Goal: Task Accomplishment & Management: Manage account settings

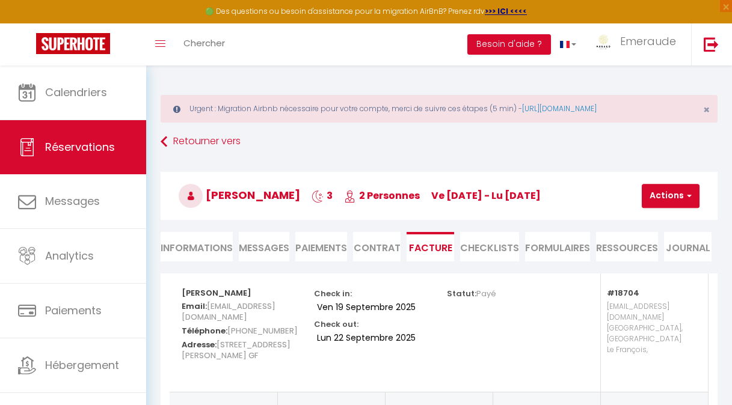
select select "cleaning"
select select "taxes"
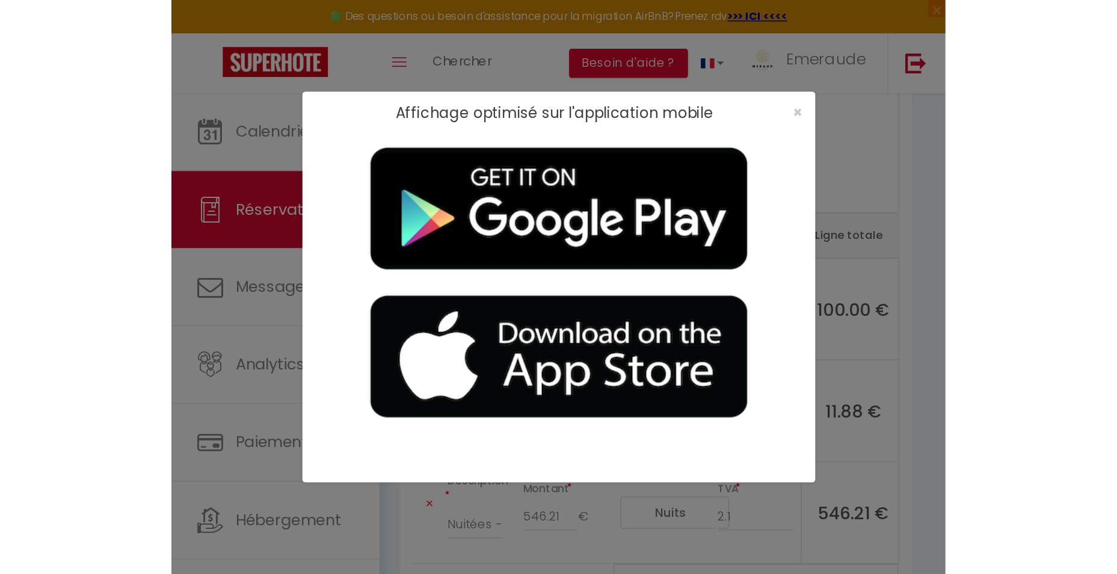
scroll to position [93, 0]
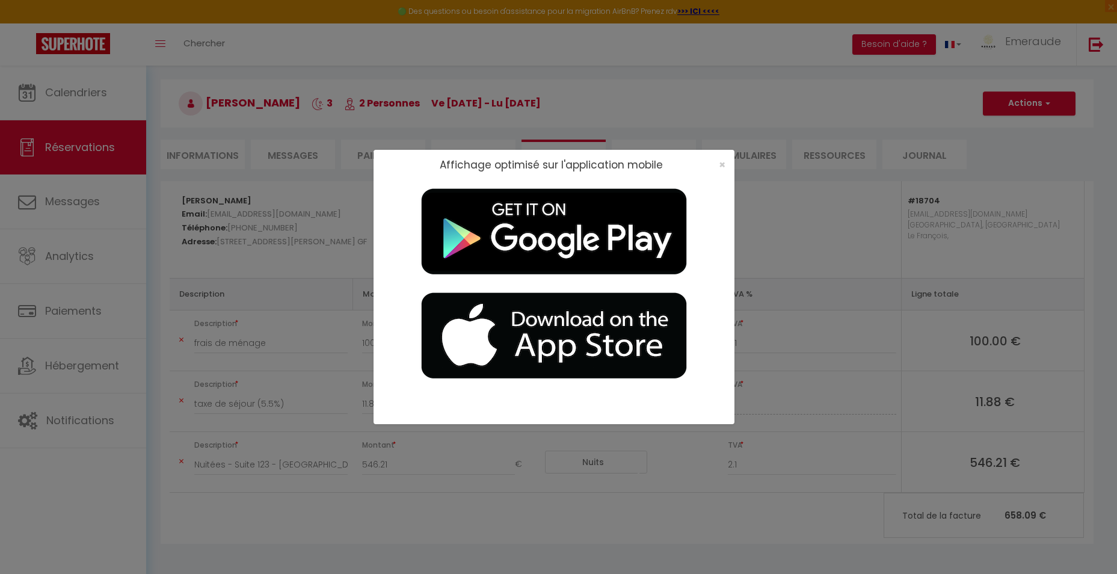
click at [317, 31] on div "Affichage optimisé sur l'application mobile ×" at bounding box center [558, 287] width 1117 height 574
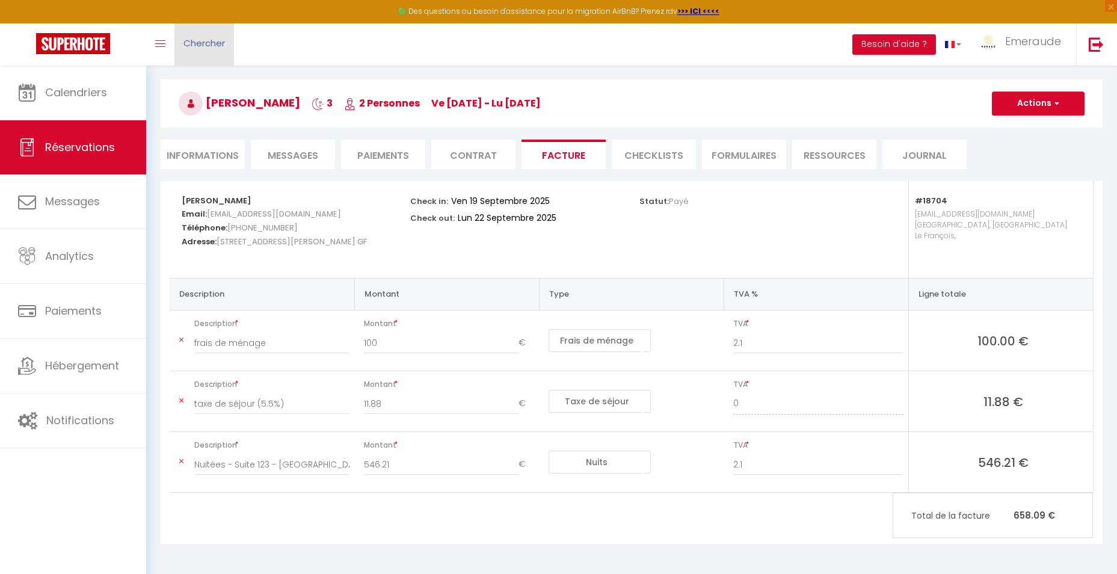
click at [211, 43] on span "Chercher" at bounding box center [204, 43] width 42 height 13
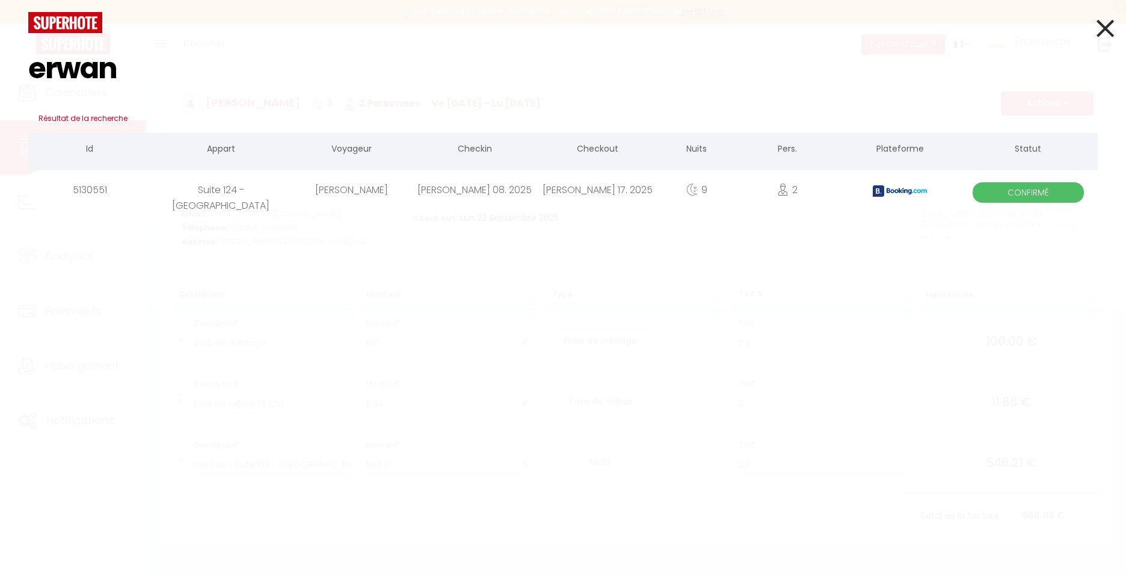
type input "erwan"
click at [402, 197] on div "Erwan Carpentier" at bounding box center [352, 189] width 123 height 39
select select
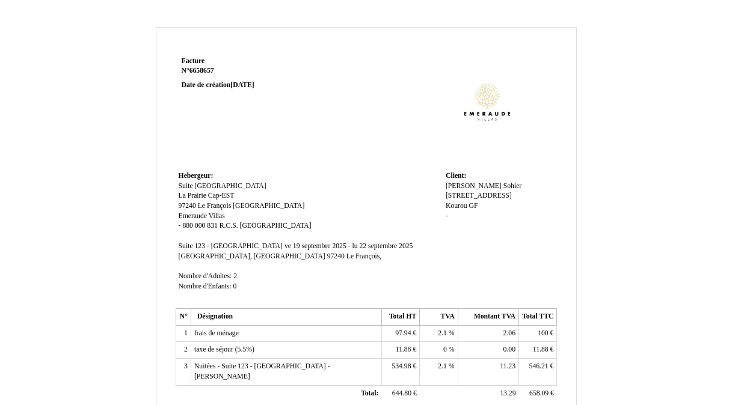
scroll to position [120, 0]
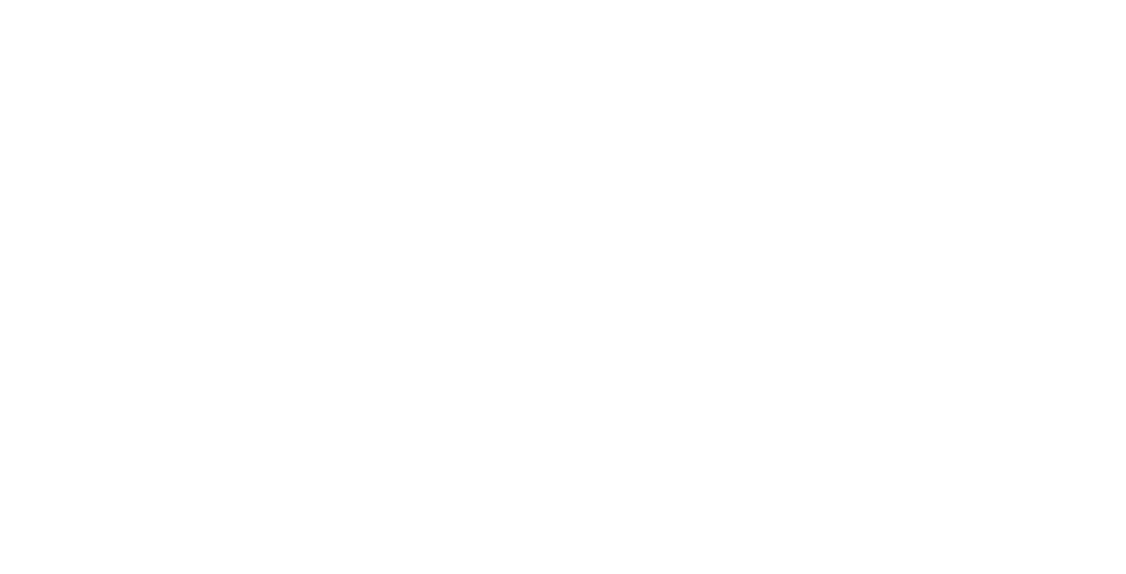
select select
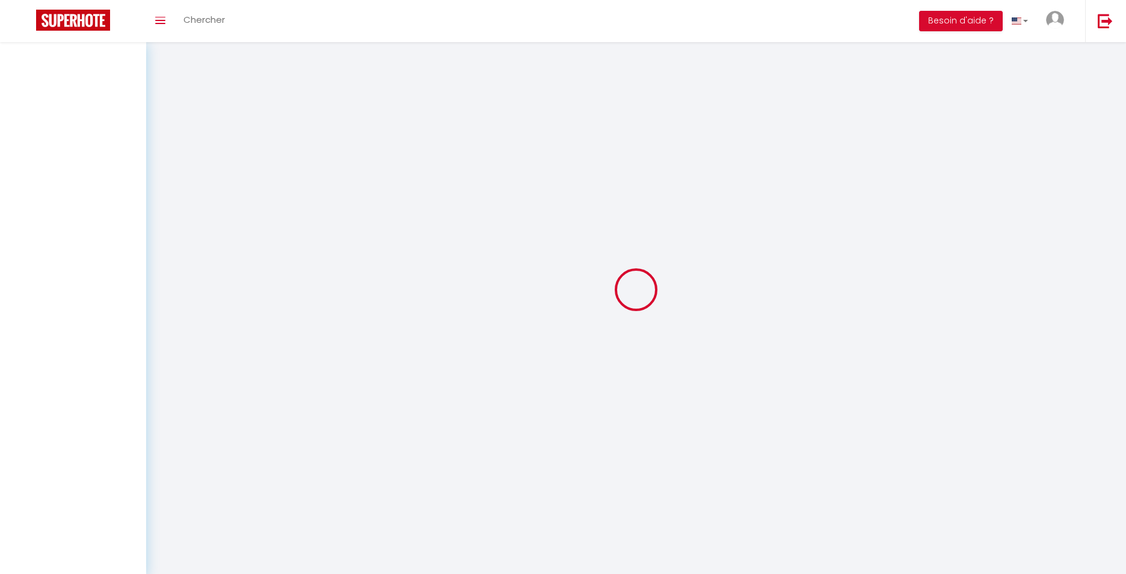
select select
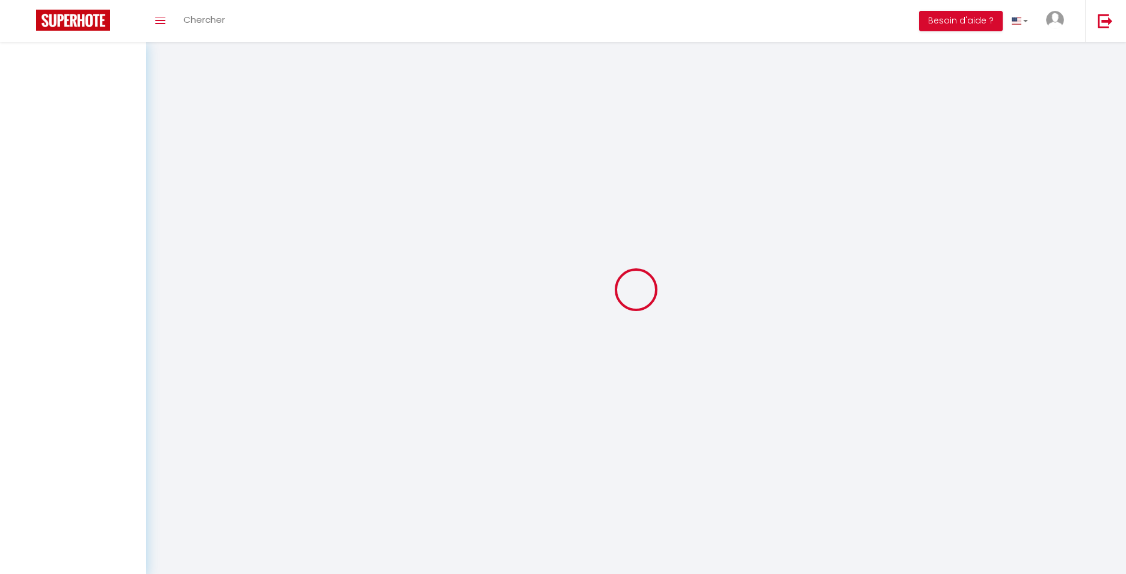
select select
checkbox input "false"
select select
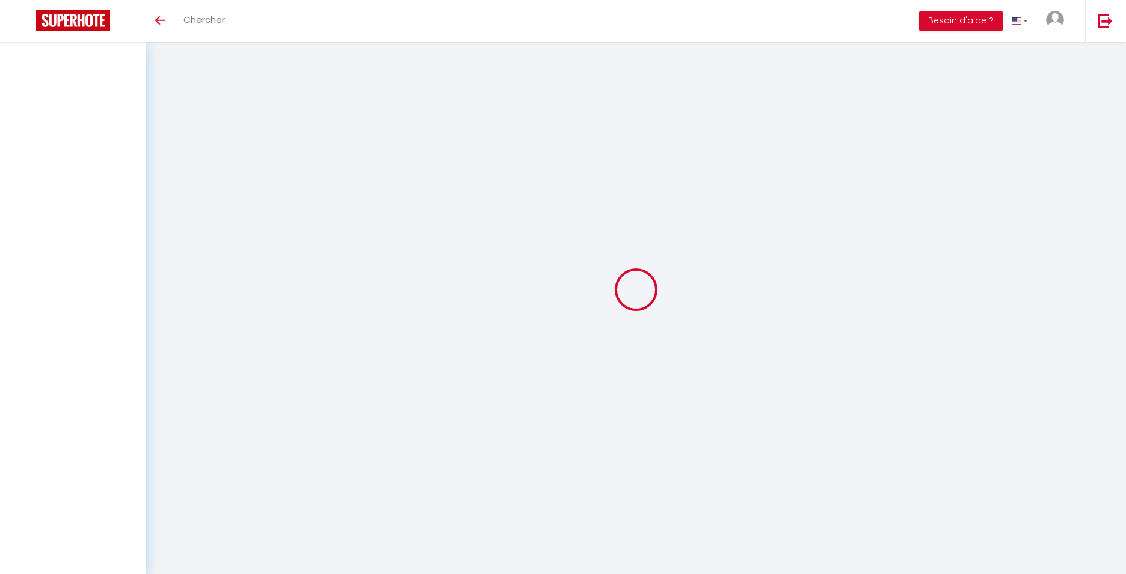
select select
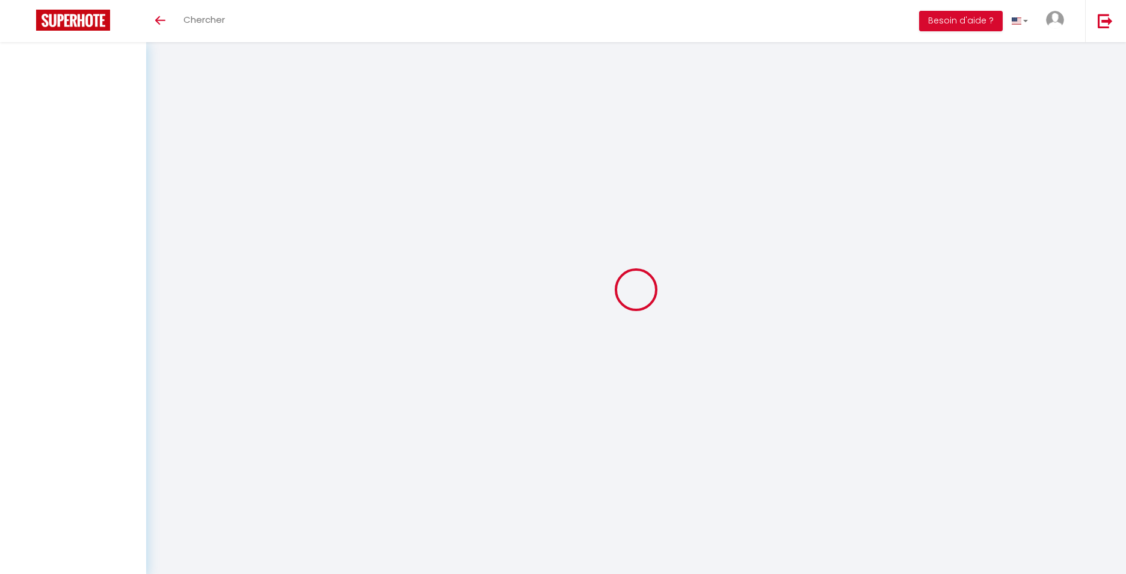
checkbox input "false"
select select
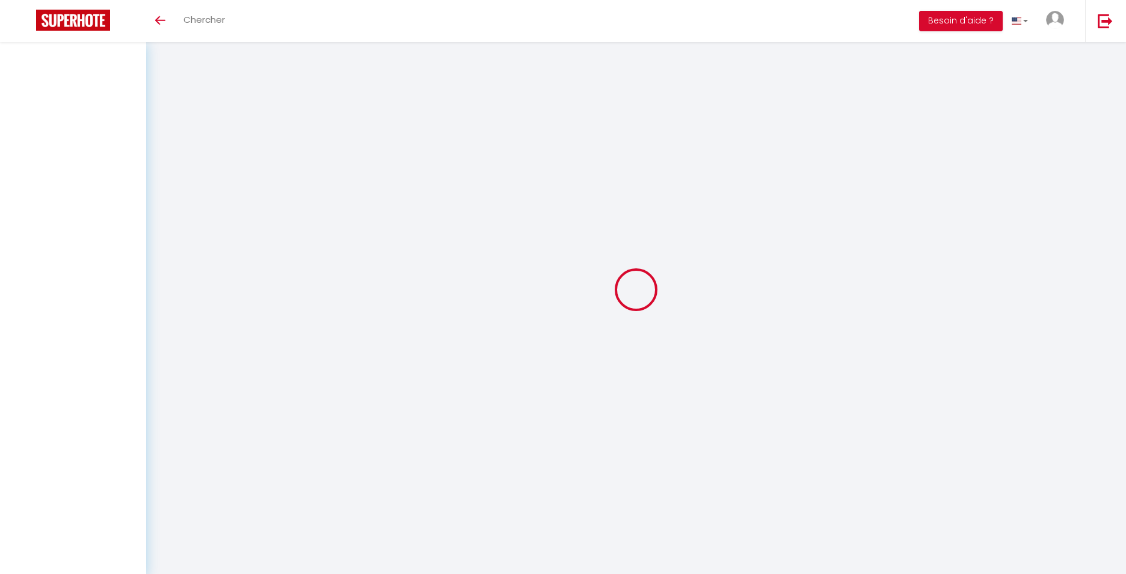
select select
checkbox input "false"
select select
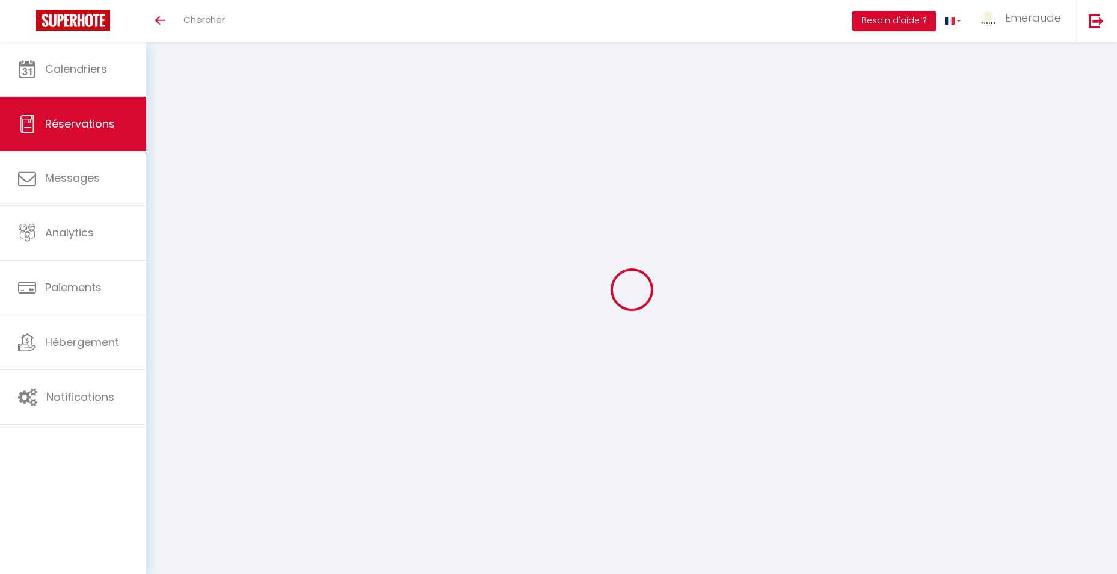
select select
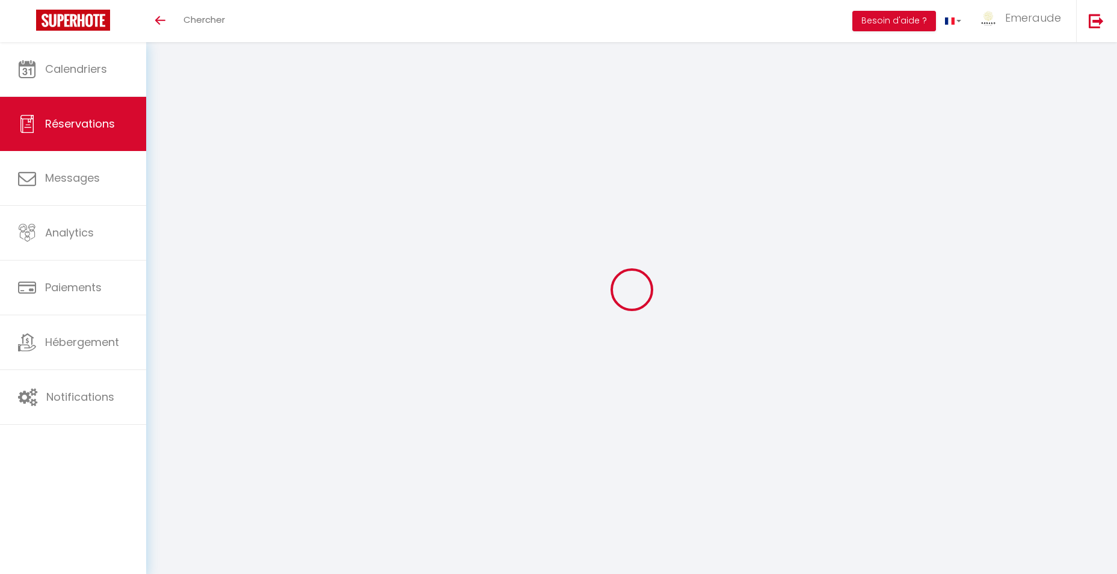
select select
checkbox input "false"
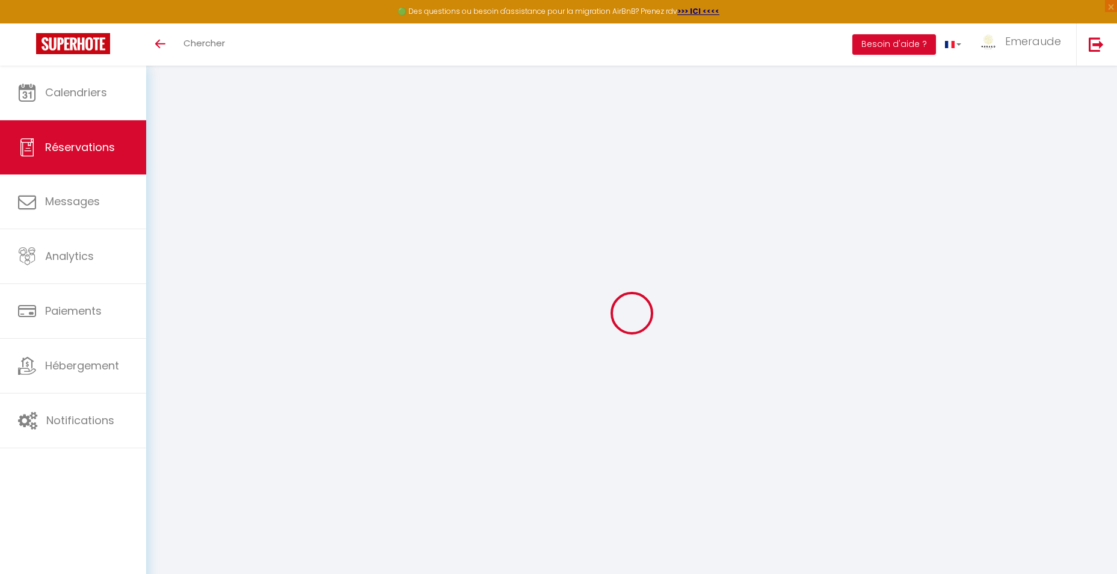
scroll to position [66, 0]
type input "Erwan"
type input "Carpentier"
type input "ecarpe.961723@guest.booking.com"
type input "+33628483062"
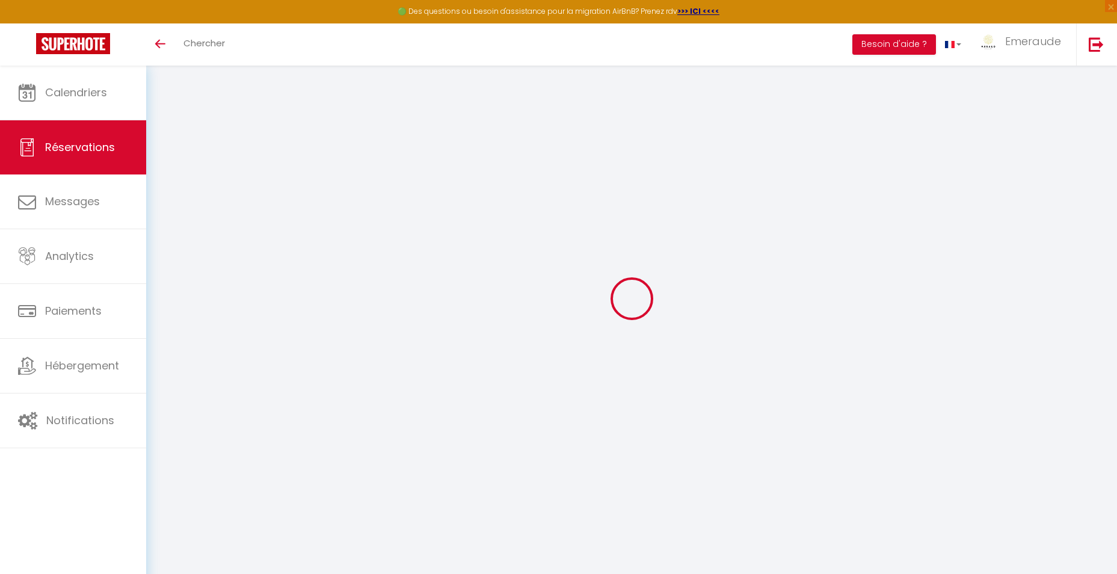
type input "[STREET_ADDRESS]"
type input "[GEOGRAPHIC_DATA]"
select select "FR"
type input "275.25"
type input "18.71"
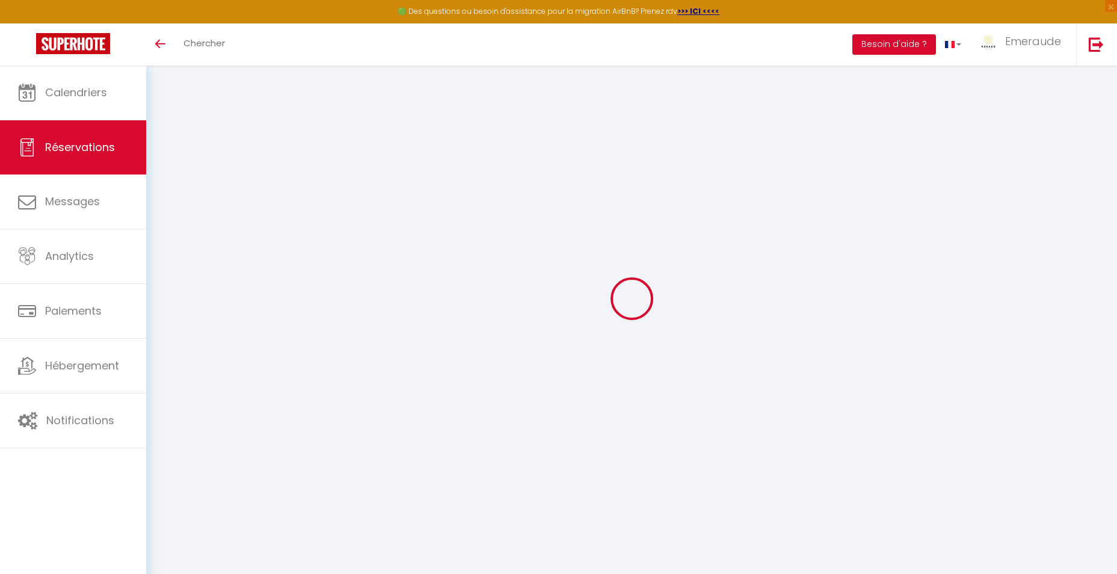
select select "20285"
select select "1"
select select
type input "2"
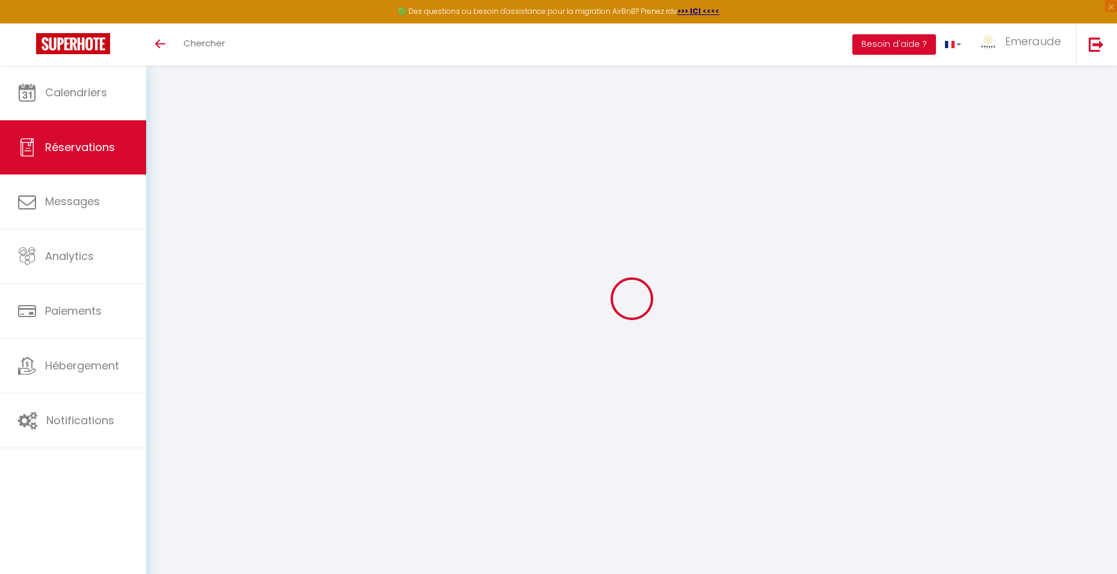
select select "12"
select select
type input "1735.02"
checkbox input "false"
type input "0"
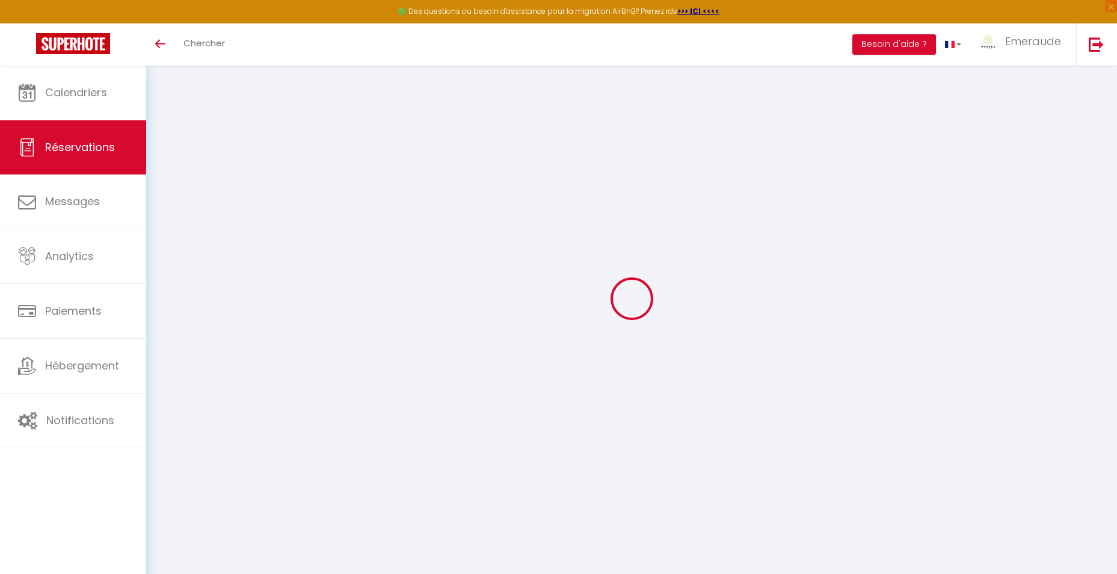
select select "2"
type input "60"
type input "29.25"
type input "0"
select select
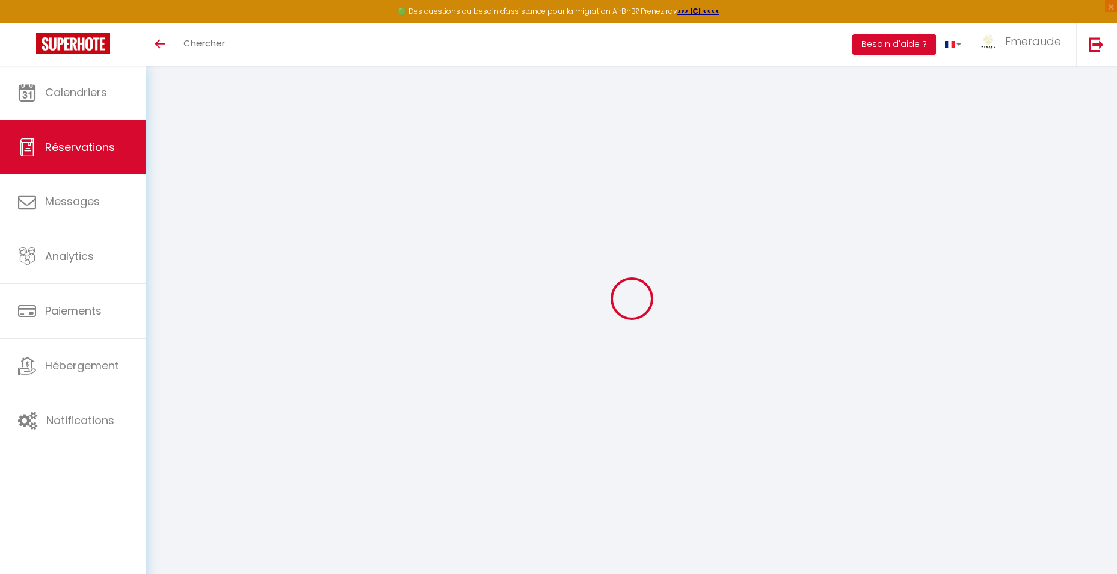
select select
select select "14"
checkbox input "false"
select select
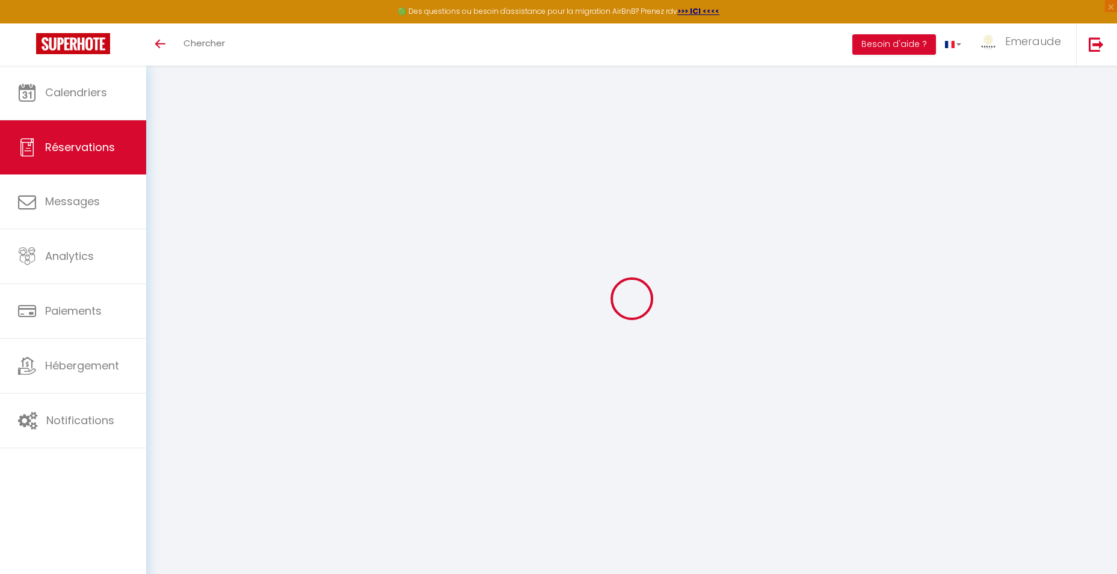
checkbox input "false"
select select
checkbox input "false"
select select
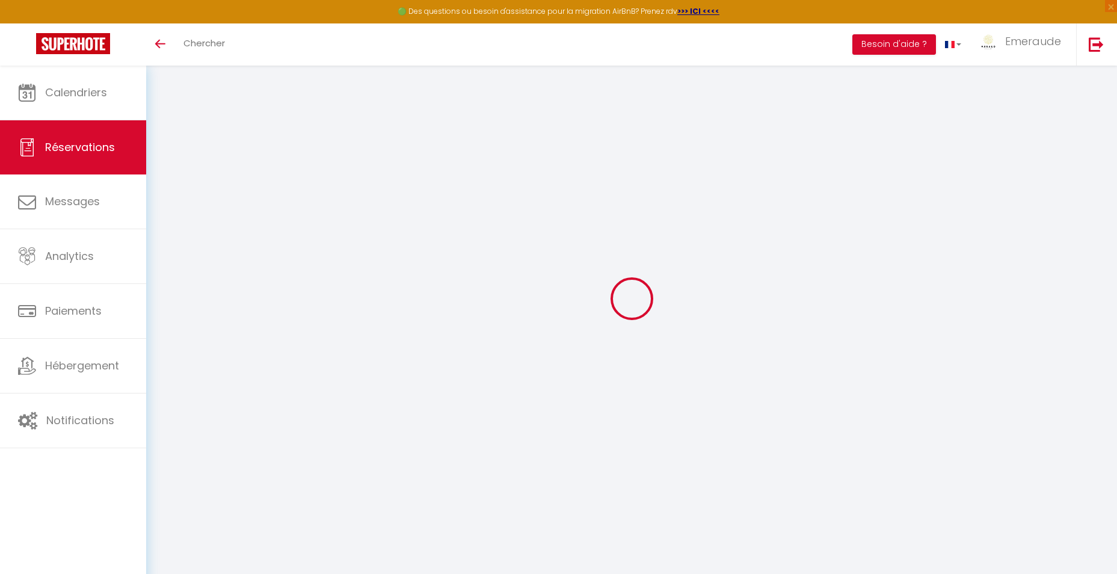
select select
checkbox input "false"
type textarea "** THIS RESERVATION HAS BEEN PRE-PAID ** BOOKING NOTE : Payment charge is EUR 1…"
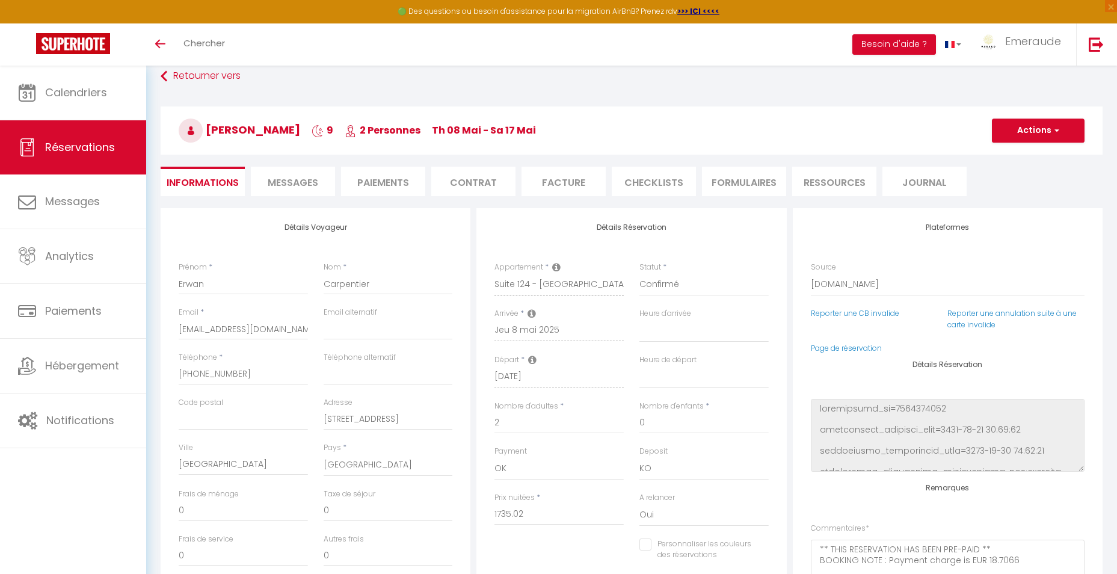
type input "100"
type input "35.64"
select select
checkbox input "false"
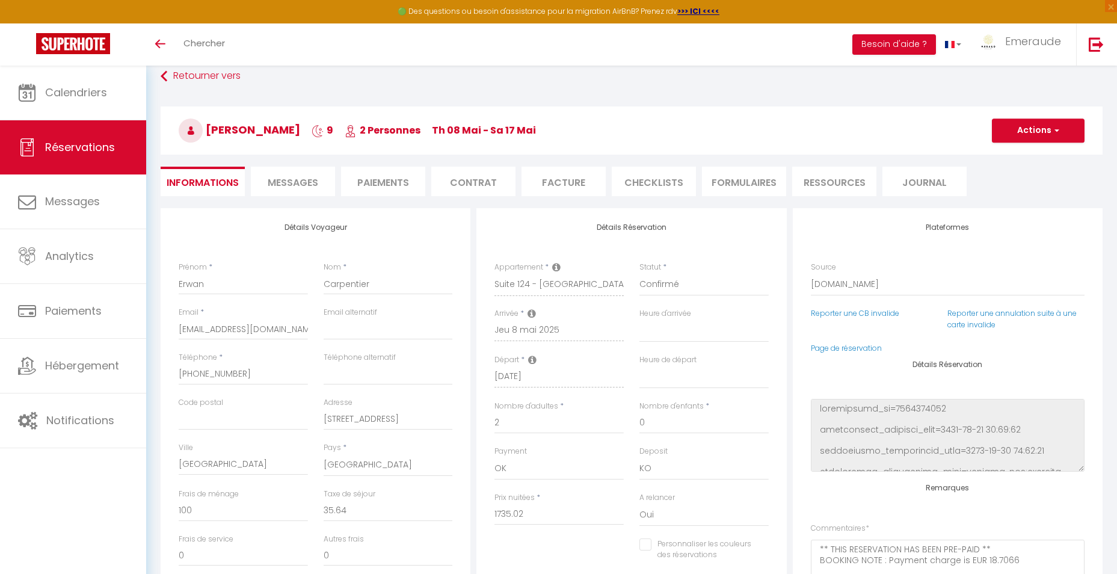
select select
click at [1038, 128] on button "Actions" at bounding box center [1038, 131] width 93 height 24
click at [931, 143] on h3 "Erwan Carpentier 9 2 Personnes Th 08 Mai - Sa 17 Mai" at bounding box center [632, 130] width 942 height 48
click at [554, 185] on li "Facture" at bounding box center [564, 181] width 84 height 29
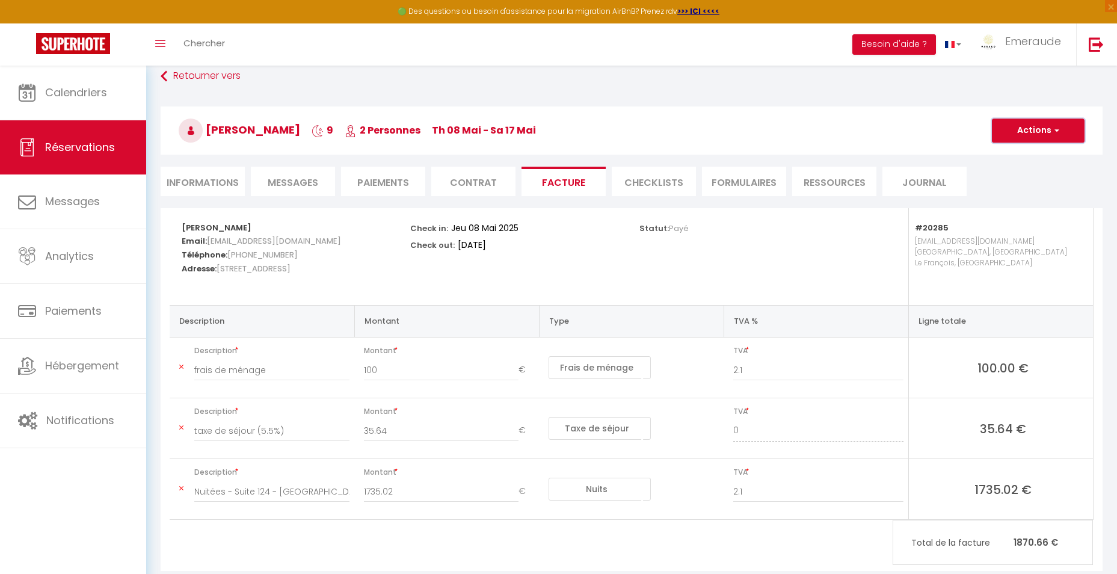
click at [1064, 124] on button "Actions" at bounding box center [1038, 131] width 93 height 24
click at [1026, 173] on link "Aperçu et éditer" at bounding box center [1029, 173] width 101 height 16
click at [1044, 133] on button "Actions" at bounding box center [1038, 131] width 93 height 24
click at [1025, 171] on link "Aperçu et éditer" at bounding box center [1029, 173] width 101 height 16
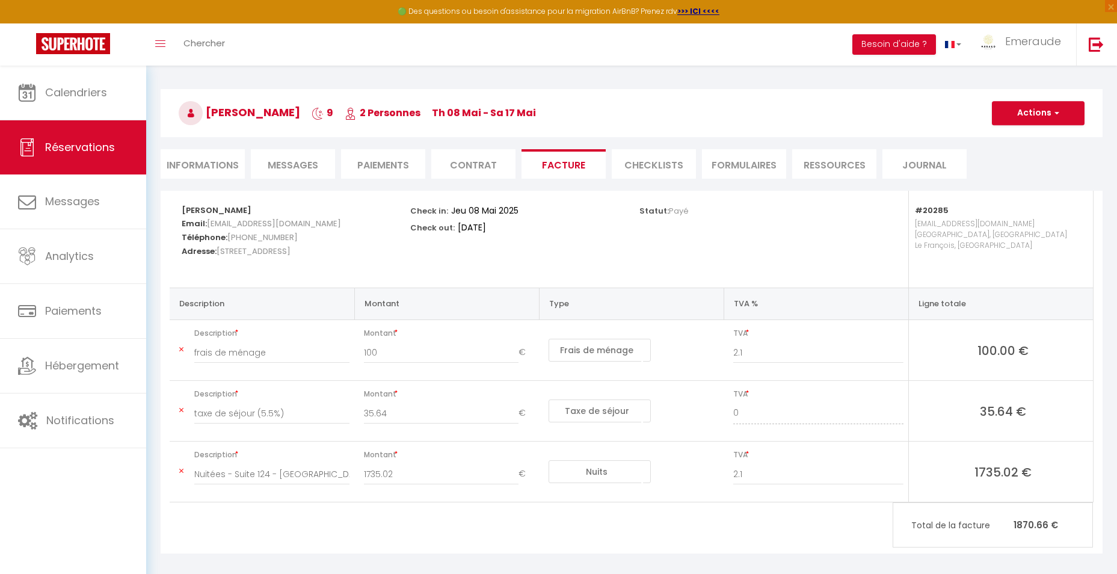
scroll to position [93, 0]
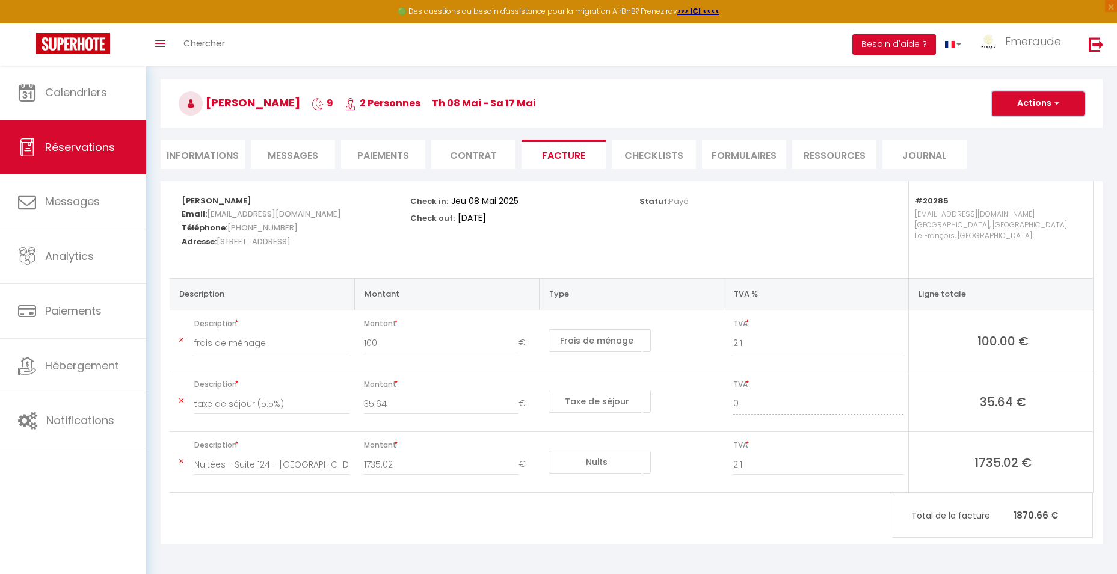
click at [1038, 105] on button "Actions" at bounding box center [1038, 103] width 93 height 24
click at [1011, 145] on link "Aperçu et éditer" at bounding box center [1029, 146] width 101 height 16
click at [72, 39] on img at bounding box center [73, 43] width 74 height 21
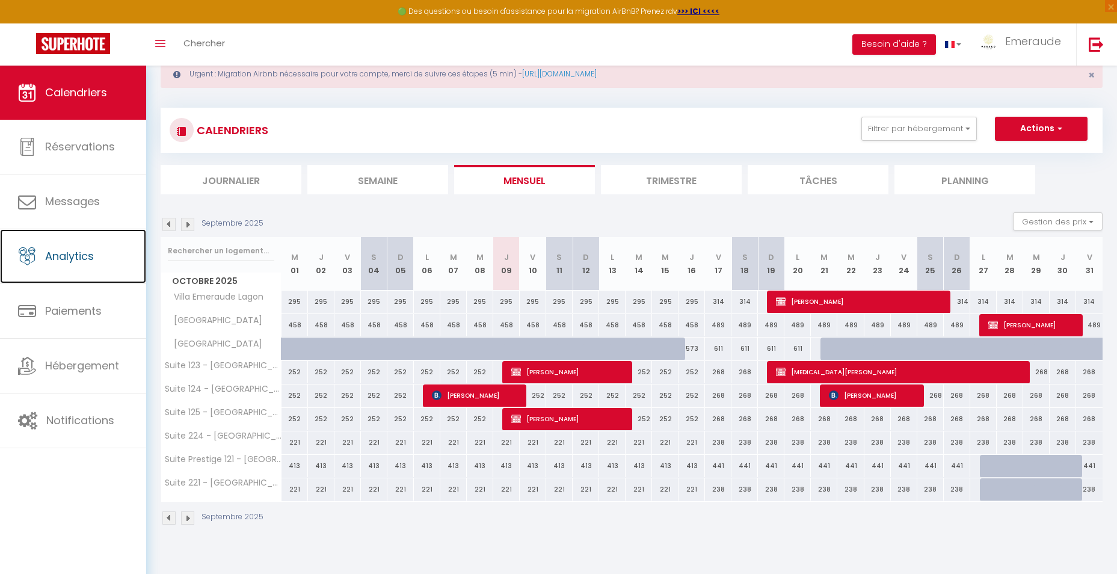
scroll to position [66, 0]
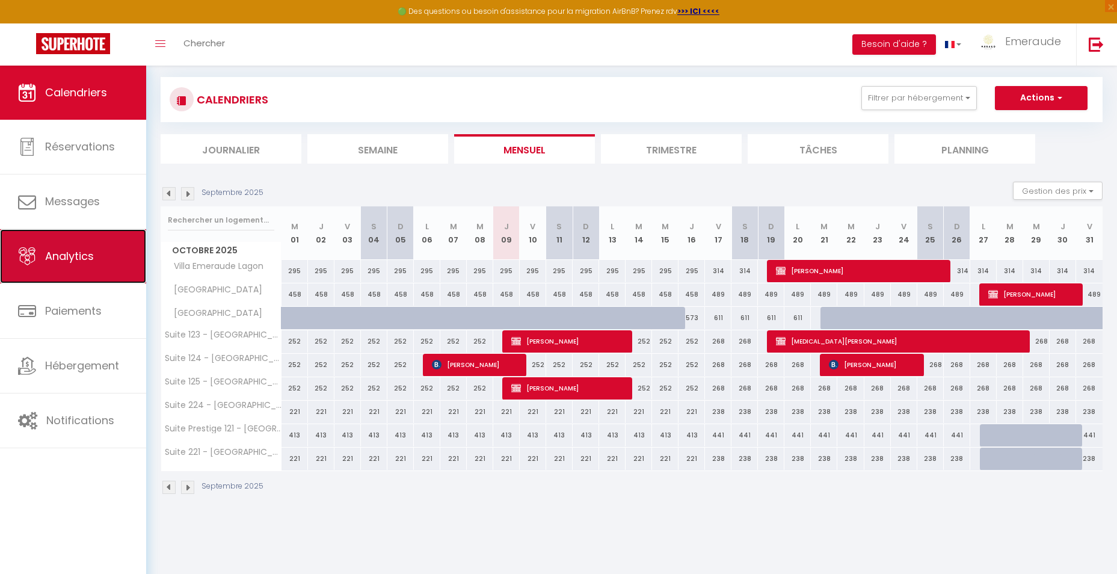
click at [105, 260] on link "Analytics" at bounding box center [73, 256] width 146 height 54
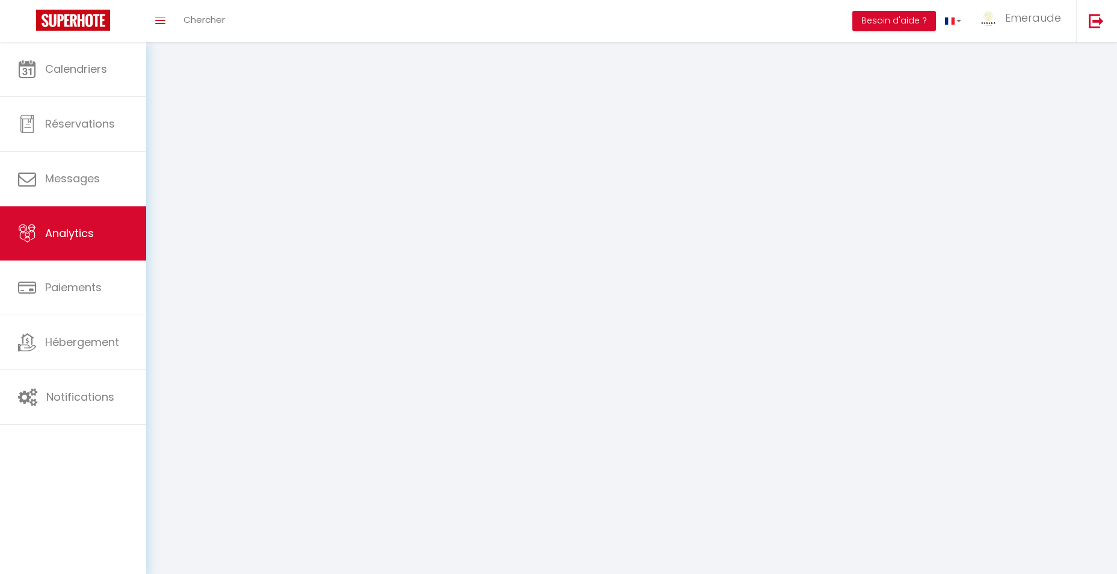
select select "2025"
select select "10"
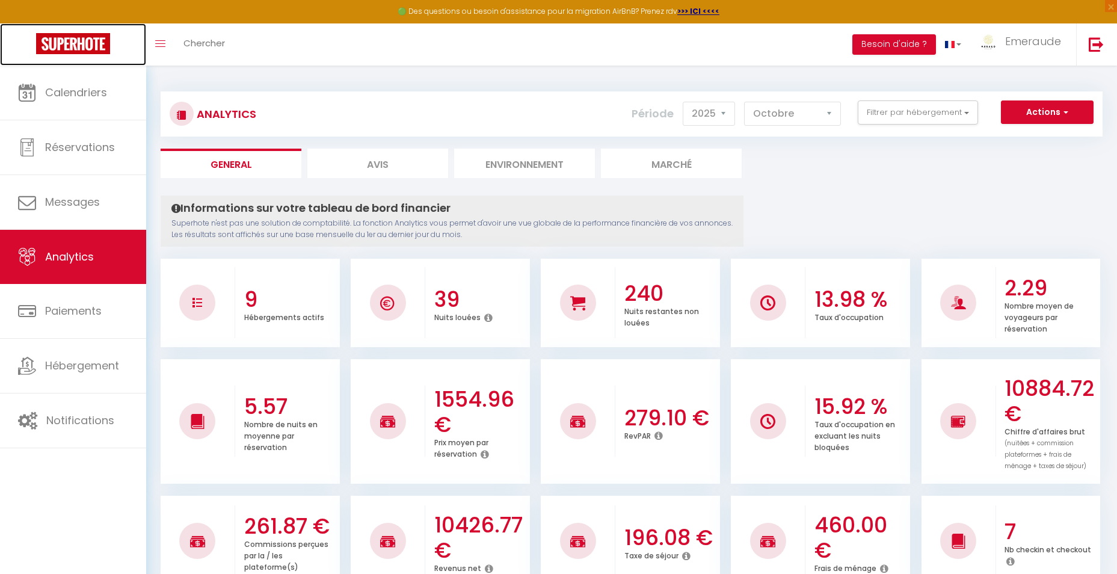
click at [89, 49] on img at bounding box center [73, 43] width 74 height 21
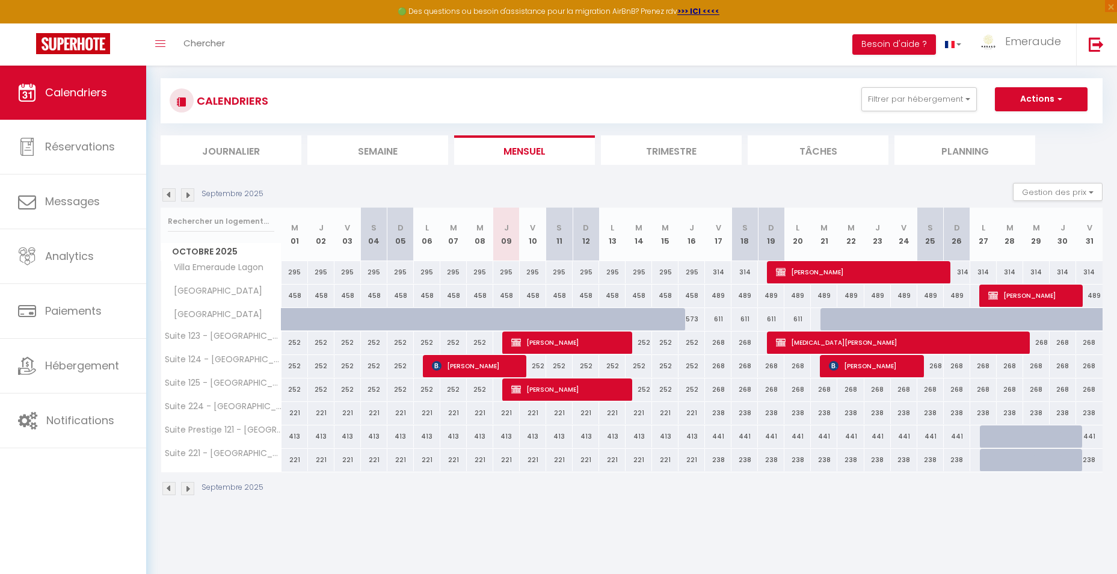
scroll to position [66, 0]
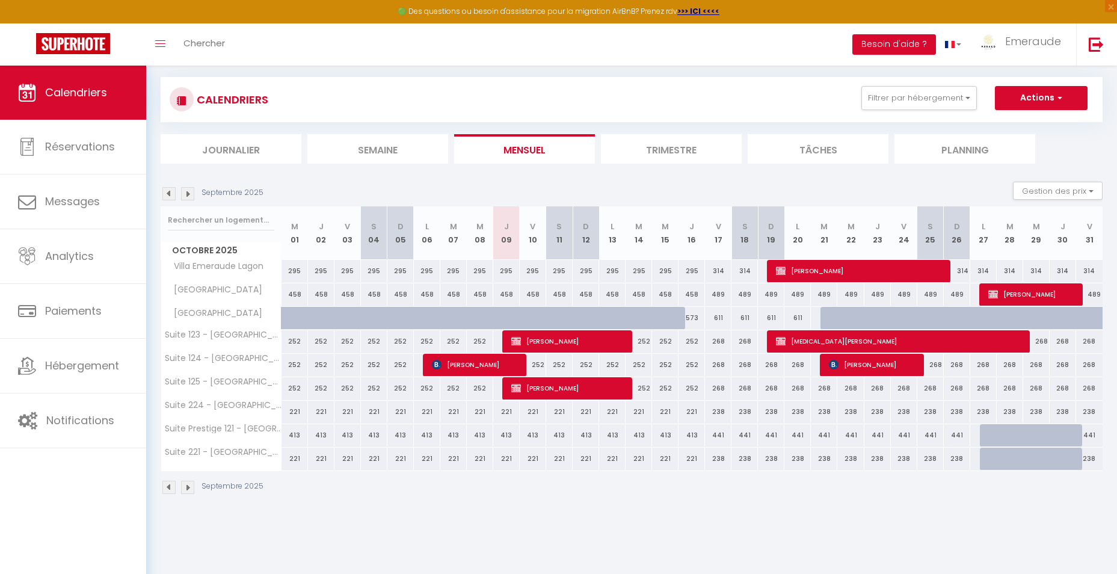
click at [166, 196] on img at bounding box center [168, 193] width 13 height 13
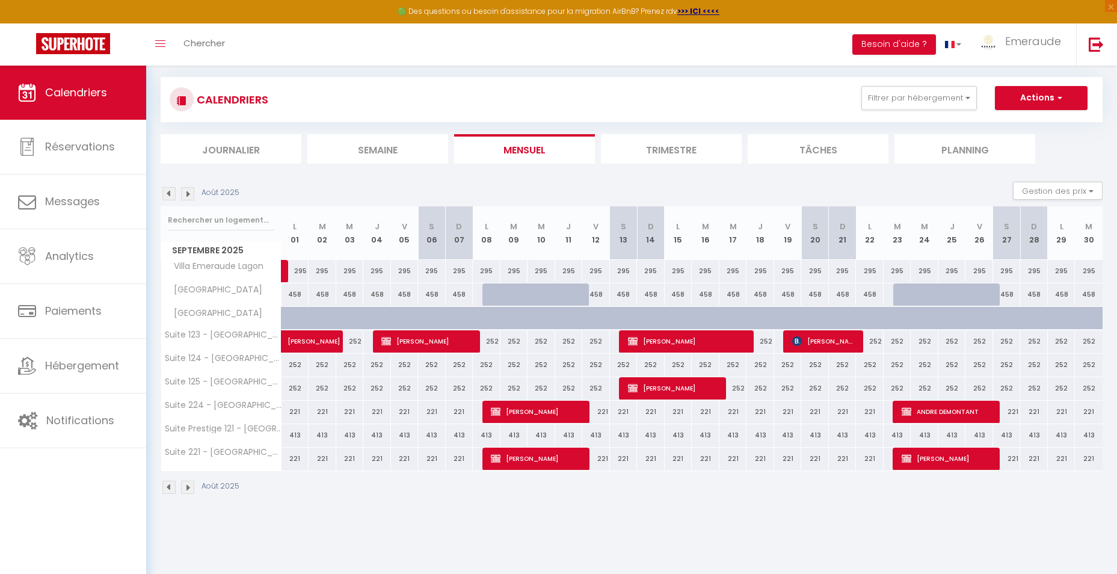
click at [184, 196] on img at bounding box center [187, 193] width 13 height 13
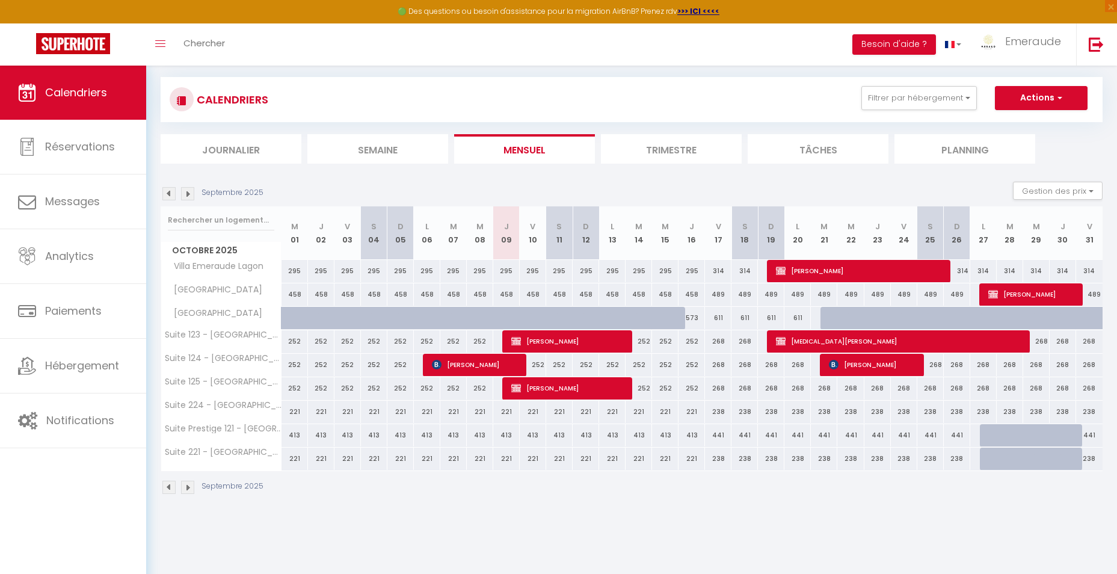
click at [185, 196] on img at bounding box center [187, 193] width 13 height 13
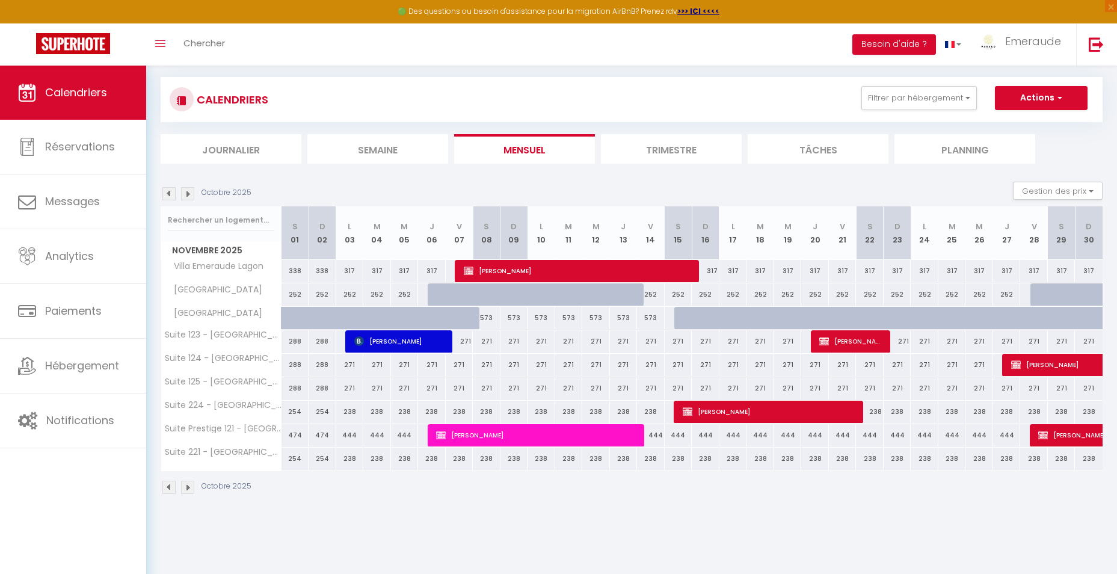
click at [170, 194] on img at bounding box center [168, 193] width 13 height 13
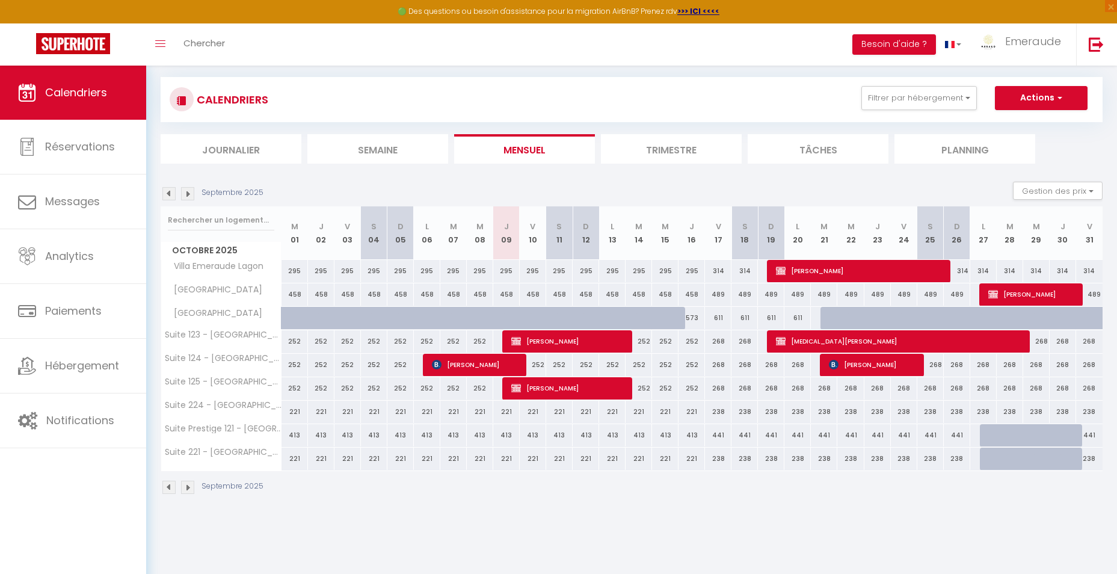
click at [189, 197] on img at bounding box center [187, 193] width 13 height 13
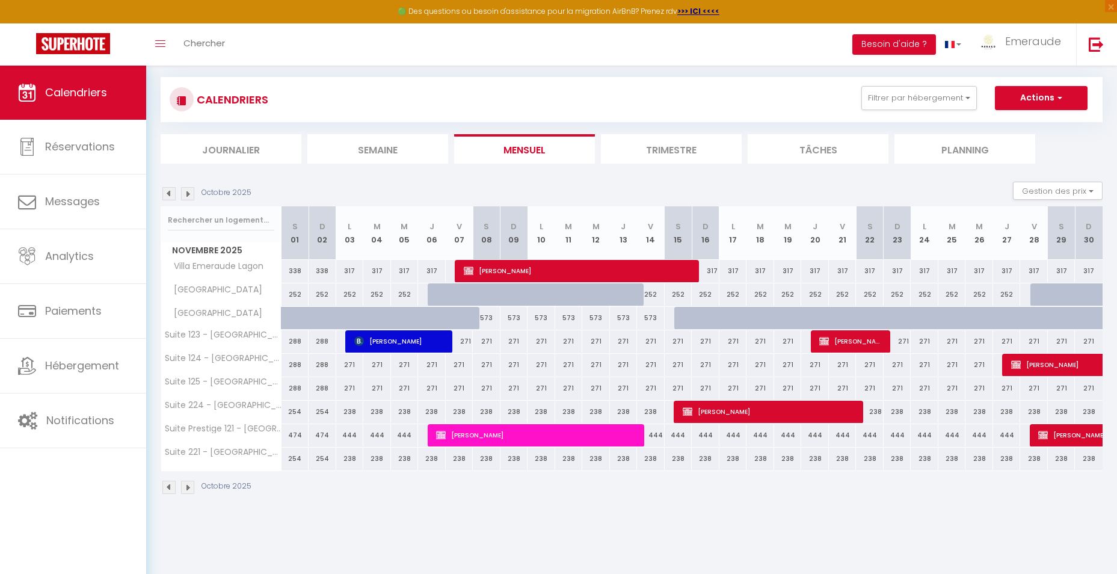
click at [188, 195] on img at bounding box center [187, 193] width 13 height 13
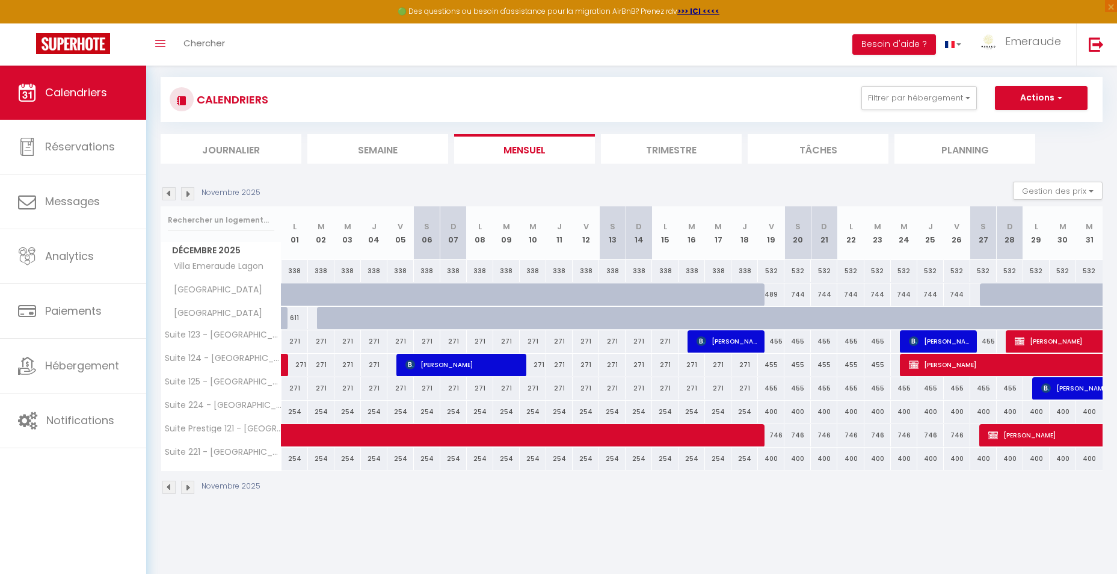
click at [167, 195] on img at bounding box center [168, 193] width 13 height 13
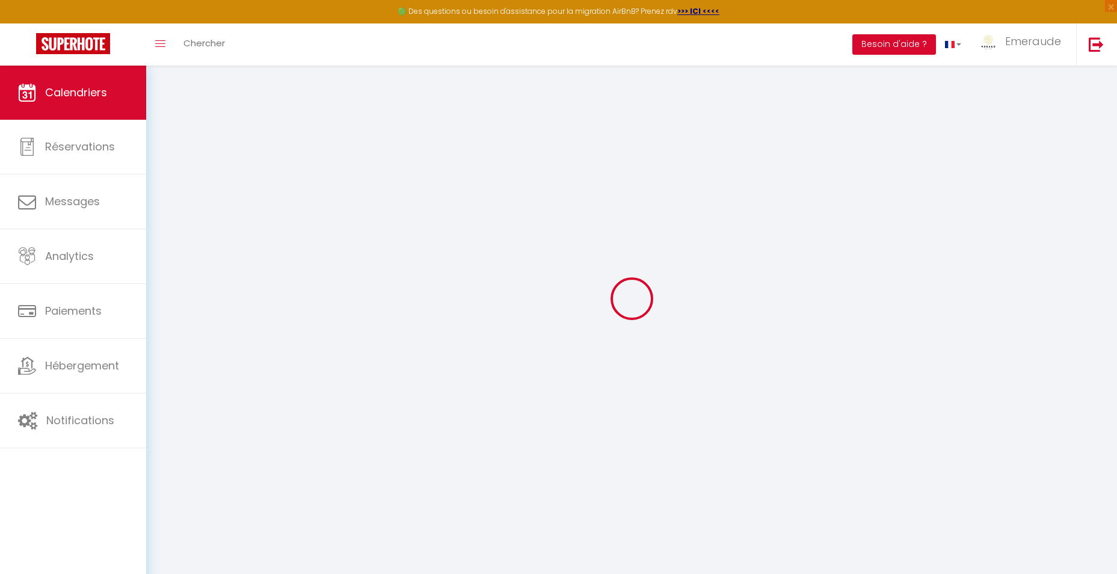
click at [167, 195] on div at bounding box center [632, 299] width 942 height 466
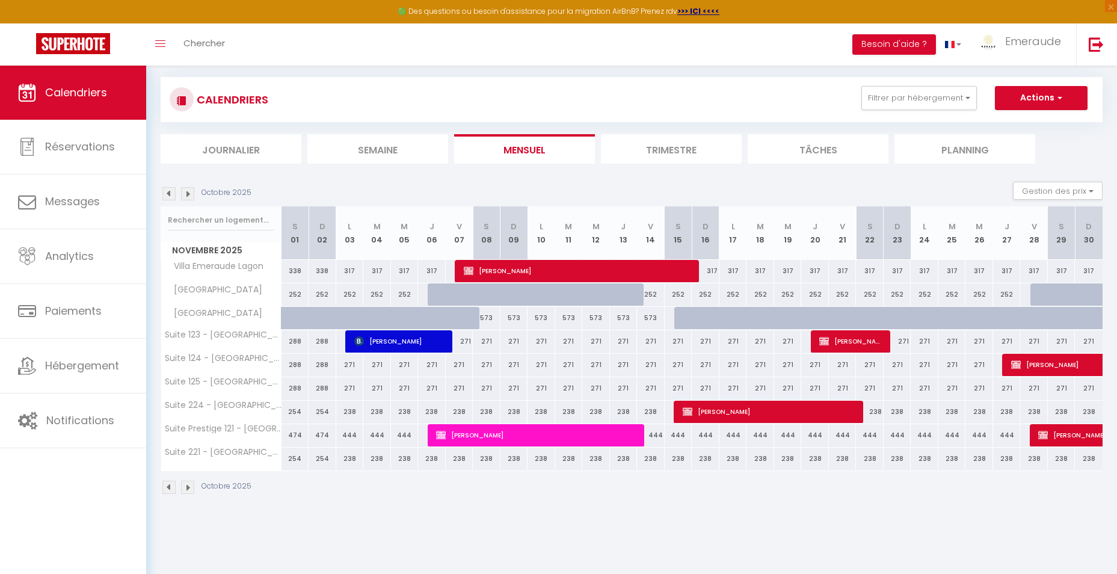
click at [167, 195] on img at bounding box center [168, 193] width 13 height 13
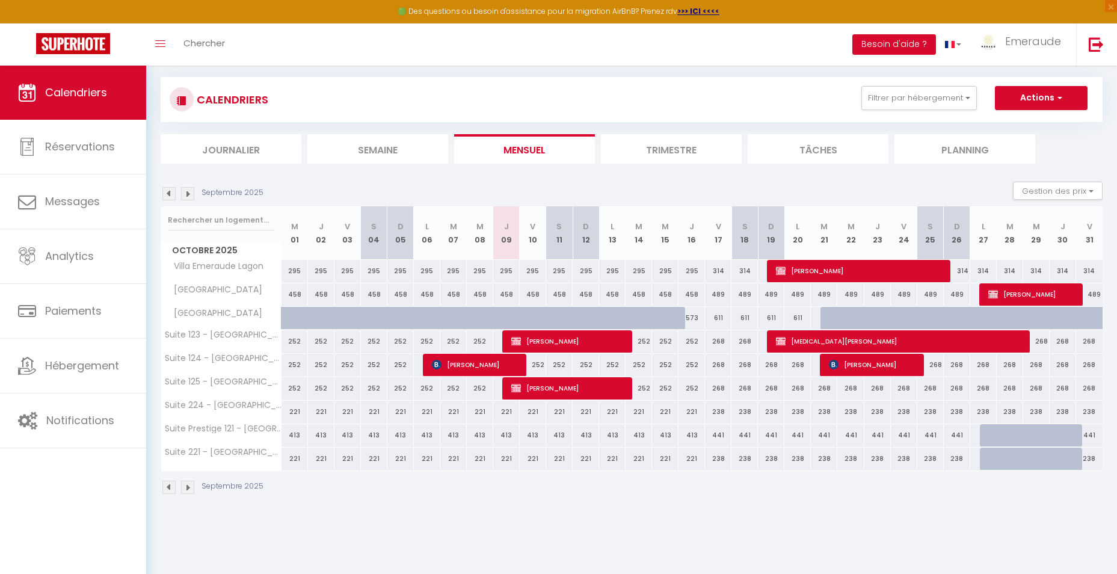
click at [167, 195] on img at bounding box center [168, 193] width 13 height 13
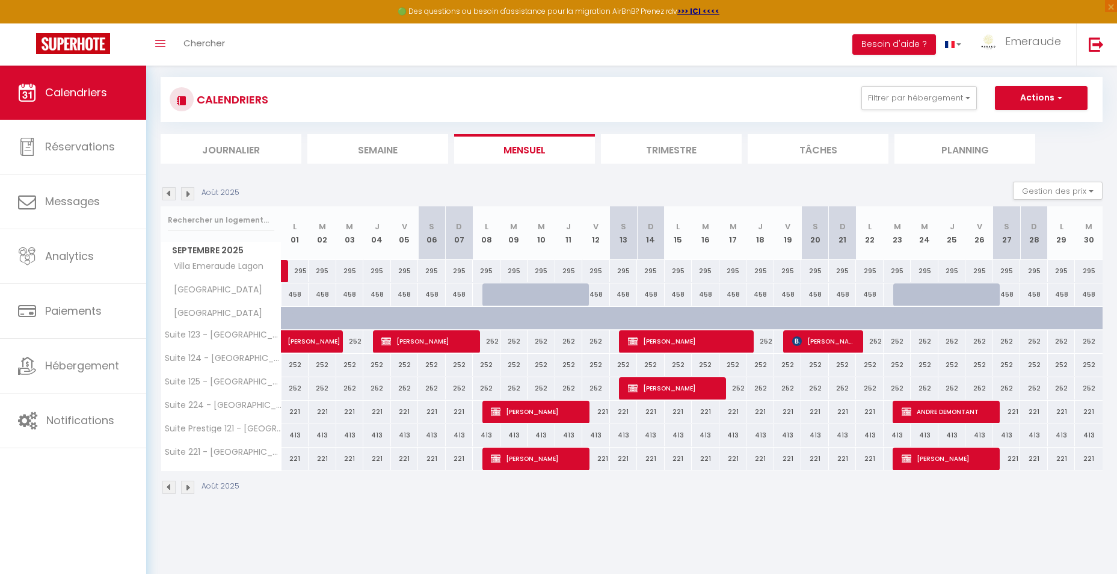
click at [167, 195] on img at bounding box center [168, 193] width 13 height 13
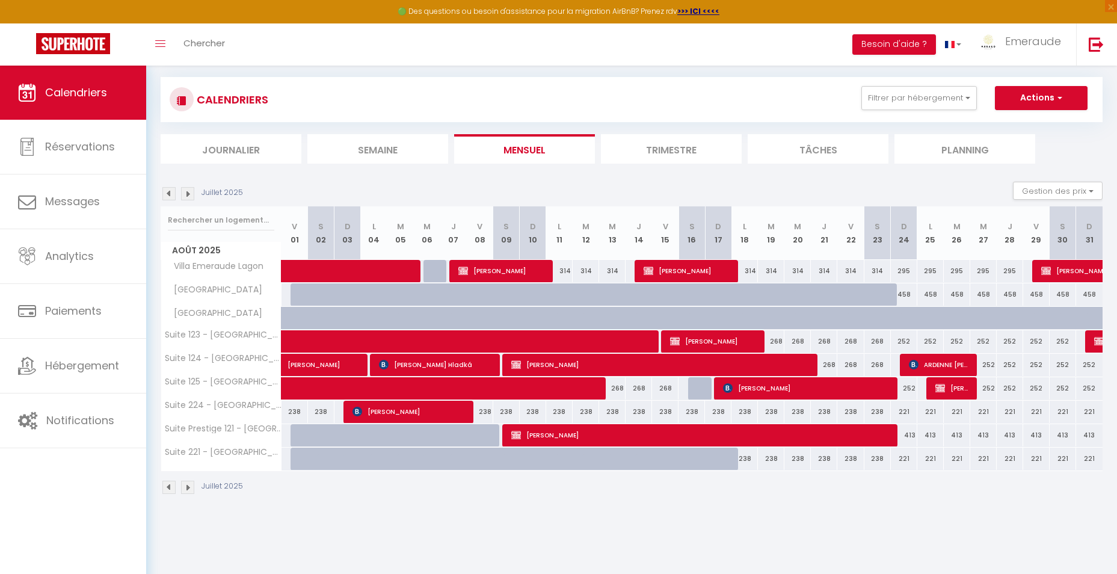
click at [167, 195] on img at bounding box center [168, 193] width 13 height 13
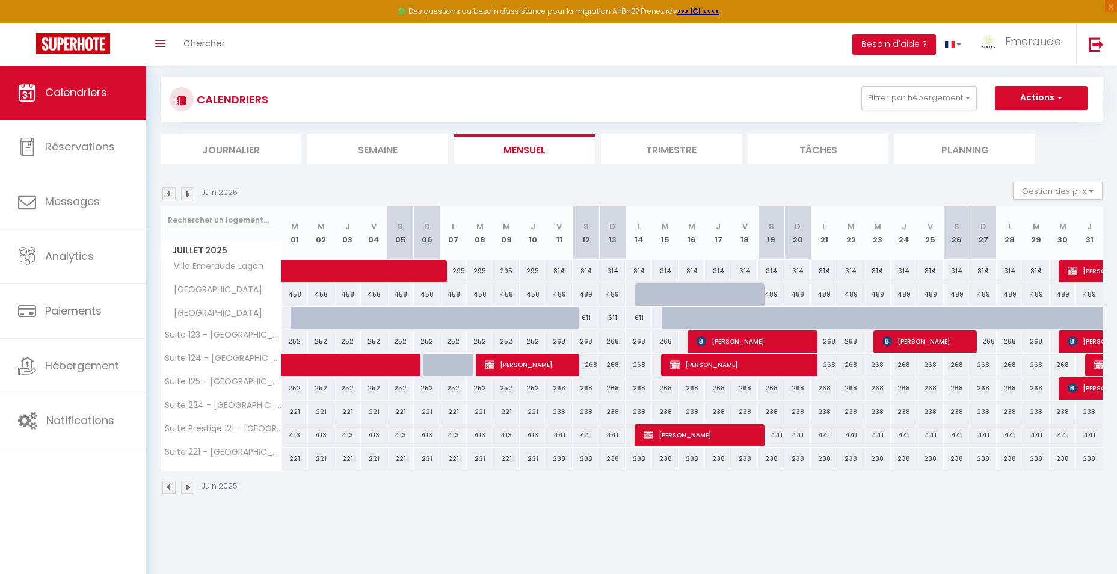
click at [189, 195] on img at bounding box center [187, 193] width 13 height 13
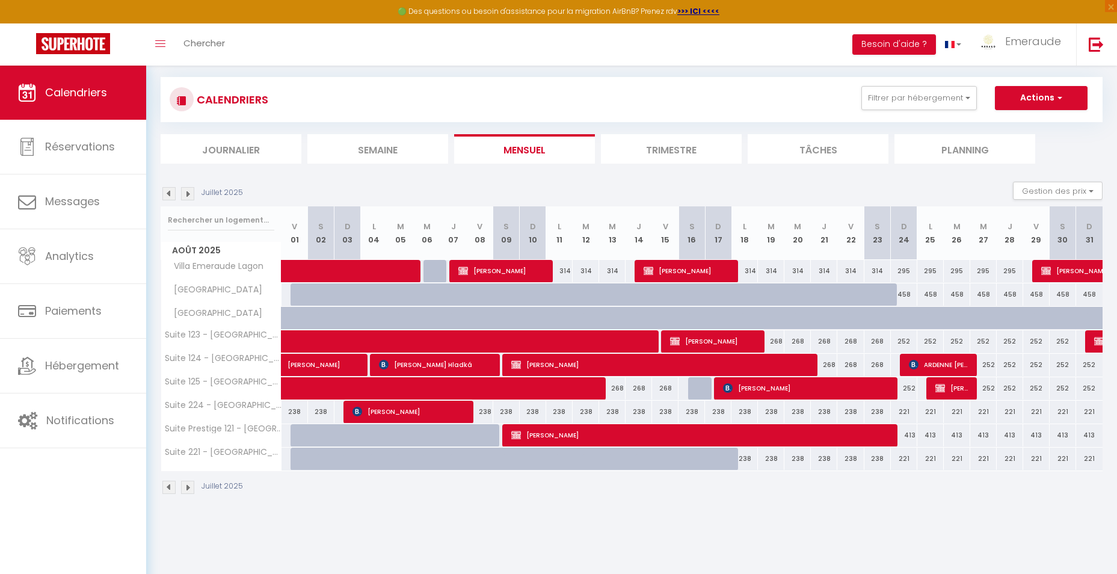
click at [171, 194] on img at bounding box center [168, 193] width 13 height 13
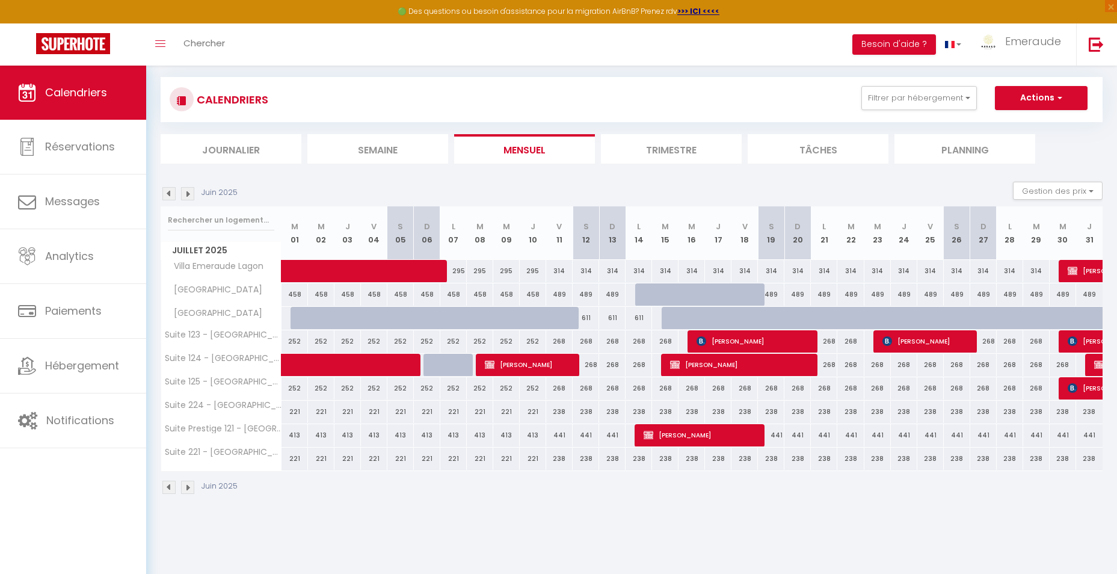
click at [174, 190] on img at bounding box center [168, 193] width 13 height 13
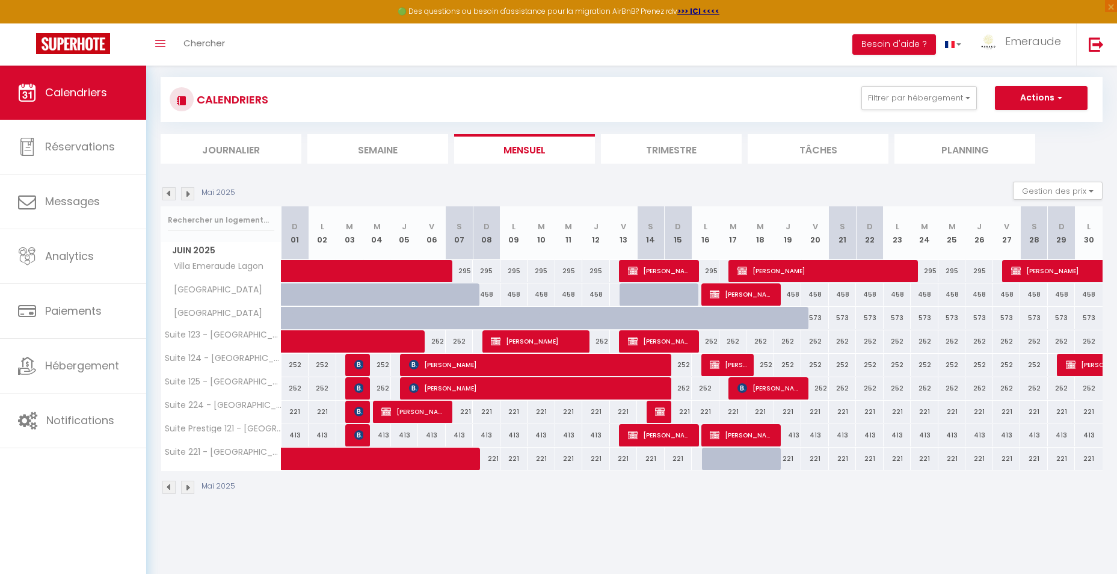
click at [434, 324] on div at bounding box center [442, 324] width 28 height 23
type input "573"
type input "Ven 06 Juin 2025"
type input "Sam 07 Juin 2025"
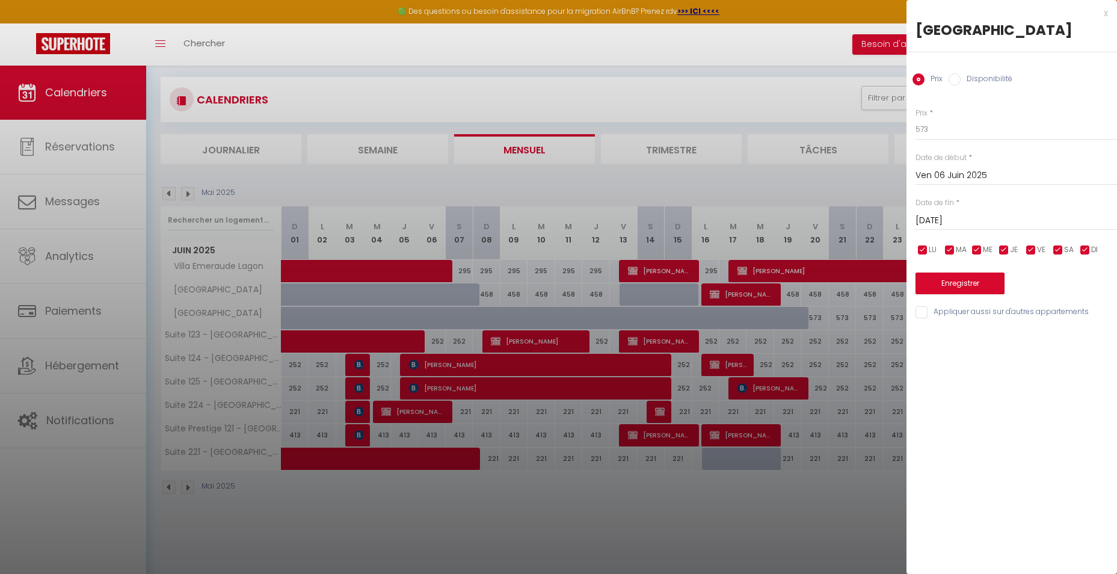
click at [768, 319] on div at bounding box center [558, 287] width 1117 height 574
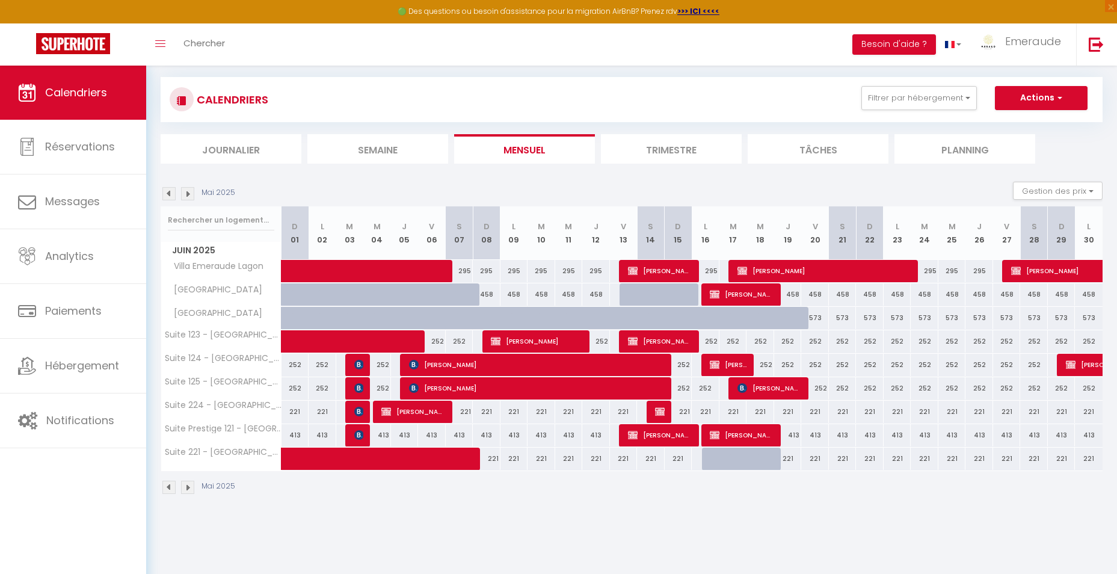
click at [815, 324] on div "573" at bounding box center [815, 318] width 28 height 22
type input "573"
type input "Ven 20 Juin 2025"
type input "Sam 21 Juin 2025"
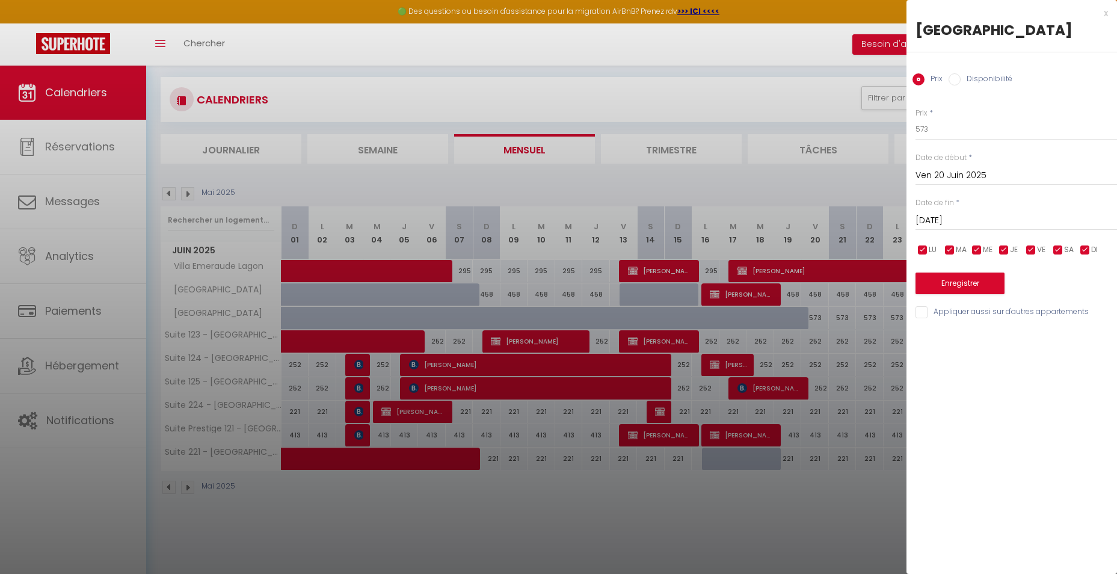
click at [629, 339] on div at bounding box center [558, 287] width 1117 height 574
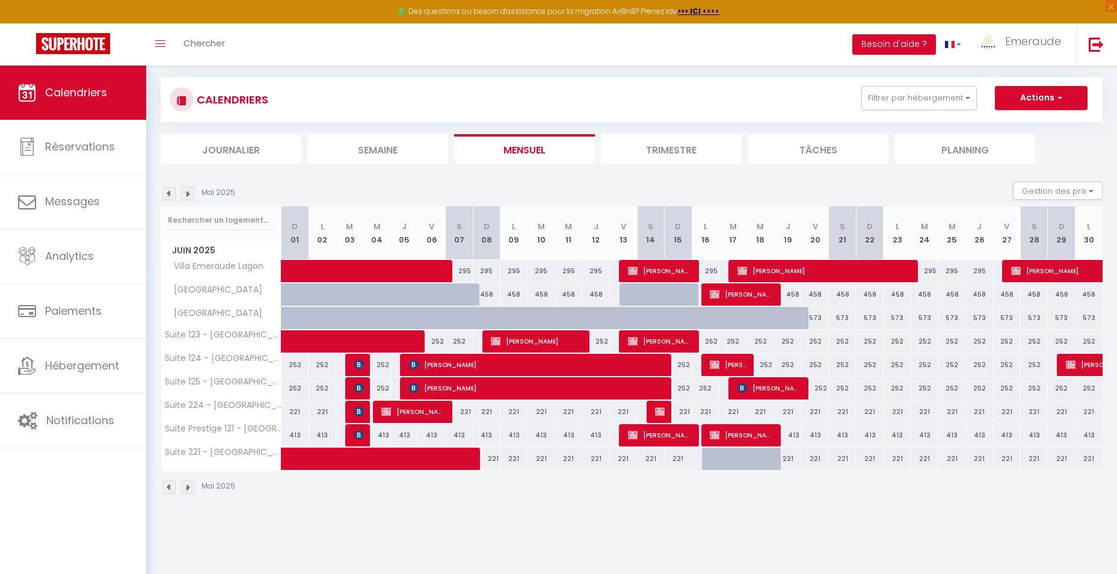
click at [248, 43] on div "Toggle menubar Chercher BUTTON Besoin d'aide ? Emeraude Paramètres Équipe" at bounding box center [597, 44] width 1021 height 42
click at [199, 53] on link "Chercher" at bounding box center [204, 44] width 60 height 42
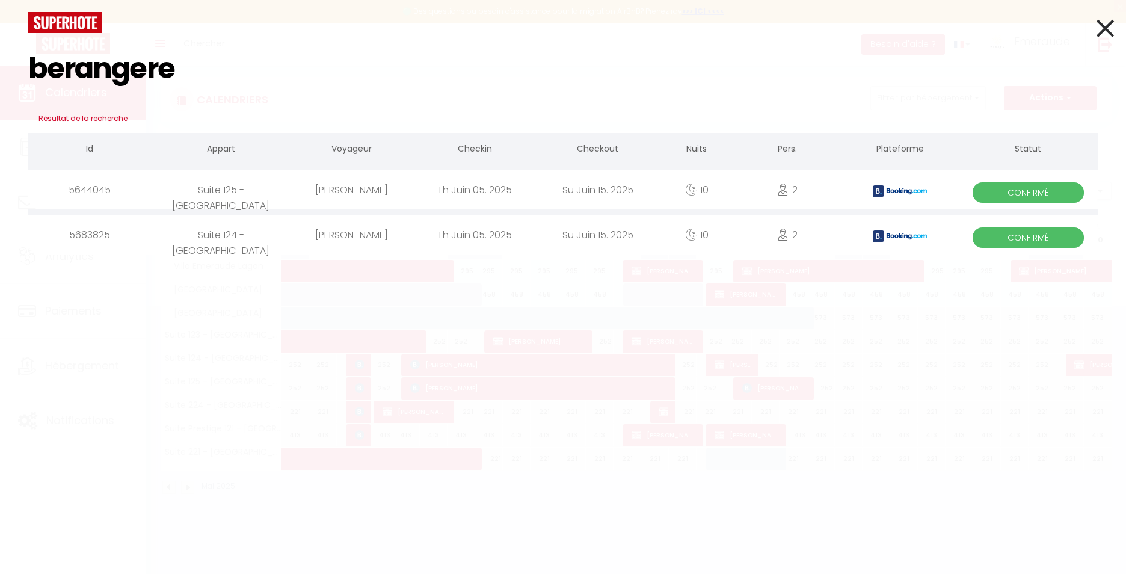
type input "berangere"
click at [485, 194] on div "Th Juin 05. 2025" at bounding box center [474, 189] width 123 height 39
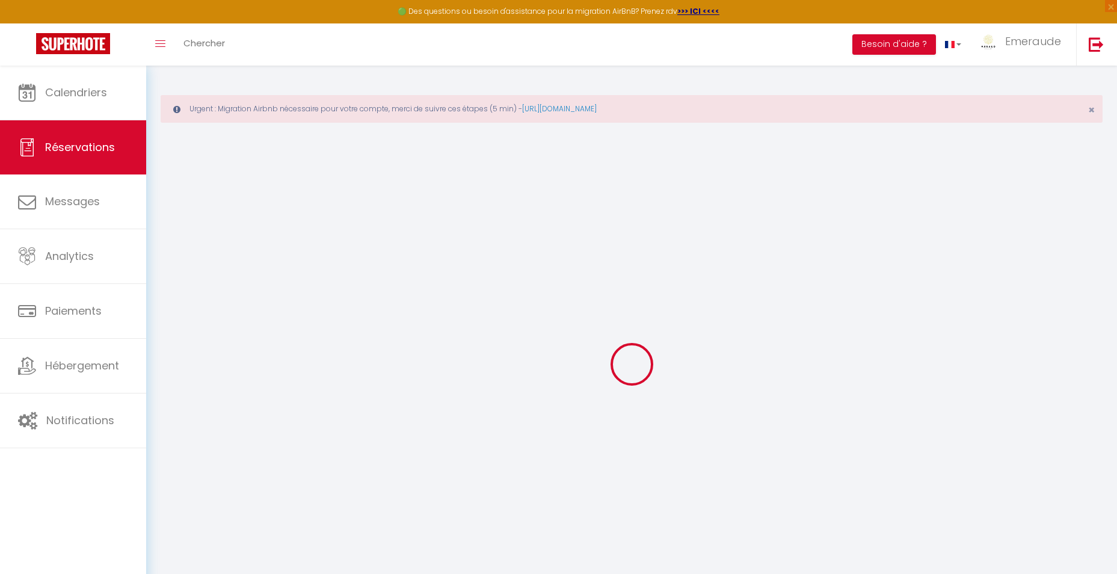
type input "Bérangère"
type input "Villatte"
type input "bvilla.600253@guest.booking.com"
type input "+33768480218"
type input "h2J2Y2"
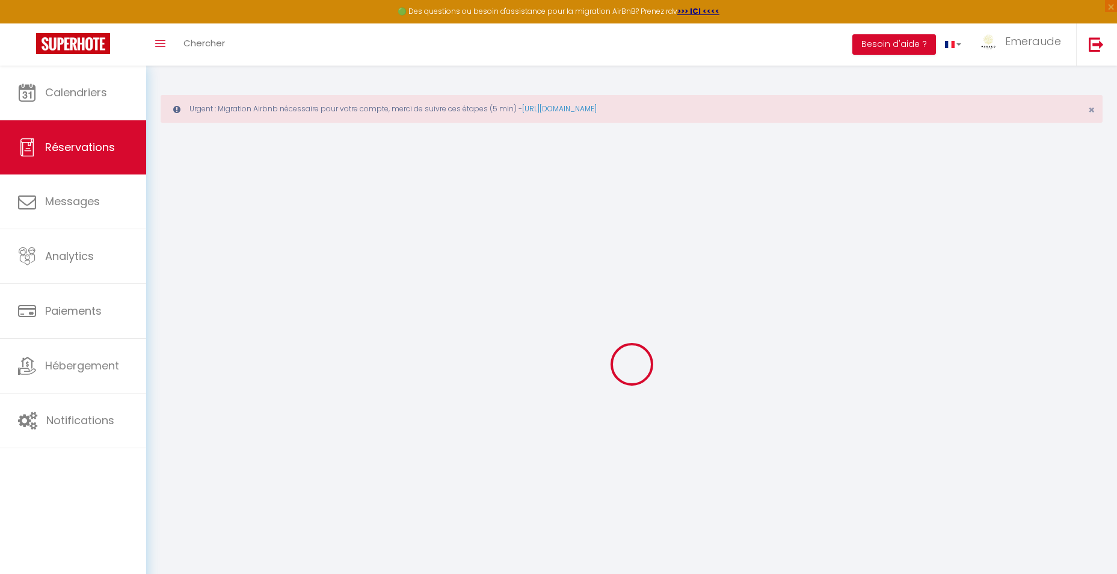
type input "301-5155 rue Saint-Hubert"
type input "Montreal"
select select "CA"
type input "263.01"
type input "17.93"
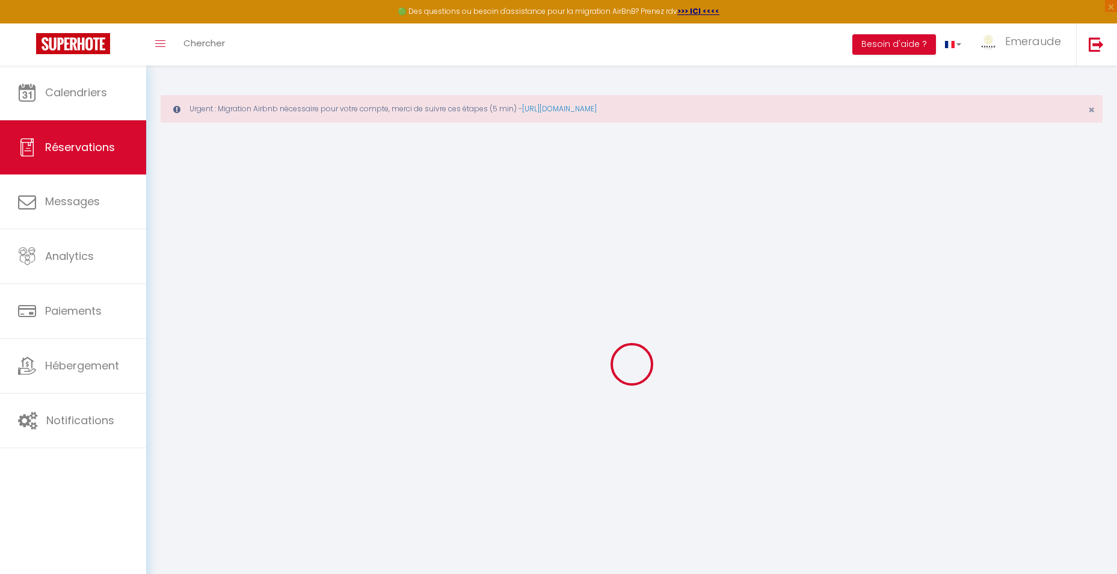
select select "20281"
select select "1"
select select
type input "2"
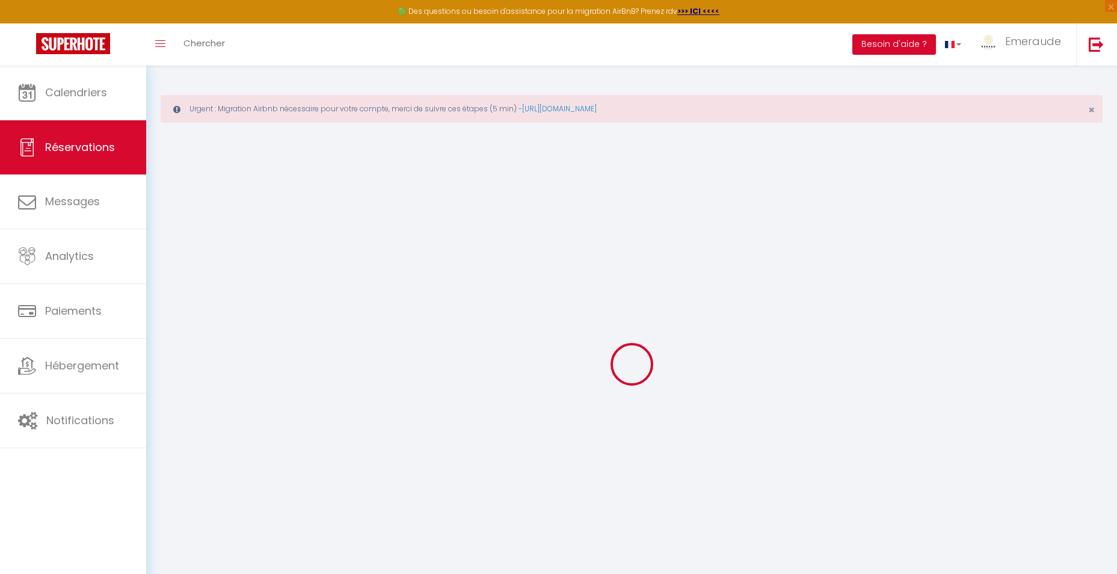
select select "12"
select select
type input "1653.4"
checkbox input "false"
type input "0"
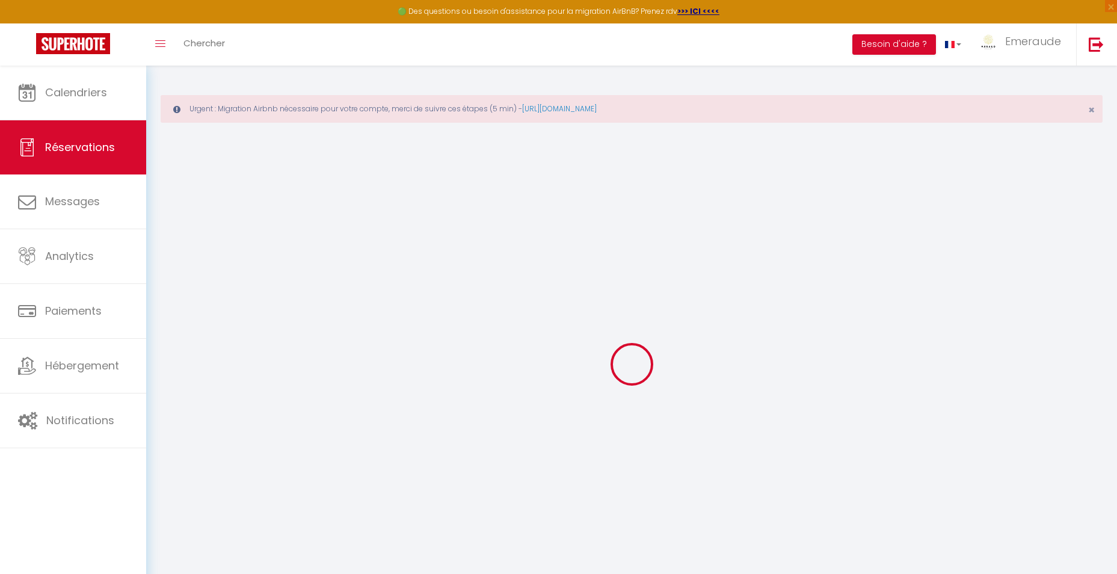
select select "2"
type input "60"
type input "29.25"
type input "0"
select select
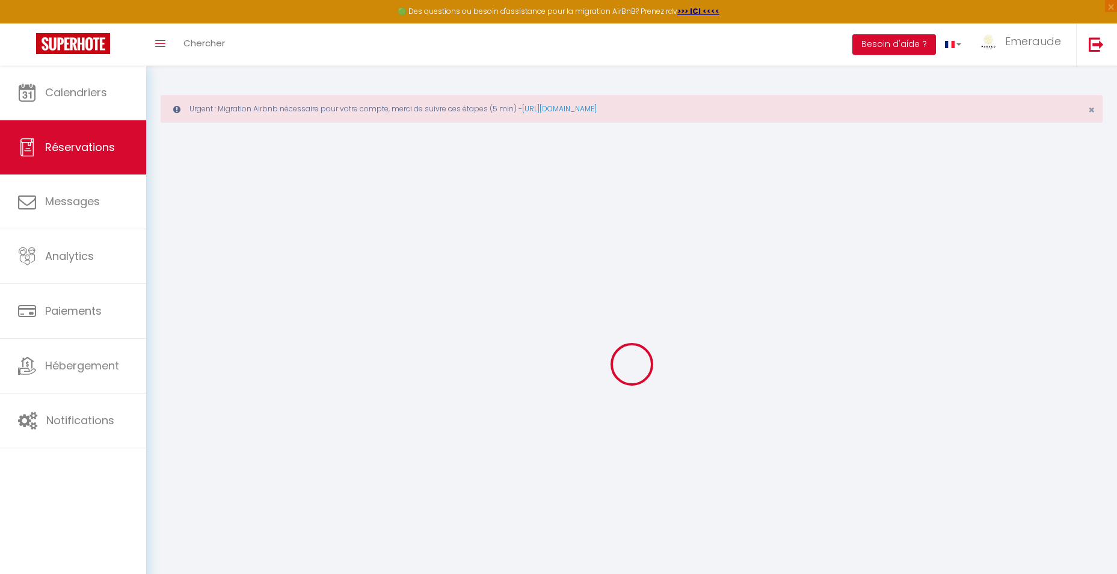
select select
select select "14"
checkbox input "false"
select select
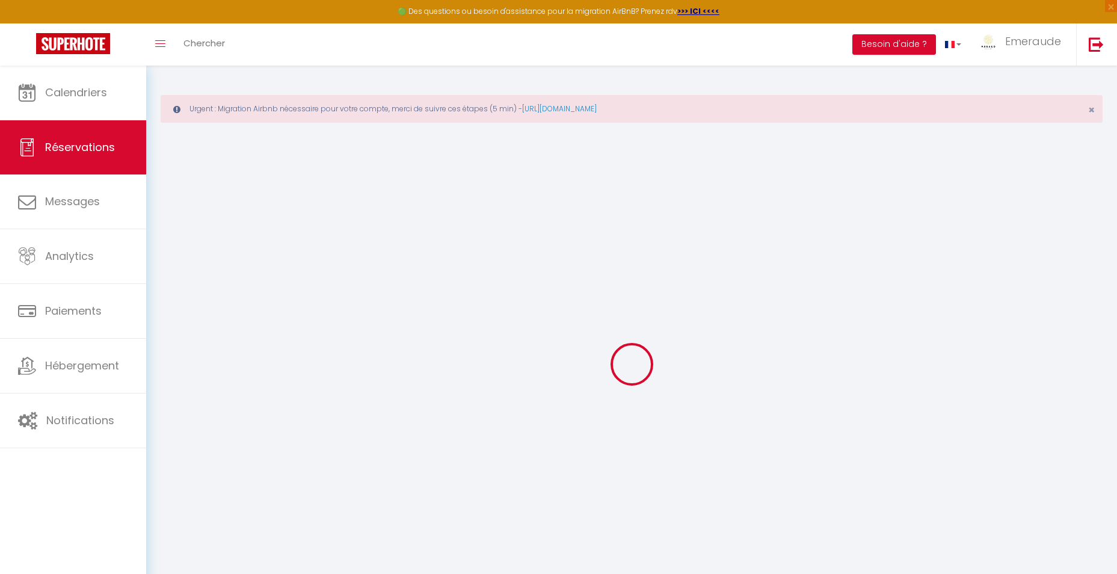
checkbox input "false"
select select
checkbox input "false"
type textarea "** THIS RESERVATION HAS BEEN PRE-PAID ** Reservation has a cancellation grace p…"
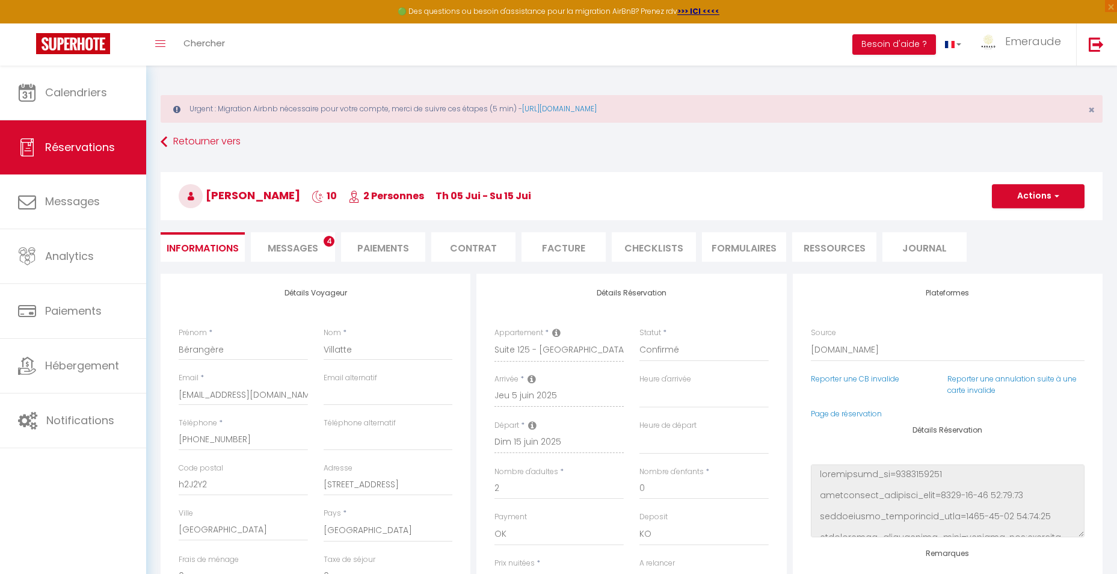
type input "100"
type input "39.6"
select select
checkbox input "false"
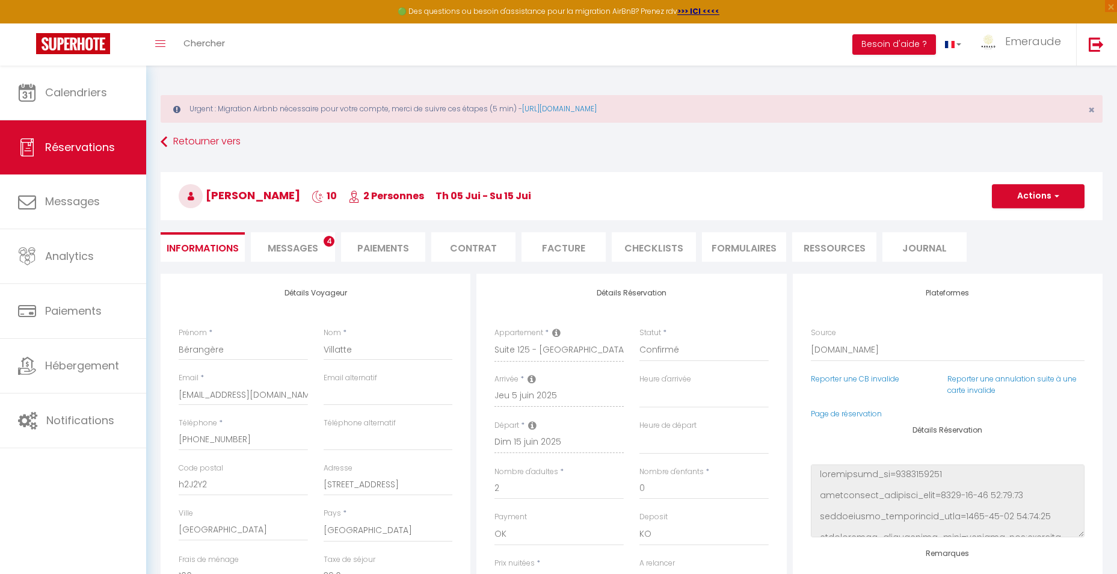
select select
click at [557, 247] on li "Facture" at bounding box center [564, 246] width 84 height 29
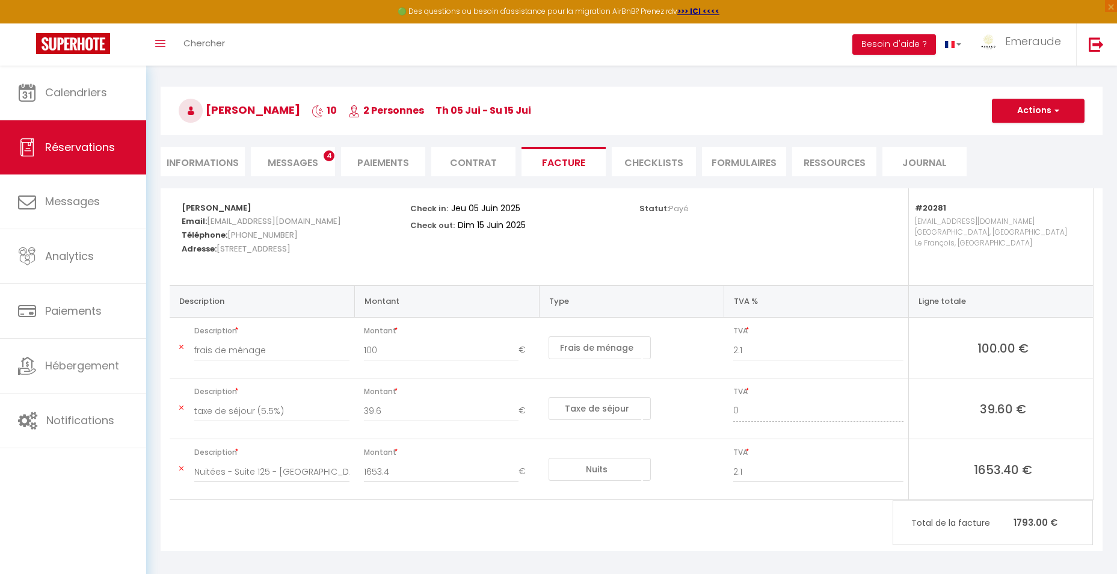
scroll to position [93, 0]
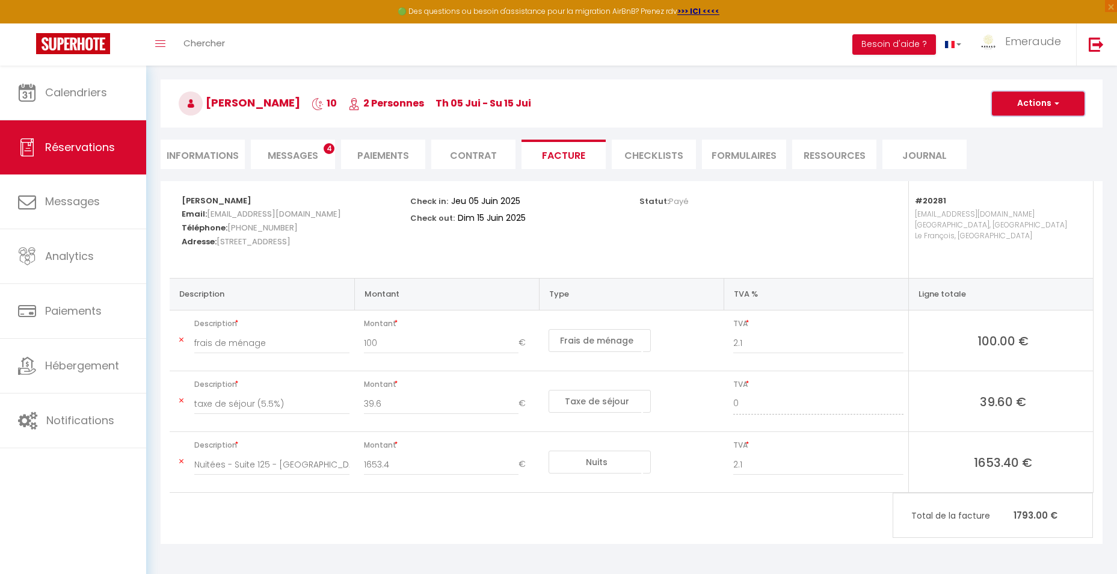
click at [1025, 105] on button "Actions" at bounding box center [1038, 103] width 93 height 24
click at [1012, 143] on link "Aperçu et éditer" at bounding box center [1029, 146] width 101 height 16
click at [65, 51] on img at bounding box center [73, 43] width 74 height 21
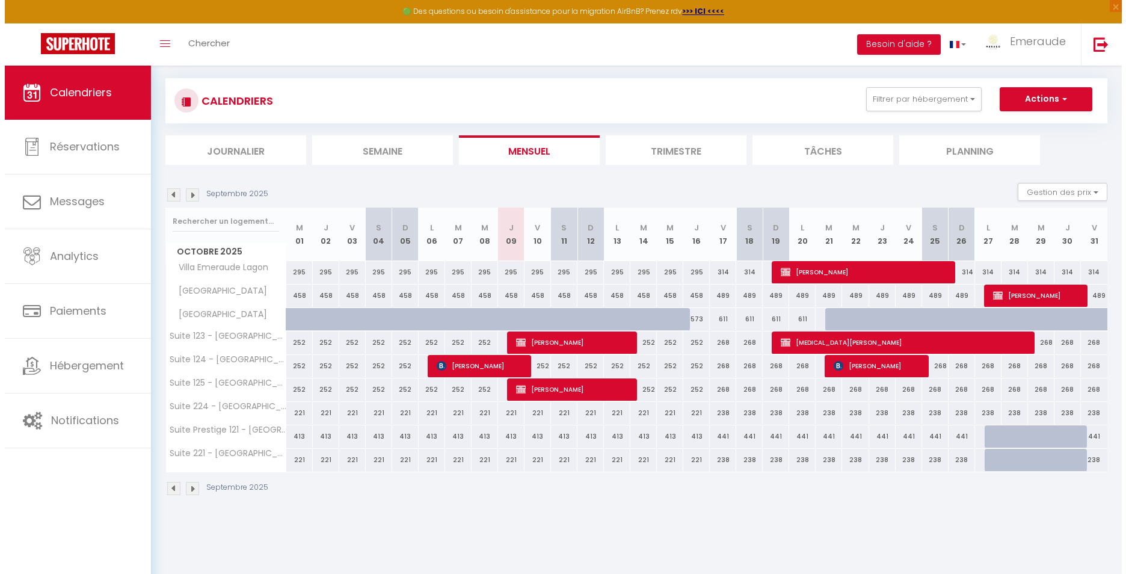
scroll to position [66, 0]
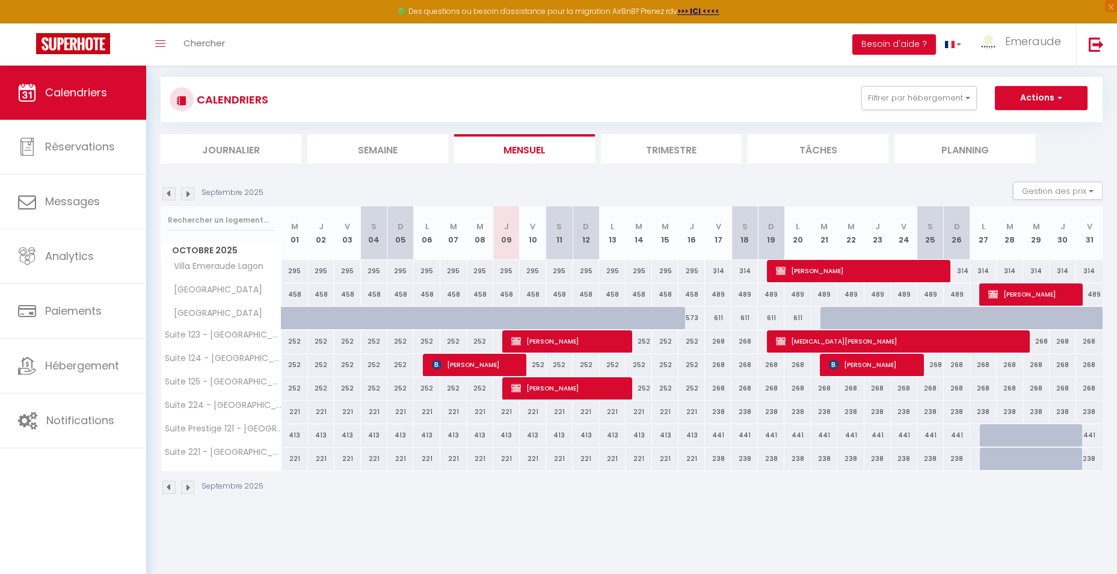
click at [173, 189] on img at bounding box center [168, 193] width 13 height 13
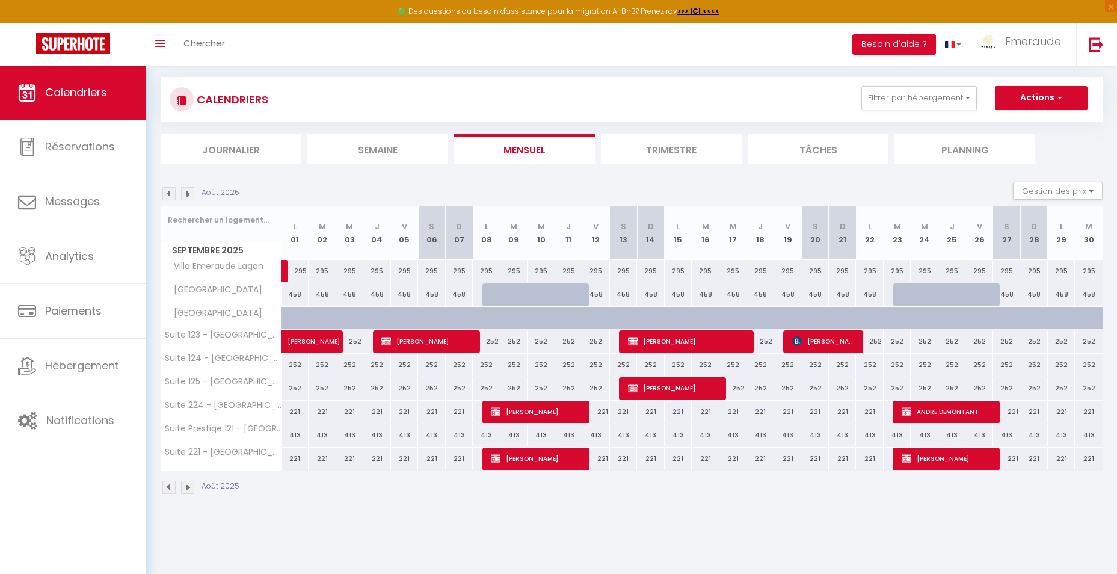
click at [171, 189] on img at bounding box center [168, 193] width 13 height 13
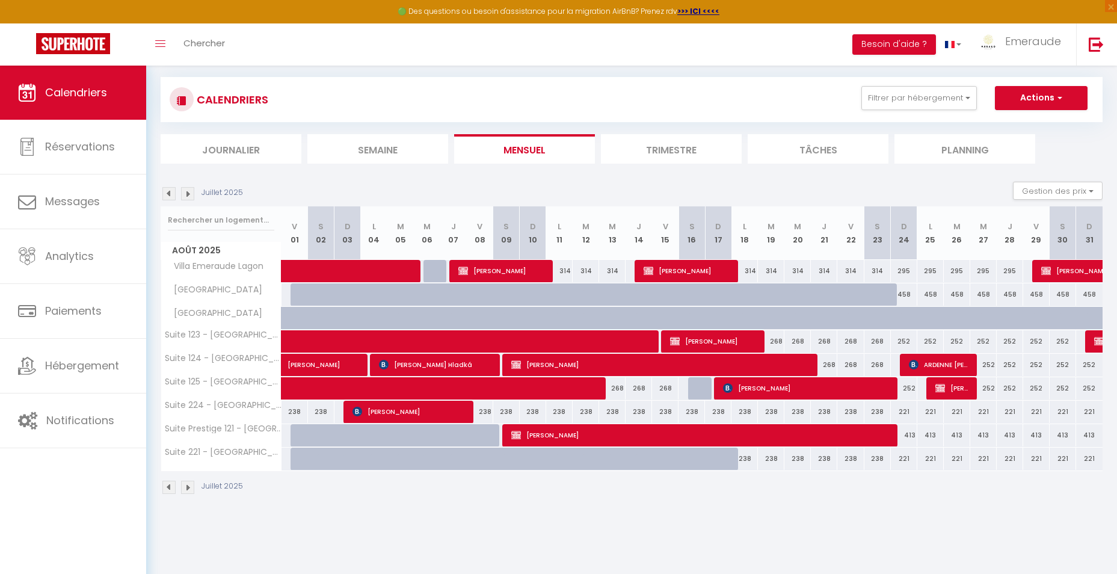
click at [171, 189] on img at bounding box center [168, 193] width 13 height 13
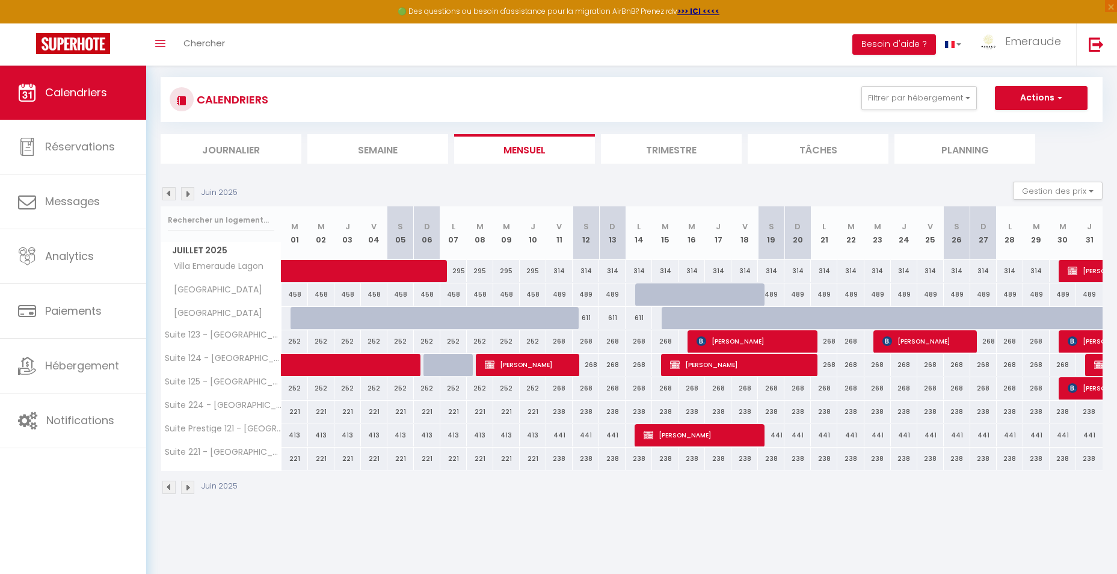
click at [171, 190] on img at bounding box center [168, 193] width 13 height 13
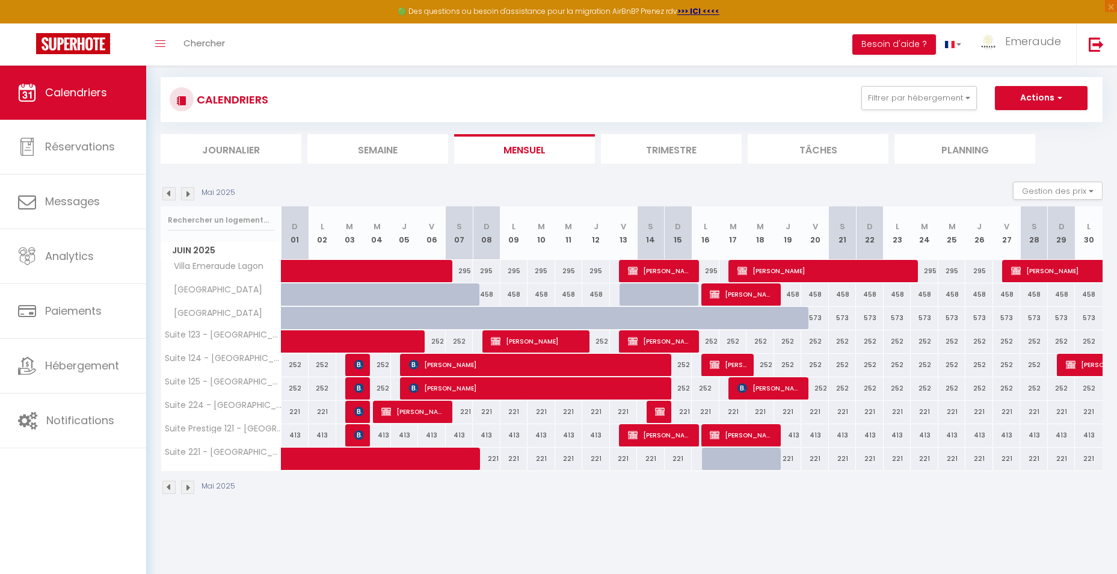
click at [186, 191] on img at bounding box center [187, 193] width 13 height 13
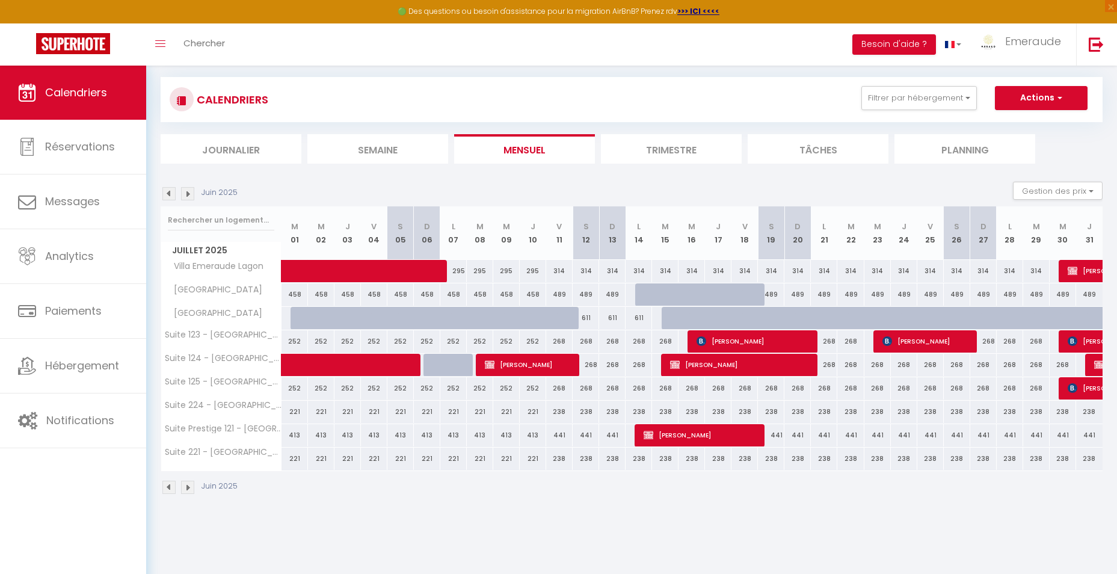
click at [186, 191] on img at bounding box center [187, 193] width 13 height 13
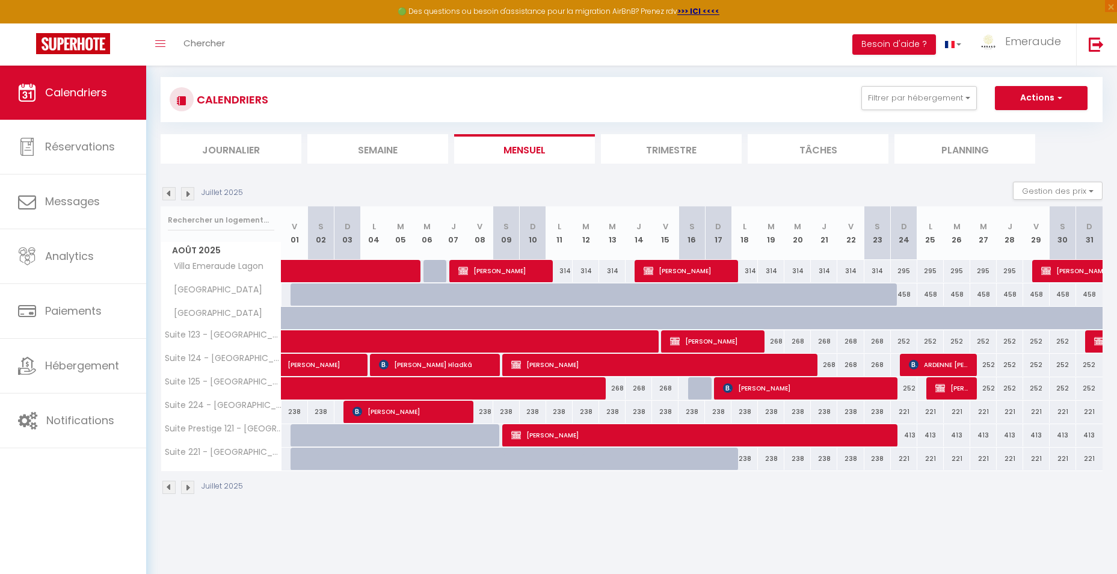
click at [186, 191] on img at bounding box center [187, 193] width 13 height 13
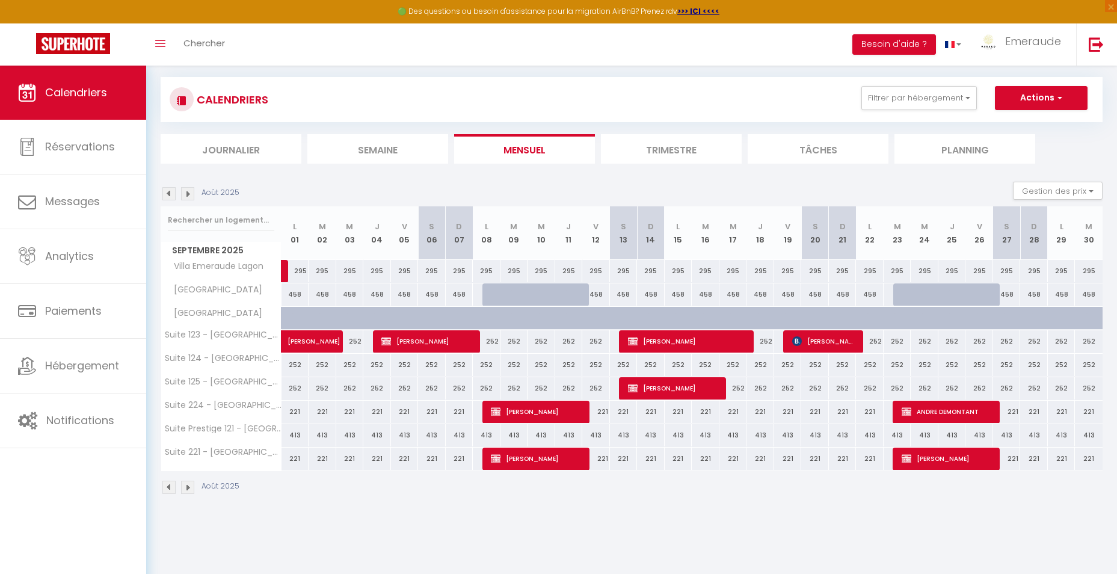
click at [186, 191] on img at bounding box center [187, 193] width 13 height 13
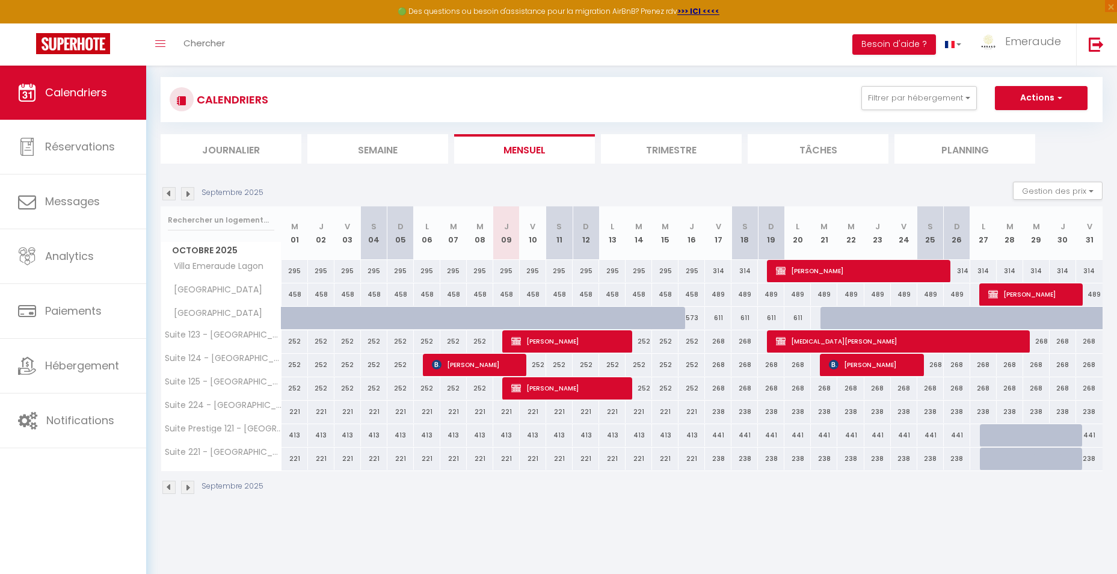
click at [186, 191] on img at bounding box center [187, 193] width 13 height 13
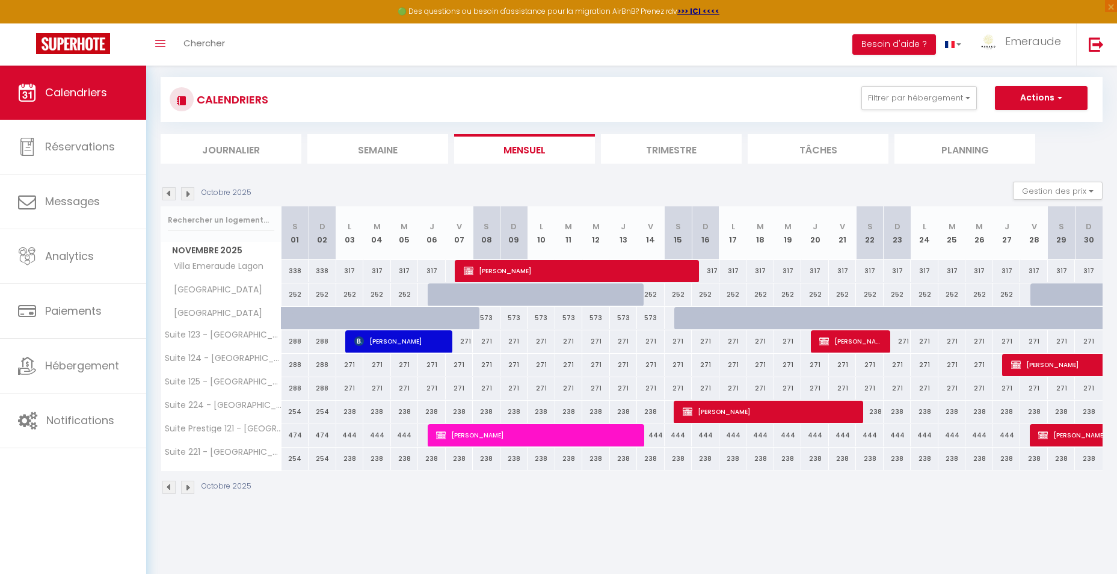
click at [186, 191] on img at bounding box center [187, 193] width 13 height 13
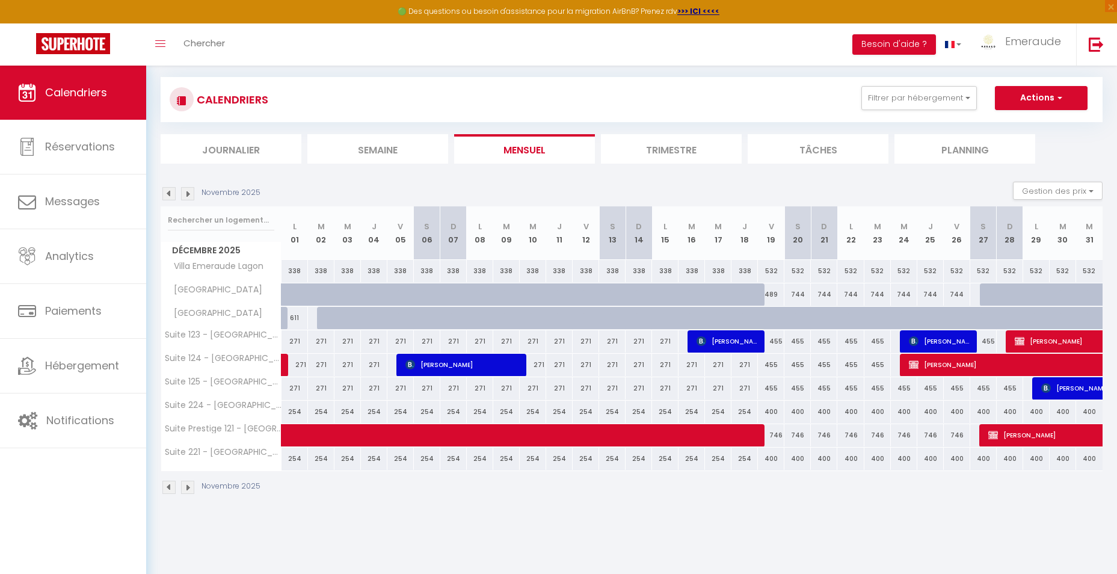
click at [265, 33] on div "Toggle menubar Chercher BUTTON Besoin d'aide ? Emeraude Paramètres Équipe" at bounding box center [597, 44] width 1021 height 42
drag, startPoint x: 242, startPoint y: 44, endPoint x: 232, endPoint y: 45, distance: 10.2
click at [237, 45] on div "Toggle menubar Chercher BUTTON Besoin d'aide ? Emeraude Paramètres Équipe" at bounding box center [597, 44] width 1021 height 42
click at [212, 45] on span "Chercher" at bounding box center [204, 43] width 42 height 13
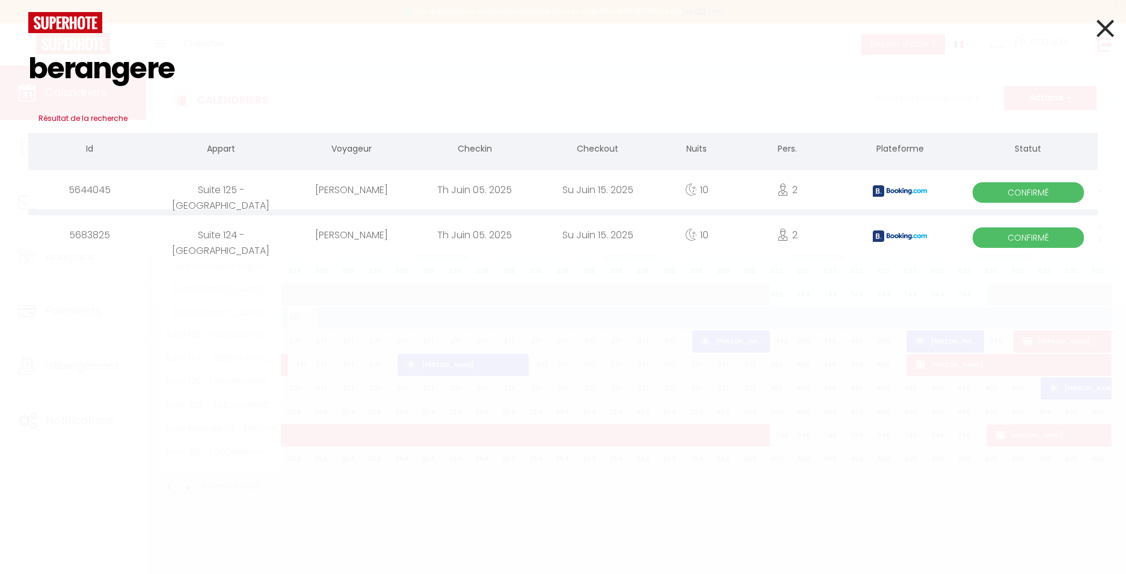
type input "berangere"
click at [340, 196] on div "Bérangère Villatte" at bounding box center [352, 189] width 123 height 39
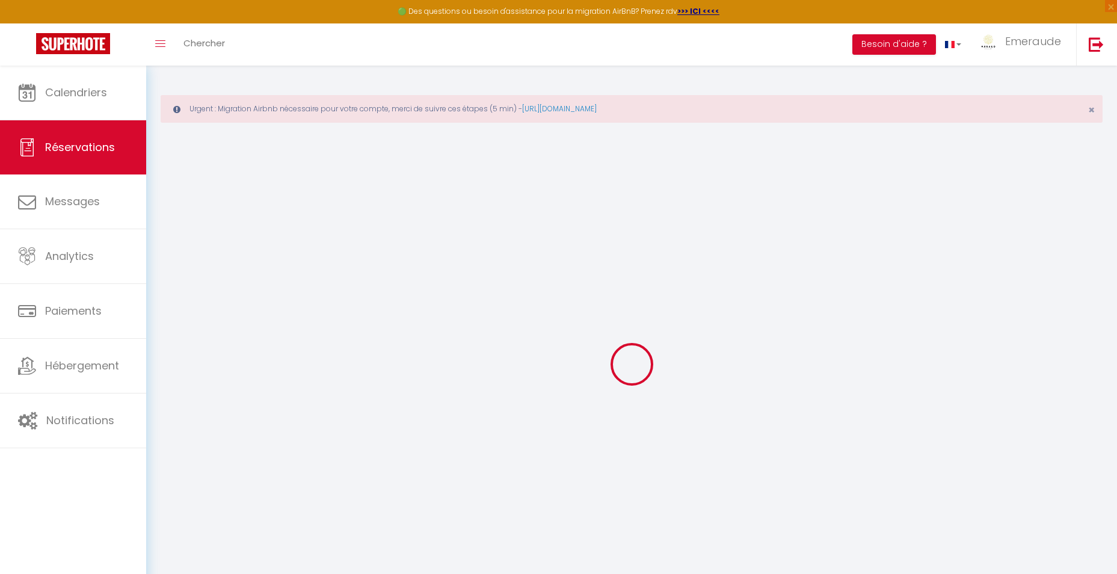
select select
checkbox input "false"
type textarea "** THIS RESERVATION HAS BEEN PRE-PAID ** Reservation has a cancellation grace p…"
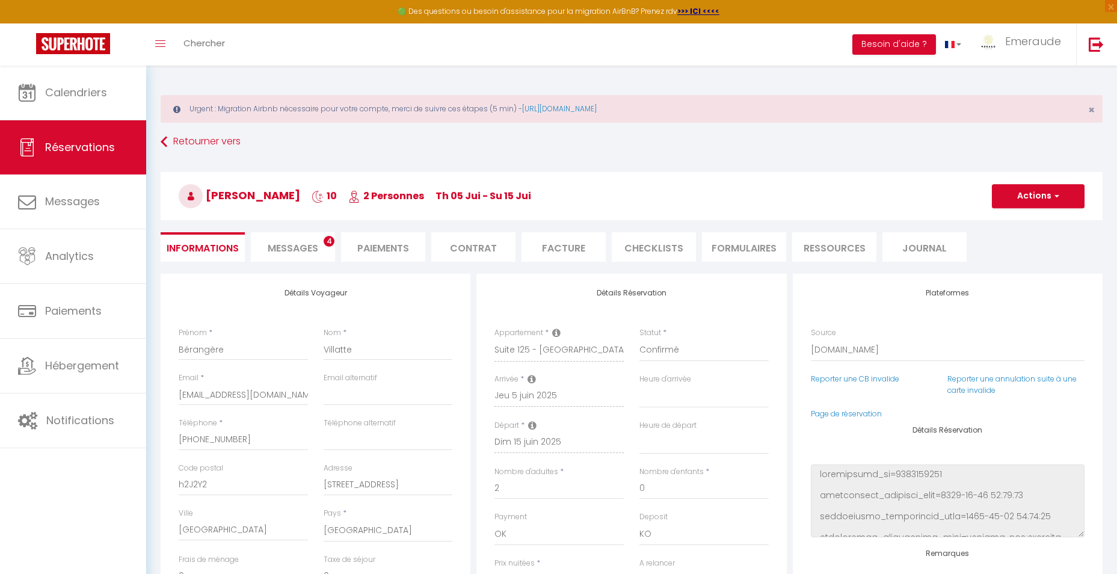
type input "100"
type input "39.6"
select select
checkbox input "false"
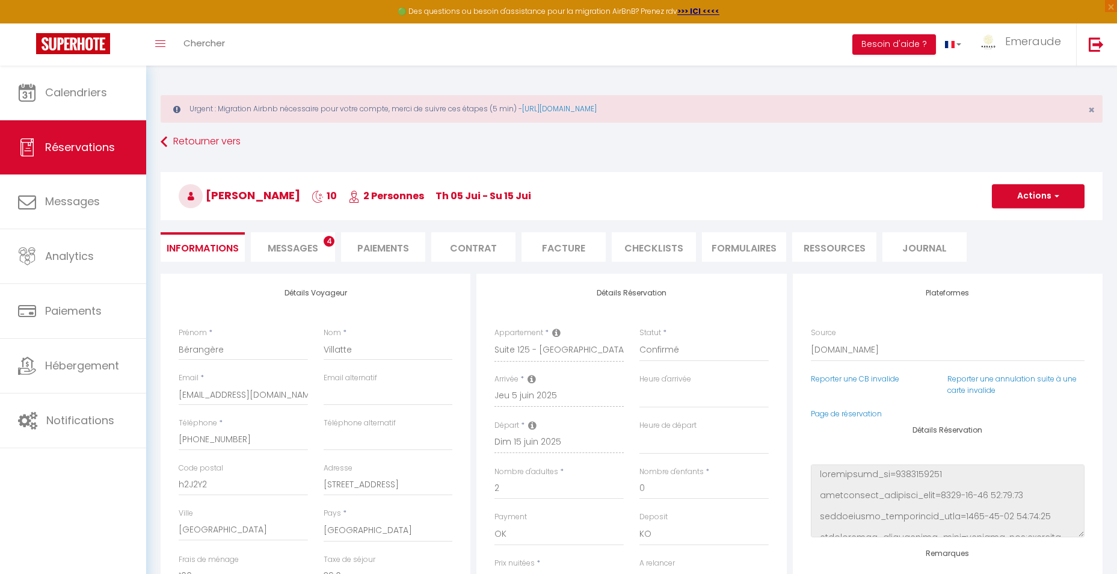
select select
click at [596, 242] on li "Facture" at bounding box center [564, 246] width 84 height 29
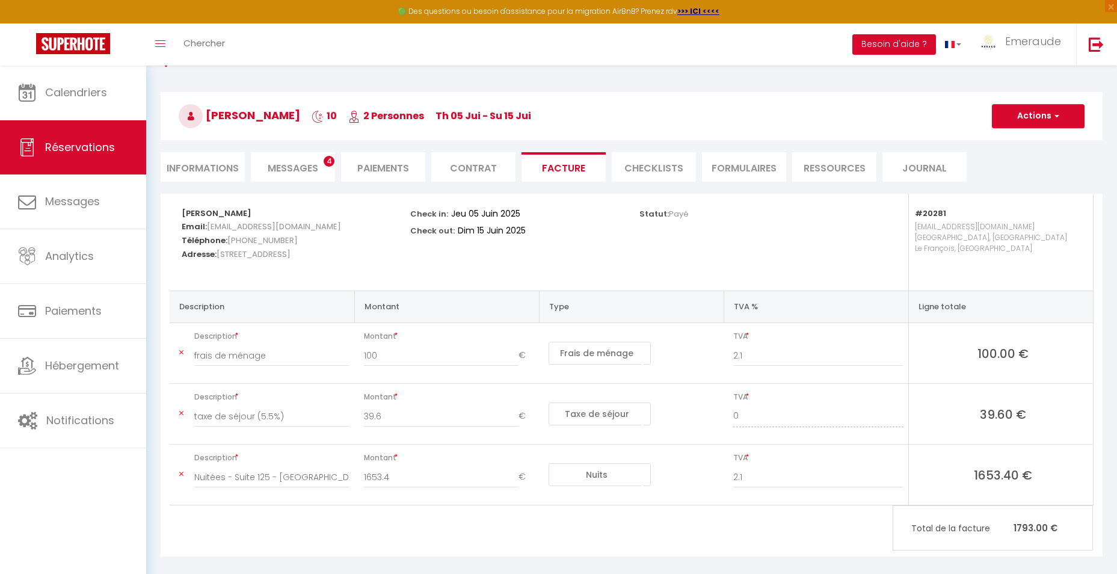
scroll to position [93, 0]
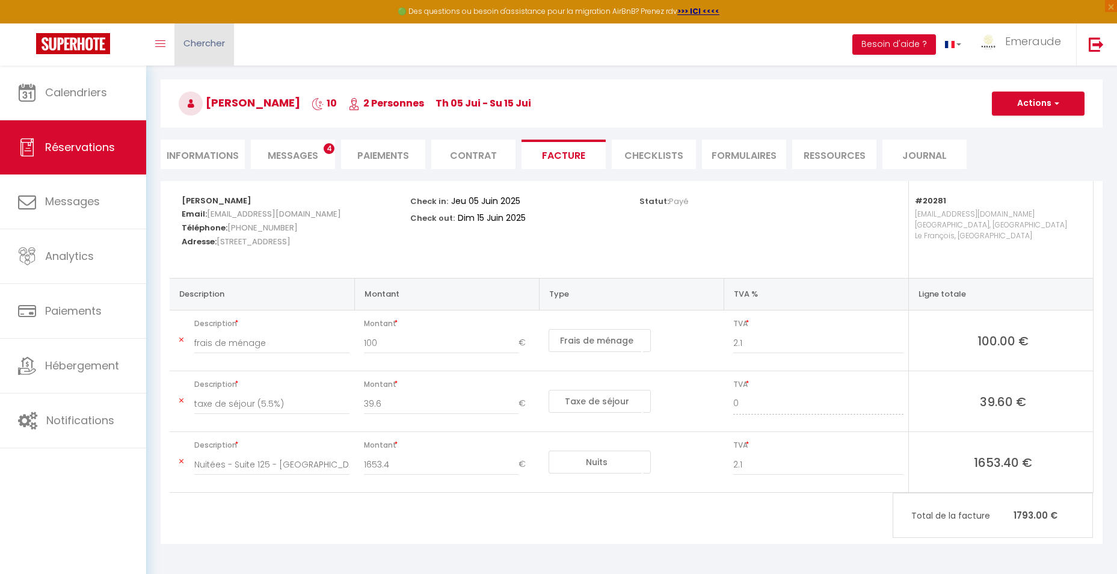
click at [220, 56] on link "Chercher" at bounding box center [204, 44] width 60 height 42
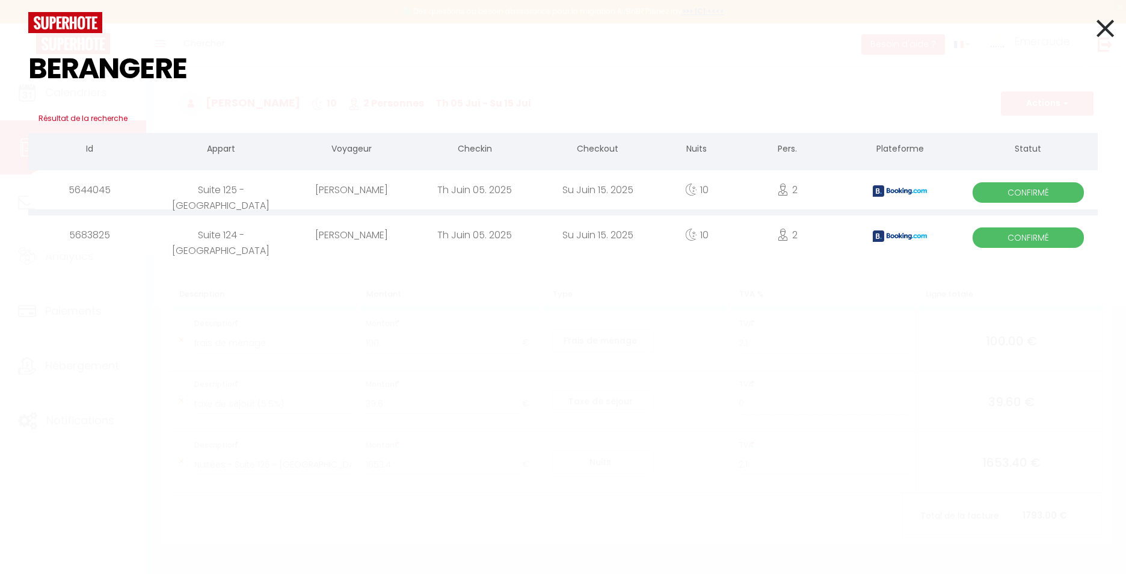
type input "BERANGERE"
click at [398, 235] on div "Bérangère Villatte" at bounding box center [352, 234] width 123 height 39
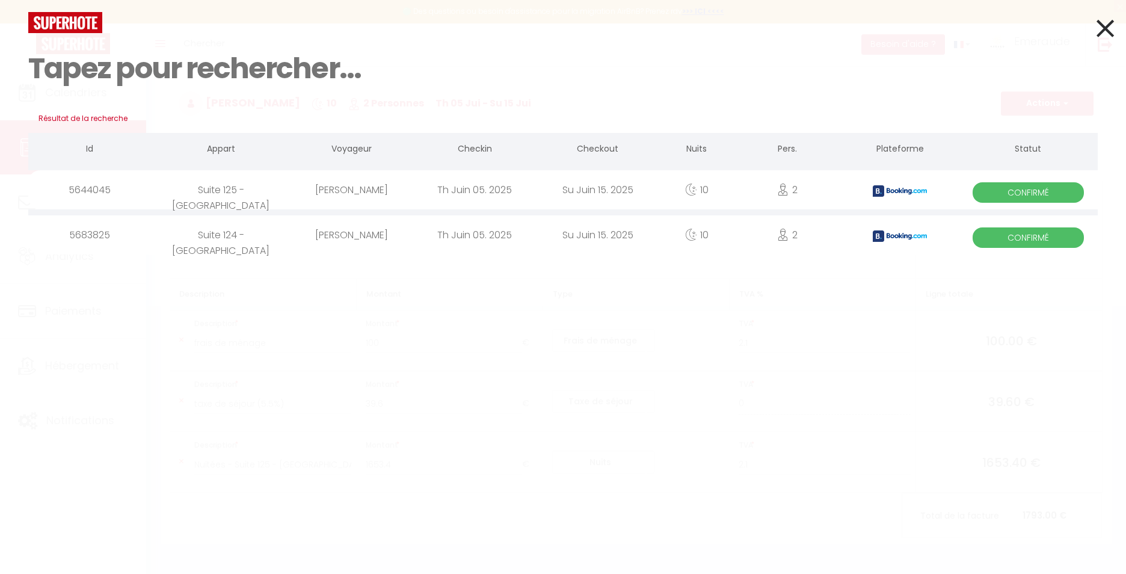
select select
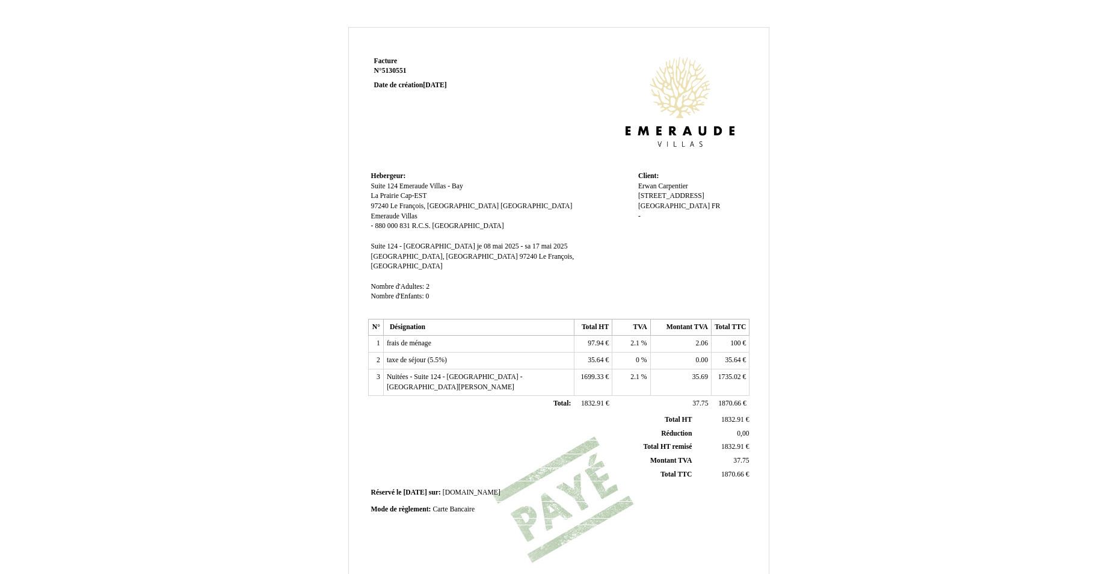
click at [592, 356] on span "35.64" at bounding box center [596, 360] width 16 height 8
drag, startPoint x: 604, startPoint y: 352, endPoint x: 570, endPoint y: 347, distance: 34.0
click at [570, 353] on tr "2 taxe de séjour (5.5%) taxe de séjour (5.5%) 35.64 35.64 € 0 0 % 0.00 0.00 35.…" at bounding box center [558, 362] width 381 height 19
type input "54"
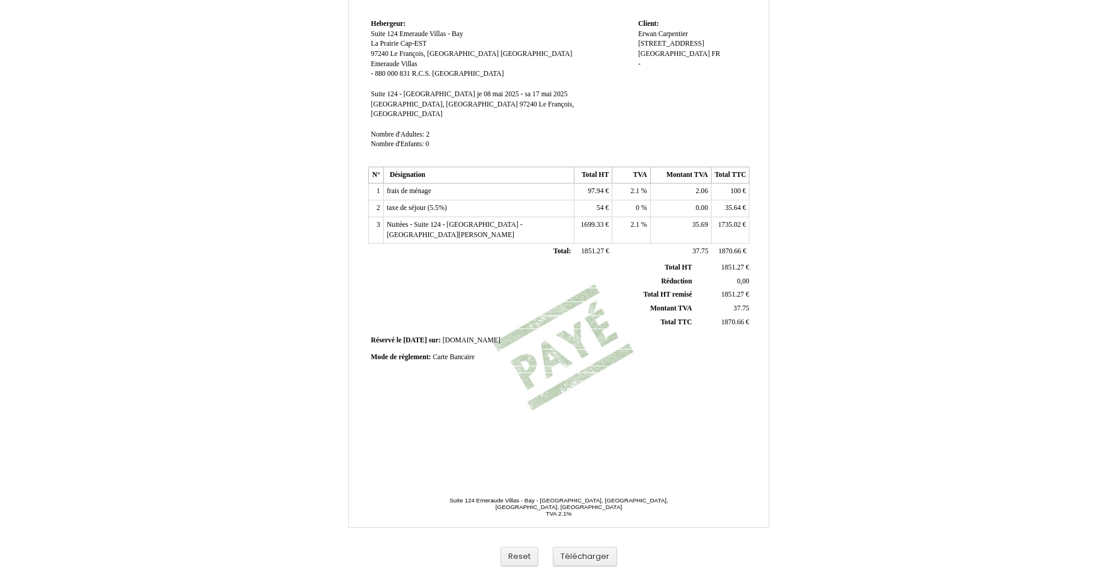
click at [724, 200] on td "35.64 35.64 €" at bounding box center [731, 208] width 38 height 17
click at [732, 204] on span "35.64" at bounding box center [733, 208] width 16 height 8
click at [732, 203] on input "35.64" at bounding box center [784, 209] width 138 height 13
type input "54"
click at [700, 426] on div "Facture Facture N° 5130551 5130551 Date de création 15 February 2025 Hebergeur:…" at bounding box center [559, 185] width 386 height 569
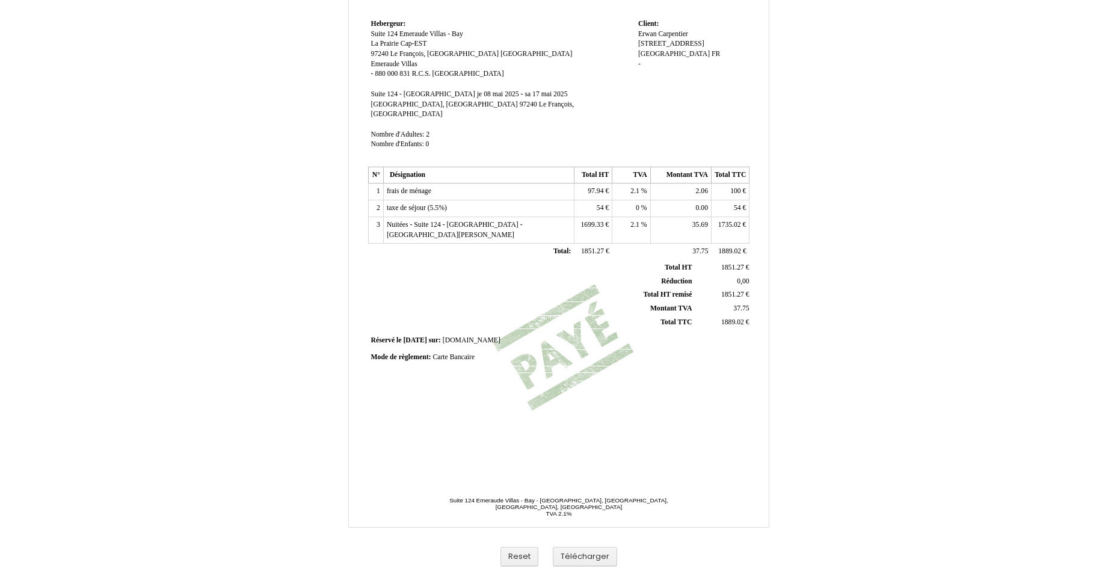
click at [719, 221] on span "1735.02" at bounding box center [729, 225] width 23 height 8
click at [581, 221] on span "1699.33" at bounding box center [592, 225] width 23 height 8
click at [592, 220] on input "1699.33" at bounding box center [647, 226] width 138 height 13
type input "1683.97"
click at [582, 205] on td "54 54 €" at bounding box center [593, 208] width 38 height 17
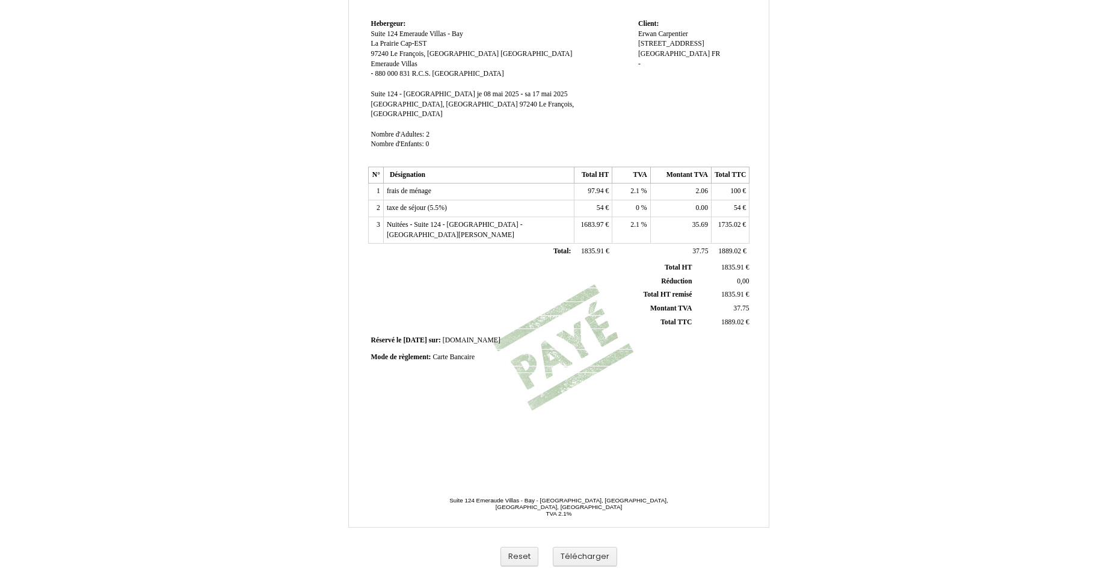
click at [633, 217] on td "2.1 2.1 %" at bounding box center [631, 230] width 38 height 26
click at [689, 204] on td "0.00 0.00" at bounding box center [680, 208] width 61 height 17
click at [703, 217] on td "35.69 35.69" at bounding box center [680, 230] width 61 height 26
click at [725, 220] on td "1735.02 1735.02 €" at bounding box center [731, 230] width 38 height 26
click at [600, 221] on span "1683.97" at bounding box center [592, 225] width 23 height 8
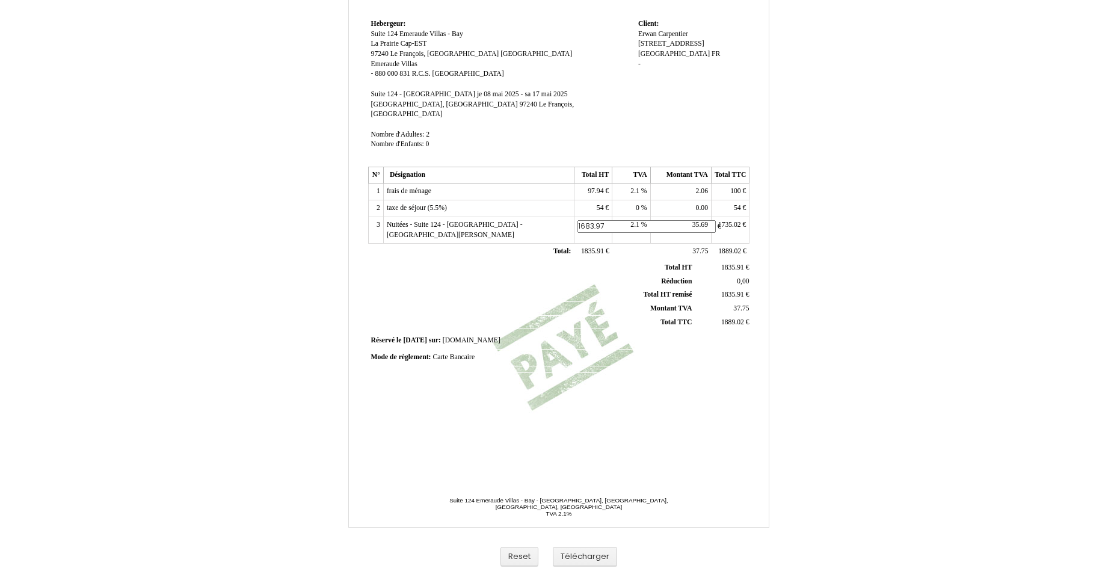
click at [636, 187] on span "2.1" at bounding box center [634, 191] width 9 height 8
click at [620, 186] on input "2.1" at bounding box center [684, 192] width 138 height 13
type input "8.5"
click at [614, 206] on td "0 0 %" at bounding box center [631, 208] width 38 height 17
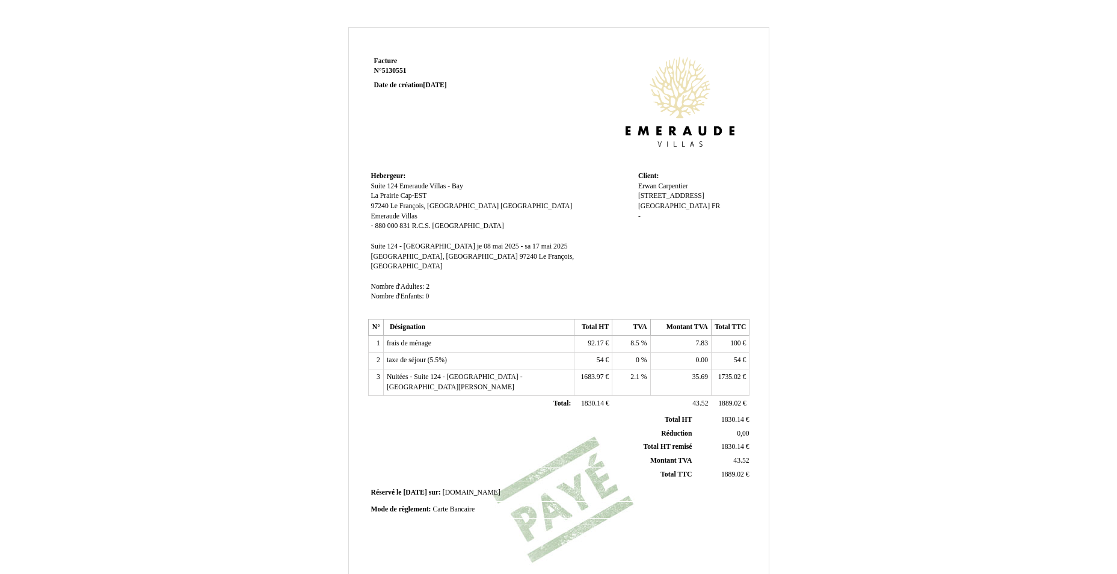
click at [591, 373] on span "1683.97" at bounding box center [592, 377] width 23 height 8
drag, startPoint x: 590, startPoint y: 367, endPoint x: 609, endPoint y: 373, distance: 20.2
click at [609, 373] on input "1683.97" at bounding box center [647, 378] width 138 height 13
click at [600, 373] on span "1681" at bounding box center [597, 377] width 14 height 8
type input "1681.35"
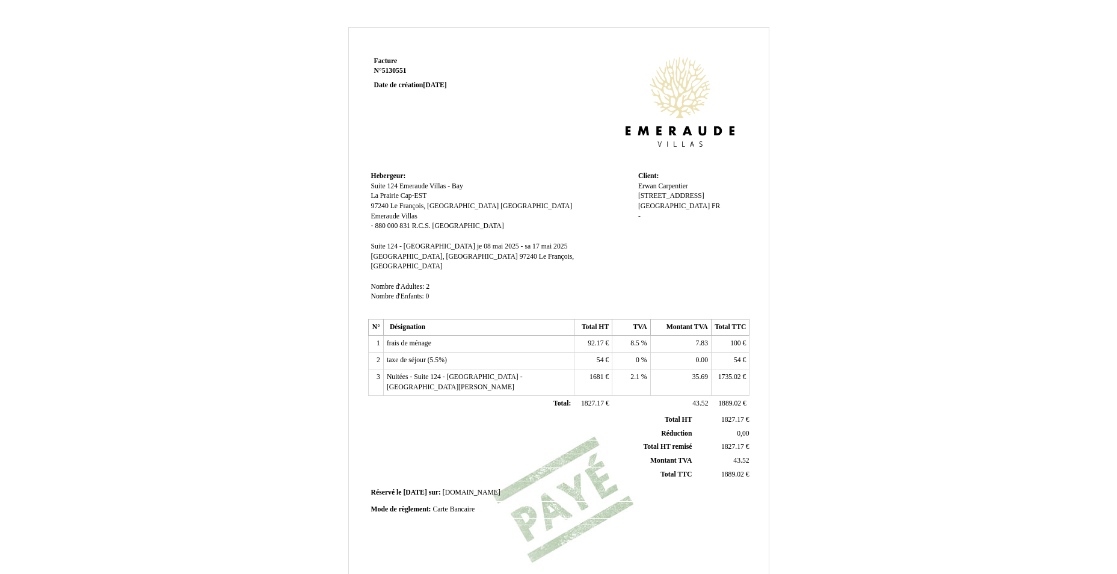
click at [635, 353] on td "0 0 %" at bounding box center [631, 361] width 38 height 17
click at [698, 373] on span "35.69" at bounding box center [700, 377] width 16 height 8
type input "35.31"
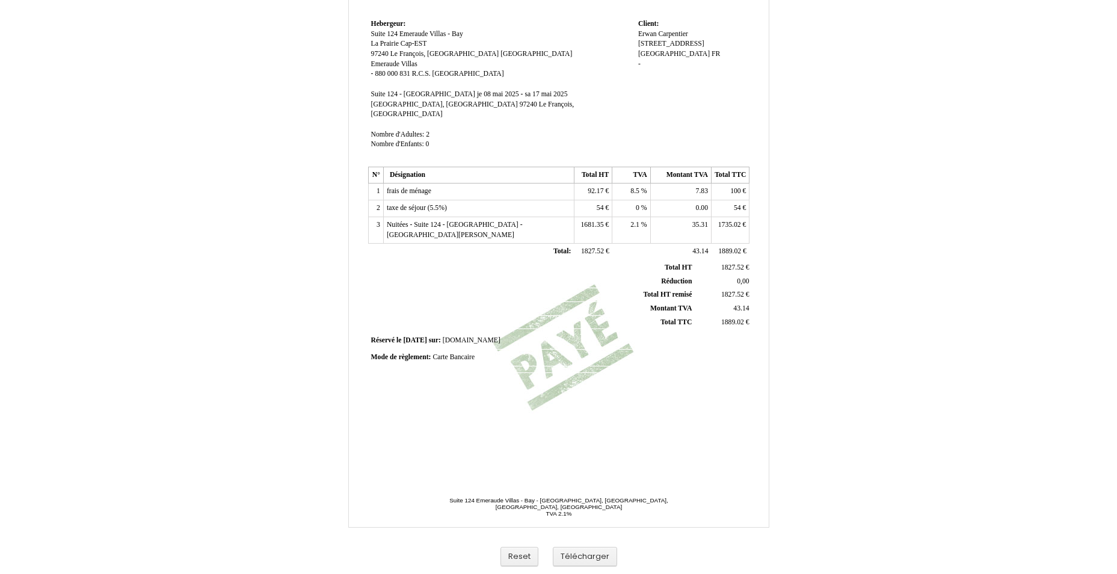
click at [739, 221] on span "1735.02" at bounding box center [729, 225] width 23 height 8
drag, startPoint x: 723, startPoint y: 217, endPoint x: 765, endPoint y: 217, distance: 41.5
click at [765, 220] on input "1735.02" at bounding box center [784, 226] width 138 height 13
type input "1716.66"
click at [685, 263] on span "Total HT" at bounding box center [678, 267] width 27 height 8
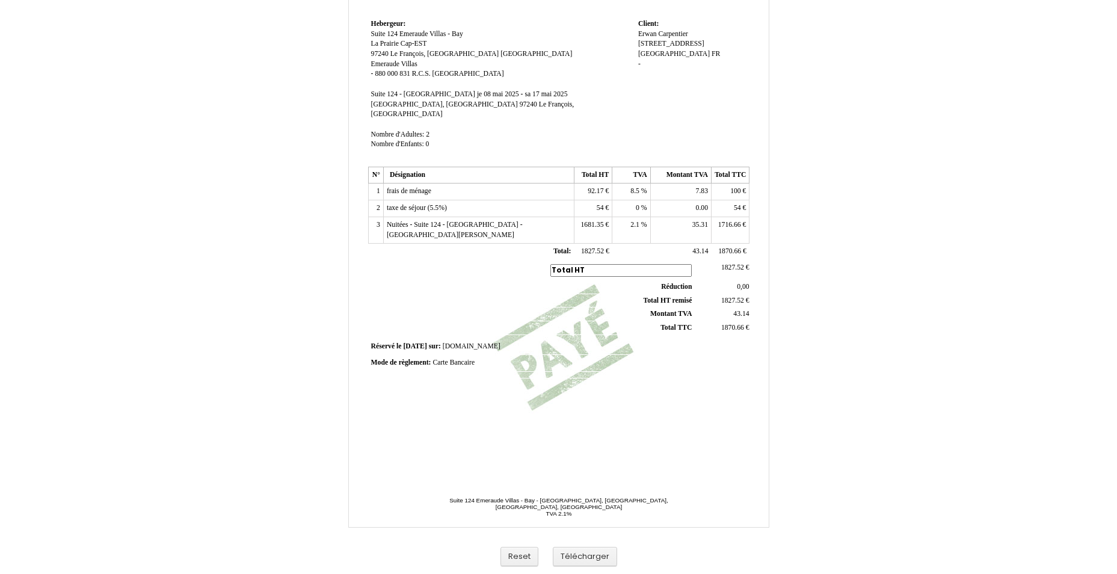
click at [687, 391] on div "Facture Facture N° 5130551 5130551 Date de création 15 February 2025 Hebergeur:…" at bounding box center [559, 185] width 386 height 569
click at [597, 562] on button "Télécharger" at bounding box center [585, 557] width 64 height 20
click at [597, 560] on button "Télécharger" at bounding box center [585, 557] width 64 height 20
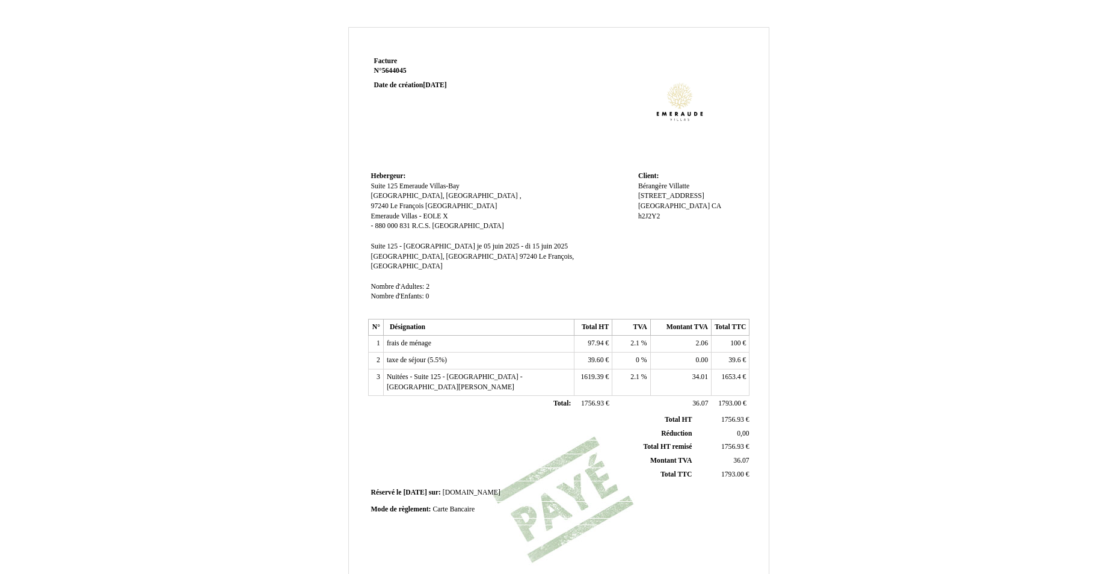
click at [729, 373] on span "1653.4" at bounding box center [731, 377] width 19 height 8
click at [599, 373] on span "1619.39 1619.39" at bounding box center [593, 377] width 25 height 8
click at [595, 373] on span "1619.39" at bounding box center [592, 377] width 23 height 8
click at [595, 372] on input "1619.39" at bounding box center [647, 378] width 138 height 13
type input "1599.41"
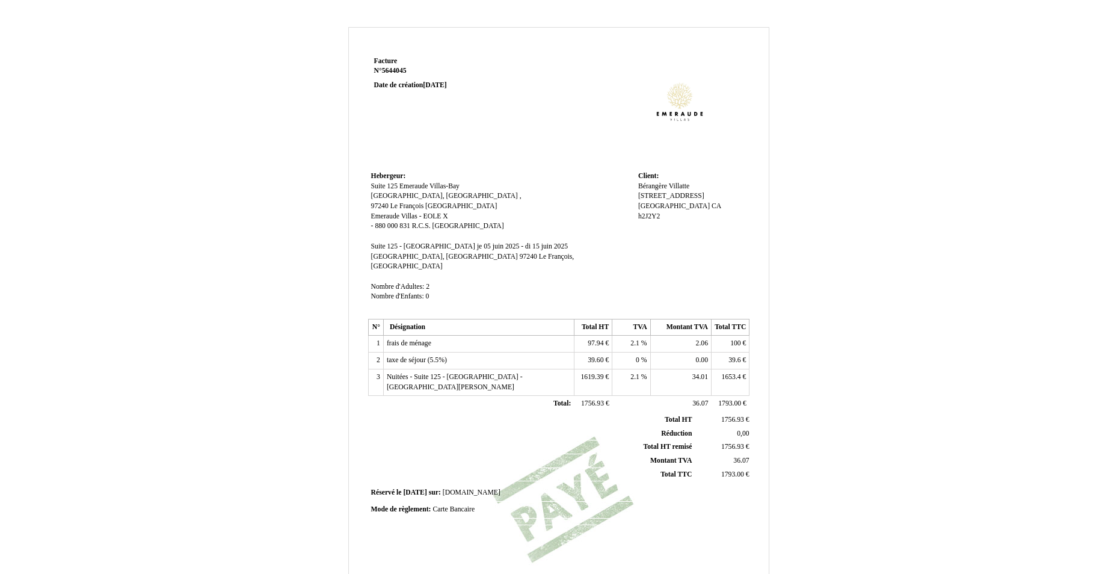
scroll to position [152, 0]
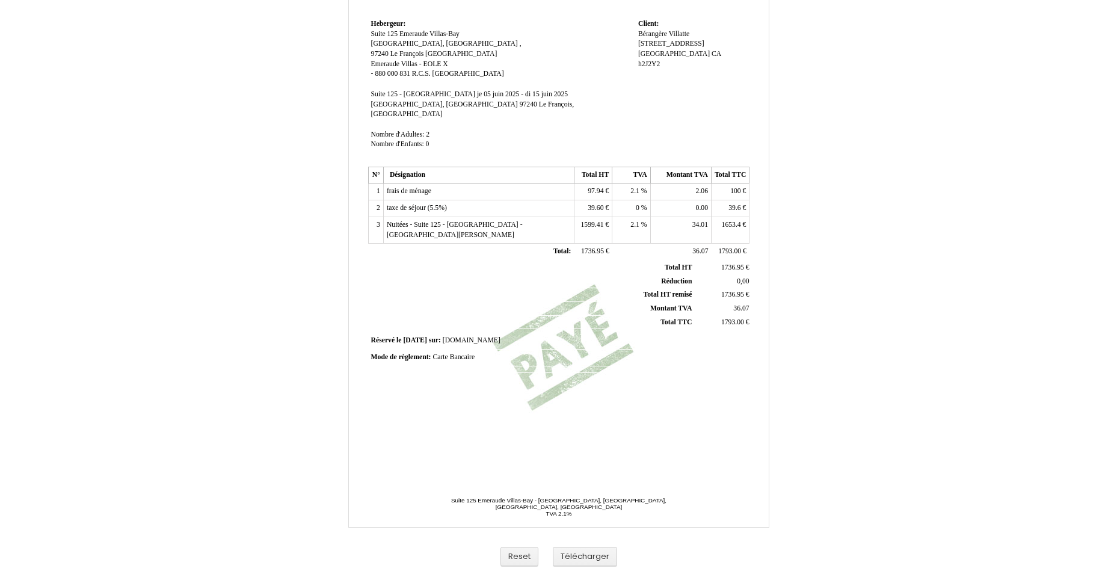
click at [619, 217] on td "2.1 2.1 %" at bounding box center [631, 230] width 38 height 26
click at [686, 217] on td "34.01 34.01" at bounding box center [680, 230] width 61 height 26
click at [699, 221] on span "34.01" at bounding box center [700, 225] width 16 height 8
type input "33.59"
click at [735, 219] on td "1653.4 1653.4 €" at bounding box center [731, 230] width 38 height 26
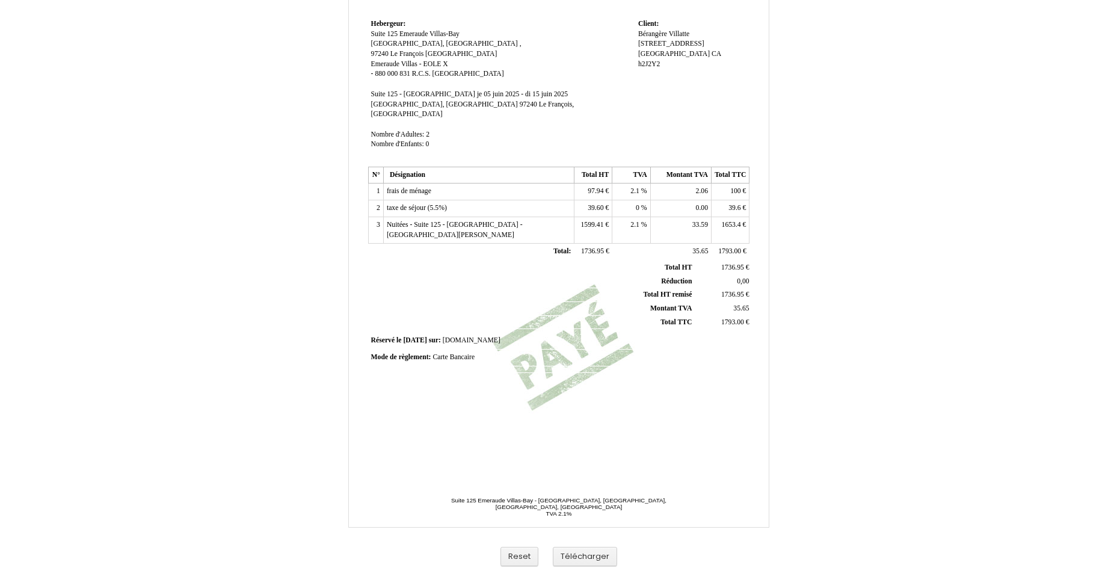
click at [731, 221] on span "1653.4" at bounding box center [731, 225] width 19 height 8
click at [0, 0] on input "1653.4" at bounding box center [0, 0] width 0 height 0
type input "1633"
click at [595, 204] on span "39.60" at bounding box center [596, 208] width 16 height 8
drag, startPoint x: 595, startPoint y: 199, endPoint x: 567, endPoint y: 199, distance: 28.3
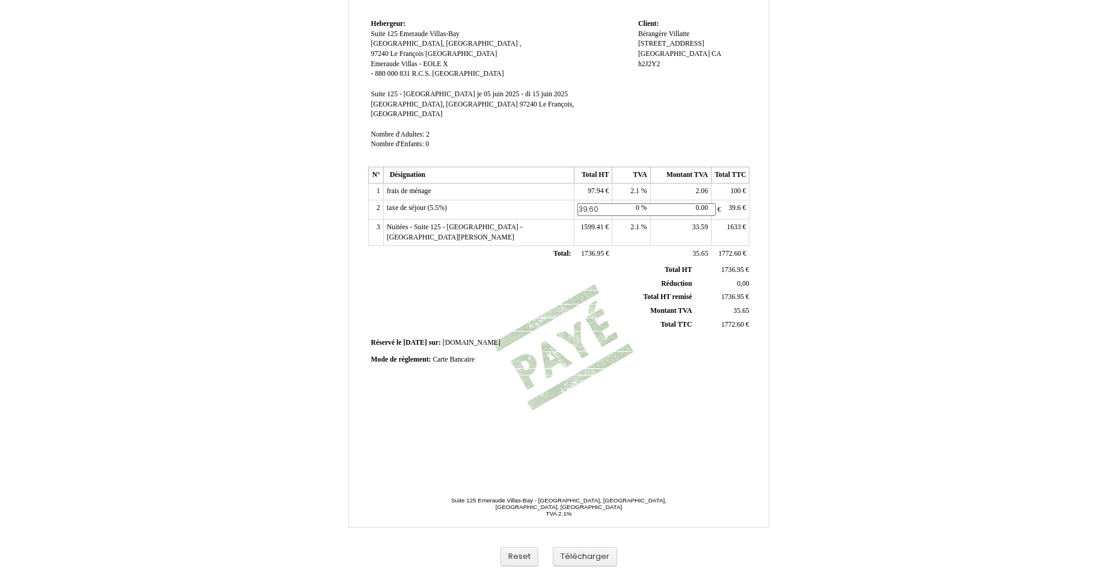
click at [567, 200] on tr "2 taxe de séjour (5.5%) taxe de séjour (5.5%) 39.60 39.60 € 0 0 % 0.00 0.00 39.…" at bounding box center [558, 209] width 381 height 19
type input "60"
click at [725, 200] on td "39.6 39.6 €" at bounding box center [731, 208] width 38 height 17
click at [739, 204] on span "39.6" at bounding box center [735, 208] width 12 height 8
click at [739, 203] on input "39.6" at bounding box center [784, 209] width 138 height 13
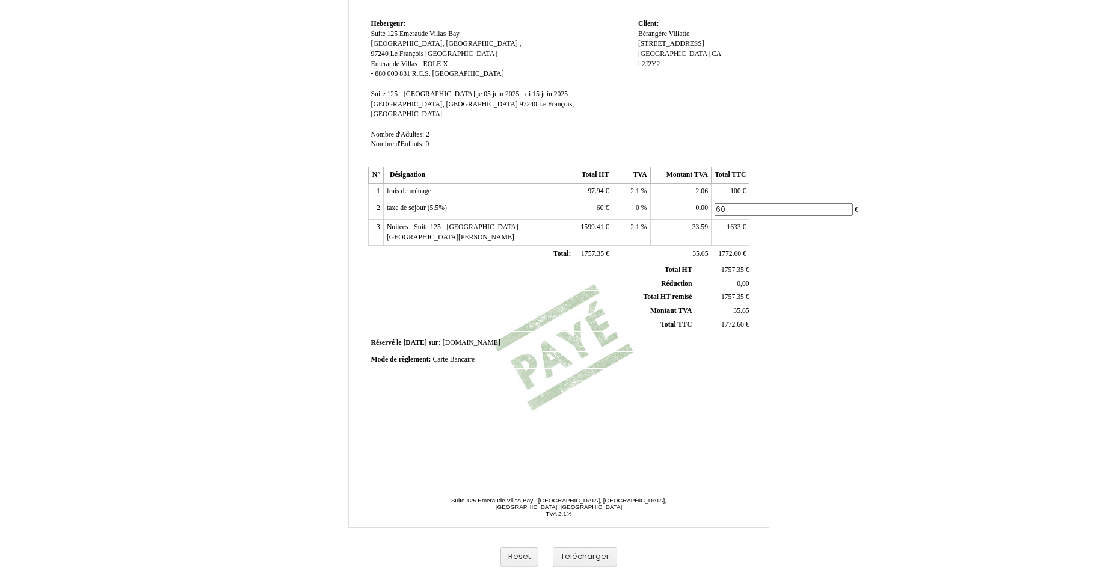
type input "60"
click at [690, 217] on td "33.59 33.59" at bounding box center [680, 230] width 61 height 26
click at [624, 183] on td "2.1 2.1 %" at bounding box center [631, 191] width 38 height 17
click at [630, 187] on span "2.1" at bounding box center [634, 191] width 9 height 8
type input "2"
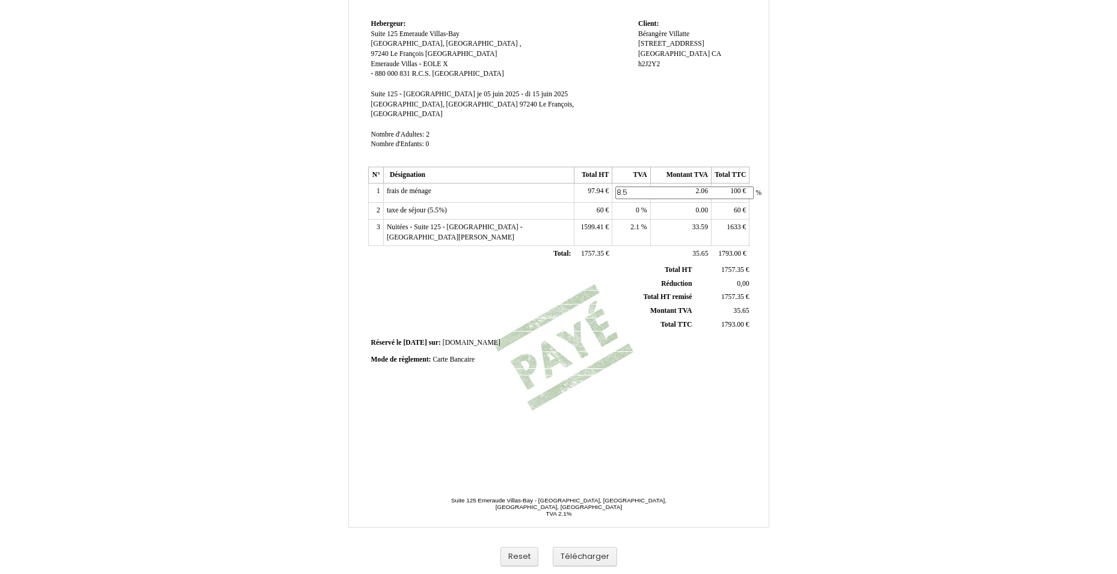
type input "8.5"
click at [725, 387] on div "Facture Facture N° 5644045 5644045 Date de création [DATE] Hebergeur: Hebergeur…" at bounding box center [559, 185] width 386 height 569
click at [591, 562] on button "Télécharger" at bounding box center [585, 557] width 64 height 20
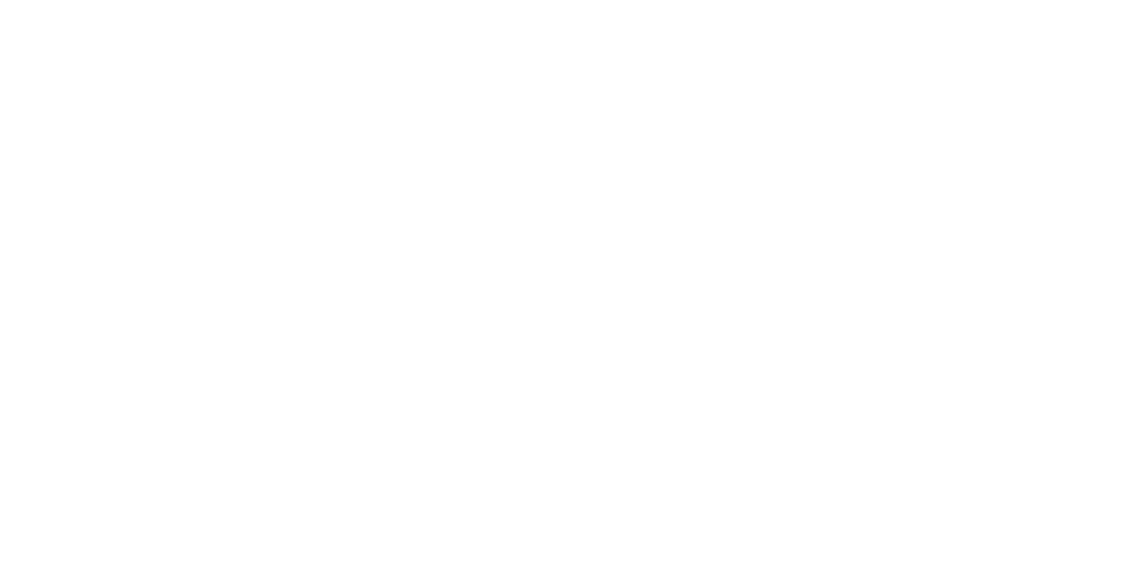
select select
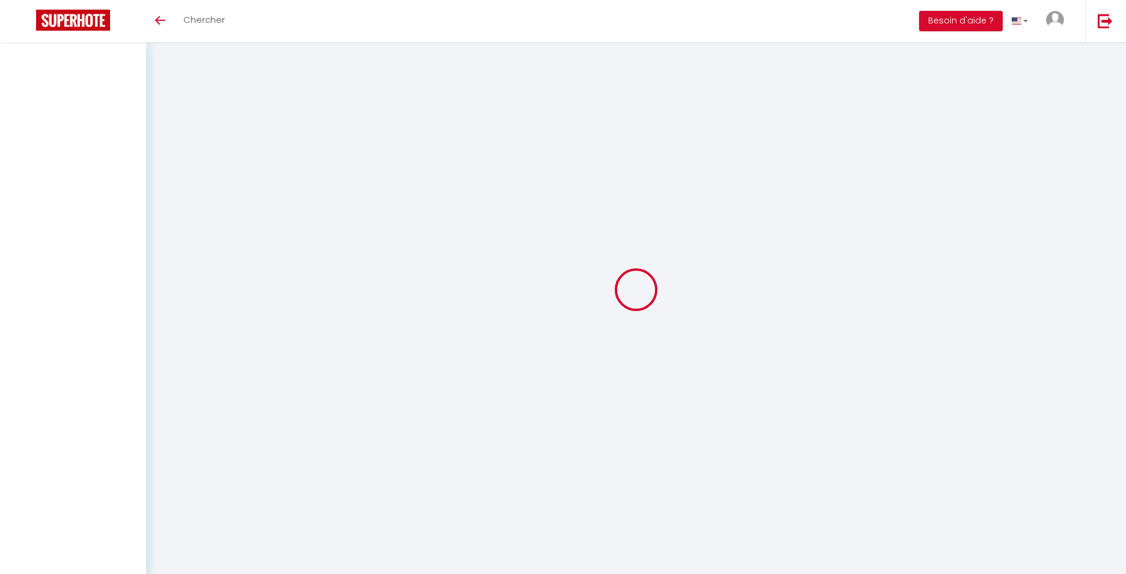
select select
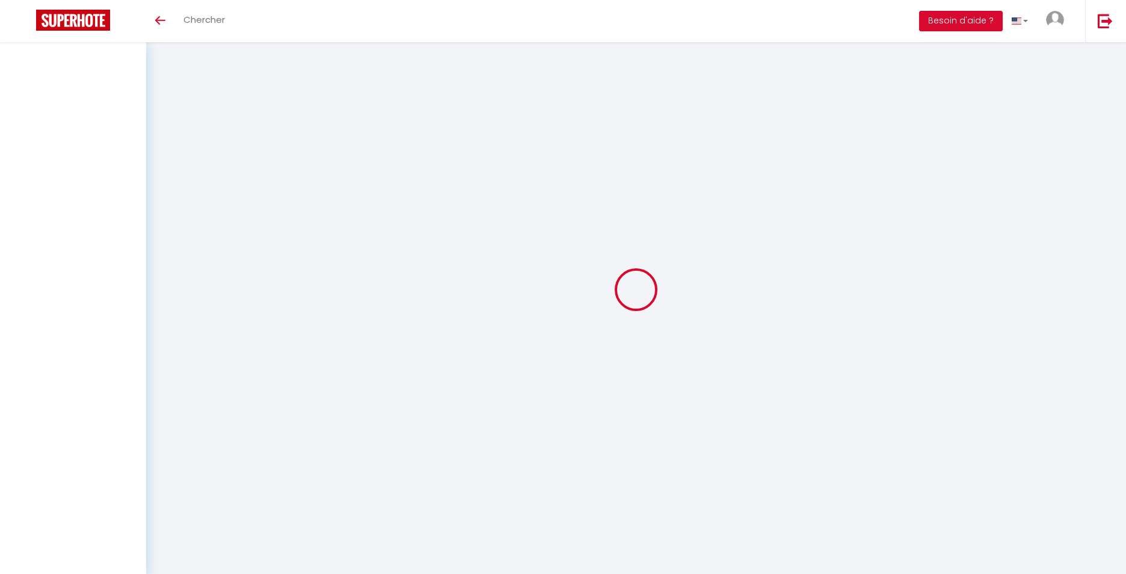
select select
checkbox input "false"
select select
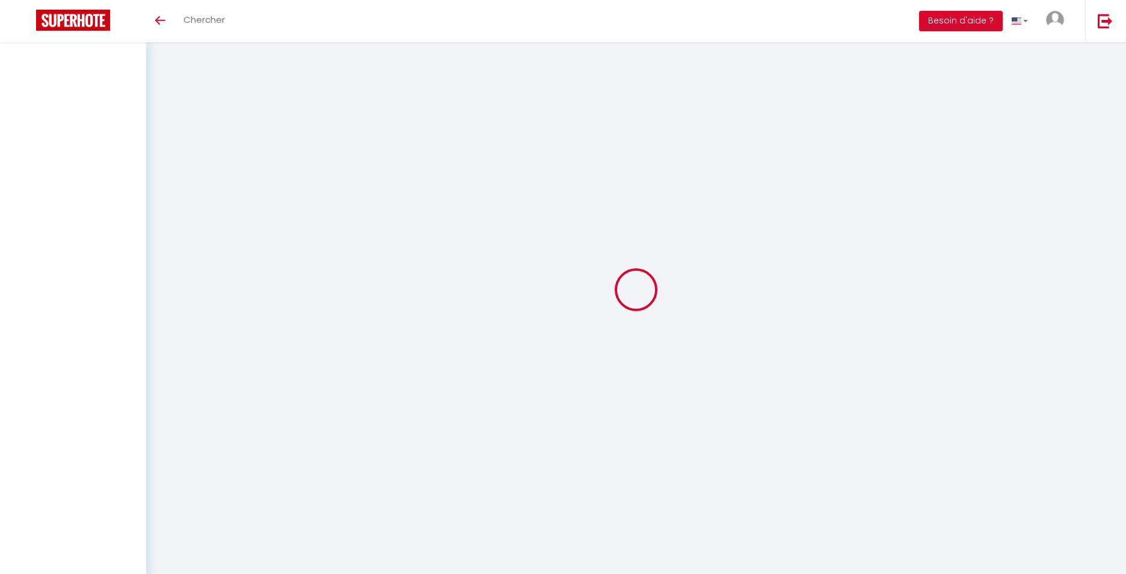
select select
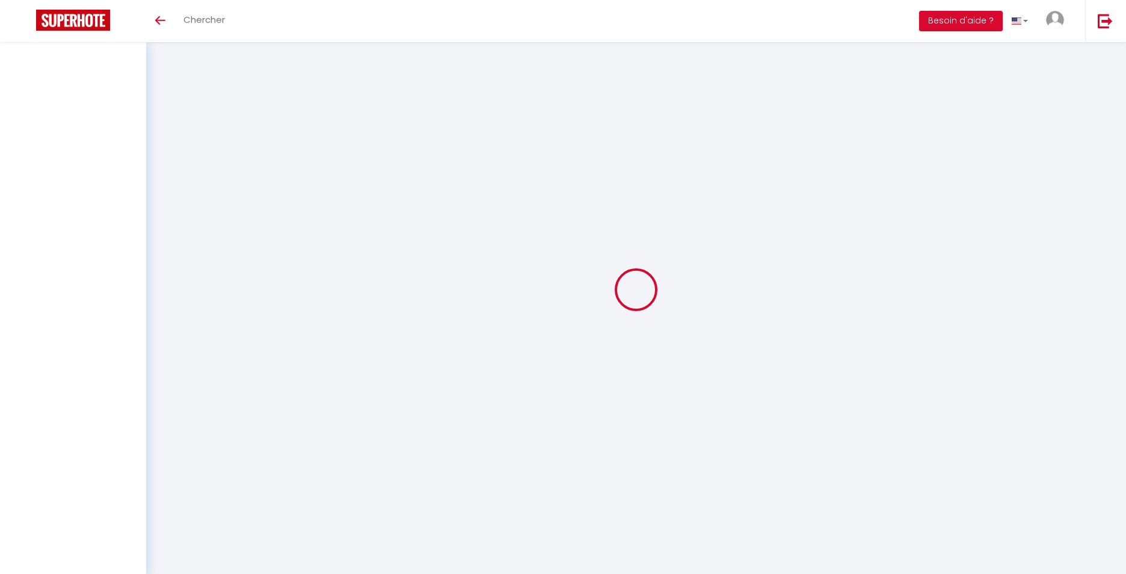
checkbox input "false"
select select
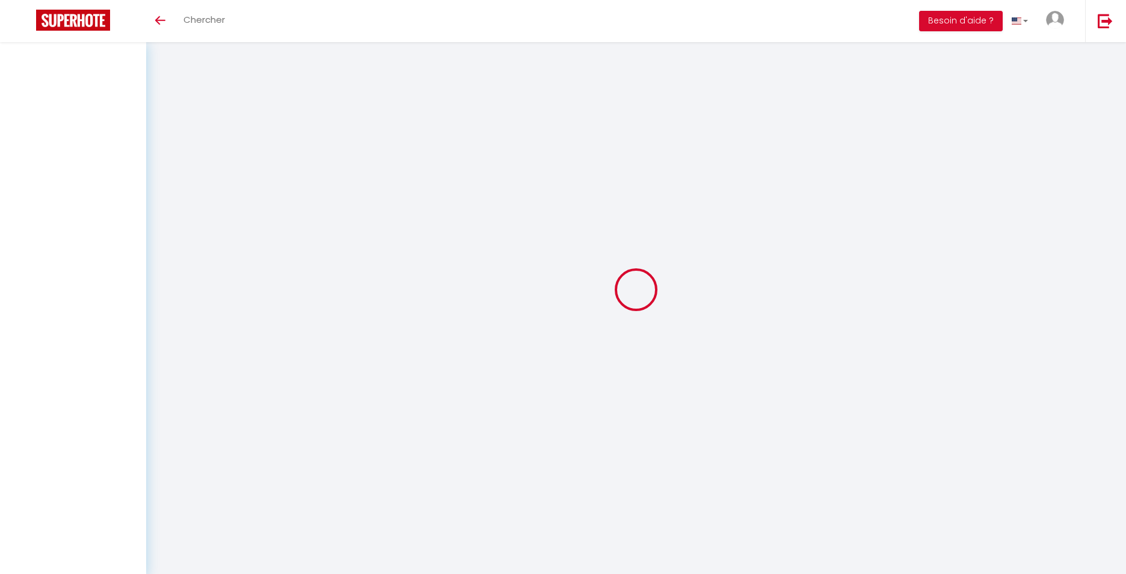
select select
checkbox input "false"
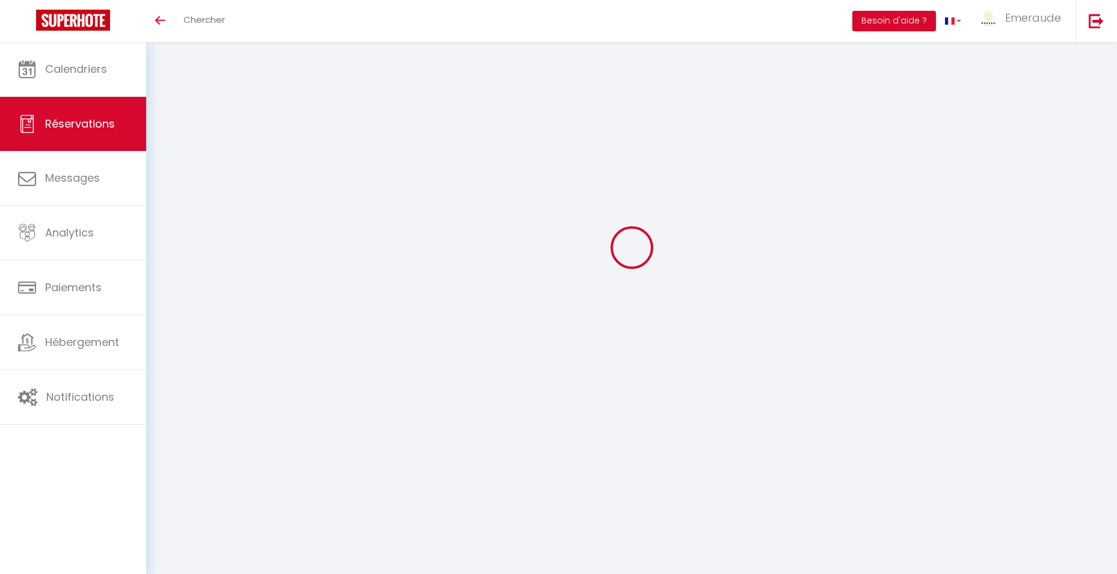
scroll to position [66, 0]
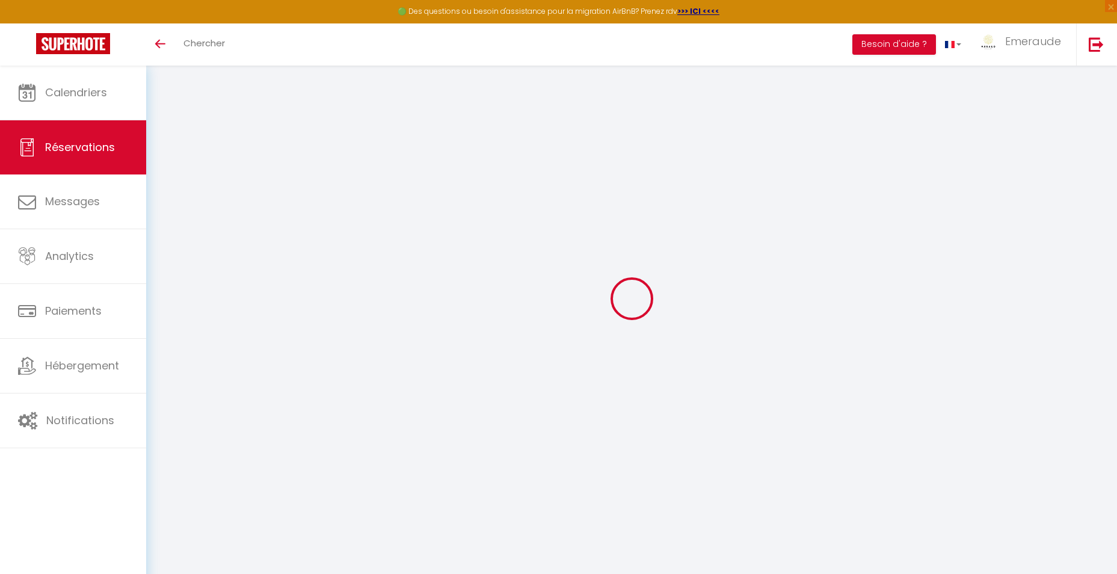
select select "cleaning"
select select "taxes"
select select
checkbox input "false"
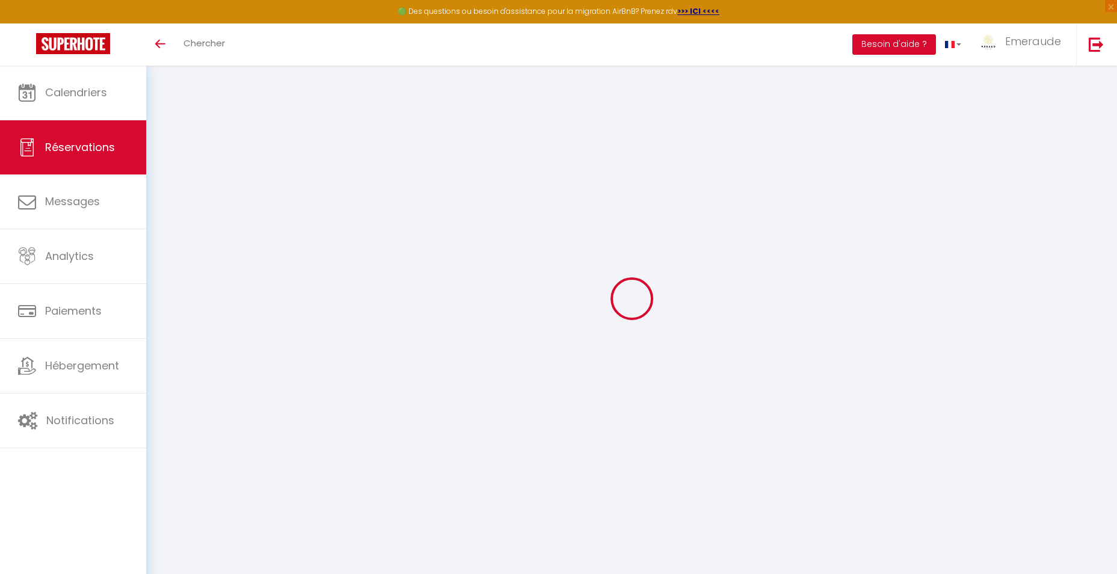
select select
checkbox input "false"
type textarea "** THIS RESERVATION HAS BEEN PRE-PAID ** Reservation has a cancellation grace p…"
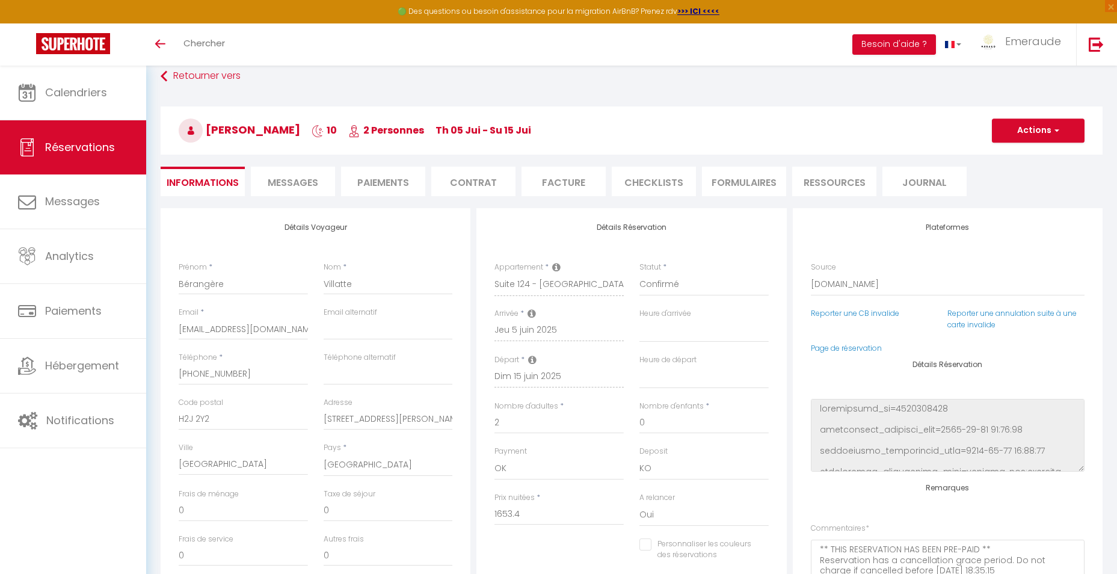
type input "100"
type input "39.6"
select select
checkbox input "false"
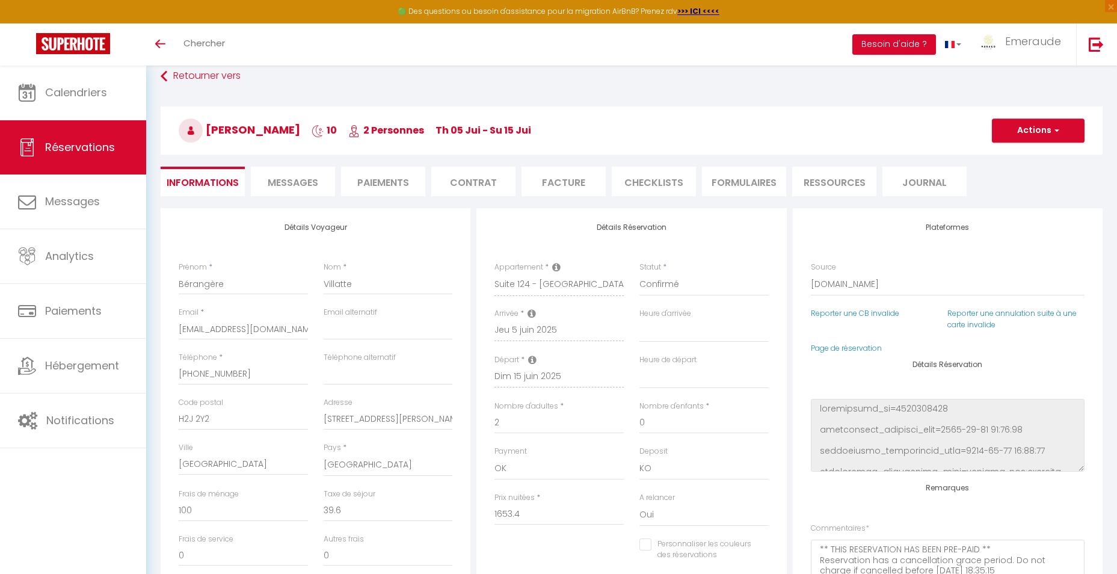
select select
click at [581, 180] on li "Facture" at bounding box center [564, 181] width 84 height 29
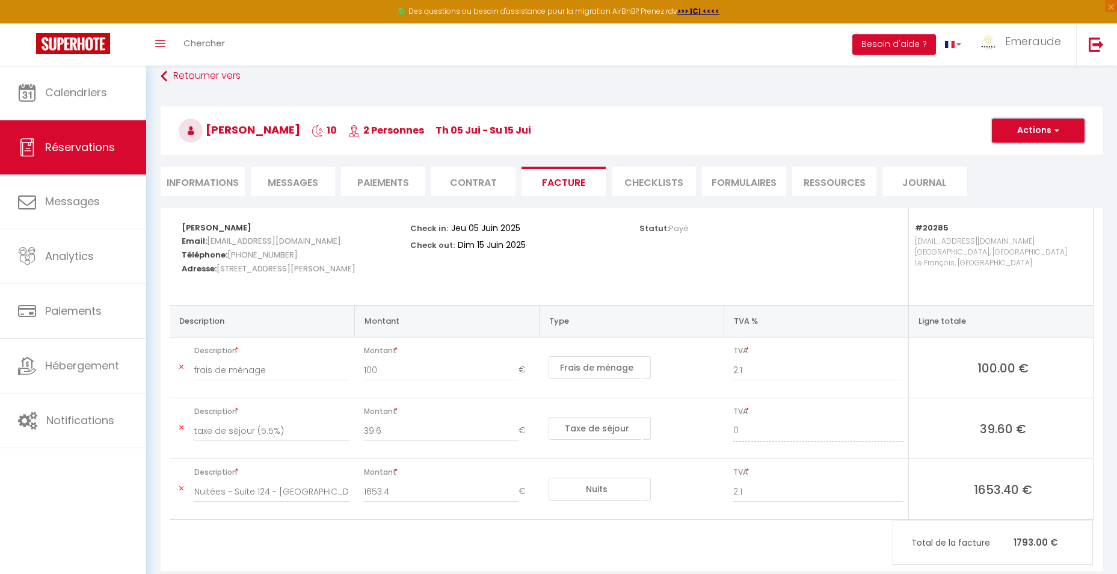
click at [1026, 131] on button "Actions" at bounding box center [1038, 131] width 93 height 24
click at [1024, 171] on link "Aperçu et éditer" at bounding box center [1029, 173] width 101 height 16
click at [221, 40] on span "Chercher" at bounding box center [204, 43] width 42 height 13
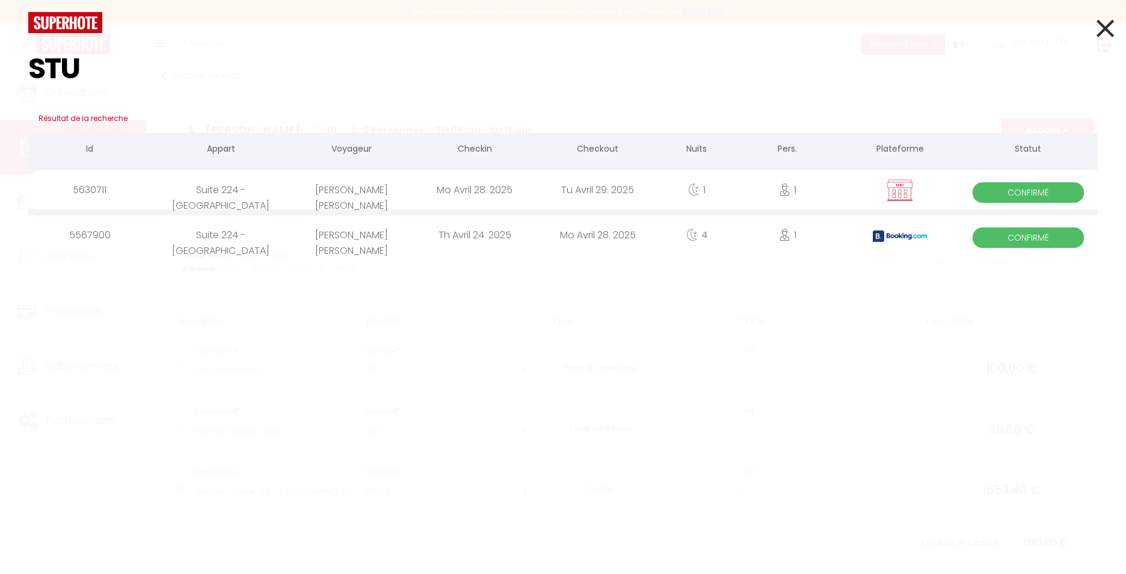
type input "STU"
click at [406, 235] on div "Stuart Ross Finlayson" at bounding box center [352, 234] width 123 height 39
select select
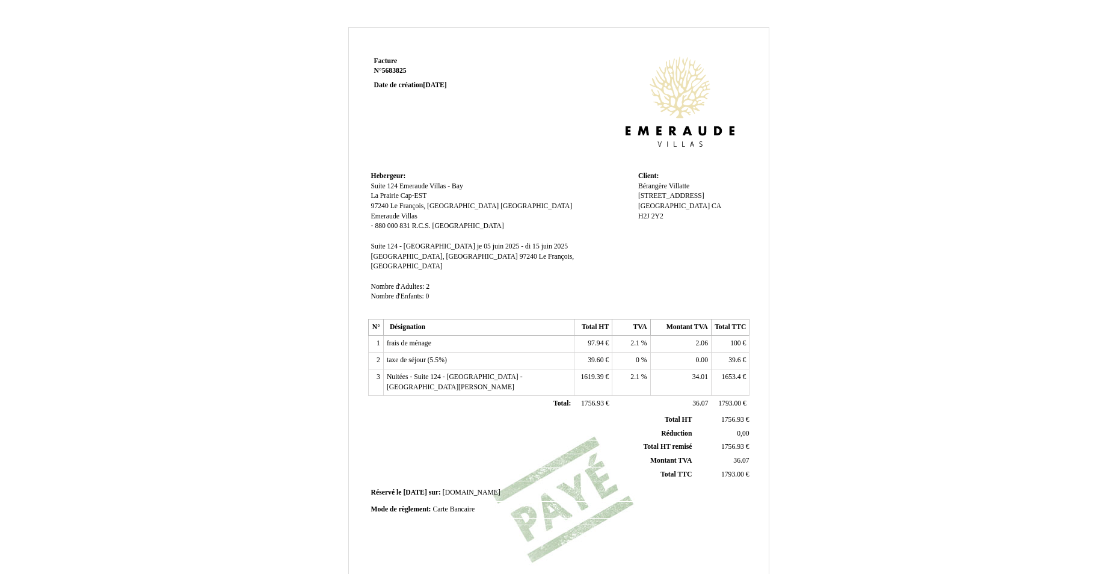
click at [633, 339] on span "2.1" at bounding box center [634, 343] width 9 height 8
type input "2.1"
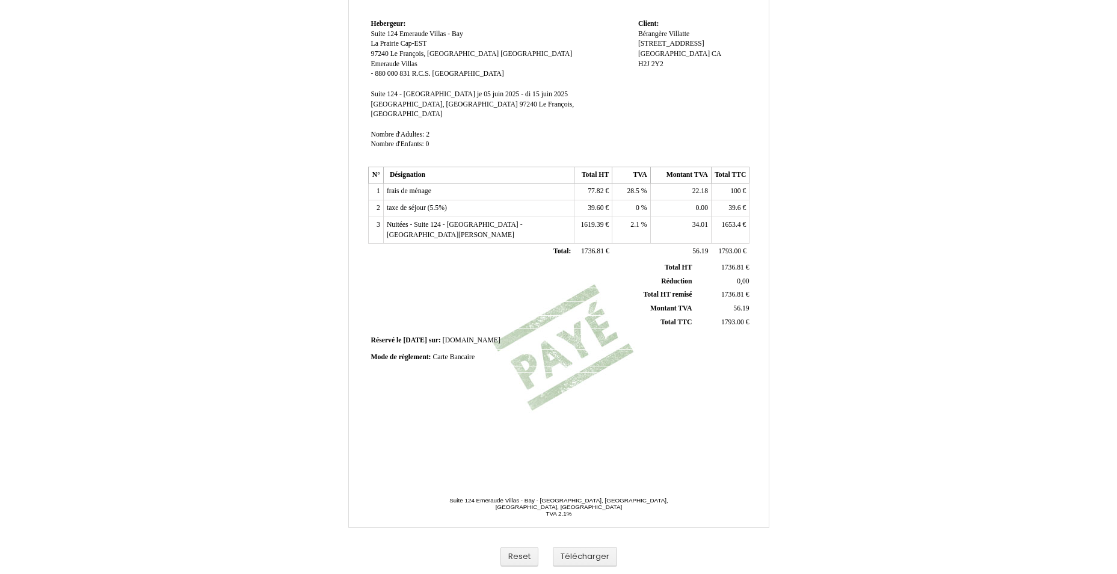
click at [632, 187] on span "28.5" at bounding box center [633, 191] width 12 height 8
type input "2"
type input "8.5"
click at [593, 221] on span "1619.39" at bounding box center [592, 225] width 23 height 8
click at [593, 220] on input "1619.39" at bounding box center [647, 226] width 138 height 13
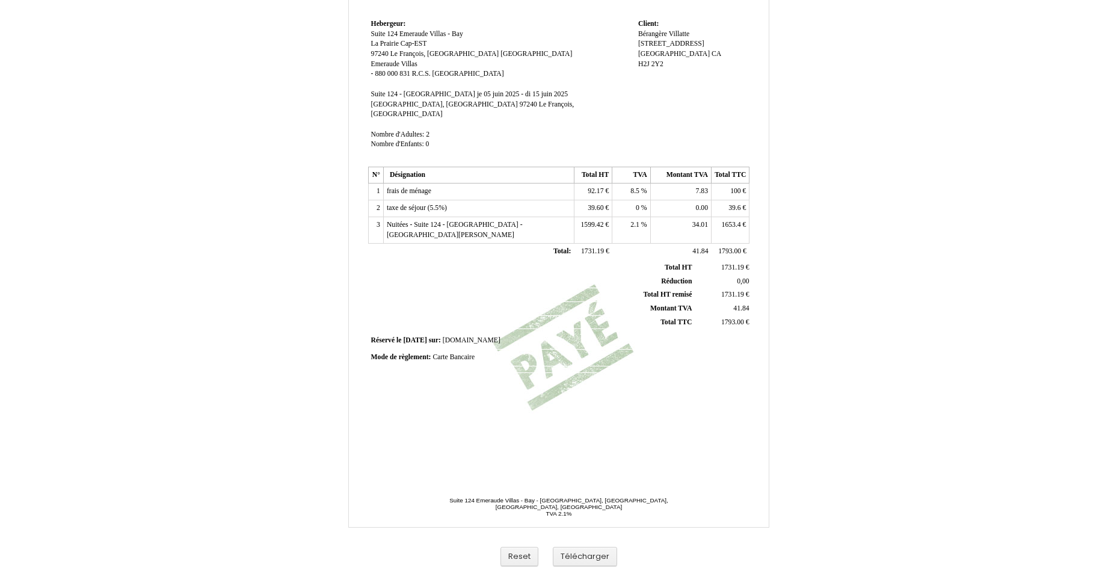
click at [602, 221] on span "1599.42" at bounding box center [592, 225] width 23 height 8
type input "1599.41"
click at [636, 221] on span "2.1" at bounding box center [634, 225] width 9 height 8
click at [641, 218] on td "2.1 2.1 %" at bounding box center [631, 230] width 38 height 26
click at [638, 221] on span "2.1" at bounding box center [634, 225] width 9 height 8
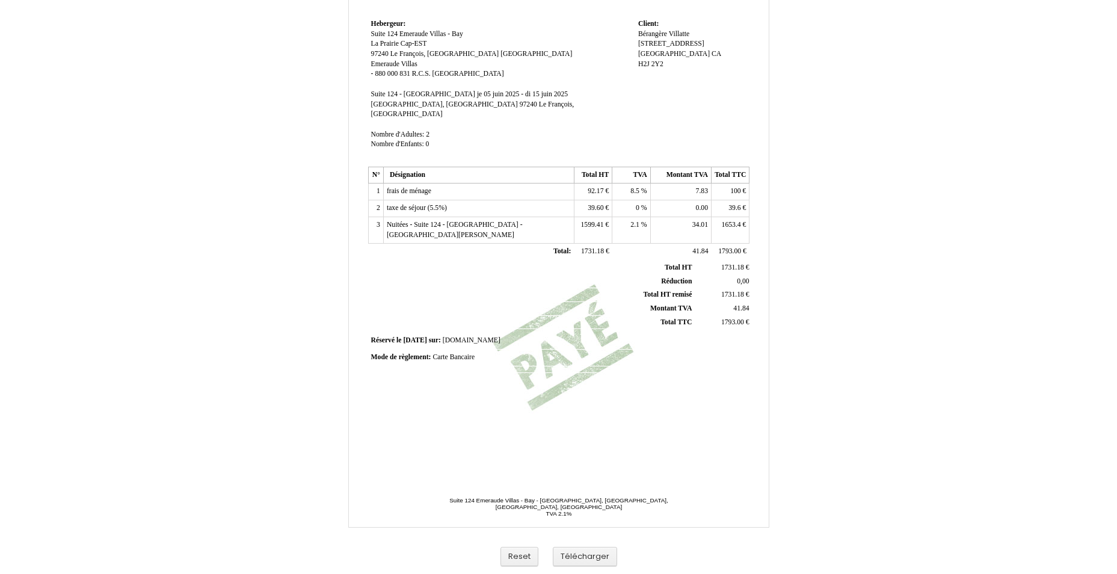
click at [694, 221] on span "34.01" at bounding box center [700, 225] width 16 height 8
click at [694, 220] on input "34.01" at bounding box center [723, 226] width 138 height 13
type input "33.59"
click at [732, 221] on span "1653.4" at bounding box center [731, 225] width 19 height 8
click at [735, 220] on input "1653.4" at bounding box center [784, 226] width 138 height 13
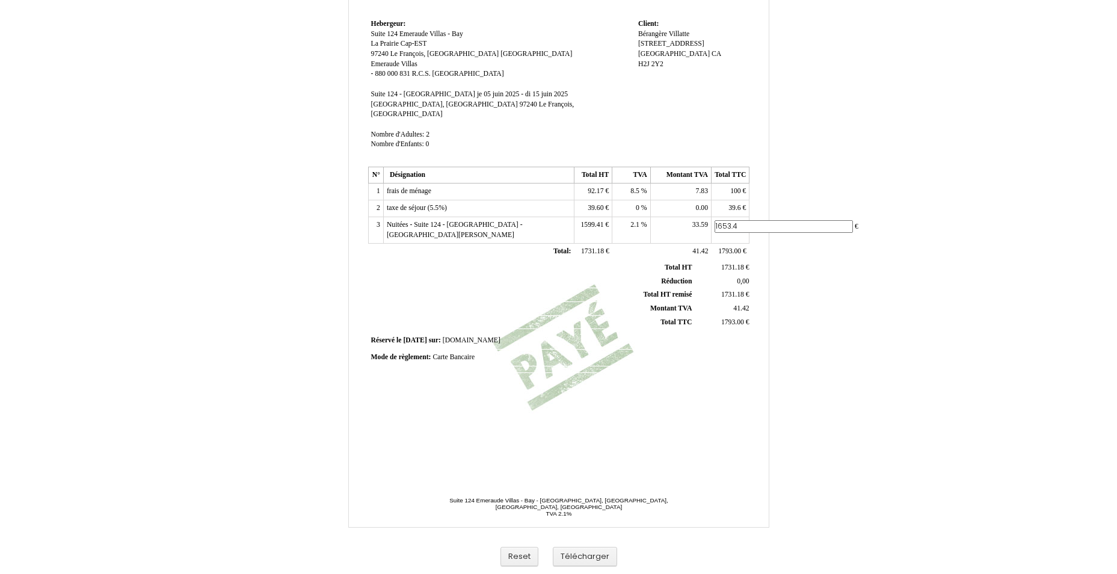
click at [735, 220] on input "1653.4" at bounding box center [784, 226] width 138 height 13
type input "1633"
click at [673, 277] on span "Réduction" at bounding box center [676, 281] width 31 height 8
click at [596, 204] on span "39.60" at bounding box center [596, 208] width 16 height 8
click at [596, 203] on input "39.60" at bounding box center [647, 209] width 138 height 13
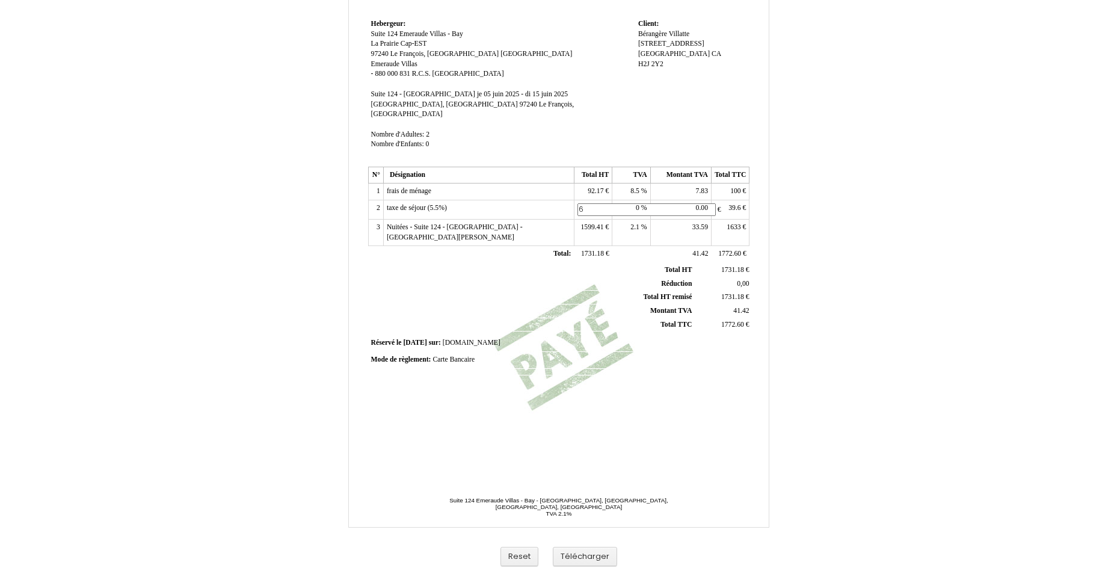
type input "60"
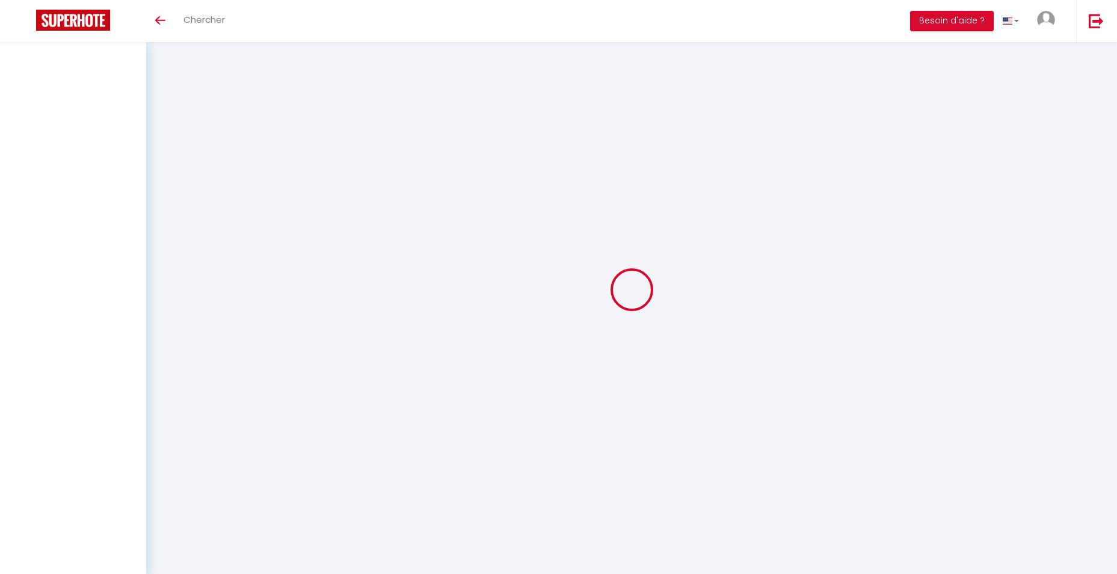
select select
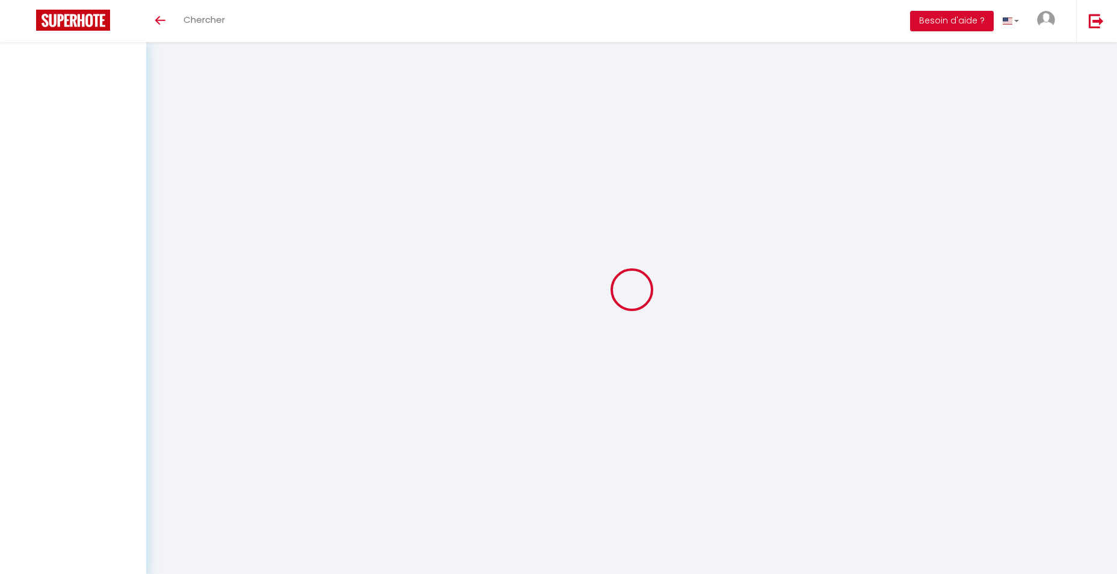
select select
checkbox input "false"
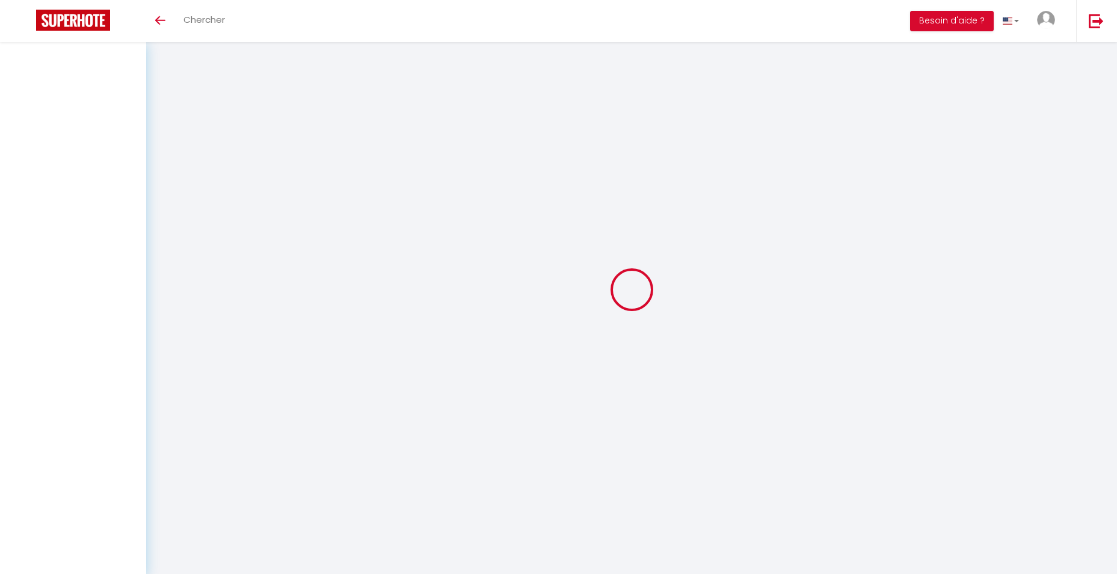
select select
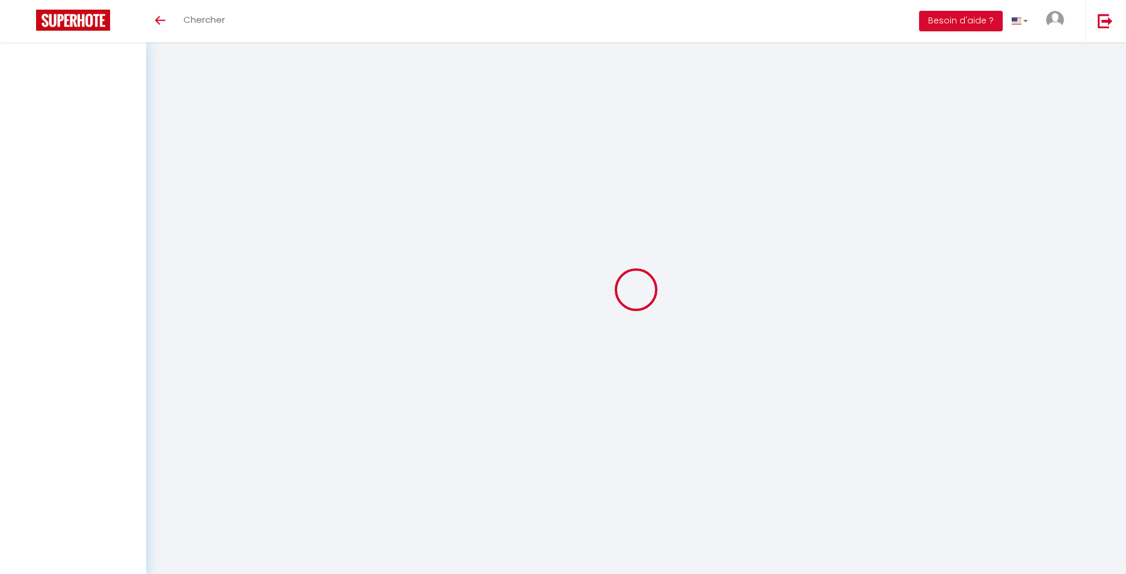
select select
checkbox input "false"
select select
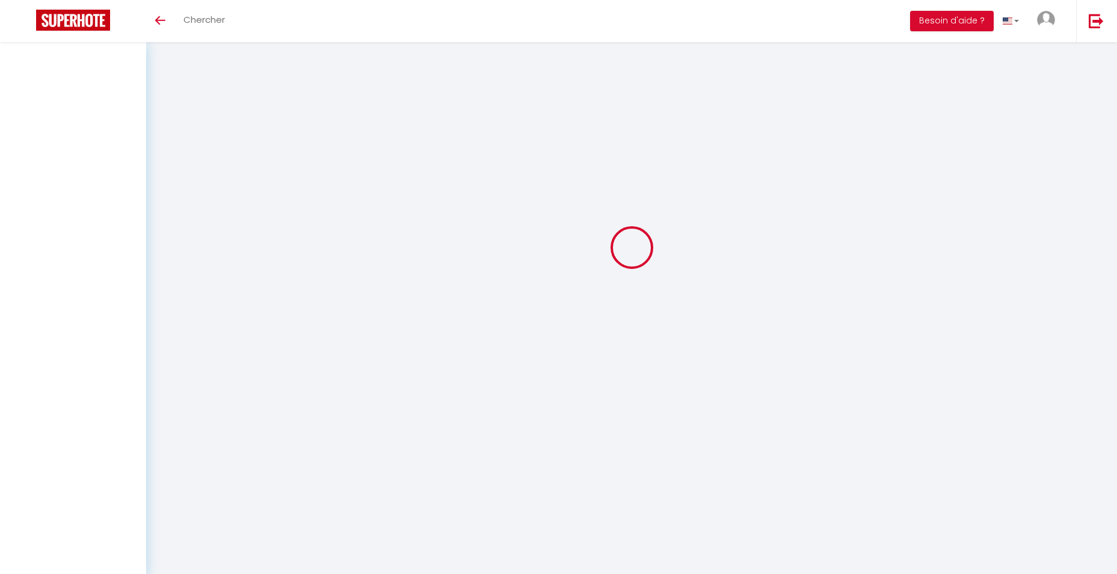
select select
checkbox input "false"
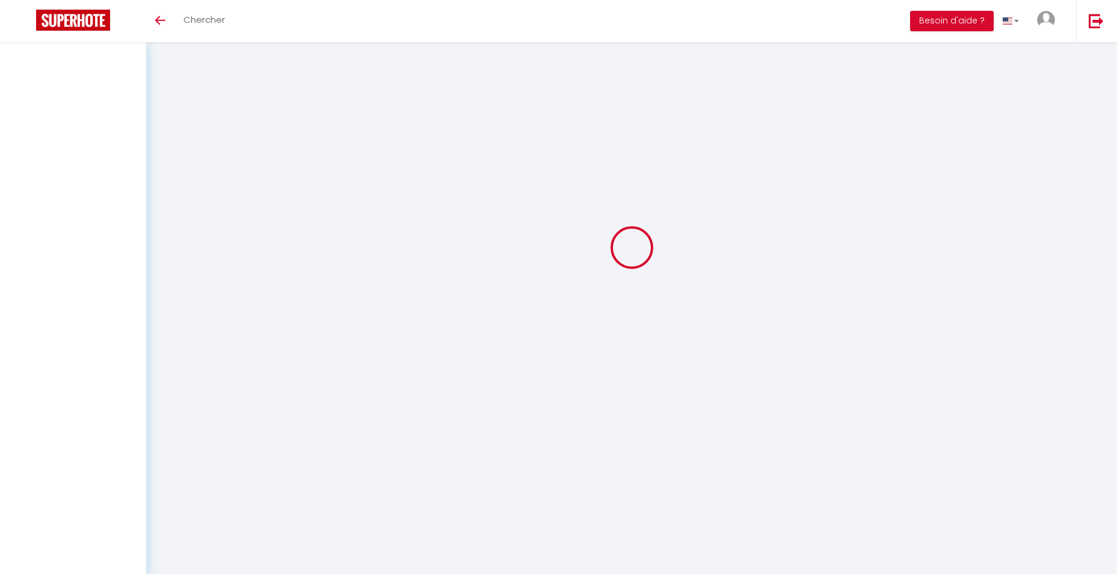
select select
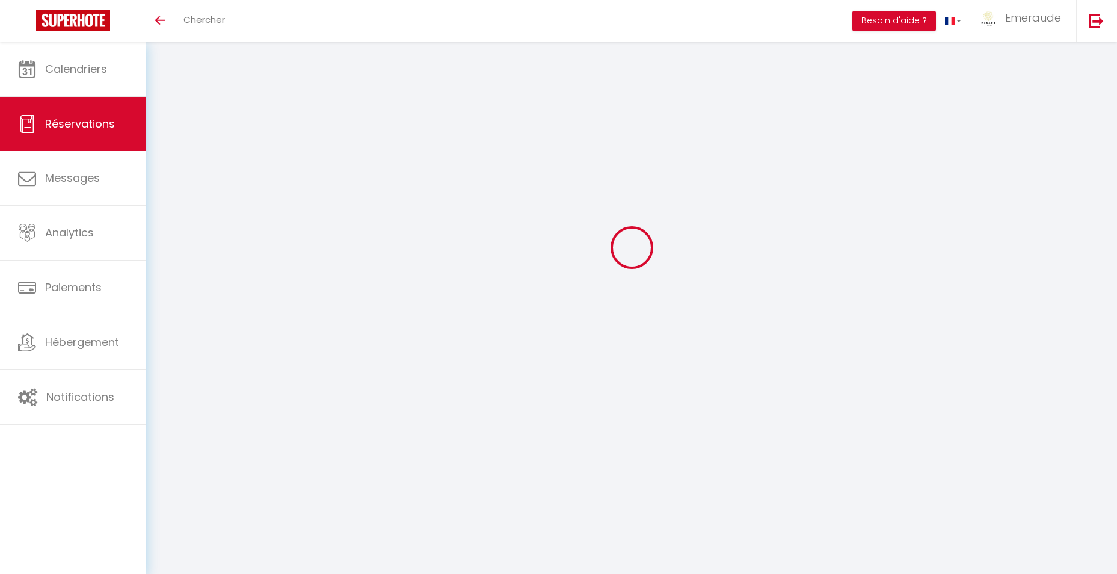
select select
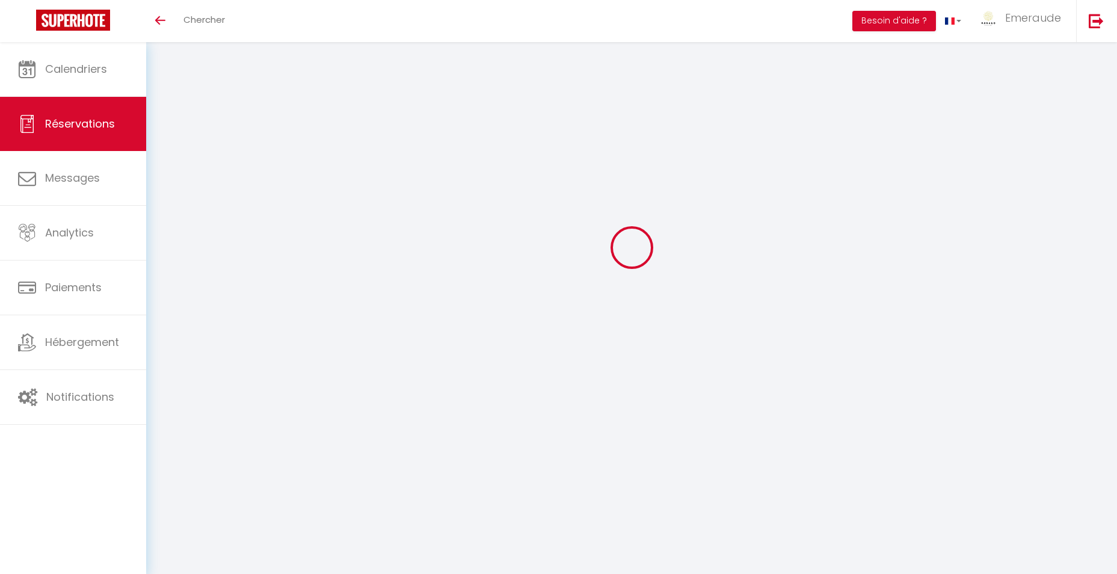
select select
checkbox input "false"
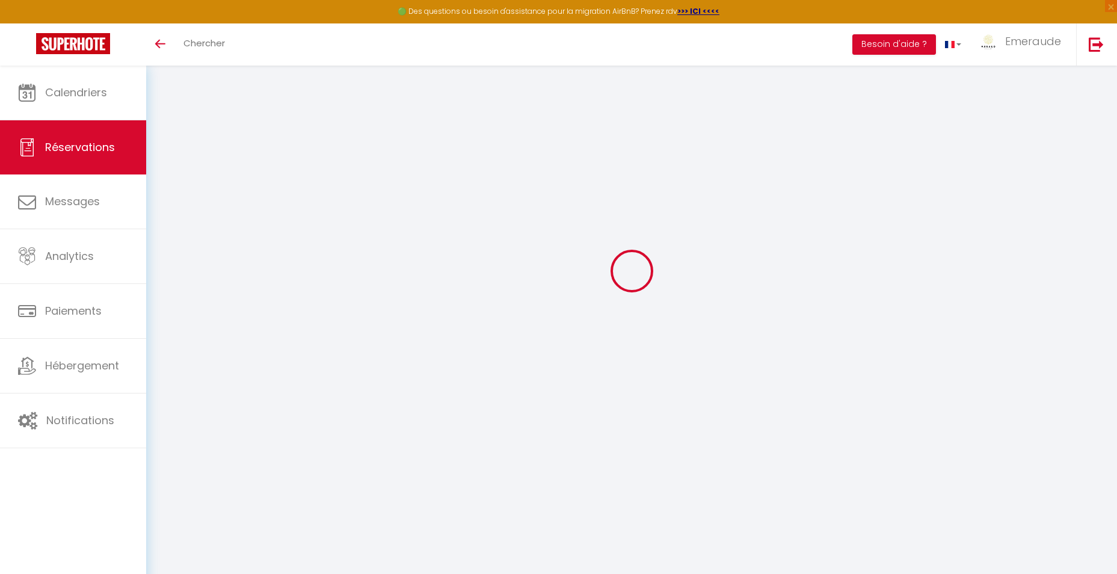
scroll to position [66, 0]
select select "cleaning"
select select "taxes"
select select
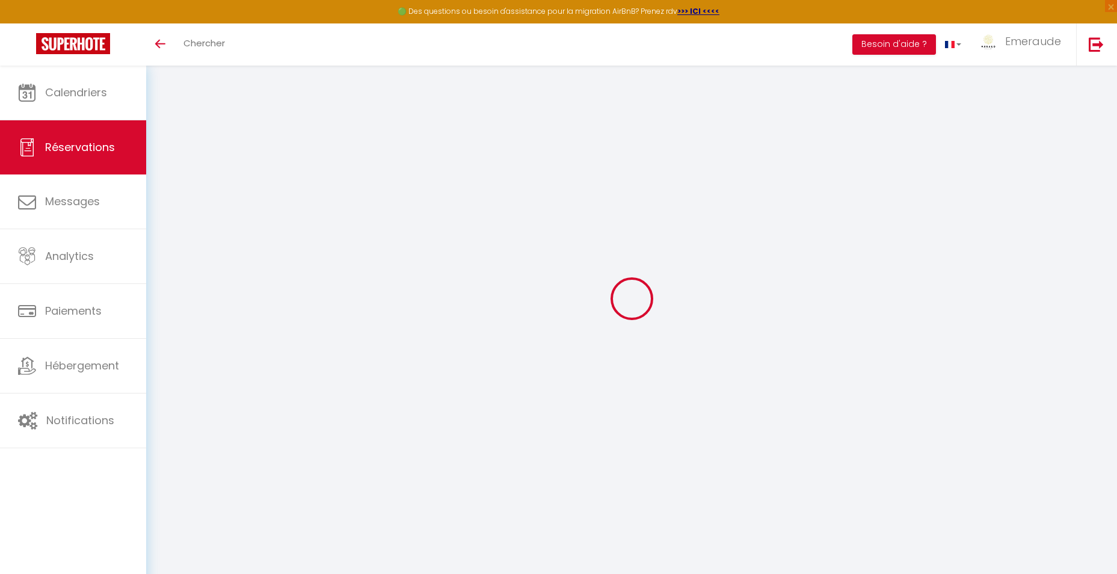
checkbox input "false"
type textarea "** THIS RESERVATION HAS BEEN PRE-PAID ** Reservation has a cancellation grace p…"
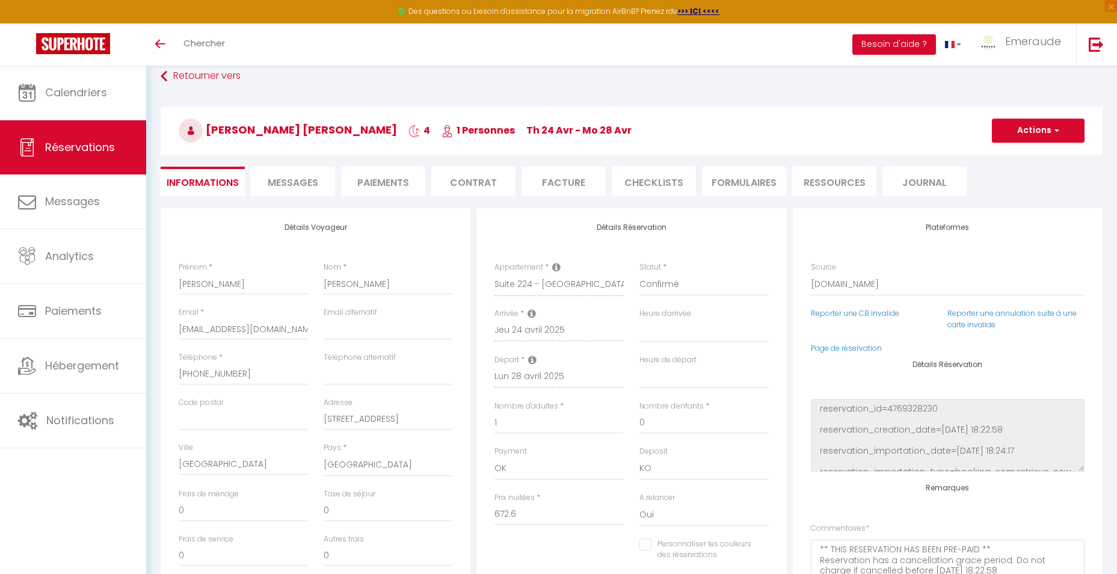
type input "100"
type input "7.92"
select select
checkbox input "false"
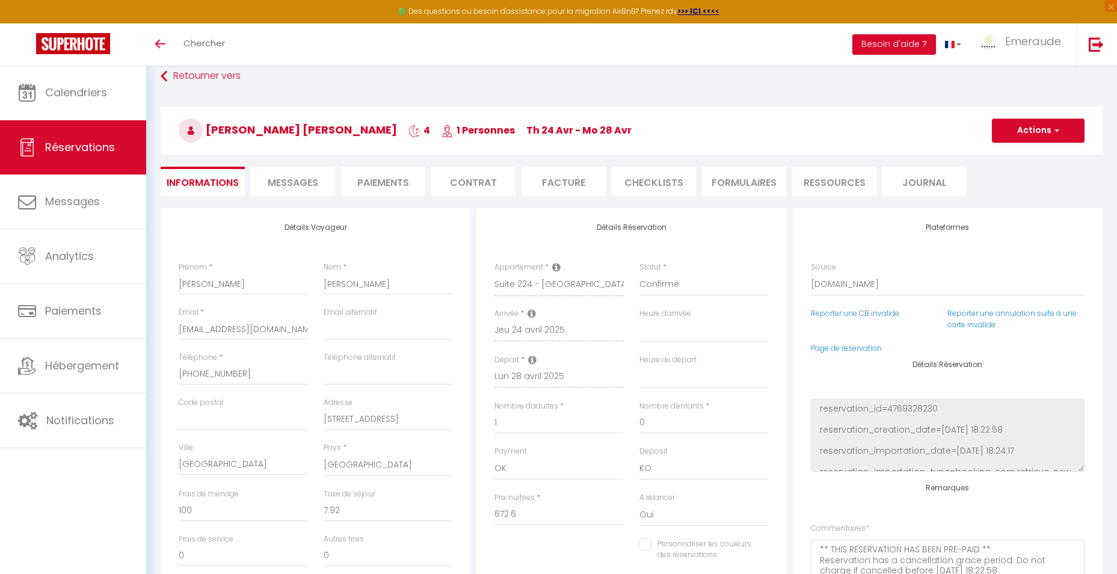
select select
drag, startPoint x: 579, startPoint y: 178, endPoint x: 569, endPoint y: 191, distance: 15.9
click at [579, 178] on li "Facture" at bounding box center [564, 181] width 84 height 29
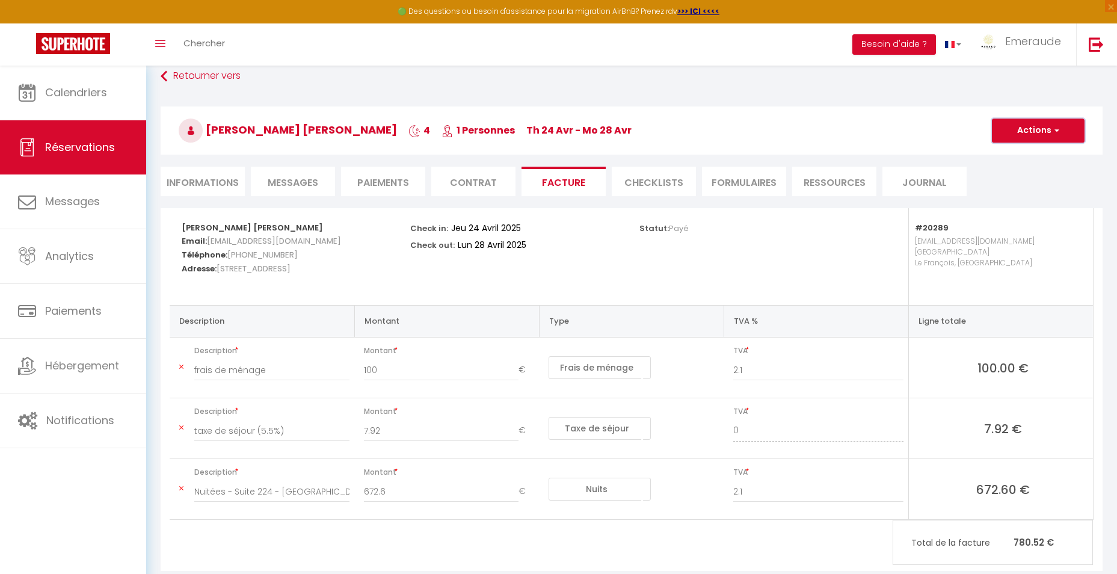
click at [1067, 135] on button "Actions" at bounding box center [1038, 131] width 93 height 24
click at [1019, 175] on link "Aperçu et éditer" at bounding box center [1029, 173] width 101 height 16
click at [218, 49] on span "Chercher" at bounding box center [204, 43] width 42 height 13
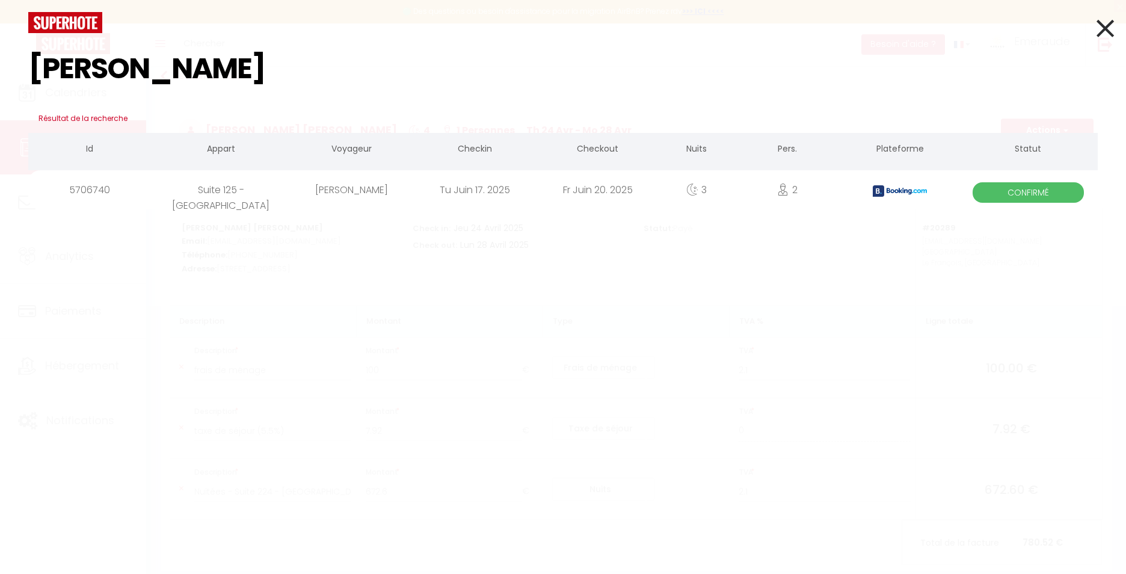
type input "leandra"
click at [402, 190] on div "[PERSON_NAME]" at bounding box center [352, 189] width 123 height 39
select select
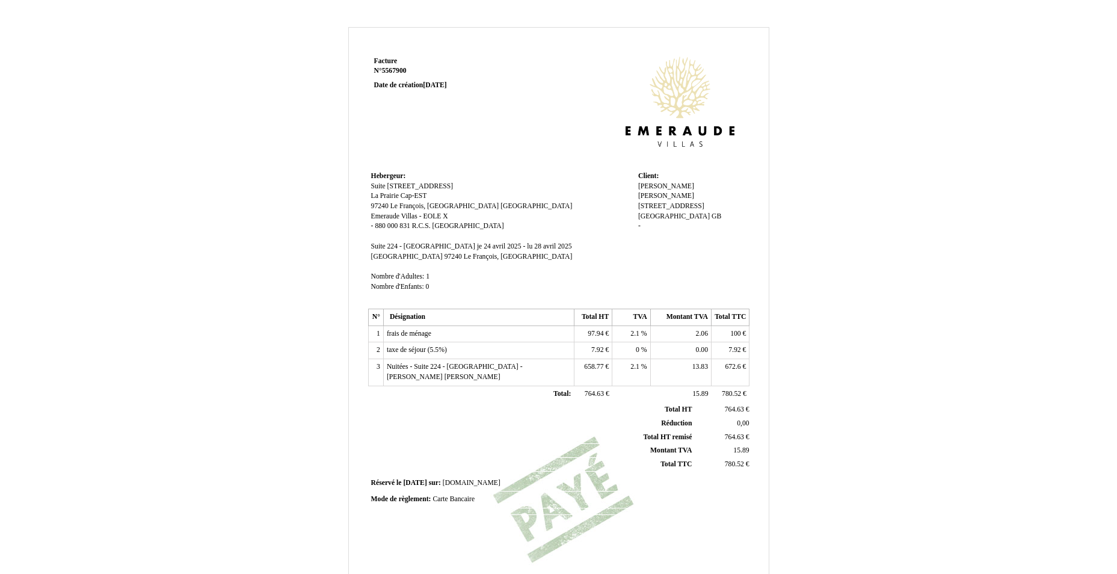
click at [597, 366] on span "658.77" at bounding box center [593, 367] width 19 height 8
click at [597, 366] on input "658.77" at bounding box center [647, 368] width 138 height 13
type input "654.77"
click at [629, 368] on td "2.1 2.1 %" at bounding box center [631, 372] width 38 height 26
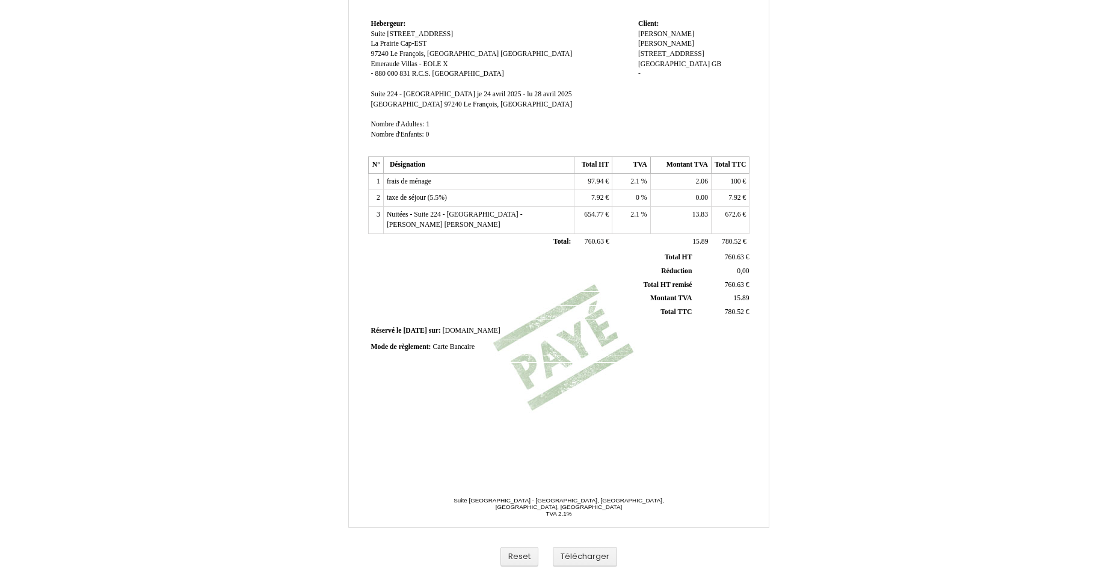
click at [621, 207] on td "2.1 2.1 %" at bounding box center [631, 220] width 38 height 26
click at [597, 214] on span "654.77" at bounding box center [593, 215] width 19 height 8
click at [630, 214] on span "2.1" at bounding box center [634, 215] width 9 height 8
click at [686, 217] on input "2.1" at bounding box center [684, 216] width 138 height 13
click at [636, 239] on td at bounding box center [631, 241] width 38 height 17
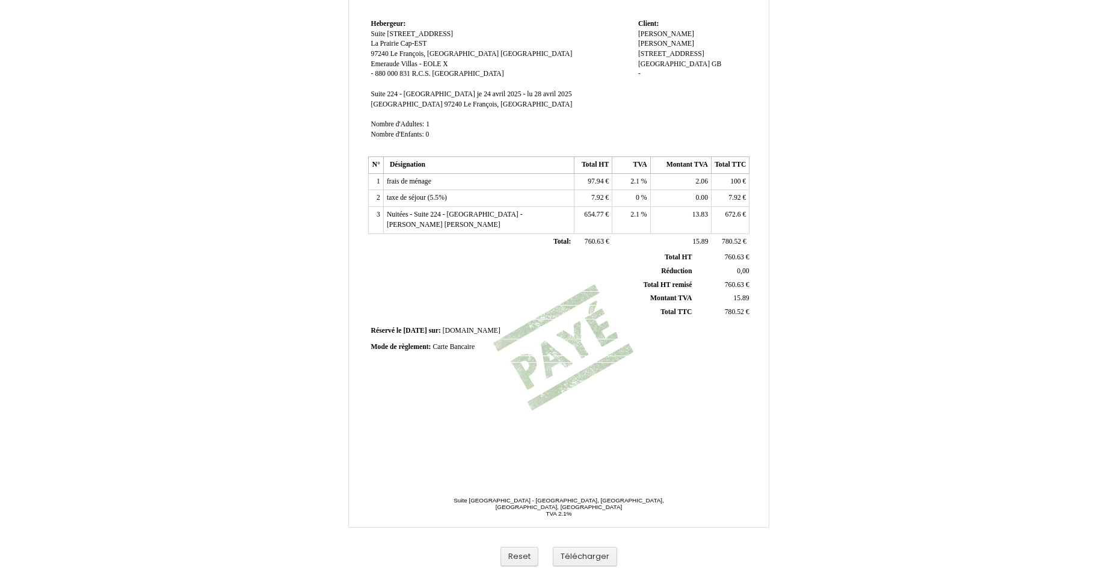
click at [692, 212] on span "13.83 13.83" at bounding box center [700, 215] width 16 height 8
click at [699, 214] on span "13.83" at bounding box center [700, 215] width 16 height 8
type input "13.75"
click at [735, 218] on span "672.6" at bounding box center [733, 215] width 16 height 8
click at [724, 214] on td "672.6 672.6 €" at bounding box center [731, 220] width 38 height 26
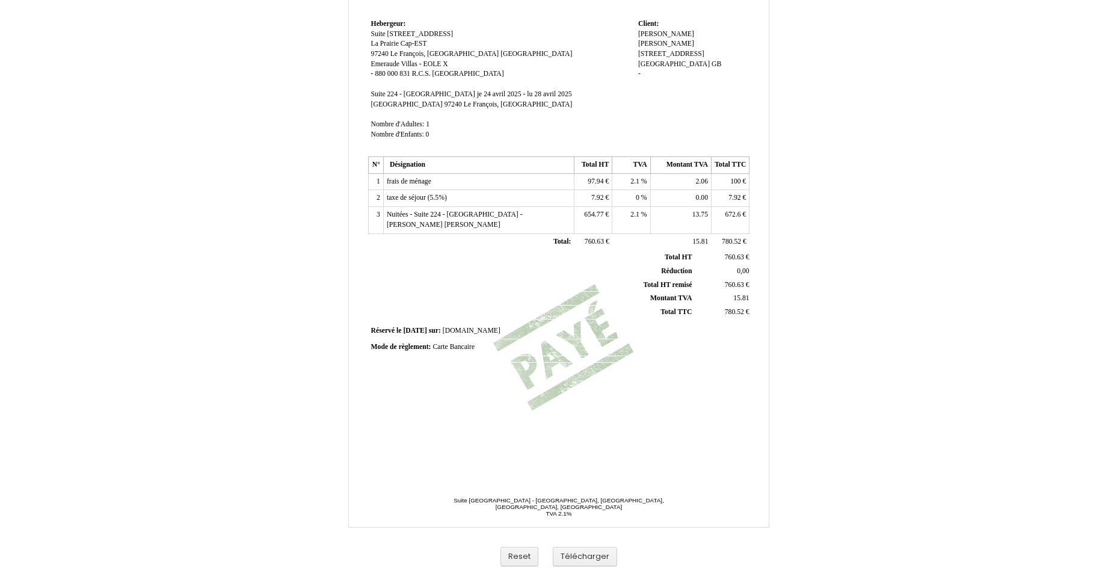
click at [724, 214] on td "672.6 672.6 €" at bounding box center [731, 220] width 38 height 26
drag, startPoint x: 724, startPoint y: 214, endPoint x: 733, endPoint y: 221, distance: 11.6
click at [733, 221] on td "672.6 672.6 €" at bounding box center [731, 220] width 38 height 26
click at [724, 215] on td "672.6 672.6 €" at bounding box center [731, 220] width 38 height 26
click at [735, 215] on span "672.6" at bounding box center [733, 215] width 16 height 8
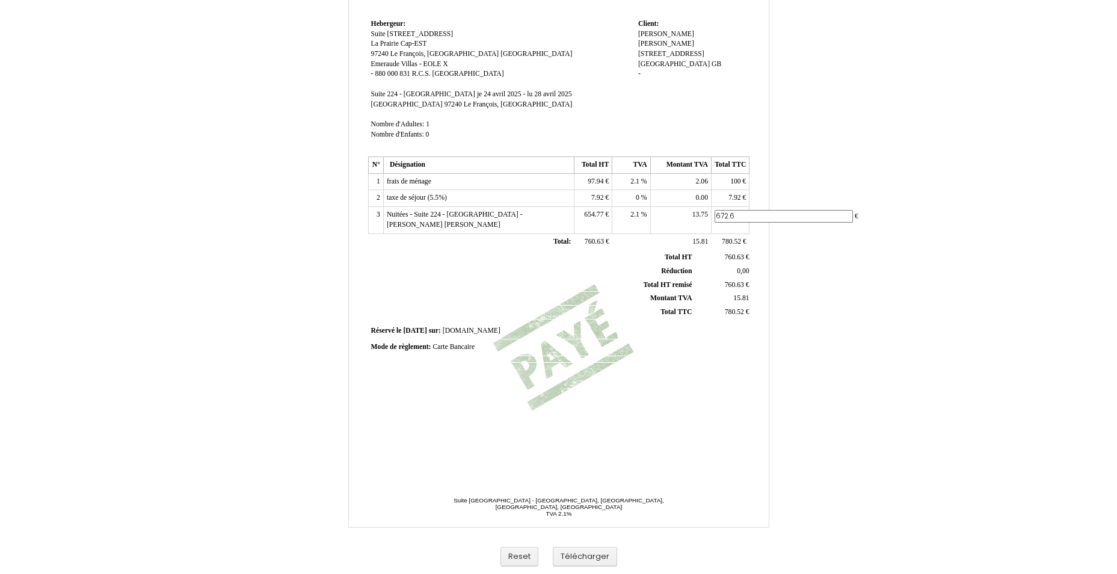
click at [735, 215] on input "672.6" at bounding box center [784, 216] width 138 height 13
type input "668.52"
click at [674, 242] on td "15.81 15.81" at bounding box center [680, 241] width 61 height 17
click at [585, 194] on td "7.92 7.92 €" at bounding box center [593, 198] width 38 height 17
click at [594, 200] on span "7.92" at bounding box center [597, 198] width 12 height 8
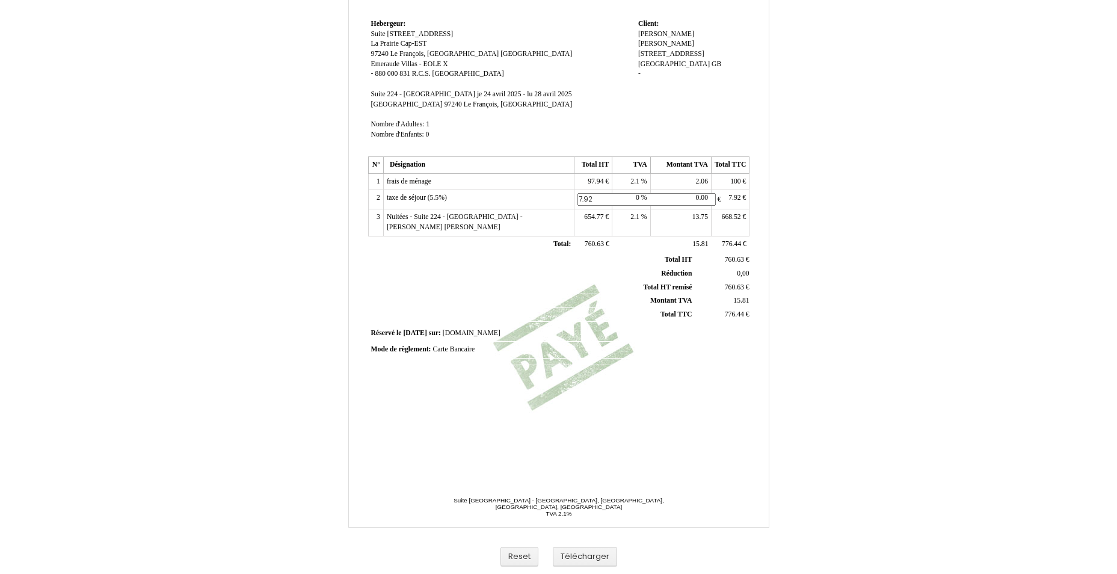
click at [594, 200] on input "7.92" at bounding box center [647, 199] width 138 height 13
type input "12"
click at [730, 196] on span "7.92" at bounding box center [735, 198] width 12 height 8
click at [730, 196] on input "7.92" at bounding box center [784, 199] width 138 height 13
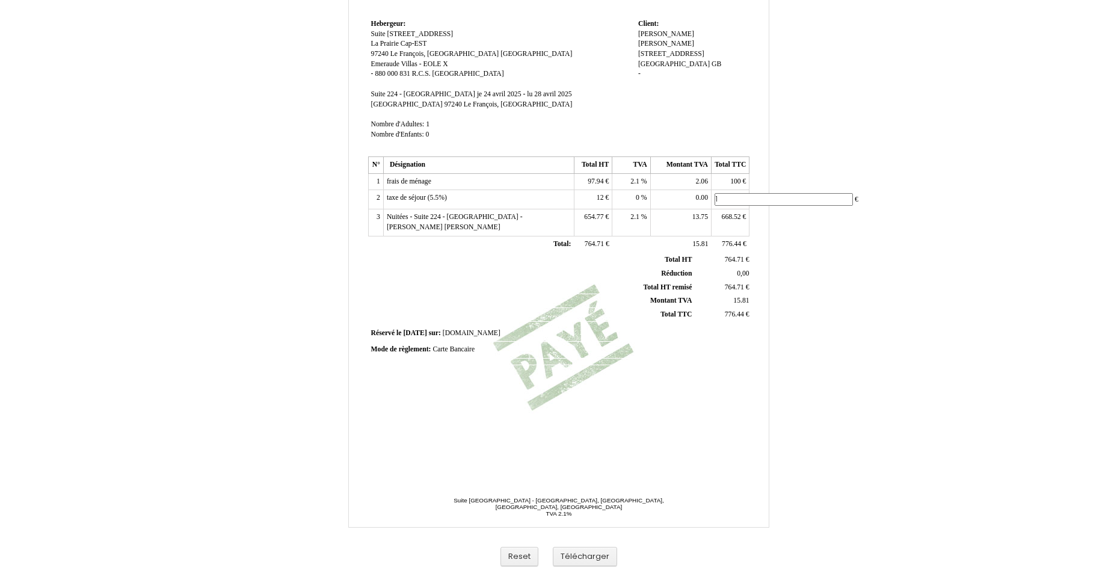
type input "12"
click at [638, 183] on span "2.1" at bounding box center [634, 181] width 9 height 8
click at [639, 182] on input "2.1" at bounding box center [684, 183] width 138 height 13
type input "8.50"
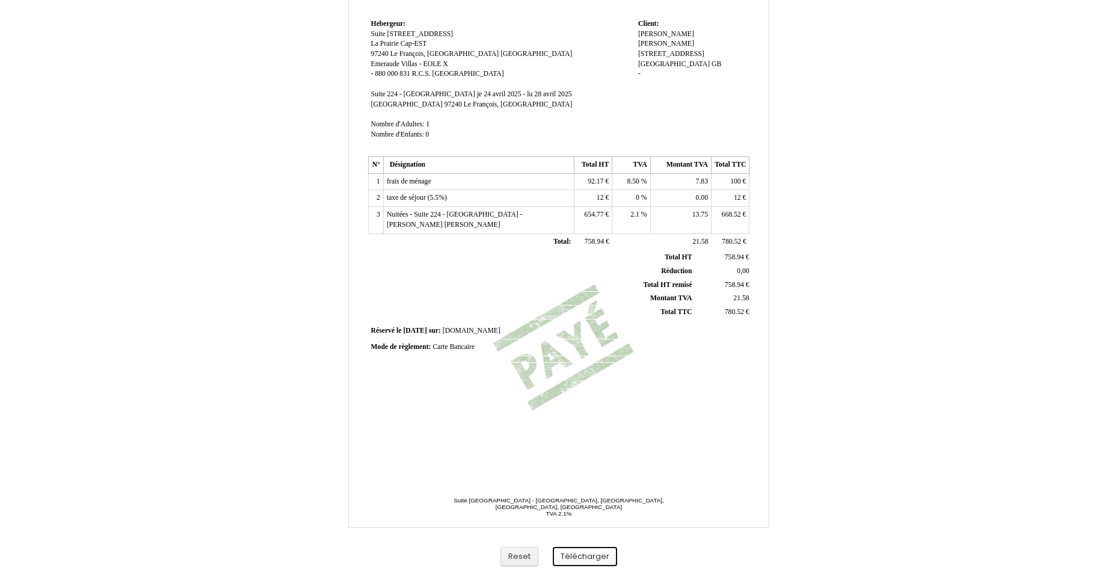
click at [590, 559] on button "Télécharger" at bounding box center [585, 557] width 64 height 20
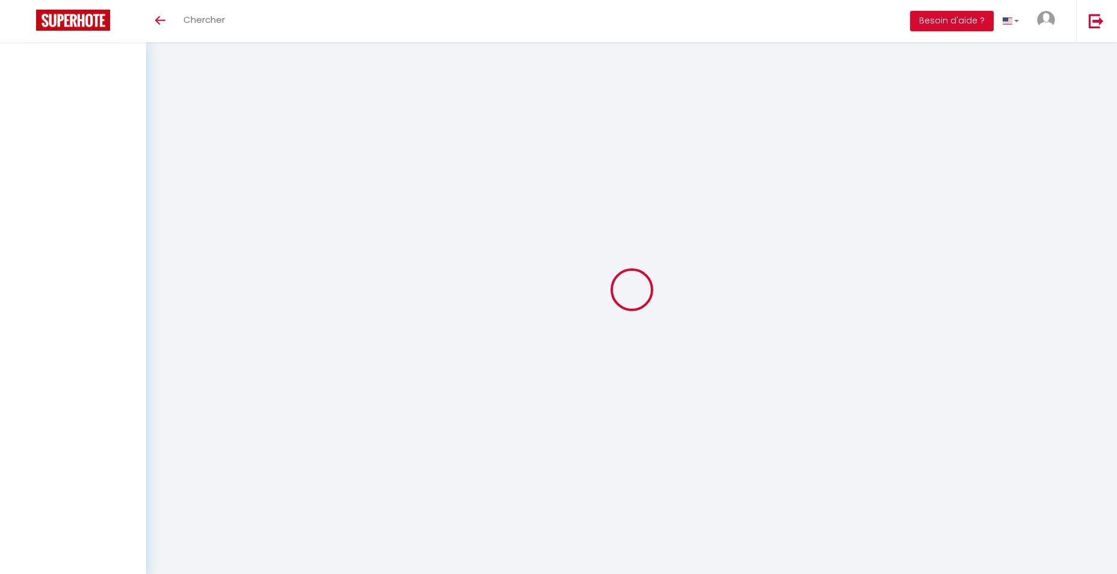
select select
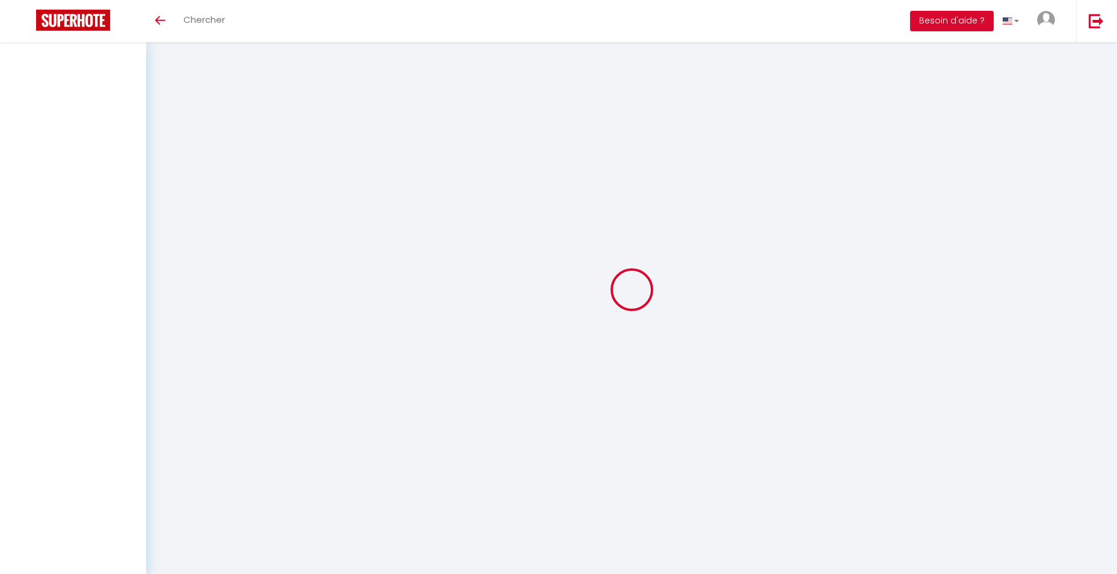
select select
checkbox input "false"
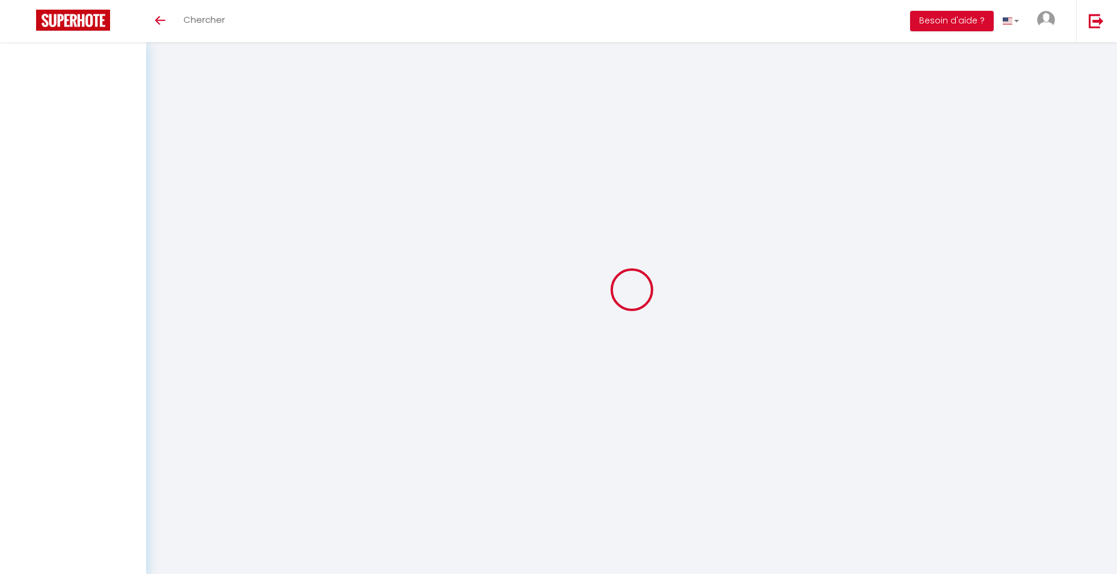
select select
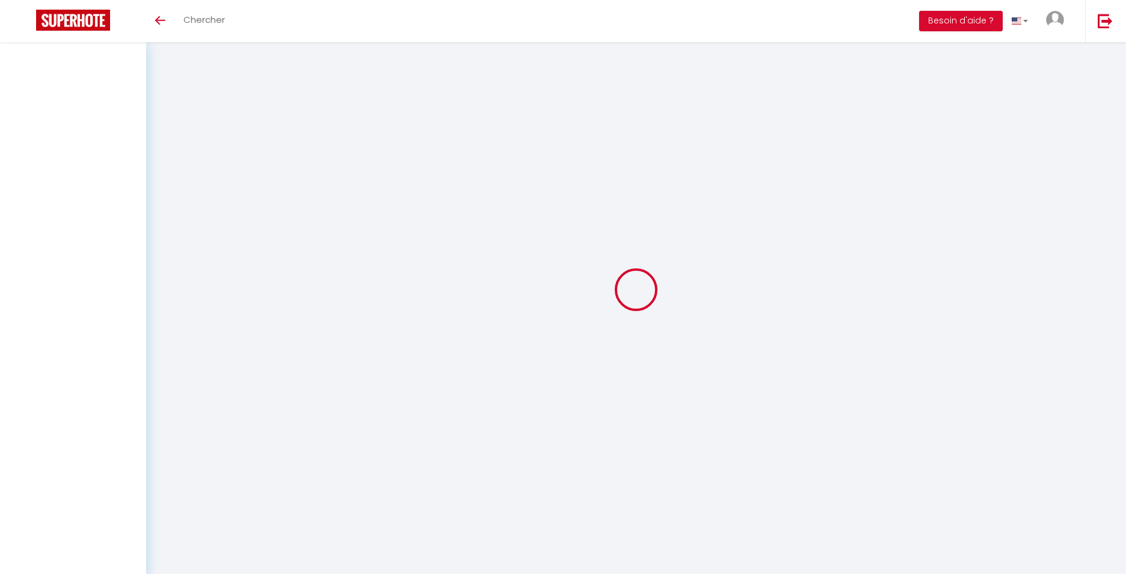
select select
checkbox input "false"
select select
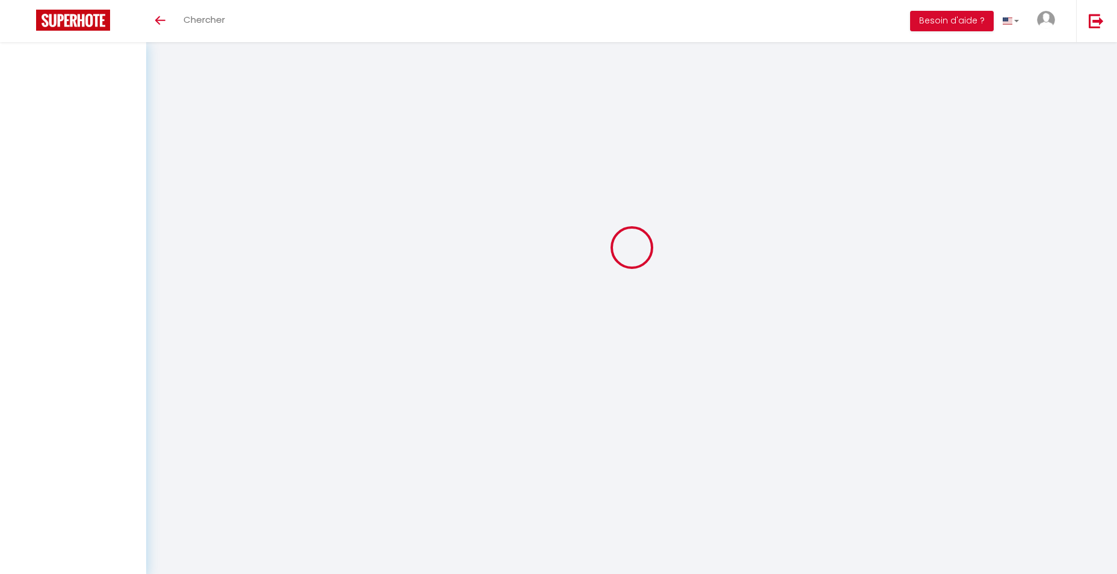
select select
checkbox input "false"
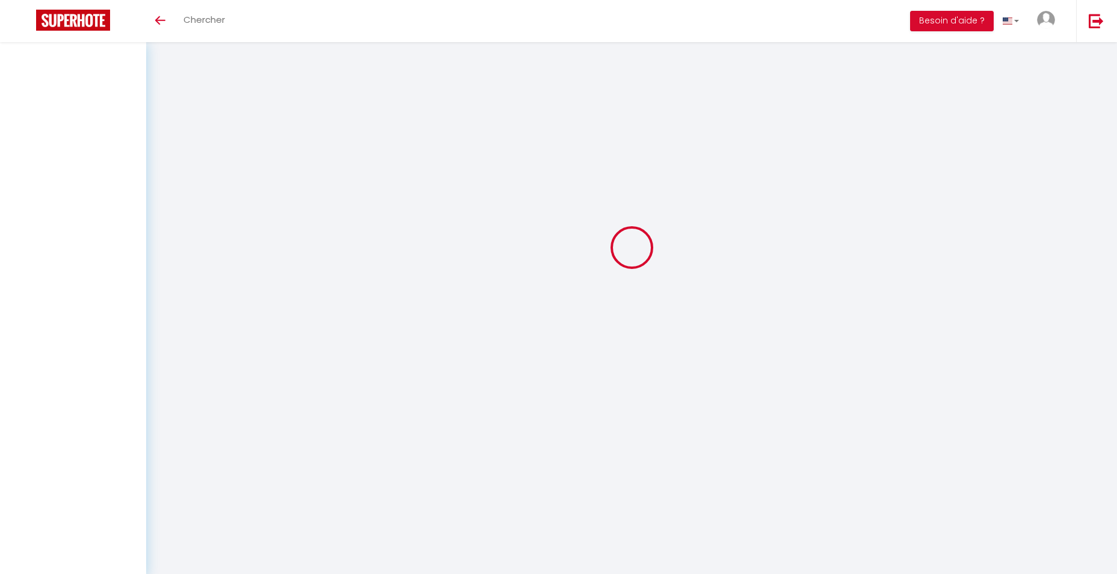
select select
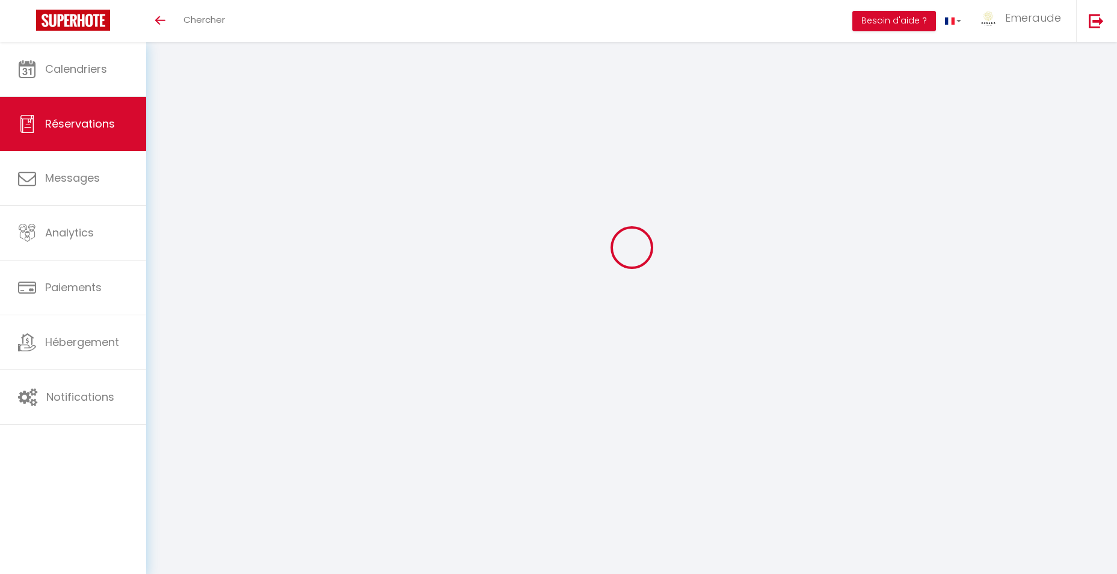
select select
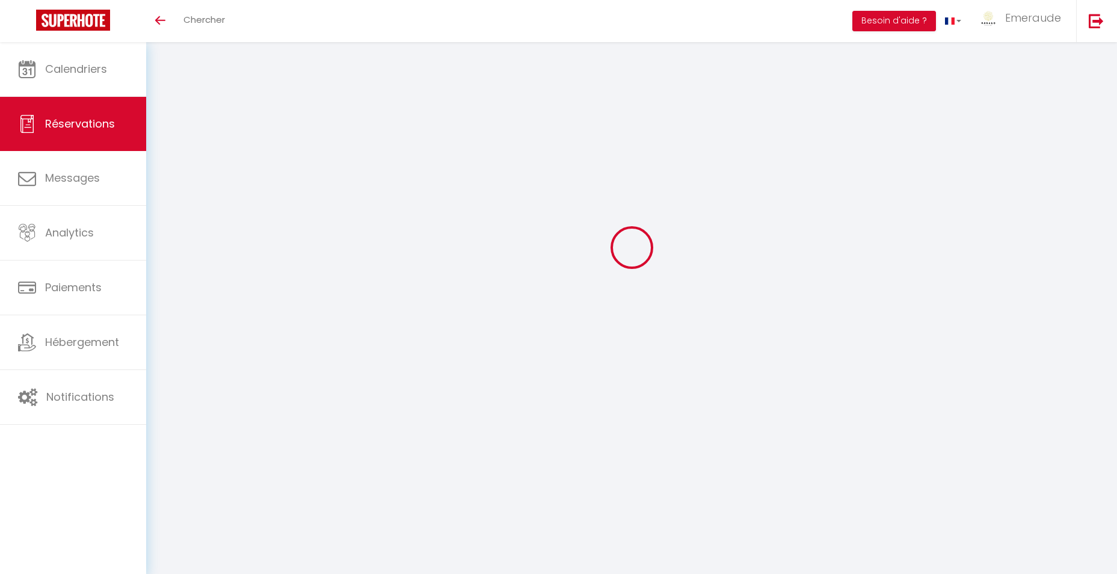
select select
checkbox input "false"
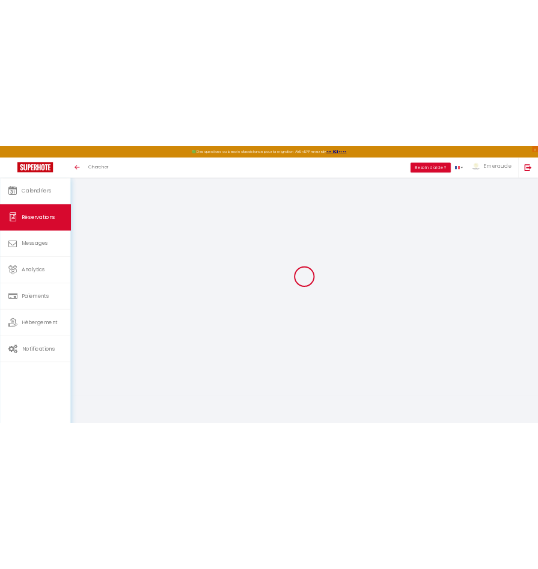
scroll to position [66, 0]
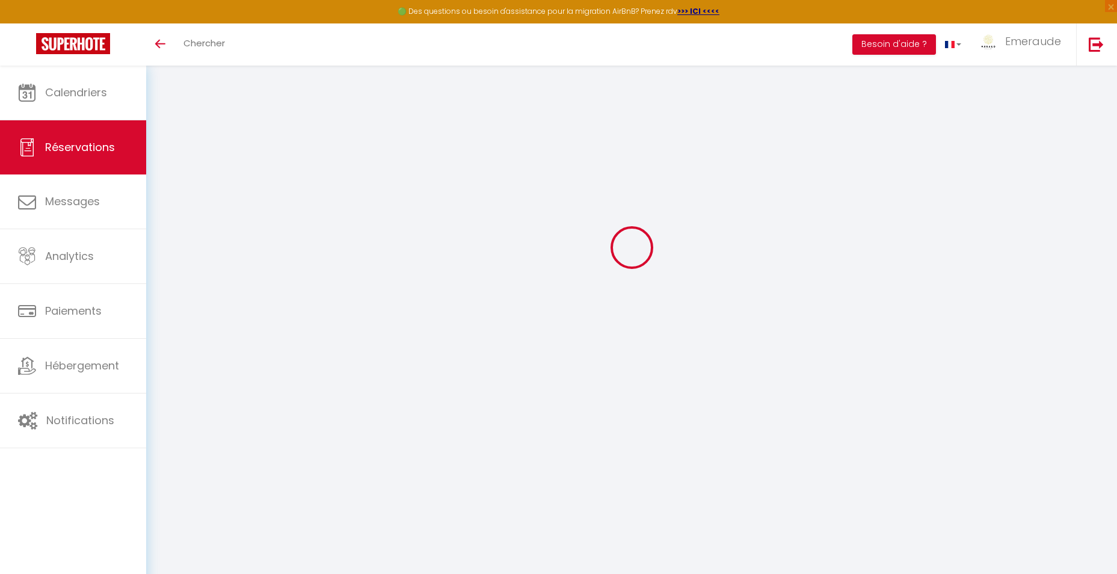
type input "Leandra"
type input "Pinero"
type input "lpiner.423007@guest.booking.com"
type input "+541151183049"
type input "1636"
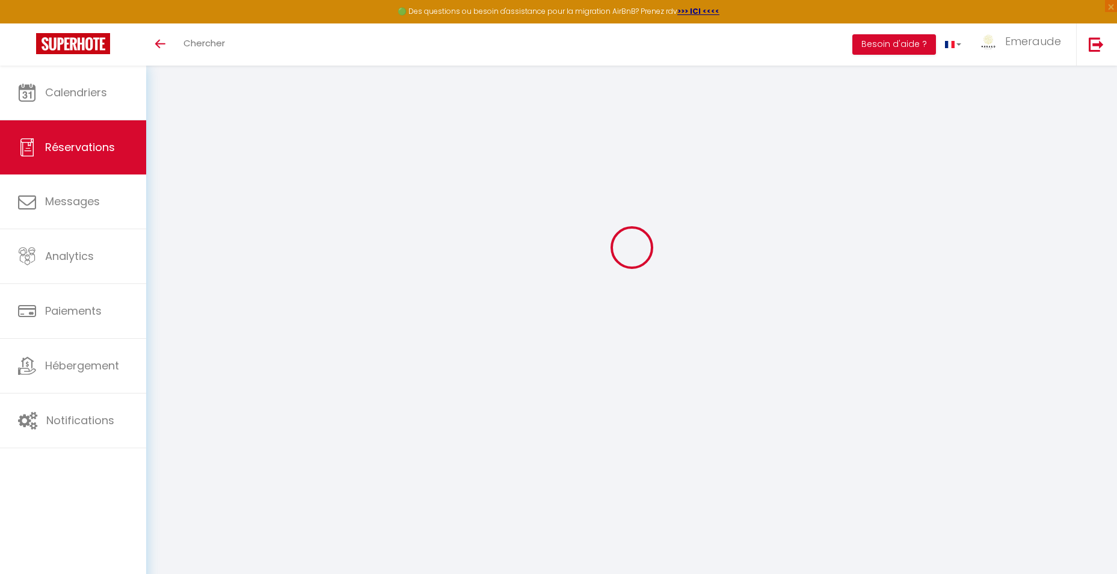
type input "[STREET_ADDRESS] [GEOGRAPHIC_DATA]"
type input "La [PERSON_NAME] / [PERSON_NAME]"
select select "AR"
type input "101.75"
type input "6.9"
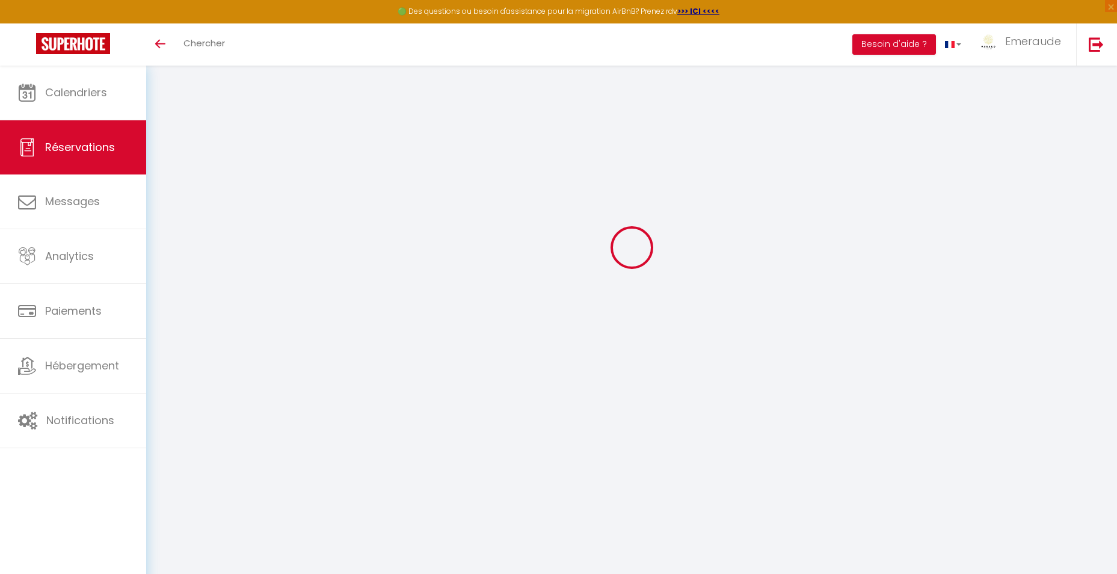
select select "20281"
select select "1"
select select
type input "2"
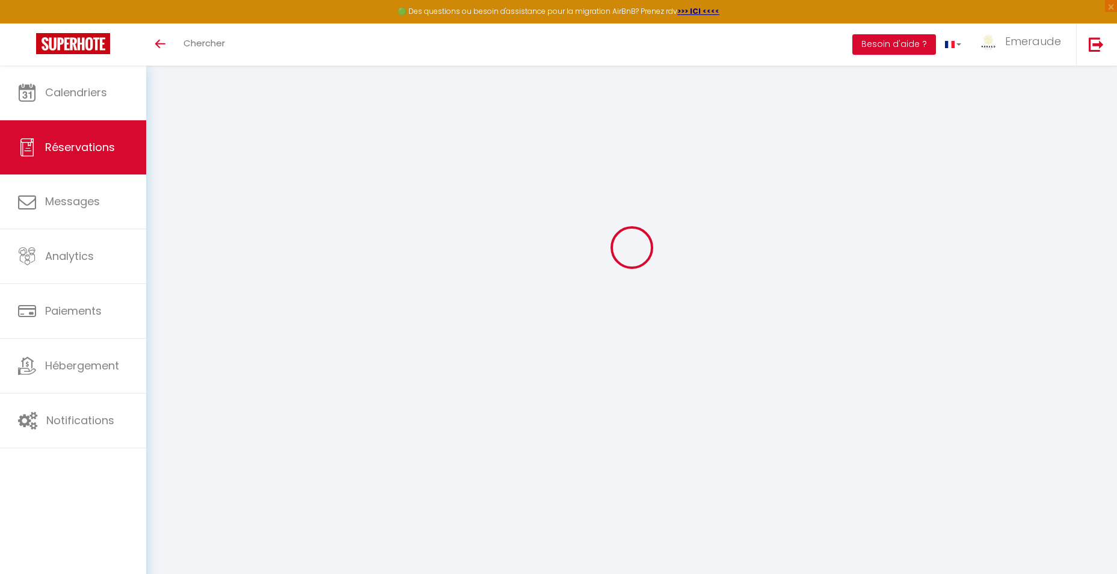
select select "12"
select select
type input "578.34"
checkbox input "false"
type input "0"
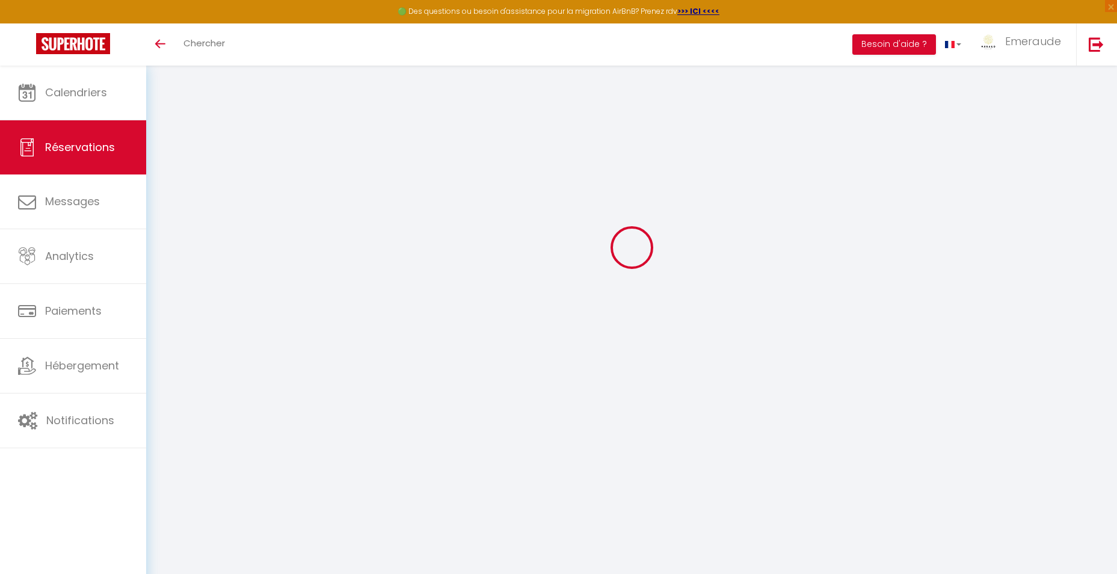
select select "2"
type input "60"
type input "29.25"
type input "0"
select select
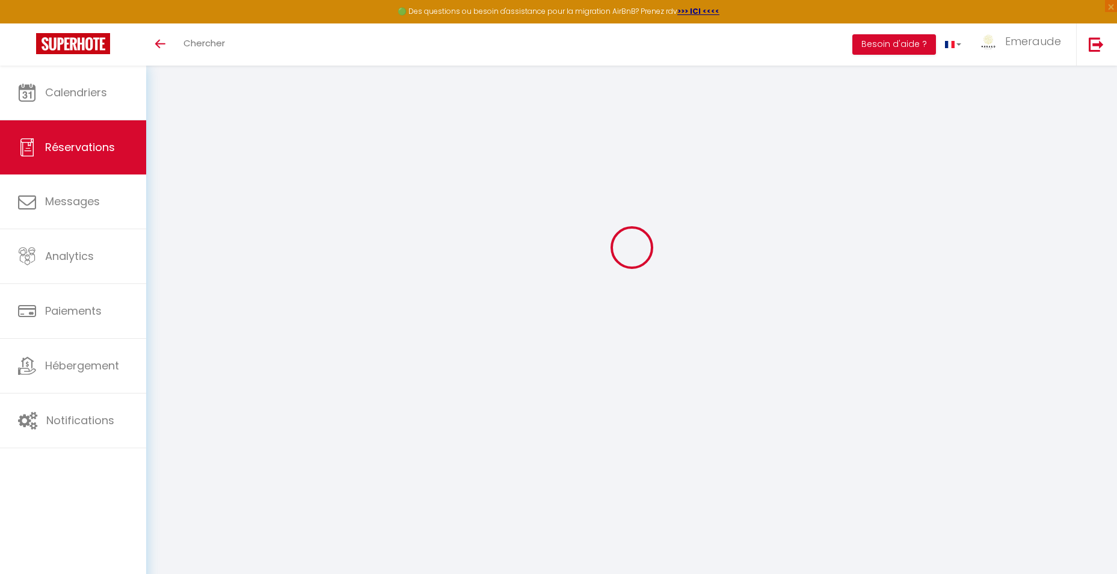
select select
select select "14"
checkbox input "false"
select select
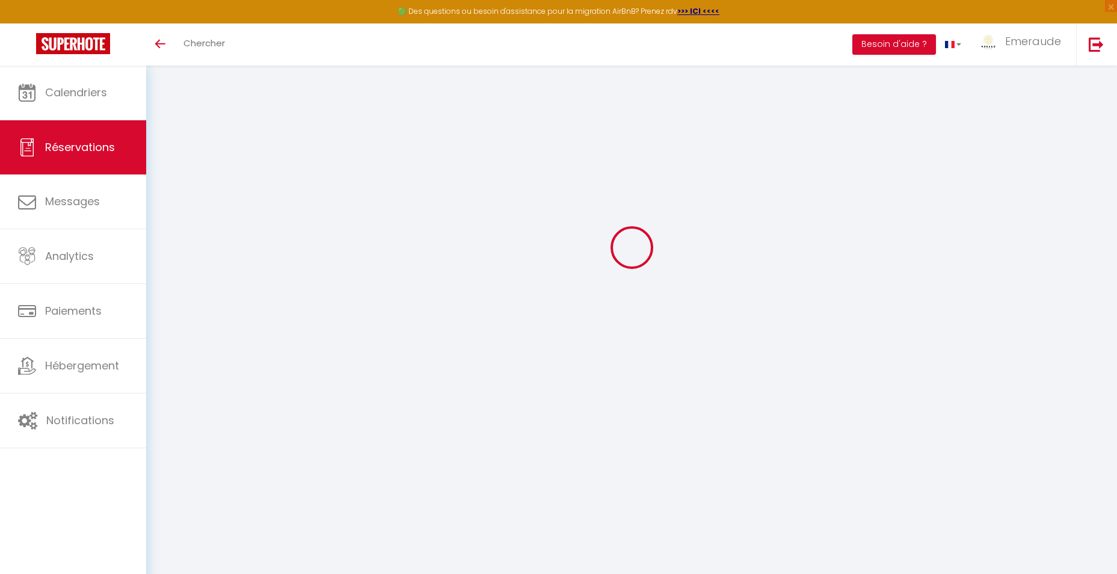
checkbox input "false"
select select
checkbox input "false"
type textarea "** THIS RESERVATION HAS BEEN PRE-PAID ** BOOKING NOTE : Payment charge is EUR 6…"
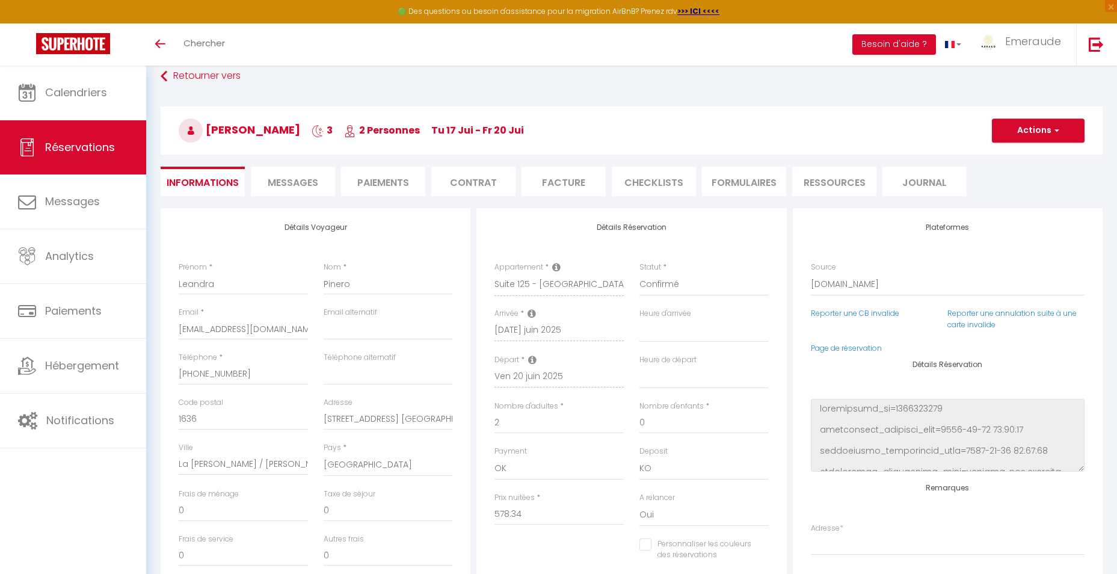
type input "100"
type input "11.88"
select select
checkbox input "false"
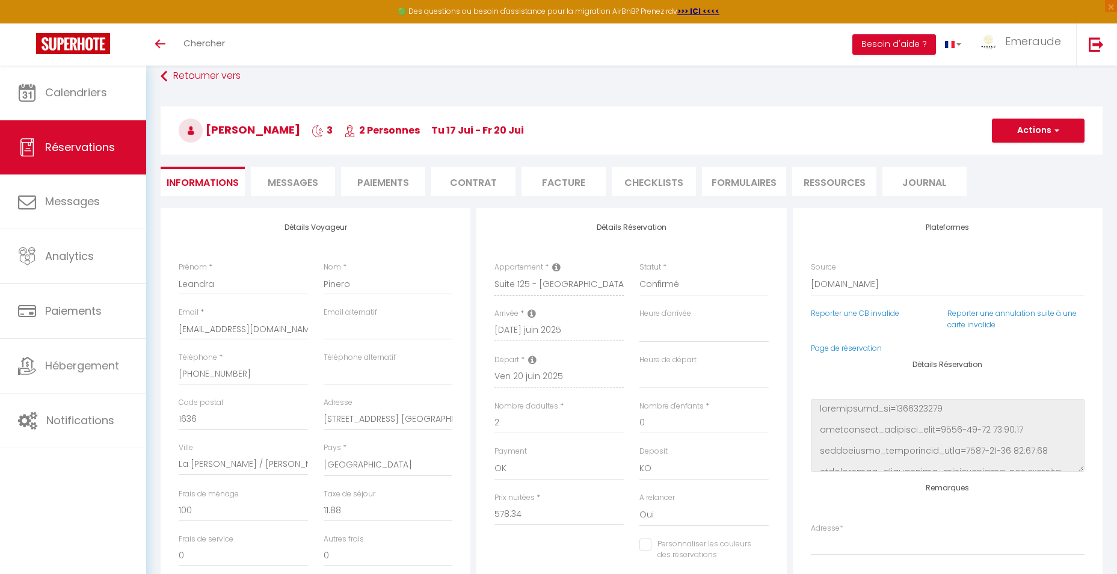
select select
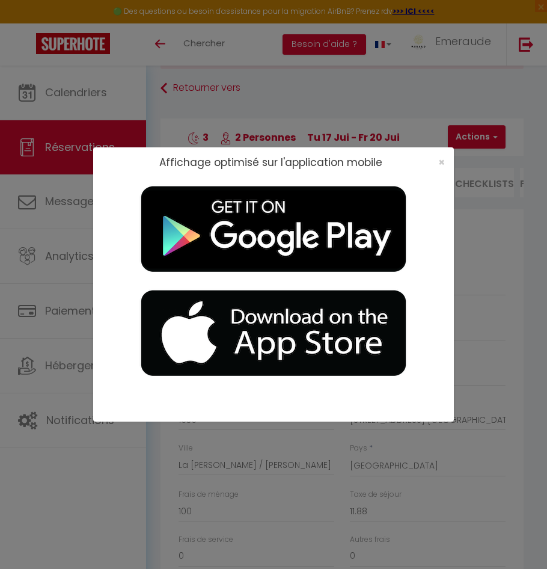
click at [437, 168] on div "×" at bounding box center [438, 162] width 30 height 12
click at [443, 165] on span "×" at bounding box center [442, 162] width 7 height 15
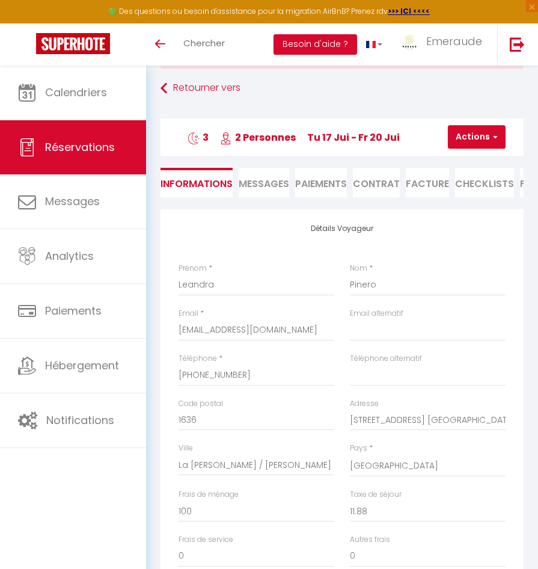
click at [425, 182] on li "Facture" at bounding box center [427, 182] width 43 height 29
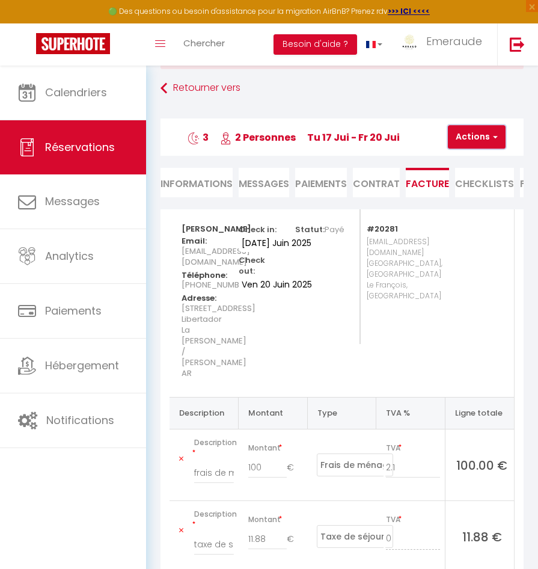
click at [469, 141] on button "Actions" at bounding box center [477, 137] width 58 height 24
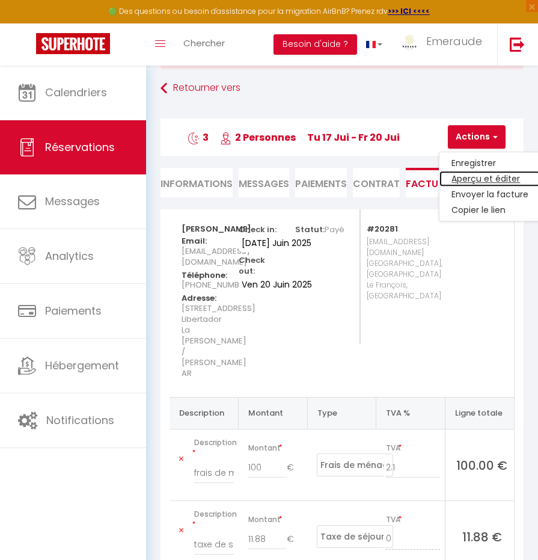
click at [477, 180] on link "Aperçu et éditer" at bounding box center [490, 179] width 101 height 16
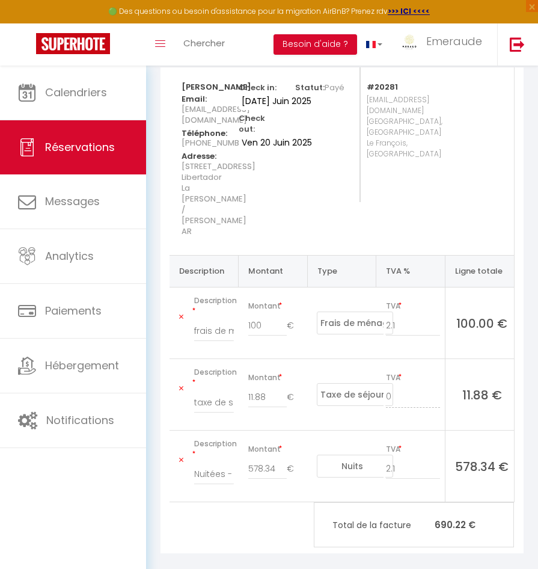
scroll to position [208, 0]
click at [197, 49] on link "Chercher" at bounding box center [204, 44] width 60 height 42
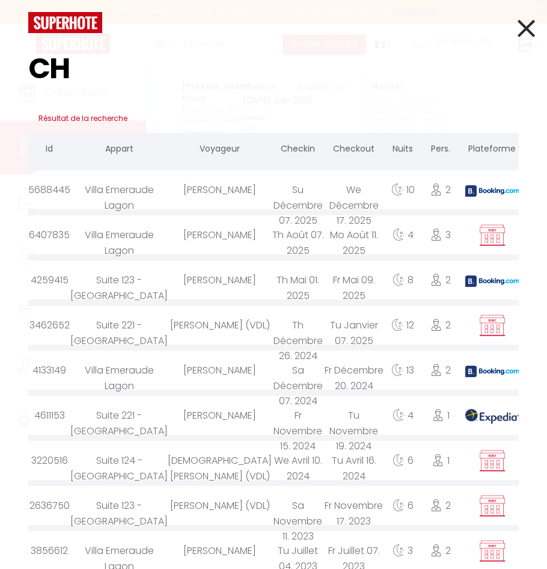
type input "C"
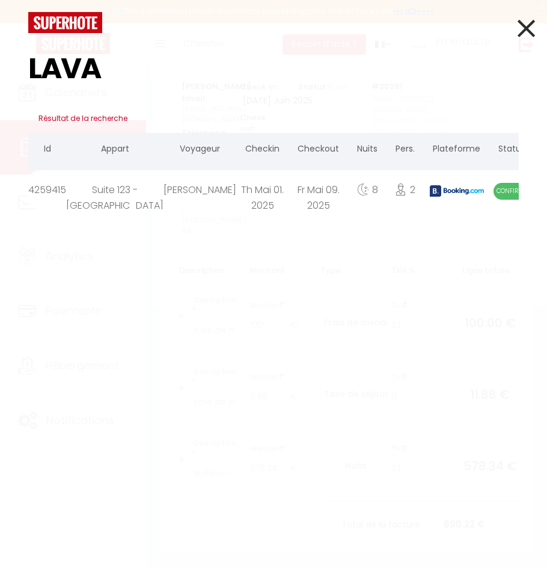
type input "LAVA"
click at [236, 186] on div "Th Mai 01. 2025" at bounding box center [262, 189] width 52 height 39
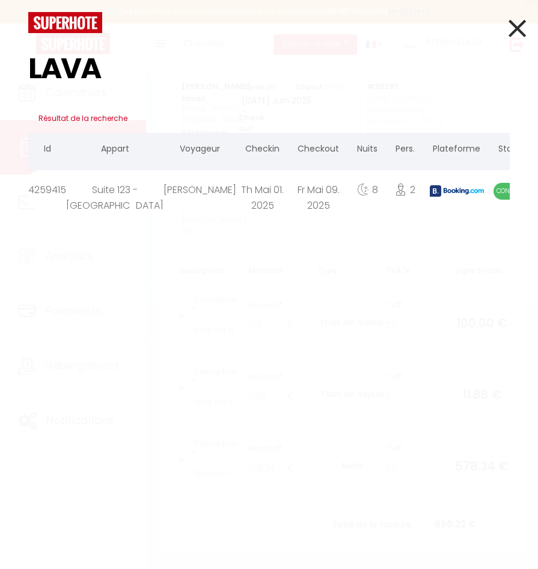
select select
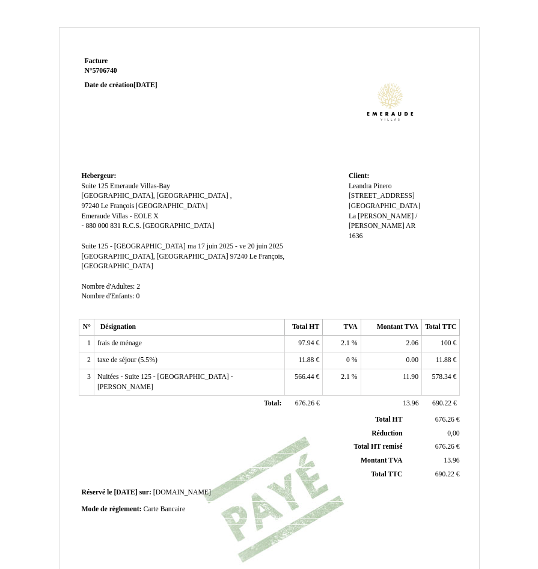
click at [312, 373] on span "566.44" at bounding box center [304, 377] width 19 height 8
click at [319, 369] on td "566.44 566.44 €" at bounding box center [304, 382] width 38 height 26
drag, startPoint x: 316, startPoint y: 367, endPoint x: 259, endPoint y: 360, distance: 57.6
click at [259, 369] on tr "3 Nuitées - Suite 125 - [GEOGRAPHIC_DATA] - [PERSON_NAME] Nuitées - Suite 125 -…" at bounding box center [269, 382] width 381 height 26
drag, startPoint x: 259, startPoint y: 360, endPoint x: 301, endPoint y: 367, distance: 42.7
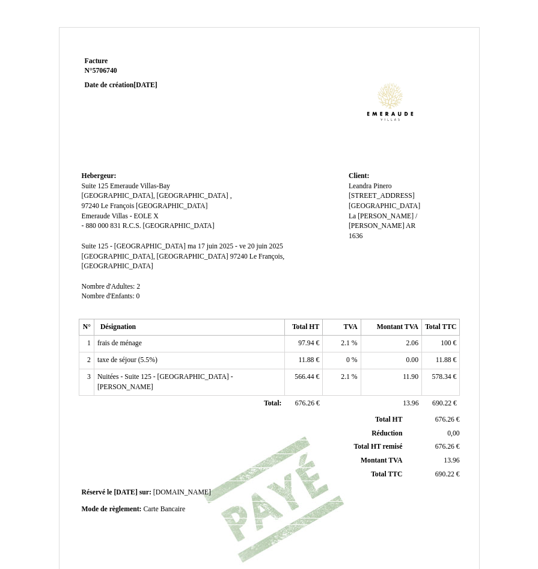
click at [301, 373] on span "566.44" at bounding box center [304, 377] width 19 height 8
drag, startPoint x: 313, startPoint y: 367, endPoint x: 292, endPoint y: 367, distance: 21.1
click at [292, 372] on input "566.44" at bounding box center [357, 378] width 138 height 13
type input "560.45"
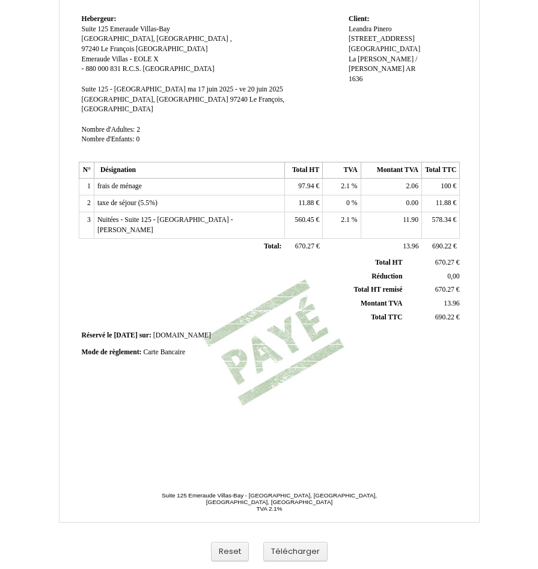
click at [397, 212] on td "11.90 11.90" at bounding box center [391, 225] width 61 height 26
click at [402, 212] on td "11.90 11.90" at bounding box center [391, 225] width 61 height 26
click at [345, 216] on span "2.1" at bounding box center [345, 220] width 9 height 8
click at [405, 216] on span "11.90" at bounding box center [411, 220] width 16 height 8
type input "11.77"
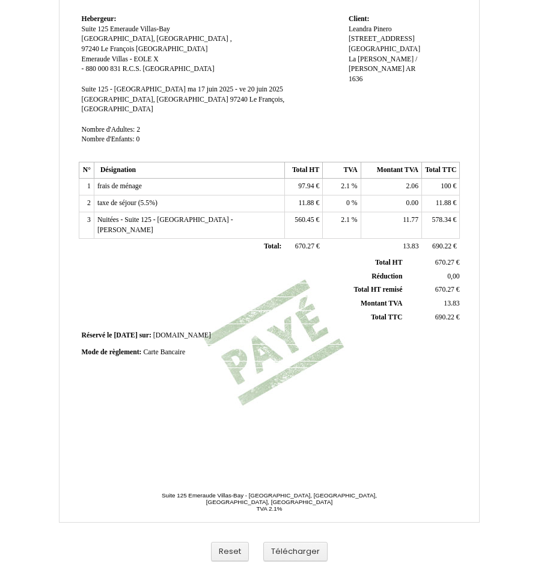
click at [440, 216] on span "578.34" at bounding box center [442, 220] width 19 height 8
drag, startPoint x: 439, startPoint y: 208, endPoint x: 452, endPoint y: 208, distance: 13.8
click at [452, 216] on span "578.34" at bounding box center [442, 220] width 19 height 8
click at [447, 215] on input "578.34" at bounding box center [494, 221] width 138 height 13
type input "572.22"
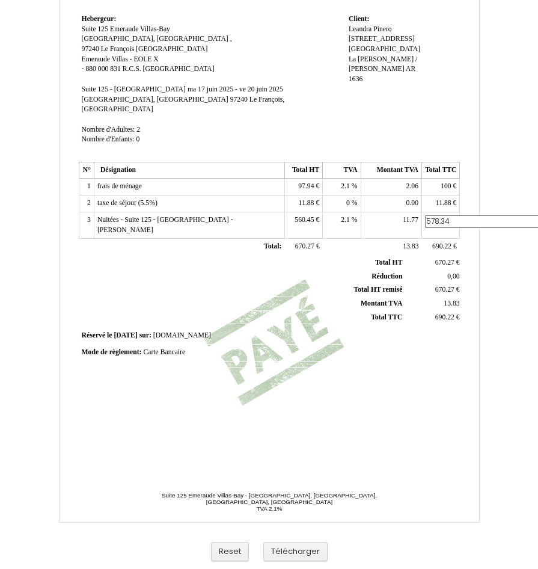
click at [430, 256] on td "670.27 670.27 €" at bounding box center [433, 262] width 57 height 13
click at [312, 199] on span "11.88" at bounding box center [307, 203] width 16 height 8
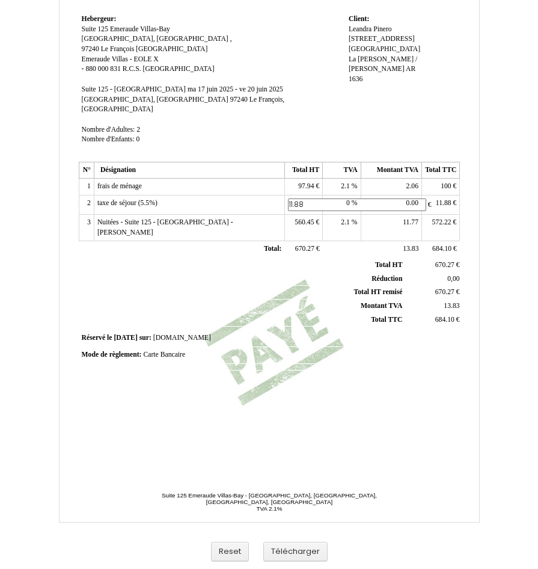
click at [312, 199] on input "11.88" at bounding box center [357, 205] width 138 height 13
type input "18"
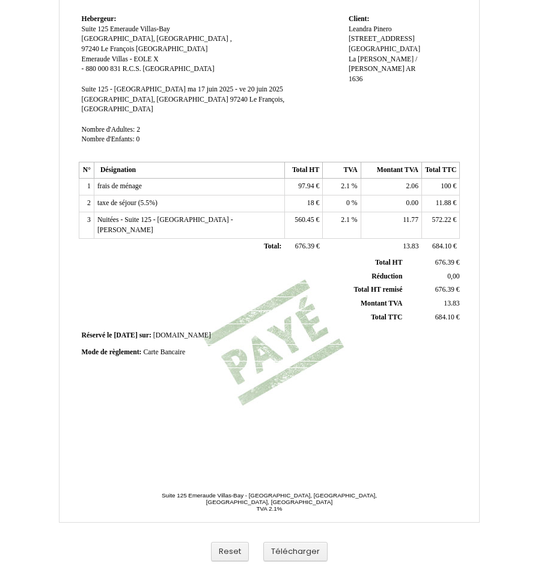
click at [448, 199] on span "11.88" at bounding box center [444, 203] width 16 height 8
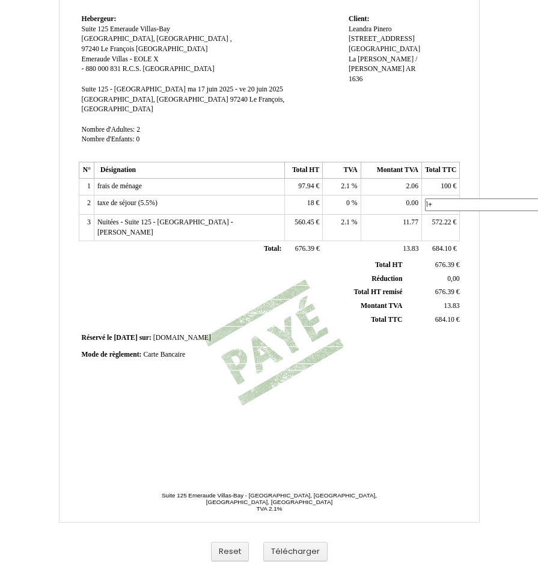
type input "1"
type input "+"
click at [304, 196] on td "18 18 €" at bounding box center [304, 205] width 38 height 19
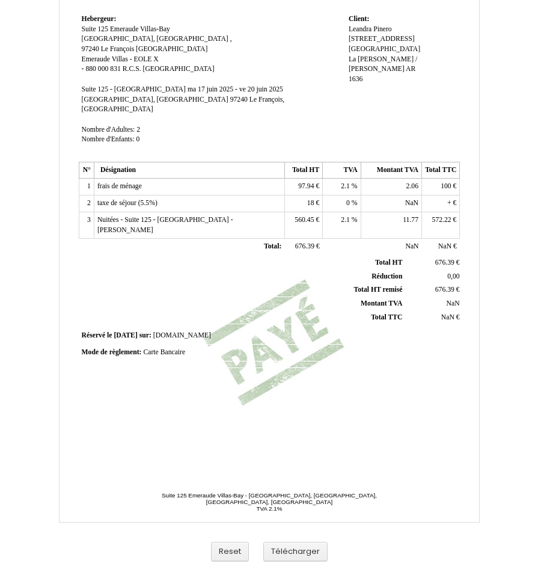
click at [442, 196] on td "+ + €" at bounding box center [441, 204] width 38 height 17
click at [454, 196] on td "+ + €" at bounding box center [441, 204] width 38 height 17
click at [451, 199] on span "+" at bounding box center [450, 203] width 4 height 8
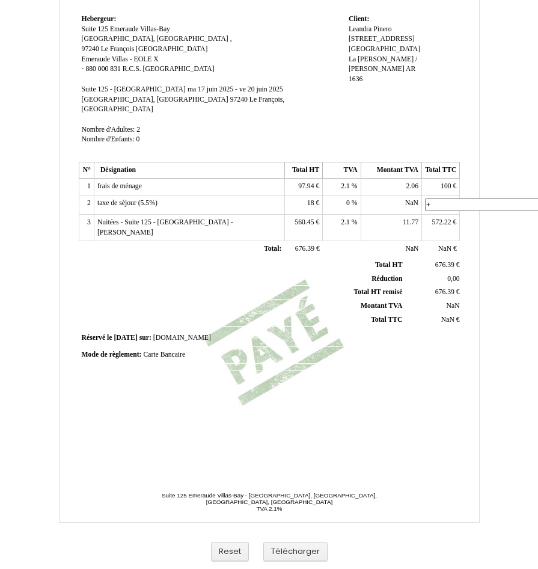
click at [451, 199] on input "+" at bounding box center [494, 205] width 138 height 13
type input "18"
click at [303, 259] on th "Total HT Total HT" at bounding box center [243, 265] width 325 height 13
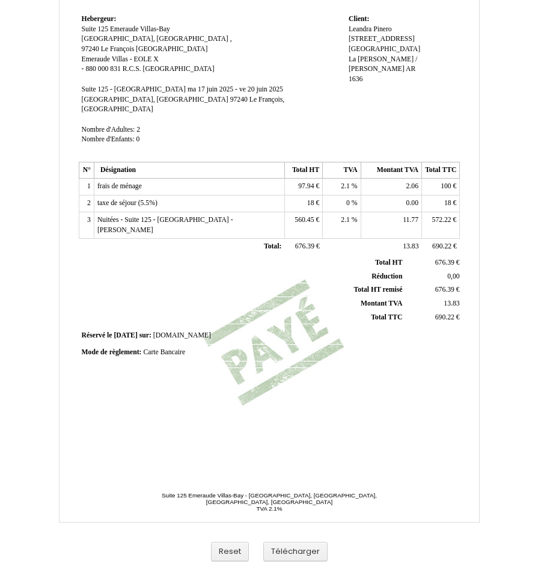
click at [343, 180] on td "2.1 2.1 %" at bounding box center [342, 187] width 38 height 17
click at [343, 182] on span "2.1" at bounding box center [345, 186] width 9 height 8
click at [343, 182] on span "28.5" at bounding box center [343, 186] width 12 height 8
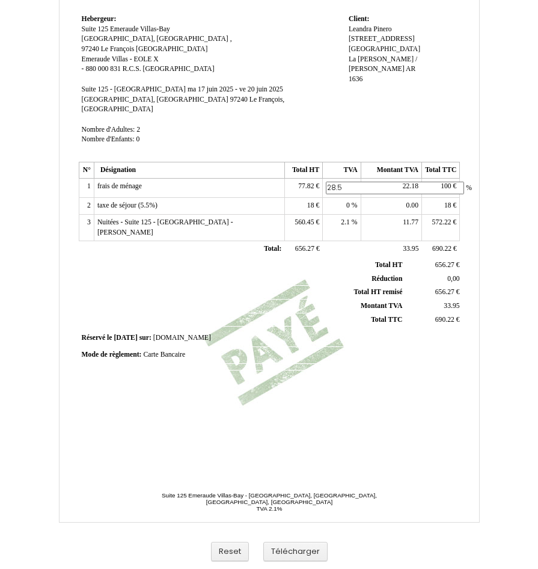
drag, startPoint x: 343, startPoint y: 176, endPoint x: 334, endPoint y: 179, distance: 9.2
click at [342, 182] on input "28.5" at bounding box center [395, 188] width 138 height 13
click at [334, 182] on input "28.5" at bounding box center [395, 188] width 138 height 13
type input "8.5"
click at [336, 241] on td at bounding box center [342, 249] width 38 height 17
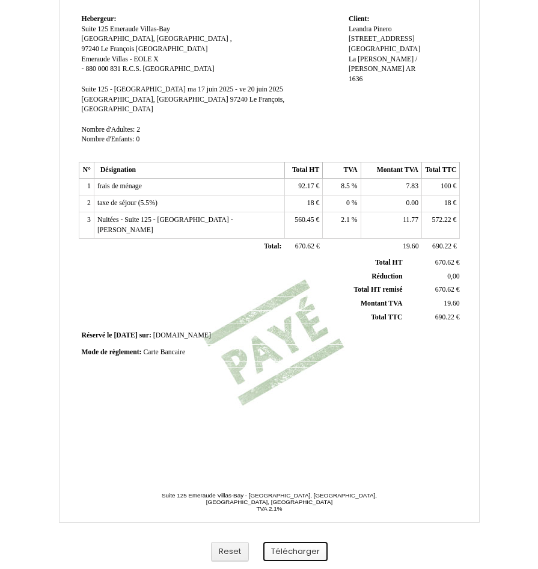
click at [312, 547] on button "Télécharger" at bounding box center [295, 552] width 64 height 20
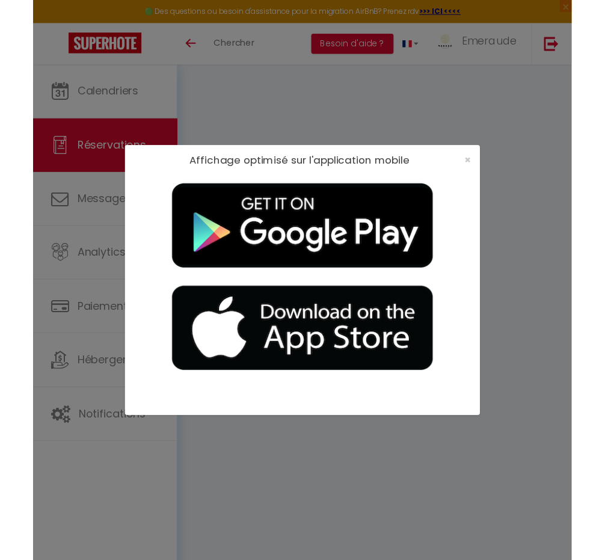
scroll to position [66, 0]
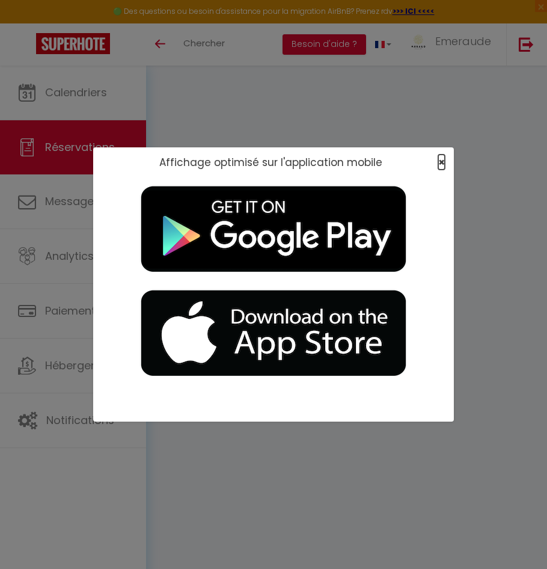
click at [442, 161] on span "×" at bounding box center [442, 162] width 7 height 15
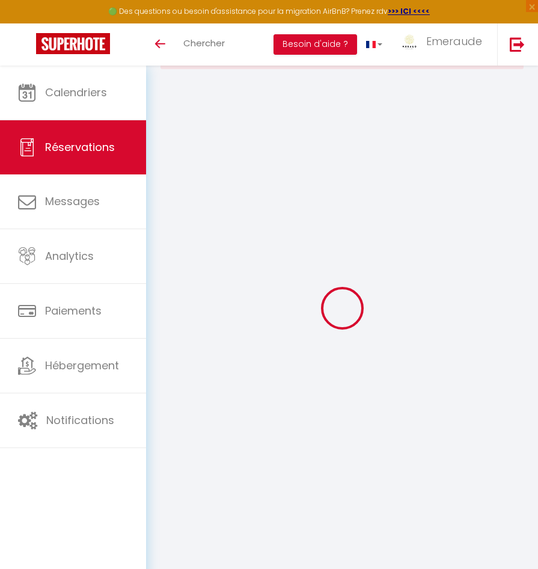
select select "cleaning"
select select "taxes"
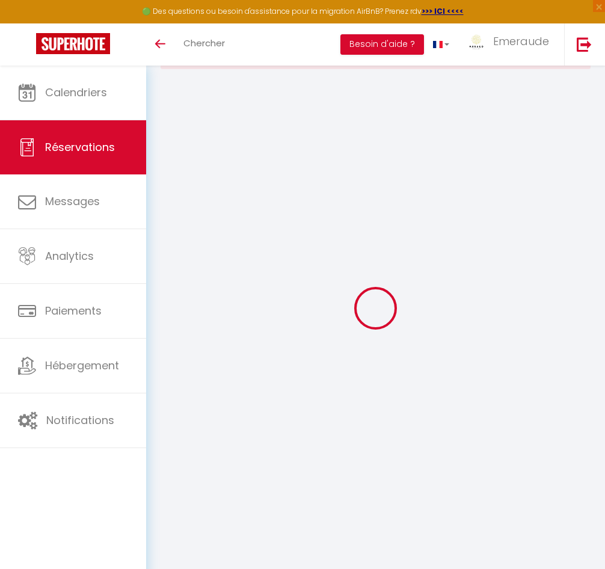
select select
checkbox input "false"
type textarea "** THIS RESERVATION HAS BEEN PRE-PAID ** BOOKING NOTE : Payment charge is EUR 1…"
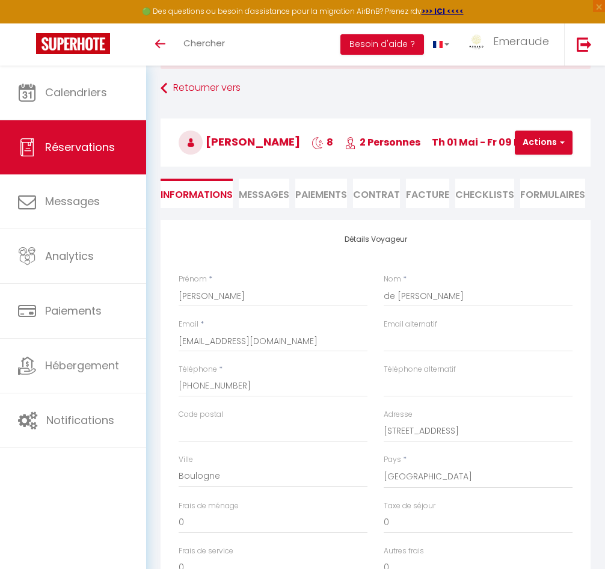
type input "100"
type input "31.68"
select select
checkbox input "false"
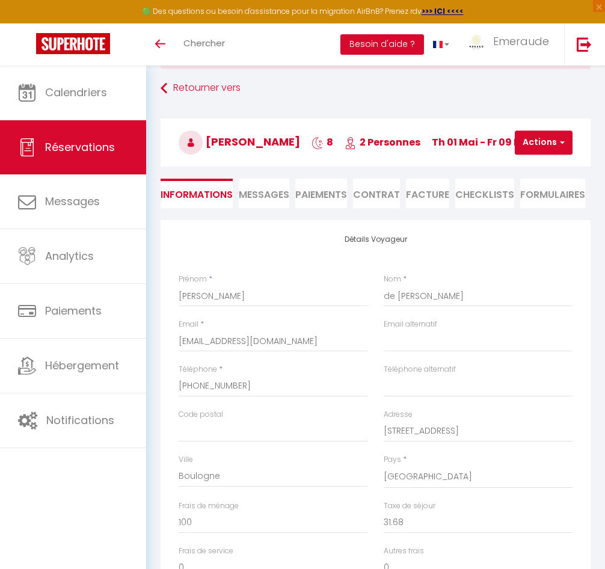
select select
click at [436, 196] on li "Facture" at bounding box center [427, 193] width 43 height 29
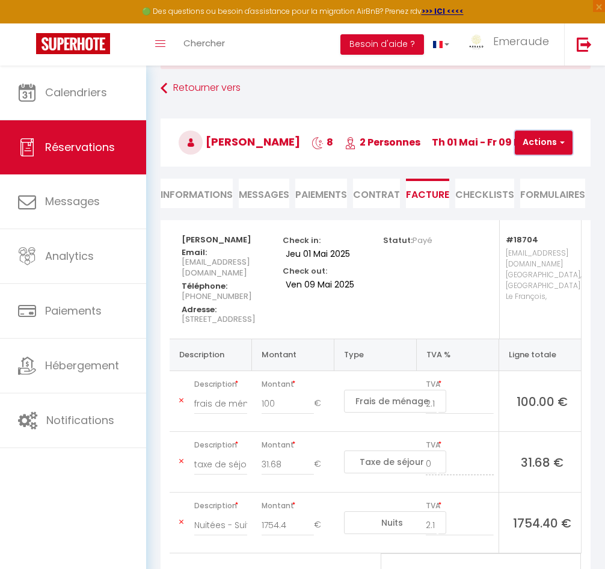
click at [533, 152] on button "Actions" at bounding box center [544, 143] width 58 height 24
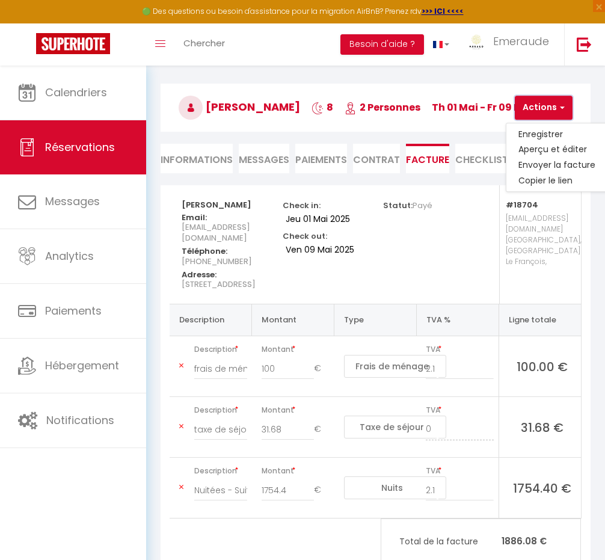
scroll to position [162, 0]
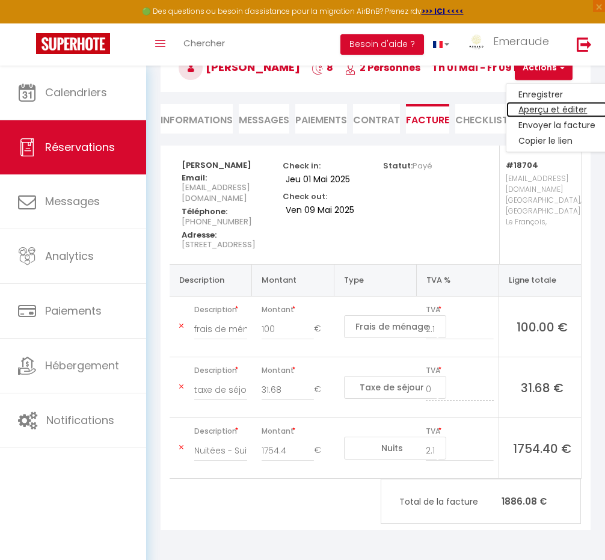
click at [547, 102] on link "Aperçu et éditer" at bounding box center [557, 110] width 101 height 16
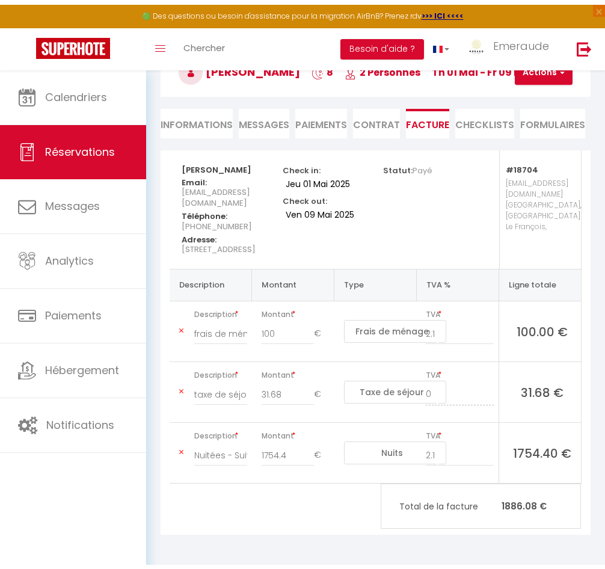
scroll to position [153, 0]
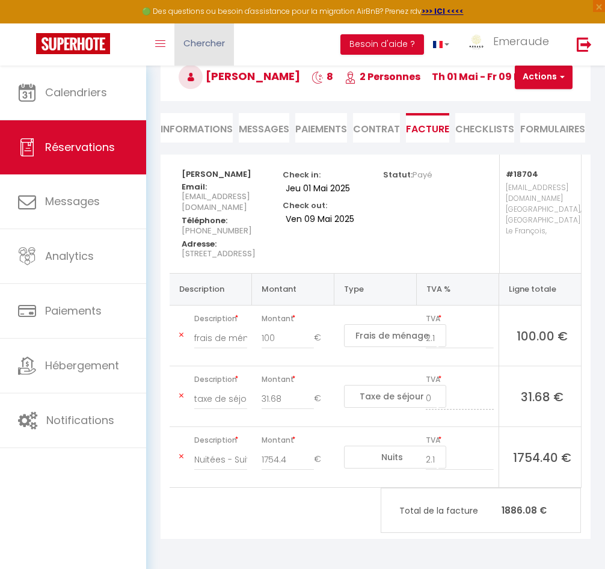
click at [220, 46] on span "Chercher" at bounding box center [204, 43] width 42 height 13
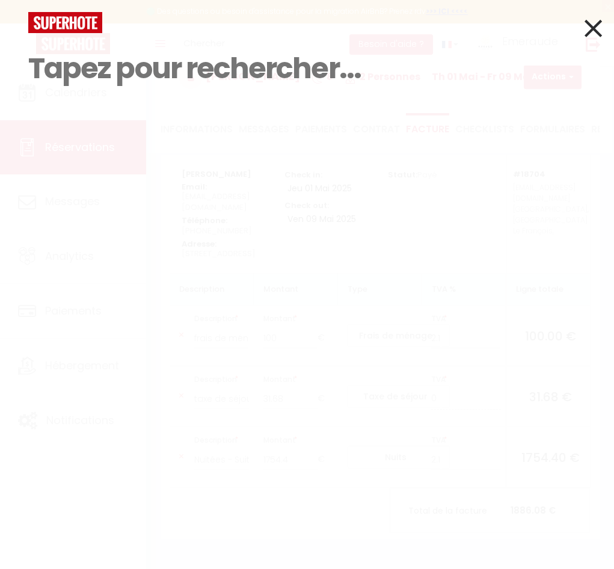
type input "D"
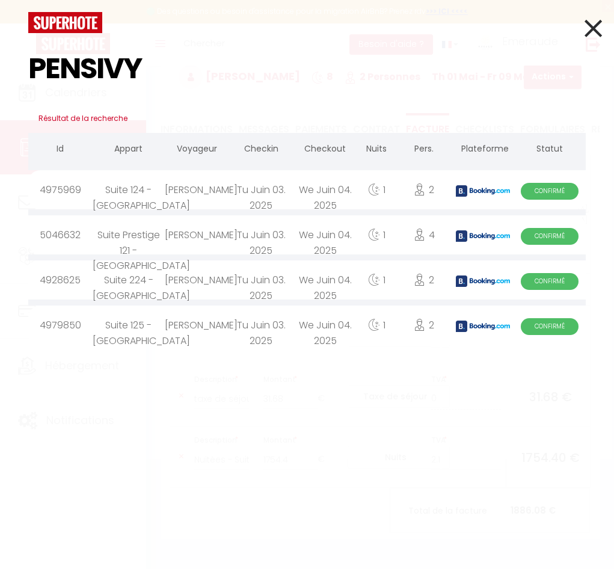
type input "PENSIVY"
click at [547, 237] on span "Confirmé" at bounding box center [550, 236] width 58 height 17
select select
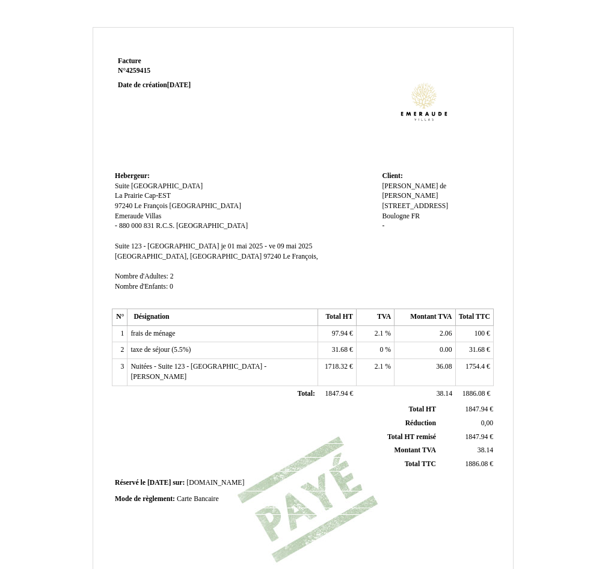
click at [341, 351] on span "31.68" at bounding box center [340, 350] width 16 height 8
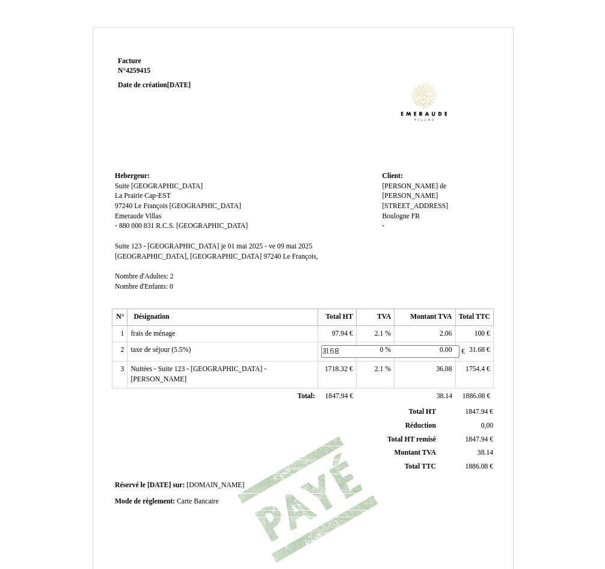
click at [186, 350] on span "taxe de séjour (5.5%)" at bounding box center [161, 350] width 60 height 8
click at [201, 351] on input "taxe de séjour (5.5%)" at bounding box center [200, 351] width 138 height 13
type input "taxe de séjour"
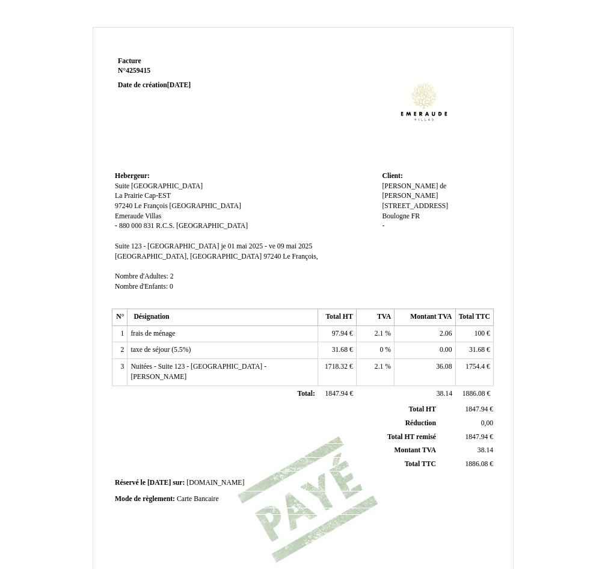
click at [345, 352] on span "31.68" at bounding box center [340, 350] width 16 height 8
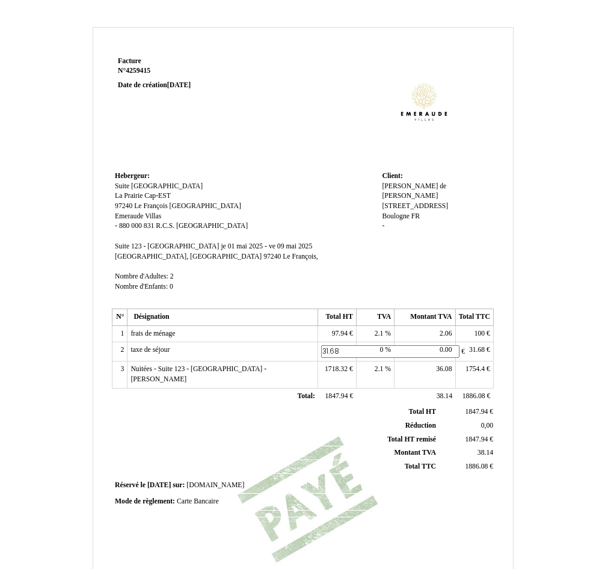
click at [345, 352] on input "31.68" at bounding box center [390, 351] width 138 height 13
type input "48"
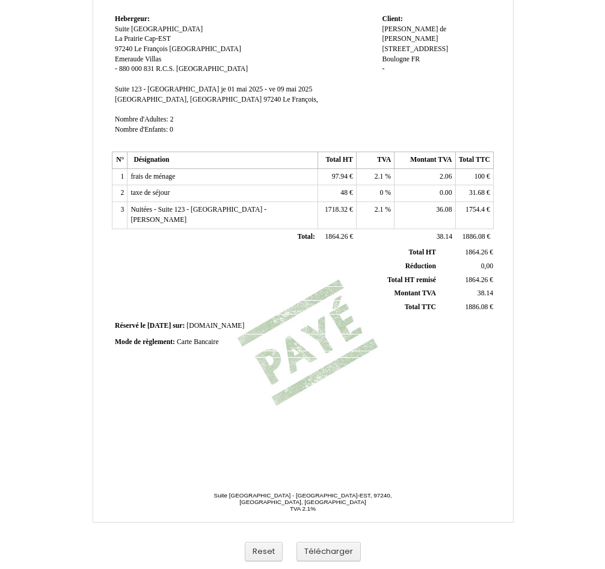
click at [473, 196] on span "31.68" at bounding box center [477, 193] width 16 height 8
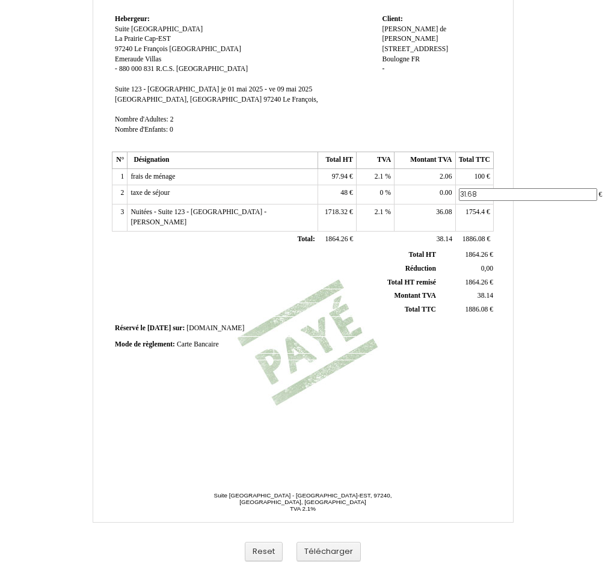
click at [474, 195] on input "31.68" at bounding box center [528, 194] width 138 height 13
type input "48"
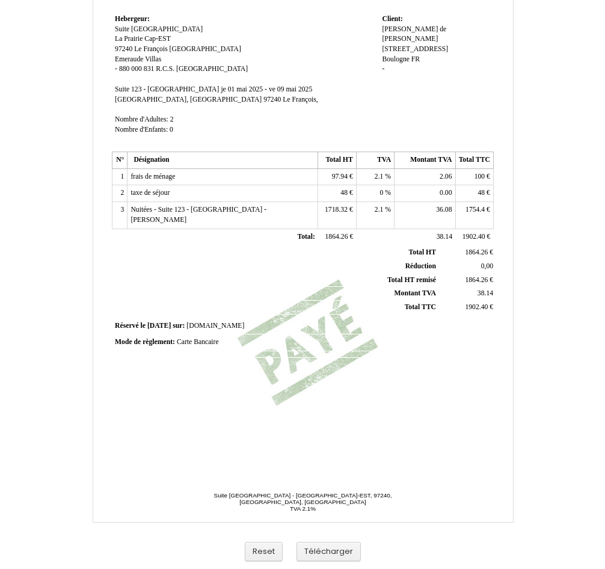
click at [378, 176] on span "2.1" at bounding box center [379, 177] width 9 height 8
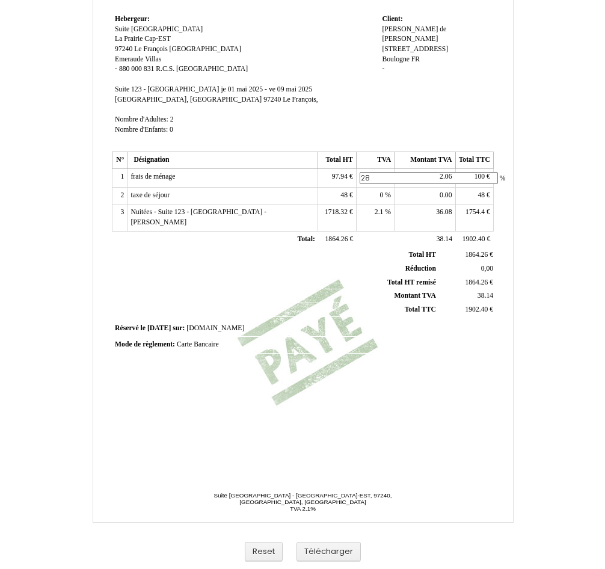
type input "2"
type input "8.5"
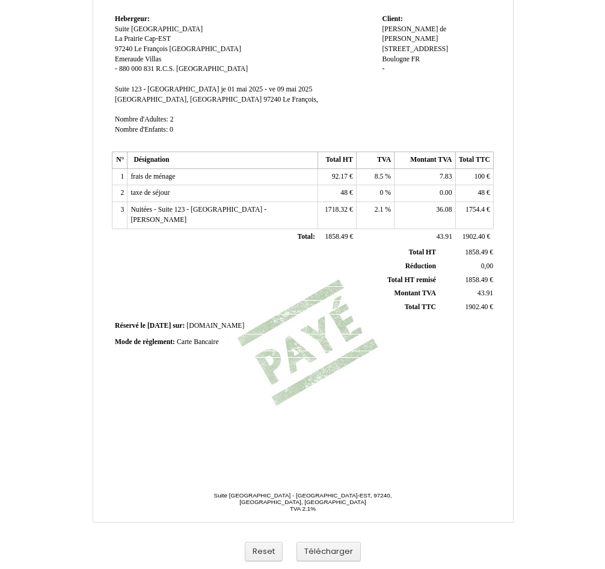
click at [469, 213] on span "1754.4" at bounding box center [475, 210] width 19 height 8
drag, startPoint x: 463, startPoint y: 212, endPoint x: 485, endPoint y: 215, distance: 23.1
click at [485, 215] on input "1754.4" at bounding box center [528, 211] width 138 height 13
type input "1738.08"
click at [455, 259] on td "0,00 0,00" at bounding box center [467, 266] width 57 height 14
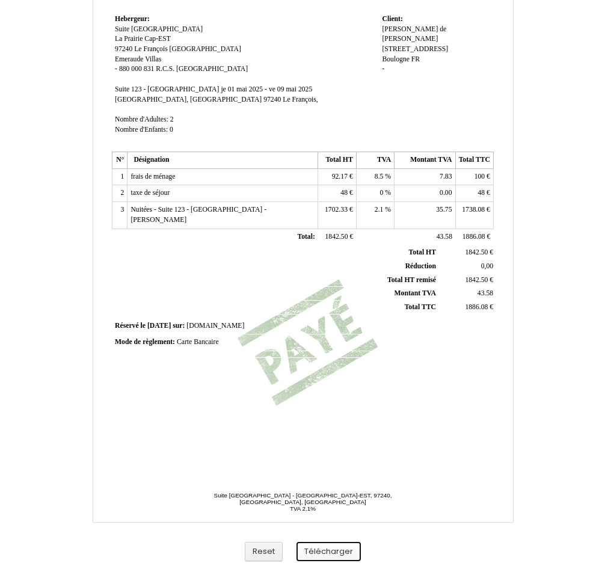
click at [330, 555] on button "Télécharger" at bounding box center [329, 552] width 64 height 20
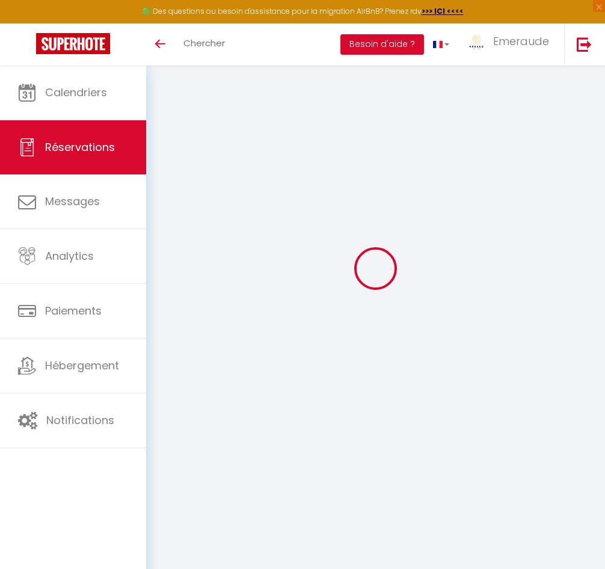
scroll to position [66, 0]
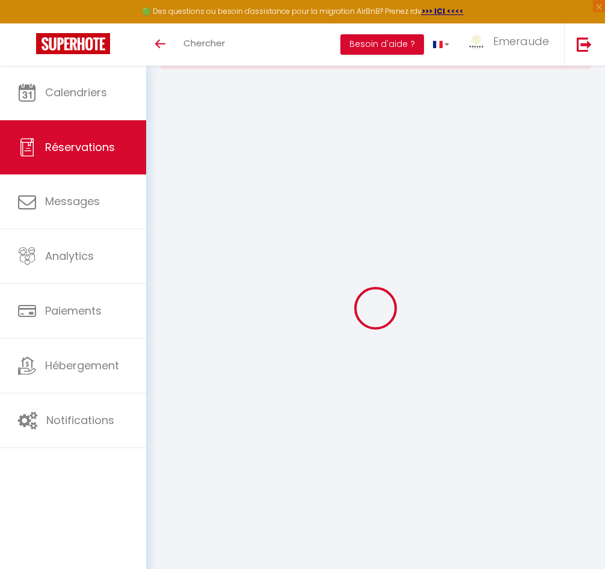
select select "cleaning"
select select "taxes"
select select
checkbox input "false"
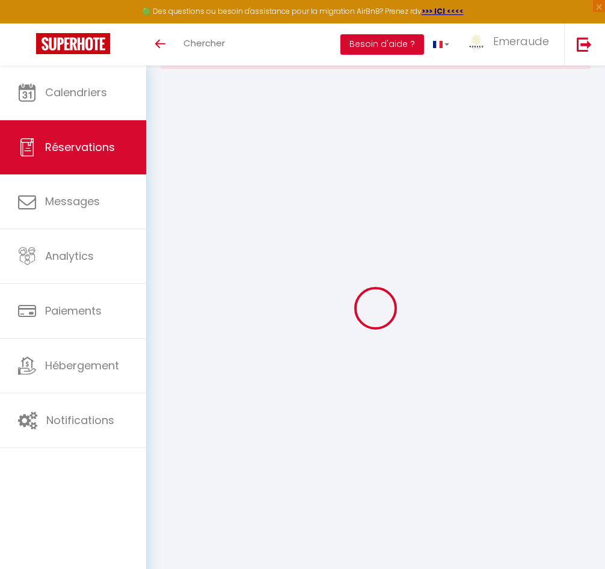
type textarea "** THIS RESERVATION HAS BEEN PRE-PAID ** BOOKING NOTE : Payment charge is EUR 5…"
select select
checkbox input "false"
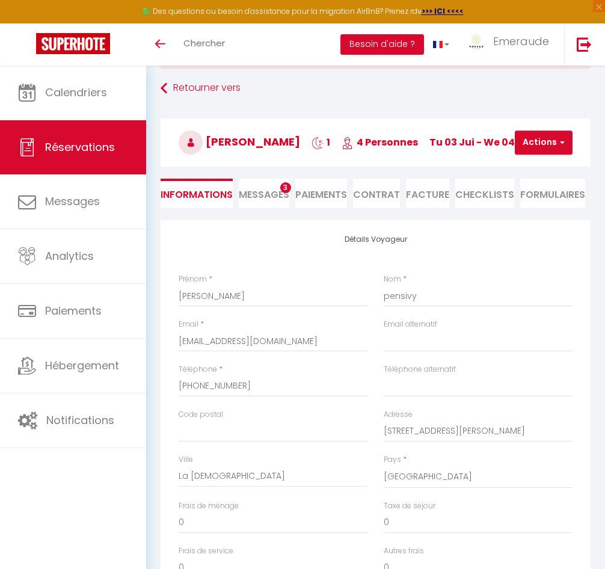
type input "150"
type input "7.92"
select select
checkbox input "false"
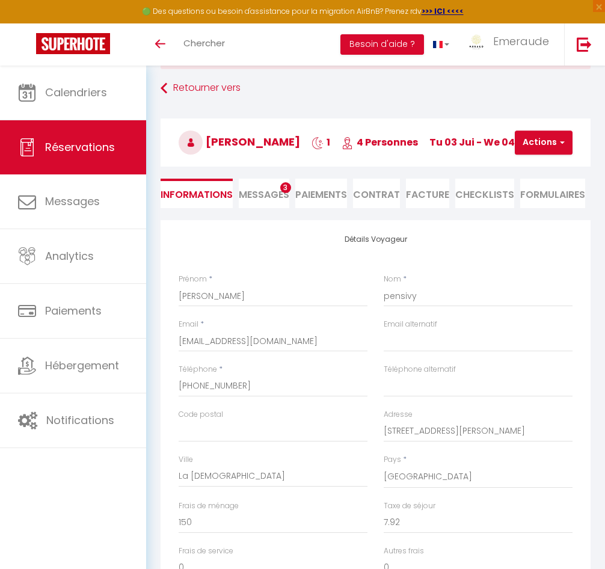
select select
click at [439, 194] on li "Facture" at bounding box center [427, 193] width 43 height 29
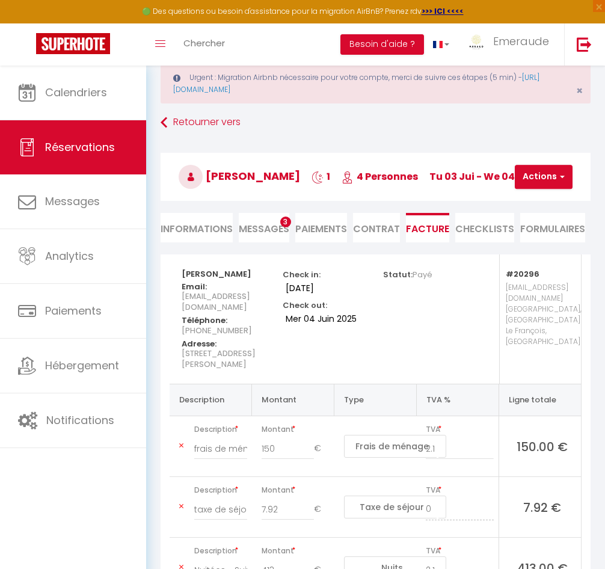
scroll to position [31, 0]
click at [554, 170] on button "Actions" at bounding box center [544, 177] width 58 height 24
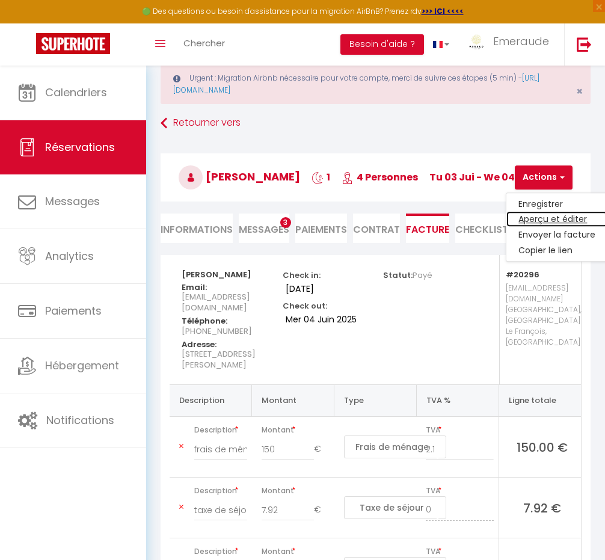
click at [541, 215] on link "Aperçu et éditer" at bounding box center [557, 220] width 101 height 16
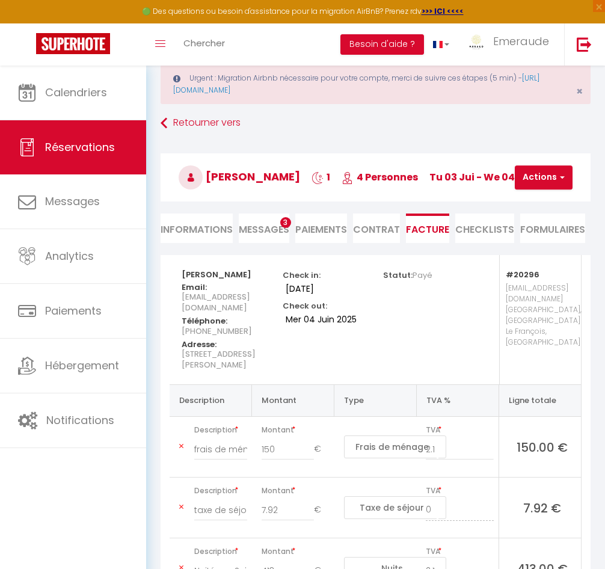
scroll to position [151, 0]
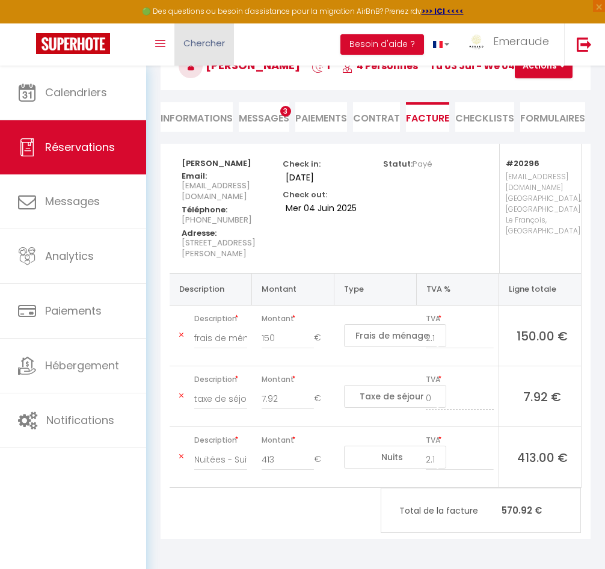
click at [193, 46] on span "Chercher" at bounding box center [204, 43] width 42 height 13
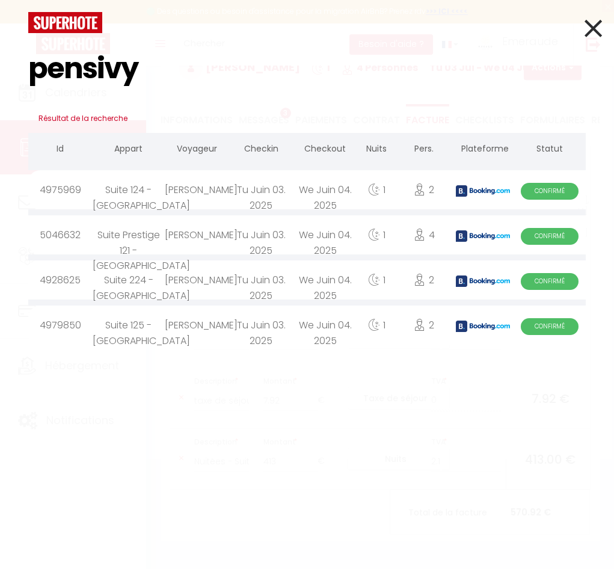
type input "pensivy"
click at [154, 327] on div "Suite 125 - [GEOGRAPHIC_DATA]" at bounding box center [129, 325] width 73 height 39
select select
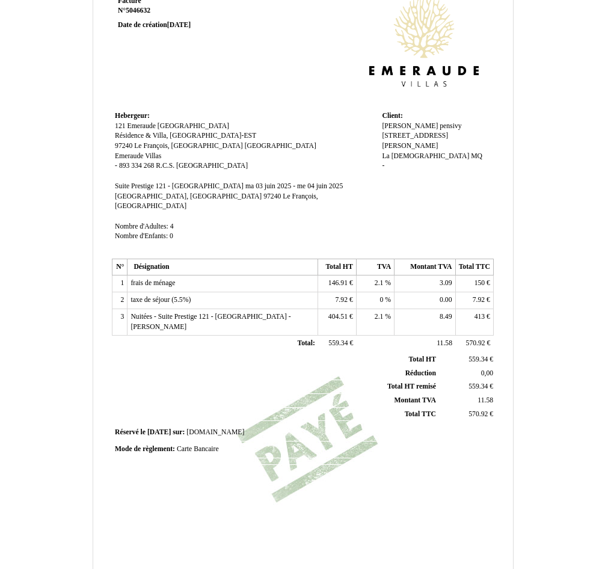
scroll to position [120, 0]
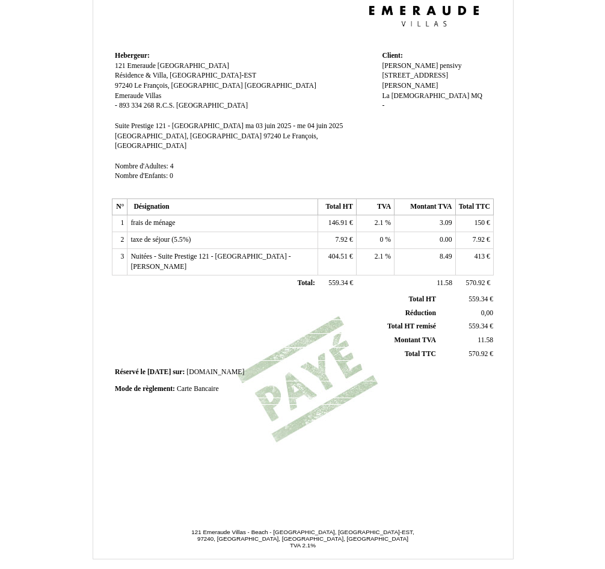
click at [375, 219] on span "2.1" at bounding box center [379, 223] width 9 height 8
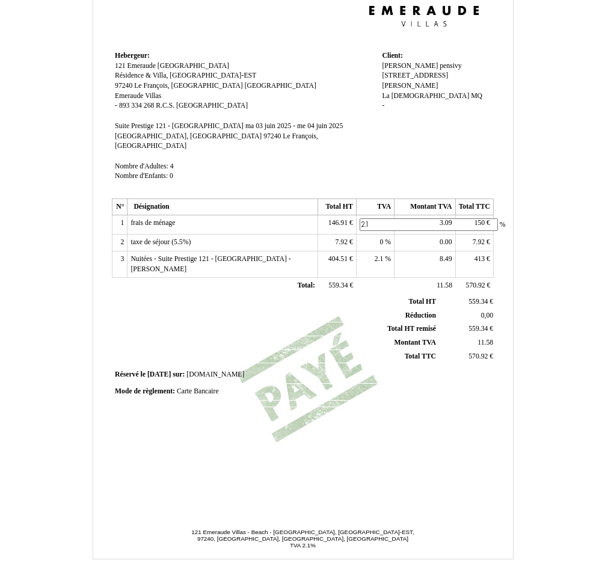
click at [372, 218] on input "2.1" at bounding box center [429, 224] width 138 height 13
type input "8.5"
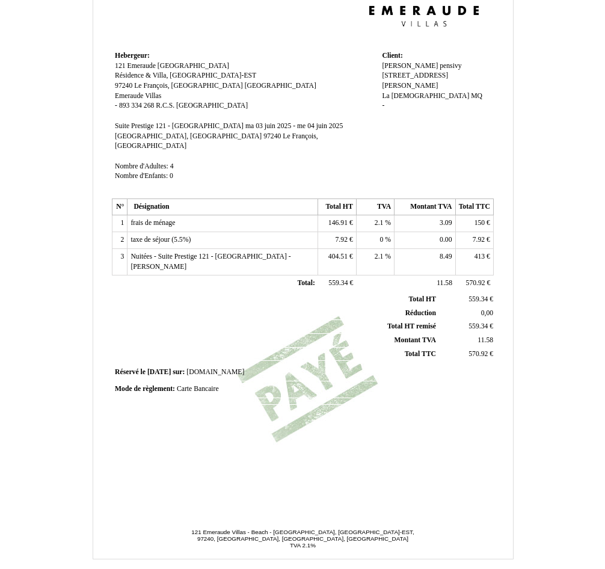
scroll to position [157, 0]
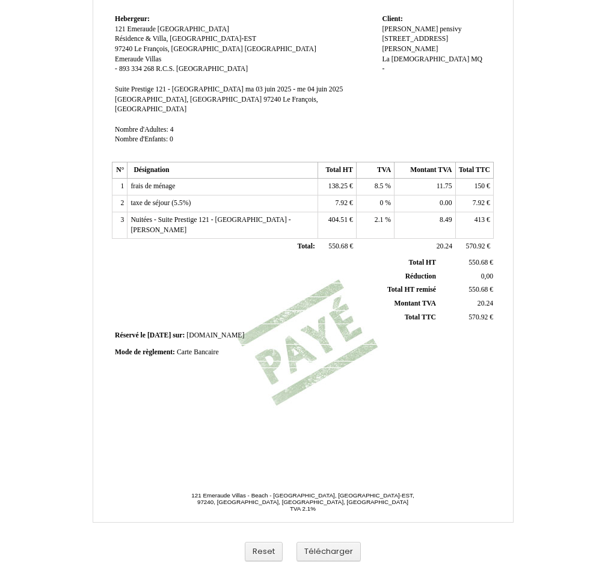
click at [375, 182] on span "8.5" at bounding box center [379, 186] width 9 height 8
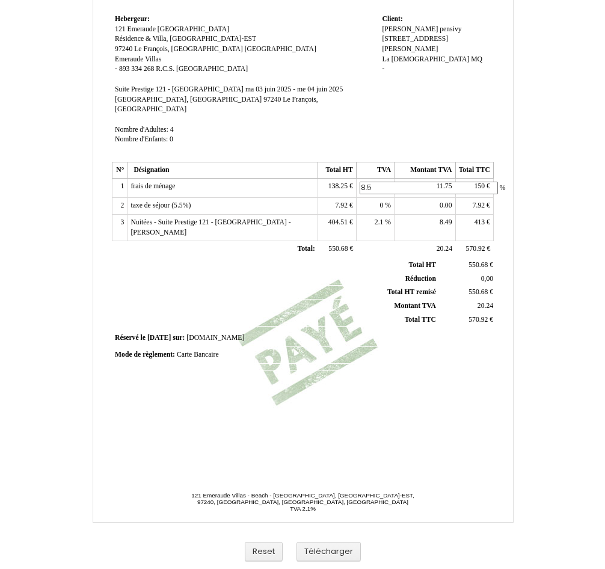
click at [375, 182] on input "8.5" at bounding box center [429, 188] width 138 height 13
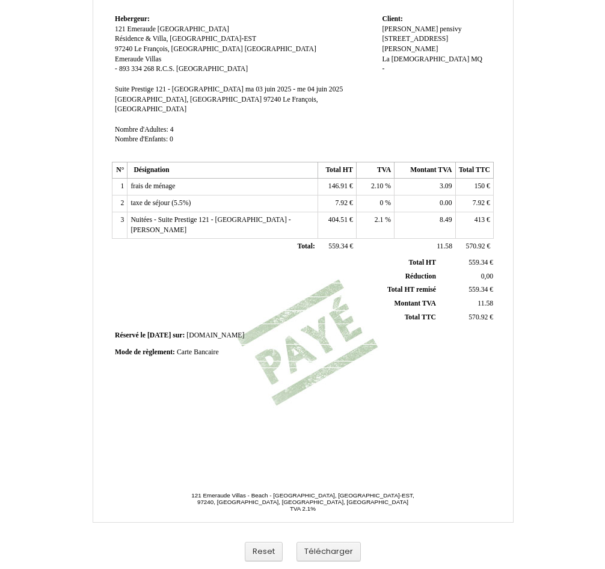
click at [375, 182] on span "2.10" at bounding box center [377, 186] width 12 height 8
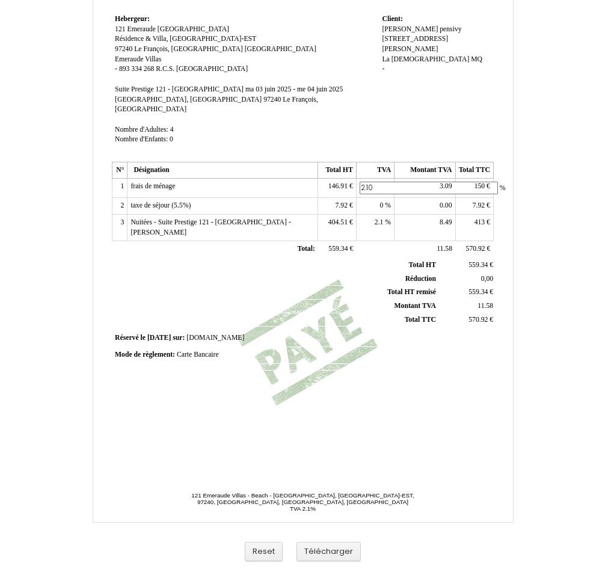
click at [375, 182] on input "2.10" at bounding box center [429, 188] width 138 height 13
type input "8.5"
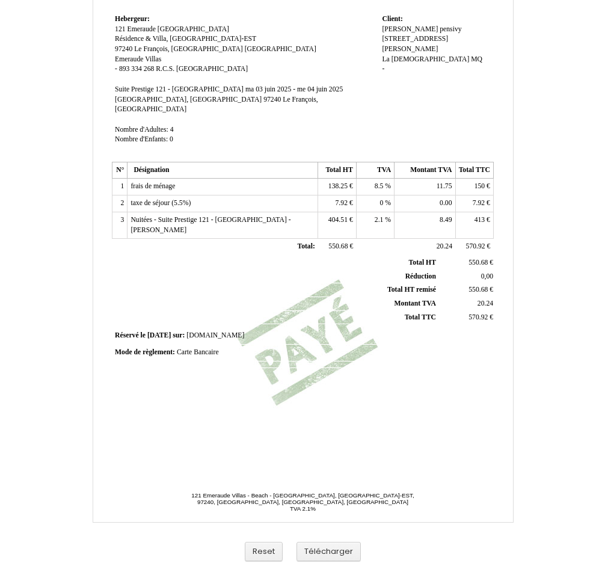
click at [339, 199] on span "7.92" at bounding box center [342, 203] width 12 height 8
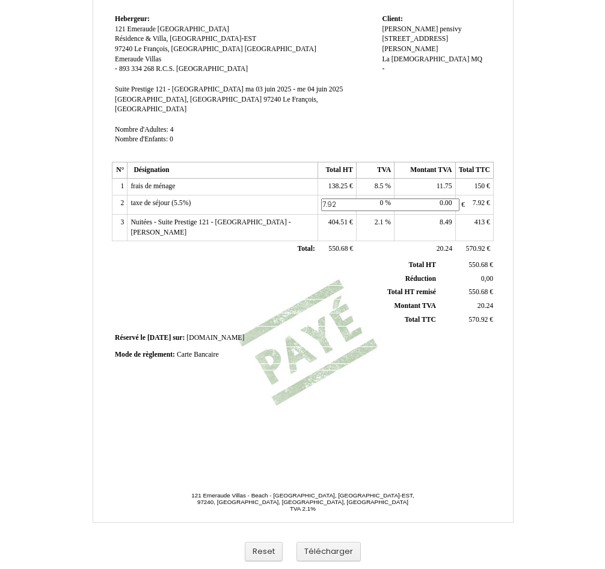
click at [339, 199] on input "7.92" at bounding box center [390, 205] width 138 height 13
type input "12"
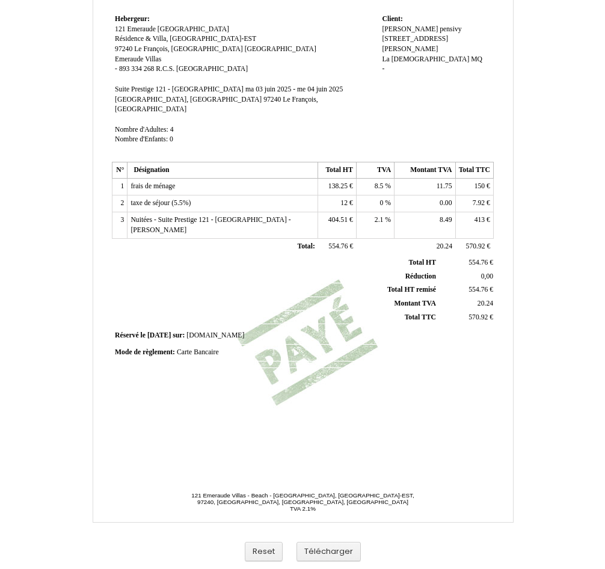
click at [475, 216] on span "413 413" at bounding box center [481, 220] width 12 height 8
click at [477, 216] on span "413" at bounding box center [480, 220] width 11 height 8
click at [477, 215] on input "413" at bounding box center [528, 221] width 138 height 13
type input "408.92"
click at [469, 196] on td "7.92 7.92 €" at bounding box center [474, 204] width 38 height 17
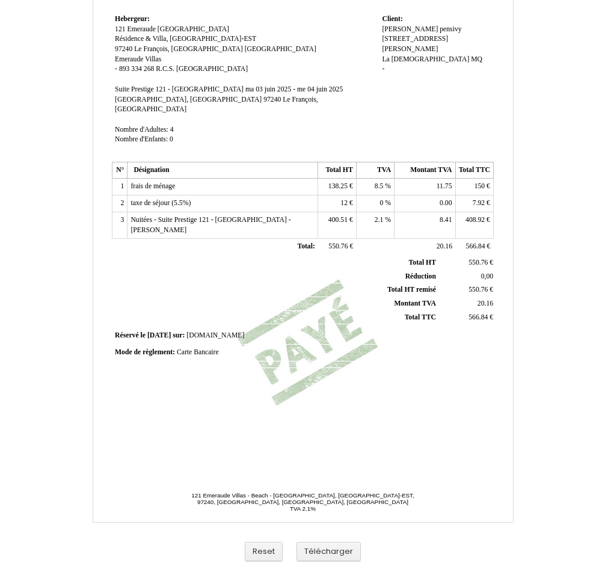
click at [479, 199] on span "7.92" at bounding box center [479, 203] width 12 height 8
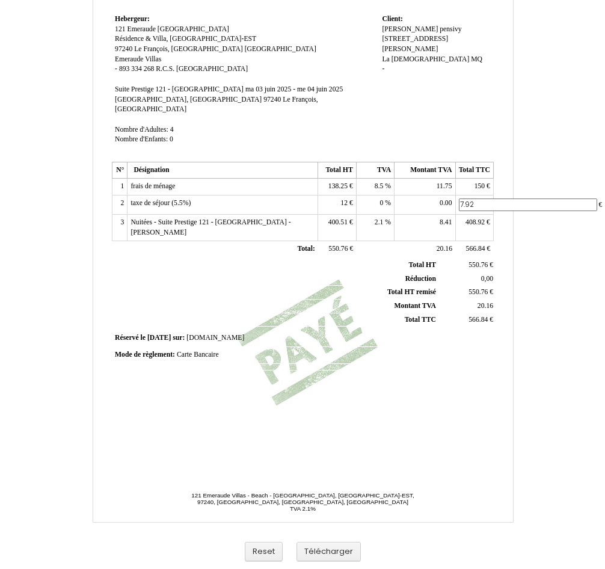
click at [479, 199] on input "7.92" at bounding box center [528, 205] width 138 height 13
type input "12"
click at [461, 226] on td "408.92 408.92 €" at bounding box center [474, 227] width 38 height 26
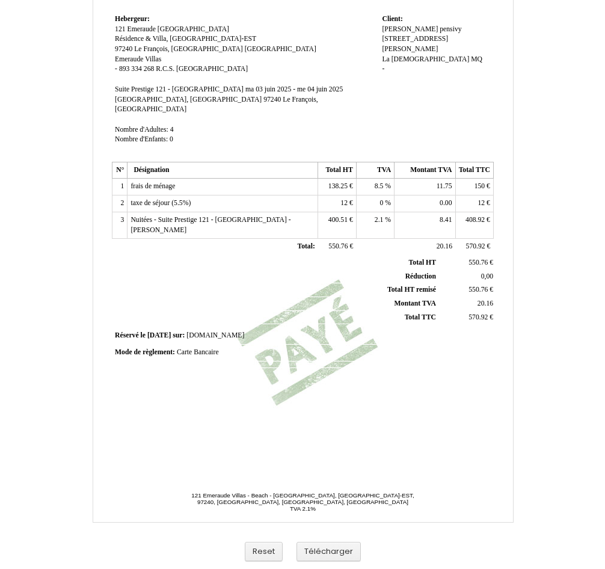
click at [358, 348] on div "Mode de règlement: Mode de règlement: Carte Bancaire Carte Bancaire" at bounding box center [303, 353] width 376 height 10
click at [338, 550] on button "Télécharger" at bounding box center [329, 552] width 64 height 20
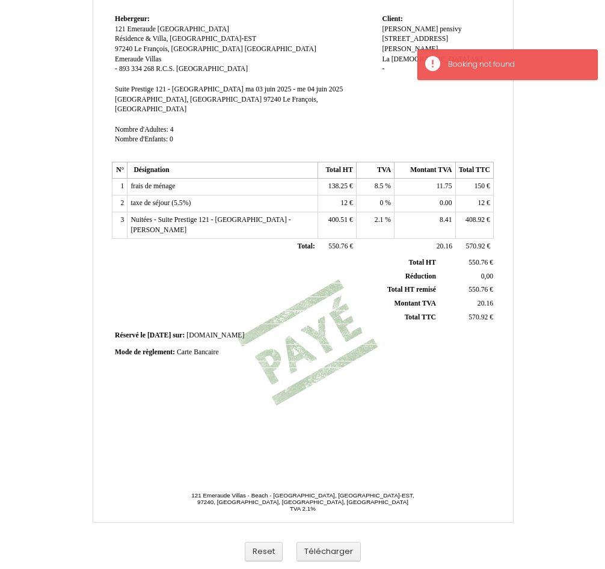
click at [391, 444] on div "Facture Facture N° 5046632 5046632 Date de création [DATE] Hebergeur: [GEOGRAPH…" at bounding box center [303, 181] width 386 height 569
click at [402, 106] on td "Client: Client: [PERSON_NAME] pensivy [STREET_ADDRESS][PERSON_NAME] [STREET_ADD…" at bounding box center [436, 84] width 114 height 147
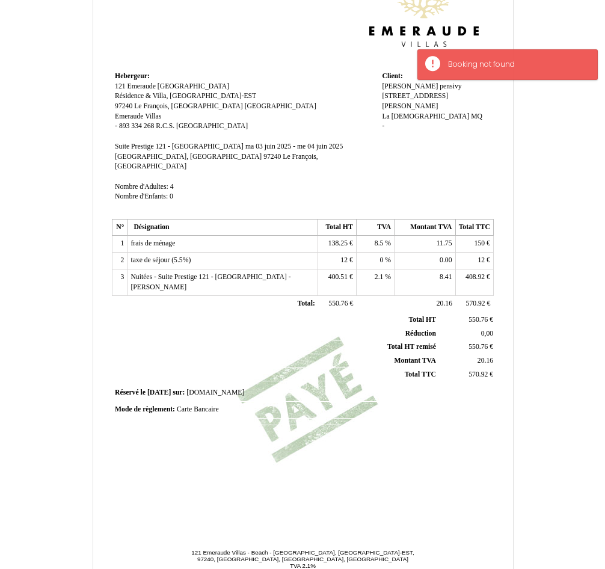
scroll to position [97, 0]
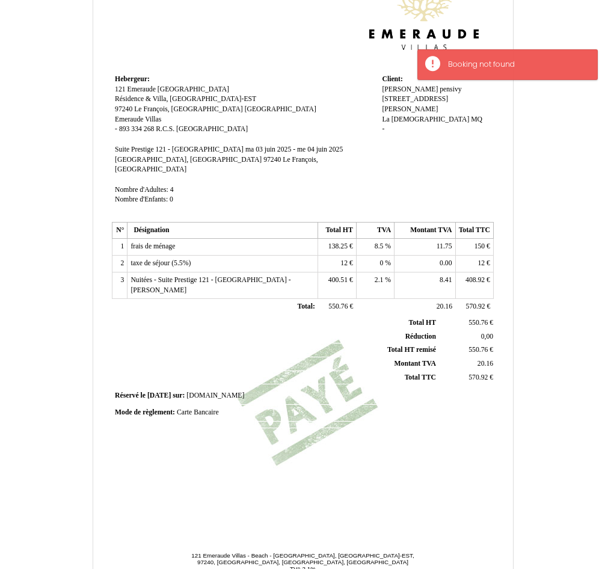
click at [404, 149] on td "Client: Client: [PERSON_NAME] pensivy [STREET_ADDRESS][PERSON_NAME] [STREET_ADD…" at bounding box center [436, 145] width 114 height 147
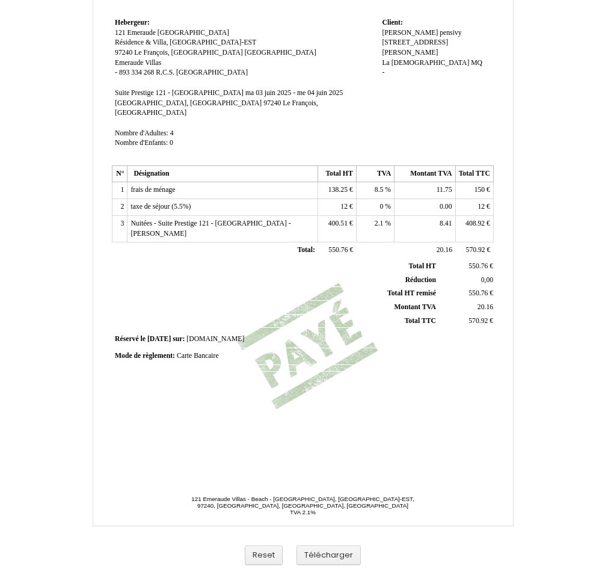
scroll to position [157, 0]
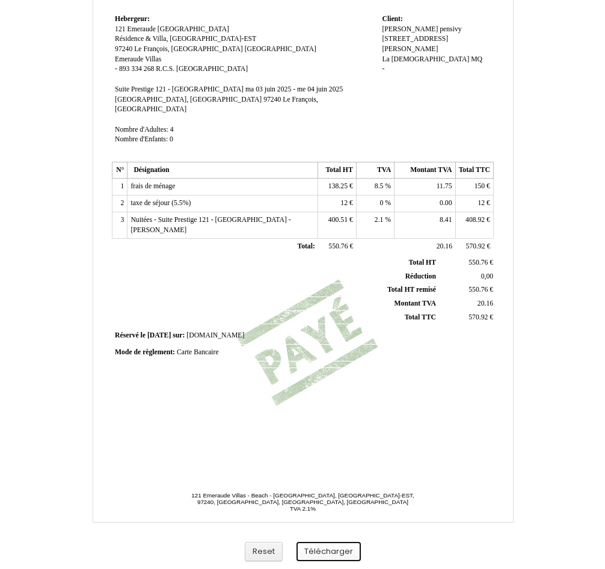
click at [324, 546] on button "Télécharger" at bounding box center [329, 552] width 64 height 20
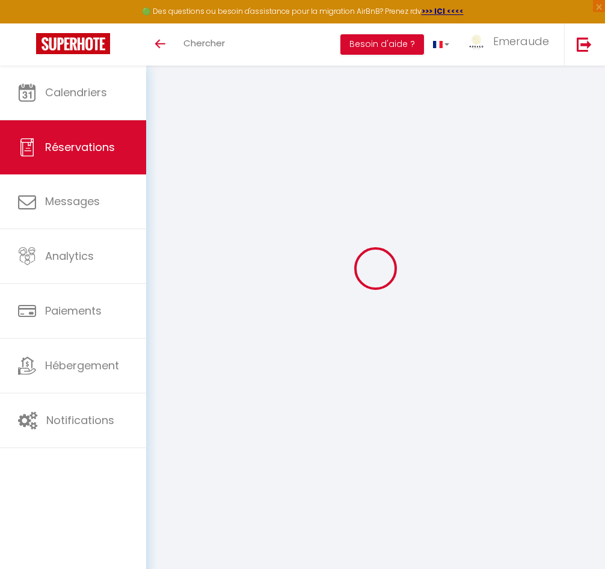
scroll to position [66, 0]
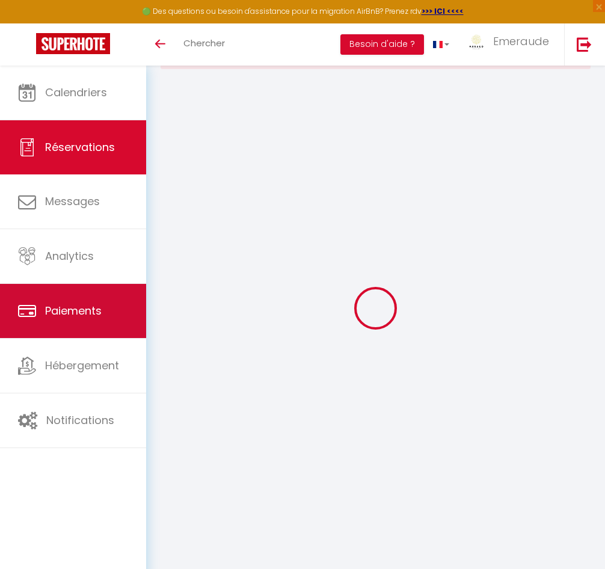
select select "cleaning"
select select "taxes"
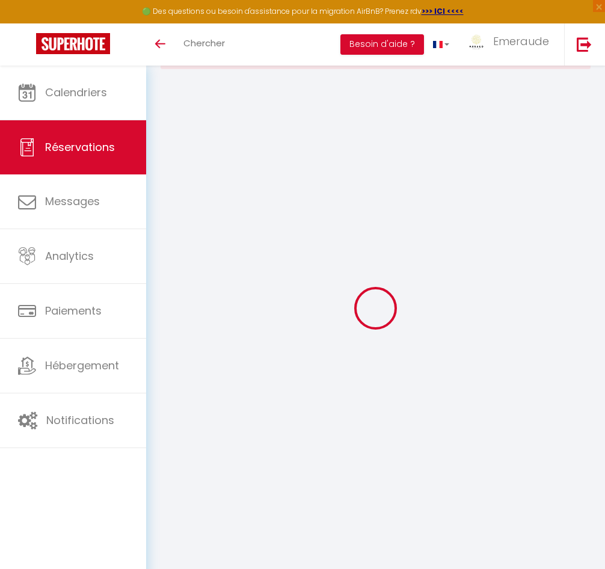
select select
checkbox input "false"
select select
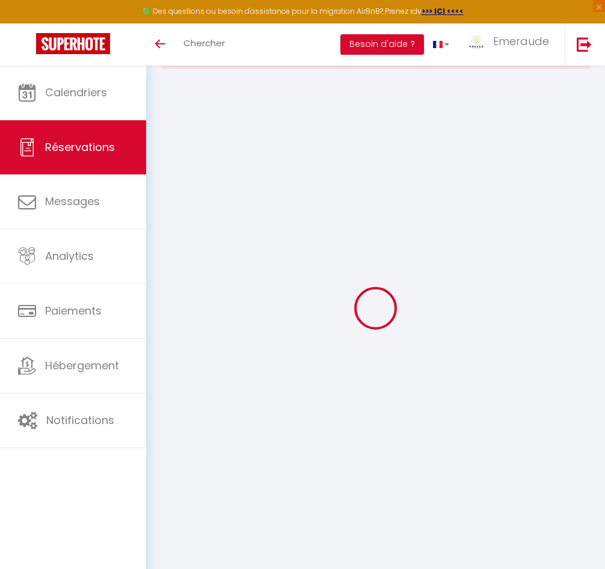
checkbox input "false"
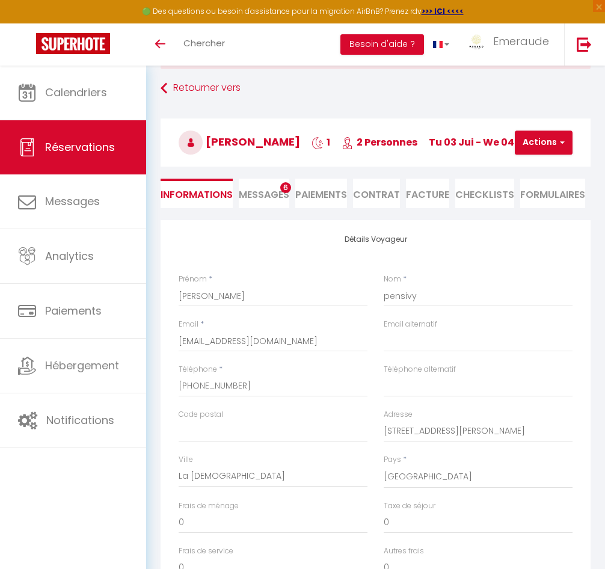
type input "100"
type input "3.96"
select select
checkbox input "false"
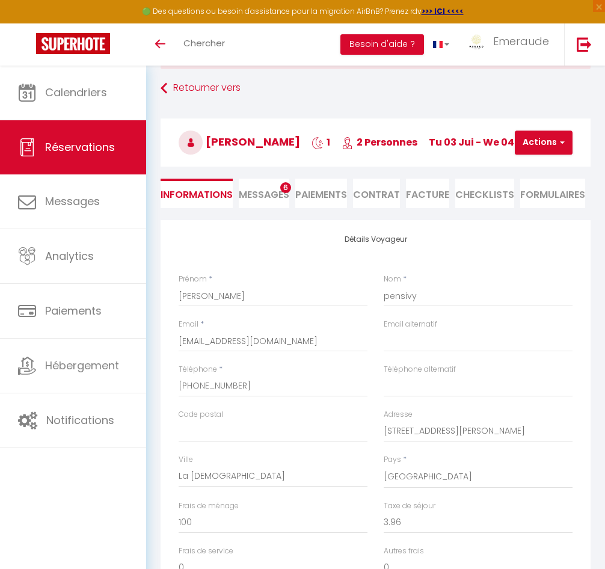
select select
click at [431, 190] on li "Facture" at bounding box center [427, 193] width 43 height 29
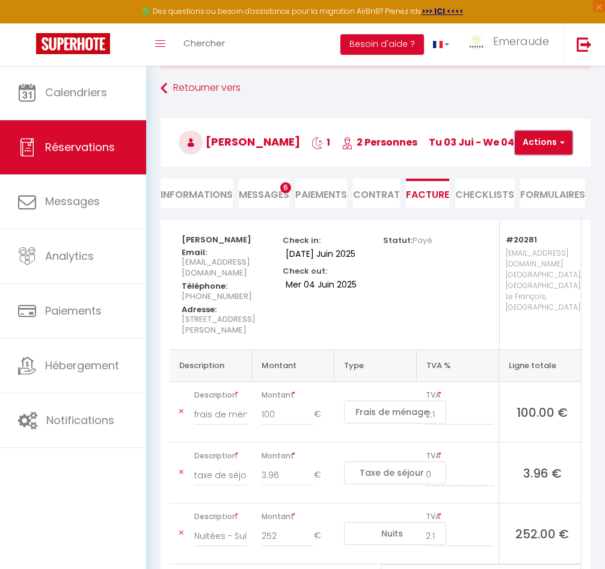
click at [549, 143] on button "Actions" at bounding box center [544, 143] width 58 height 24
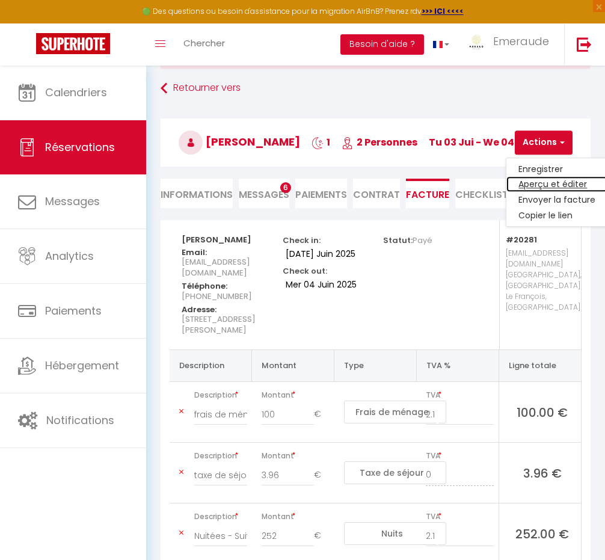
click at [548, 182] on link "Aperçu et éditer" at bounding box center [557, 185] width 101 height 16
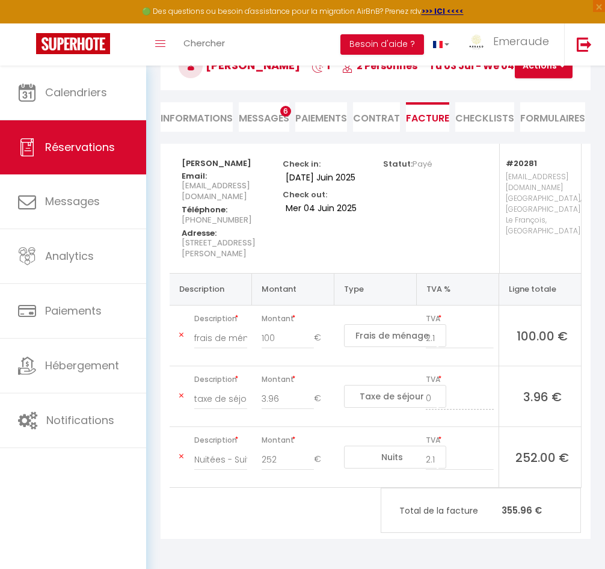
scroll to position [151, 0]
click at [196, 43] on span "Chercher" at bounding box center [204, 43] width 42 height 13
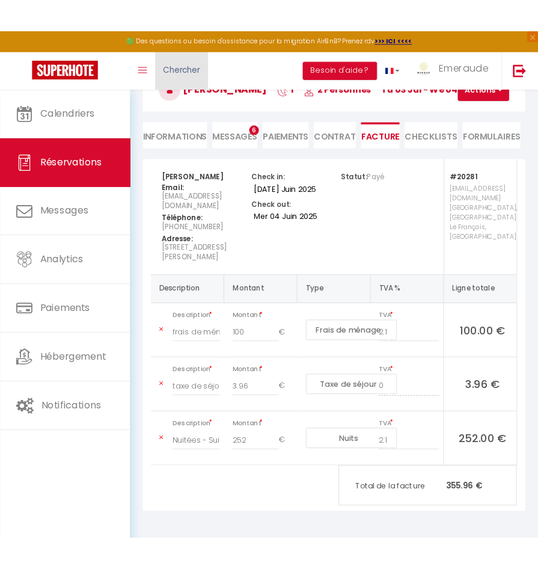
scroll to position [140, 0]
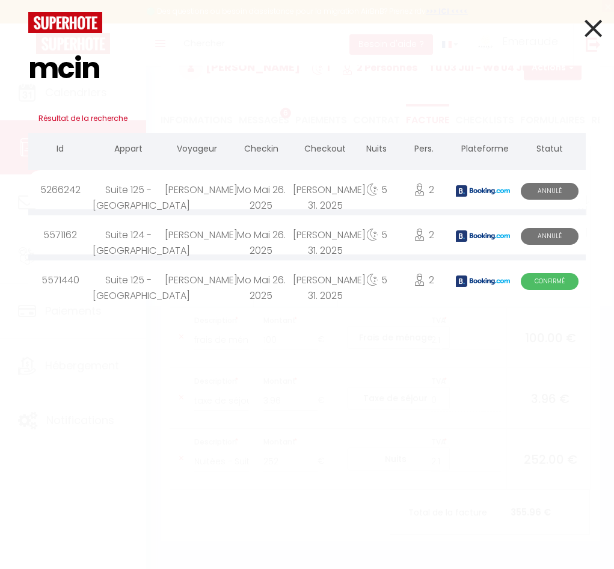
type input "mcin"
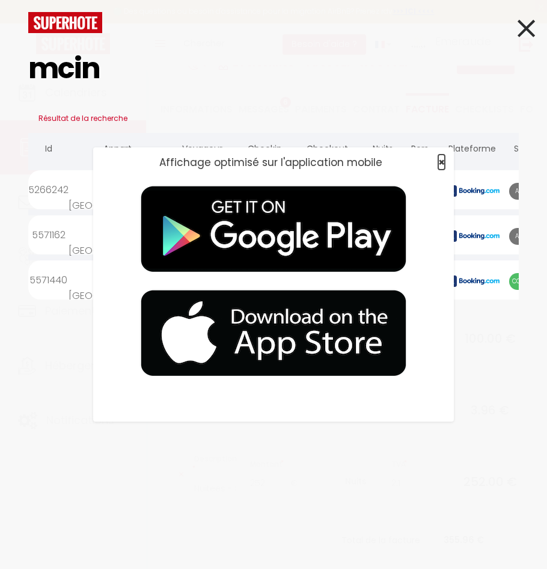
click at [443, 162] on span "×" at bounding box center [442, 162] width 7 height 15
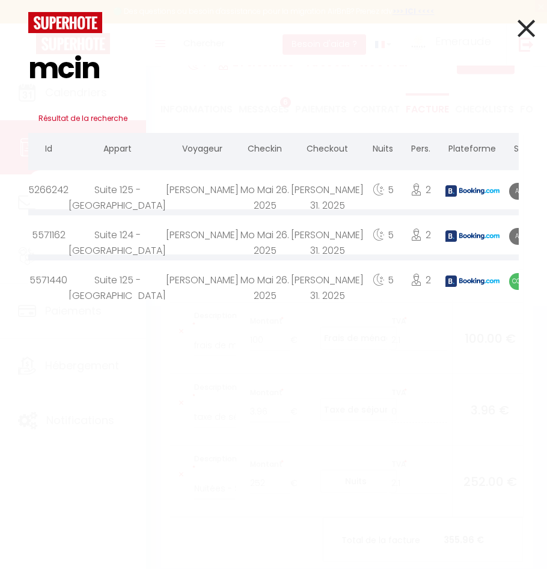
click at [510, 283] on span "Confirmé" at bounding box center [527, 281] width 35 height 17
select select
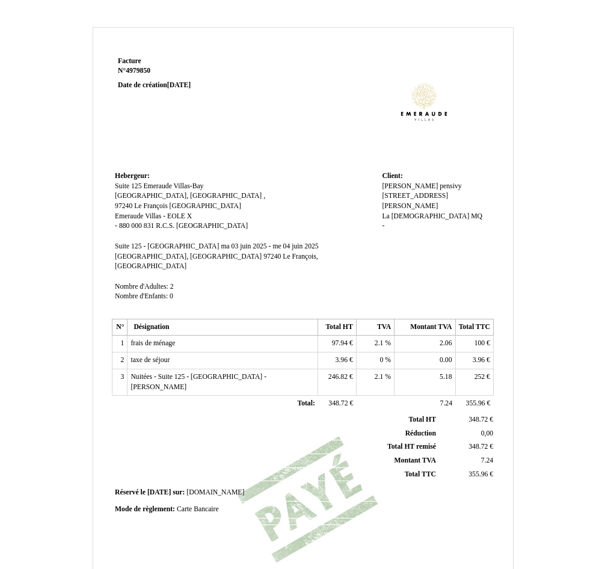
click at [371, 336] on td "2.1 2.1 %" at bounding box center [375, 344] width 38 height 17
click at [378, 339] on span "2.1" at bounding box center [379, 343] width 9 height 8
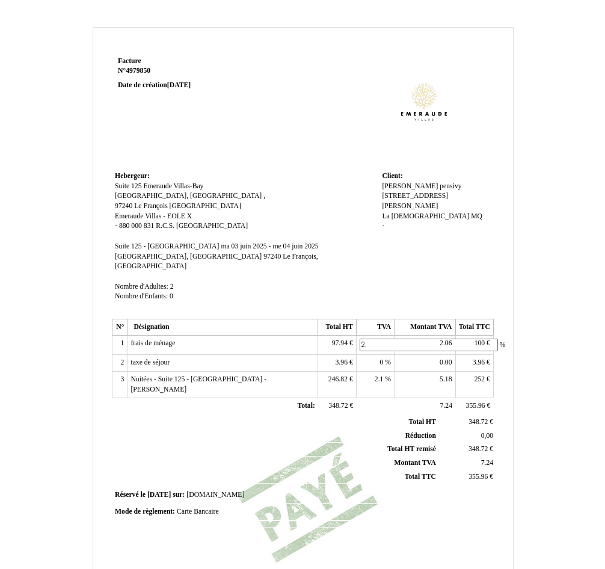
type input "2"
type input "8.5"
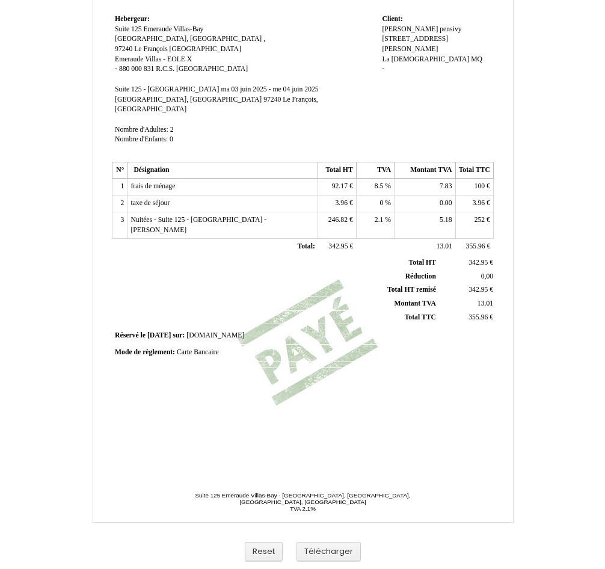
click at [479, 199] on span "3.96" at bounding box center [479, 203] width 12 height 8
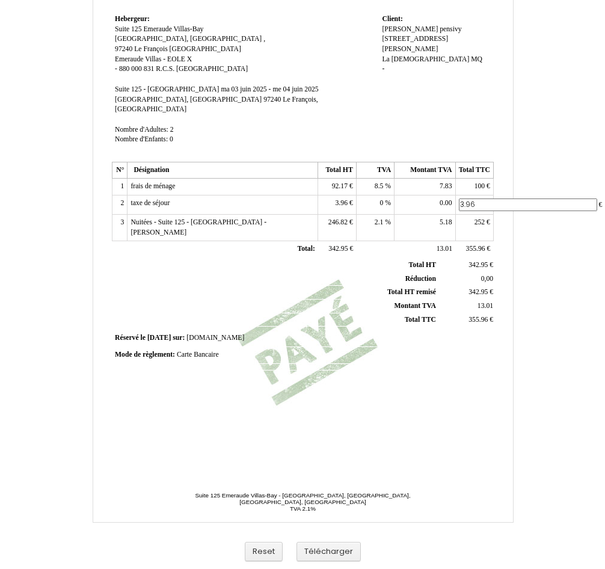
click at [479, 199] on input "3.96" at bounding box center [528, 205] width 138 height 13
type input "6"
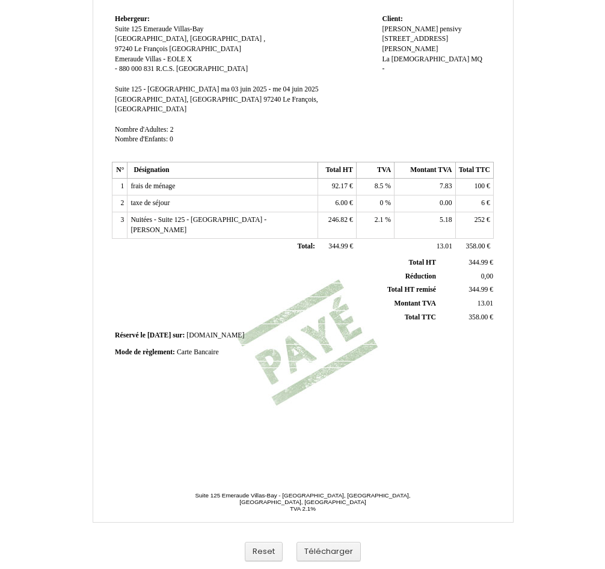
click at [481, 216] on span "252" at bounding box center [480, 220] width 11 height 8
click at [483, 215] on input "252" at bounding box center [528, 221] width 138 height 13
type input "249.96"
click at [344, 555] on button "Télécharger" at bounding box center [329, 552] width 64 height 20
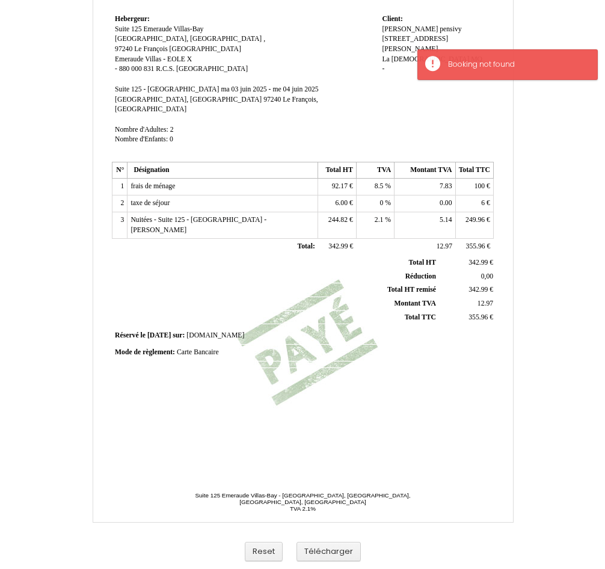
click at [390, 472] on div "Facture Facture N° 4979850 4979850 Date de création 23 January 2025 Hebergeur: …" at bounding box center [303, 210] width 420 height 626
drag, startPoint x: 392, startPoint y: 374, endPoint x: 306, endPoint y: 357, distance: 87.5
click at [387, 374] on div "Facture Facture N° 4979850 4979850 Date de création 23 January 2025 Hebergeur: …" at bounding box center [303, 181] width 386 height 569
click at [343, 555] on button "Télécharger" at bounding box center [329, 552] width 64 height 20
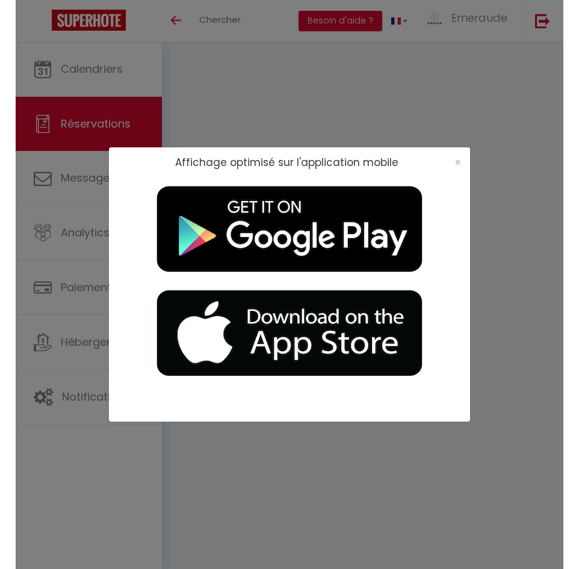
scroll to position [66, 0]
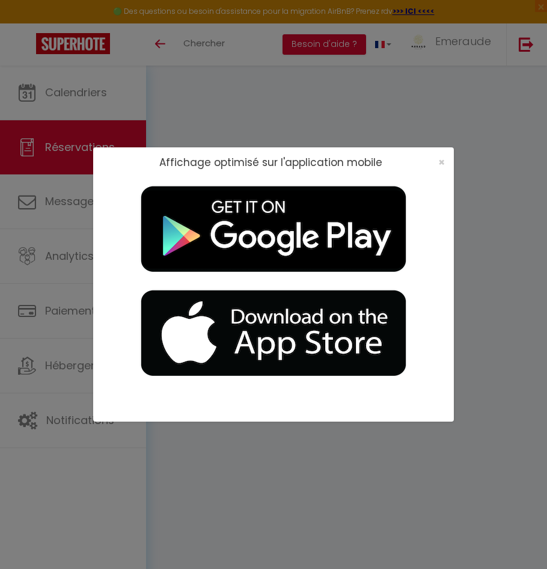
click at [449, 164] on div "×" at bounding box center [438, 162] width 30 height 12
click at [448, 164] on div "×" at bounding box center [438, 162] width 30 height 12
click at [446, 164] on div "×" at bounding box center [438, 162] width 30 height 12
click at [441, 163] on span "×" at bounding box center [442, 162] width 7 height 15
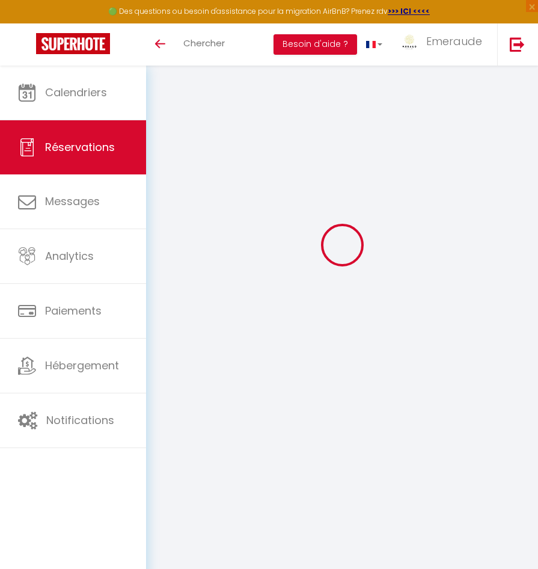
select select "cleaning"
select select "taxes"
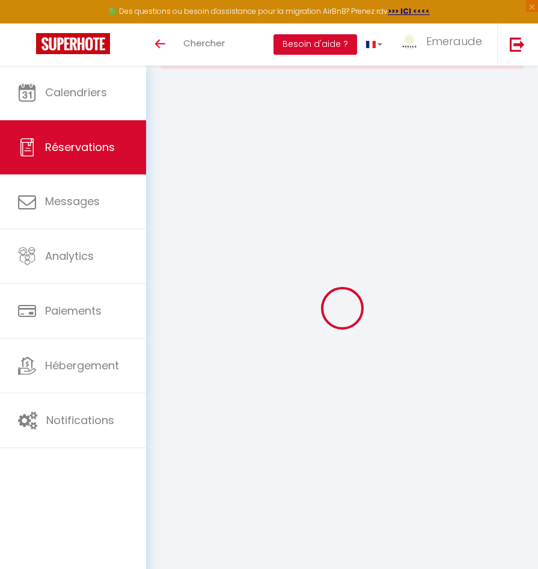
select select
checkbox input "false"
type textarea "** THIS RESERVATION HAS BEEN PRE-PAID ** BOOKING NOTE : Payment charge is EUR 8…"
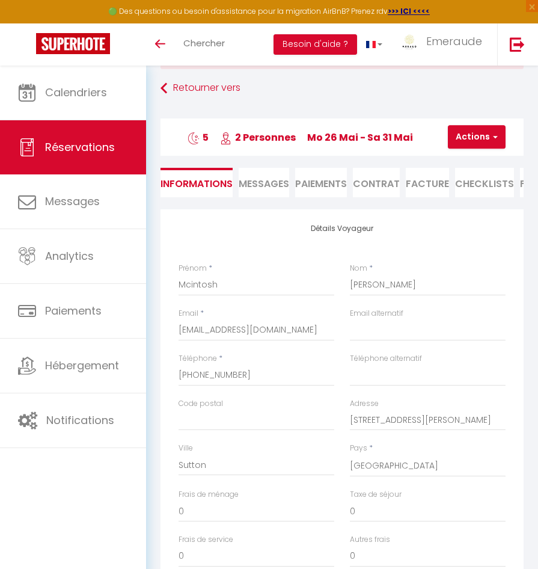
type input "100"
type input "19.8"
select select
checkbox input "false"
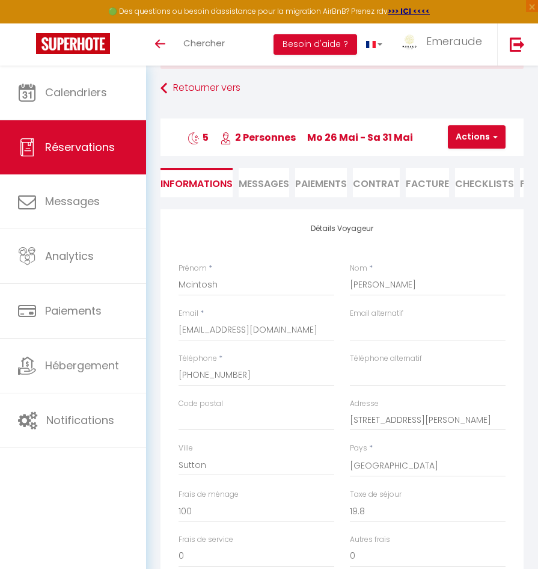
click at [430, 181] on li "Facture" at bounding box center [427, 182] width 43 height 29
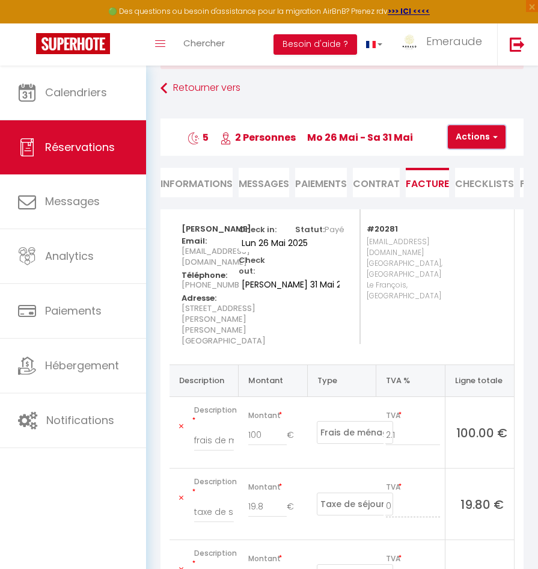
click at [487, 133] on button "Actions" at bounding box center [477, 137] width 58 height 24
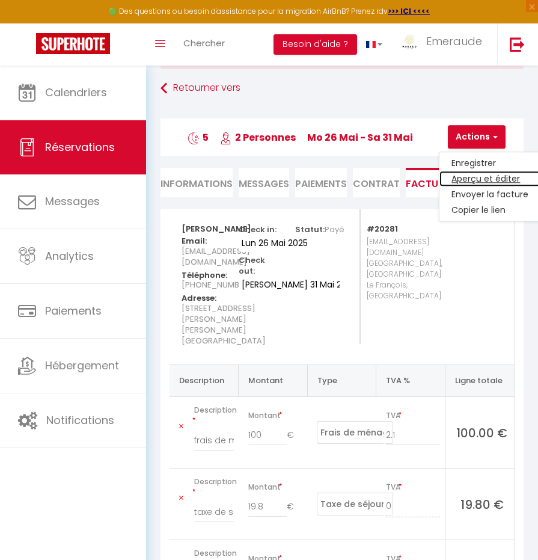
click at [474, 183] on link "Aperçu et éditer" at bounding box center [490, 179] width 101 height 16
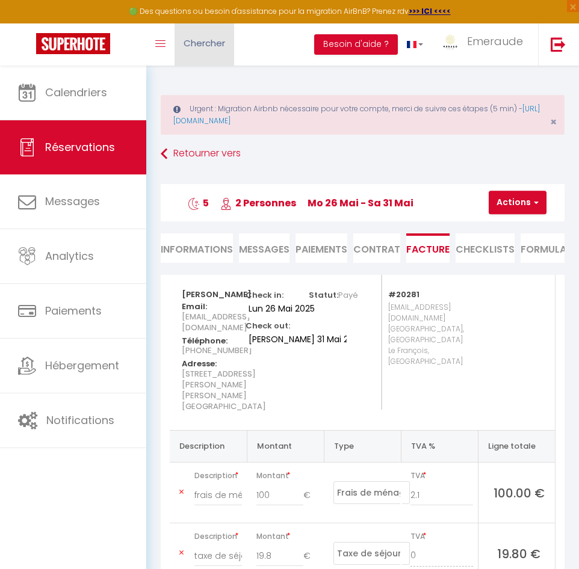
click at [205, 51] on link "Chercher" at bounding box center [204, 44] width 60 height 42
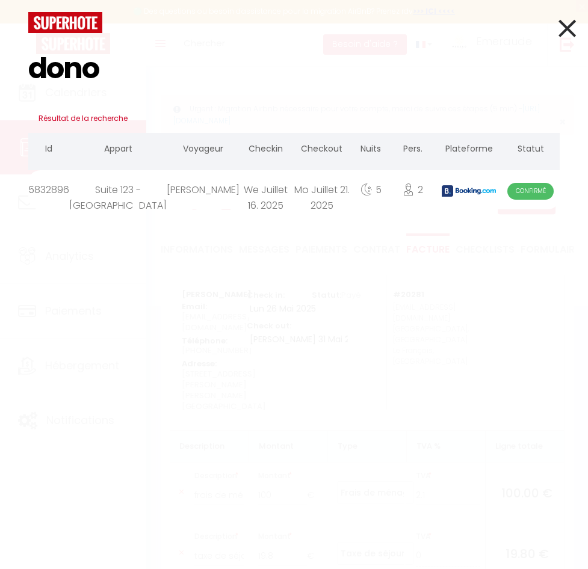
type input "dono"
click at [167, 195] on div "Donovan Miyasaki" at bounding box center [203, 189] width 73 height 39
select select
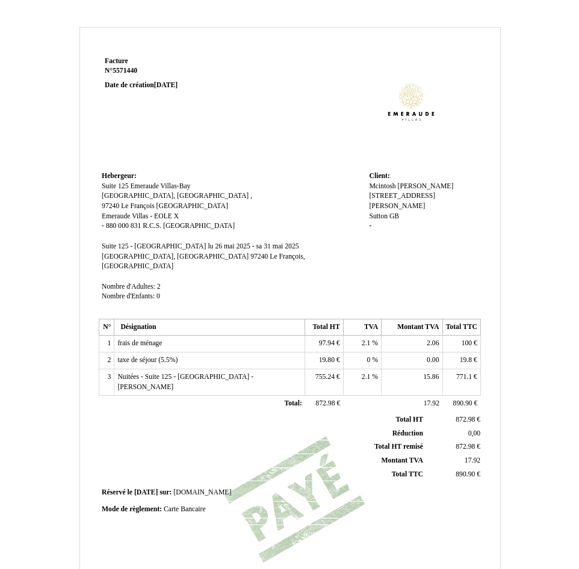
click at [365, 339] on span "2.1" at bounding box center [366, 343] width 9 height 8
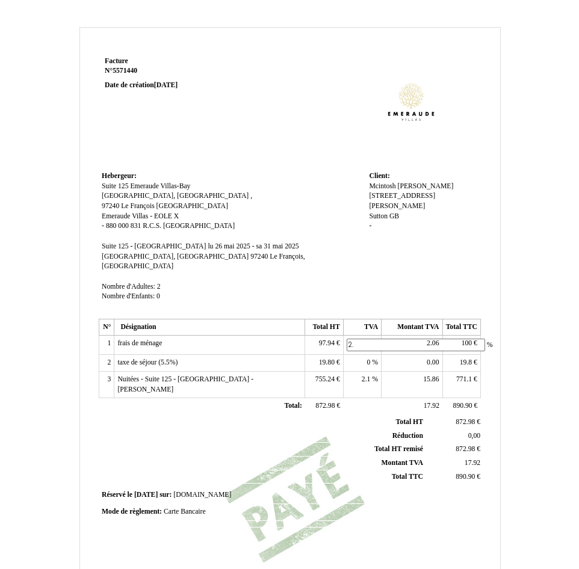
type input "2"
type input "8.5"
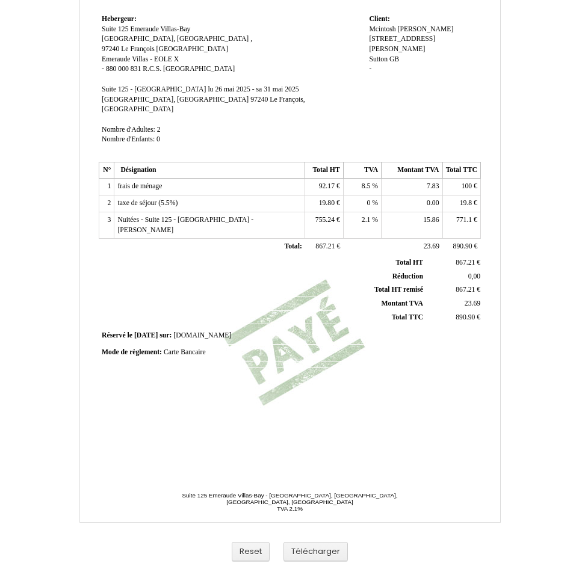
click at [188, 196] on td "taxe de séjour (5.5%) taxe de séjour (5.5%)" at bounding box center [209, 204] width 191 height 17
click at [178, 196] on td "taxe de séjour (5.5%) taxe de séjour (5.5%)" at bounding box center [209, 204] width 191 height 17
click at [169, 199] on span "taxe de séjour (5.5%)" at bounding box center [147, 203] width 60 height 8
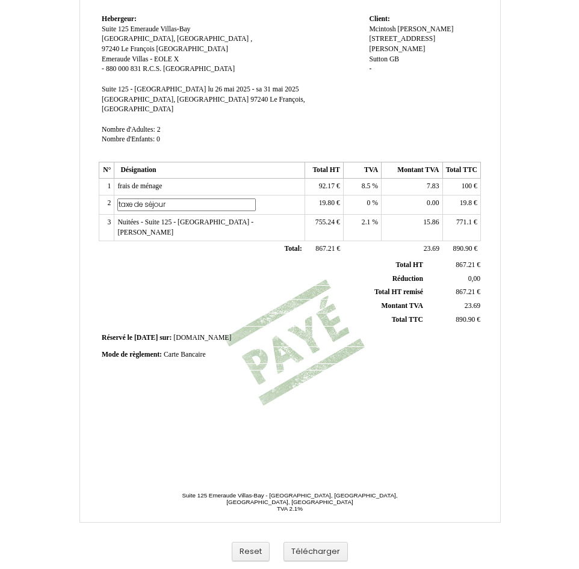
type input "taxe de séjour"
click at [267, 197] on td "taxe de séjour (5.5%) taxe de séjour (5.5%)" at bounding box center [209, 205] width 191 height 19
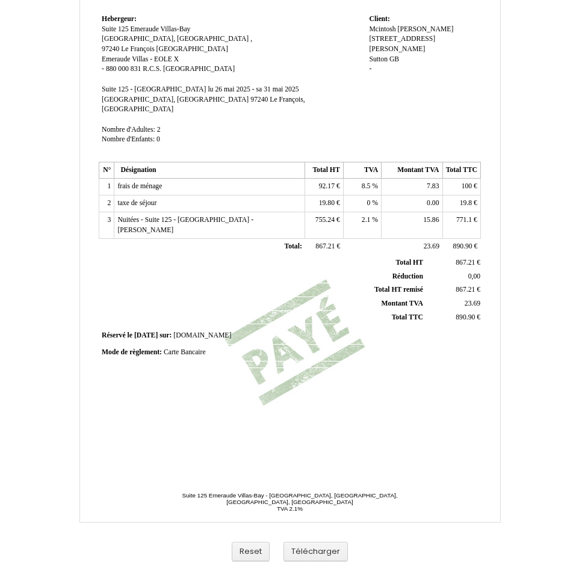
click at [463, 197] on td "19.8 19.8 €" at bounding box center [461, 204] width 38 height 17
click at [469, 199] on span "19.8 19.8" at bounding box center [467, 203] width 14 height 8
click at [469, 199] on span "19.8" at bounding box center [466, 203] width 12 height 8
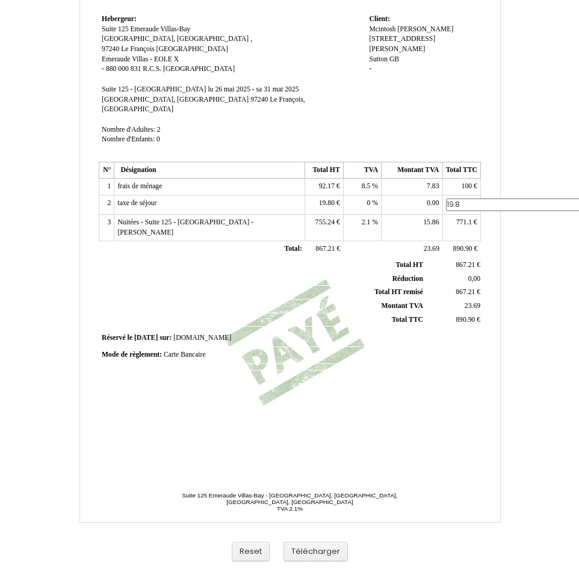
click at [469, 199] on input "19.8" at bounding box center [515, 205] width 138 height 13
type input "30"
click at [435, 217] on td "15.86 15.86" at bounding box center [411, 227] width 61 height 26
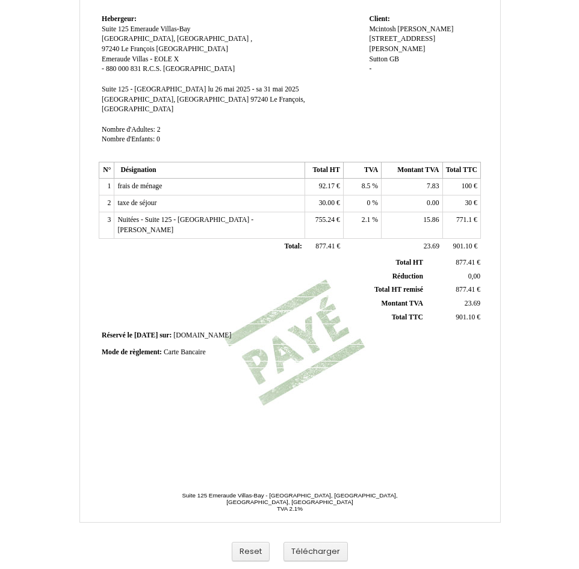
click at [463, 216] on span "771.1" at bounding box center [464, 220] width 16 height 8
click at [463, 215] on input "771.1" at bounding box center [515, 221] width 138 height 13
type input "760.9"
click at [427, 290] on tbody "Total HT Total HT 877.41 877.41 € Réduction Réduction 0,00 0,00 Total HT remisé…" at bounding box center [291, 290] width 382 height 68
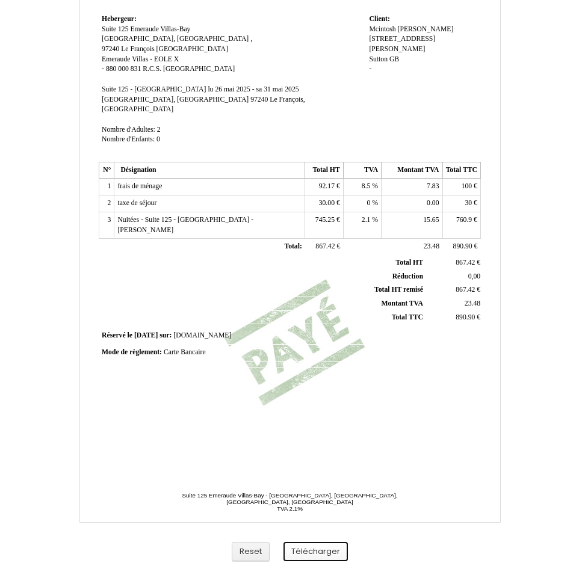
click at [331, 554] on button "Télécharger" at bounding box center [315, 552] width 64 height 20
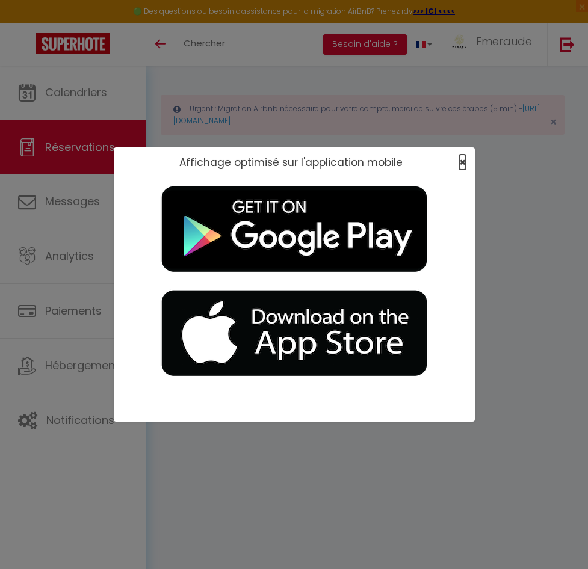
click at [463, 165] on span "×" at bounding box center [462, 162] width 7 height 15
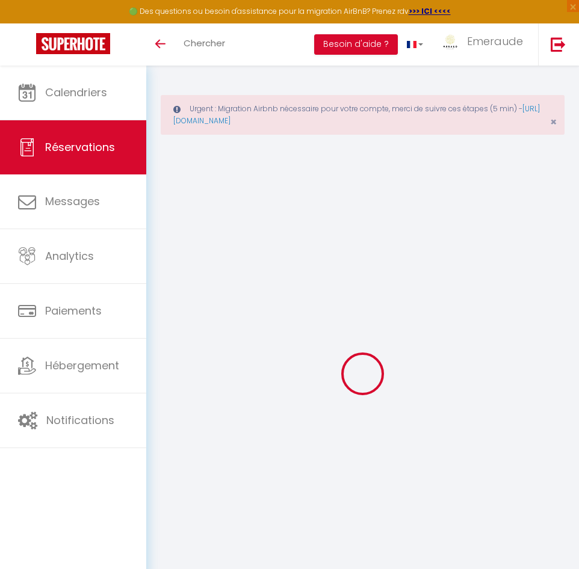
select select "cleaning"
select select "taxes"
select select
checkbox input "false"
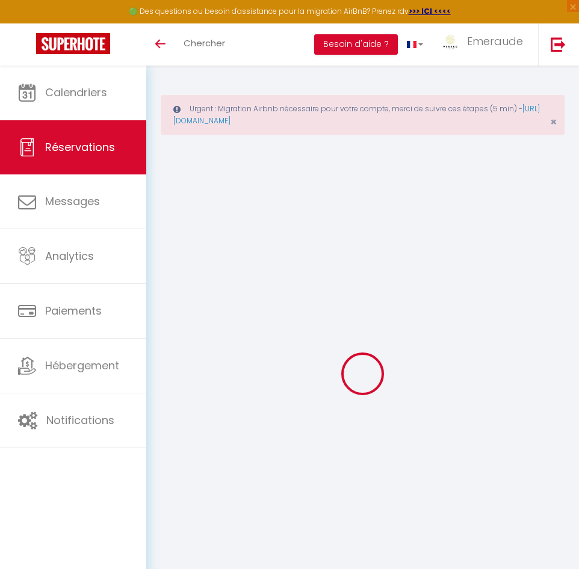
type textarea "** THIS RESERVATION HAS BEEN PRE-PAID ** Reservation has a cancellation grace p…"
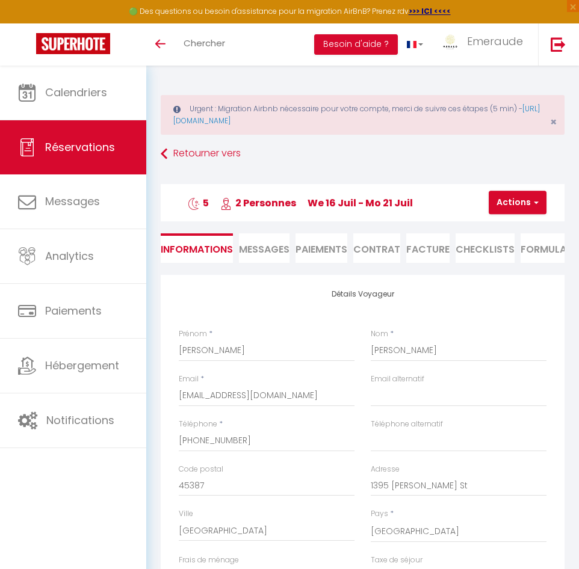
type input "100"
type input "19.8"
select select
checkbox input "false"
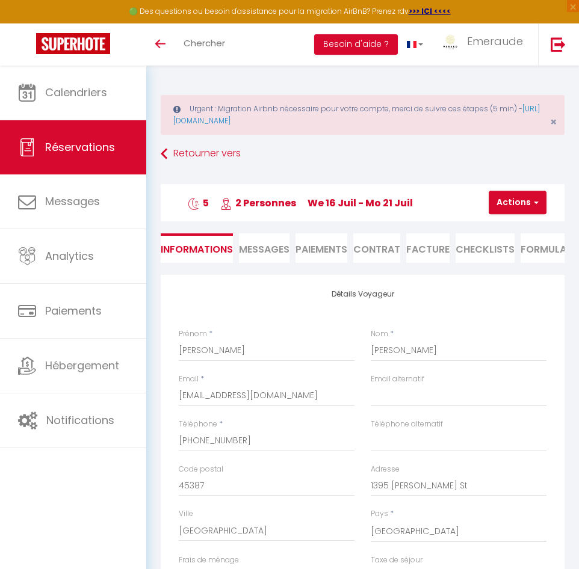
select select
click at [447, 250] on li "Facture" at bounding box center [427, 247] width 43 height 29
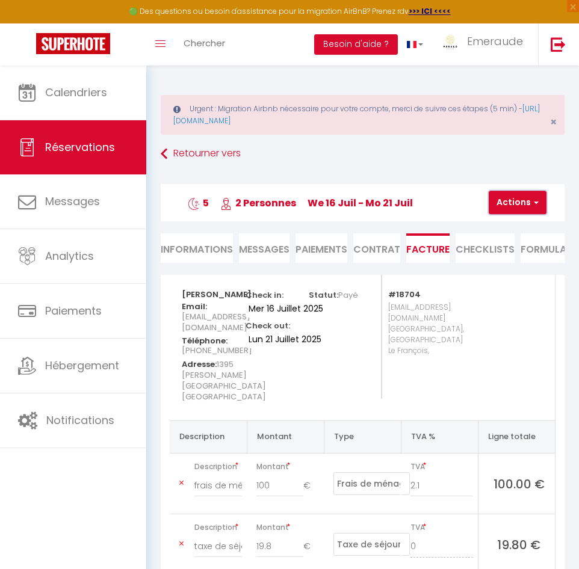
click at [501, 203] on button "Actions" at bounding box center [517, 203] width 58 height 24
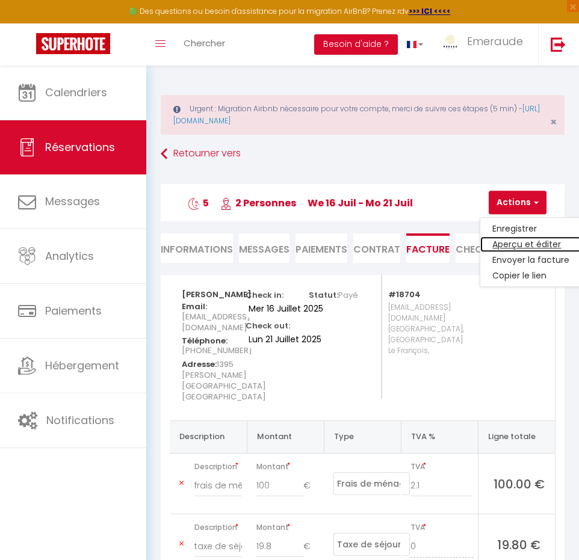
click at [510, 250] on link "Aperçu et éditer" at bounding box center [530, 245] width 101 height 16
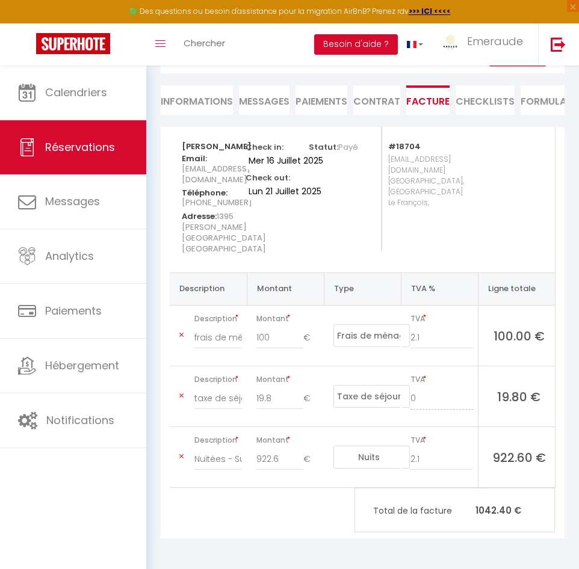
scroll to position [154, 0]
click at [211, 50] on link "Chercher" at bounding box center [204, 44] width 60 height 42
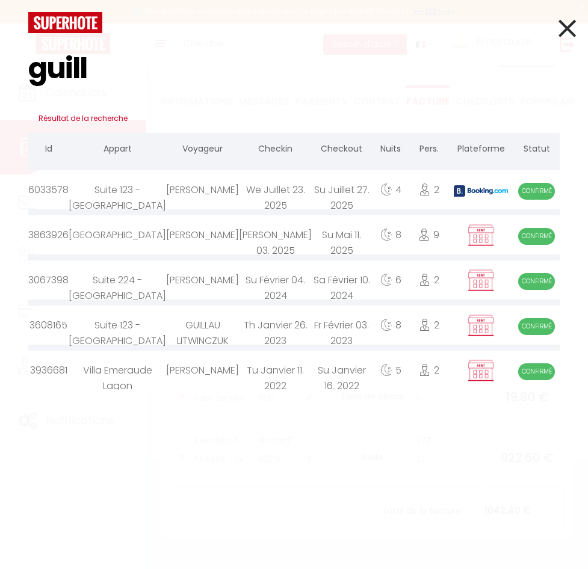
click at [111, 63] on input "guill" at bounding box center [293, 68] width 531 height 71
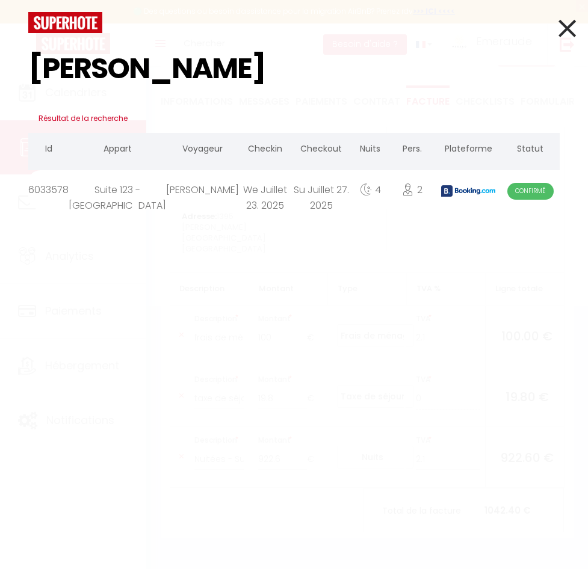
type input "demart"
click at [166, 197] on div "Guillaume Demarteau" at bounding box center [202, 189] width 73 height 39
select select
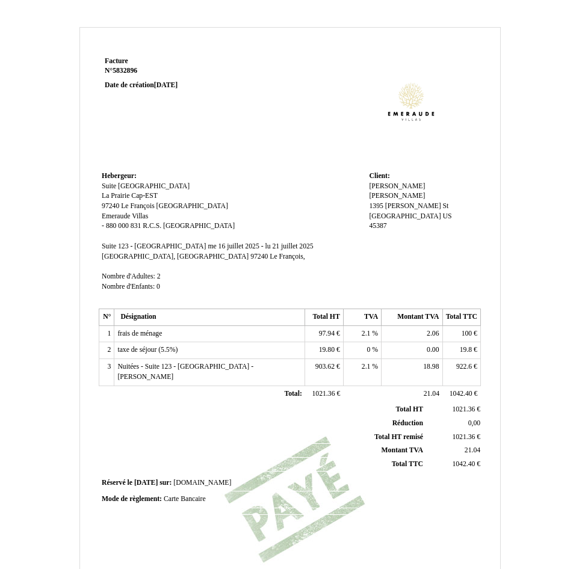
click at [360, 331] on td "2.1 2.1 %" at bounding box center [362, 333] width 38 height 17
click at [364, 337] on span "2.1" at bounding box center [366, 334] width 9 height 8
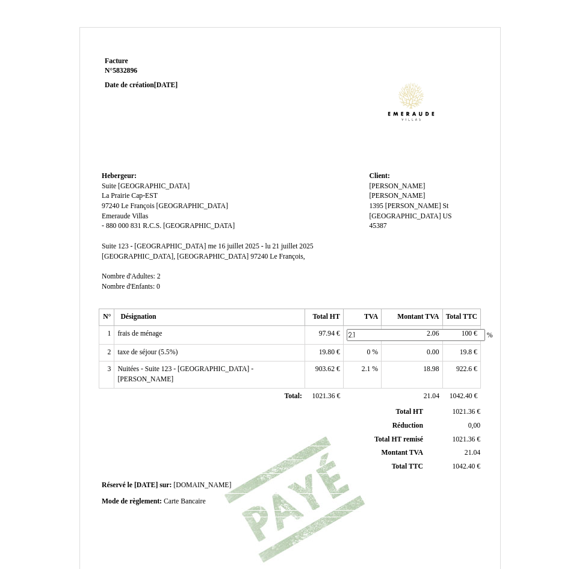
click at [364, 337] on input "2.1" at bounding box center [416, 335] width 138 height 13
type input "8.5"
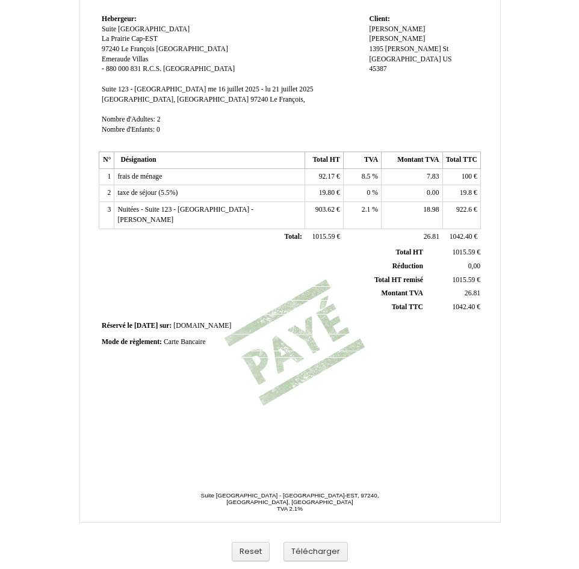
click at [464, 193] on span "19.8" at bounding box center [466, 193] width 12 height 8
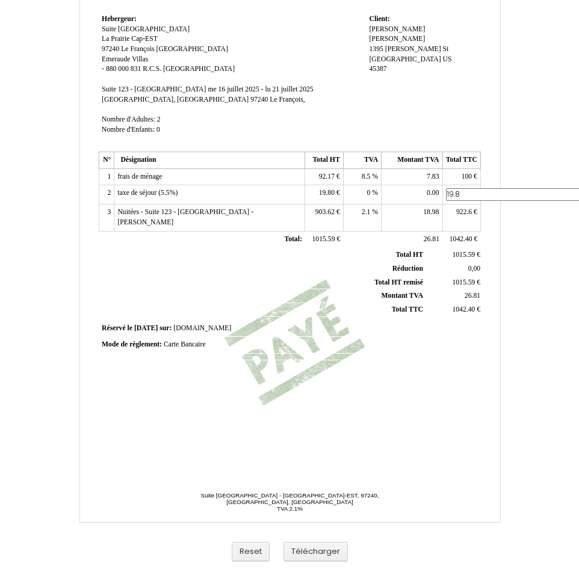
click at [464, 193] on input "19.8" at bounding box center [515, 194] width 138 height 13
type input "30"
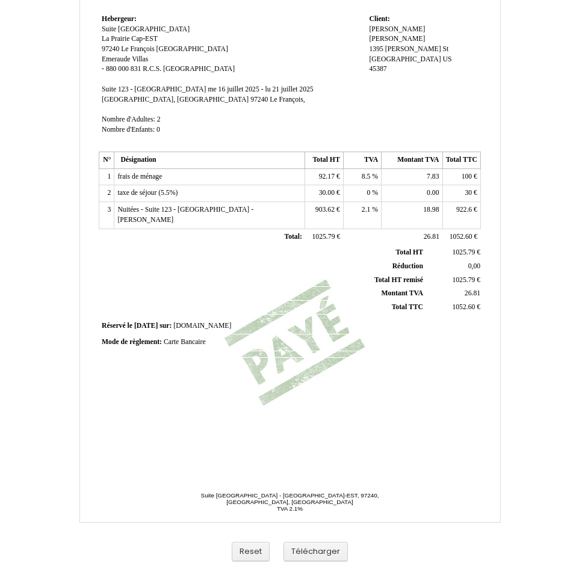
click at [461, 212] on span "922.6" at bounding box center [464, 210] width 16 height 8
type input "912.4"
click at [314, 555] on button "Télécharger" at bounding box center [315, 552] width 64 height 20
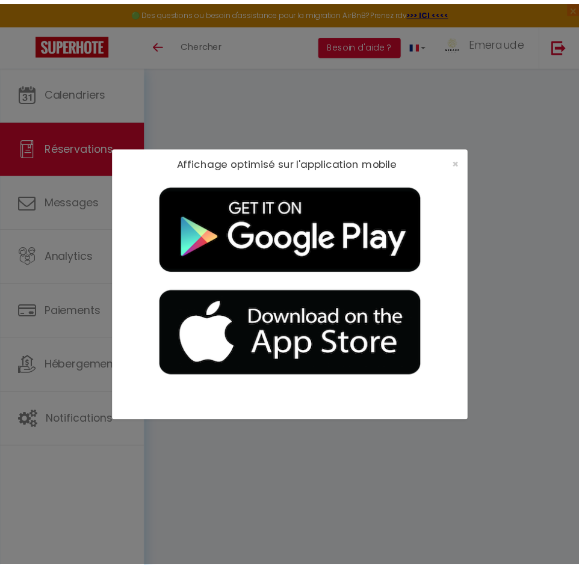
scroll to position [66, 0]
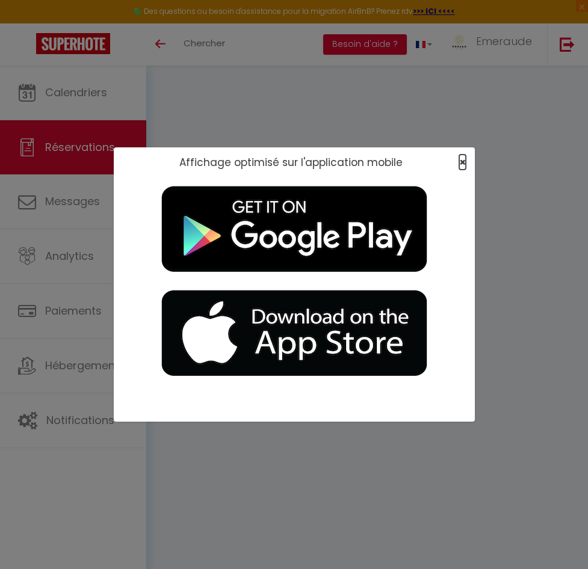
click at [463, 161] on span "×" at bounding box center [462, 162] width 7 height 15
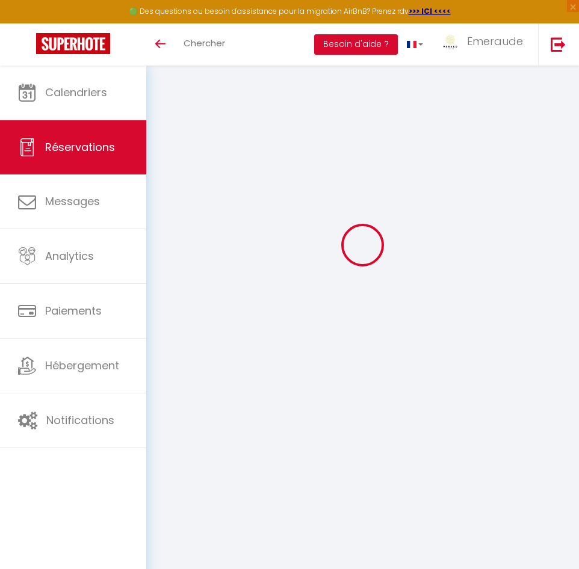
select select "cleaning"
select select "taxes"
select select
checkbox input "false"
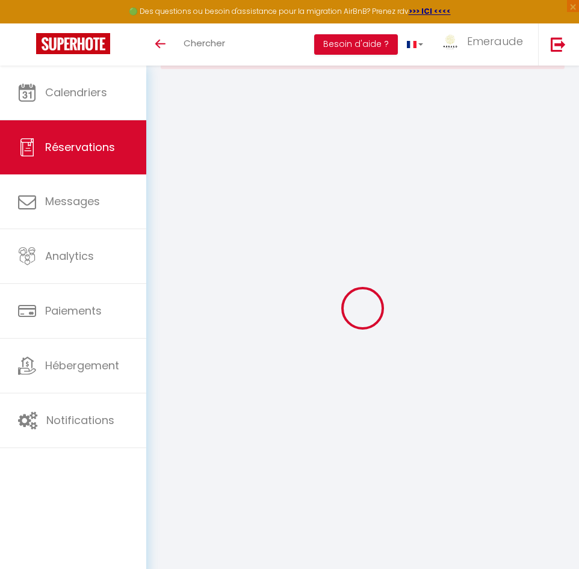
select select
checkbox input "false"
type textarea "** THIS RESERVATION HAS BEEN PRE-PAID ** Reservation has a cancellation grace p…"
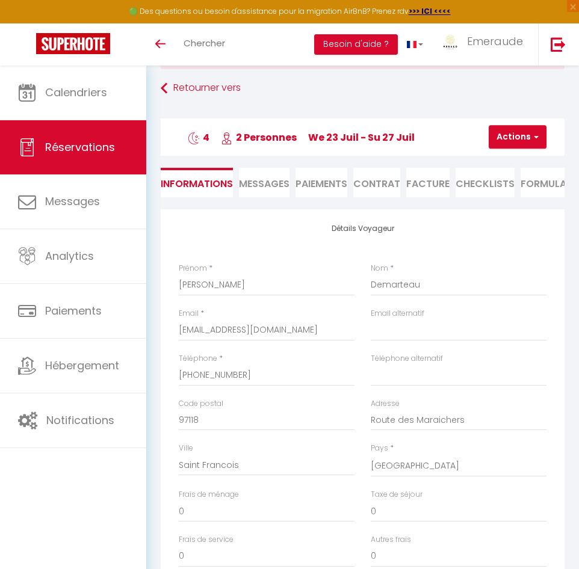
type input "100"
type input "15.84"
select select
checkbox input "false"
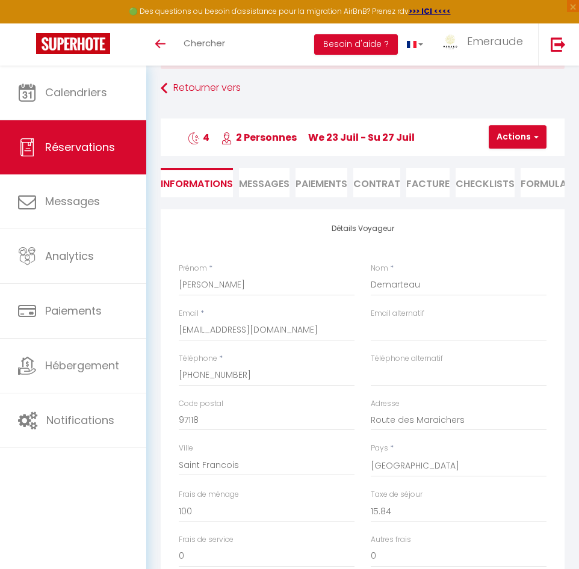
select select
click at [433, 180] on li "Facture" at bounding box center [427, 182] width 43 height 29
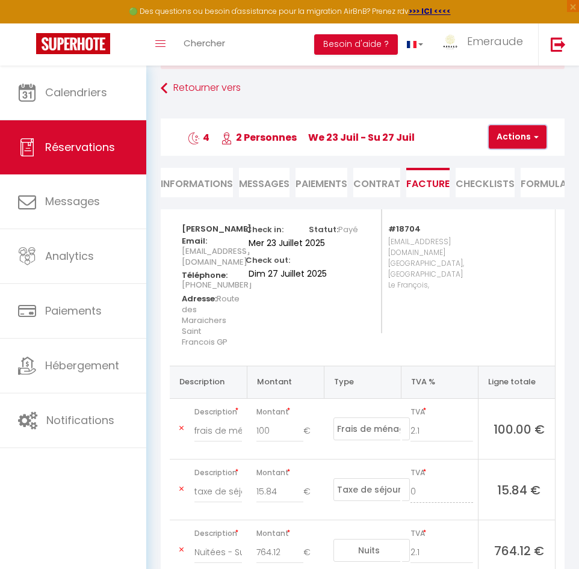
click at [508, 131] on button "Actions" at bounding box center [517, 137] width 58 height 24
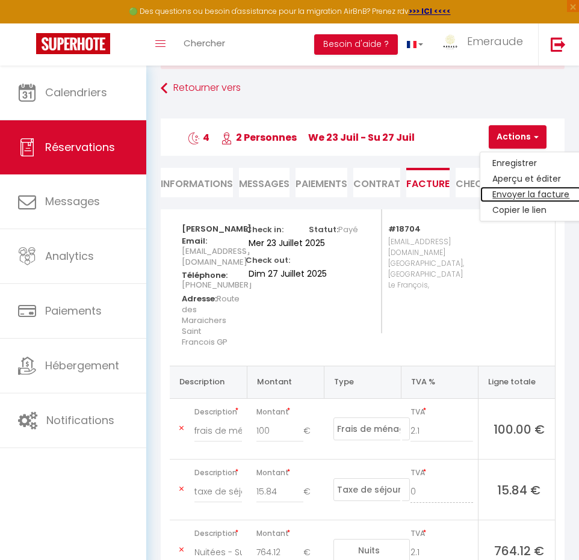
click at [502, 194] on link "Envoyer la facture" at bounding box center [530, 195] width 101 height 16
type input "gdemar.294078@guest.booking.com"
type input "Your invoice 6033578 - Suite 123 - Villa Emeraude Bay"
type textarea "Hi, Here is the link to download your invoice: https://superhote.com/applink/in…"
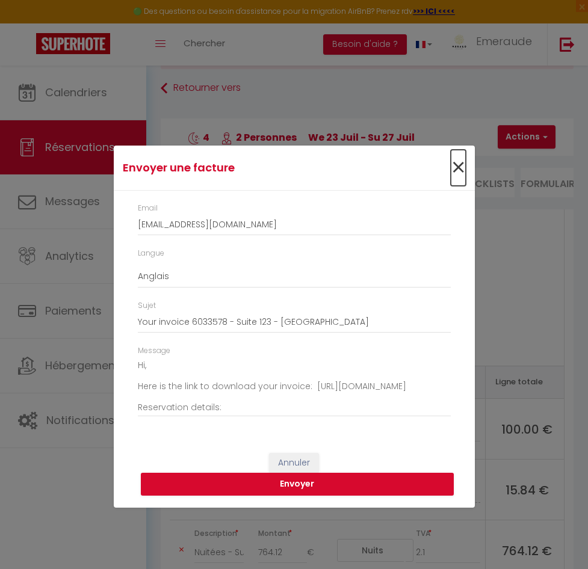
click at [457, 156] on span "×" at bounding box center [458, 168] width 15 height 36
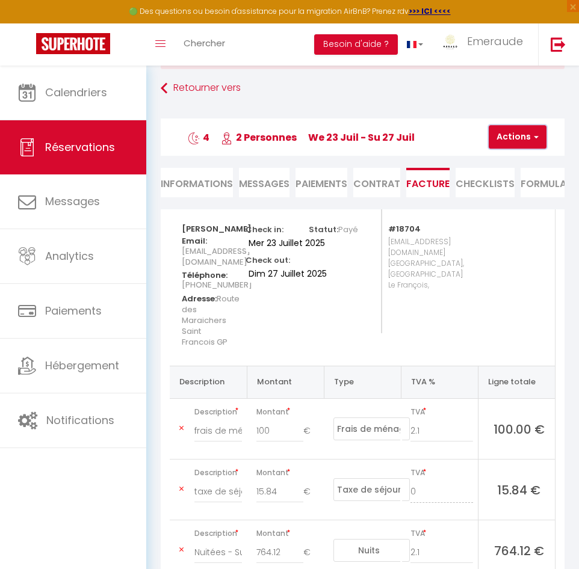
click at [494, 131] on button "Actions" at bounding box center [517, 137] width 58 height 24
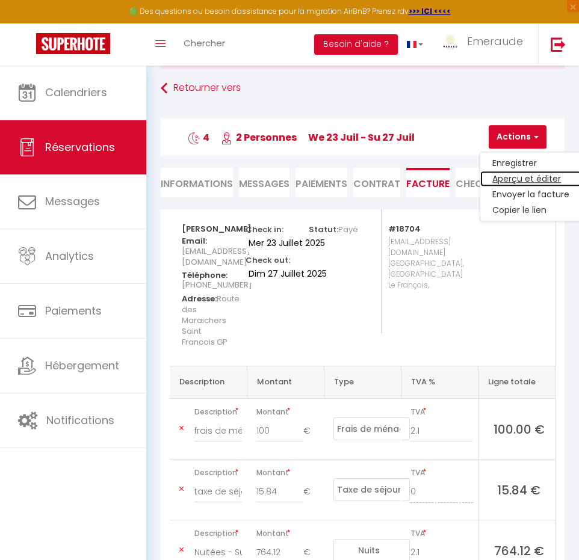
click at [516, 179] on link "Aperçu et éditer" at bounding box center [530, 179] width 101 height 16
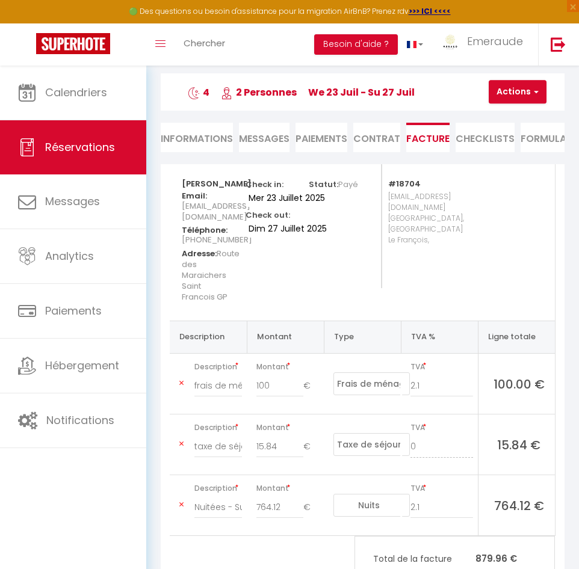
scroll to position [45, 0]
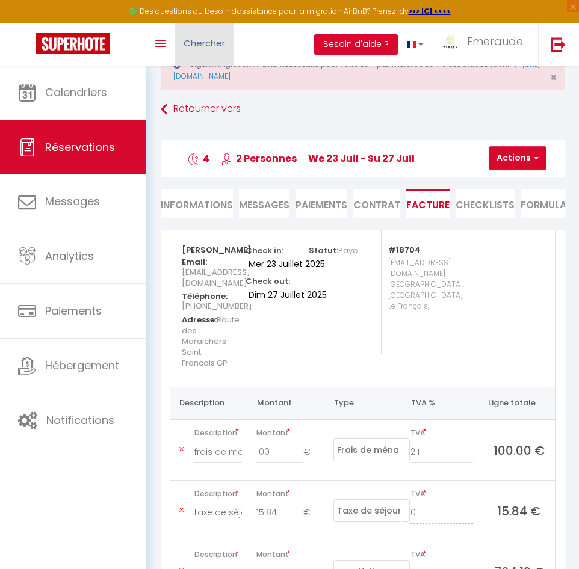
click at [189, 46] on span "Chercher" at bounding box center [204, 43] width 42 height 13
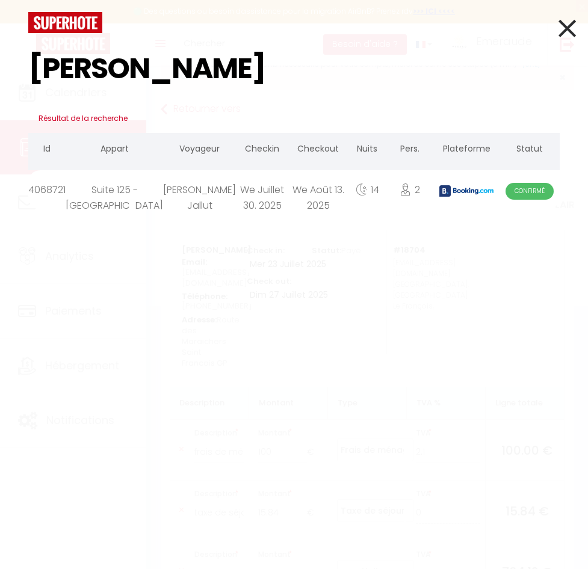
type input "sophie val"
click at [236, 203] on div "We Juillet 30. 2025" at bounding box center [262, 189] width 52 height 39
select select
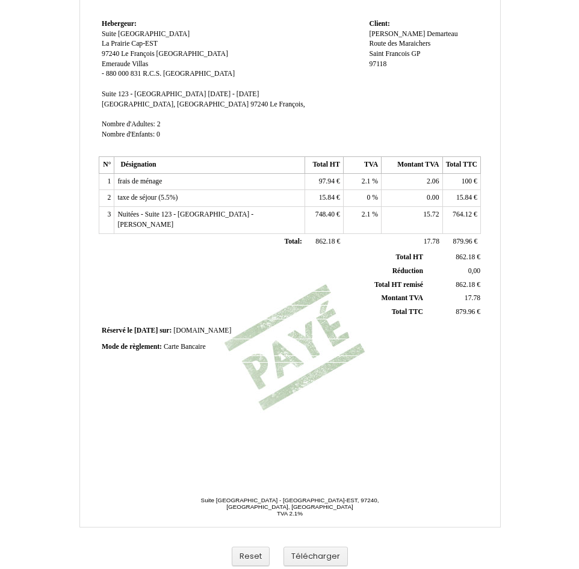
scroll to position [157, 0]
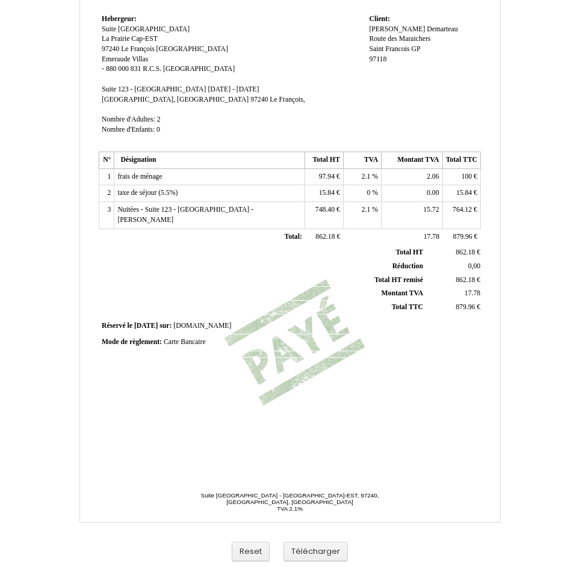
click at [463, 213] on span "764.12" at bounding box center [461, 210] width 19 height 8
click at [366, 176] on span "2.1" at bounding box center [366, 177] width 9 height 8
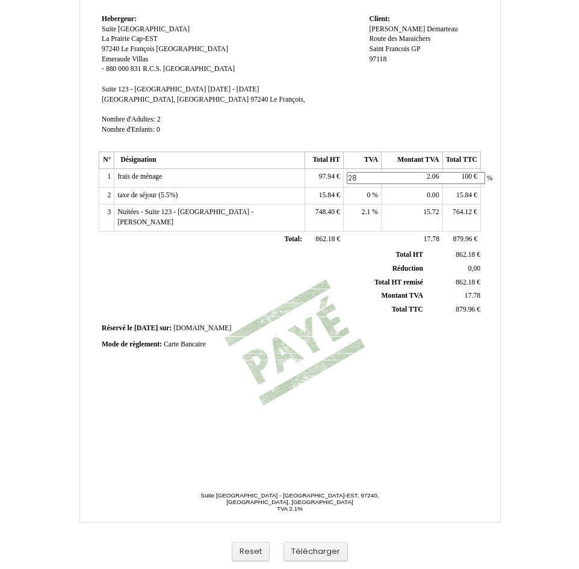
type input "2"
type input "8.5"
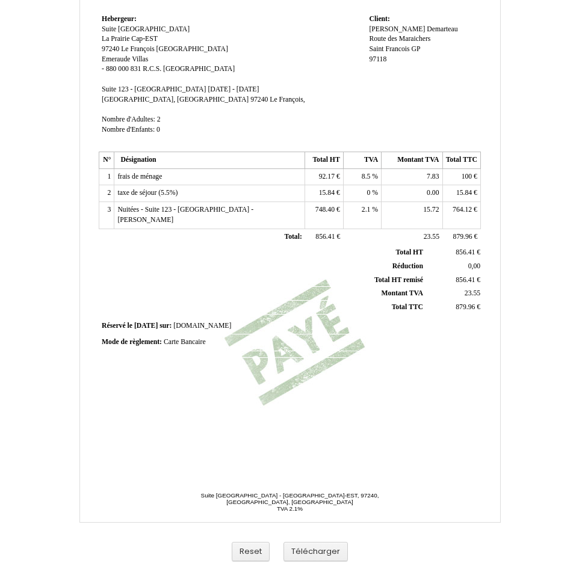
click at [327, 195] on span "15.84" at bounding box center [327, 193] width 16 height 8
click at [463, 191] on span "15.84" at bounding box center [464, 193] width 16 height 8
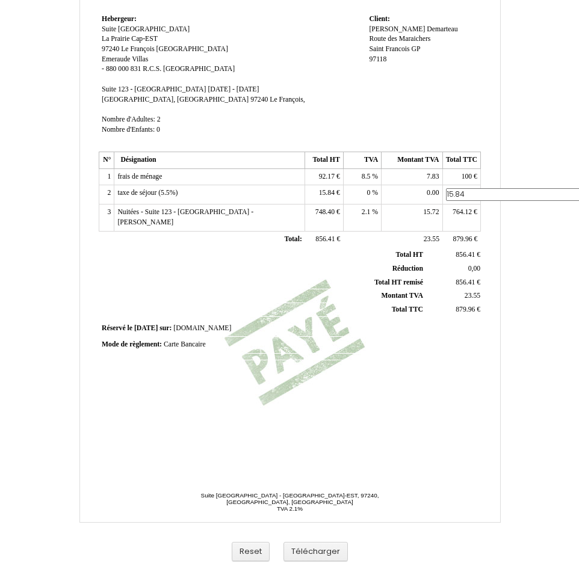
click at [463, 191] on input "15.84" at bounding box center [515, 194] width 138 height 13
type input "24"
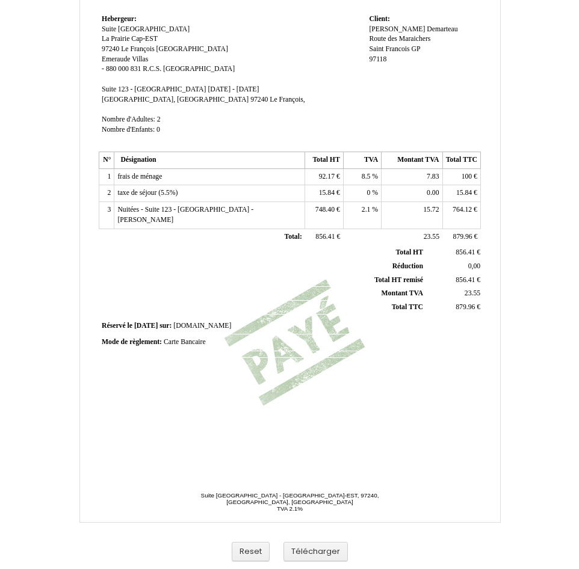
click at [461, 212] on span "764.12" at bounding box center [461, 210] width 19 height 8
click at [467, 213] on span "764.12" at bounding box center [461, 210] width 19 height 8
click at [467, 213] on input "764.12" at bounding box center [515, 211] width 138 height 13
type input "755.96"
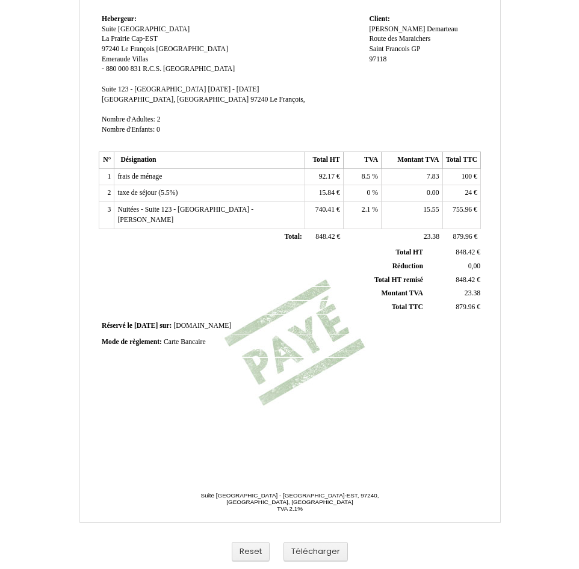
click at [402, 413] on div "Facture Facture N° 6033578 6033578 Date de création 20 June 2025 Hebergeur: Heb…" at bounding box center [290, 181] width 386 height 569
click at [322, 546] on button "Télécharger" at bounding box center [315, 552] width 64 height 20
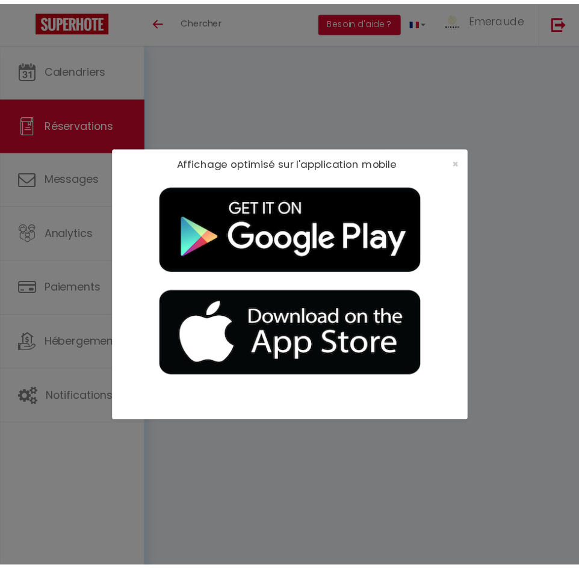
scroll to position [45, 0]
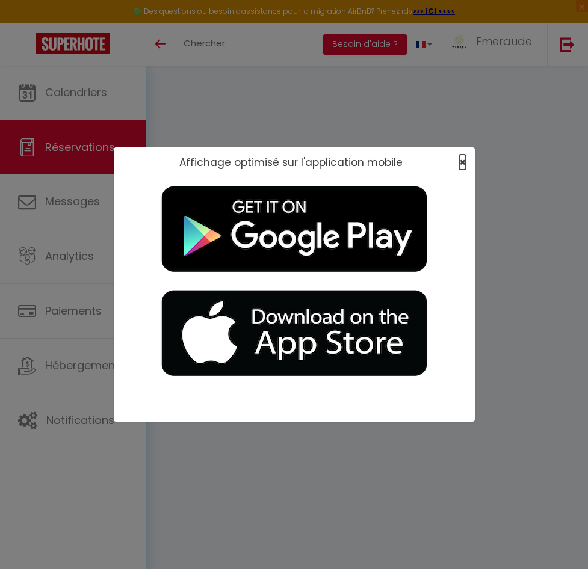
click at [464, 163] on span "×" at bounding box center [462, 162] width 7 height 15
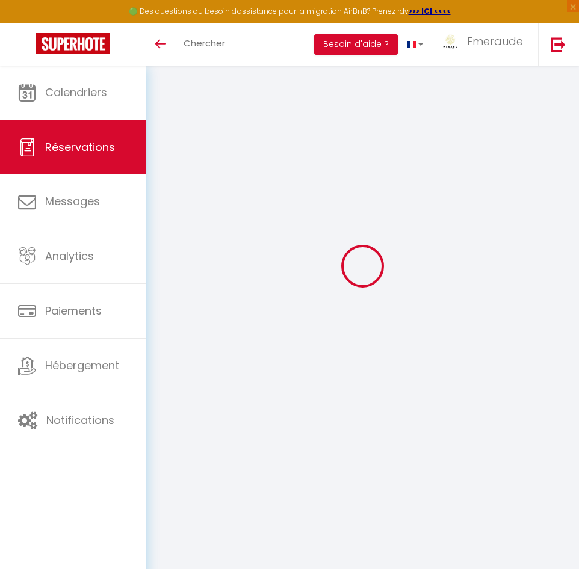
select select "cleaning"
select select "taxes"
select select
checkbox input "false"
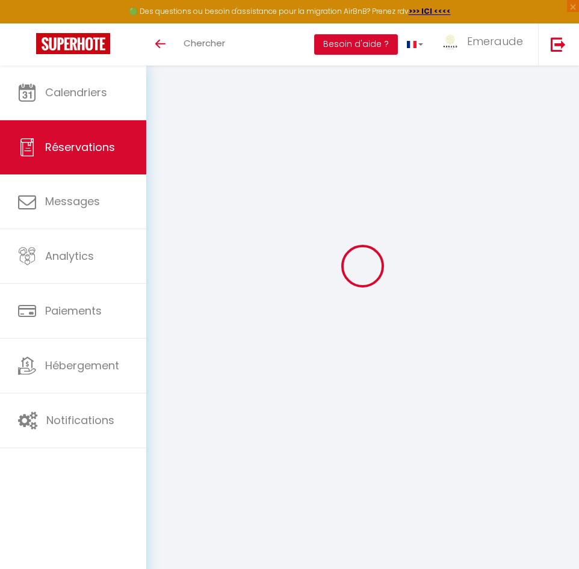
select select
checkbox input "false"
type textarea "** THIS RESERVATION HAS BEEN PRE-PAID ** You have a booker that would like free…"
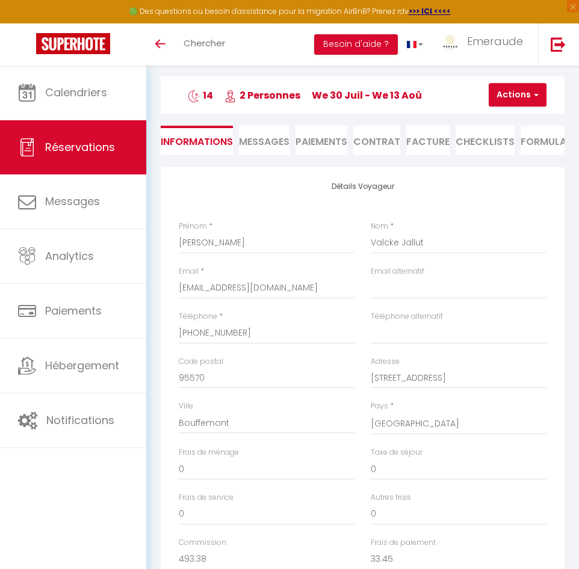
type input "100"
type input "55.44"
select select
checkbox input "false"
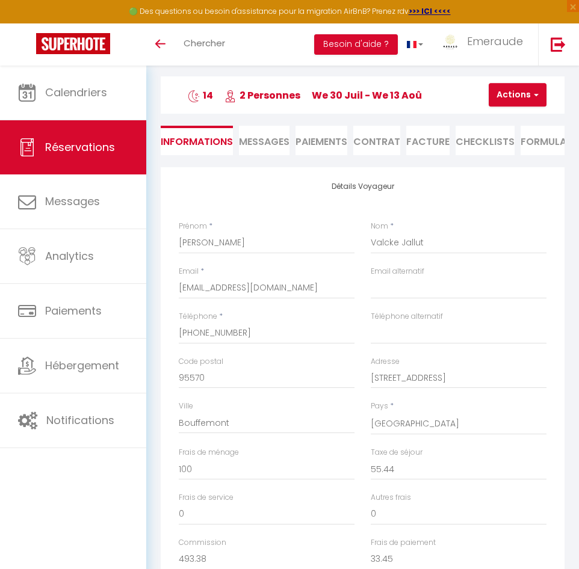
select select
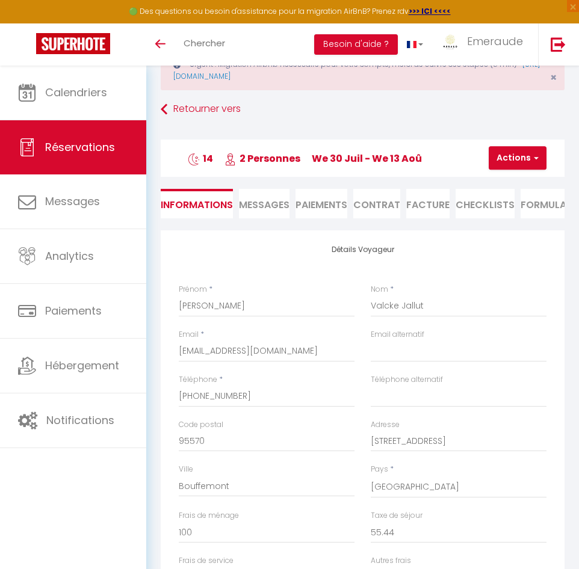
click at [427, 141] on h3 "Sophie Valcke Jallut 14 2 Personnes We 30 Juil - We 13 Aoû" at bounding box center [363, 158] width 404 height 37
click at [420, 202] on li "Facture" at bounding box center [427, 203] width 43 height 29
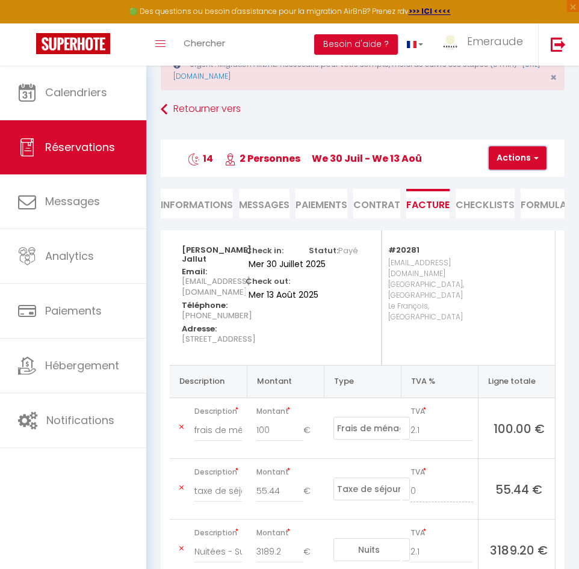
click at [533, 155] on span "button" at bounding box center [534, 158] width 7 height 11
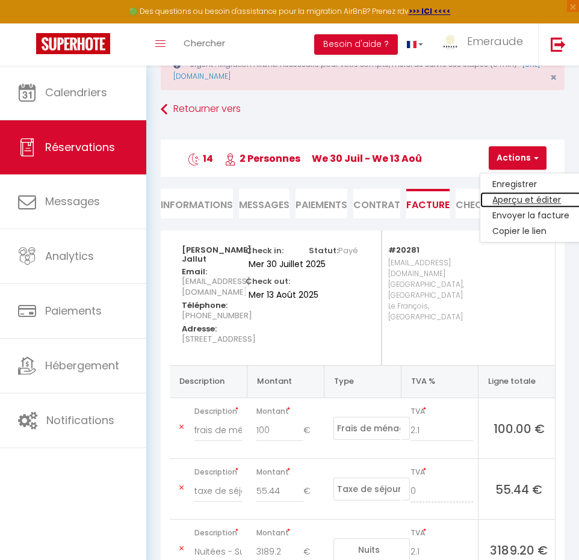
click at [511, 198] on link "Aperçu et éditer" at bounding box center [530, 201] width 101 height 16
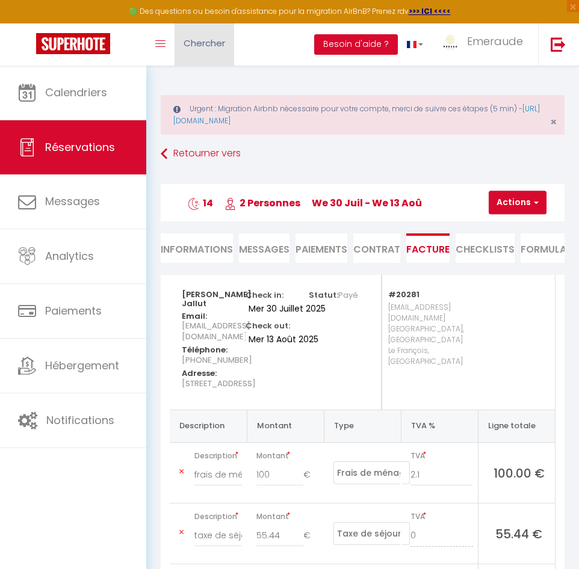
click at [208, 43] on span "Chercher" at bounding box center [204, 43] width 42 height 13
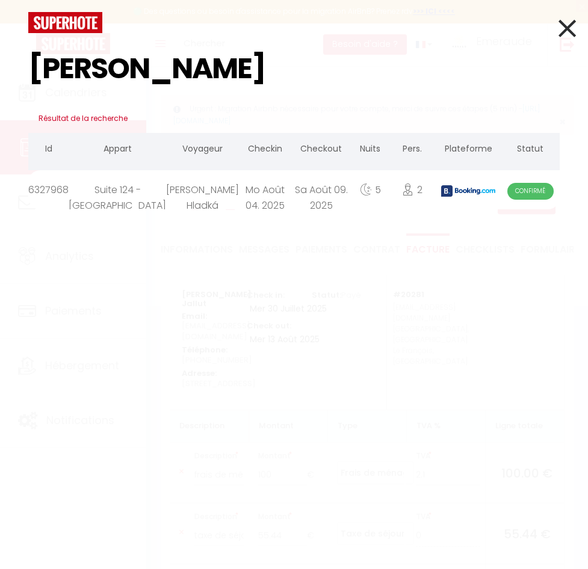
type input "zavada"
click at [351, 190] on div "5" at bounding box center [370, 189] width 39 height 39
select select
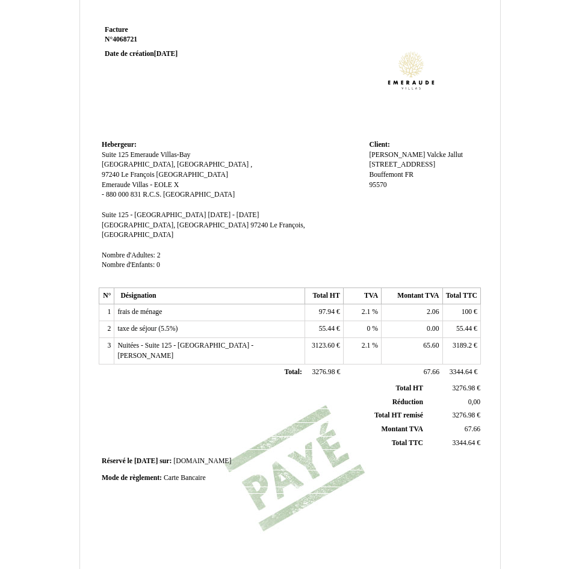
scroll to position [60, 0]
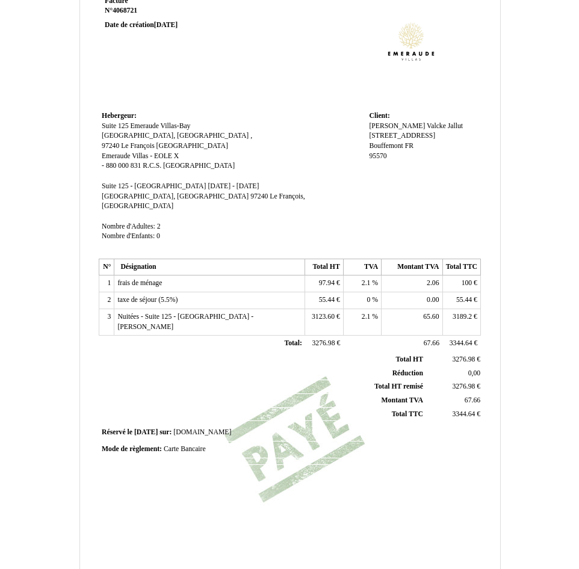
click at [363, 279] on span "2.1" at bounding box center [366, 283] width 9 height 8
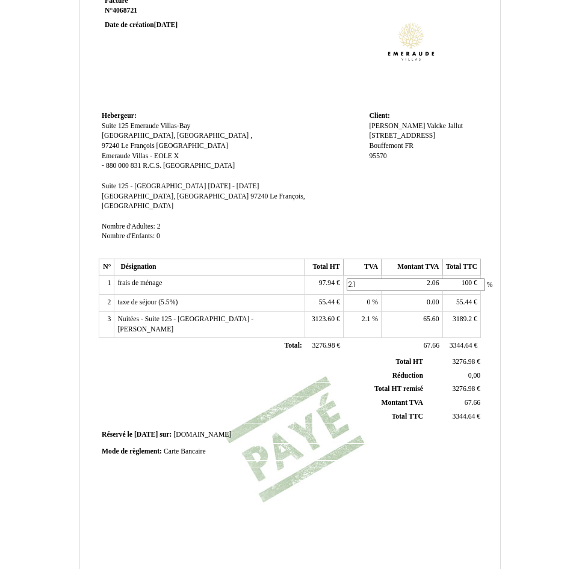
click at [362, 279] on input "2.1" at bounding box center [416, 285] width 138 height 13
type input "8.5"
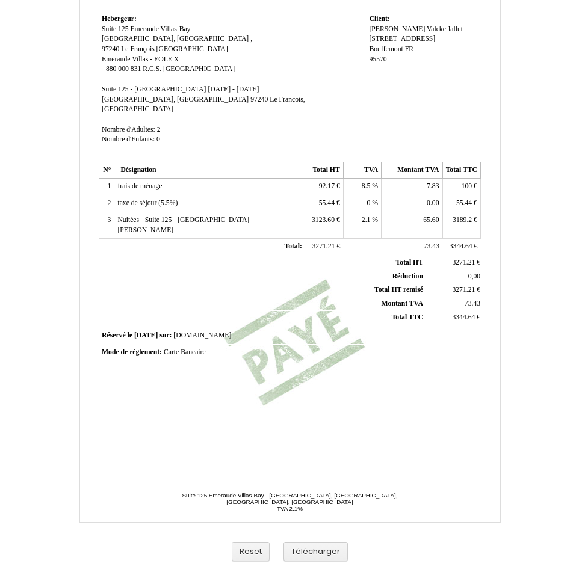
click at [454, 196] on td "55.44 55.44 €" at bounding box center [461, 204] width 38 height 17
click at [461, 199] on span "55.44" at bounding box center [464, 203] width 16 height 8
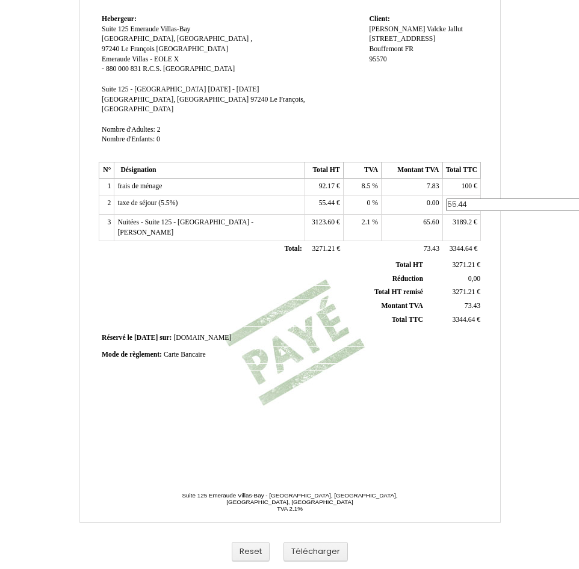
click at [461, 199] on input "55.44" at bounding box center [515, 205] width 138 height 13
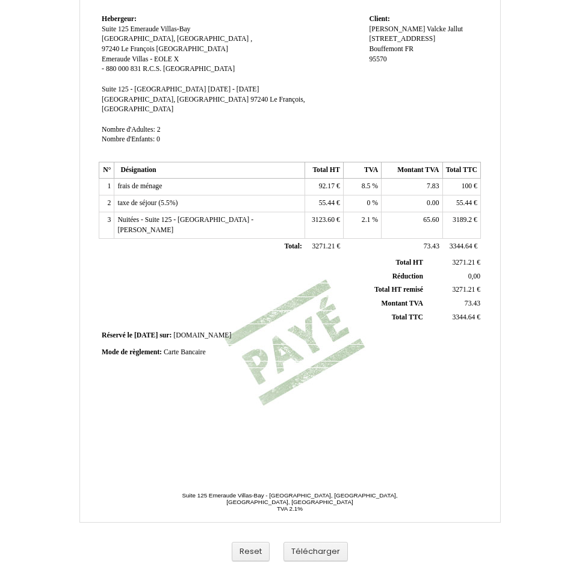
click at [454, 196] on td "55.44 55.44 €" at bounding box center [461, 204] width 38 height 17
click at [456, 199] on span "55.44" at bounding box center [464, 203] width 16 height 8
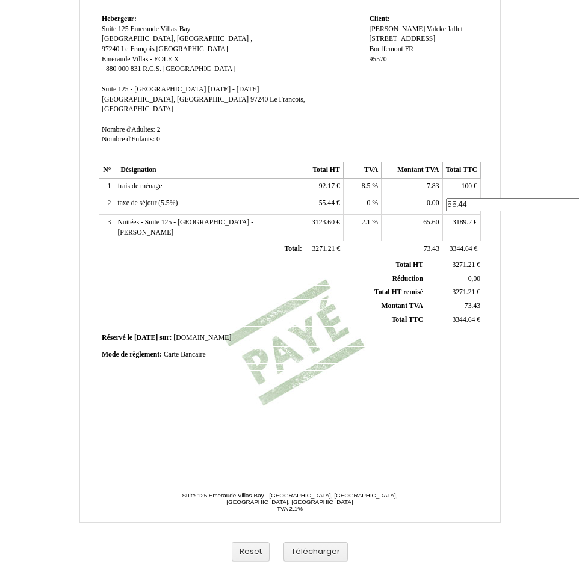
click at [457, 199] on input "55.44" at bounding box center [515, 205] width 138 height 13
type input "84"
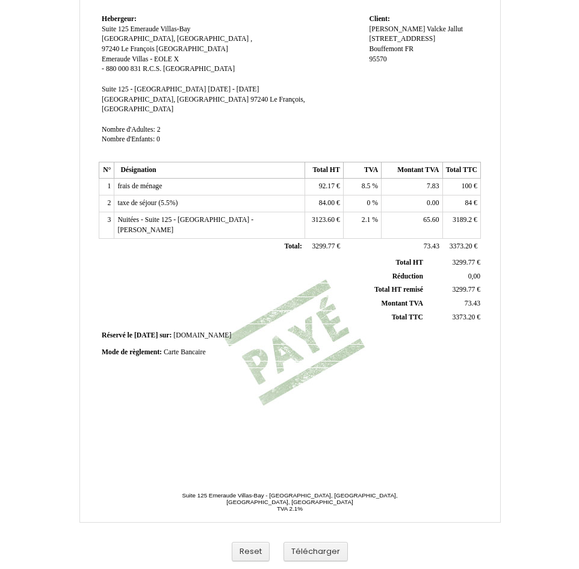
click at [454, 216] on span "3189.2" at bounding box center [461, 220] width 19 height 8
click at [454, 215] on input "3189.2" at bounding box center [515, 221] width 138 height 13
type input "3160.64"
click at [312, 552] on button "Télécharger" at bounding box center [315, 552] width 64 height 20
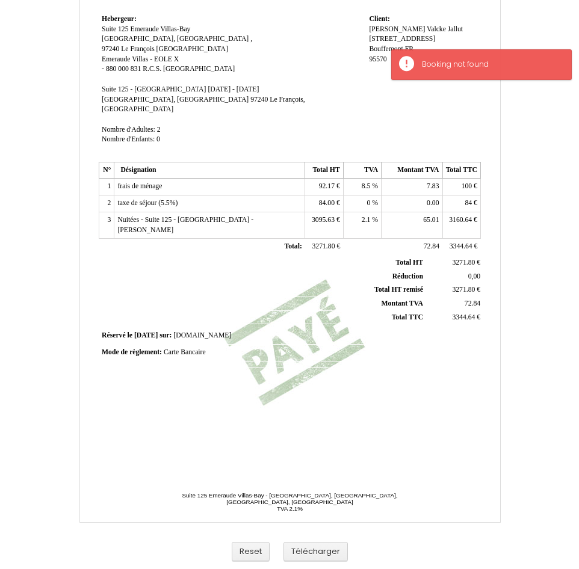
click at [366, 443] on div "Facture Facture N° 4068721 4068721 Date de création [DATE] [GEOGRAPHIC_DATA]: H…" at bounding box center [290, 181] width 386 height 569
click at [328, 554] on button "Télécharger" at bounding box center [315, 552] width 64 height 20
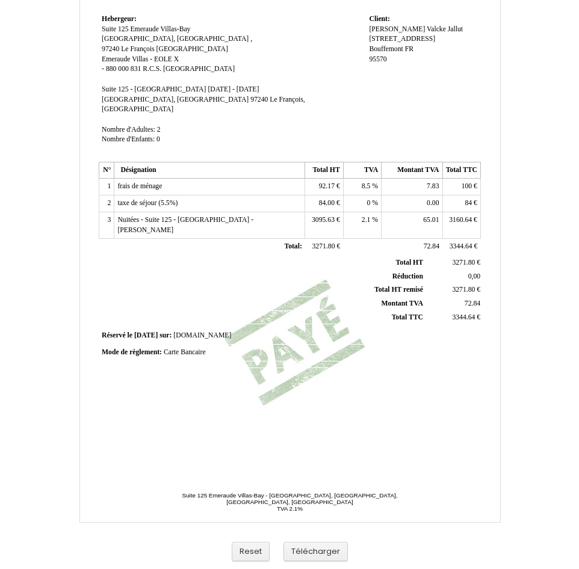
click at [439, 345] on td "Mode de règlement: Mode de règlement: Carte Bancaire Carte Bancaire" at bounding box center [290, 353] width 382 height 16
click at [368, 256] on th "Total HT Total HT" at bounding box center [262, 262] width 325 height 13
click at [311, 310] on th "Total TTC Total TTC" at bounding box center [262, 317] width 325 height 14
click at [324, 552] on button "Télécharger" at bounding box center [315, 552] width 64 height 20
click at [301, 71] on td "Hebergeur: Hebergeur: Suite 125 Emeraude Villas-Bay Suite 125 Emeraude Villas-B…" at bounding box center [232, 84] width 267 height 147
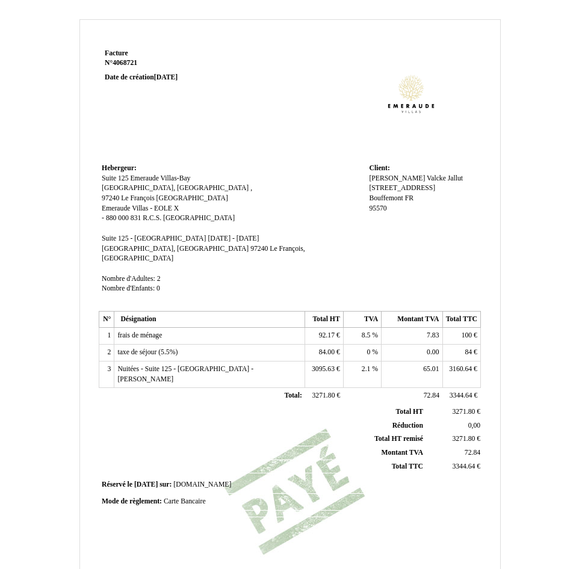
scroll to position [0, 0]
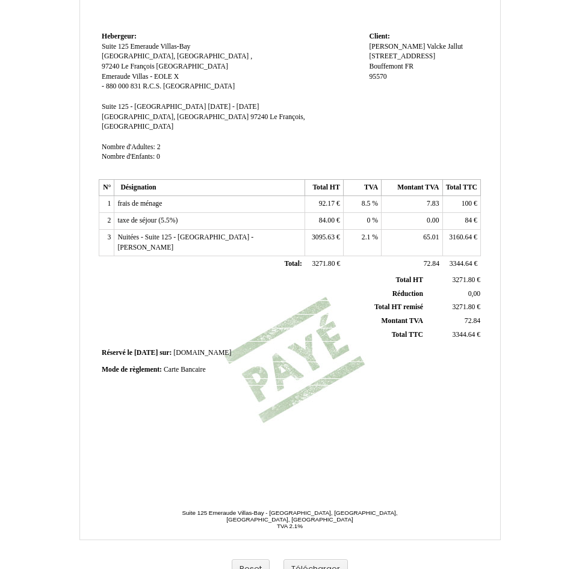
scroll to position [157, 0]
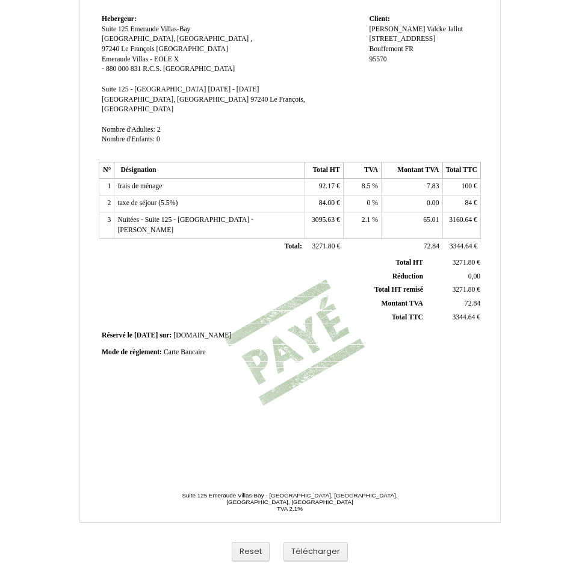
click at [372, 425] on div "Facture Facture N° 4068721 4068721 Date de création [DATE] [GEOGRAPHIC_DATA]: H…" at bounding box center [290, 181] width 386 height 569
click at [318, 283] on th "Total HT remisé Total HT remisé" at bounding box center [262, 290] width 325 height 14
click at [458, 183] on td "100 100 €" at bounding box center [461, 187] width 38 height 17
click at [472, 199] on span "84" at bounding box center [467, 203] width 7 height 8
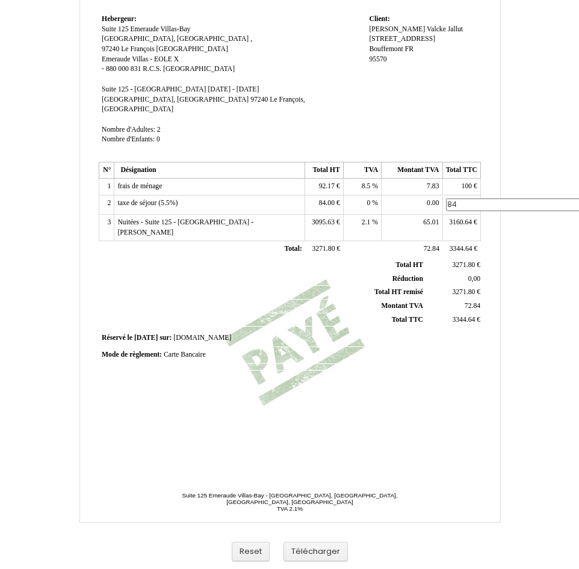
type input "8"
type input "84"
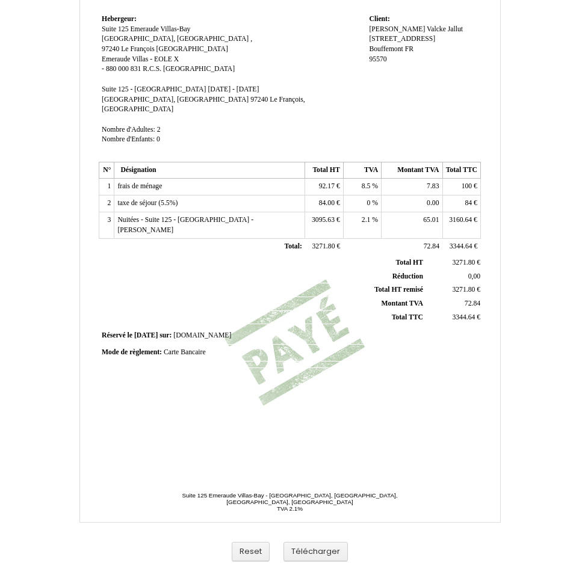
click at [374, 443] on div "Facture Facture N° 4068721 4068721 Date de création [DATE] [GEOGRAPHIC_DATA]: H…" at bounding box center [290, 181] width 386 height 569
click at [295, 552] on button "Télécharger" at bounding box center [315, 552] width 64 height 20
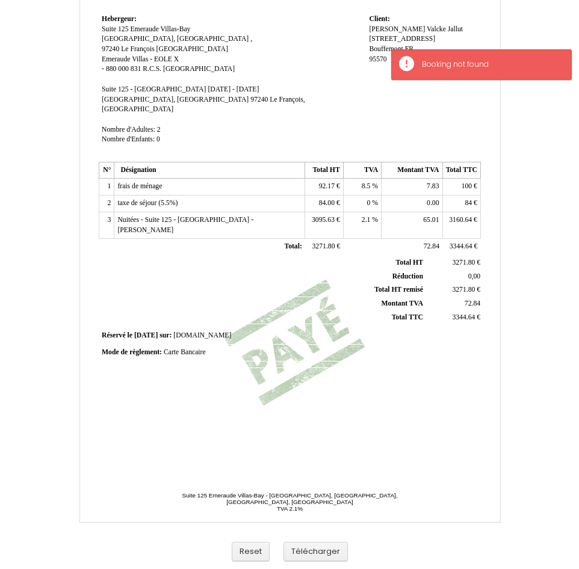
click at [333, 418] on div "Facture Facture N° 4068721 4068721 Date de création 11 August 2024 Hebergeur: H…" at bounding box center [290, 181] width 386 height 569
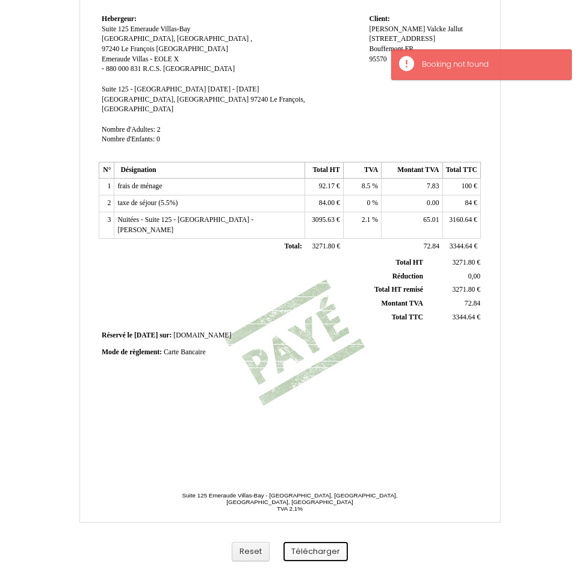
click at [303, 553] on button "Télécharger" at bounding box center [315, 552] width 64 height 20
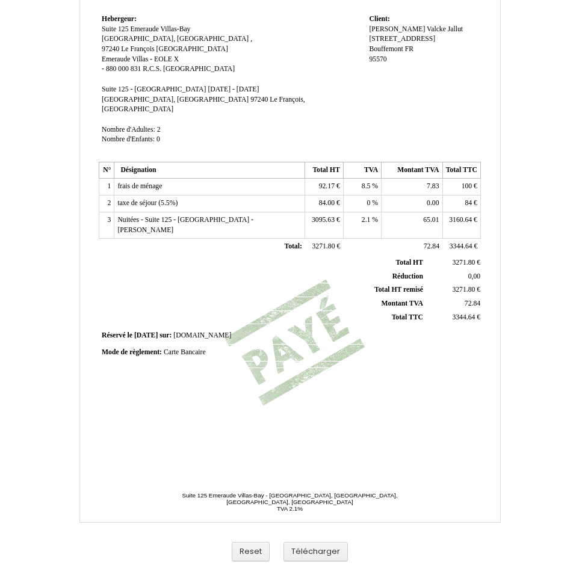
click at [315, 216] on span "3095.63" at bounding box center [323, 220] width 23 height 8
click at [328, 199] on span "84.00" at bounding box center [327, 203] width 16 height 8
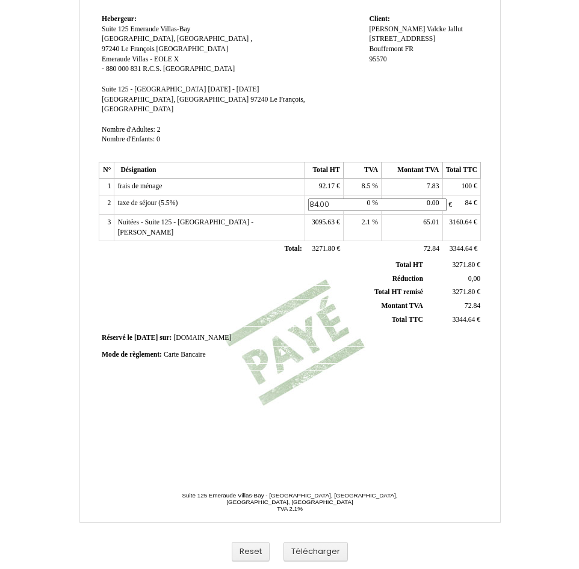
drag, startPoint x: 310, startPoint y: 195, endPoint x: 285, endPoint y: 194, distance: 24.7
click at [285, 196] on tr "2 taxe de séjour (5.5%) taxe de séjour (5.5%) 84.00 84.00 € 0 0 % 0.00 0.00 84 …" at bounding box center [289, 205] width 381 height 19
type input "84"
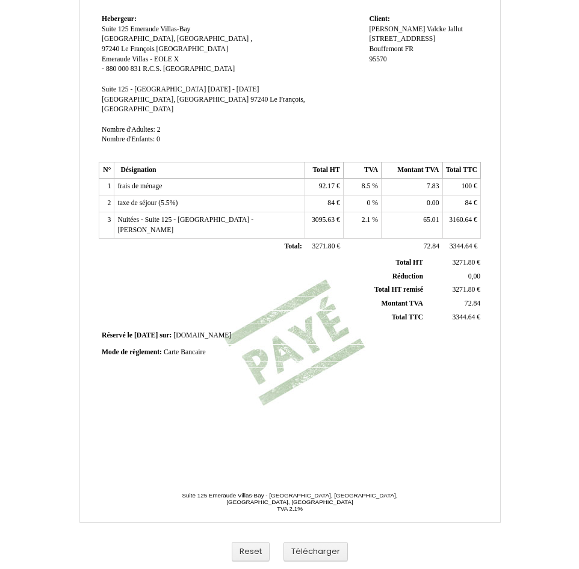
click at [312, 216] on span "3095.63" at bounding box center [323, 220] width 23 height 8
click at [316, 215] on input "3095.63" at bounding box center [377, 221] width 138 height 13
type input "3095.63"
click at [232, 542] on button "Reset" at bounding box center [251, 552] width 38 height 20
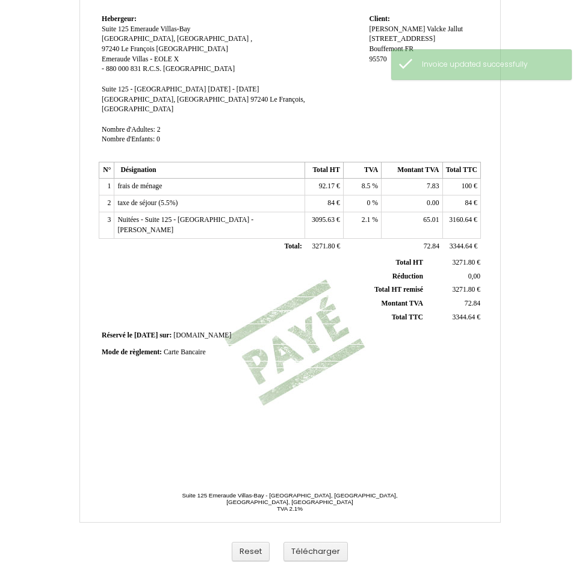
click at [255, 297] on th "Montant TVA Montant TVA" at bounding box center [262, 304] width 325 height 14
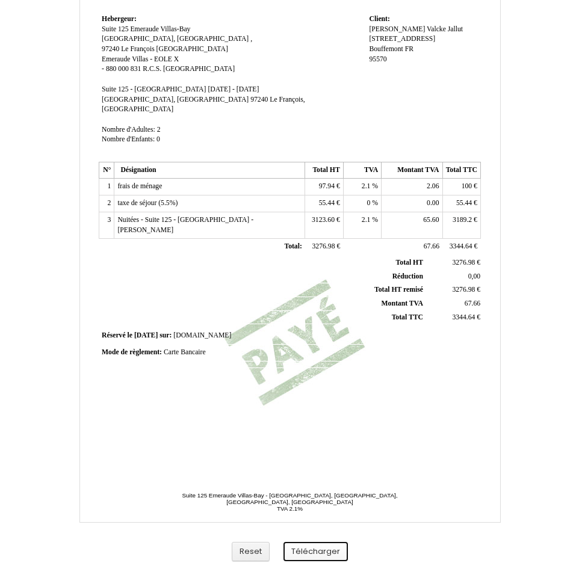
click at [322, 550] on button "Télécharger" at bounding box center [315, 552] width 64 height 20
click at [260, 51] on td "Hebergeur: Hebergeur: Suite 125 Emeraude Villas-Bay Suite 125 Emeraude Villas-B…" at bounding box center [232, 84] width 267 height 147
click at [324, 199] on span "55.44" at bounding box center [327, 203] width 16 height 8
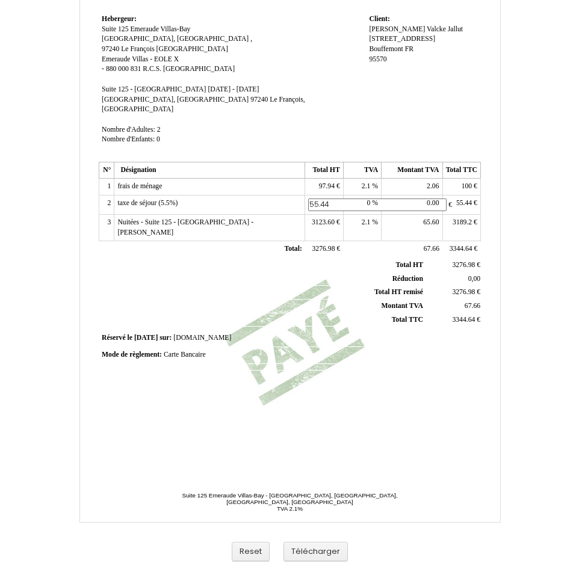
click at [324, 199] on input "55.44" at bounding box center [377, 205] width 138 height 13
drag, startPoint x: 333, startPoint y: 191, endPoint x: 305, endPoint y: 191, distance: 27.7
click at [305, 196] on td "55.44 55.44 €" at bounding box center [324, 205] width 38 height 19
type input "84"
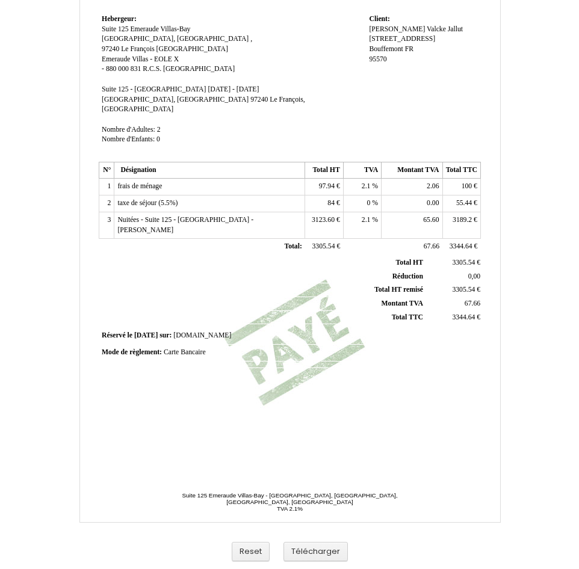
click at [467, 199] on span "55.44" at bounding box center [464, 203] width 16 height 8
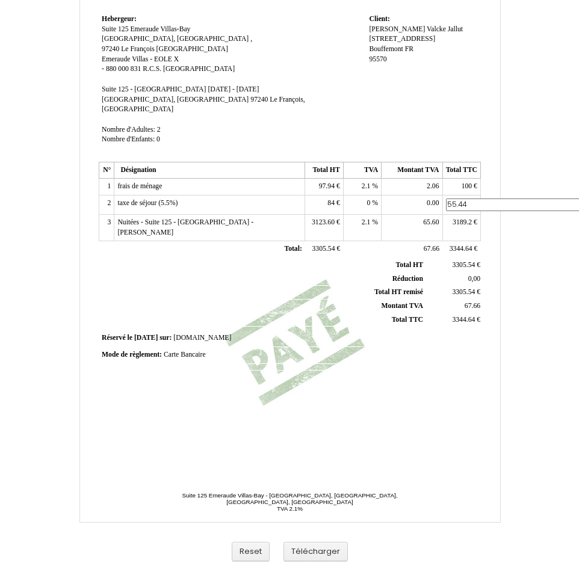
click at [467, 199] on input "55.44" at bounding box center [515, 205] width 138 height 13
type input "84"
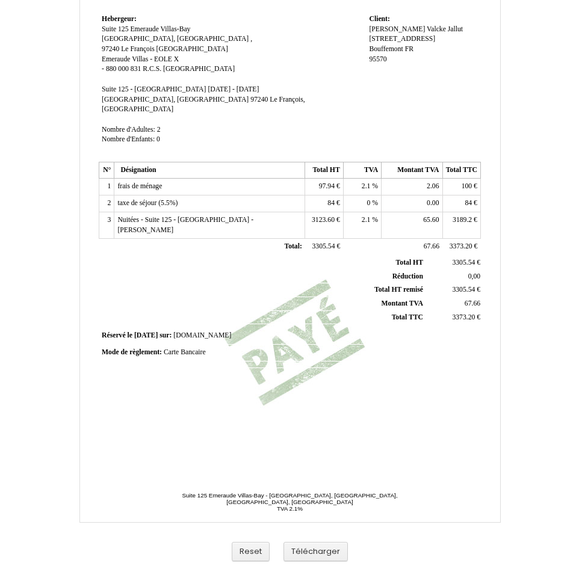
click at [454, 216] on span "3189.2" at bounding box center [461, 220] width 19 height 8
click at [454, 215] on input "3189.2" at bounding box center [515, 221] width 138 height 13
click at [455, 216] on span "3189.2" at bounding box center [461, 220] width 19 height 8
click at [455, 215] on input "3189.2" at bounding box center [515, 221] width 138 height 13
type input "3160.64"
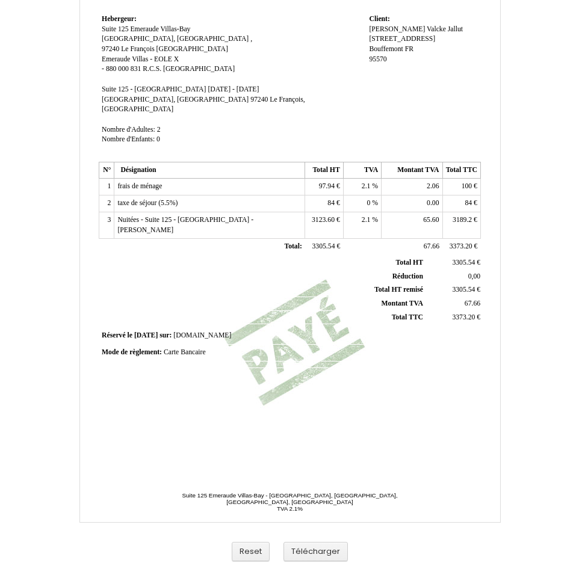
click at [315, 216] on span "3123.60" at bounding box center [323, 220] width 23 height 8
type input "3095.63"
click at [327, 270] on th "Réduction Réduction" at bounding box center [262, 277] width 325 height 14
click at [330, 345] on td "Mode de règlement: Mode de règlement: Carte Bancaire Carte Bancaire" at bounding box center [290, 353] width 382 height 16
click at [388, 386] on div "Facture Facture N° 4068721 4068721 Date de création 11 August 2024 Hebergeur: H…" at bounding box center [290, 181] width 386 height 569
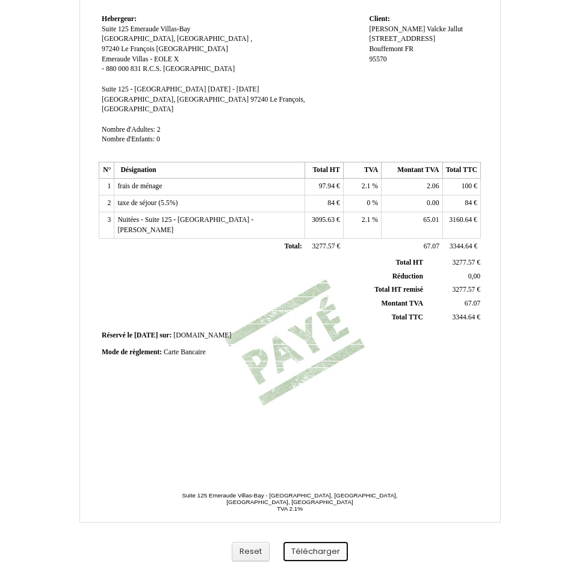
click at [327, 556] on button "Télécharger" at bounding box center [315, 552] width 64 height 20
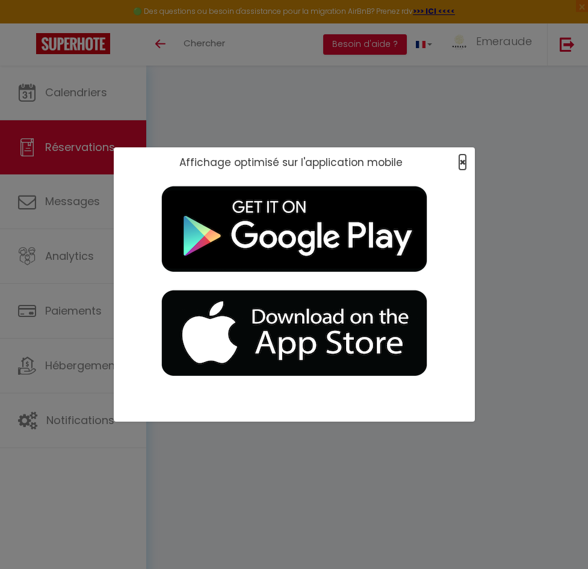
click at [461, 161] on span "×" at bounding box center [462, 162] width 7 height 15
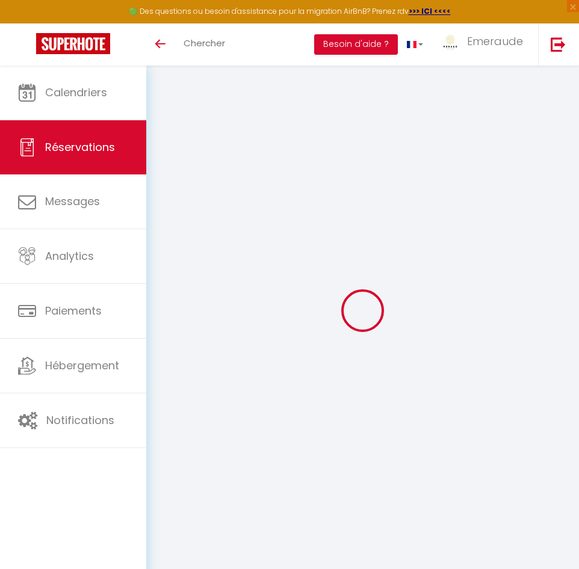
select select "cleaning"
select select "taxes"
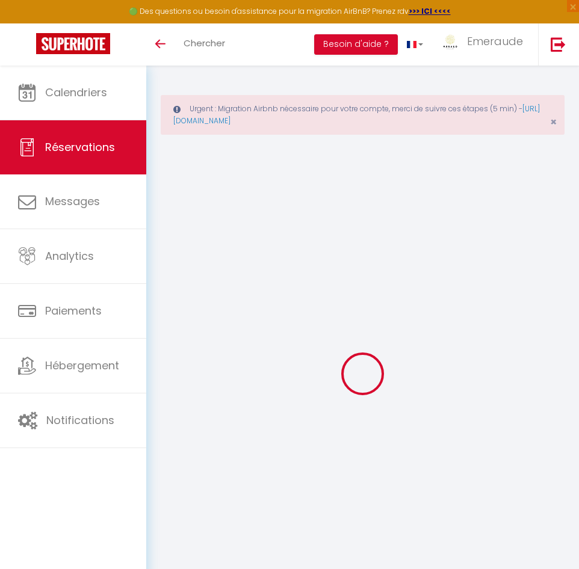
select select
checkbox input "false"
type textarea "** THIS RESERVATION HAS BEEN PRE-PAID ** Reservation has a cancellation grace p…"
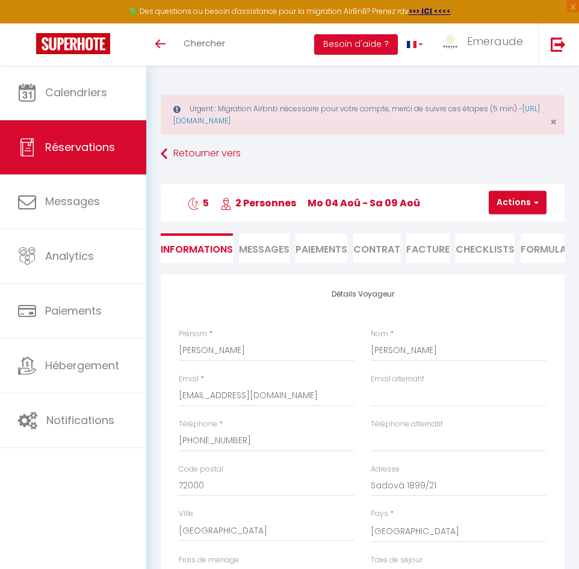
type input "100"
type input "19.8"
select select
checkbox input "false"
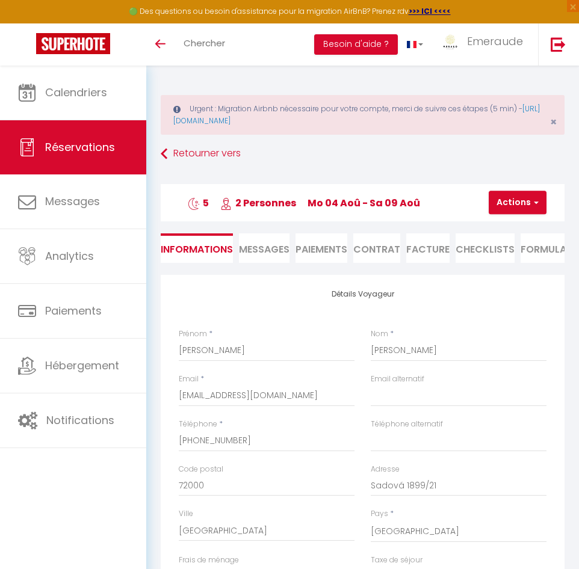
select select
click at [430, 247] on li "Facture" at bounding box center [427, 247] width 43 height 29
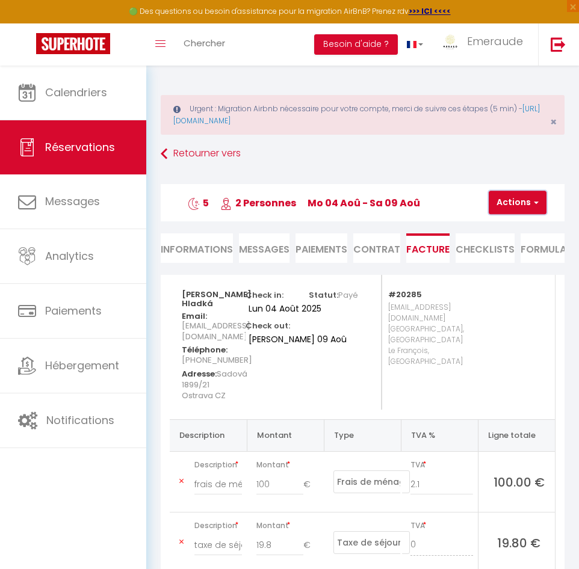
click at [505, 206] on button "Actions" at bounding box center [517, 203] width 58 height 24
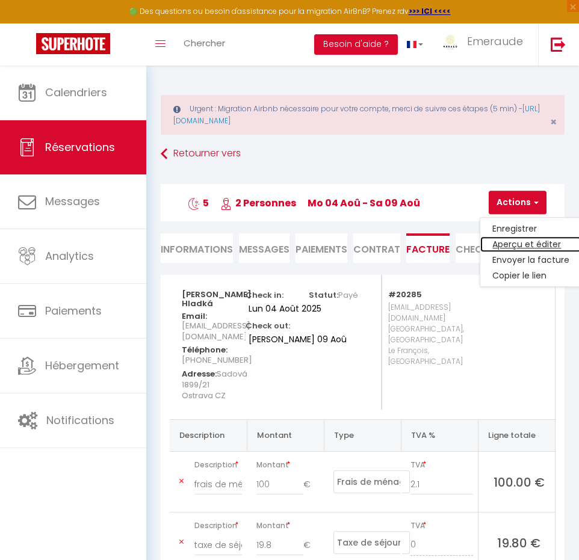
click at [511, 246] on link "Aperçu et éditer" at bounding box center [530, 245] width 101 height 16
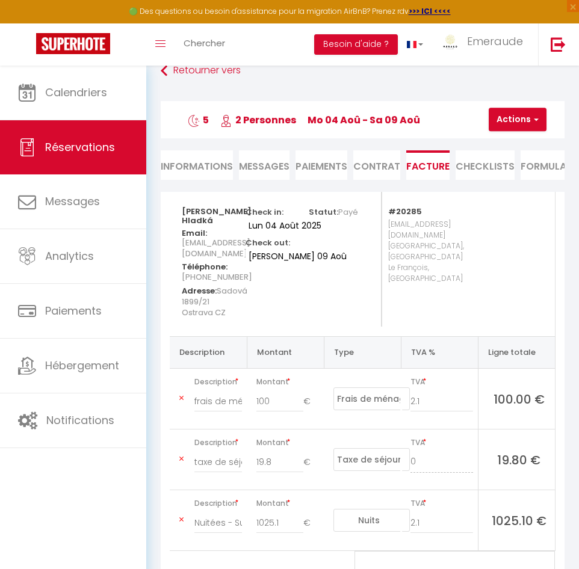
scroll to position [163, 0]
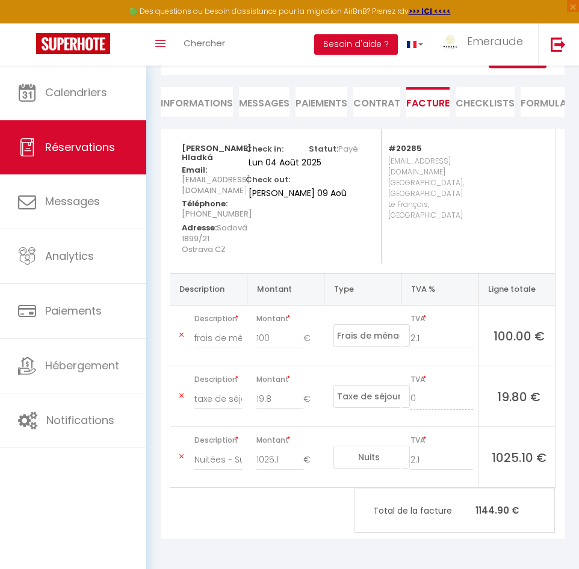
click at [428, 88] on li "Facture" at bounding box center [427, 101] width 43 height 29
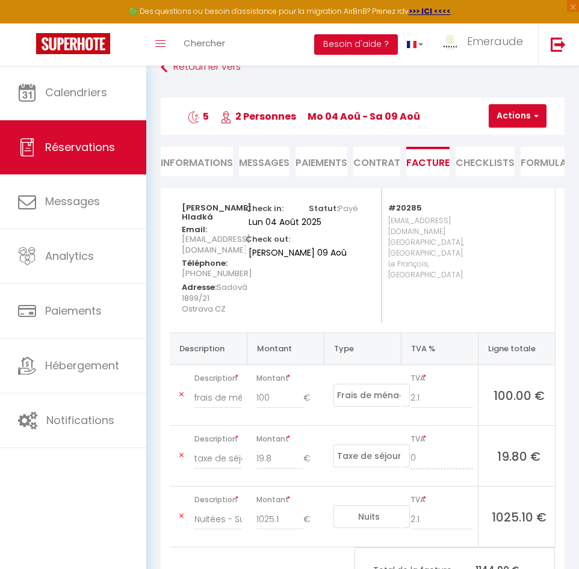
scroll to position [0, 0]
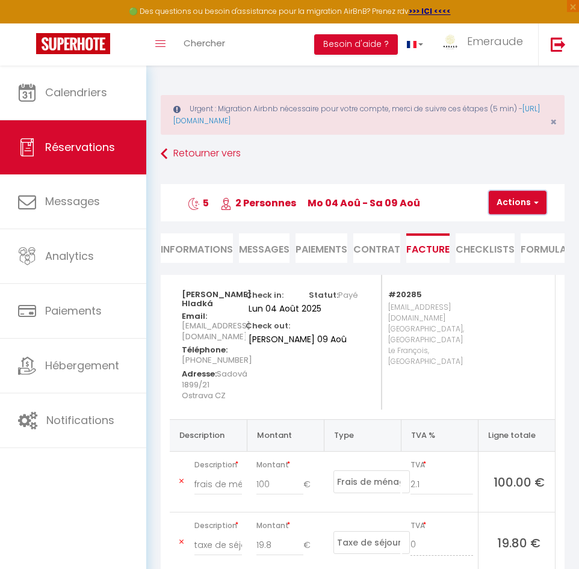
click at [520, 197] on button "Actions" at bounding box center [517, 203] width 58 height 24
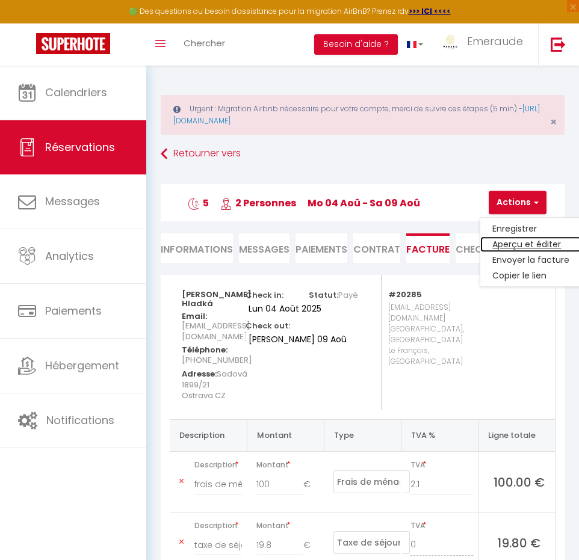
click at [517, 244] on link "Aperçu et éditer" at bounding box center [530, 245] width 101 height 16
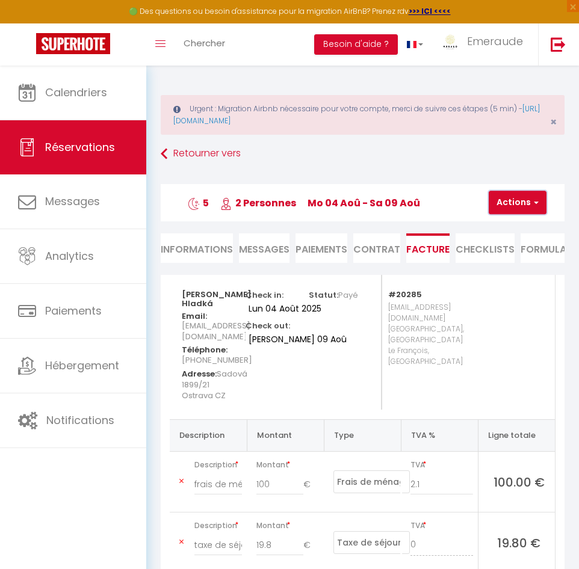
click at [514, 199] on button "Actions" at bounding box center [517, 203] width 58 height 24
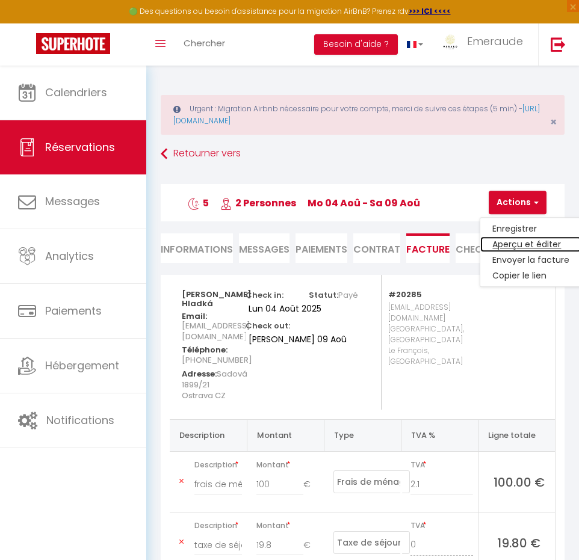
click at [519, 241] on link "Aperçu et éditer" at bounding box center [530, 245] width 101 height 16
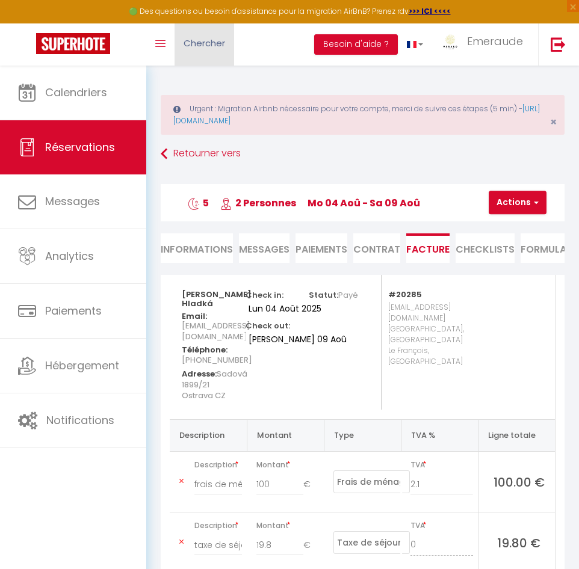
click at [226, 47] on link "Chercher" at bounding box center [204, 44] width 60 height 42
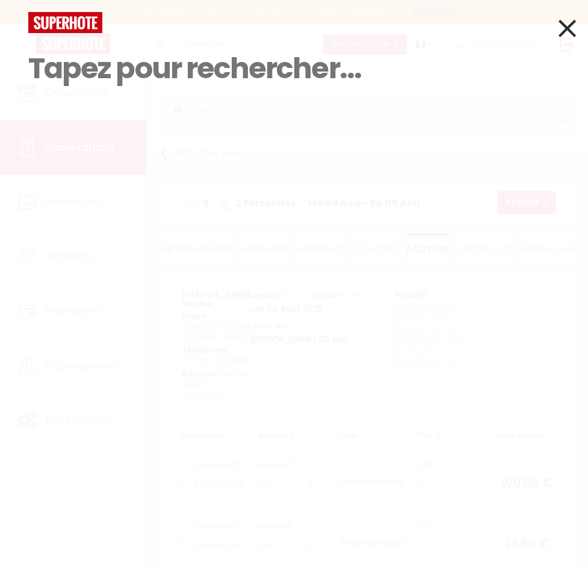
click at [131, 78] on input at bounding box center [293, 68] width 531 height 71
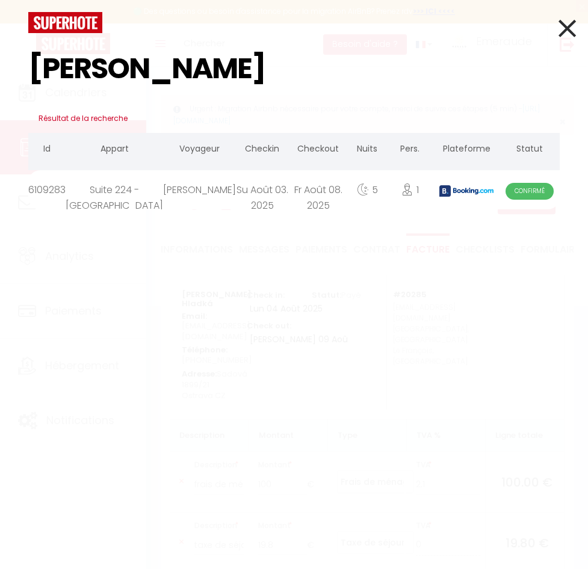
type input "ponnam"
click at [236, 199] on div "Su Août 03. 2025" at bounding box center [262, 189] width 52 height 39
select select
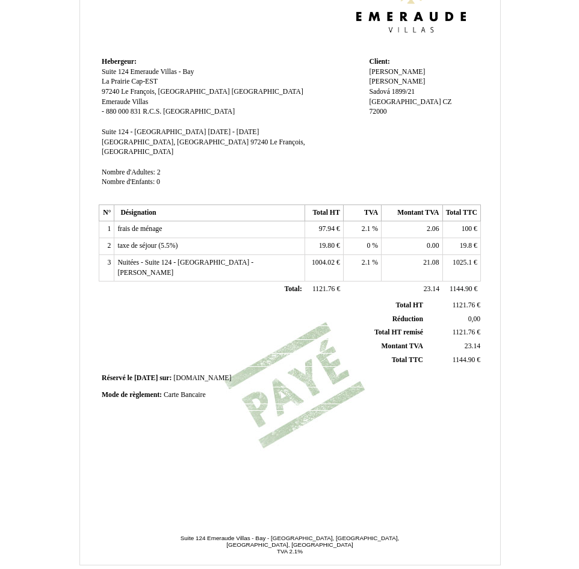
scroll to position [120, 0]
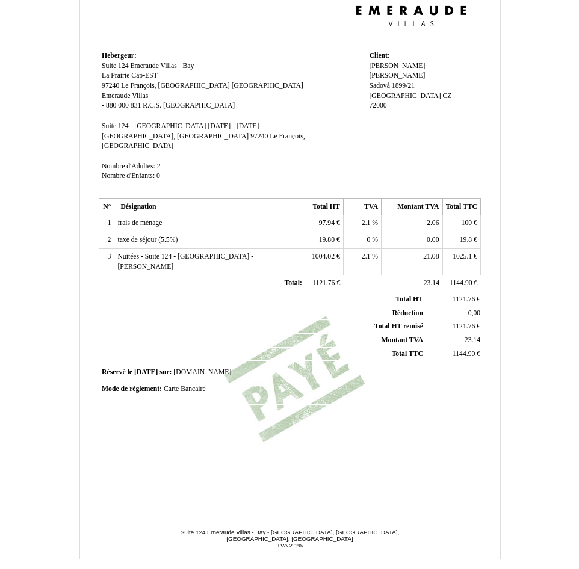
click at [366, 219] on span "2.1" at bounding box center [366, 223] width 9 height 8
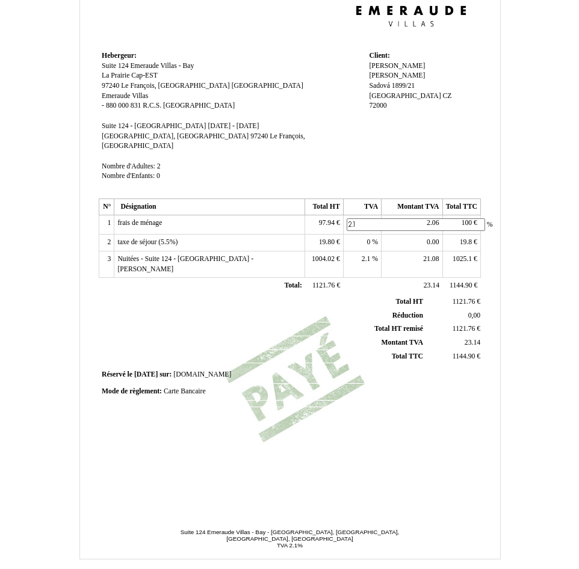
click at [366, 218] on input "2.1" at bounding box center [416, 224] width 138 height 13
type input "8.5"
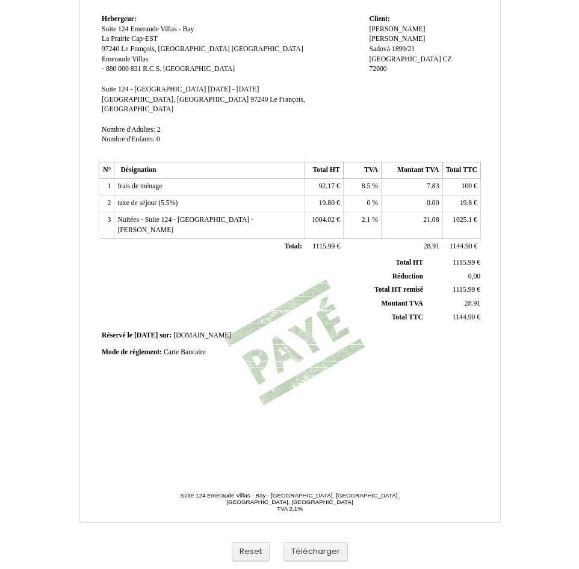
click at [458, 216] on span "1025.1" at bounding box center [461, 220] width 19 height 8
click at [460, 215] on input "1025.1" at bounding box center [515, 221] width 138 height 13
type input "1014.90"
click at [456, 196] on td "19.8 19.8 €" at bounding box center [461, 204] width 38 height 17
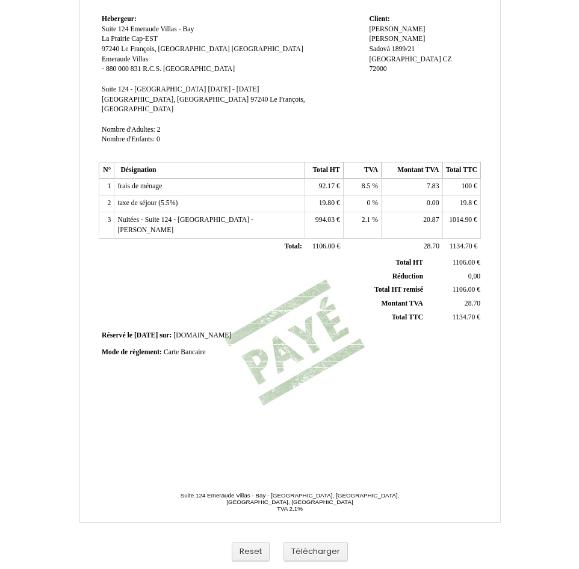
click at [460, 199] on span "19.8 19.8" at bounding box center [467, 203] width 14 height 8
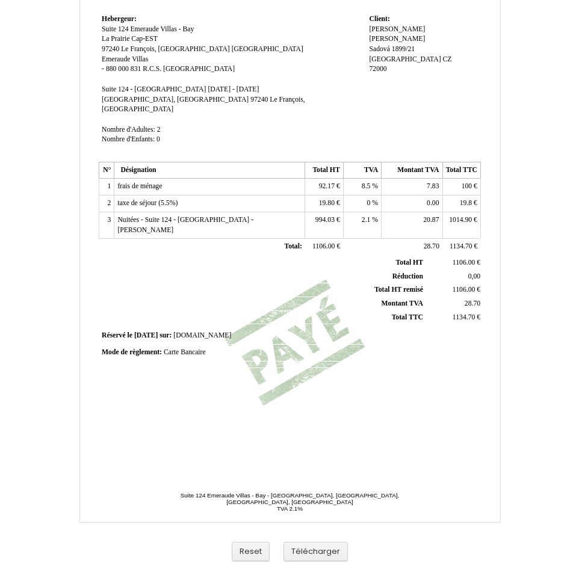
click at [458, 196] on td "19.8 19.8 €" at bounding box center [461, 204] width 38 height 17
click at [463, 199] on span "19.8" at bounding box center [466, 203] width 12 height 8
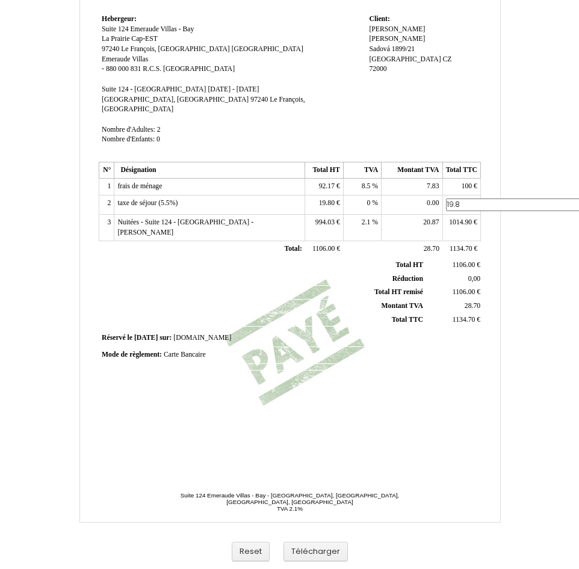
click at [463, 199] on input "19.8" at bounding box center [515, 205] width 138 height 13
type input "30"
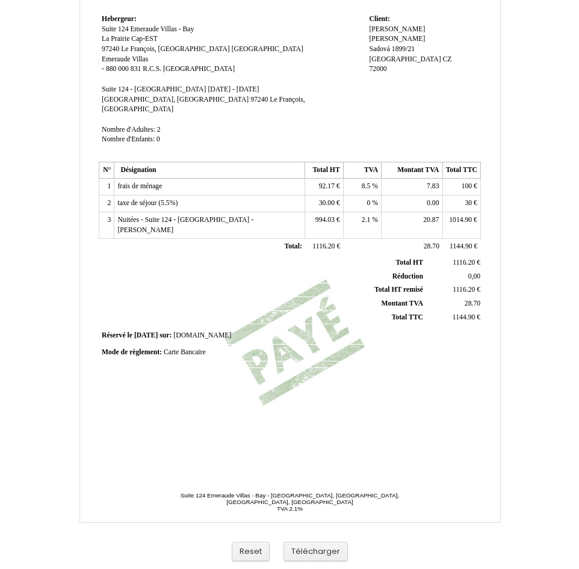
drag, startPoint x: 410, startPoint y: 427, endPoint x: 365, endPoint y: 485, distance: 74.2
click at [410, 426] on div "Facture Facture N° 6327968 6327968 Date de création 29 July 2025 Hebergeur: Heb…" at bounding box center [290, 181] width 386 height 569
click at [321, 552] on button "Télécharger" at bounding box center [315, 552] width 64 height 20
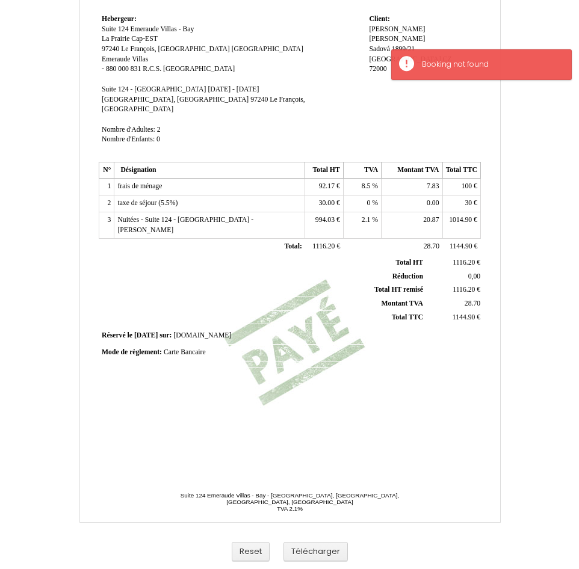
click at [377, 455] on div "Facture Facture N° 6327968 6327968 Date de création 29 July 2025 Hebergeur: Heb…" at bounding box center [290, 181] width 386 height 569
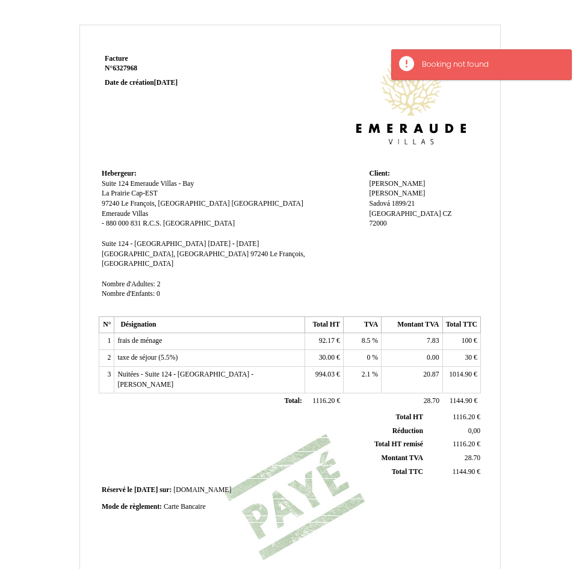
scroll to position [0, 0]
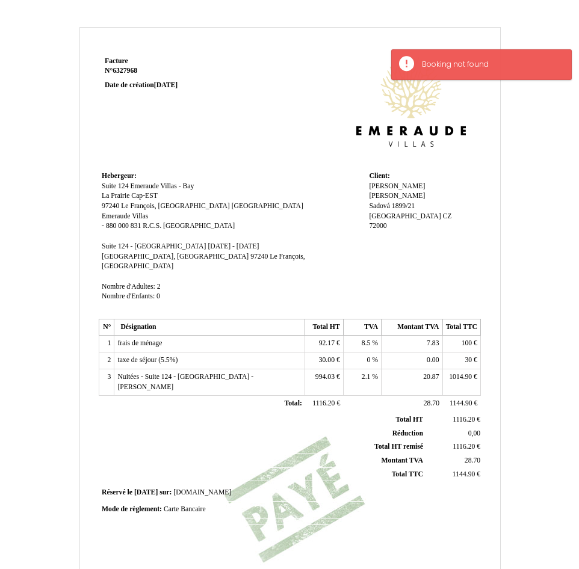
click at [301, 165] on td at bounding box center [365, 111] width 229 height 115
click at [300, 165] on td at bounding box center [365, 111] width 229 height 115
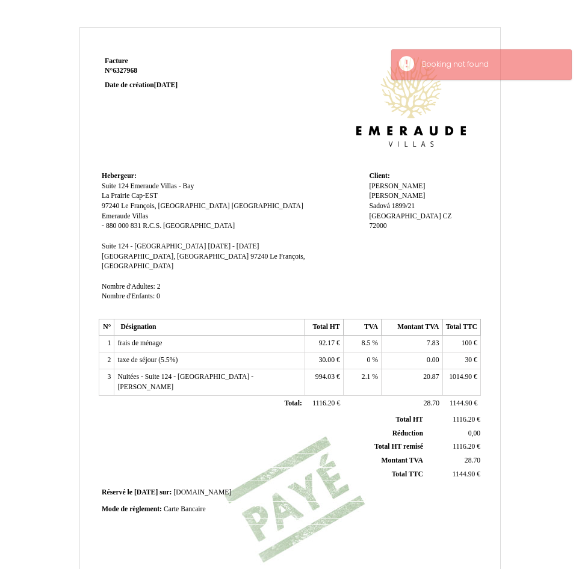
drag, startPoint x: 300, startPoint y: 165, endPoint x: 280, endPoint y: 166, distance: 20.5
click at [280, 166] on td at bounding box center [365, 111] width 229 height 115
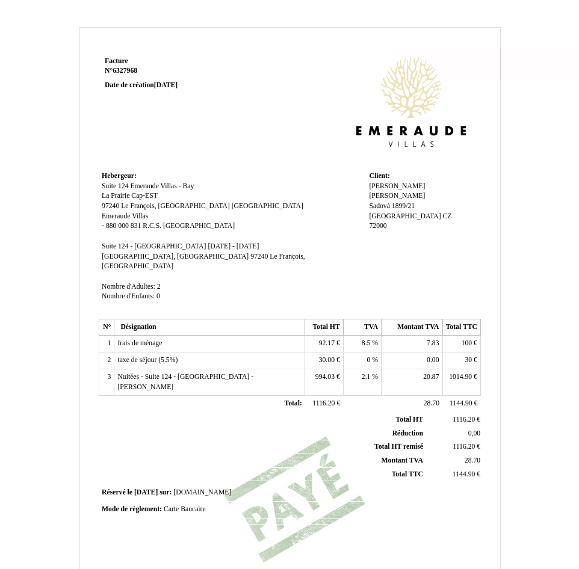
click at [440, 270] on td "Client: Client: Monika Monika Závada Hladká Závada Hladká Sadová 1899/21 Sadová…" at bounding box center [423, 241] width 114 height 147
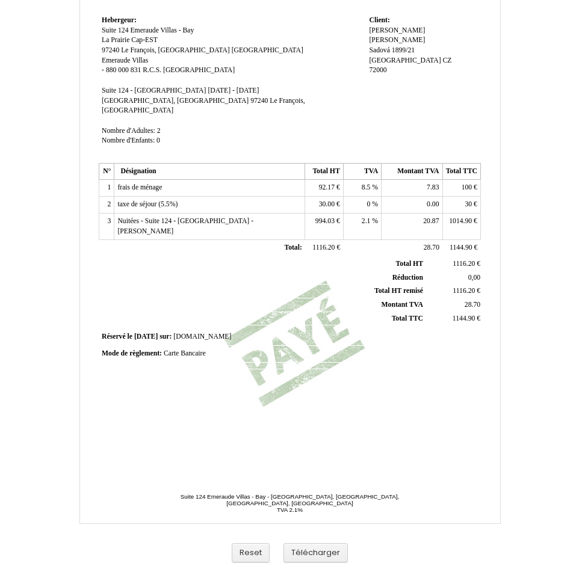
scroll to position [157, 0]
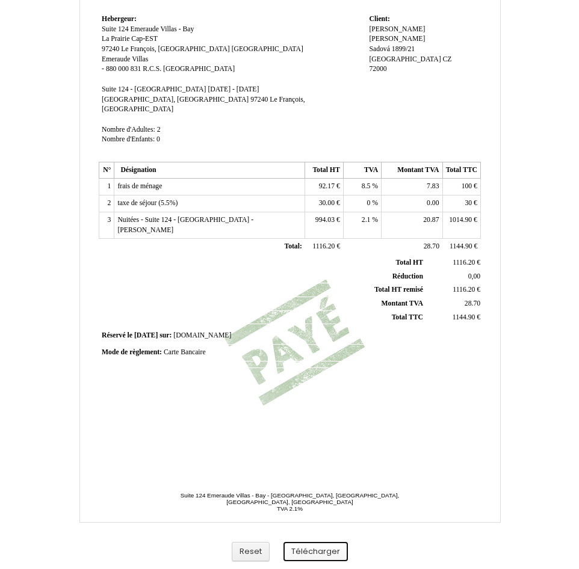
click at [333, 550] on button "Télécharger" at bounding box center [315, 552] width 64 height 20
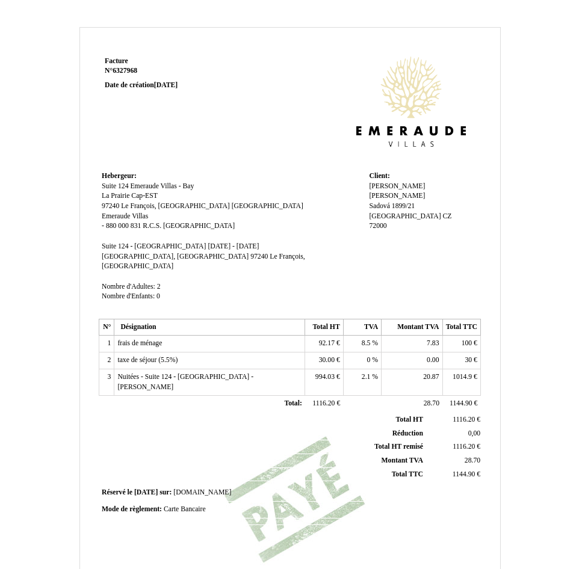
click at [326, 356] on span "30.00" at bounding box center [327, 360] width 16 height 8
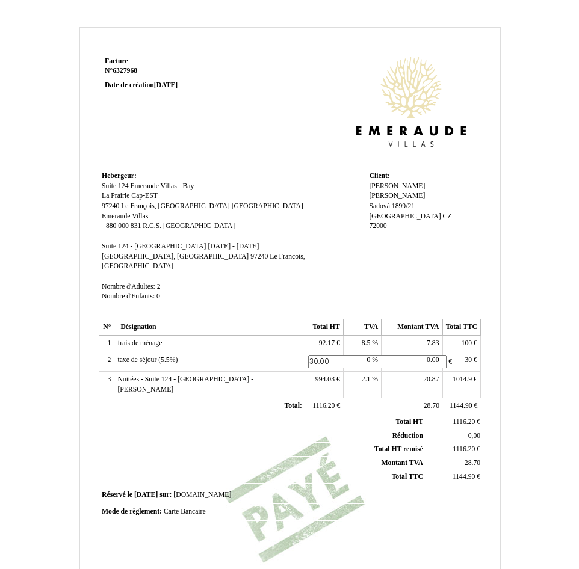
click at [326, 356] on input "30.00" at bounding box center [377, 362] width 138 height 13
type input "30"
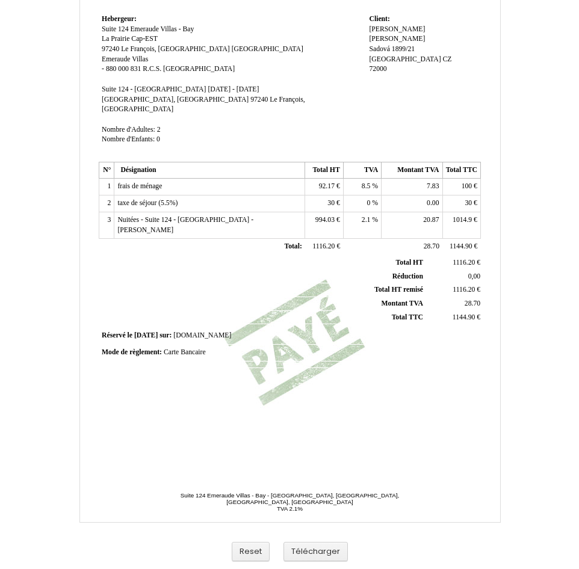
click at [325, 256] on th "Total HT Total HT" at bounding box center [262, 262] width 325 height 13
click at [360, 217] on td "2.1 2.1 %" at bounding box center [362, 225] width 38 height 26
click at [310, 424] on div "Facture Facture N° 6327968 6327968 Date de création 29 July 2025 Hebergeur: Heb…" at bounding box center [290, 181] width 386 height 569
click at [300, 547] on button "Télécharger" at bounding box center [315, 552] width 64 height 20
click at [411, 218] on td "20.87 20.87" at bounding box center [411, 225] width 61 height 26
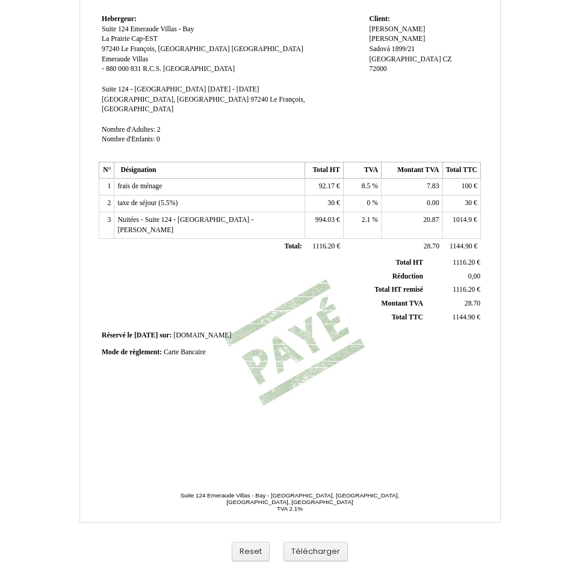
click at [373, 220] on td "2.1 2.1 %" at bounding box center [362, 225] width 38 height 26
click at [360, 221] on td "2.1 2.1 %" at bounding box center [362, 225] width 38 height 26
click at [326, 283] on th "Total HT remisé Total HT remisé" at bounding box center [262, 290] width 325 height 14
click at [330, 199] on span "30" at bounding box center [330, 203] width 7 height 8
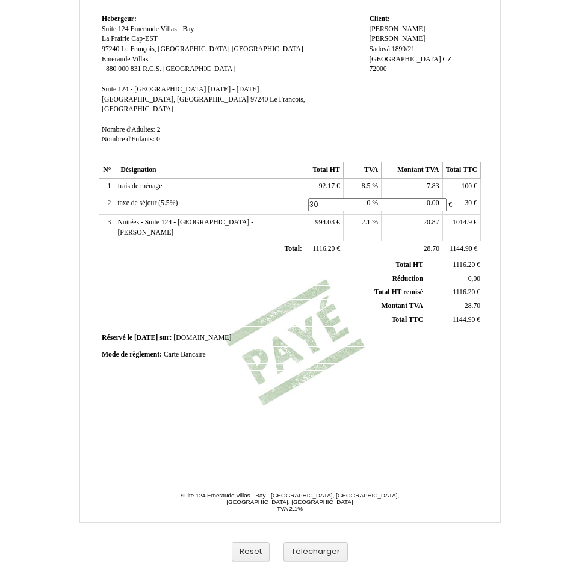
click at [330, 199] on input "30" at bounding box center [377, 205] width 138 height 13
click at [322, 199] on input "30" at bounding box center [377, 205] width 138 height 13
click at [301, 259] on th "Total HT Total HT" at bounding box center [262, 265] width 325 height 13
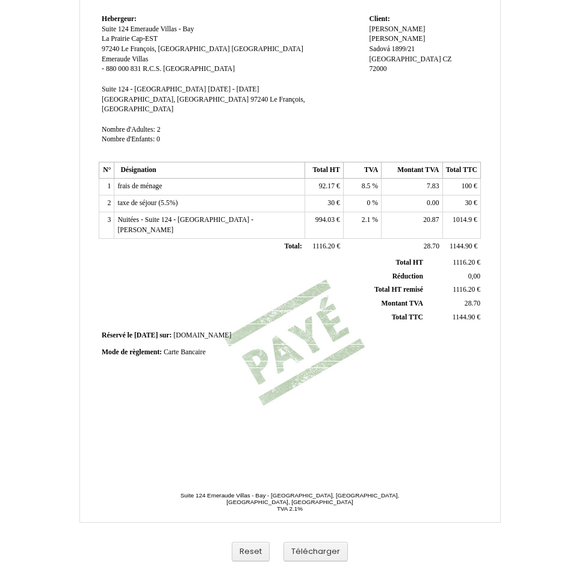
click at [333, 199] on span "30" at bounding box center [330, 203] width 7 height 8
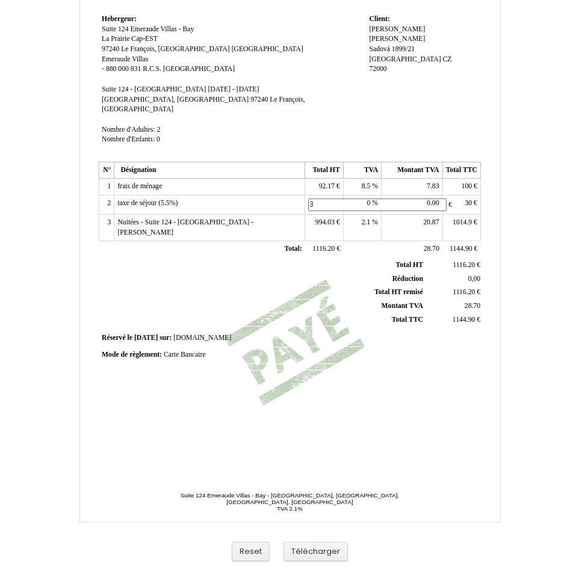
type input "30"
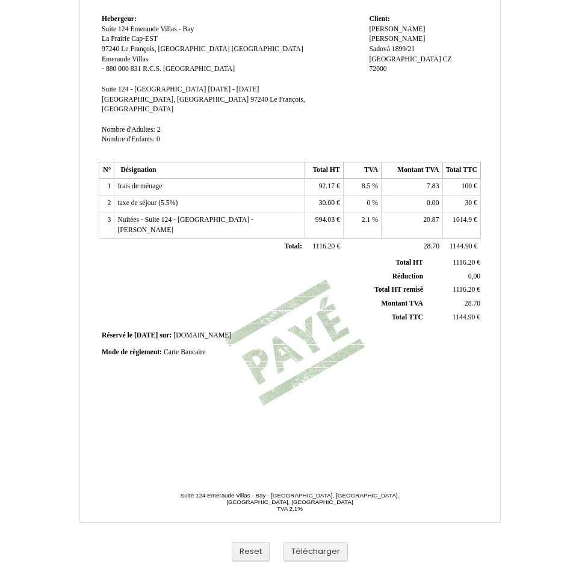
click at [330, 216] on span "994.03" at bounding box center [324, 220] width 19 height 8
click at [330, 215] on input "994.03" at bounding box center [377, 221] width 138 height 13
type input "994.03"
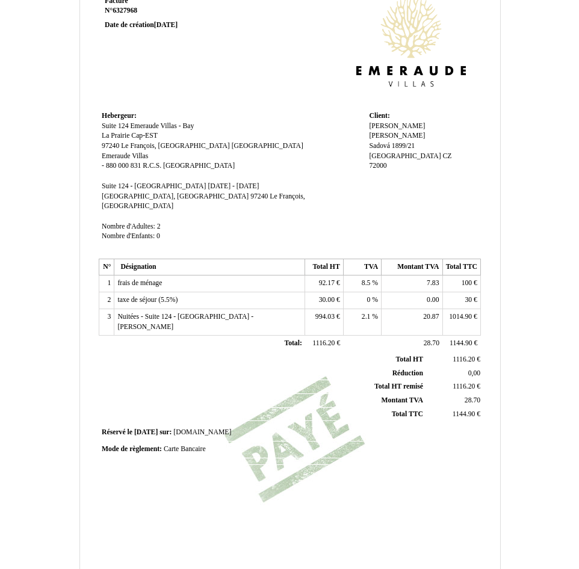
scroll to position [120, 0]
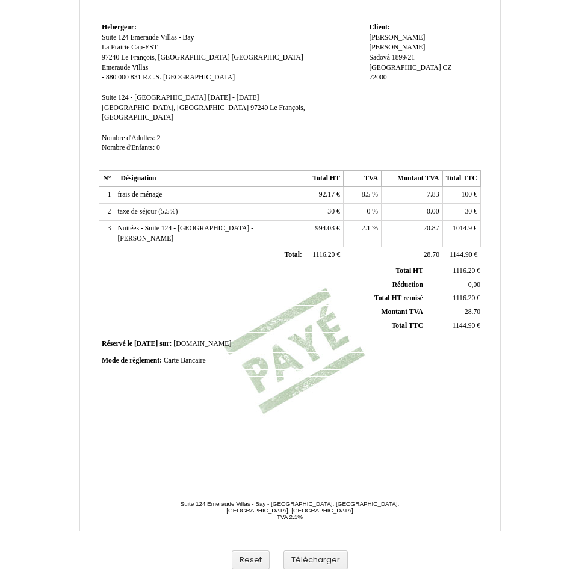
scroll to position [157, 0]
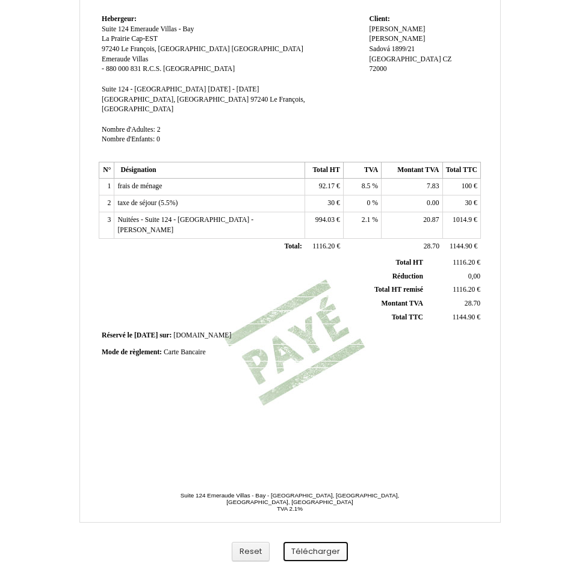
click at [330, 556] on button "Télécharger" at bounding box center [315, 552] width 64 height 20
click at [334, 216] on span "994.03" at bounding box center [324, 220] width 19 height 8
click at [334, 215] on input "994.03" at bounding box center [377, 221] width 138 height 13
type input "994.03"
click at [427, 216] on span "20.87" at bounding box center [431, 220] width 16 height 8
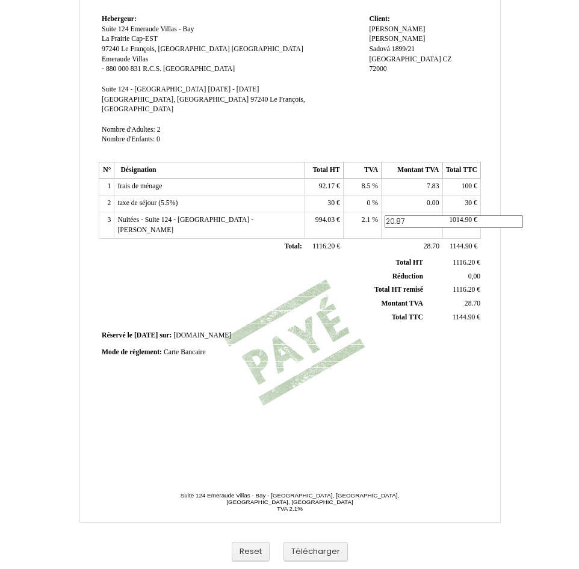
click at [427, 215] on input "20.87" at bounding box center [453, 221] width 138 height 13
type input "20.87"
click at [367, 362] on td at bounding box center [384, 365] width 191 height 7
click at [321, 552] on button "Télécharger" at bounding box center [315, 552] width 64 height 20
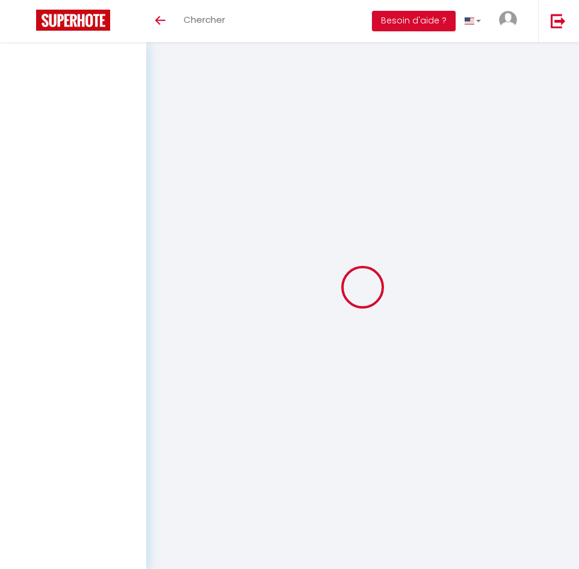
select select
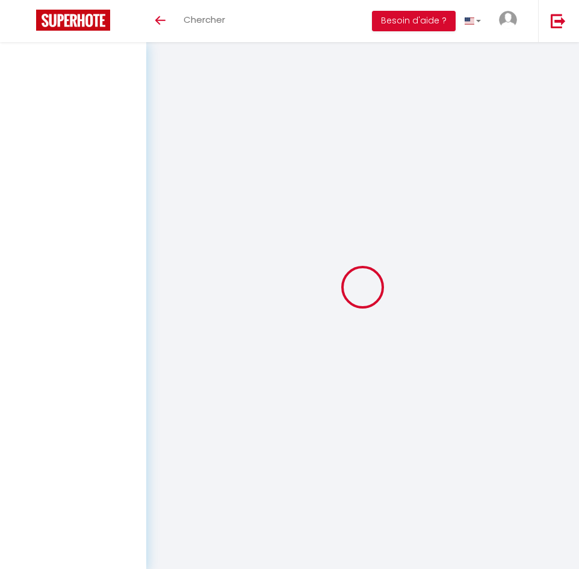
select select
checkbox input "false"
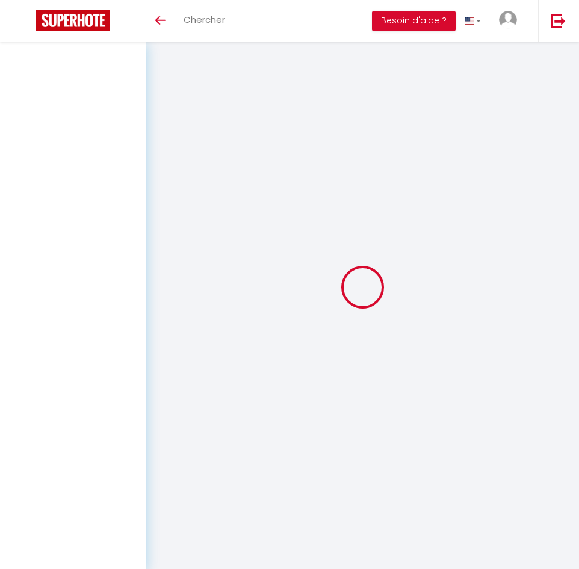
select select
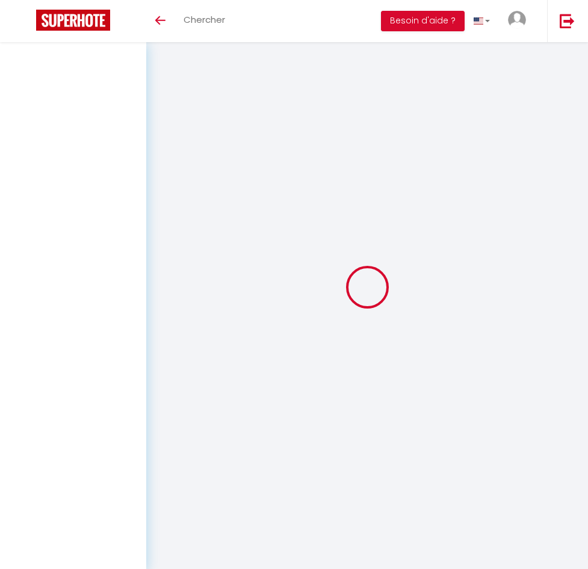
select select
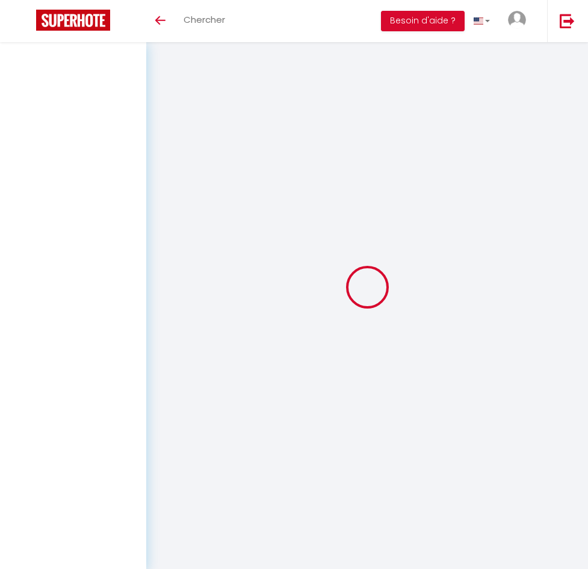
select select
checkbox input "false"
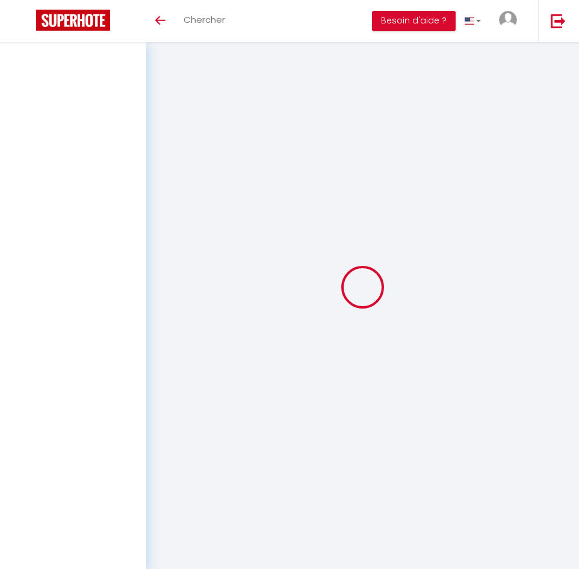
select select
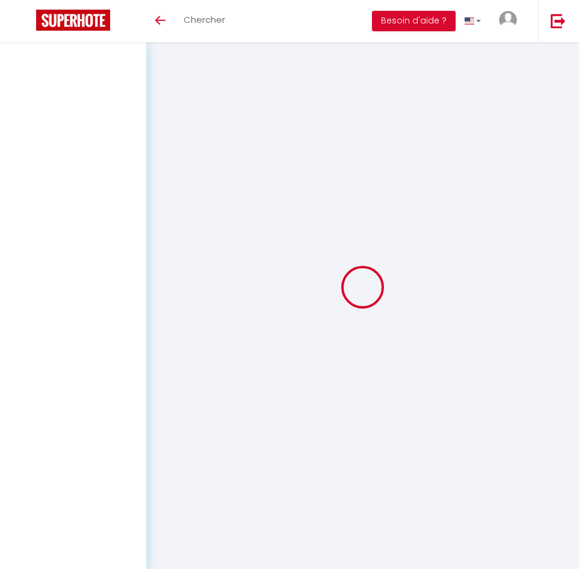
select select
checkbox input "false"
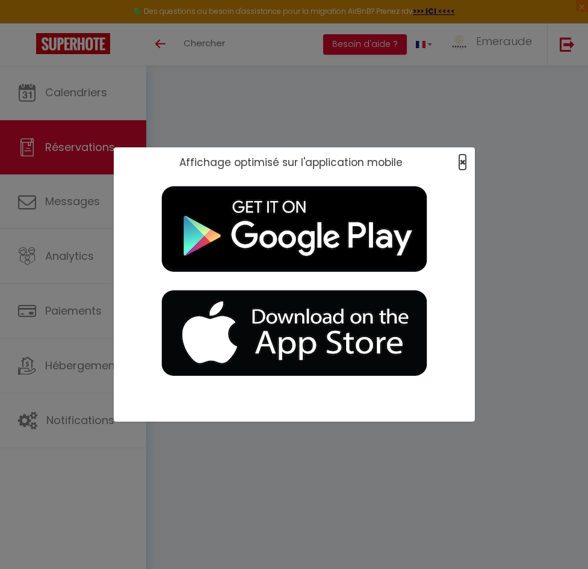
click at [463, 159] on span "×" at bounding box center [462, 162] width 7 height 15
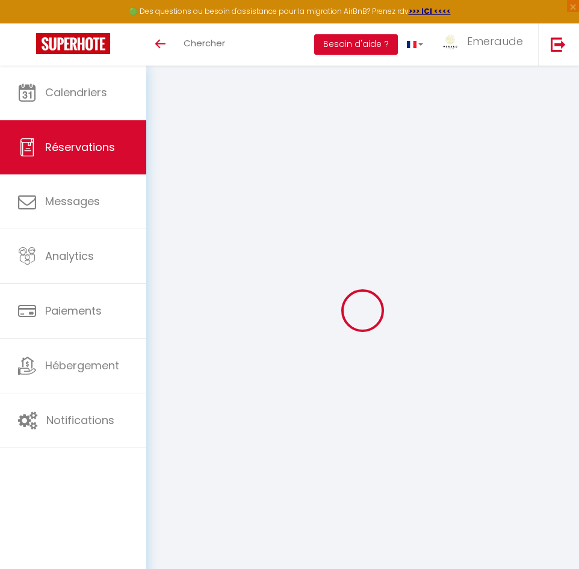
select select "cleaning"
select select "taxes"
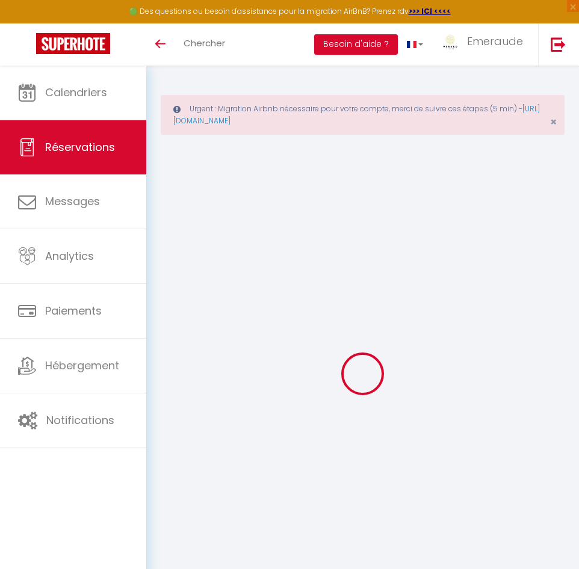
select select
checkbox input "false"
select select
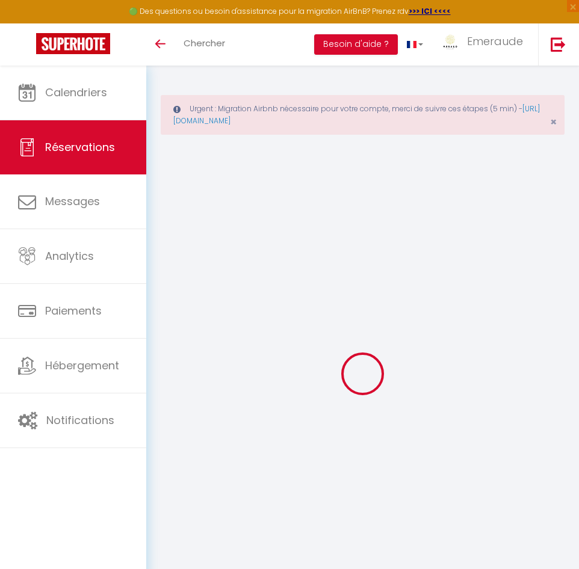
checkbox input "false"
type textarea "** THIS RESERVATION HAS BEEN PRE-PAID ** Reservation has a cancellation grace p…"
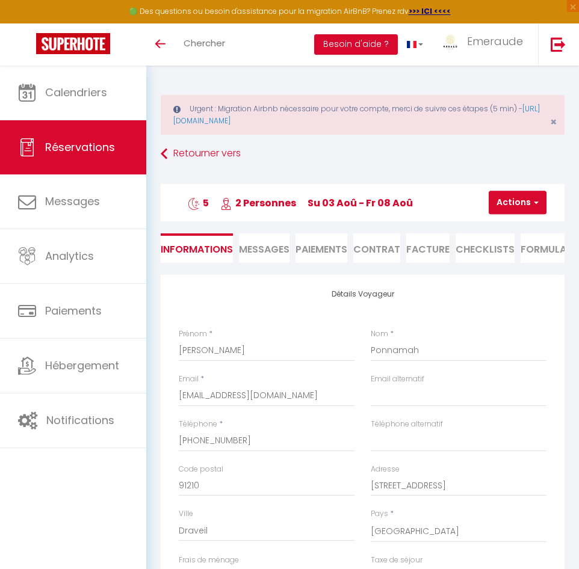
type input "100"
type input "19.8"
select select
checkbox input "false"
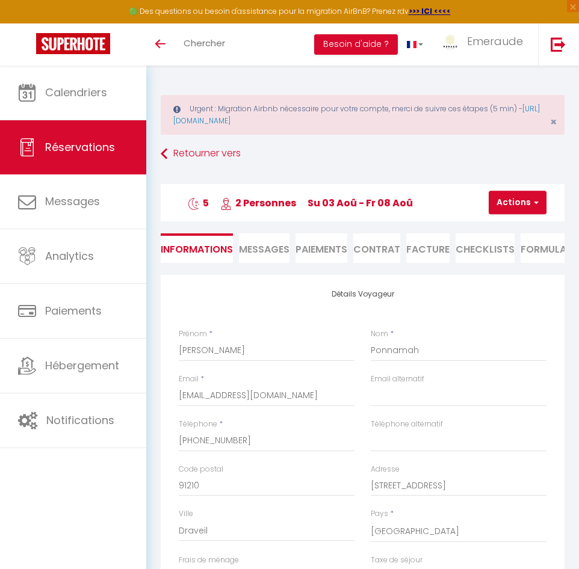
select select
click at [441, 251] on li "Facture" at bounding box center [427, 247] width 43 height 29
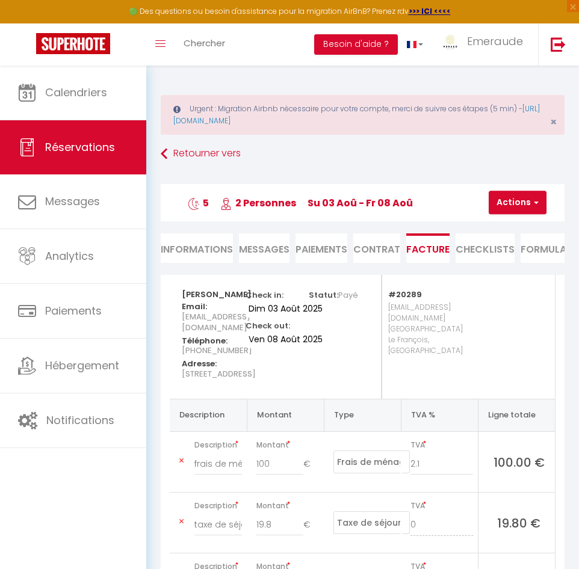
click at [374, 255] on li "Contrat" at bounding box center [376, 247] width 47 height 29
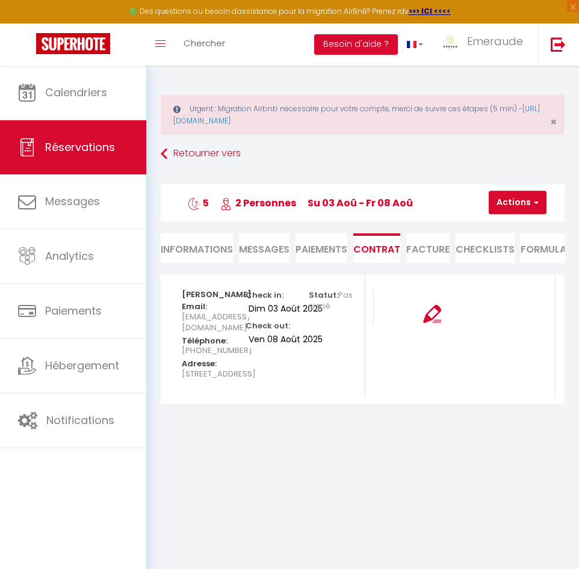
click at [342, 253] on li "Paiements" at bounding box center [321, 247] width 52 height 29
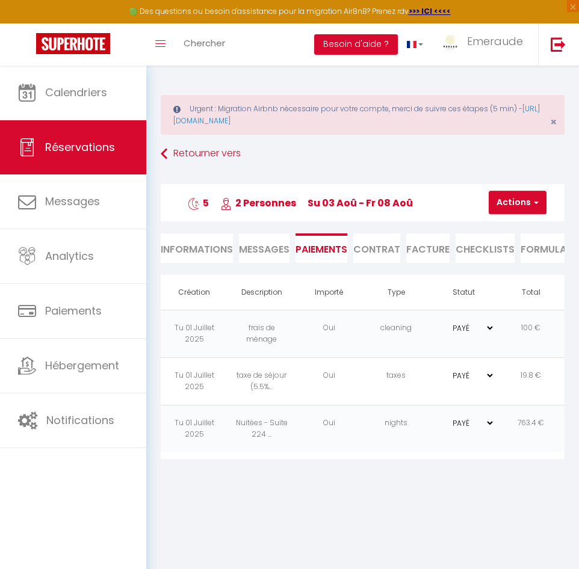
click at [380, 247] on li "Contrat" at bounding box center [376, 247] width 47 height 29
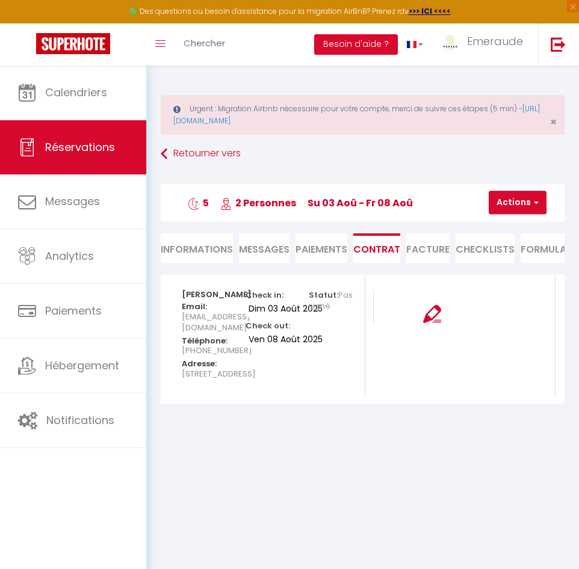
click at [433, 248] on li "Facture" at bounding box center [427, 247] width 43 height 29
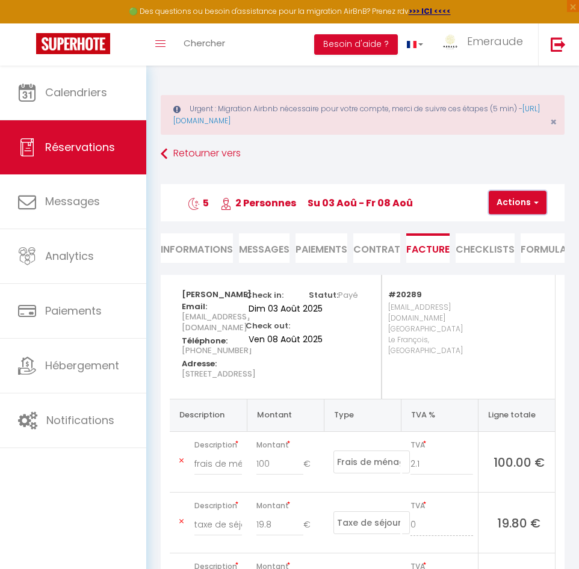
click at [519, 210] on button "Actions" at bounding box center [517, 203] width 58 height 24
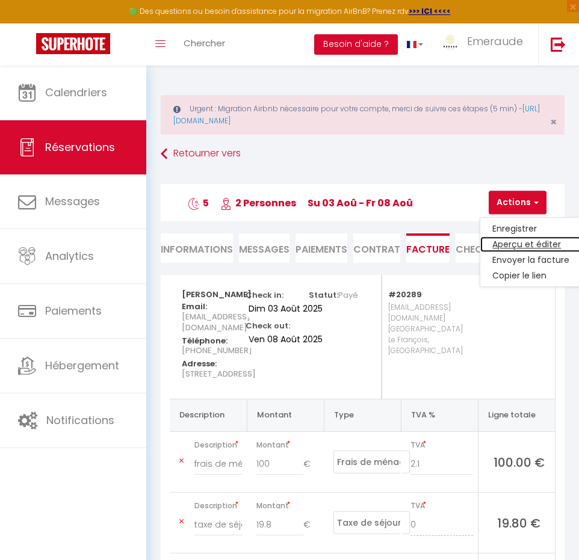
click at [523, 245] on link "Aperçu et éditer" at bounding box center [530, 245] width 101 height 16
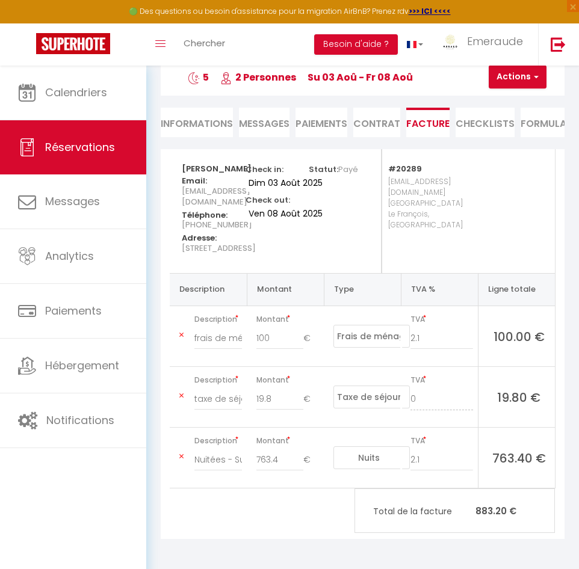
scroll to position [155, 0]
click at [181, 43] on link "Chercher" at bounding box center [204, 44] width 60 height 42
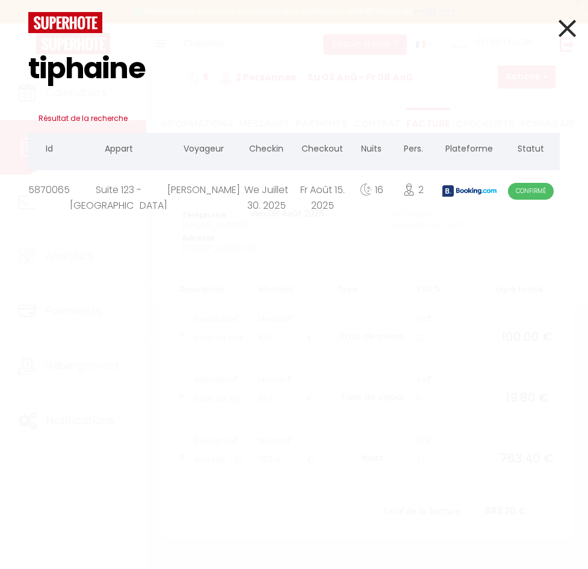
type input "tiphaine"
click at [240, 198] on div "We Juillet 30. 2025" at bounding box center [266, 189] width 52 height 39
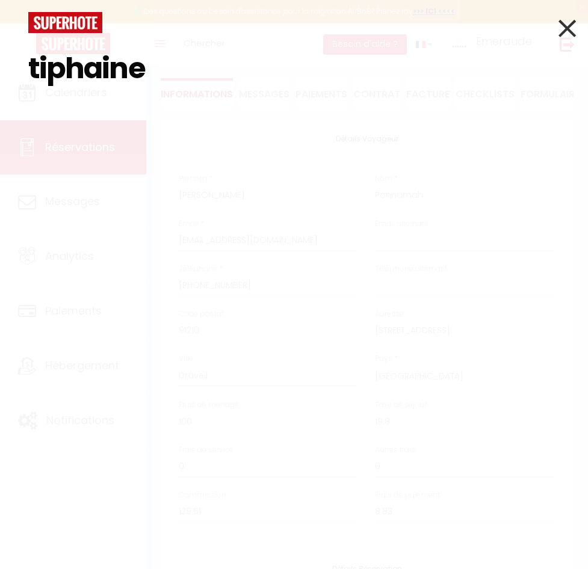
select select
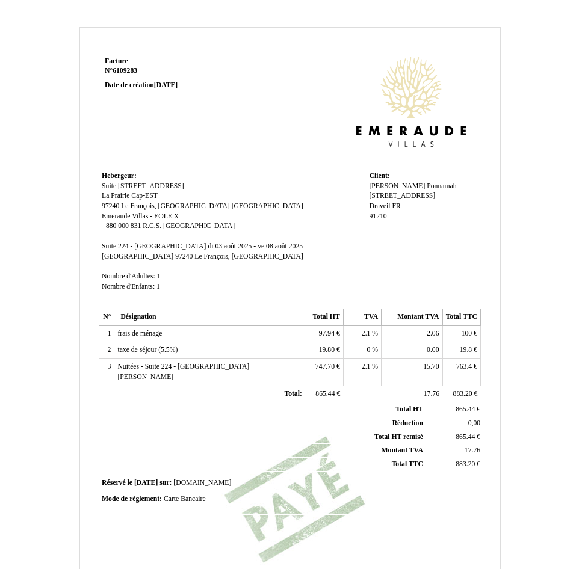
click at [449, 363] on td "763.4 763.4 €" at bounding box center [461, 372] width 38 height 26
click at [461, 364] on span "763.4" at bounding box center [464, 367] width 16 height 8
click at [461, 364] on input "763.4" at bounding box center [515, 368] width 138 height 13
type input "768.20"
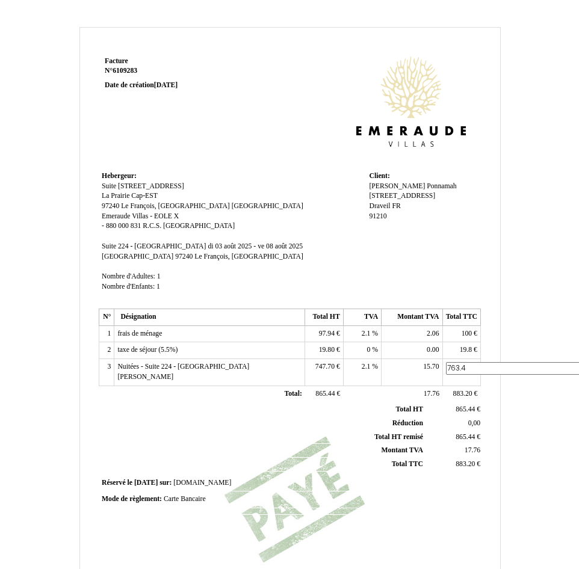
scroll to position [157, 0]
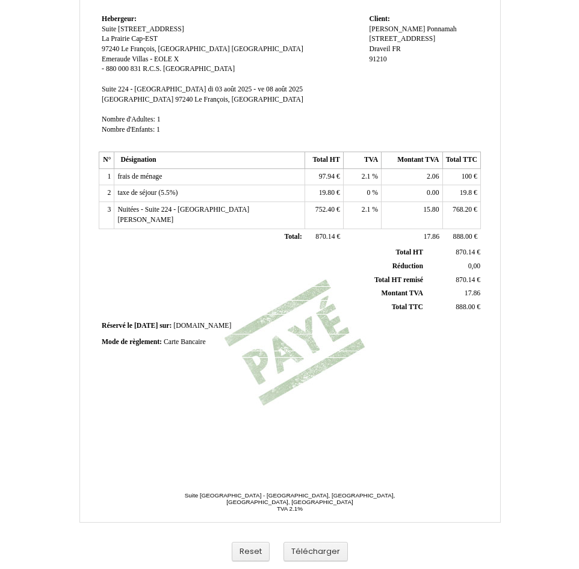
click at [462, 195] on span "19.8" at bounding box center [466, 193] width 12 height 8
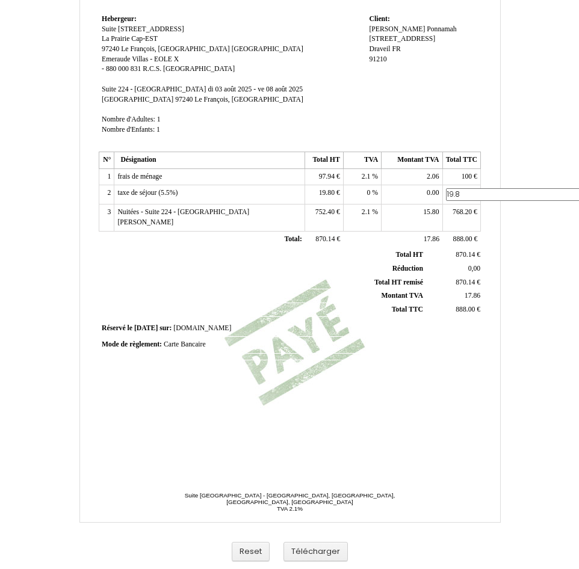
click at [462, 195] on input "19.8" at bounding box center [515, 194] width 138 height 13
type input "15"
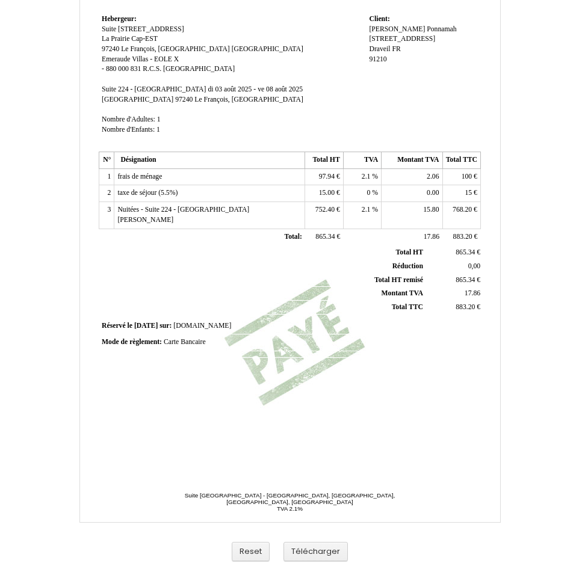
click at [365, 177] on span "2.1" at bounding box center [366, 177] width 9 height 8
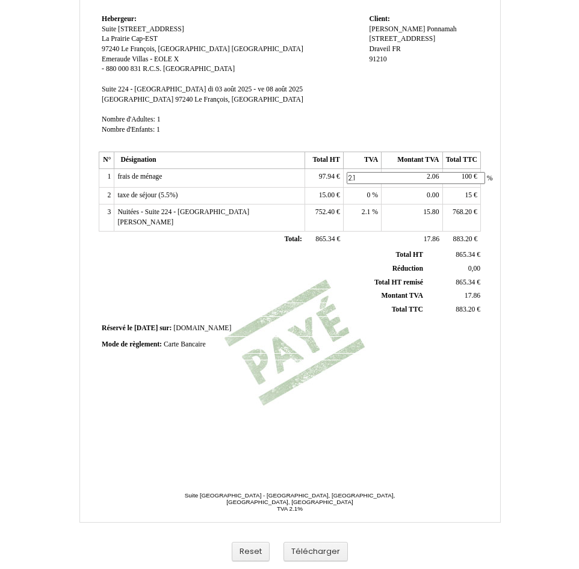
click at [365, 177] on input "2.1" at bounding box center [416, 178] width 138 height 13
type input "8.5"
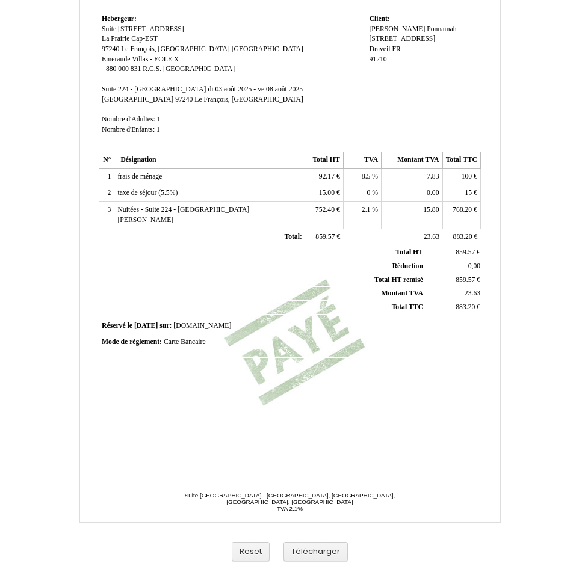
click at [391, 352] on div "Facture Facture N° 6109283 6109283 Date de création 01 July 2025 Hebergeur: Heb…" at bounding box center [290, 181] width 386 height 569
drag, startPoint x: 323, startPoint y: 298, endPoint x: 330, endPoint y: 345, distance: 47.5
click at [323, 301] on th "Total TTC Total TTC" at bounding box center [262, 308] width 325 height 14
click at [326, 551] on button "Télécharger" at bounding box center [315, 552] width 64 height 20
click at [173, 351] on td at bounding box center [194, 354] width 191 height 7
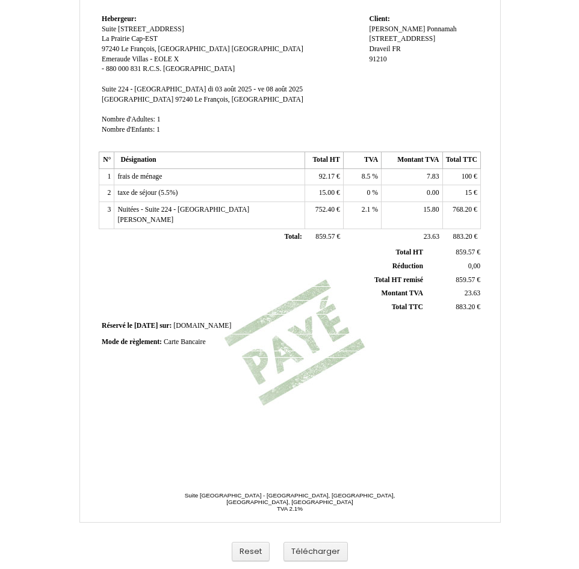
click at [325, 197] on span "15.00 15.00" at bounding box center [327, 193] width 17 height 8
click at [322, 190] on span "15.00" at bounding box center [327, 193] width 16 height 8
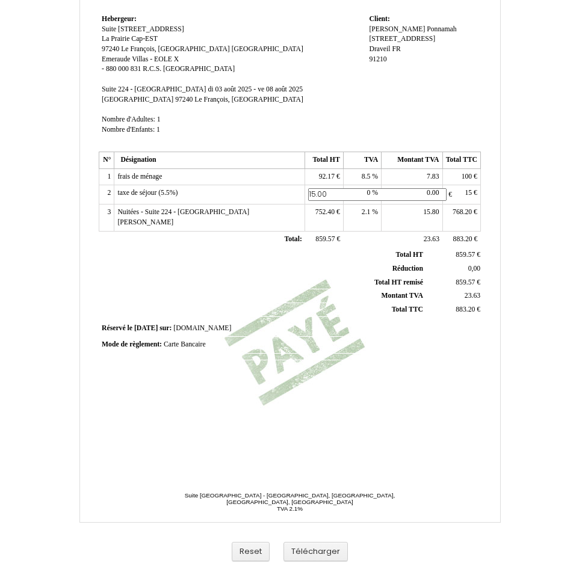
click at [322, 190] on input "15.00" at bounding box center [377, 194] width 138 height 13
type input "15"
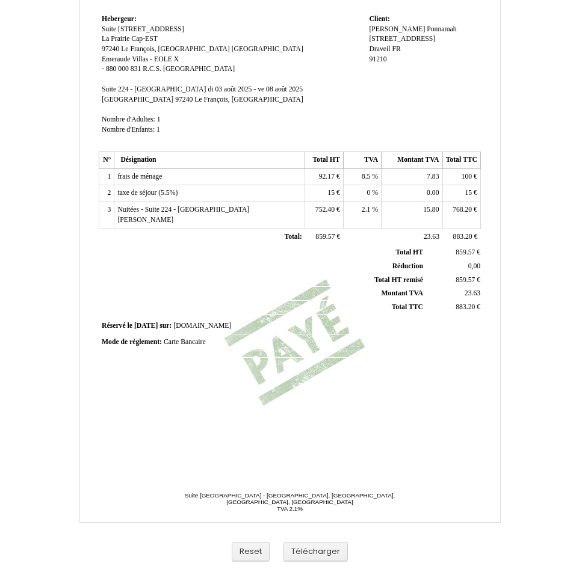
click at [324, 207] on span "752.40" at bounding box center [324, 210] width 19 height 8
click at [324, 207] on input "752.40" at bounding box center [377, 211] width 138 height 13
type input "752.40"
click at [330, 287] on th "Montant TVA Montant TVA" at bounding box center [262, 294] width 325 height 14
click at [322, 553] on button "Télécharger" at bounding box center [315, 552] width 64 height 20
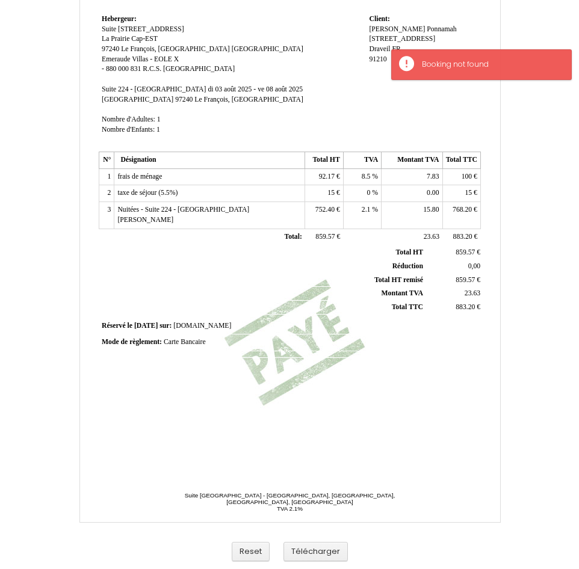
click at [339, 404] on div "Facture Facture N° 6109283 6109283 Date de création 01 July 2025 Hebergeur: Heb…" at bounding box center [290, 181] width 386 height 569
click at [434, 399] on div "Facture Facture N° 6109283 6109283 Date de création 01 July 2025 Hebergeur: Heb…" at bounding box center [290, 181] width 386 height 569
click at [322, 554] on button "Télécharger" at bounding box center [315, 552] width 64 height 20
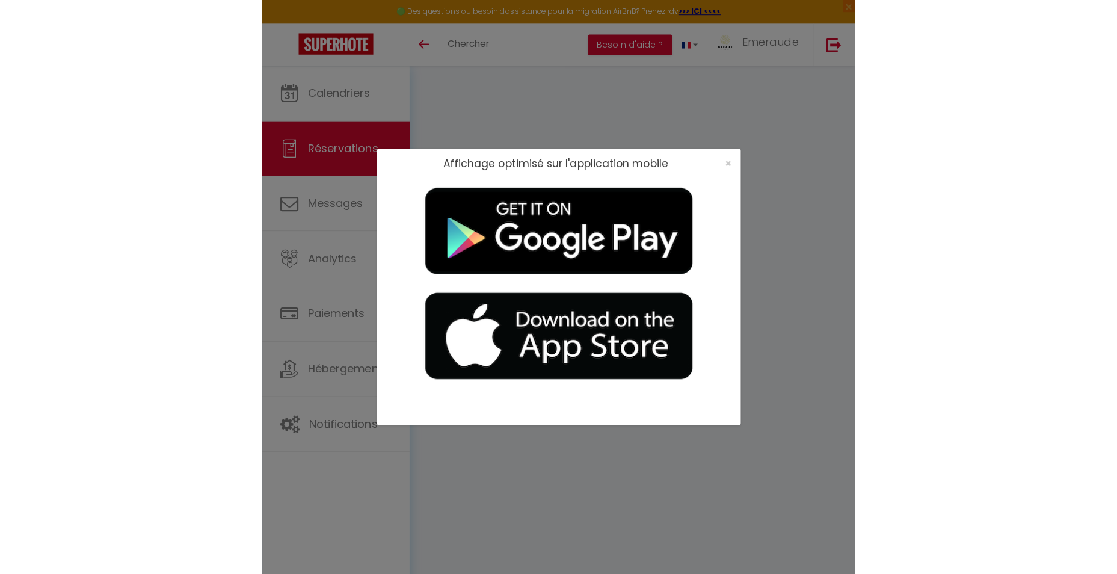
scroll to position [66, 0]
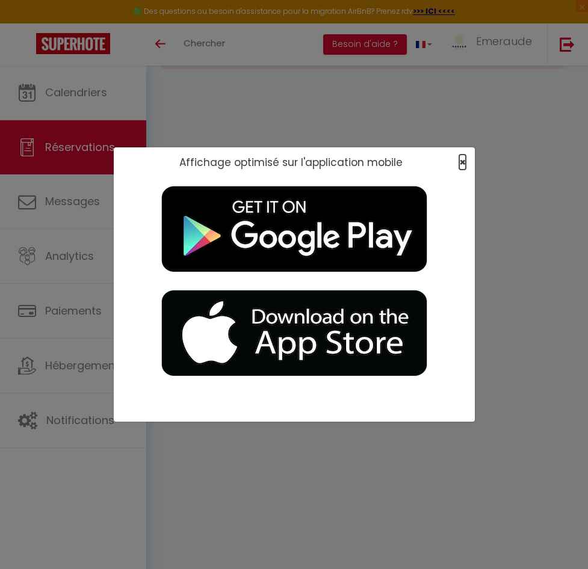
click at [464, 161] on span "×" at bounding box center [462, 162] width 7 height 15
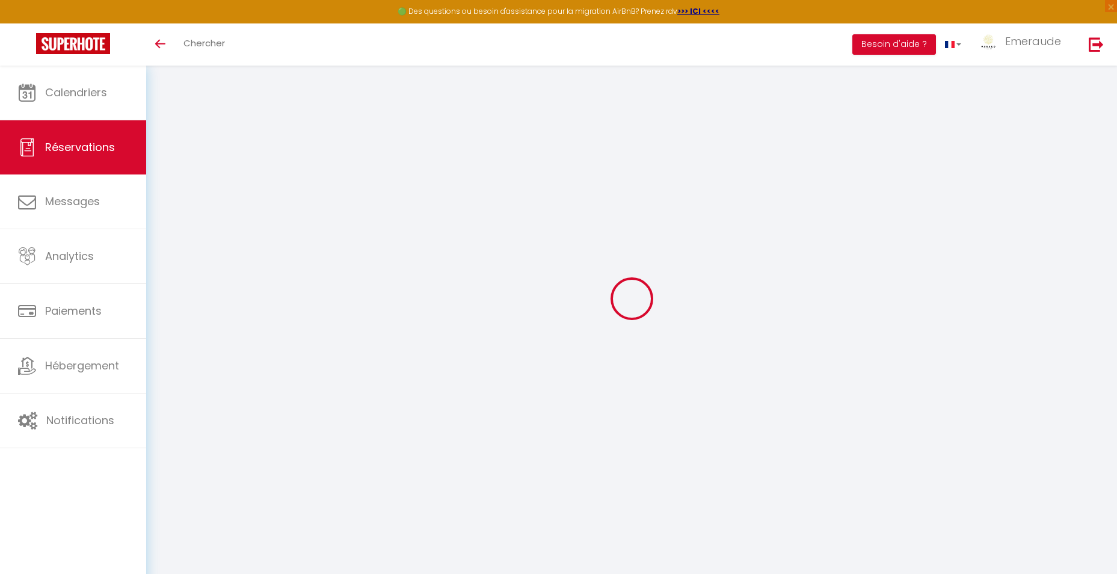
select select "cleaning"
select select "taxes"
select select
checkbox input "false"
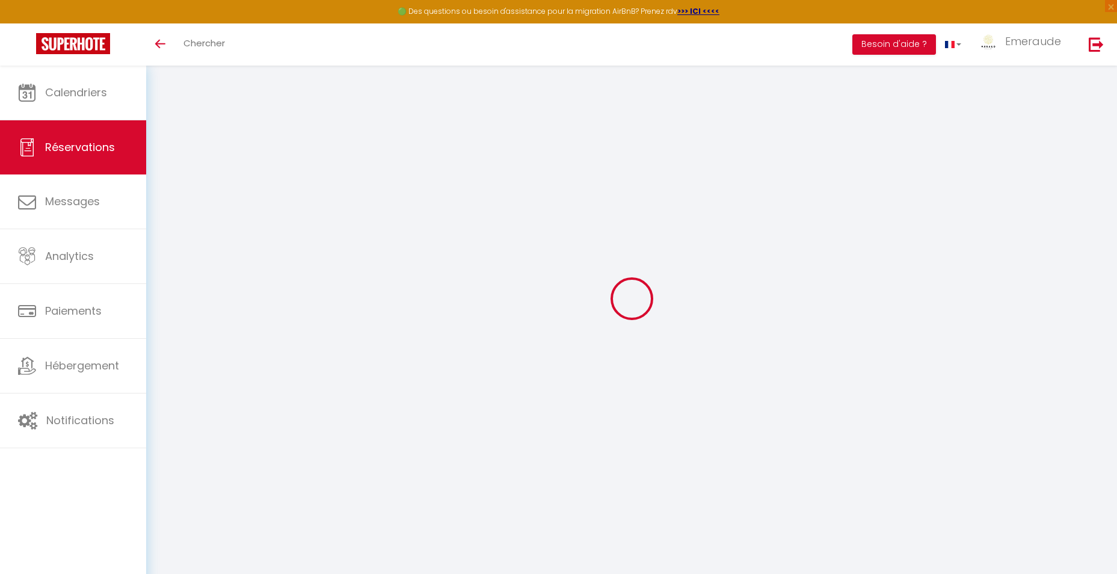
type textarea "** THIS RESERVATION HAS BEEN PRE-PAID ** BOOKING NOTE : Payment charge is EUR 3…"
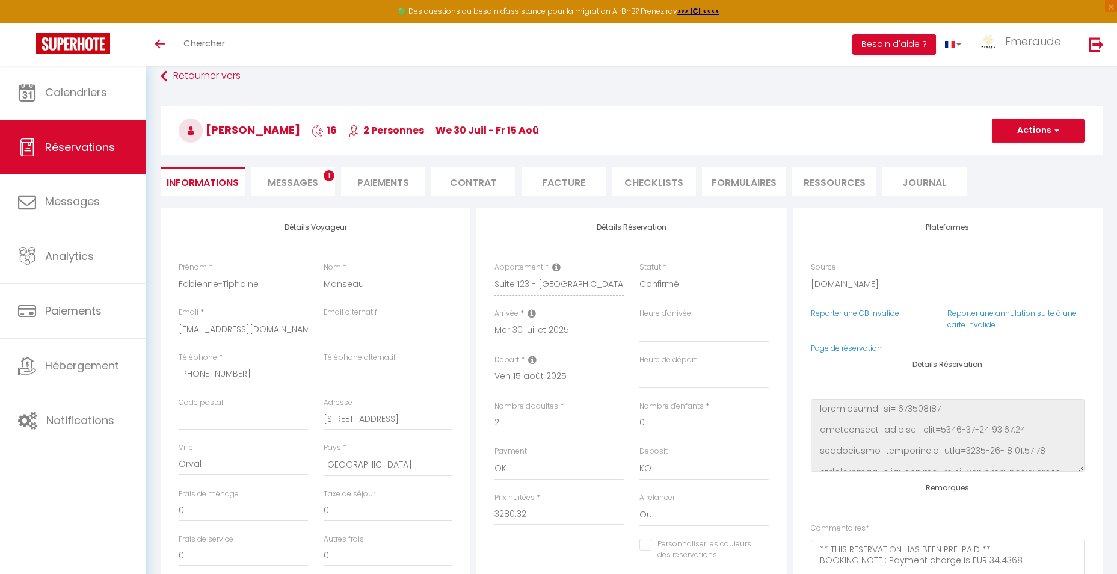
type input "100"
type input "63.36"
select select
checkbox input "false"
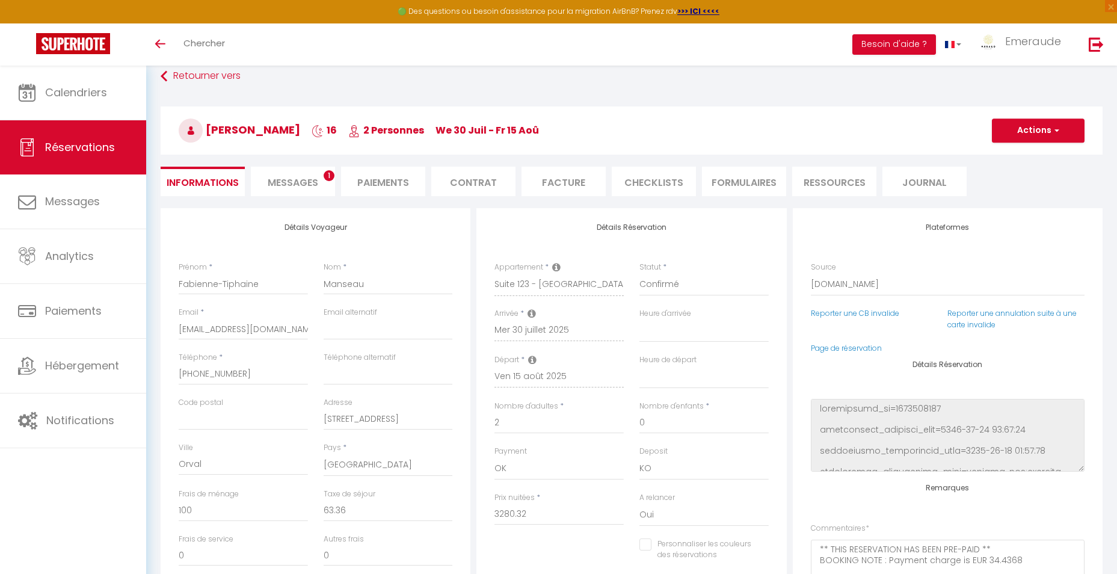
select select
click at [587, 184] on li "Facture" at bounding box center [564, 181] width 84 height 29
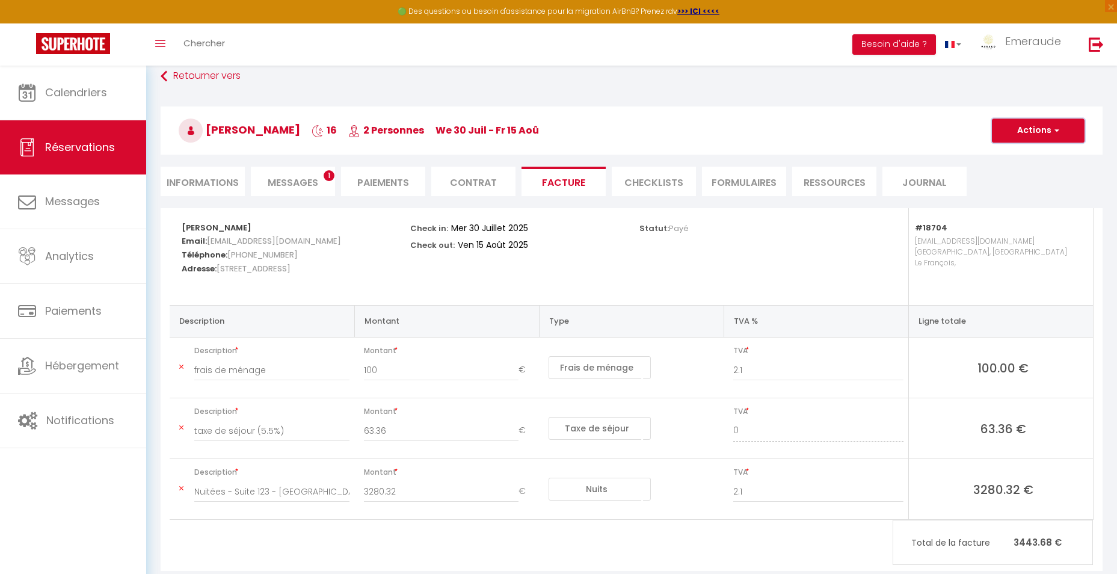
click at [587, 131] on button "Actions" at bounding box center [1038, 131] width 93 height 24
click at [587, 173] on link "Aperçu et éditer" at bounding box center [1029, 173] width 101 height 16
click at [371, 44] on div "Toggle menubar Chercher BUTTON Besoin d'aide ? Emeraude Paramètres Équipe" at bounding box center [597, 44] width 1021 height 42
drag, startPoint x: 277, startPoint y: 42, endPoint x: 227, endPoint y: 45, distance: 50.0
click at [267, 42] on div "Toggle menubar Chercher BUTTON Besoin d'aide ? Emeraude Paramètres Équipe" at bounding box center [597, 44] width 1021 height 42
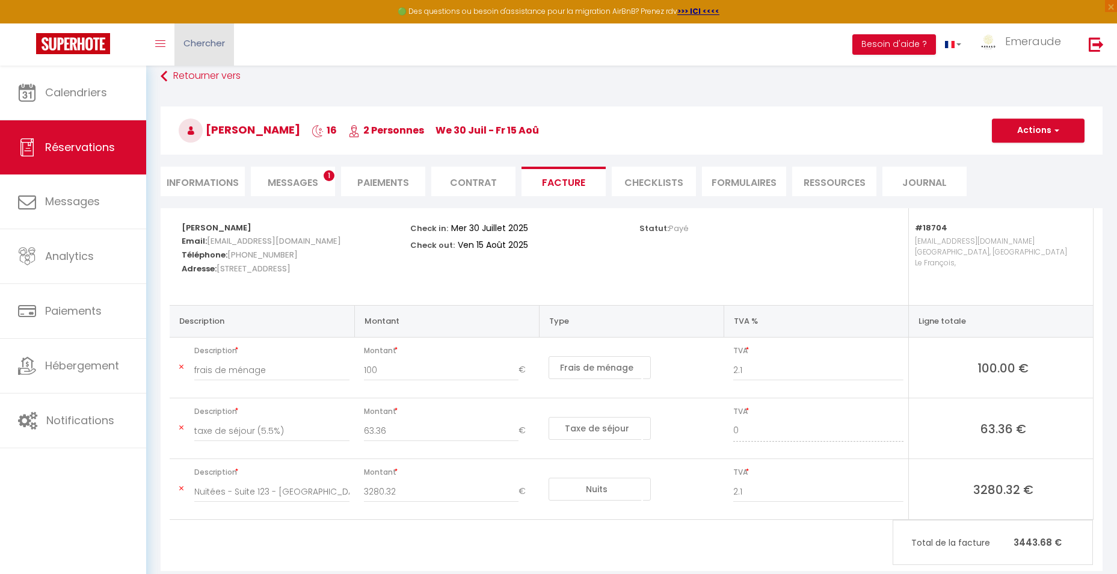
click at [179, 54] on link "Chercher" at bounding box center [204, 44] width 60 height 42
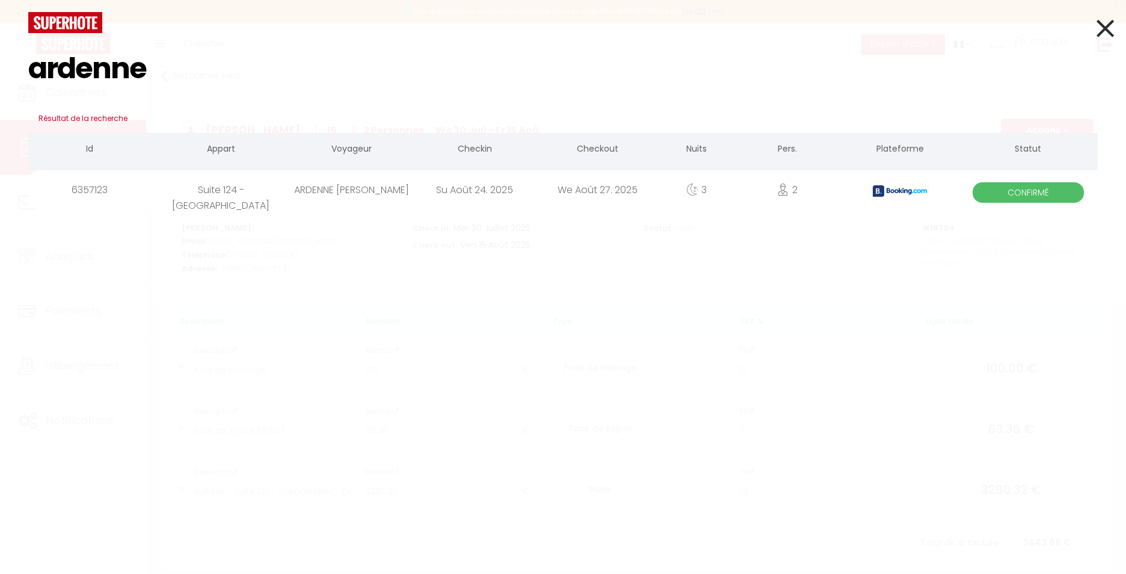
type input "ardenne"
click at [495, 182] on div "Su Août 24. 2025" at bounding box center [474, 189] width 123 height 39
select select
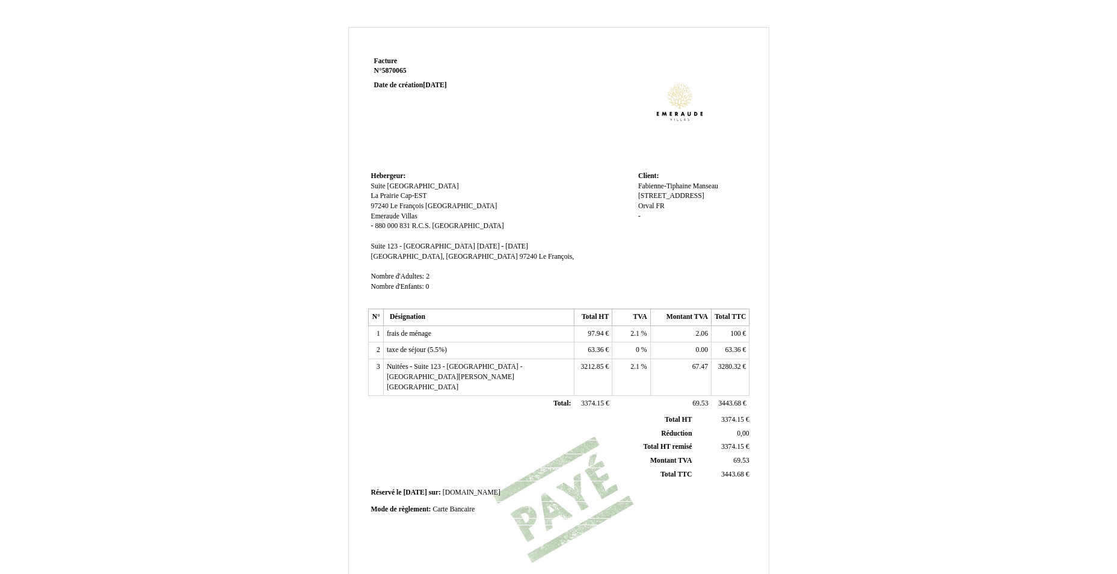
click at [719, 362] on td "3280.32 3280.32 €" at bounding box center [731, 377] width 38 height 37
click at [718, 365] on span "3280.32" at bounding box center [729, 367] width 23 height 8
type input "3247.68"
click at [573, 396] on td "Total: Total:" at bounding box center [478, 404] width 191 height 17
click at [593, 368] on span "3180.88" at bounding box center [592, 367] width 23 height 8
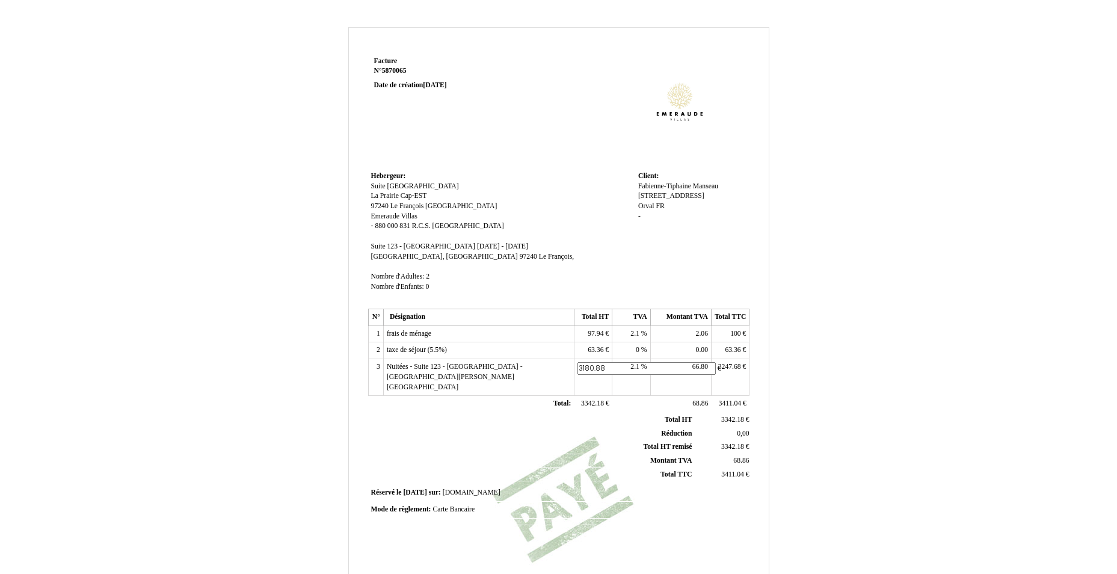
click at [593, 368] on input "3180.88" at bounding box center [647, 368] width 138 height 13
type input "3180.88"
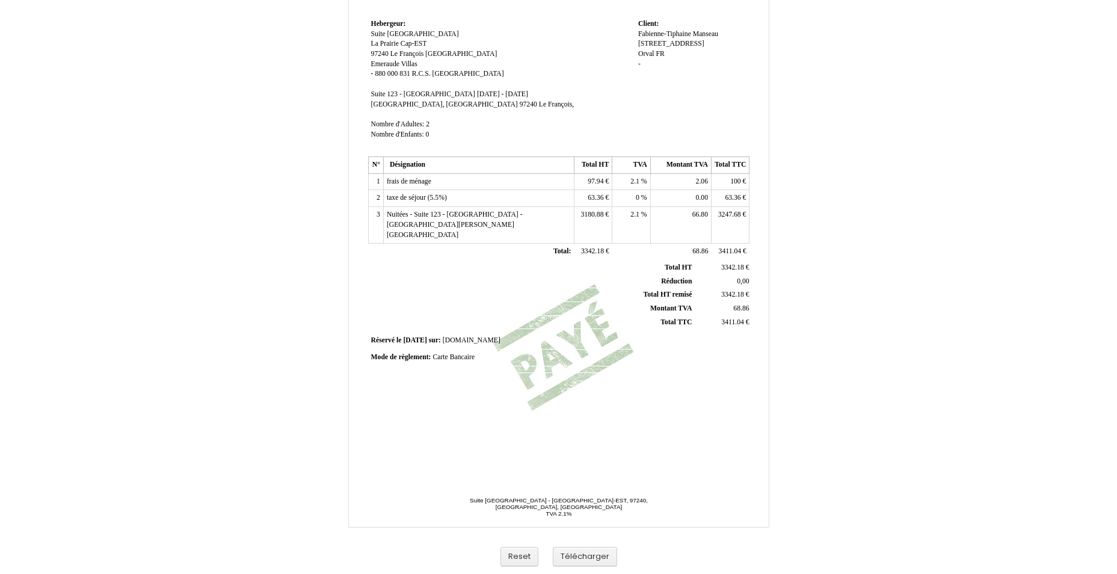
click at [609, 274] on th "Réduction Réduction" at bounding box center [532, 281] width 325 height 14
click at [703, 211] on span "66.80" at bounding box center [700, 215] width 16 height 8
click at [703, 211] on input "66.80" at bounding box center [723, 216] width 138 height 13
type input "66.80"
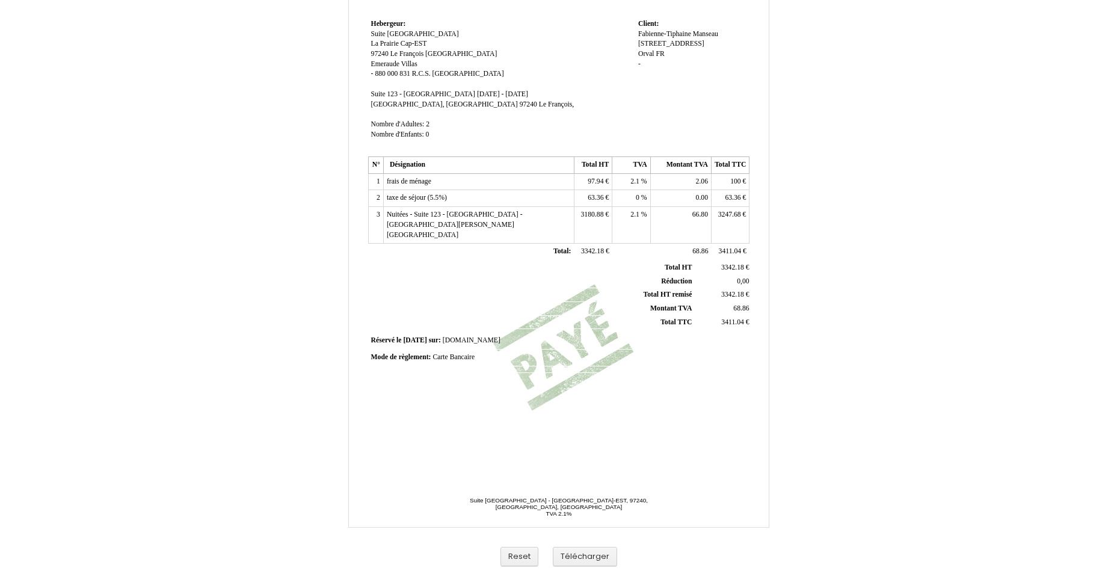
click at [534, 333] on td "Réservé le Réservé le [DATE] [DATE] sur: sur: [DOMAIN_NAME] [DOMAIN_NAME]" at bounding box center [559, 341] width 382 height 16
click at [592, 200] on span "63.36" at bounding box center [596, 198] width 16 height 8
click at [591, 200] on input "63.36" at bounding box center [647, 199] width 138 height 13
type input "96"
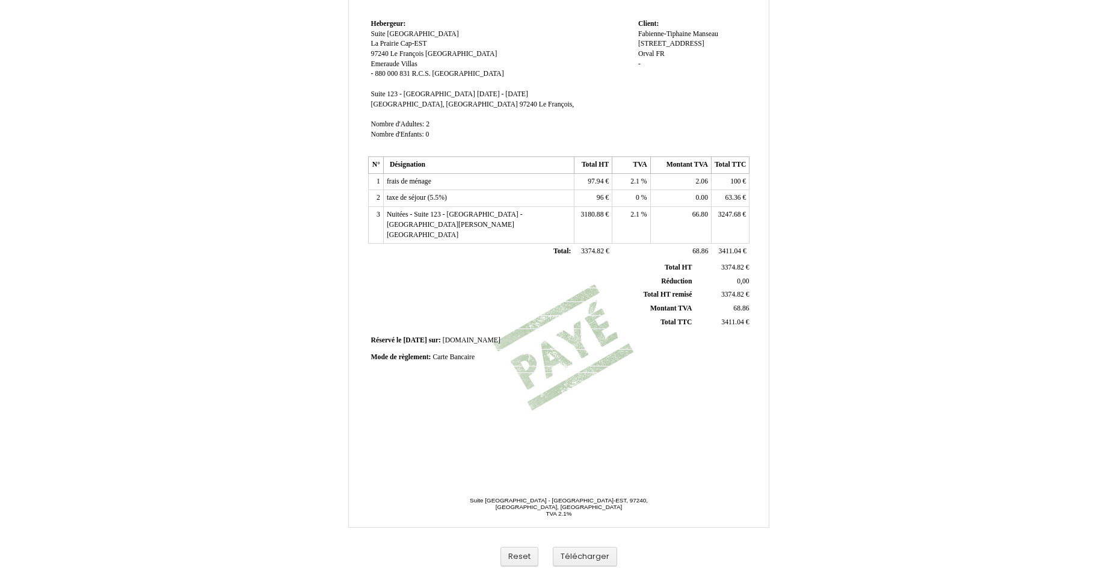
click at [727, 196] on span "63.36" at bounding box center [733, 198] width 16 height 8
click at [727, 196] on input "63.36" at bounding box center [784, 199] width 138 height 13
type input "96"
click at [634, 180] on span "2.1" at bounding box center [634, 181] width 9 height 8
click at [634, 180] on input "2.1" at bounding box center [684, 183] width 138 height 13
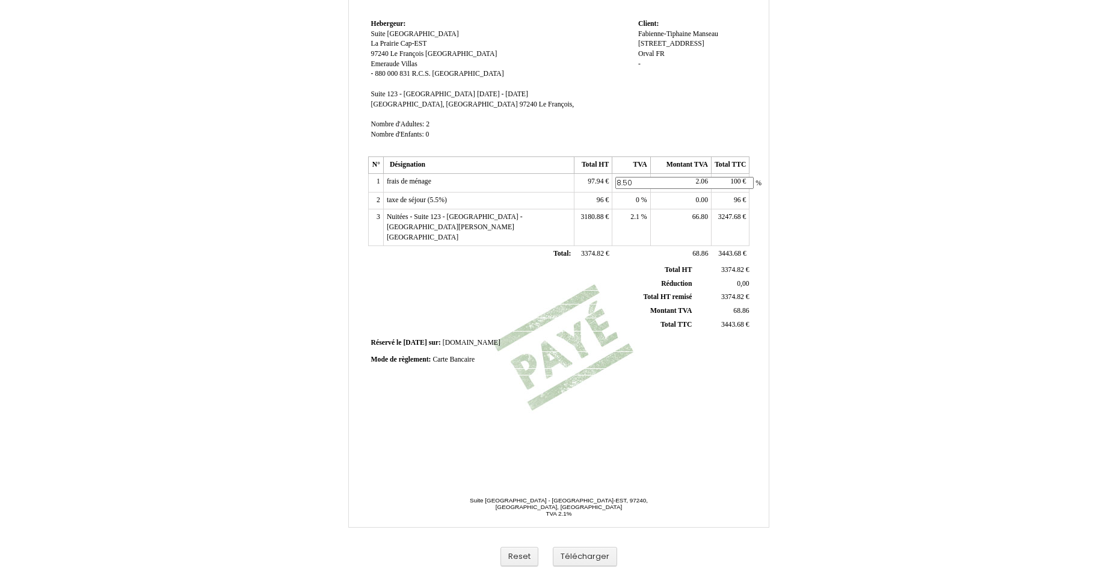
type input "8.50"
click at [600, 380] on div "Facture Facture N° 5870065 5870065 Date de création 29 May 2025 Hebergeur: Hebe…" at bounding box center [559, 185] width 386 height 569
click at [691, 368] on div "Facture Facture N° 5870065 5870065 Date de création 29 May 2025 Hebergeur: Hebe…" at bounding box center [559, 185] width 386 height 569
click at [584, 552] on button "Télécharger" at bounding box center [585, 557] width 64 height 20
drag, startPoint x: 753, startPoint y: 200, endPoint x: 850, endPoint y: 109, distance: 132.8
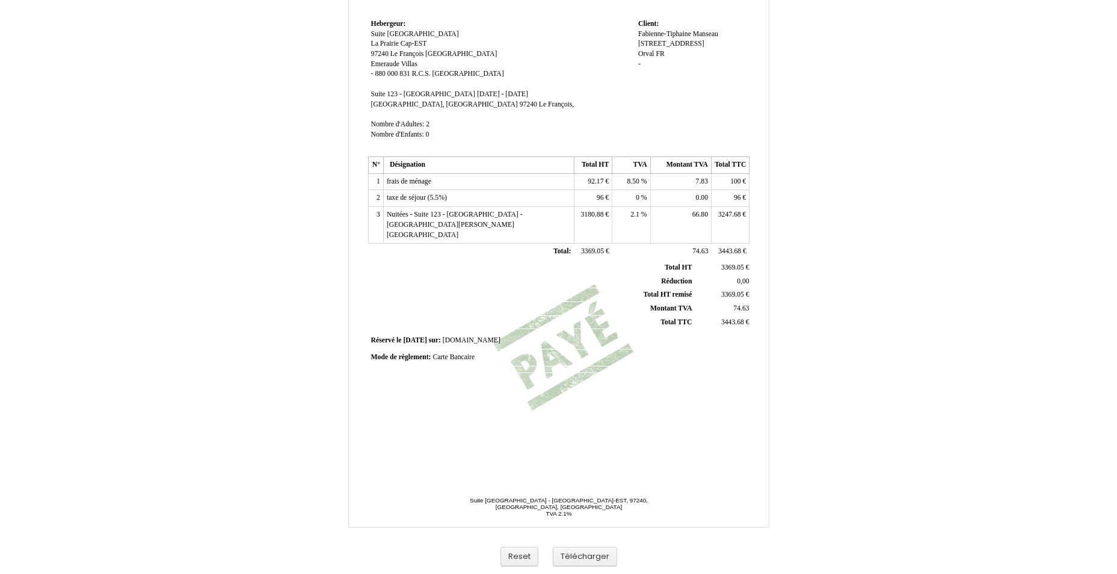
click at [843, 111] on div "Facture Facture N° 5870065 5870065 Date de création 29 May 2025 Hebergeur: Hebe…" at bounding box center [559, 224] width 704 height 698
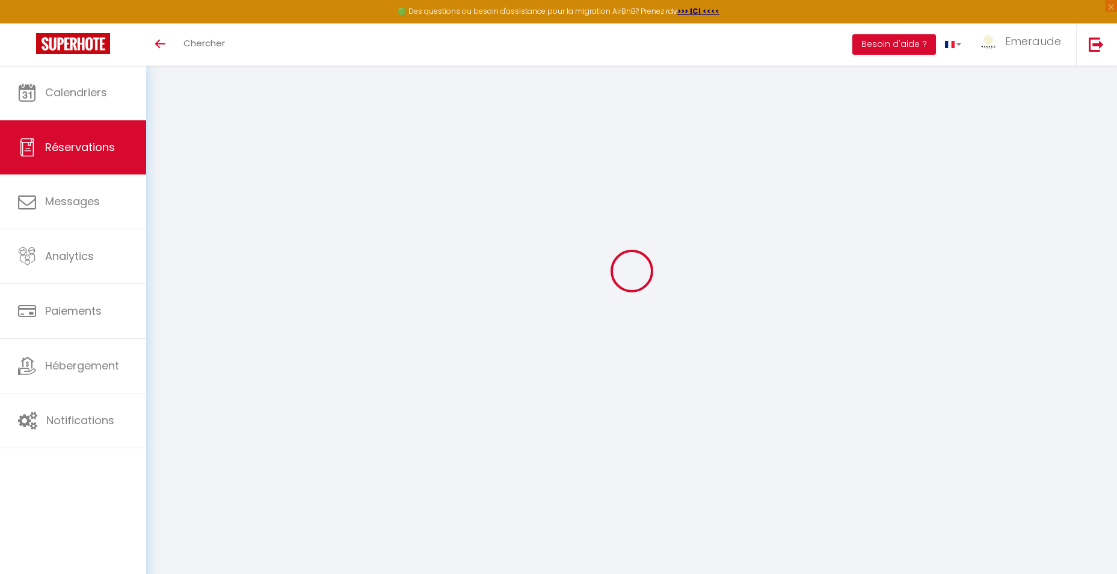
scroll to position [66, 0]
select select "cleaning"
select select "taxes"
select select
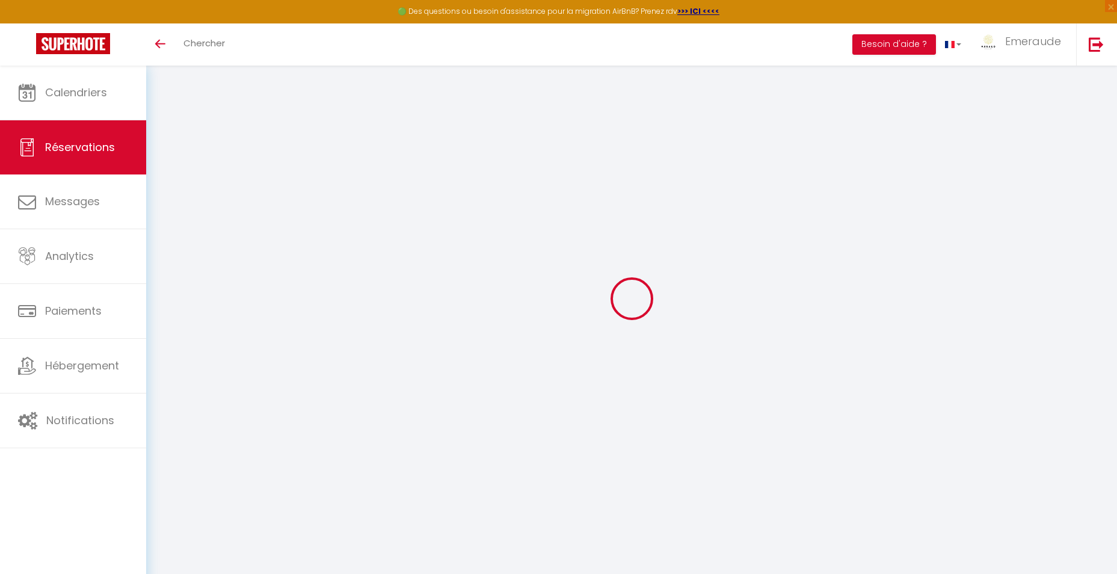
checkbox input "false"
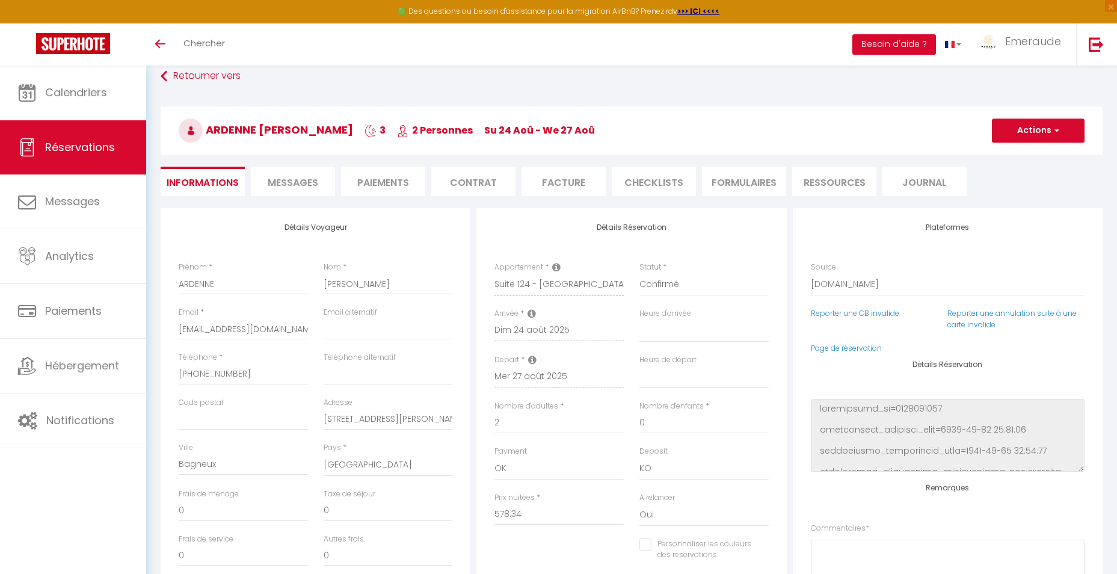
select select
checkbox input "false"
type textarea "** THIS RESERVATION HAS BEEN PRE-PAID ** Reservation has a cancellation grace p…"
type input "100"
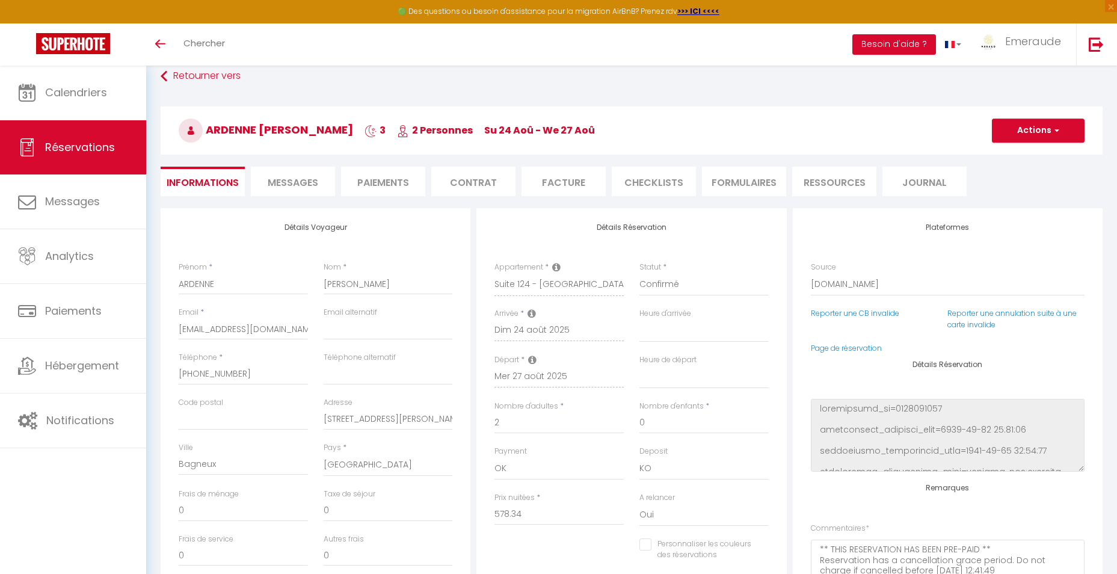
type input "11.88"
select select
checkbox input "false"
select select
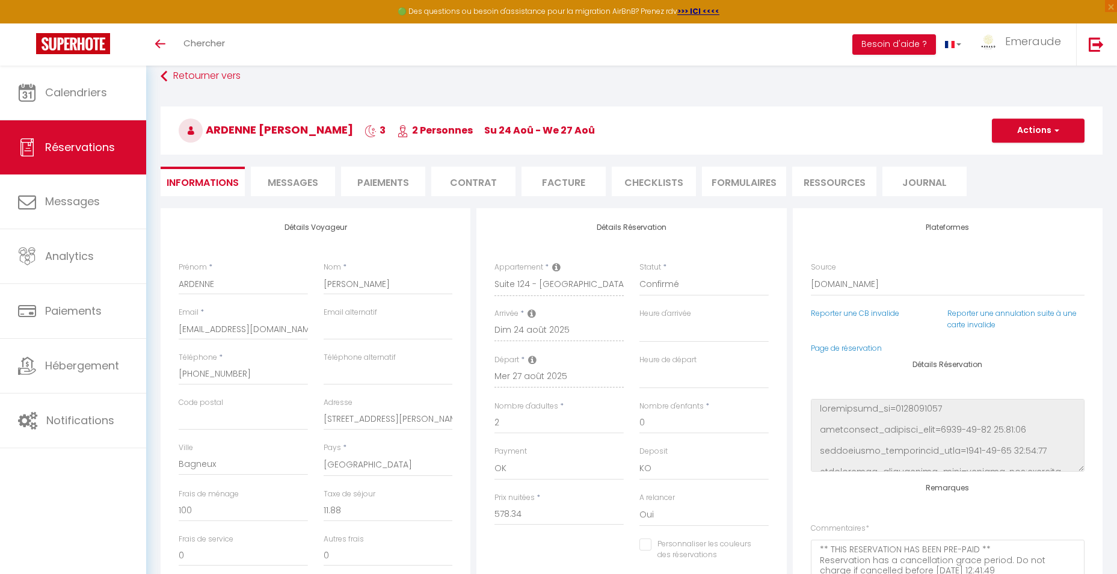
select select
click at [562, 187] on li "Facture" at bounding box center [564, 181] width 84 height 29
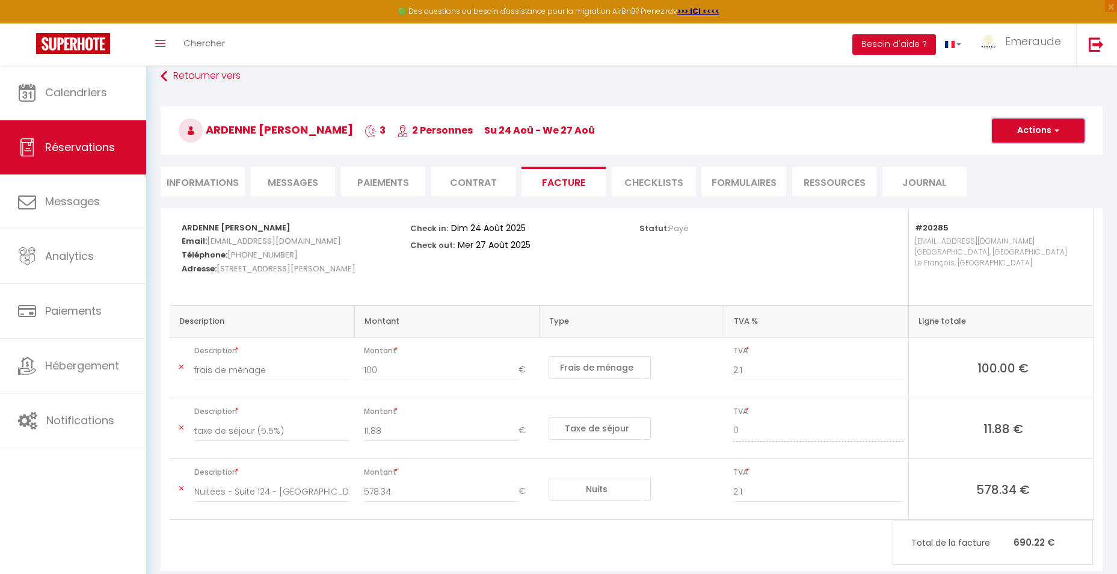
click at [1059, 128] on button "Actions" at bounding box center [1038, 131] width 93 height 24
click at [999, 173] on link "Aperçu et éditer" at bounding box center [1029, 173] width 101 height 16
click at [291, 48] on div "Toggle menubar Chercher BUTTON Besoin d'aide ? Emeraude Paramètres Équipe" at bounding box center [597, 44] width 1021 height 42
click at [206, 38] on span "Chercher" at bounding box center [204, 43] width 42 height 13
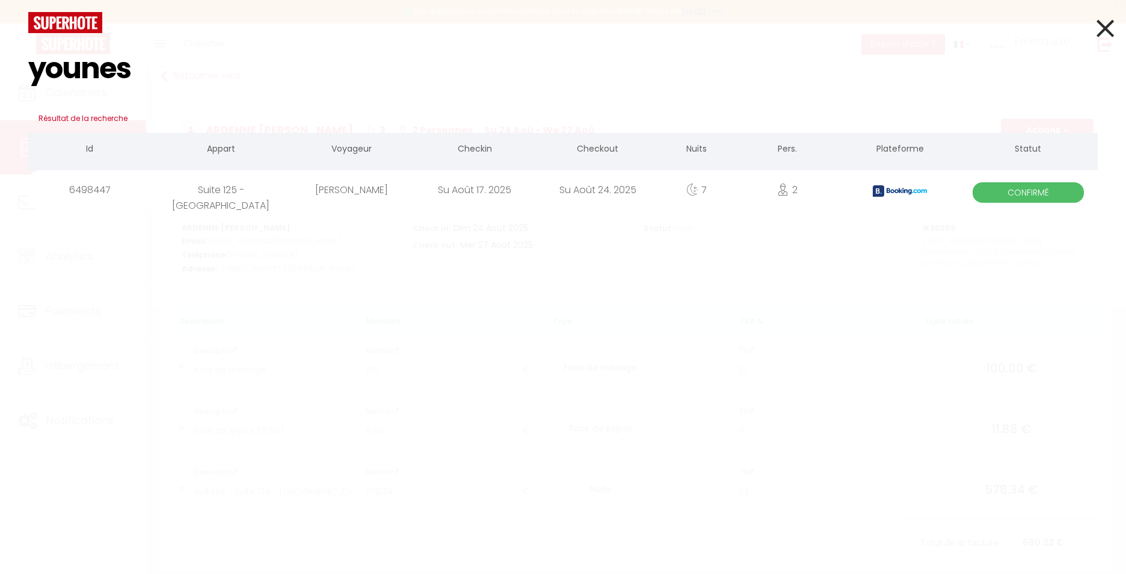
type input "younes"
click at [357, 191] on div "[PERSON_NAME]" at bounding box center [352, 189] width 123 height 39
select select
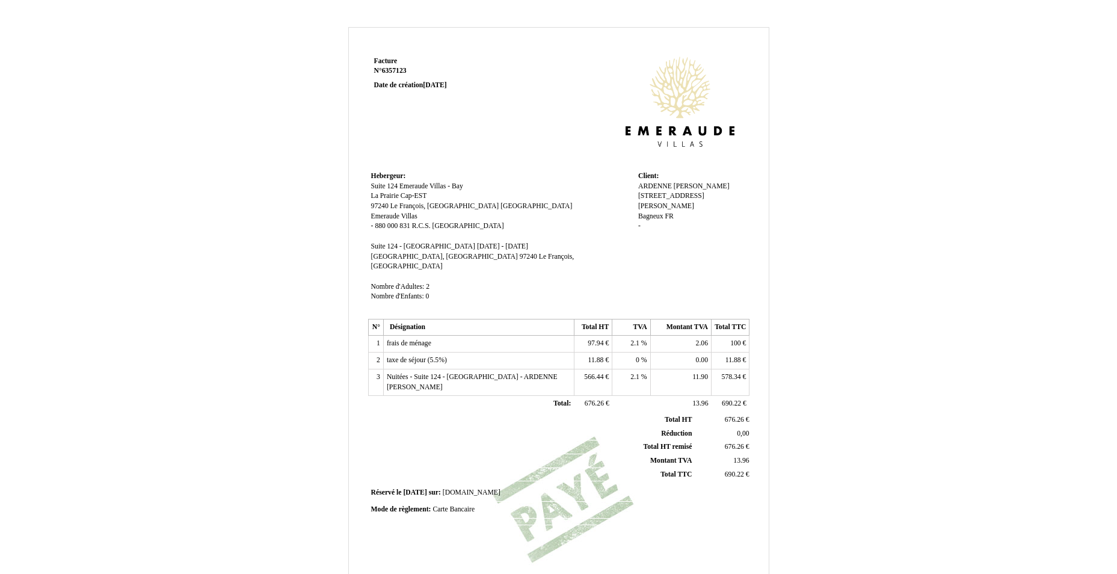
click at [724, 373] on span "578.34" at bounding box center [731, 377] width 19 height 8
click at [724, 372] on input "578.34" at bounding box center [784, 378] width 138 height 13
type input "572.22"
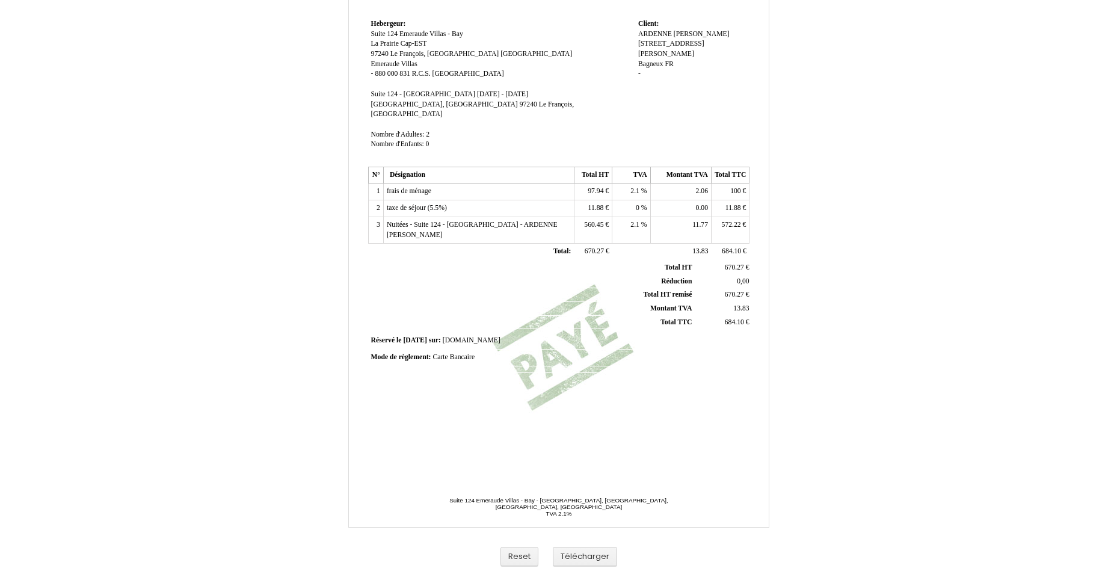
click at [598, 274] on th "Réduction Réduction" at bounding box center [532, 281] width 325 height 14
click at [728, 221] on span "572.22" at bounding box center [731, 225] width 19 height 8
click at [632, 224] on table "N° Désignation Total HT TVA Montant TVA Total TTC 1 frais de ménage frais de mé…" at bounding box center [559, 214] width 382 height 94
click at [682, 217] on td "11.77 11.77" at bounding box center [680, 230] width 61 height 26
click at [603, 221] on span "560.45" at bounding box center [593, 225] width 19 height 8
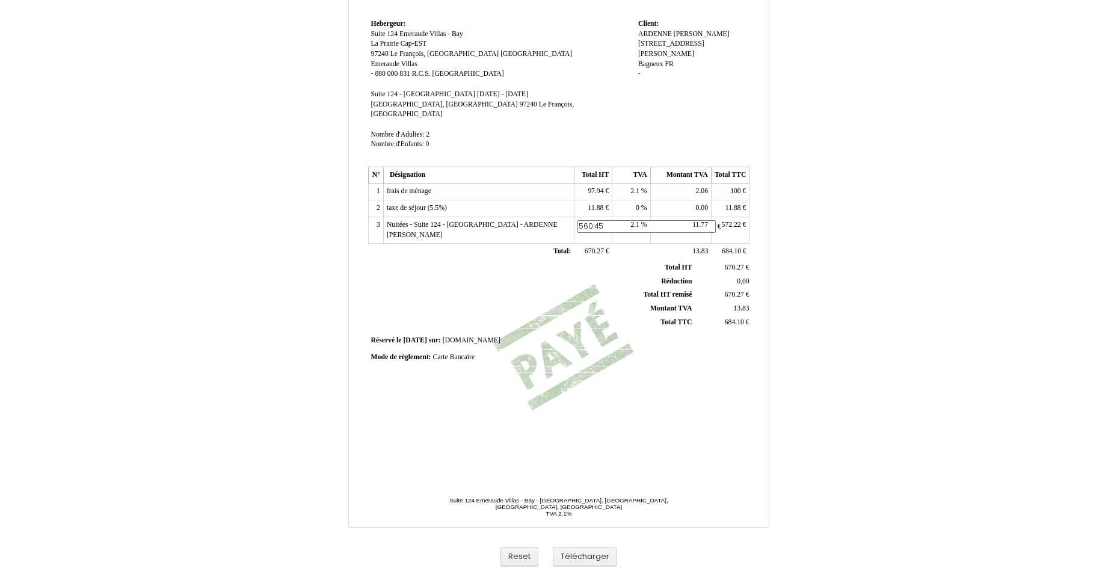
click at [603, 220] on input "560.45" at bounding box center [647, 226] width 138 height 13
type input "560.45"
click at [595, 204] on span "11.88" at bounding box center [596, 208] width 16 height 8
click at [596, 203] on input "11.88" at bounding box center [647, 209] width 138 height 13
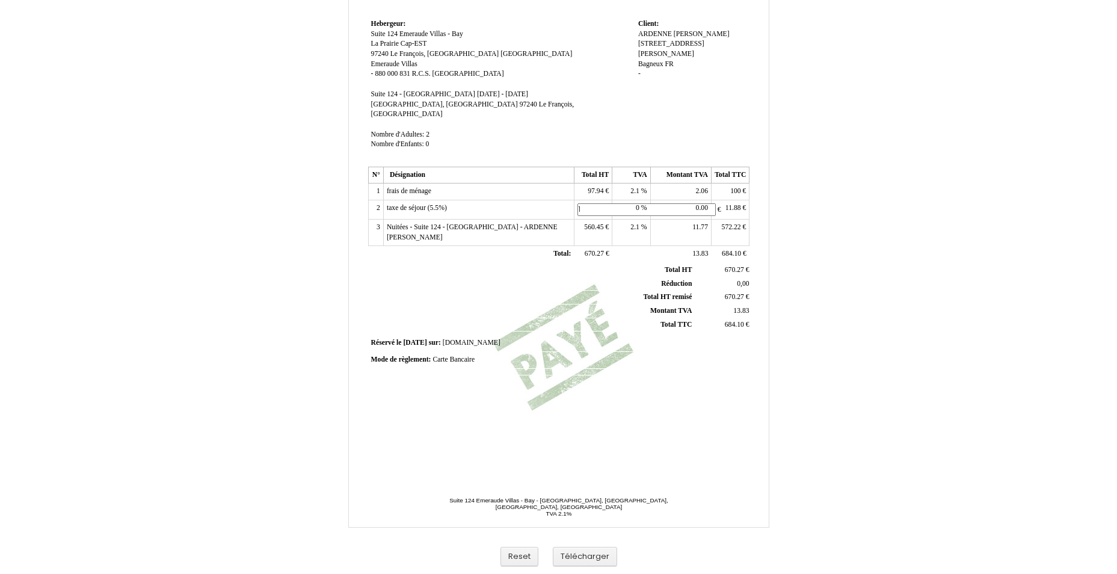
type input "18"
click at [726, 204] on span "11.88" at bounding box center [734, 208] width 16 height 8
click at [726, 203] on input "11.88" at bounding box center [784, 209] width 138 height 13
type input "18"
click at [636, 187] on span "2.1 2.1" at bounding box center [635, 191] width 11 height 8
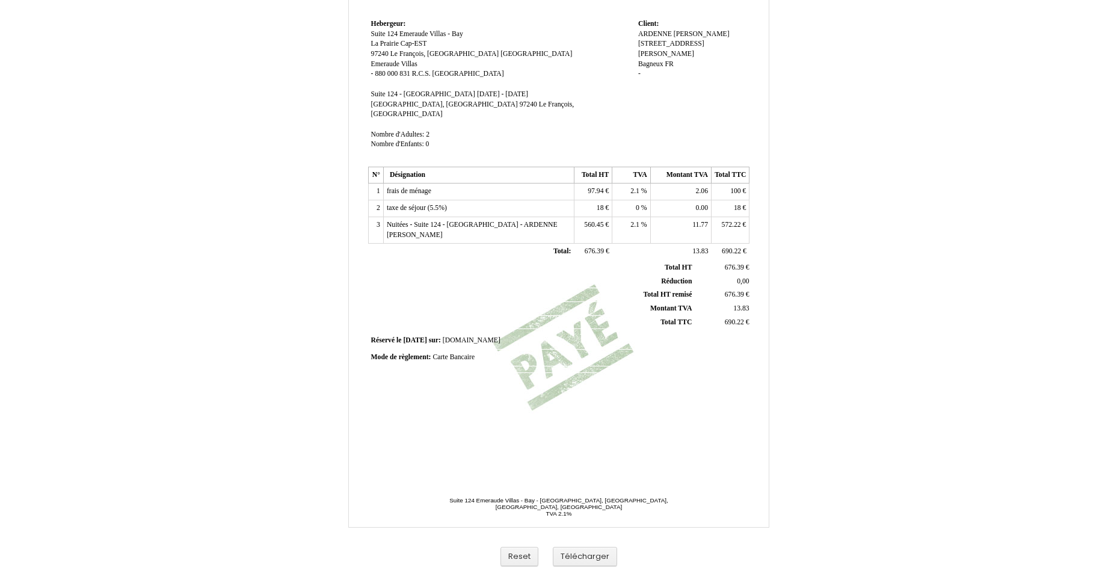
click at [639, 185] on td "2.1 2.1 %" at bounding box center [631, 191] width 38 height 17
click at [639, 187] on span "2.1" at bounding box center [634, 191] width 9 height 8
click at [639, 186] on input "2.1" at bounding box center [684, 192] width 138 height 13
type input "8.5"
click at [536, 396] on div "Facture Facture N° 6357123 6357123 Date de création 02 August 2025 Hebergeur: H…" at bounding box center [559, 185] width 386 height 569
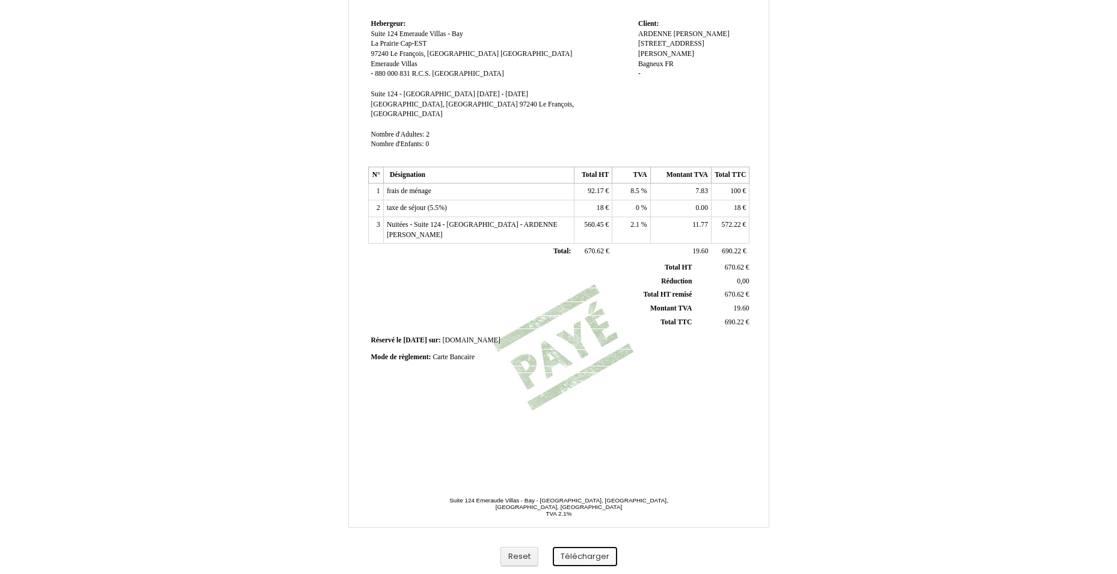
click at [572, 551] on button "Télécharger" at bounding box center [585, 557] width 64 height 20
click at [582, 555] on button "Télécharger" at bounding box center [585, 557] width 64 height 20
click at [592, 557] on button "Télécharger" at bounding box center [585, 557] width 64 height 20
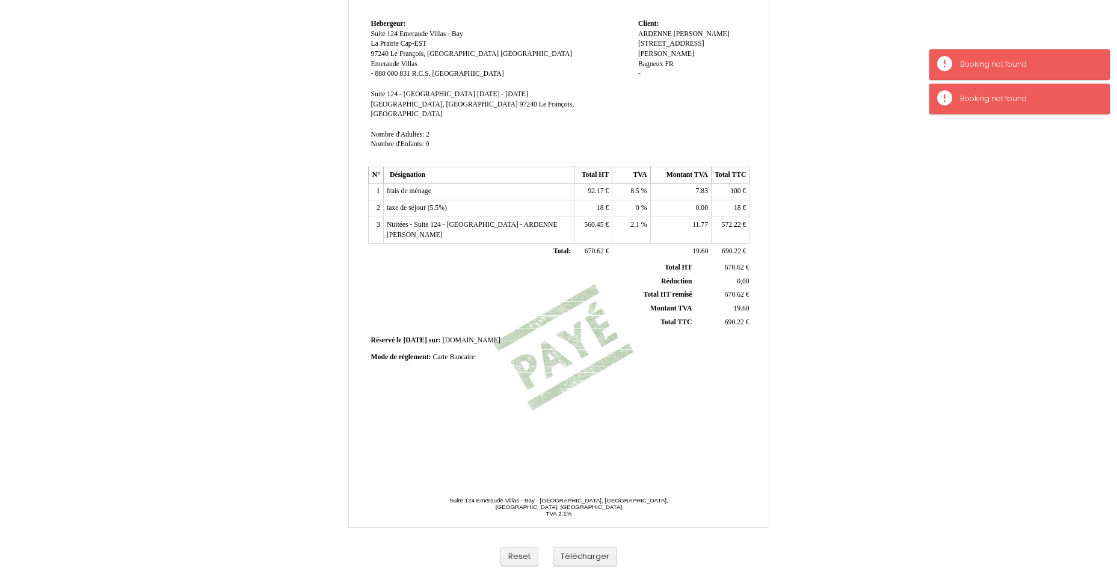
click at [626, 350] on td "Mode de règlement: Mode de règlement: Carte Bancaire Carte Bancaire" at bounding box center [559, 358] width 382 height 16
click at [565, 553] on button "Télécharger" at bounding box center [585, 557] width 64 height 20
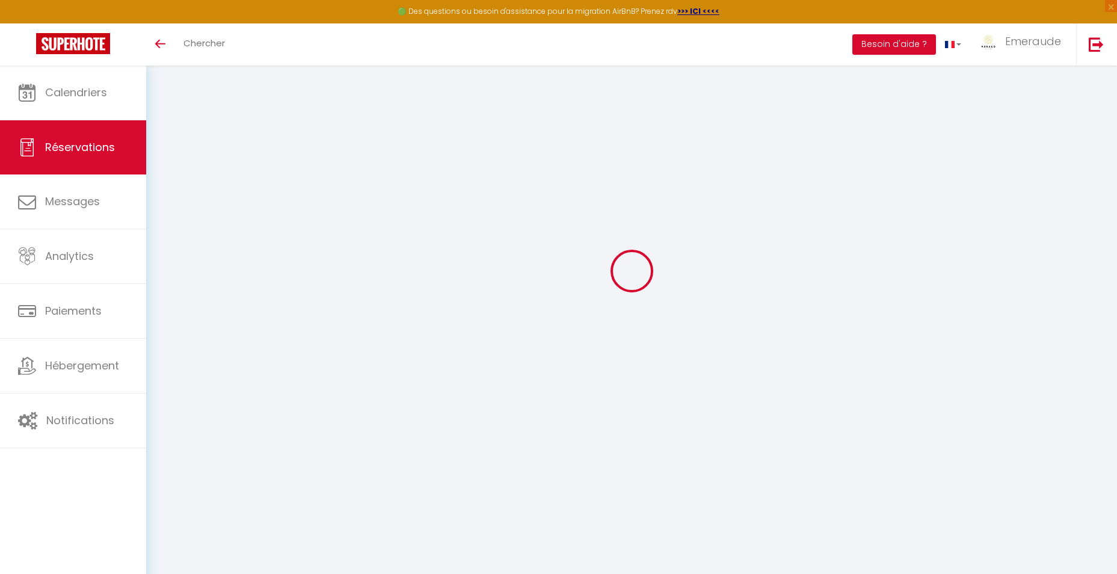
scroll to position [66, 0]
select select "cleaning"
select select "taxes"
select select
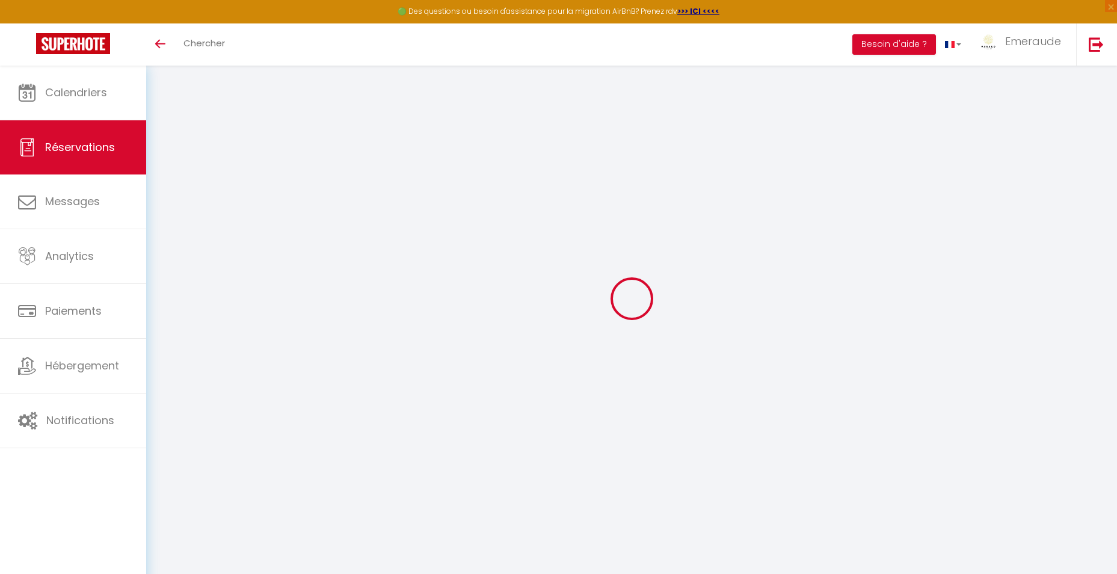
checkbox input "false"
select select
checkbox input "false"
type textarea "** THIS RESERVATION HAS BEEN PRE-PAID ** BOOKING NOTE : Payment charge is EUR 1…"
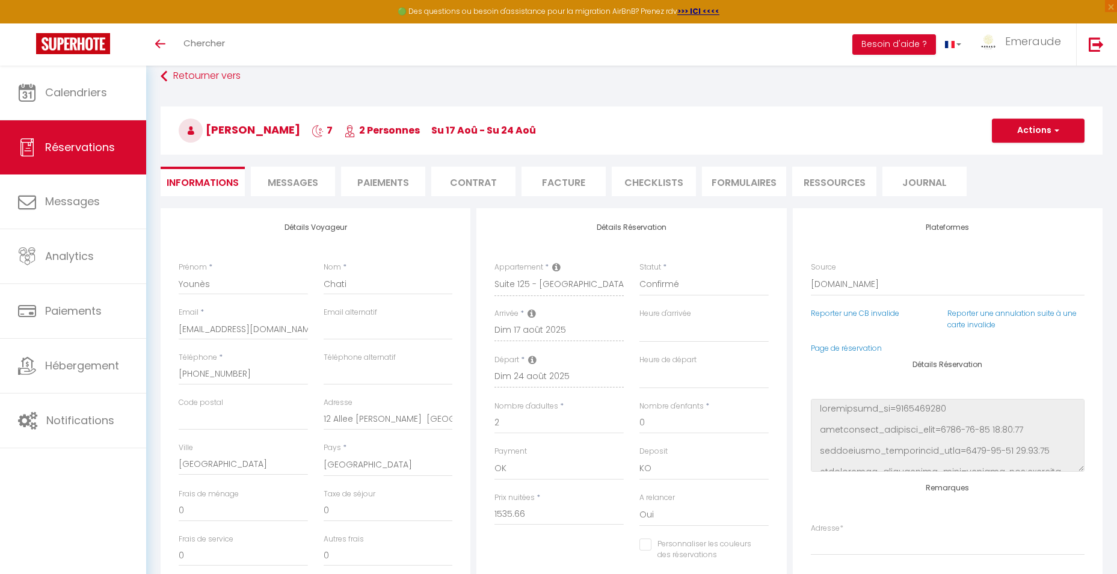
type input "100"
type input "27.72"
select select
checkbox input "false"
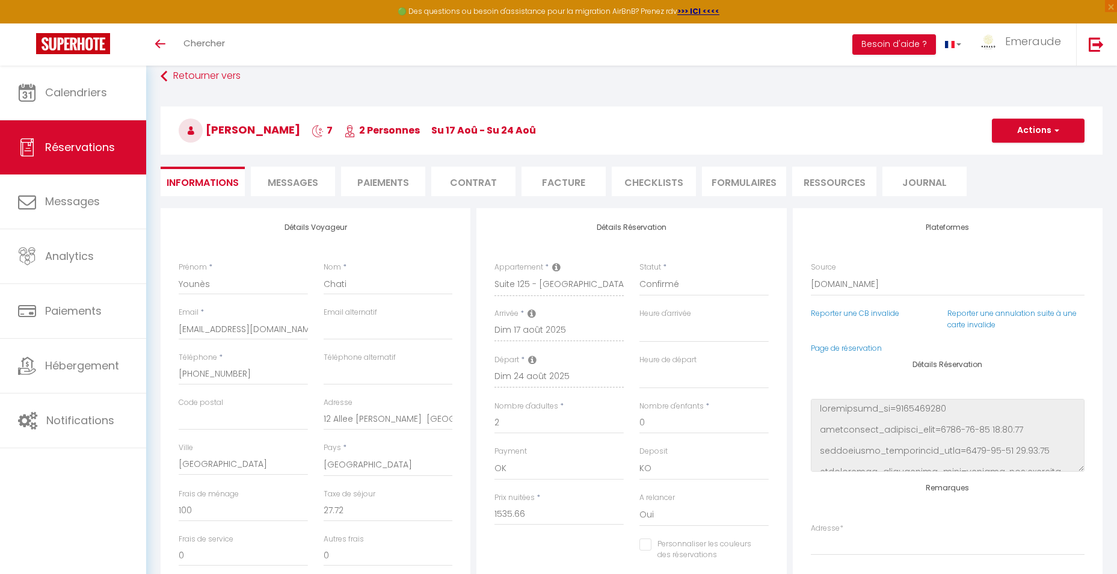
select select
click at [593, 181] on li "Facture" at bounding box center [564, 181] width 84 height 29
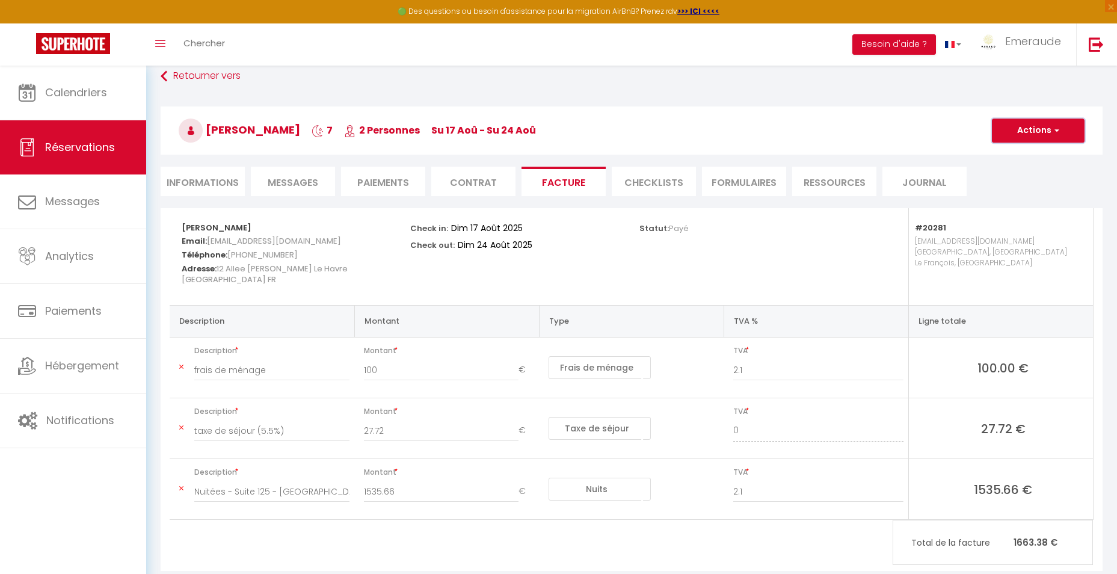
click at [1029, 126] on button "Actions" at bounding box center [1038, 131] width 93 height 24
click at [1007, 174] on link "Aperçu et éditer" at bounding box center [1029, 173] width 101 height 16
drag, startPoint x: 276, startPoint y: 40, endPoint x: 221, endPoint y: 37, distance: 54.8
click at [272, 40] on div "Toggle menubar Chercher BUTTON Besoin d'aide ? Emeraude Paramètres Équipe" at bounding box center [597, 44] width 1021 height 42
click at [217, 44] on span "Chercher" at bounding box center [204, 43] width 42 height 13
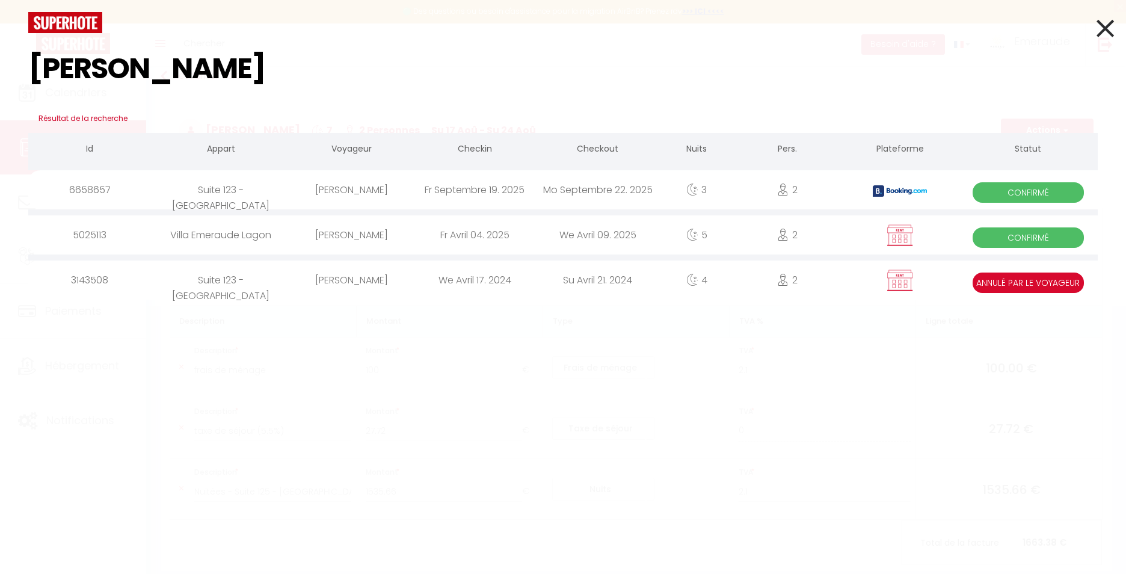
click at [211, 45] on input "pauline" at bounding box center [563, 68] width 1070 height 71
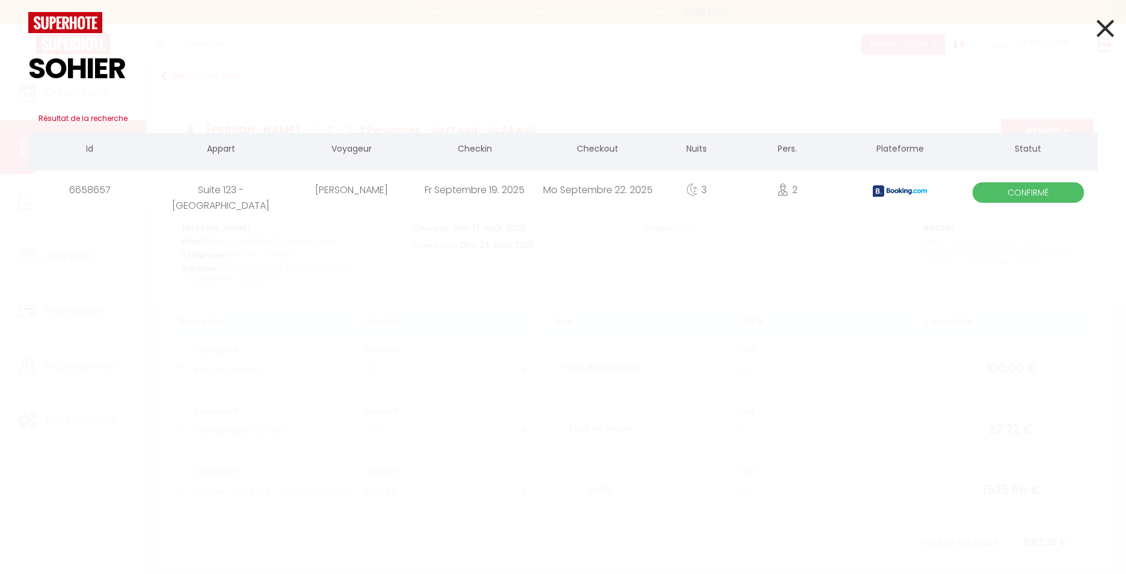
type input "SOHIER"
drag, startPoint x: 357, startPoint y: 176, endPoint x: 358, endPoint y: 186, distance: 10.2
click at [357, 185] on div "[PERSON_NAME]" at bounding box center [352, 189] width 123 height 39
select select
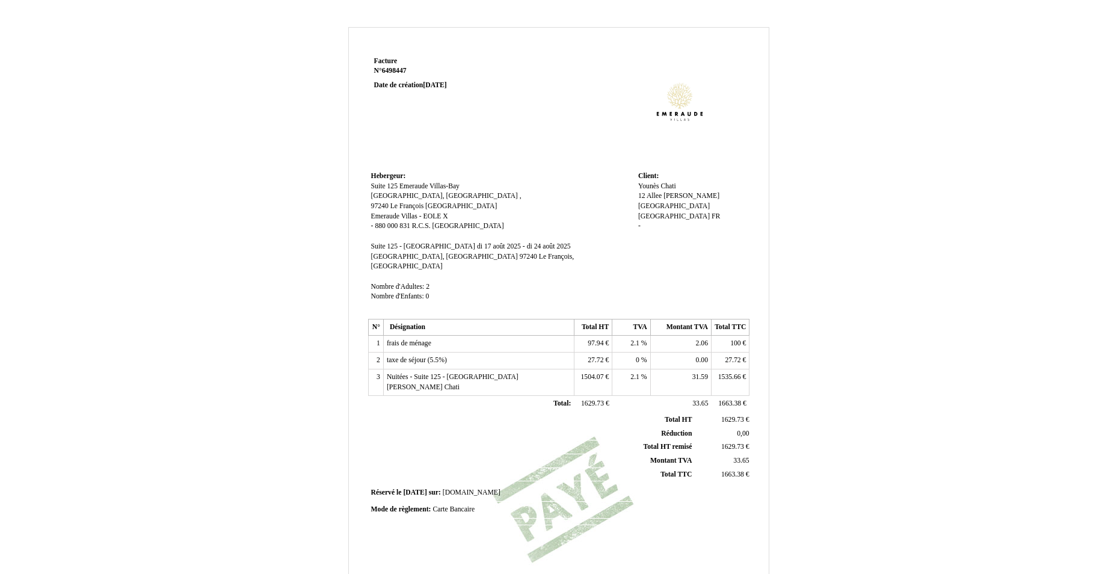
click at [730, 373] on span "1535.66" at bounding box center [729, 377] width 23 height 8
click at [731, 372] on input "1535.66" at bounding box center [784, 378] width 138 height 13
type input "4"
type input "1521.38"
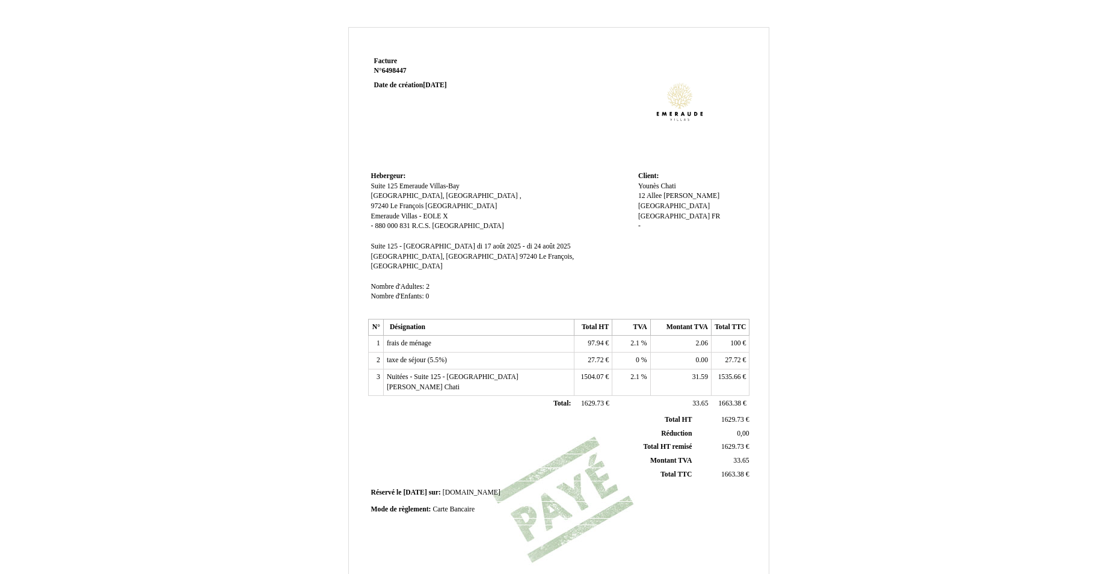
scroll to position [152, 0]
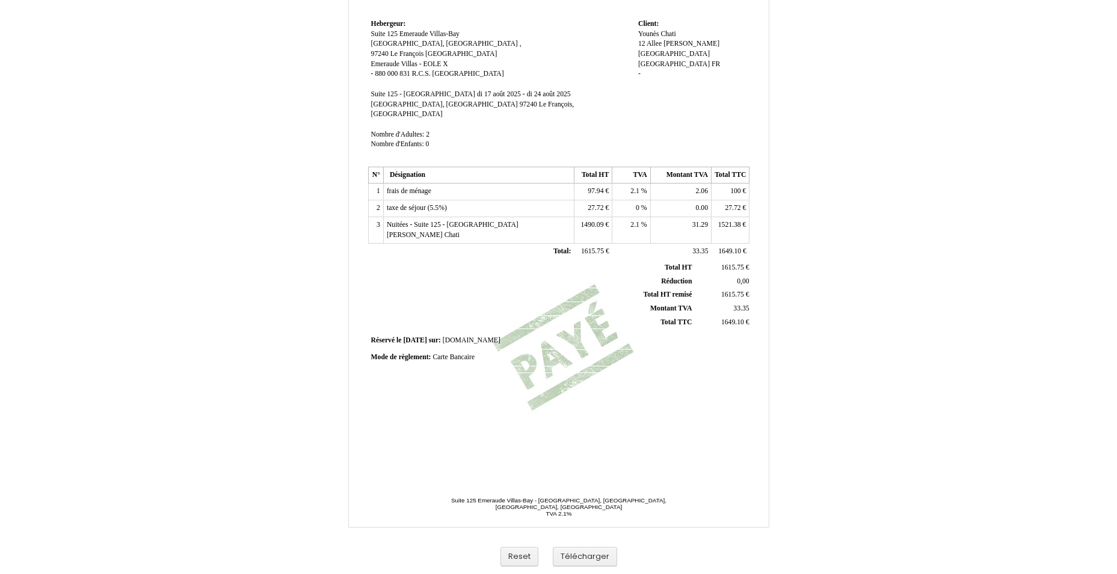
click at [637, 244] on td at bounding box center [631, 252] width 38 height 17
click at [600, 217] on td "1490.09 1490.09 €" at bounding box center [593, 230] width 38 height 26
click at [591, 221] on span "1490.09 1490.09" at bounding box center [593, 225] width 25 height 8
click at [590, 221] on span "1490.09 1490.09" at bounding box center [593, 225] width 25 height 8
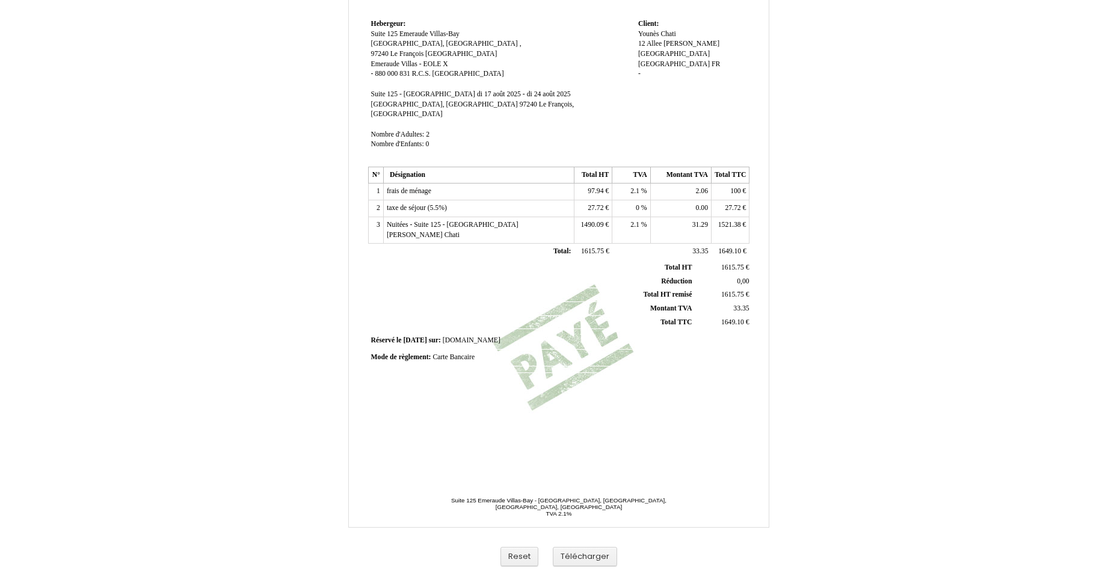
click at [590, 221] on span "1490.09" at bounding box center [592, 225] width 23 height 8
click at [590, 220] on input "1490.09" at bounding box center [647, 226] width 138 height 13
type input "1490.09"
click at [674, 217] on td "31.29 31.29" at bounding box center [680, 230] width 61 height 26
click at [600, 204] on span "27.72" at bounding box center [596, 208] width 16 height 8
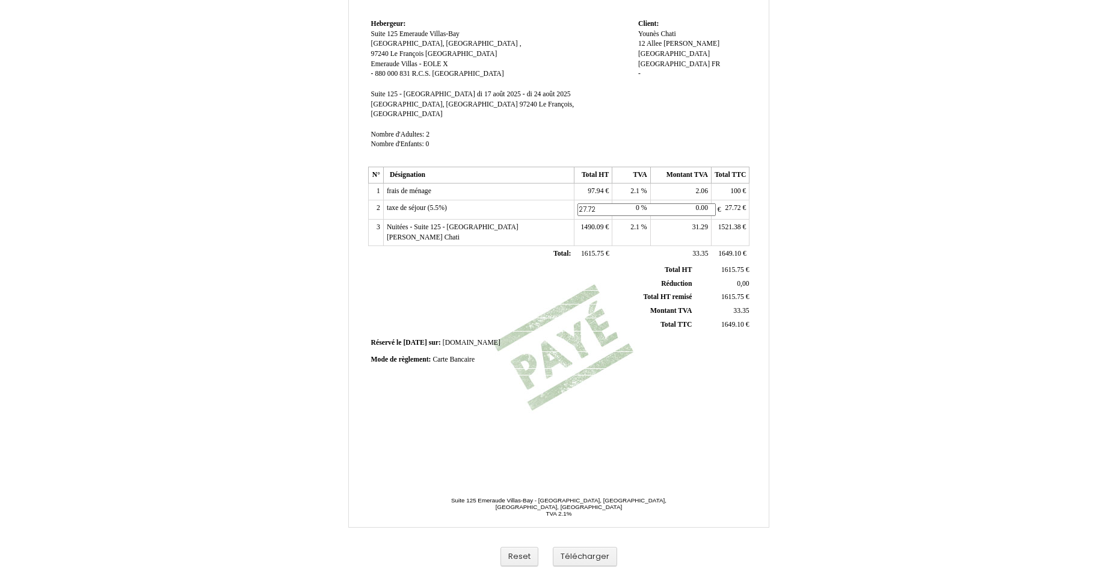
click at [600, 203] on input "27.72" at bounding box center [647, 209] width 138 height 13
type input "42"
click at [738, 204] on span "27.72" at bounding box center [733, 208] width 16 height 8
click at [738, 203] on input "27.72" at bounding box center [784, 209] width 138 height 13
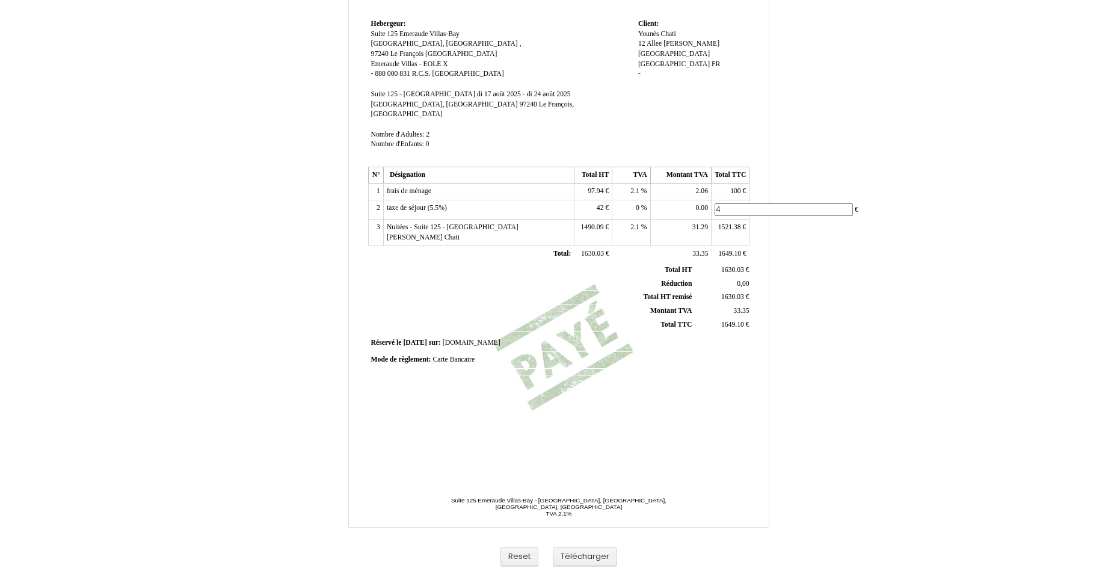
type input "42"
click at [615, 187] on td "2.1 2.1 %" at bounding box center [631, 191] width 38 height 17
click at [629, 183] on td "2.1 2.1 %" at bounding box center [631, 191] width 38 height 17
click at [631, 187] on span "2.1" at bounding box center [634, 191] width 9 height 8
click at [632, 186] on input "2.1" at bounding box center [684, 192] width 138 height 13
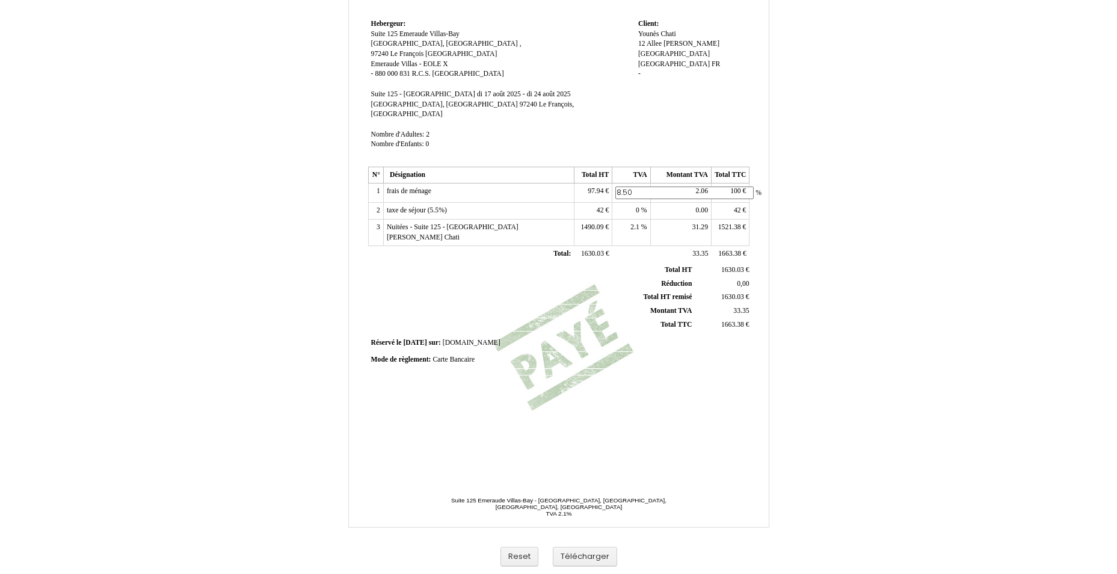
type input "8.50"
click at [685, 374] on div "Facture Facture N° 6498447 6498447 Date de création [DATE] Hebergeur: Hebergeur…" at bounding box center [559, 185] width 386 height 569
click at [649, 361] on div "Facture Facture N° 6498447 6498447 Date de création [DATE] Hebergeur: Hebergeur…" at bounding box center [559, 185] width 386 height 569
click at [599, 558] on button "Télécharger" at bounding box center [585, 557] width 64 height 20
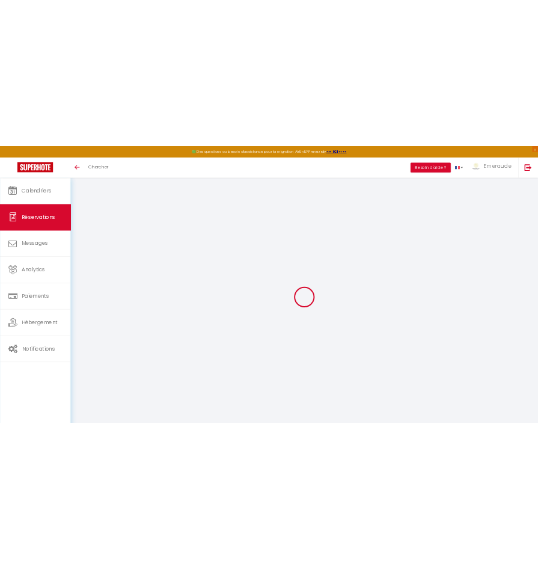
scroll to position [66, 0]
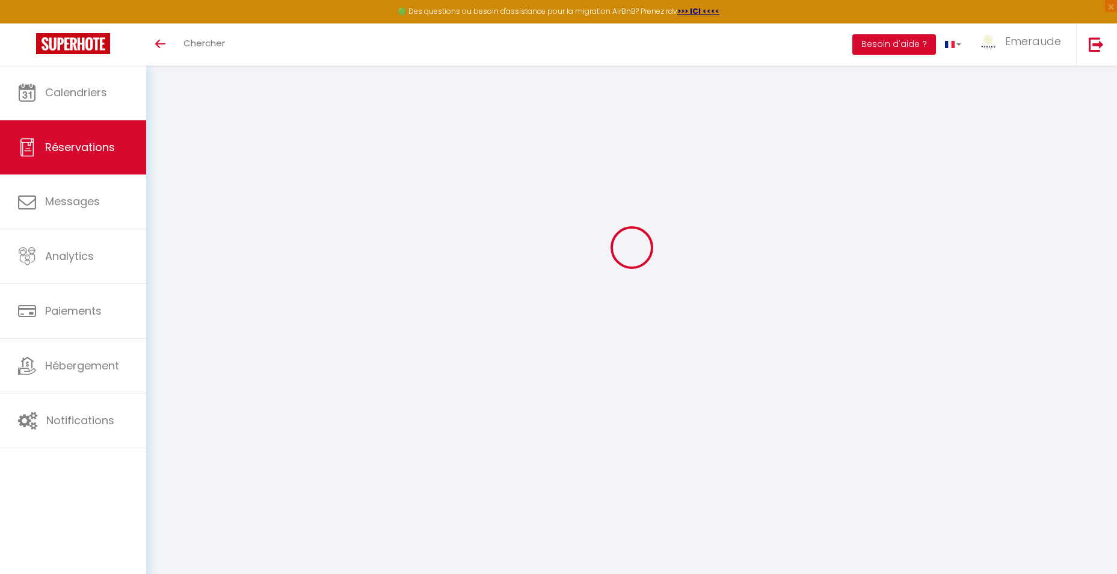
select select "cleaning"
select select "taxes"
select select
checkbox input "false"
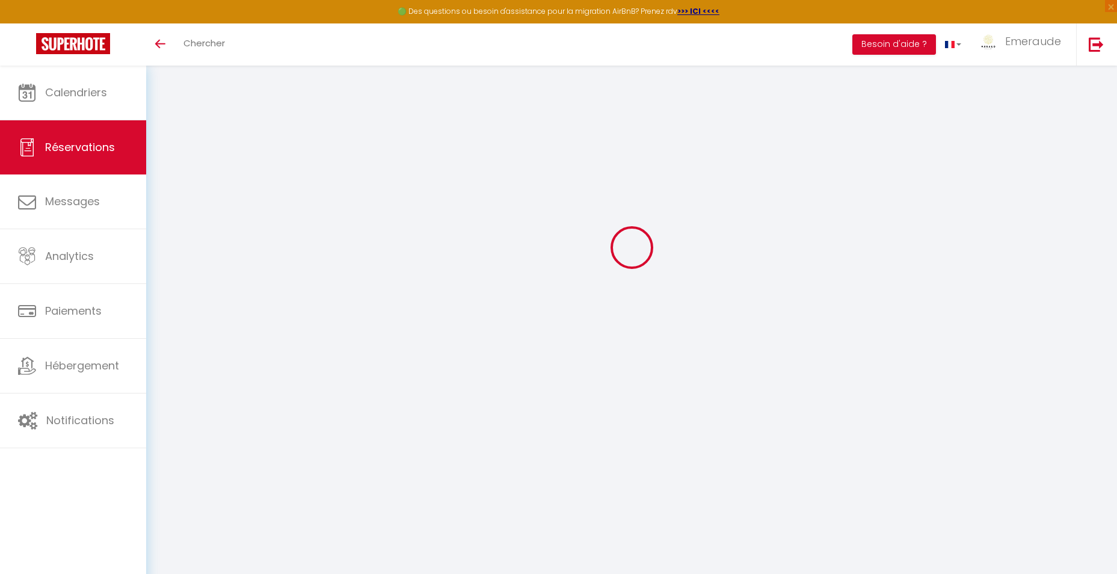
type textarea "** THIS RESERVATION HAS BEEN PRE-PAID ** Reservation has a cancellation grace p…"
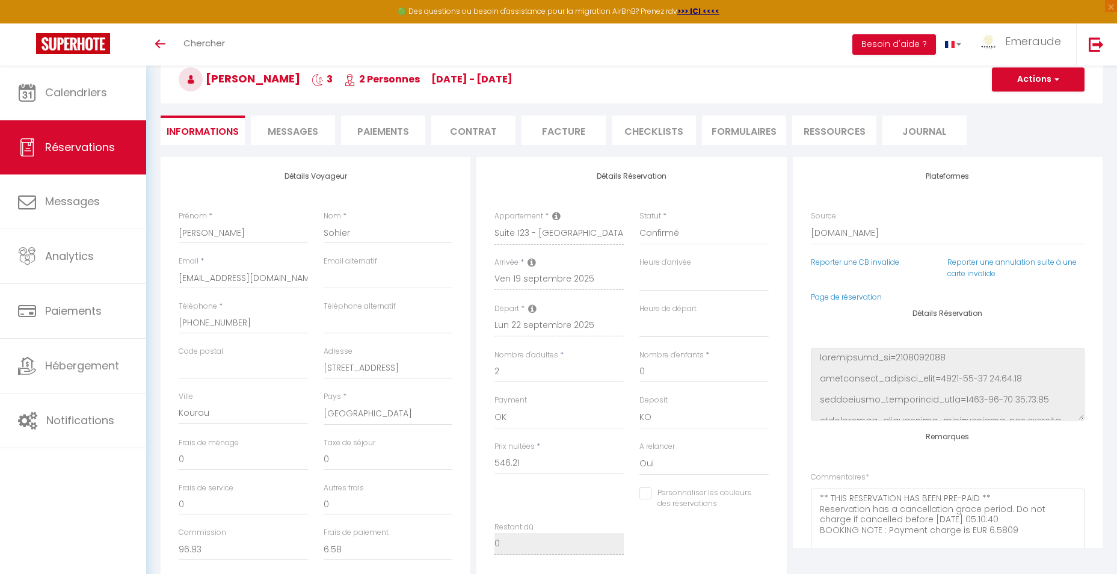
type input "100"
type input "11.88"
select select
checkbox input "false"
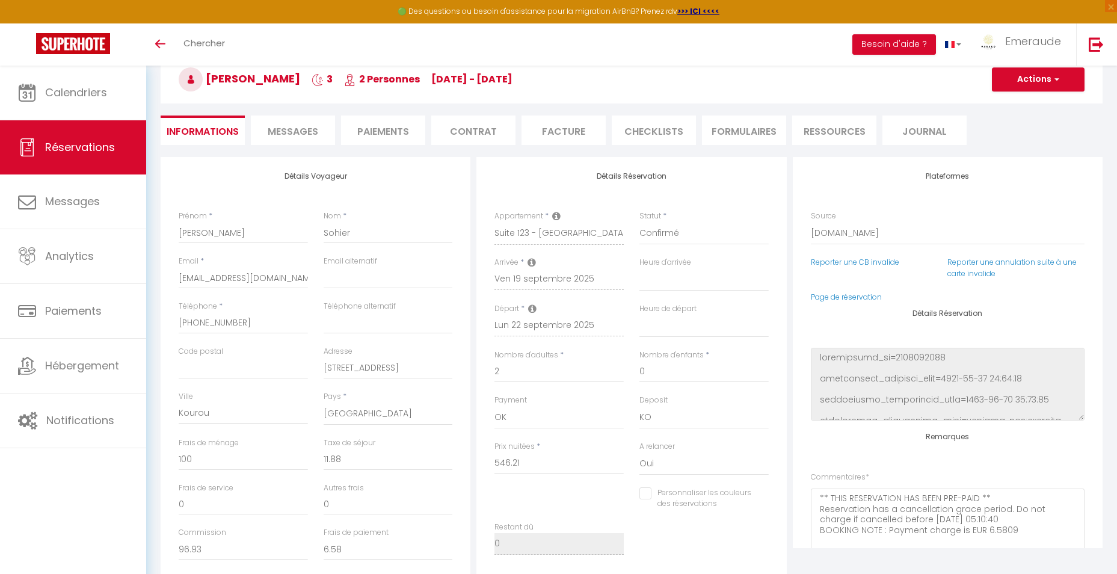
select select
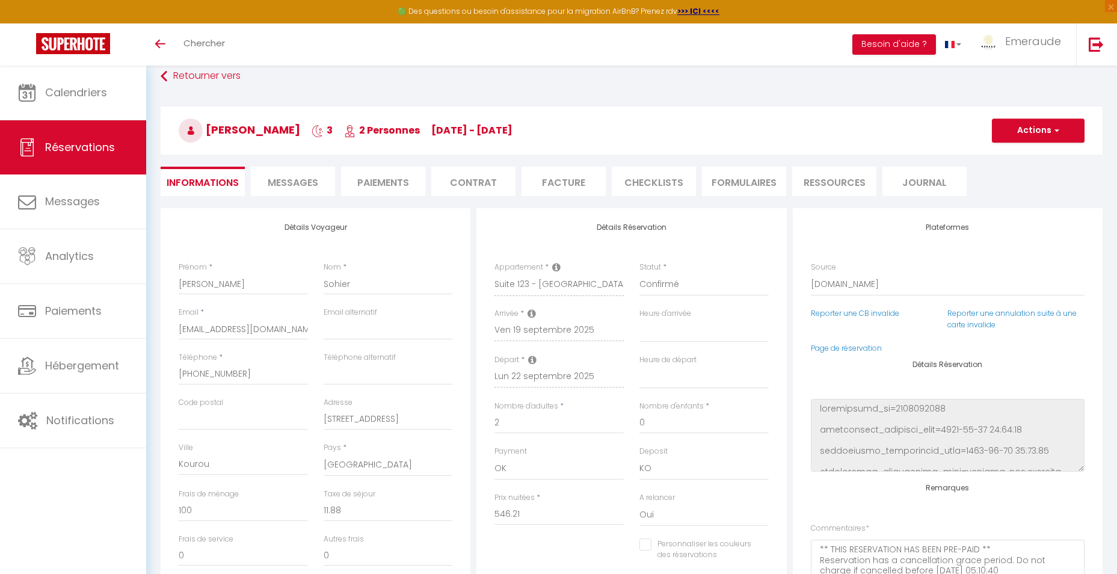
click at [555, 179] on li "Facture" at bounding box center [564, 181] width 84 height 29
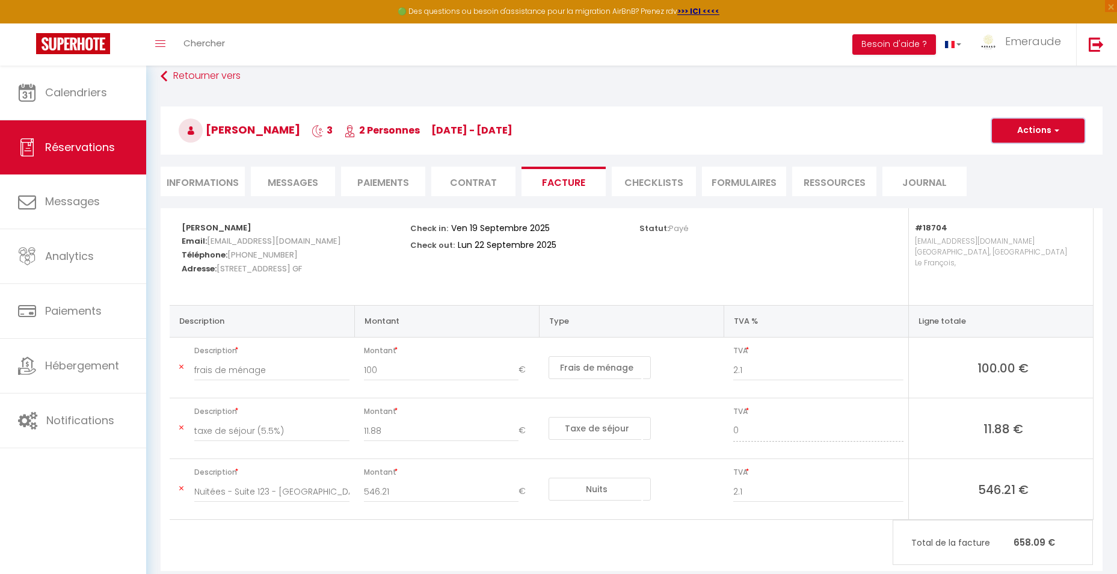
click at [1041, 125] on button "Actions" at bounding box center [1038, 131] width 93 height 24
click at [1005, 172] on link "Aperçu et éditer" at bounding box center [1029, 173] width 101 height 16
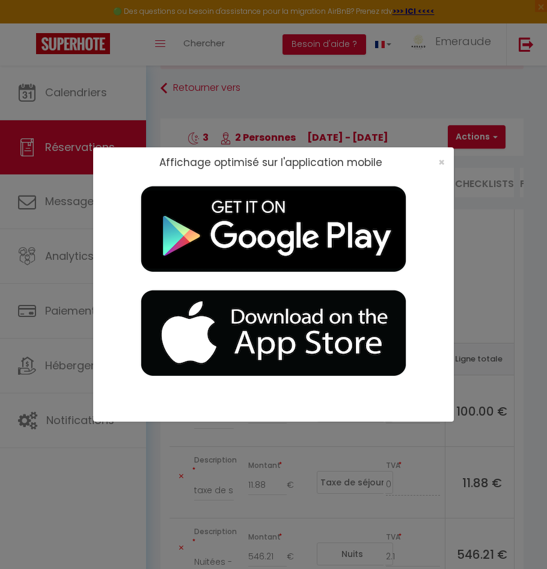
click at [448, 167] on div "×" at bounding box center [438, 162] width 30 height 12
click at [445, 160] on span "×" at bounding box center [442, 162] width 7 height 15
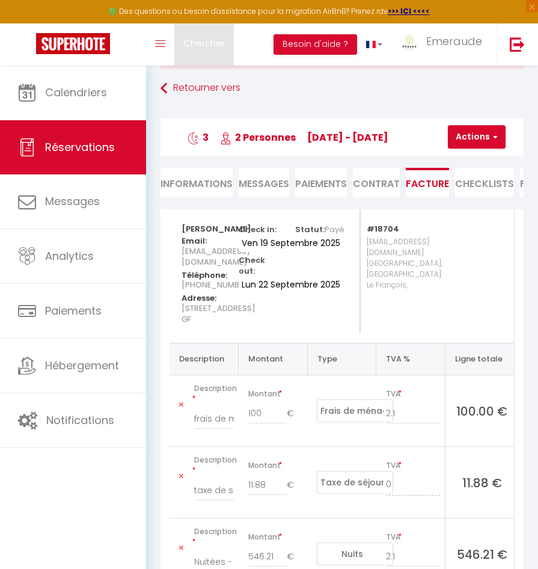
click at [202, 49] on span "Chercher" at bounding box center [204, 43] width 42 height 13
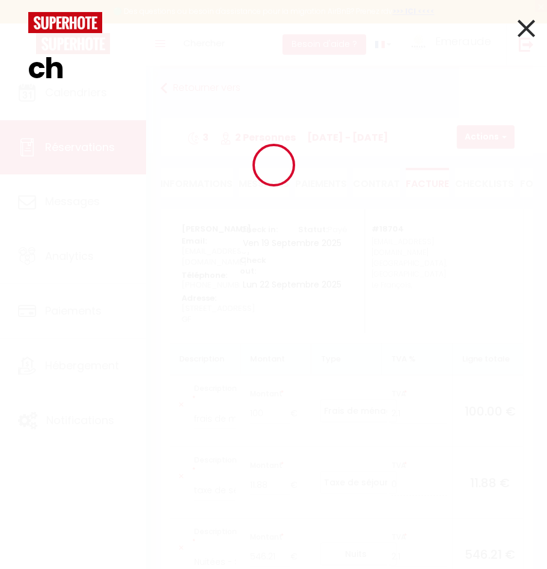
type input "c"
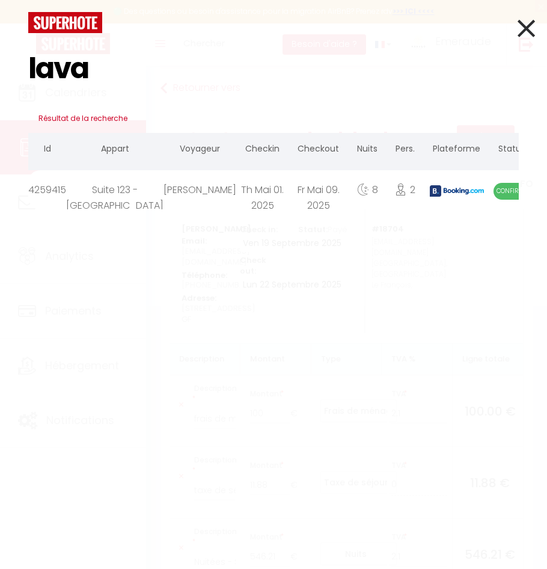
type input "lava"
click at [236, 196] on div "Th Mai 01. 2025" at bounding box center [262, 189] width 52 height 39
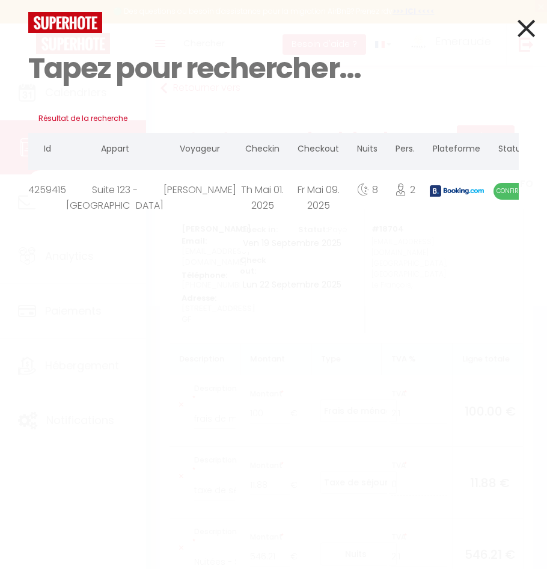
select select
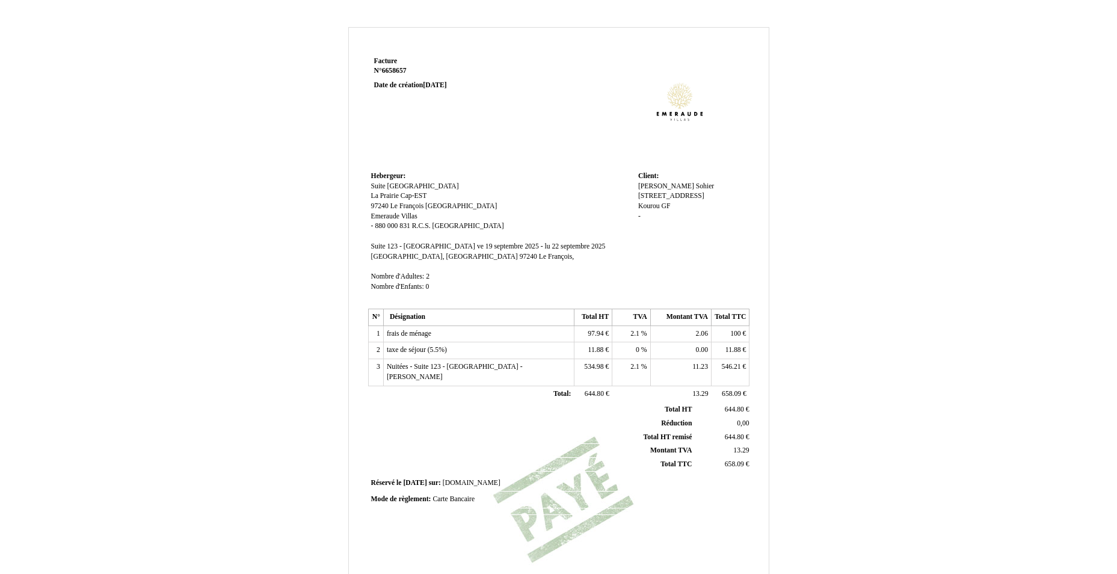
click at [735, 363] on span "546.21" at bounding box center [731, 367] width 19 height 8
click at [735, 365] on input "546.21" at bounding box center [784, 368] width 138 height 13
type input "540.09"
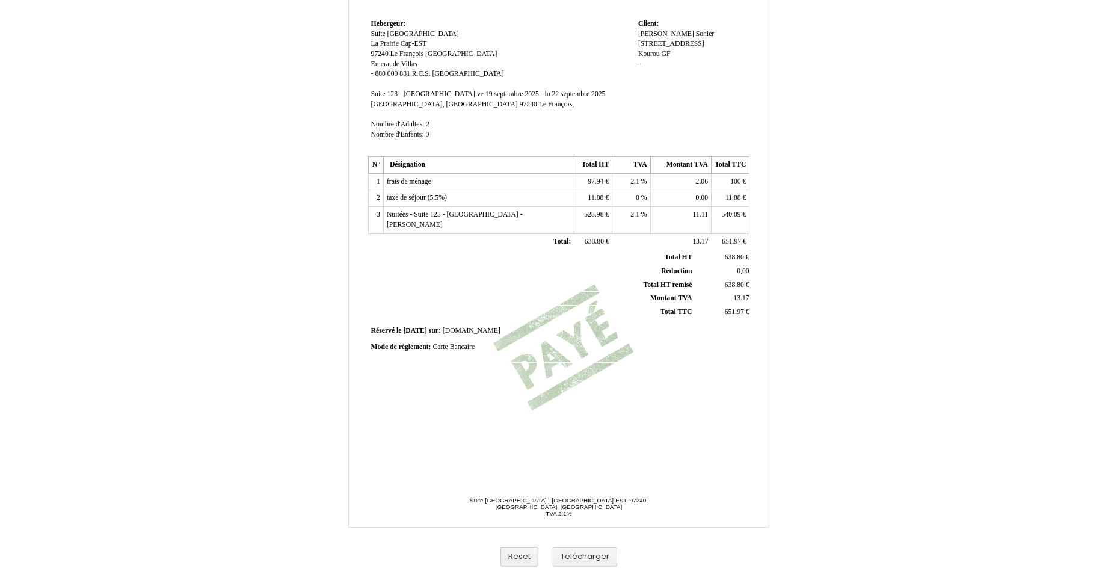
click at [598, 217] on span "528.98" at bounding box center [593, 215] width 19 height 8
click at [598, 217] on input "528.98" at bounding box center [647, 216] width 138 height 13
click at [590, 208] on td "528.98 528.98 €" at bounding box center [593, 220] width 38 height 26
click at [591, 217] on span "528.98" at bounding box center [593, 215] width 19 height 8
click at [591, 217] on input "528.98" at bounding box center [647, 216] width 138 height 13
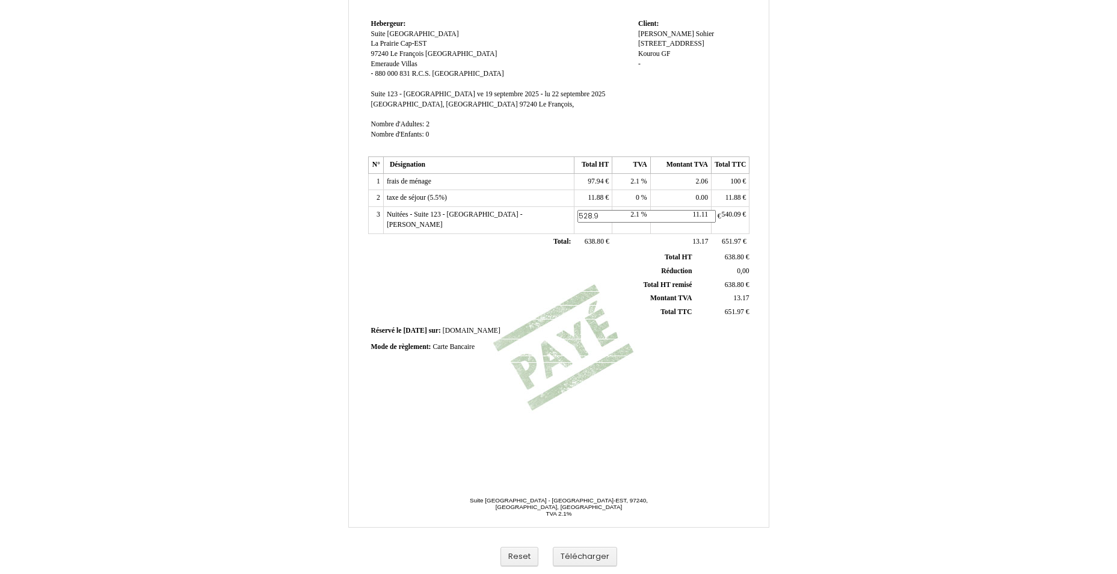
type input "528.98"
click at [617, 264] on th "Réduction Réduction" at bounding box center [532, 271] width 325 height 14
click at [593, 197] on span "11.88" at bounding box center [596, 198] width 16 height 8
click at [593, 197] on input "11.88" at bounding box center [647, 199] width 138 height 13
type input "18"
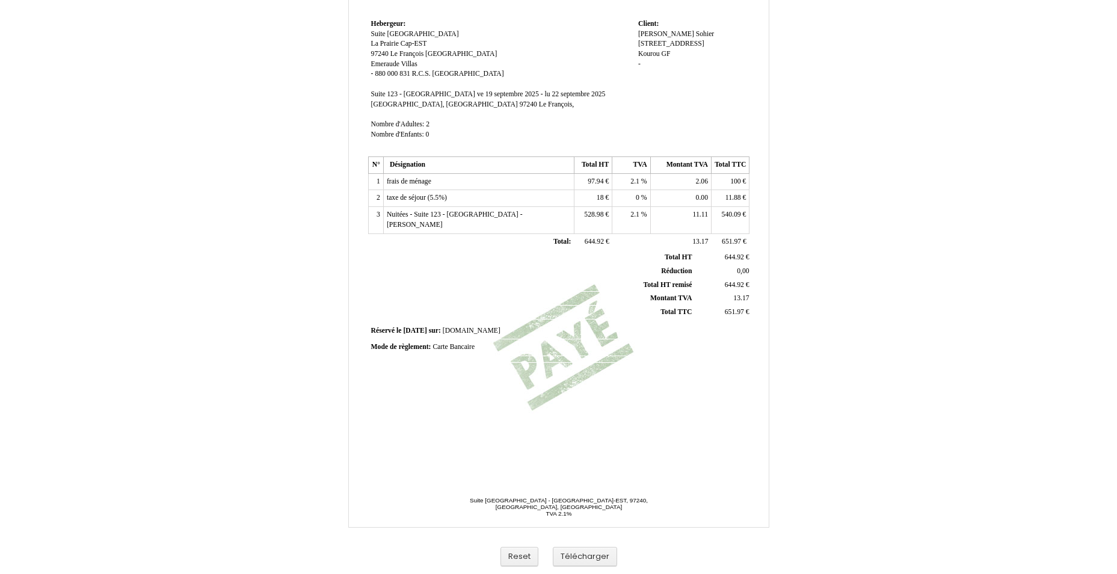
drag, startPoint x: 729, startPoint y: 199, endPoint x: 739, endPoint y: 199, distance: 9.6
click at [737, 199] on span "11.88" at bounding box center [734, 198] width 16 height 8
click at [739, 199] on input "11.88" at bounding box center [784, 199] width 138 height 13
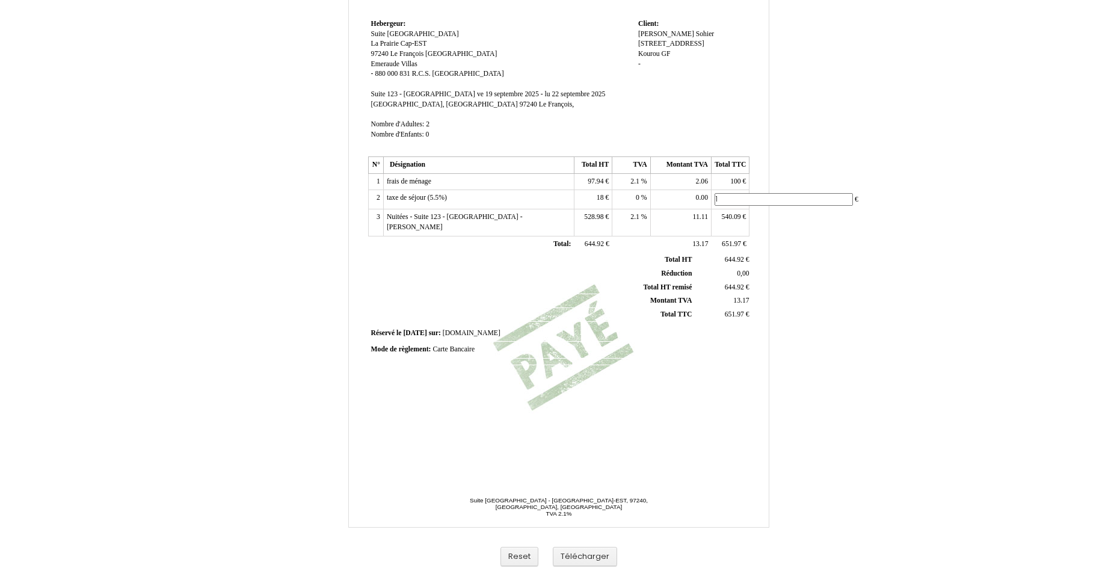
type input "18"
click at [631, 178] on span "2.1" at bounding box center [634, 181] width 9 height 8
click at [631, 178] on input "2.1" at bounding box center [684, 183] width 138 height 13
type input "2"
type input "8.5"
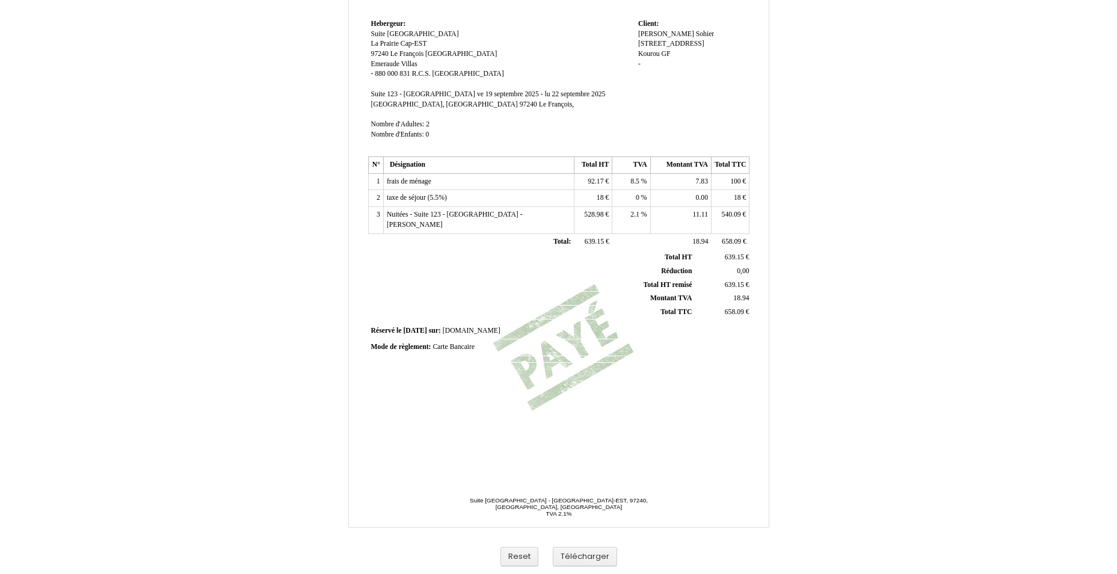
click at [610, 343] on td "Mode de règlement: Mode de règlement: Carte Bancaire Carte Bancaire" at bounding box center [559, 347] width 382 height 16
click at [596, 552] on button "Télécharger" at bounding box center [585, 557] width 64 height 20
click at [686, 214] on td "11.11 11.11" at bounding box center [680, 220] width 61 height 26
click at [699, 215] on span "11.11" at bounding box center [700, 215] width 15 height 8
click at [699, 215] on input "11.11" at bounding box center [723, 216] width 138 height 13
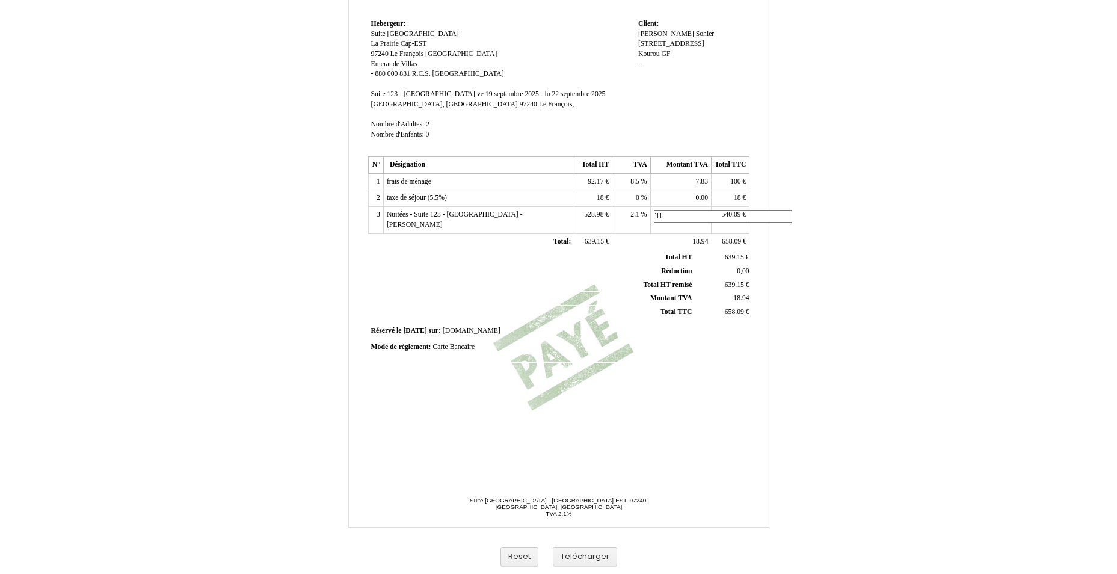
type input "11.11"
click at [624, 405] on div "Facture Facture N° 6658657 6658657 Date de création 05 September 2025 Hebergeur…" at bounding box center [559, 185] width 386 height 569
click at [575, 564] on button "Télécharger" at bounding box center [585, 557] width 64 height 20
click at [661, 429] on div "Facture Facture N° 6658657 6658657 Date de création 05 September 2025 Hebergeur…" at bounding box center [559, 185] width 386 height 569
click at [691, 183] on td "7.83 7.83" at bounding box center [680, 181] width 61 height 17
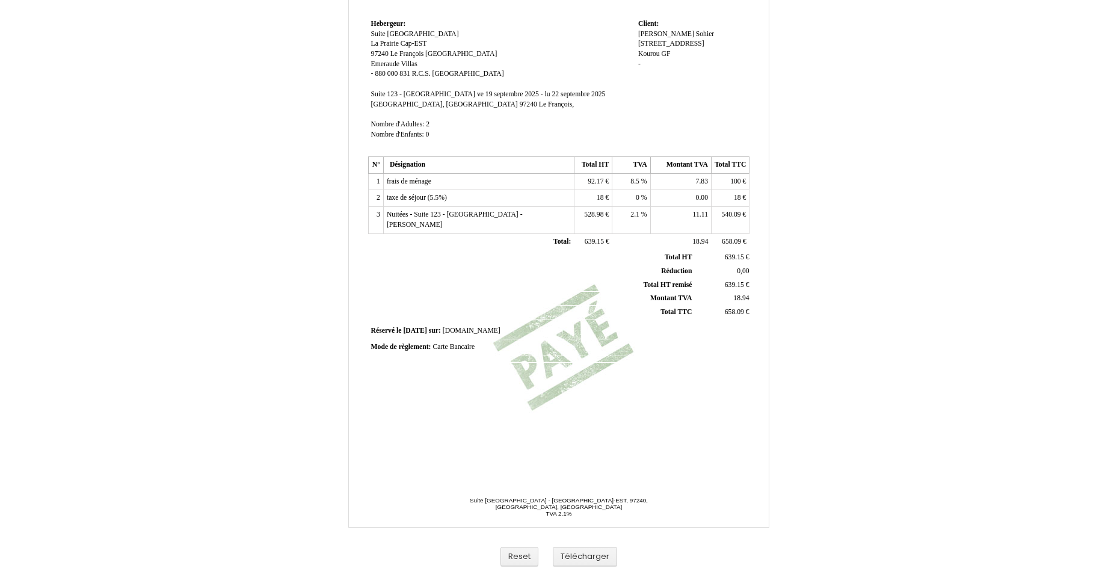
click at [694, 183] on td "7.83 7.83" at bounding box center [680, 181] width 61 height 17
click at [704, 183] on span "7.83" at bounding box center [702, 181] width 12 height 8
click at [705, 183] on input "7.83" at bounding box center [723, 183] width 138 height 13
type input "7.83"
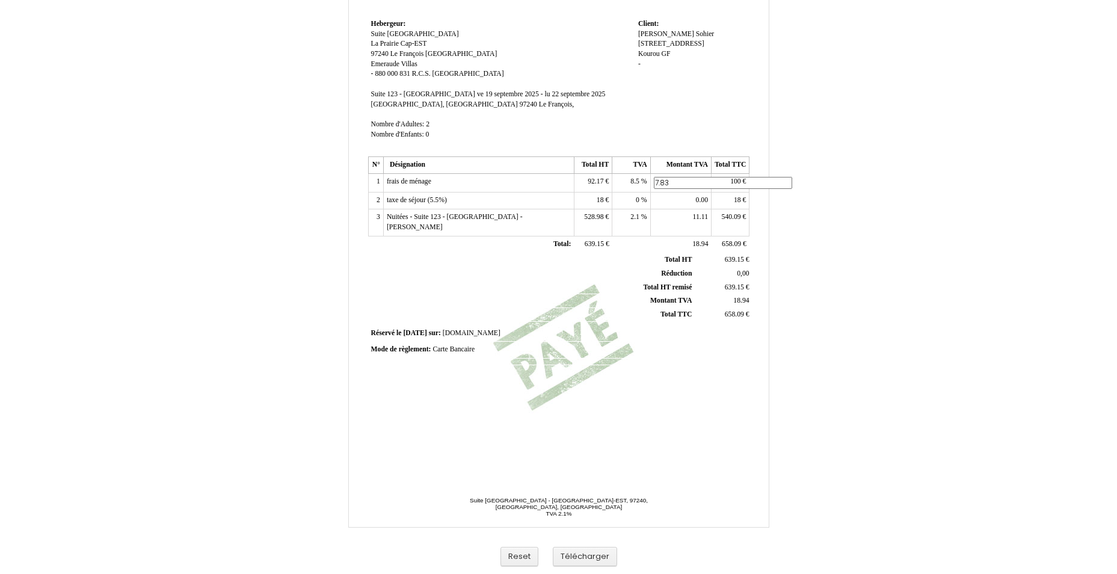
click at [511, 412] on div "Facture Facture N° 6658657 6658657 Date de création 05 September 2025 Hebergeur…" at bounding box center [559, 185] width 386 height 569
click at [588, 371] on div "Facture Facture N° 6658657 6658657 Date de création 05 September 2025 Hebergeur…" at bounding box center [559, 185] width 386 height 569
click at [590, 561] on button "Télécharger" at bounding box center [585, 557] width 64 height 20
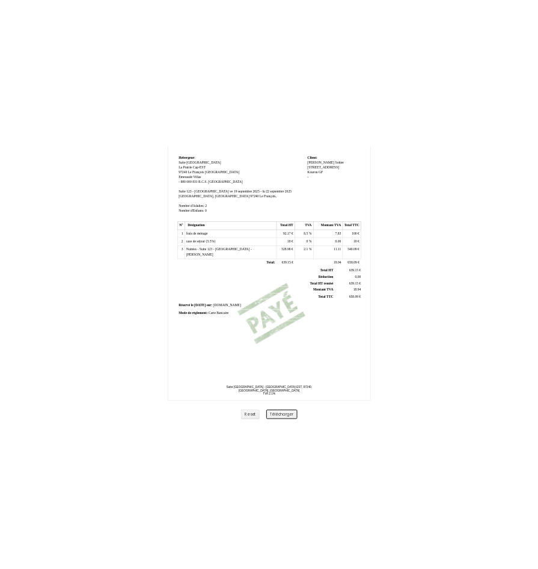
scroll to position [152, 0]
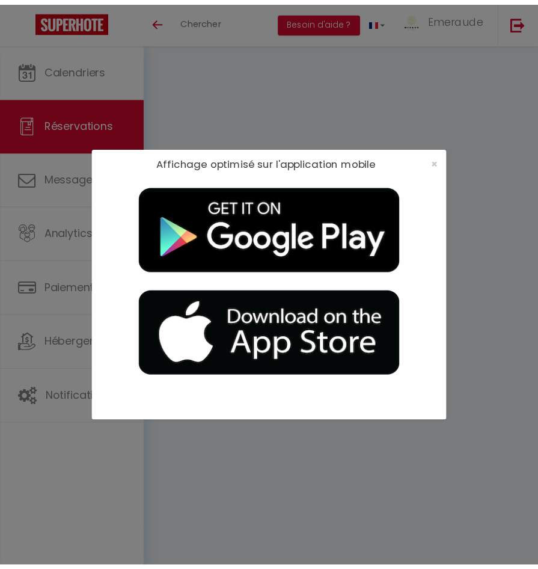
scroll to position [66, 0]
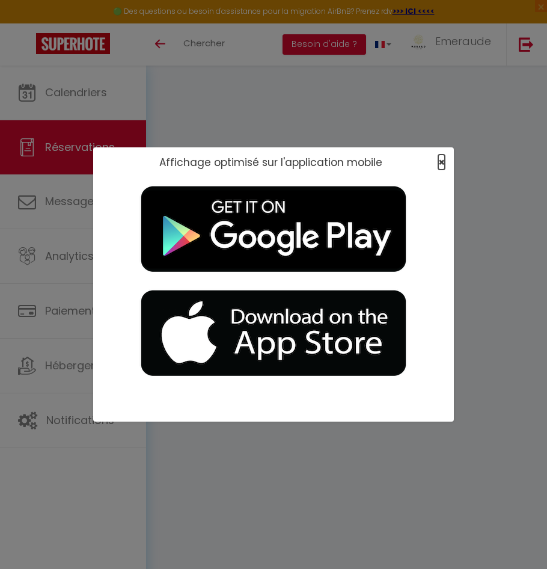
click at [439, 162] on span "×" at bounding box center [442, 162] width 7 height 15
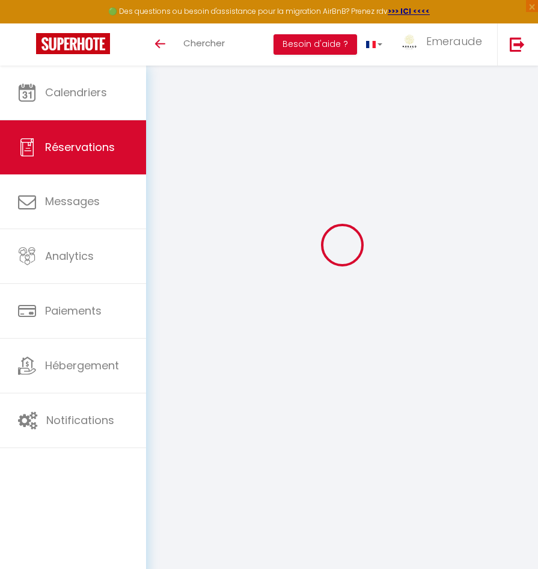
select select "cleaning"
select select "taxes"
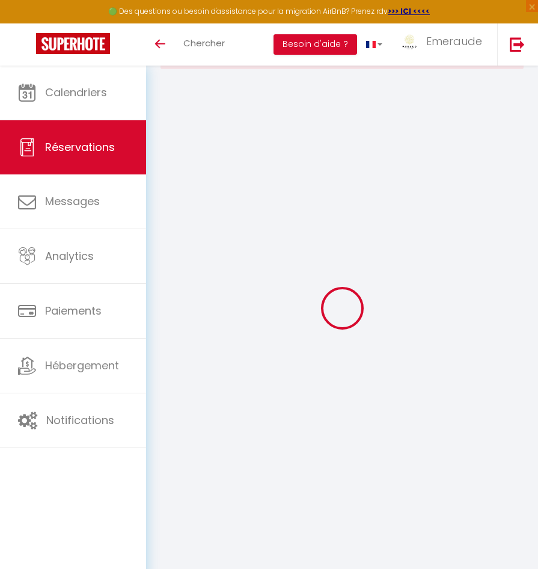
select select
checkbox input "false"
type textarea "** THIS RESERVATION HAS BEEN PRE-PAID ** BOOKING NOTE : Payment charge is EUR 1…"
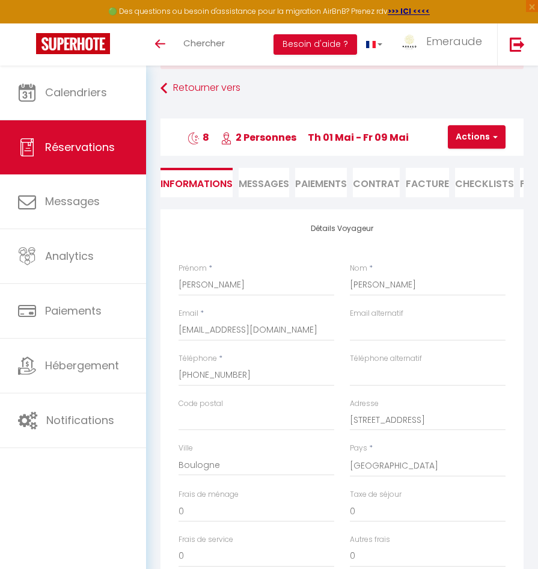
type input "100"
type input "31.68"
select select
checkbox input "false"
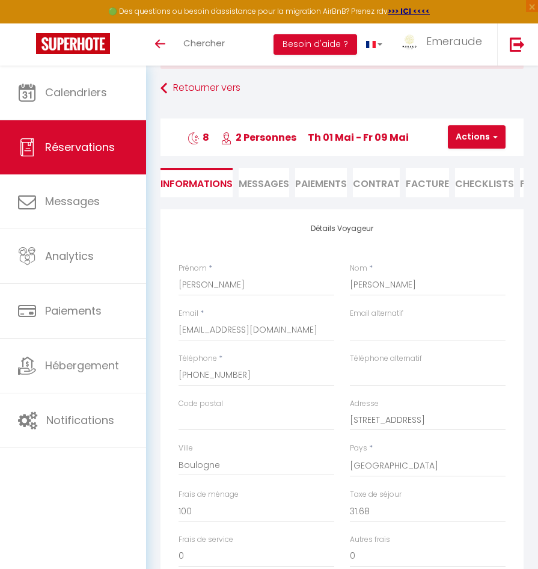
select select
click at [426, 182] on li "Facture" at bounding box center [427, 182] width 43 height 29
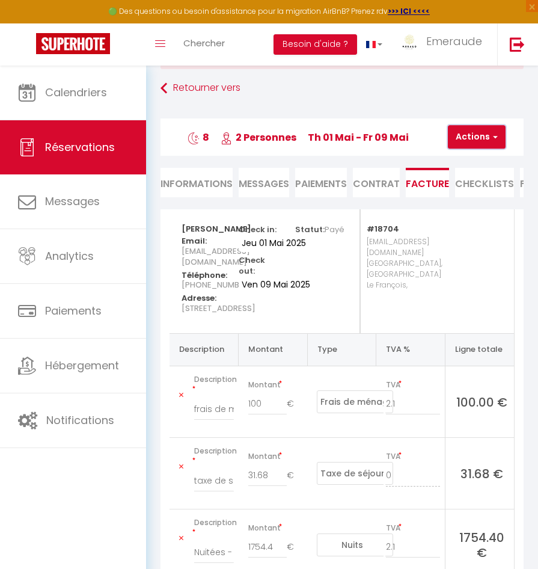
click at [463, 146] on button "Actions" at bounding box center [477, 137] width 58 height 24
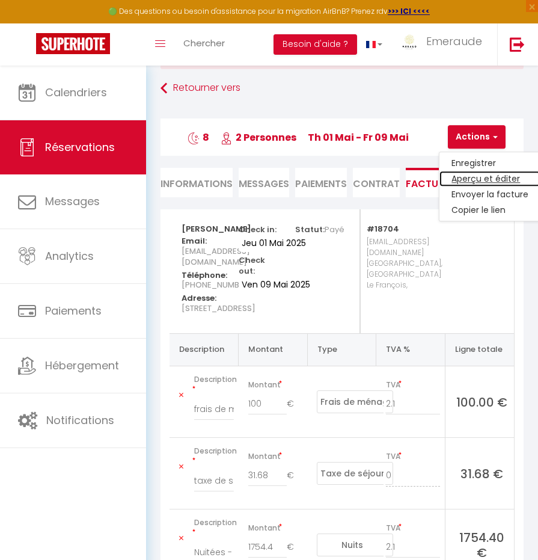
click at [475, 176] on link "Aperçu et éditer" at bounding box center [490, 179] width 101 height 16
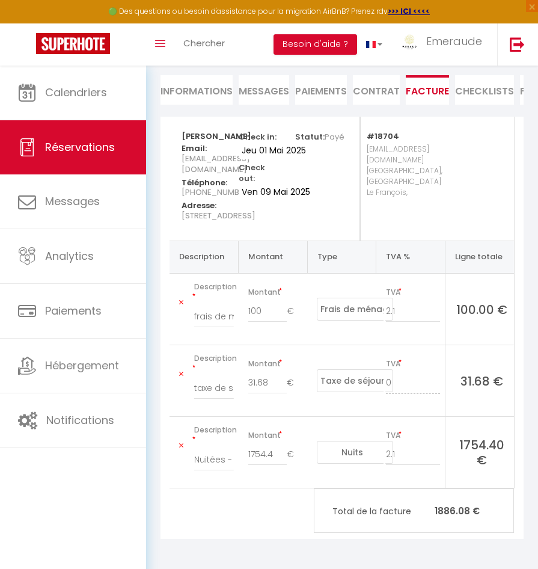
scroll to position [186, 0]
click at [193, 47] on span "Chercher" at bounding box center [204, 43] width 42 height 13
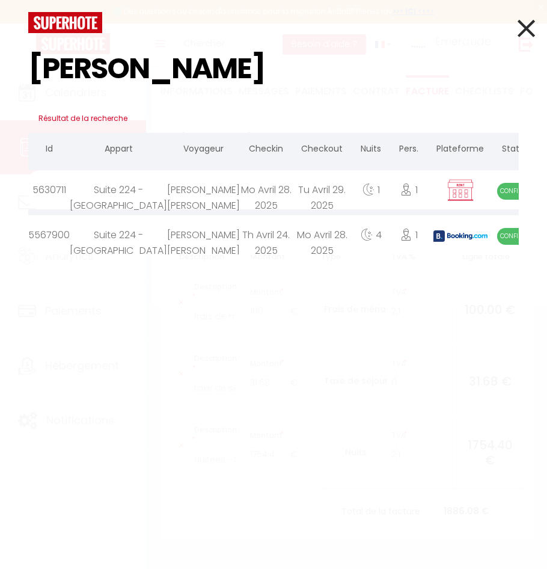
type input "stuart"
click at [240, 247] on div "Th Avril 24. 2025" at bounding box center [266, 234] width 52 height 39
select select
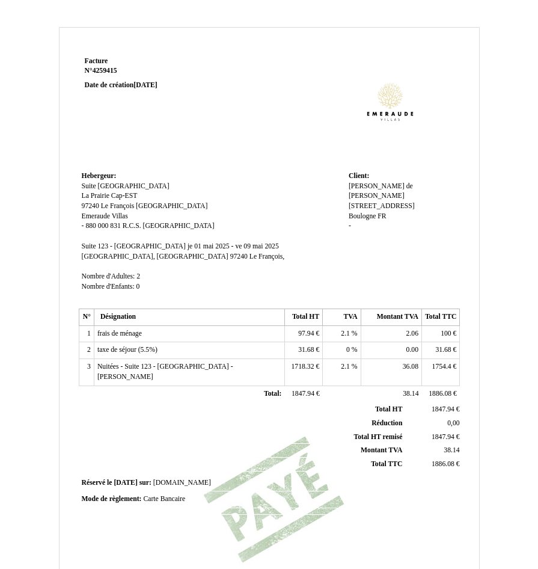
click at [336, 331] on td "2.1 2.1 %" at bounding box center [342, 333] width 38 height 17
click at [345, 333] on span "2.1" at bounding box center [345, 334] width 9 height 8
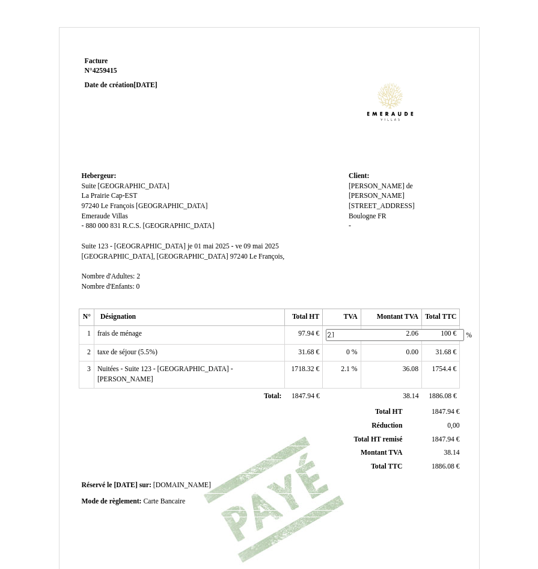
click at [345, 333] on input "2.1" at bounding box center [395, 335] width 138 height 13
type input "8."
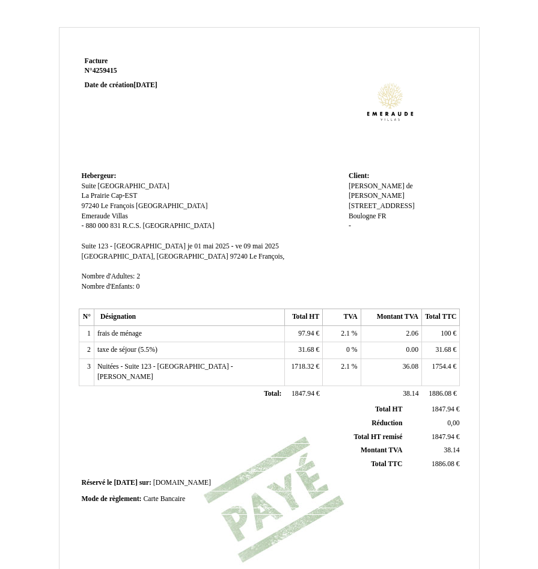
scroll to position [157, 0]
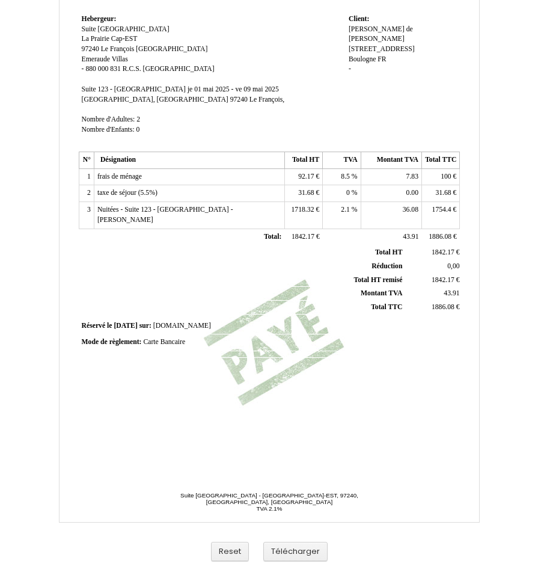
click at [306, 175] on span "92.17" at bounding box center [306, 177] width 16 height 8
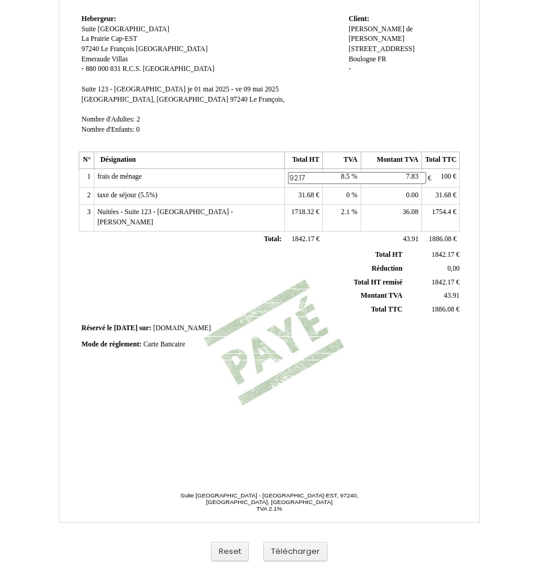
click at [306, 175] on input "92.17" at bounding box center [357, 178] width 138 height 13
type input "92.17"
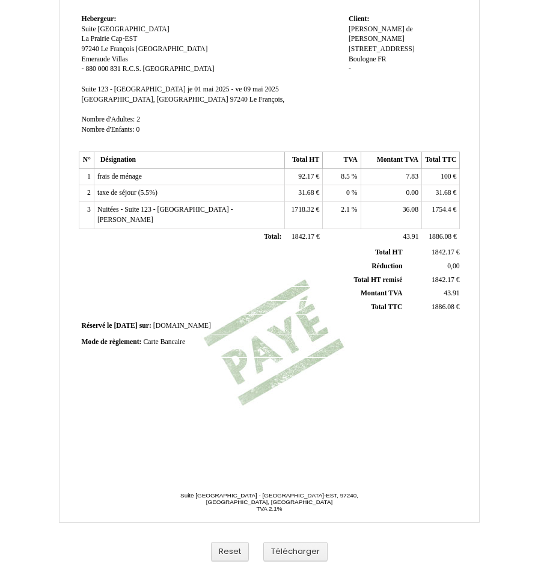
click at [389, 177] on td "7.83 7.83" at bounding box center [391, 176] width 61 height 17
click at [407, 176] on td "7.83 7.83" at bounding box center [391, 176] width 61 height 17
click at [408, 176] on span "7.83" at bounding box center [413, 177] width 12 height 8
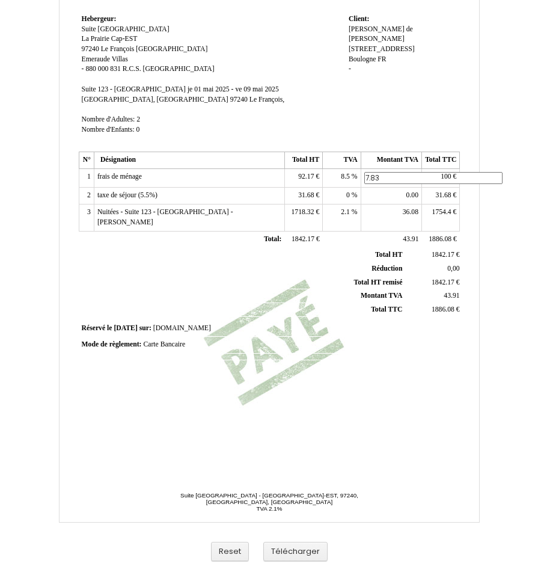
click at [408, 176] on input "7.83" at bounding box center [434, 178] width 138 height 13
type input "7.83"
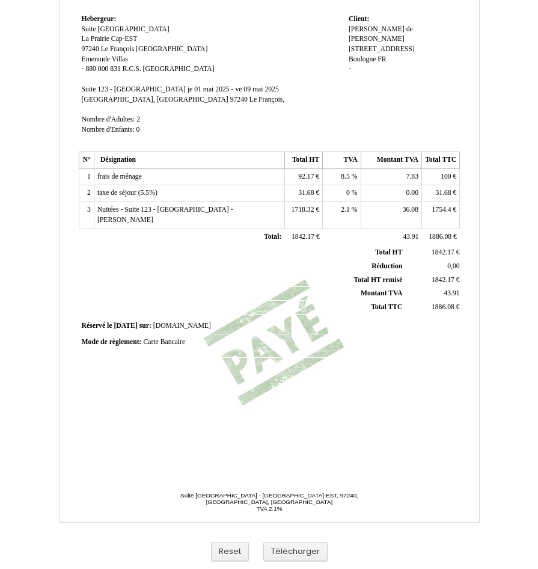
click at [445, 192] on span "31.68" at bounding box center [444, 193] width 16 height 8
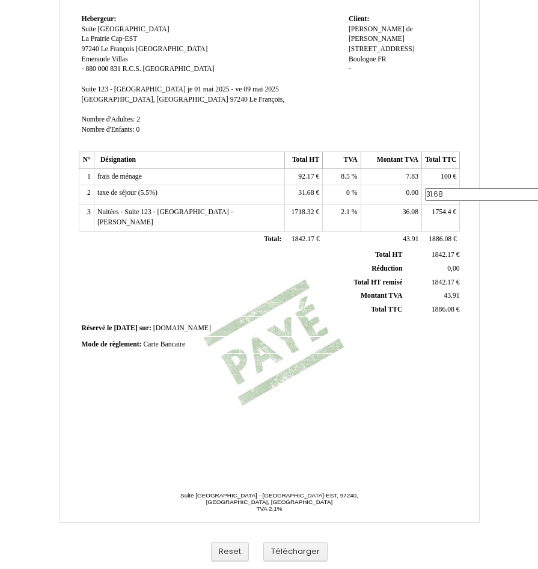
click at [445, 192] on input "31.68" at bounding box center [494, 194] width 138 height 13
click at [446, 191] on input "31.68" at bounding box center [494, 194] width 138 height 13
click at [444, 191] on input "31.68" at bounding box center [494, 194] width 138 height 13
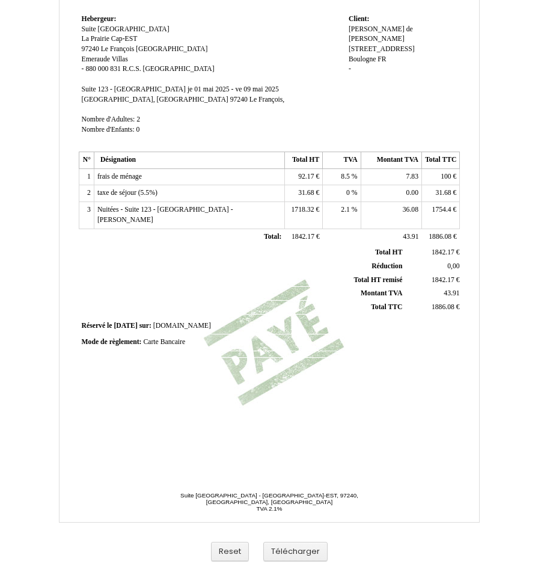
click at [416, 191] on span "0.00" at bounding box center [413, 193] width 12 height 8
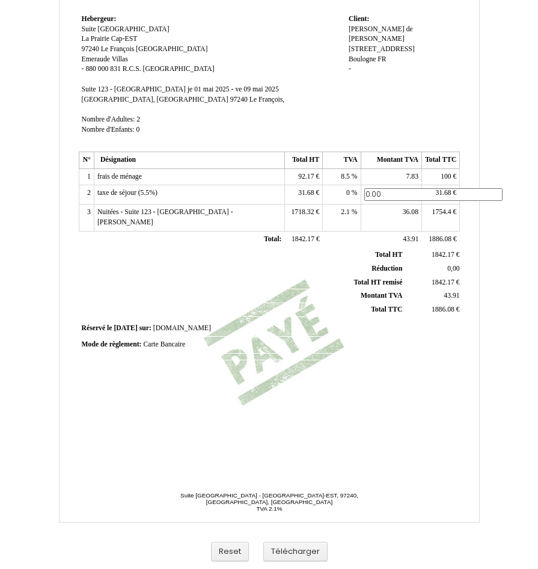
click at [437, 199] on td "31.68 31.68 €" at bounding box center [441, 194] width 38 height 19
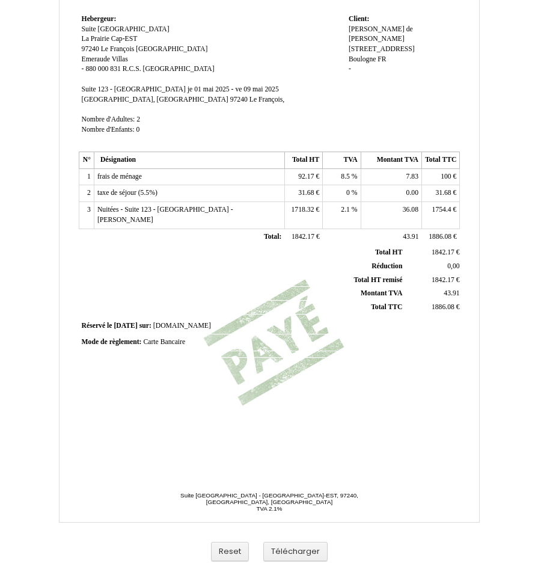
click at [439, 193] on span "31.68" at bounding box center [444, 193] width 16 height 8
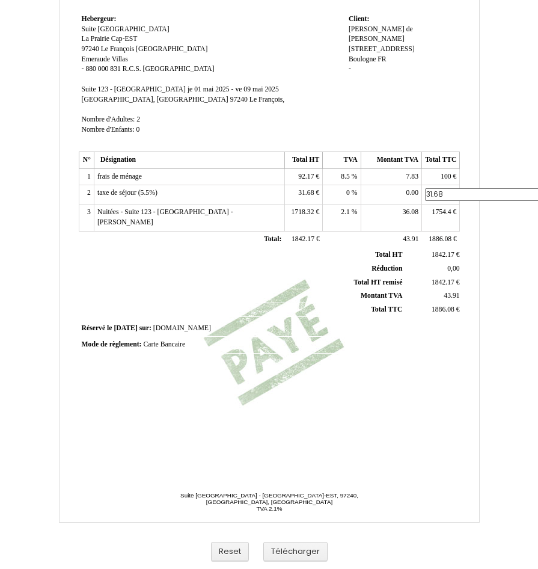
click at [439, 193] on input "31.68" at bounding box center [494, 194] width 138 height 13
type input "48"
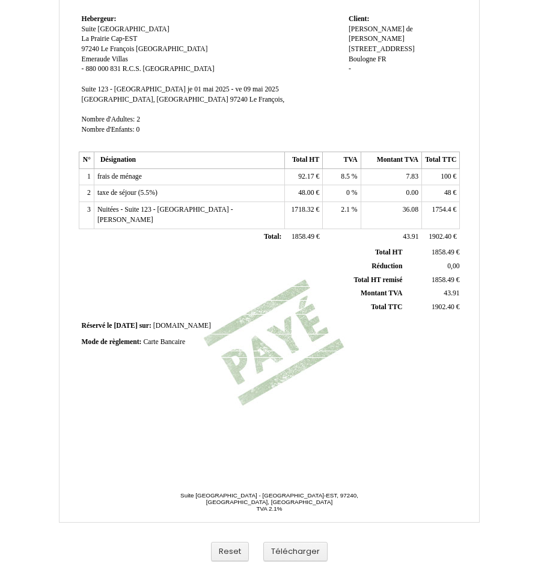
click at [308, 196] on span "48.00" at bounding box center [306, 193] width 16 height 8
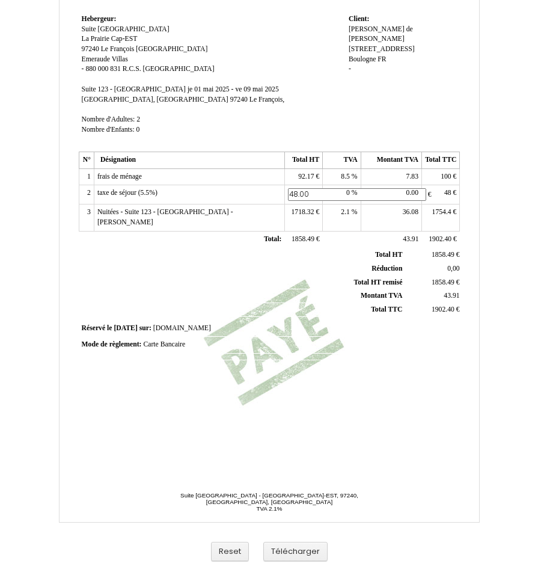
click at [308, 196] on input "48.00" at bounding box center [357, 194] width 138 height 13
type input "48"
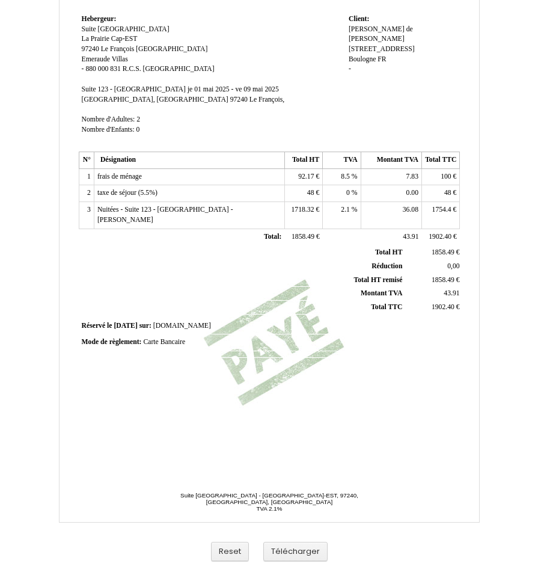
click at [316, 273] on th "Total HT remisé Total HT remisé" at bounding box center [243, 280] width 325 height 14
click at [431, 208] on td "1754.4 1754.4 €" at bounding box center [441, 215] width 38 height 26
click at [433, 208] on span "1754.4" at bounding box center [442, 210] width 19 height 8
click at [433, 208] on input "1754.4" at bounding box center [494, 211] width 138 height 13
type input "1738.08"
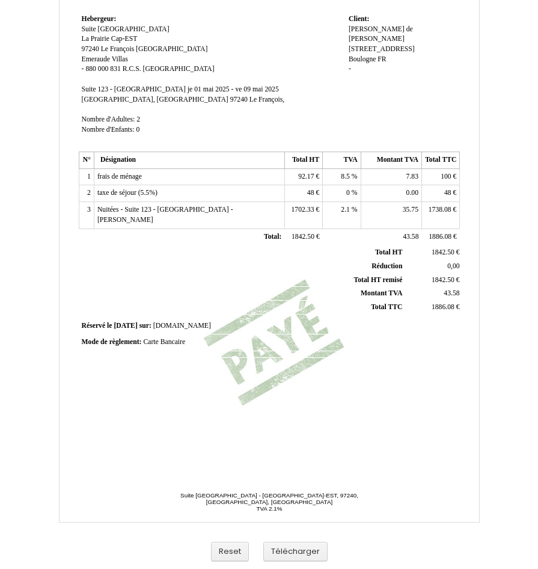
click at [434, 209] on span "1738.08" at bounding box center [440, 210] width 23 height 8
click at [384, 208] on td "35.75 35.75" at bounding box center [391, 215] width 61 height 26
drag, startPoint x: 384, startPoint y: 208, endPoint x: 404, endPoint y: 212, distance: 20.3
click at [404, 212] on span "35.75" at bounding box center [411, 210] width 16 height 8
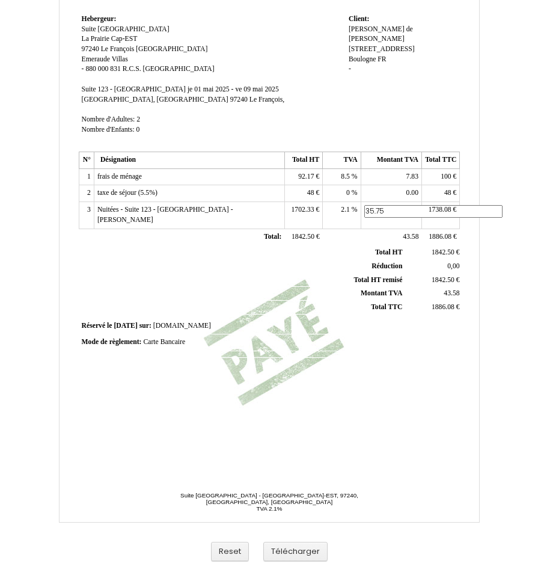
click at [402, 212] on input "35.75" at bounding box center [434, 211] width 138 height 13
type input "35.75"
click at [300, 196] on td "48 48 €" at bounding box center [304, 193] width 38 height 17
click at [310, 192] on span "48" at bounding box center [310, 193] width 7 height 8
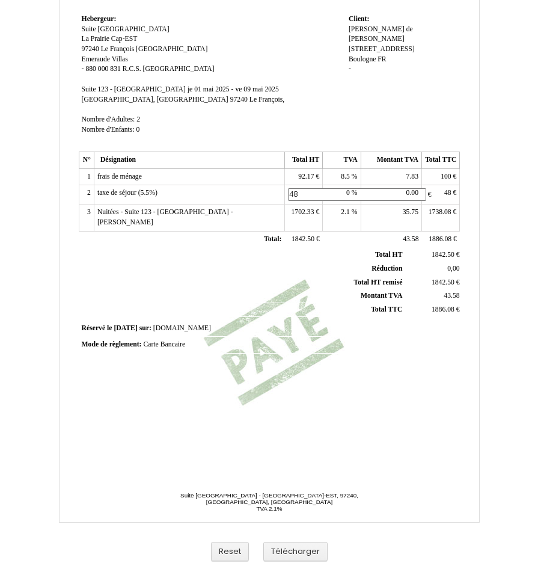
click at [310, 192] on input "48" at bounding box center [357, 194] width 138 height 13
type input "48"
click at [282, 262] on th "Réduction Réduction" at bounding box center [243, 269] width 325 height 14
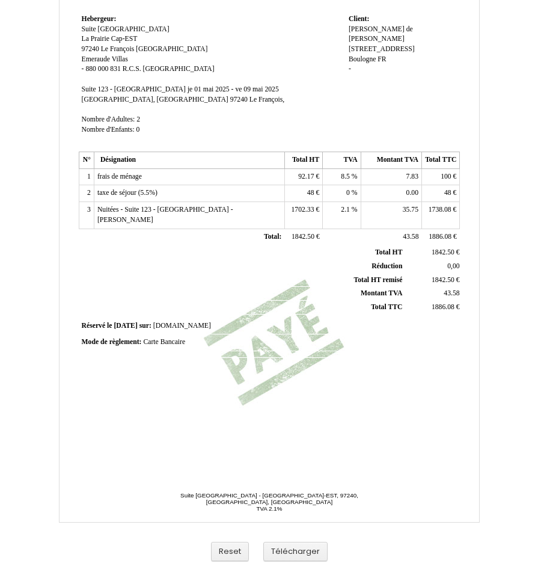
click at [300, 211] on span "1702.33" at bounding box center [302, 210] width 23 height 8
click at [285, 259] on th "Réduction Réduction" at bounding box center [243, 266] width 325 height 14
click at [284, 551] on button "Télécharger" at bounding box center [295, 552] width 64 height 20
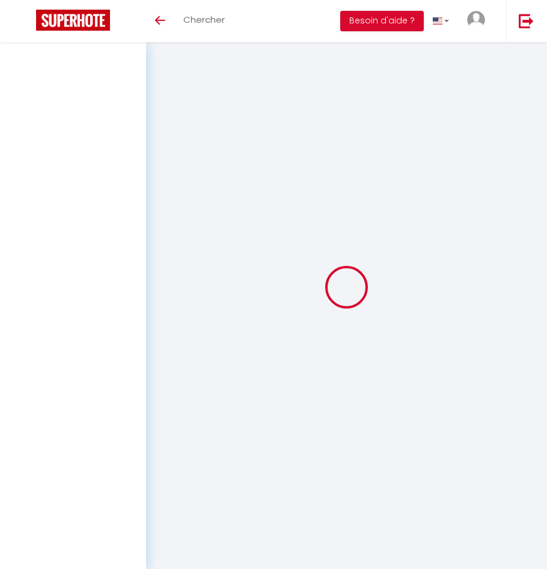
select select
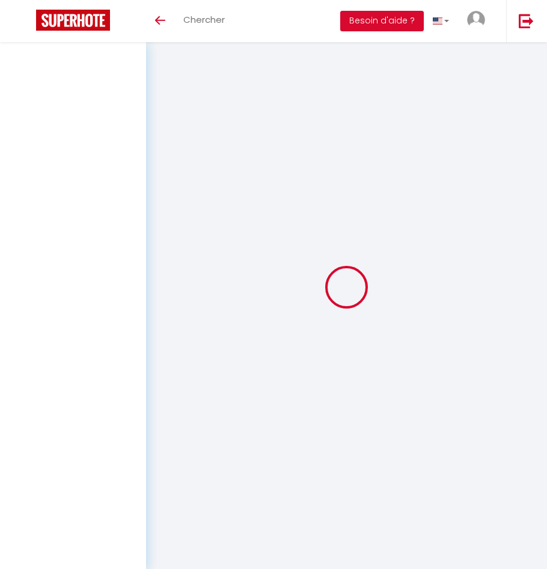
select select
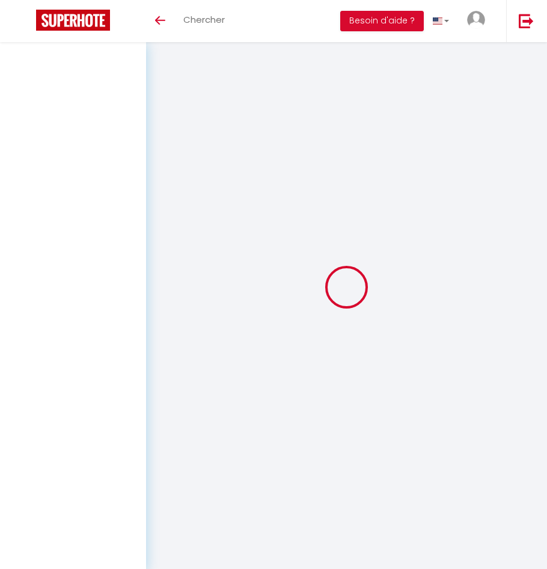
select select
checkbox input "false"
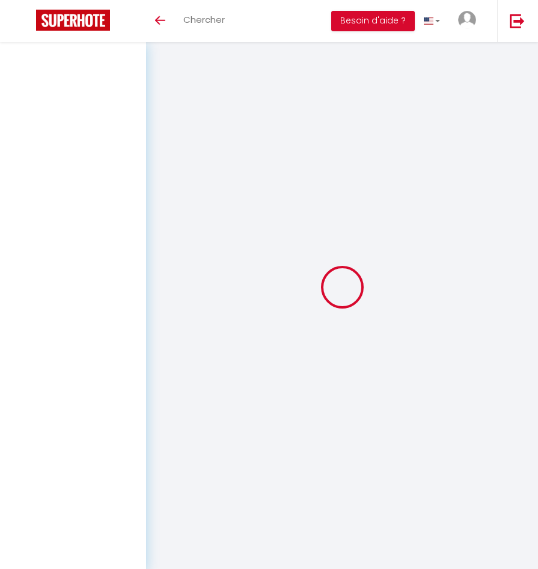
select select
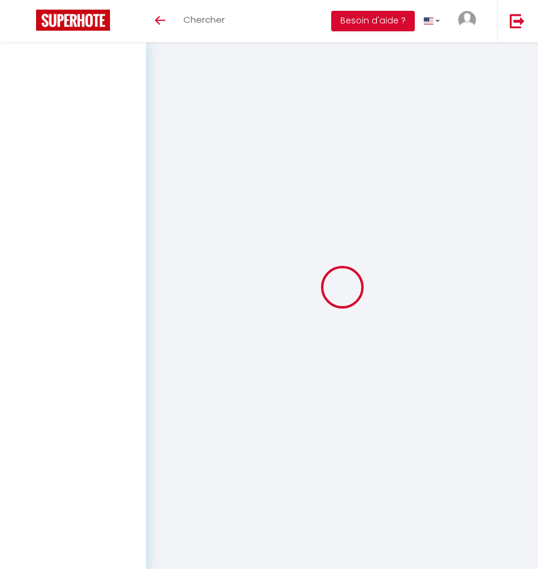
select select
checkbox input "false"
select select
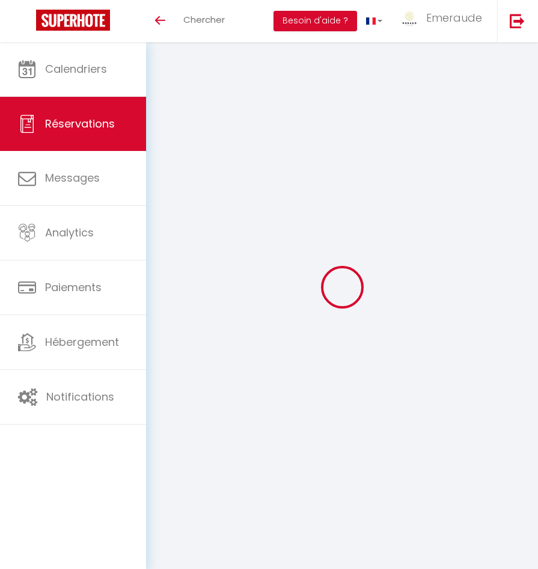
select select
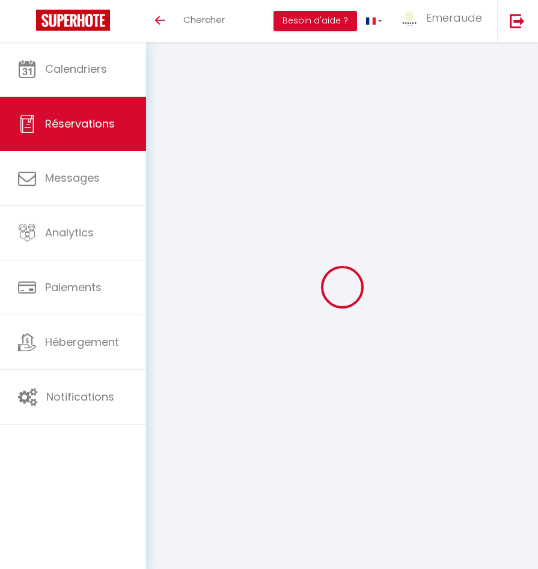
select select
checkbox input "false"
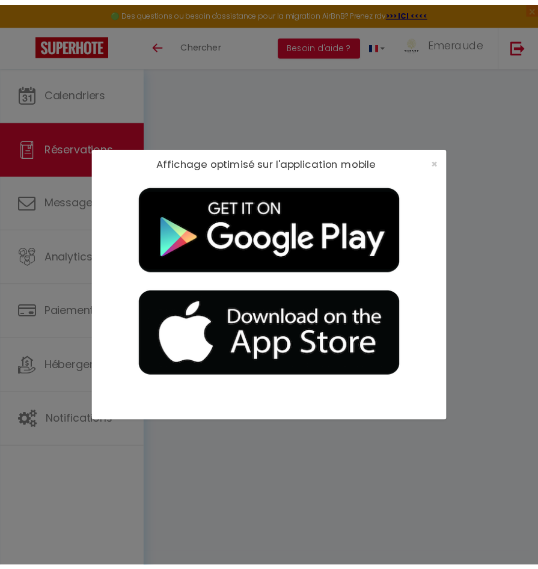
scroll to position [66, 0]
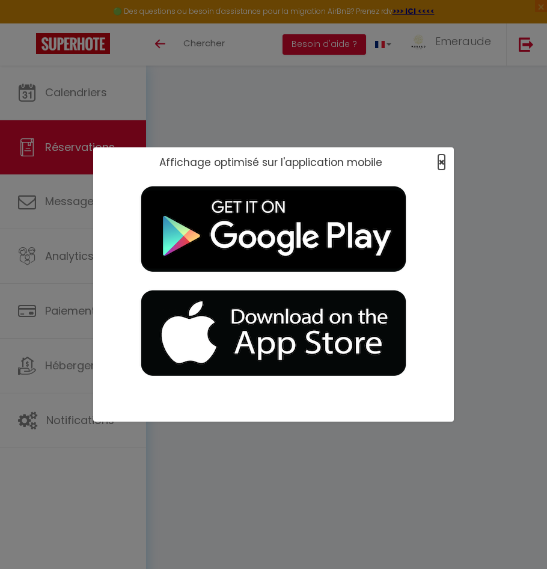
click at [439, 158] on span "×" at bounding box center [442, 162] width 7 height 15
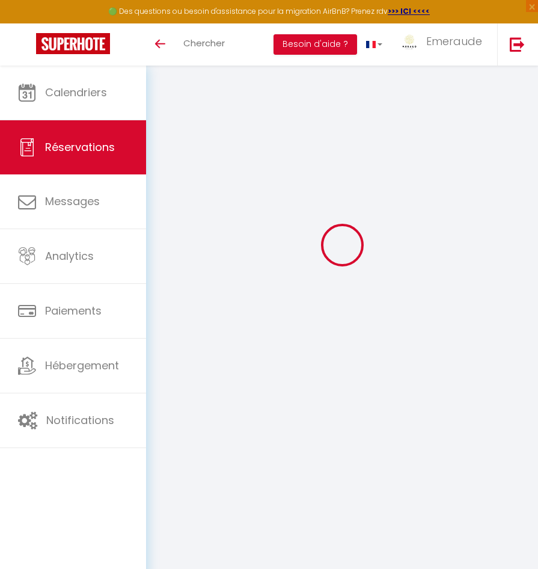
type input "[PERSON_NAME]"
type input "sfinla.452991@guest.booking.com"
type input "+447545089460"
type input "[STREET_ADDRESS]"
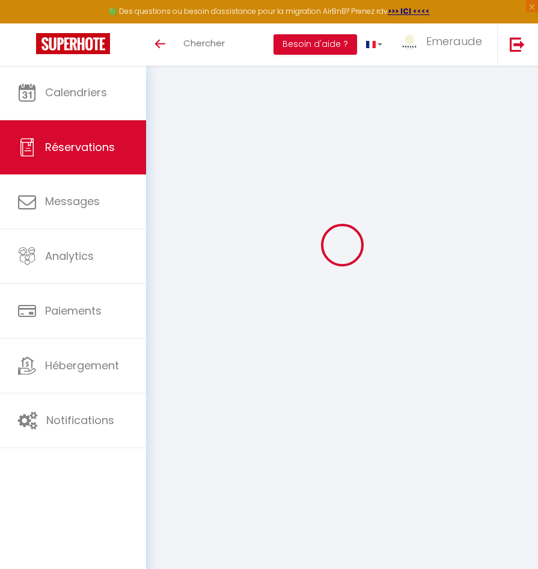
type input "[GEOGRAPHIC_DATA]"
select select "GB"
type input "115.89"
type input "7.8100000000000005"
select select "20289"
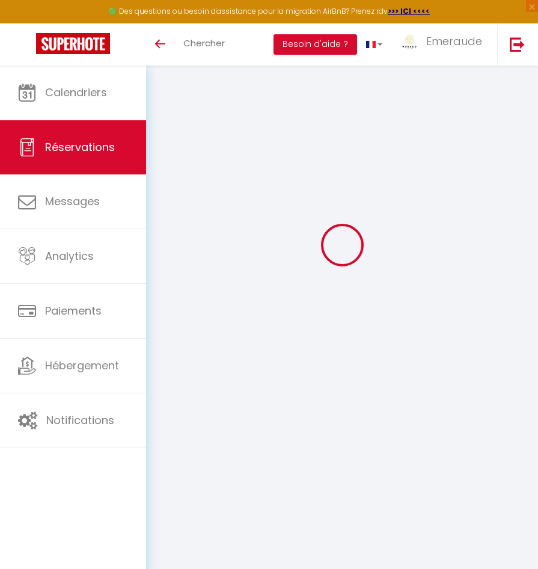
select select "1"
select select
type input "1"
select select "12"
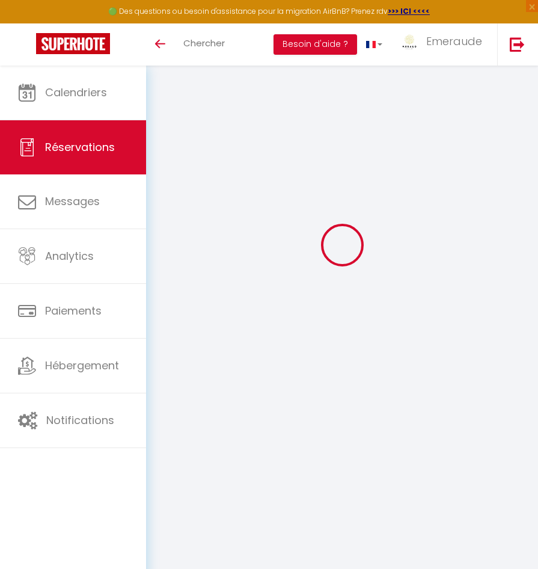
select select
type input "672.6"
checkbox input "false"
type input "0"
select select "2"
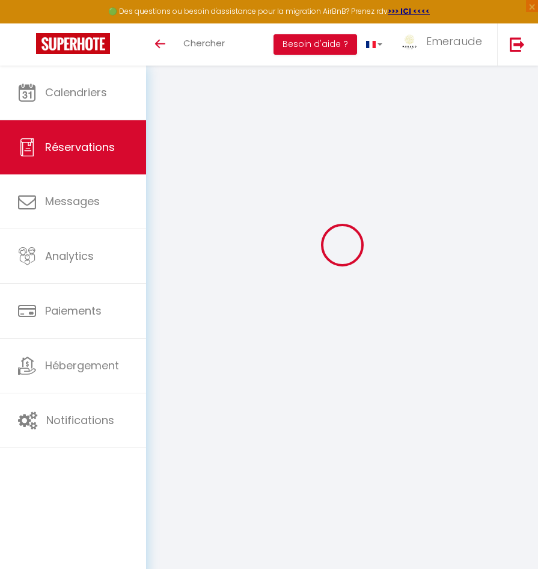
type input "60"
type input "29.25"
type input "0"
select select "cleaning"
select select "taxes"
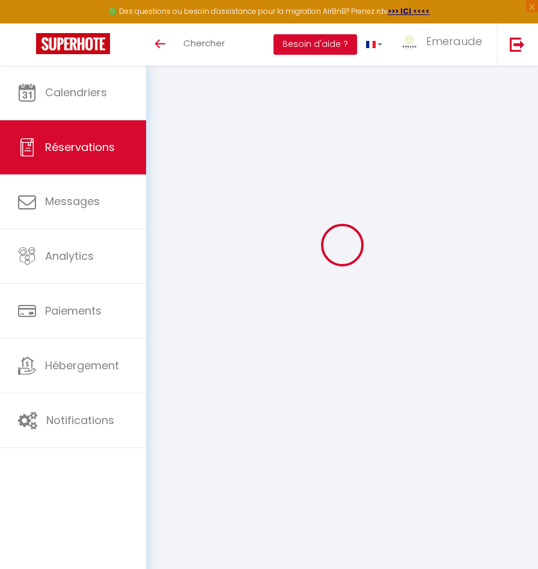
select select
checkbox input "false"
type textarea "** THIS RESERVATION HAS BEEN PRE-PAID ** Reservation has a cancellation grace p…"
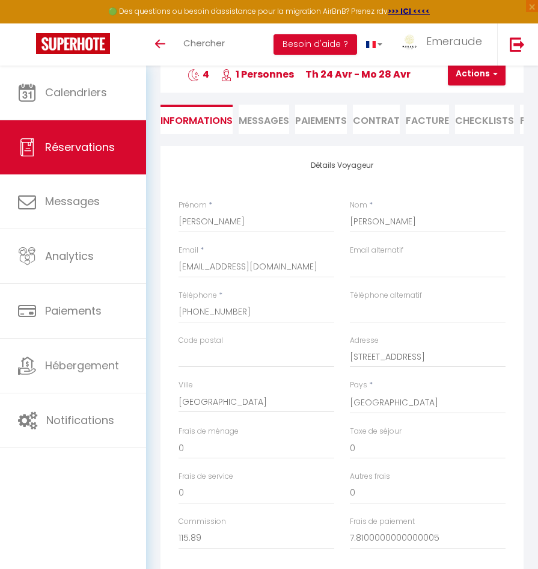
type input "100"
type input "7.92"
select select
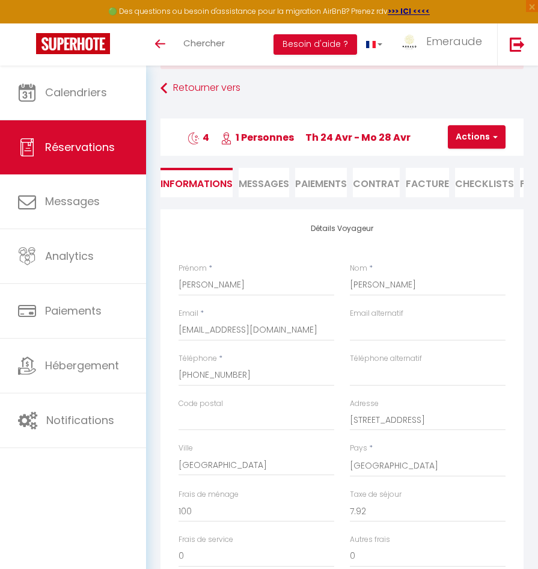
checkbox input "false"
select select
click at [481, 136] on button "Actions" at bounding box center [477, 137] width 58 height 24
click at [419, 183] on li "Facture" at bounding box center [427, 182] width 43 height 29
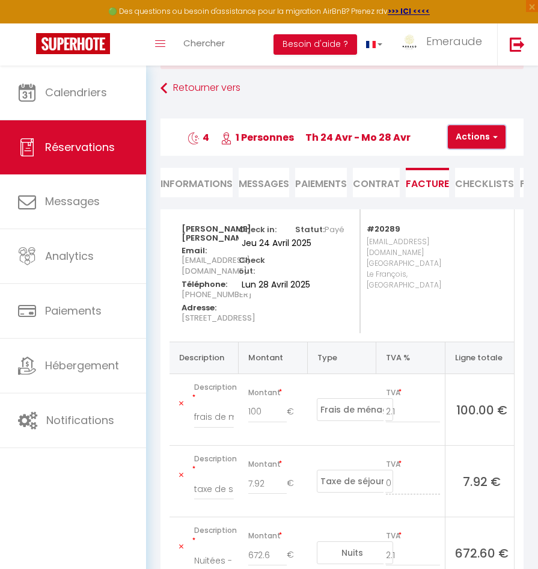
click at [481, 134] on button "Actions" at bounding box center [477, 137] width 58 height 24
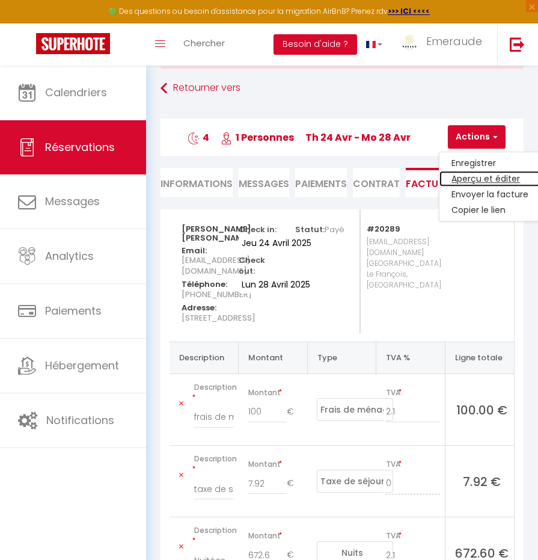
click at [473, 174] on link "Aperçu et éditer" at bounding box center [490, 179] width 101 height 16
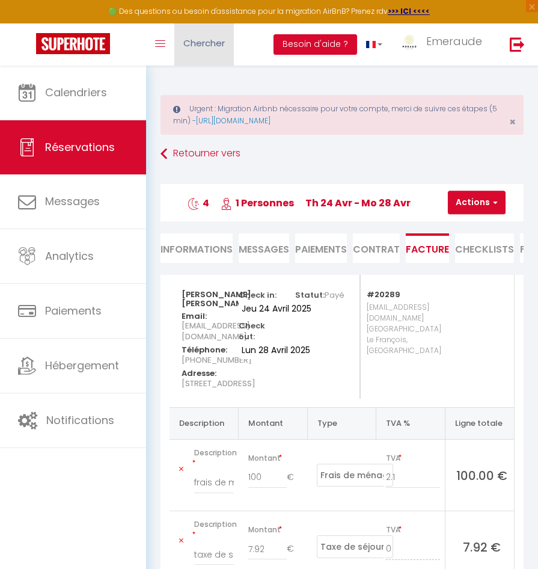
click at [179, 39] on link "Chercher" at bounding box center [204, 44] width 60 height 42
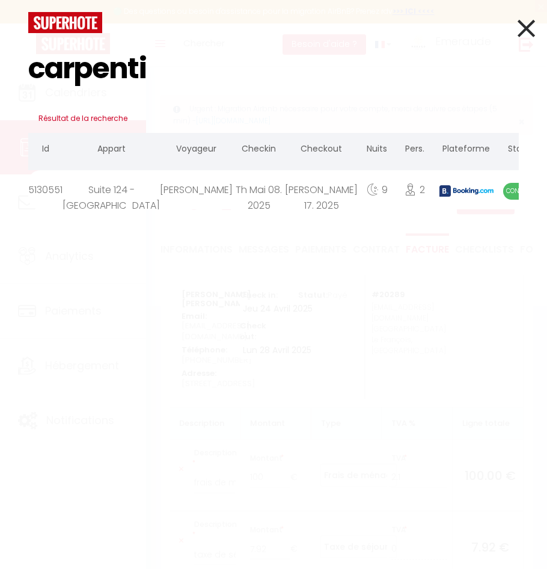
type input "carpenti"
click at [114, 193] on div "Suite 124 - [GEOGRAPHIC_DATA]" at bounding box center [111, 189] width 97 height 39
select select
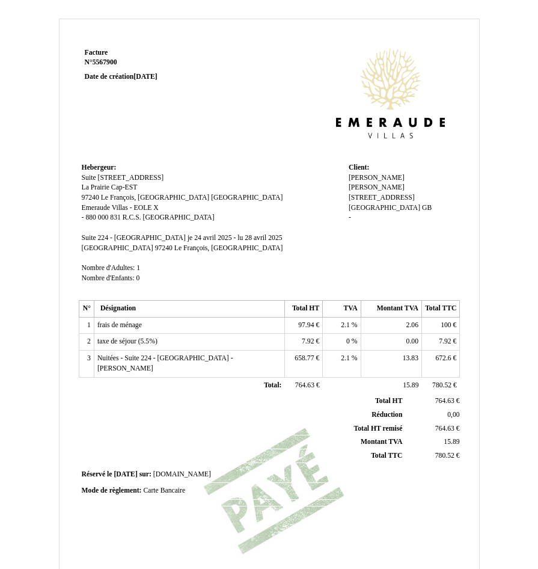
scroll to position [157, 0]
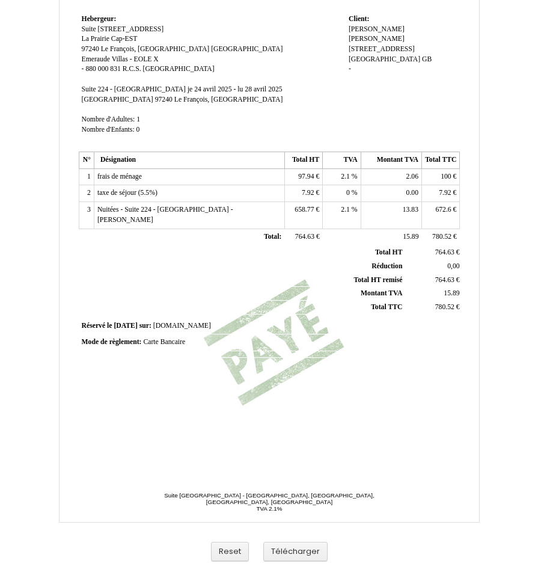
click at [336, 176] on td "2.1 2.1 %" at bounding box center [342, 176] width 38 height 17
click at [340, 175] on td "2.1 2.1 %" at bounding box center [342, 176] width 38 height 17
click at [343, 175] on span "2.1" at bounding box center [345, 177] width 9 height 8
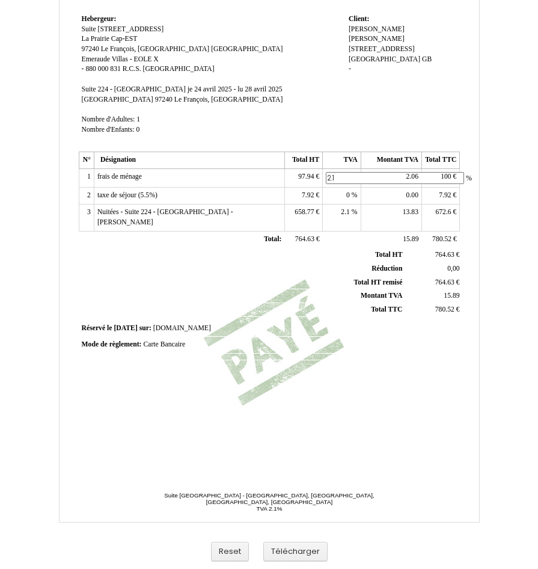
click at [343, 175] on input "2.1" at bounding box center [395, 178] width 138 height 13
type input "8.5"
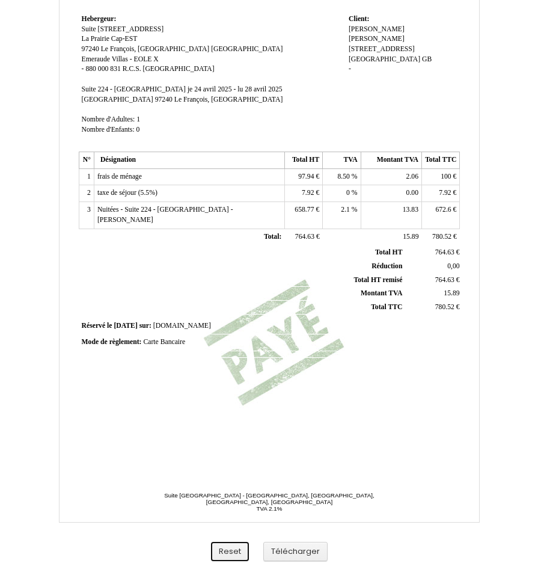
type input "92.17"
click at [304, 180] on td "92.17 92.17 €" at bounding box center [304, 176] width 38 height 17
click at [304, 180] on span "92.17" at bounding box center [306, 177] width 16 height 8
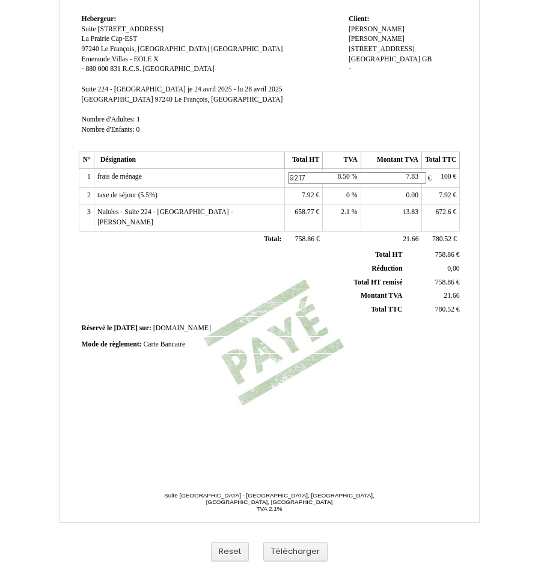
drag, startPoint x: 304, startPoint y: 180, endPoint x: 411, endPoint y: 176, distance: 106.6
click at [411, 176] on span "7.83" at bounding box center [413, 177] width 12 height 8
click at [409, 174] on input "7.83" at bounding box center [434, 178] width 138 height 13
type input "7.83"
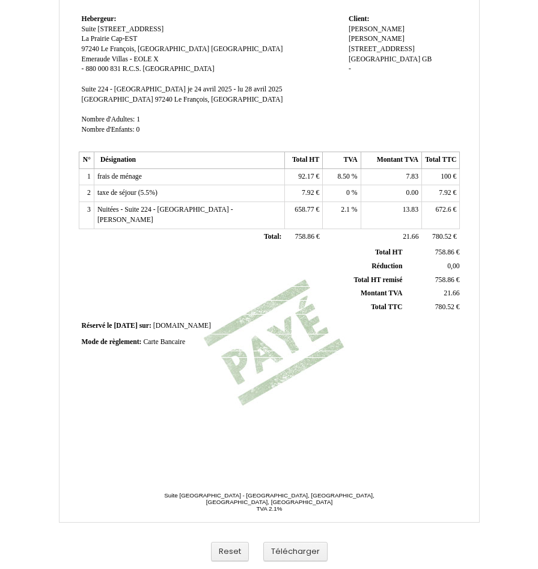
click at [308, 194] on span "7.92" at bounding box center [308, 193] width 12 height 8
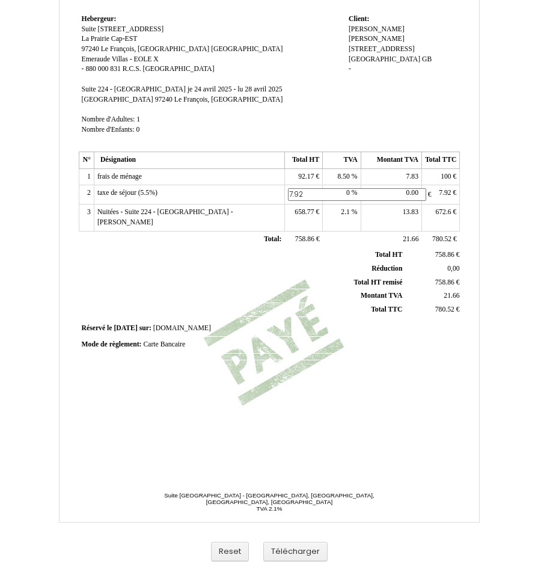
click at [308, 194] on input "7.92" at bounding box center [357, 194] width 138 height 13
type input "12"
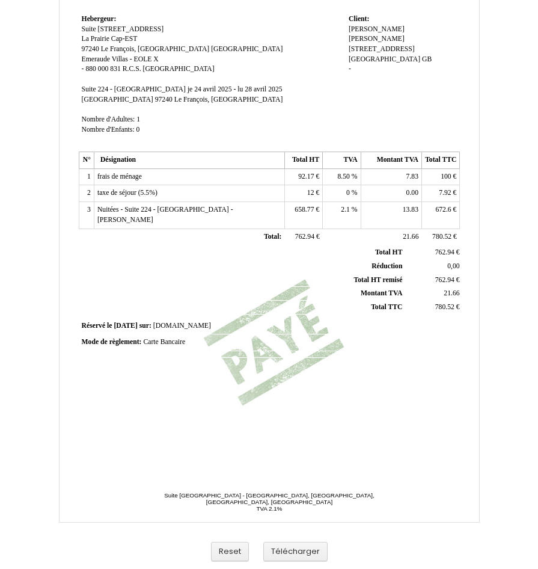
click at [451, 196] on span "7.92" at bounding box center [445, 193] width 12 height 8
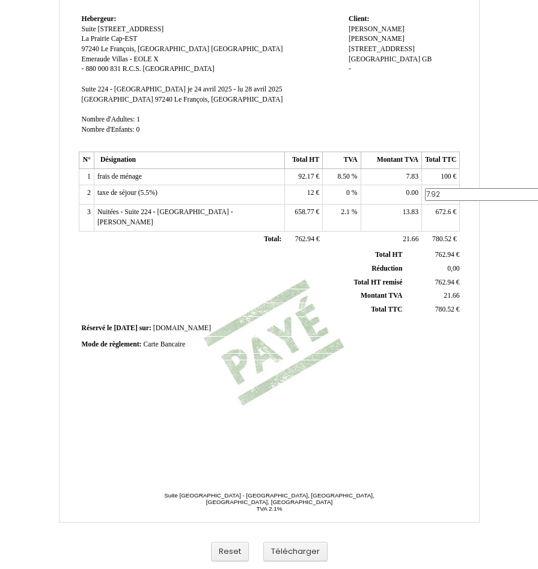
click at [451, 196] on input "7.92" at bounding box center [494, 194] width 138 height 13
type input "12"
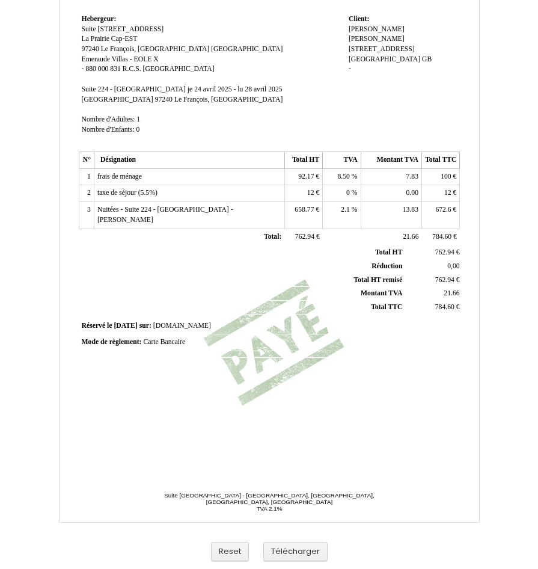
click at [437, 208] on span "672.6" at bounding box center [444, 210] width 16 height 8
click at [437, 208] on input "672.6" at bounding box center [494, 211] width 138 height 13
type input "668.52"
click at [298, 211] on span "654.77" at bounding box center [304, 210] width 19 height 8
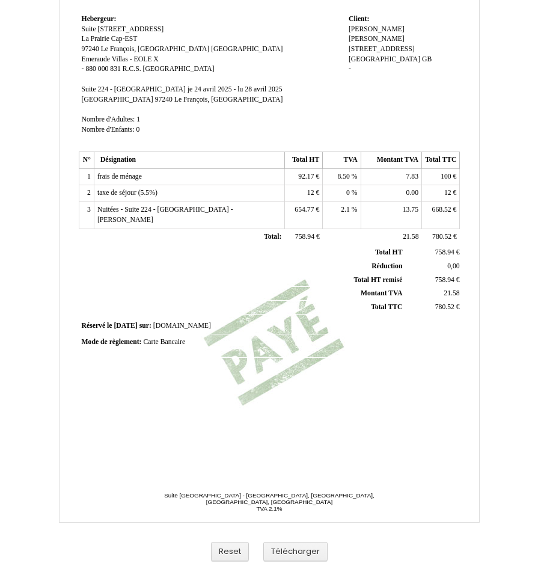
click at [392, 216] on td "13.75 13.75" at bounding box center [391, 215] width 61 height 26
click at [398, 208] on td "13.75 13.75" at bounding box center [391, 215] width 61 height 26
click at [413, 208] on span "13.75" at bounding box center [411, 210] width 16 height 8
click at [413, 208] on input "13.75" at bounding box center [434, 211] width 138 height 13
type input "13.75"
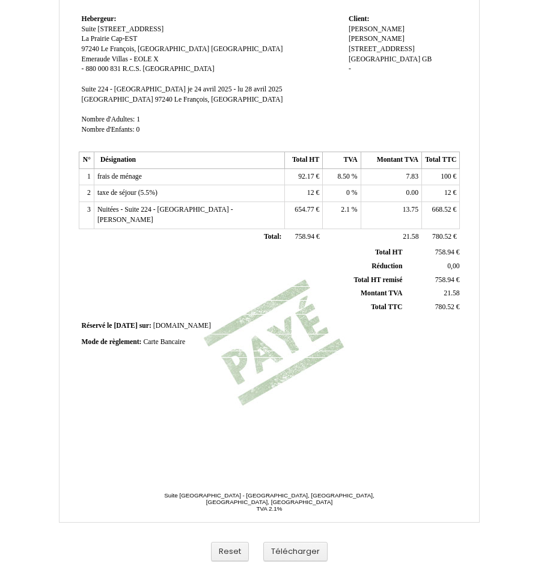
click at [273, 398] on div "Facture Facture N° 5567900 5567900 Date de création [DATE] Hebergeur: Hebergeur…" at bounding box center [269, 181] width 386 height 569
click at [347, 405] on div "Facture Facture N° 5567900 5567900 Date de création [DATE] Hebergeur: Hebergeur…" at bounding box center [269, 181] width 386 height 569
click at [305, 548] on button "Télécharger" at bounding box center [295, 552] width 64 height 20
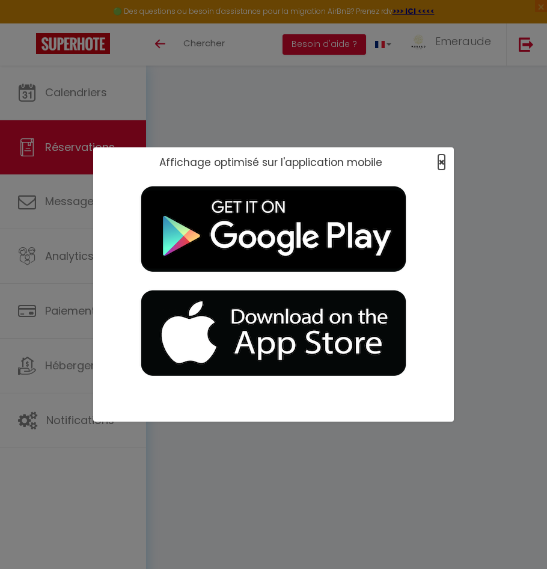
click at [440, 161] on span "×" at bounding box center [442, 162] width 7 height 15
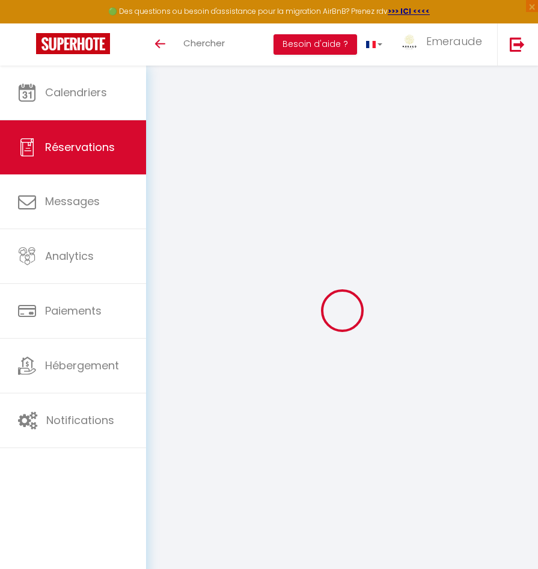
select select "cleaning"
select select "taxes"
select select
checkbox input "false"
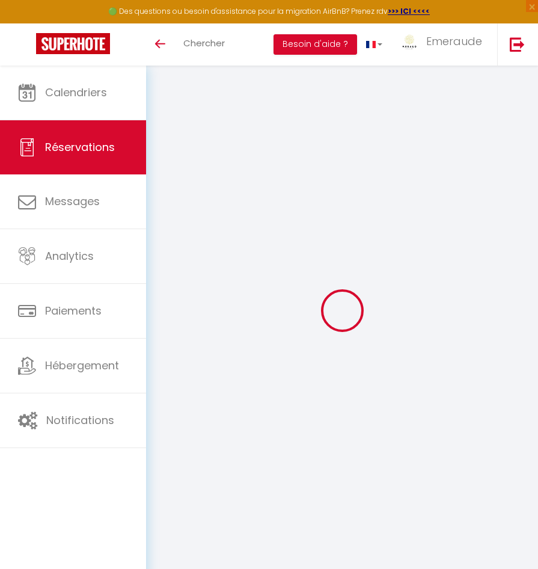
select select
checkbox input "false"
type textarea "** THIS RESERVATION HAS BEEN PRE-PAID ** BOOKING NOTE : Payment charge is EUR 1…"
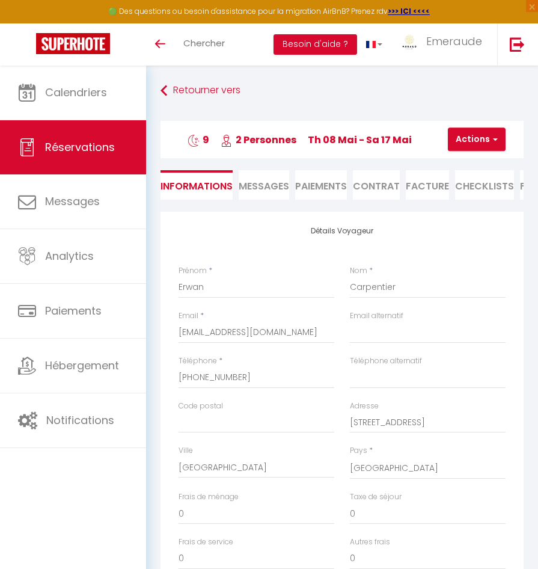
type input "100"
type input "35.64"
select select
checkbox input "false"
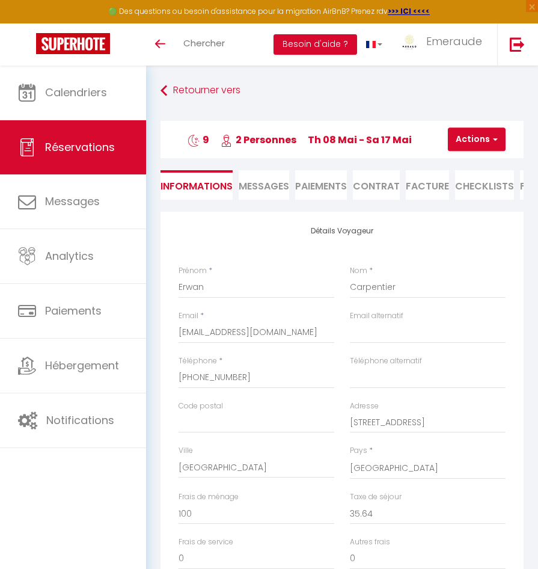
click at [415, 186] on li "Facture" at bounding box center [427, 184] width 43 height 29
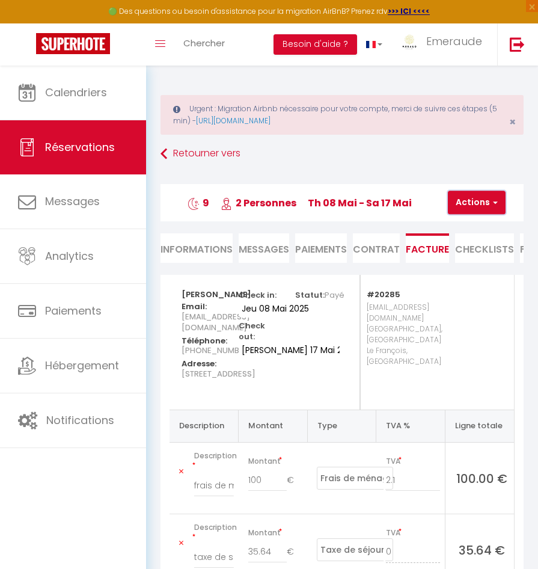
click at [466, 197] on button "Actions" at bounding box center [477, 203] width 58 height 24
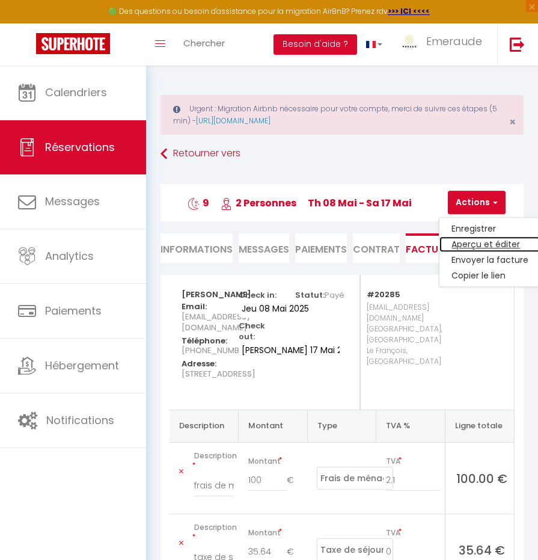
click at [464, 245] on link "Aperçu et éditer" at bounding box center [490, 245] width 101 height 16
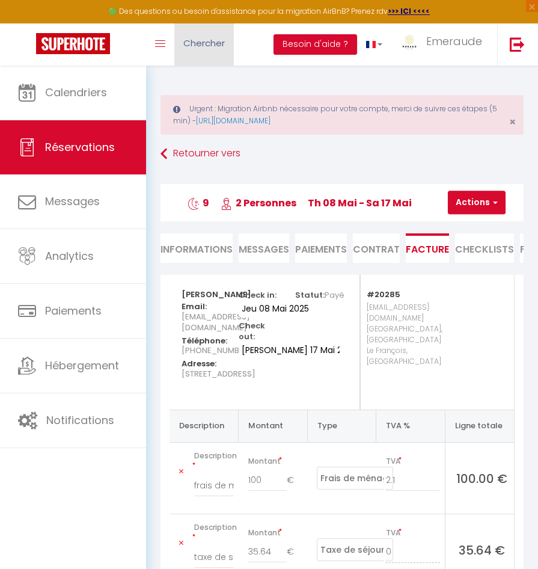
click at [197, 47] on span "Chercher" at bounding box center [204, 43] width 42 height 13
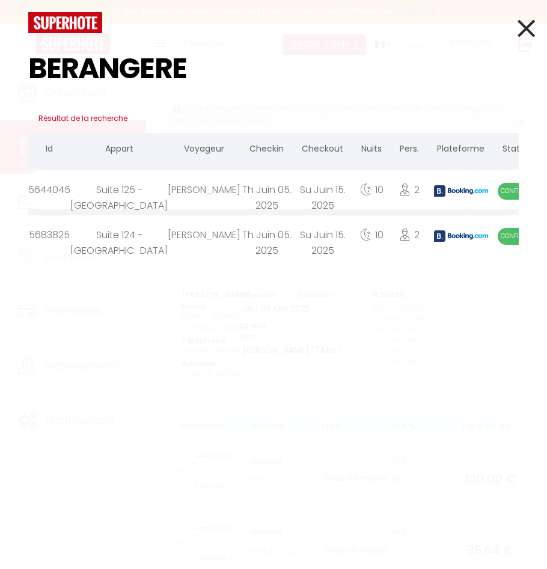
type input "BERANGERE"
click at [293, 190] on div "Su Juin 15. 2025" at bounding box center [323, 189] width 60 height 39
select select
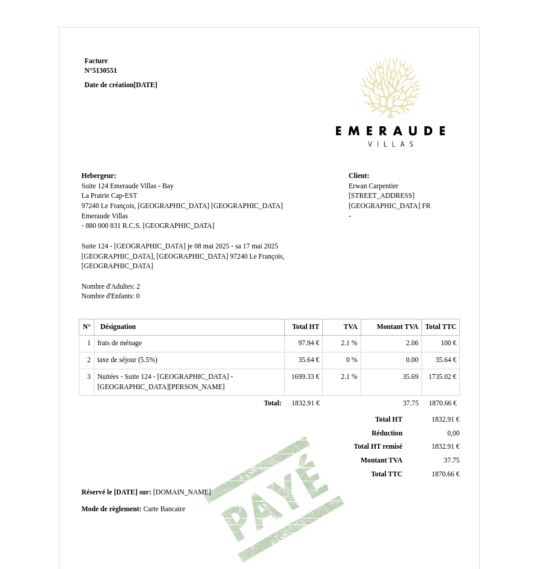
click at [310, 339] on span "97.94" at bounding box center [306, 343] width 16 height 8
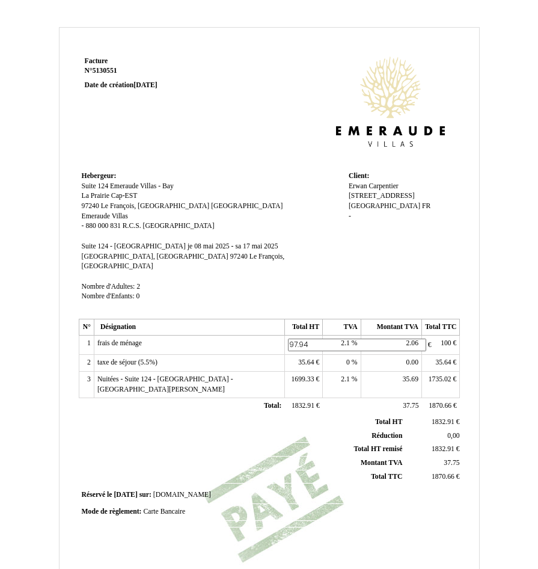
click at [310, 339] on input "97.94" at bounding box center [357, 345] width 138 height 13
click at [350, 339] on span "2.1" at bounding box center [345, 343] width 9 height 8
click at [351, 339] on input "2.1" at bounding box center [395, 345] width 138 height 13
type input "8.5"
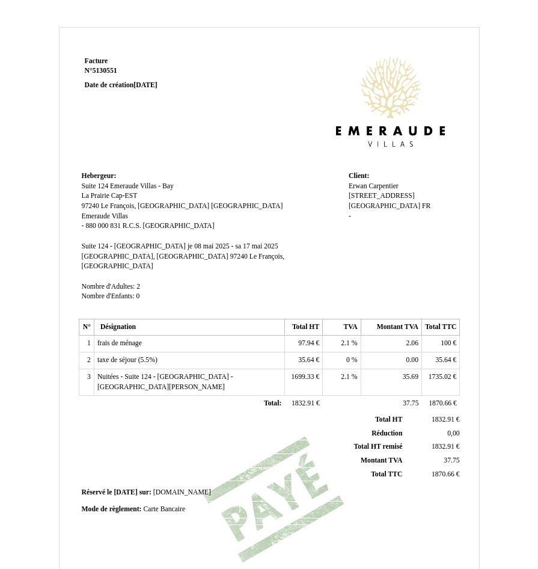
scroll to position [157, 0]
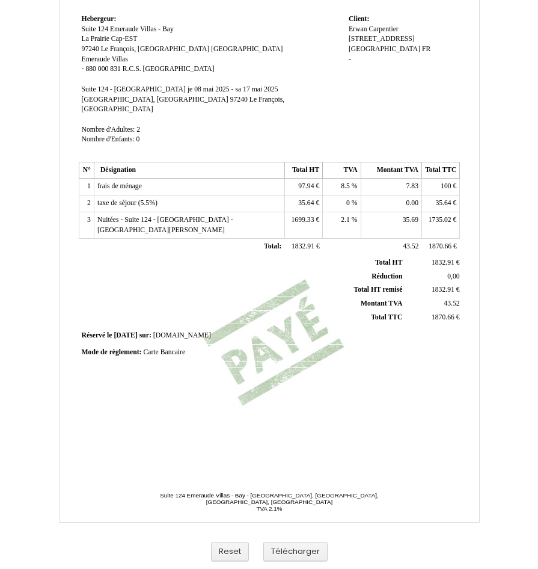
click at [311, 182] on span "97.94" at bounding box center [306, 186] width 16 height 8
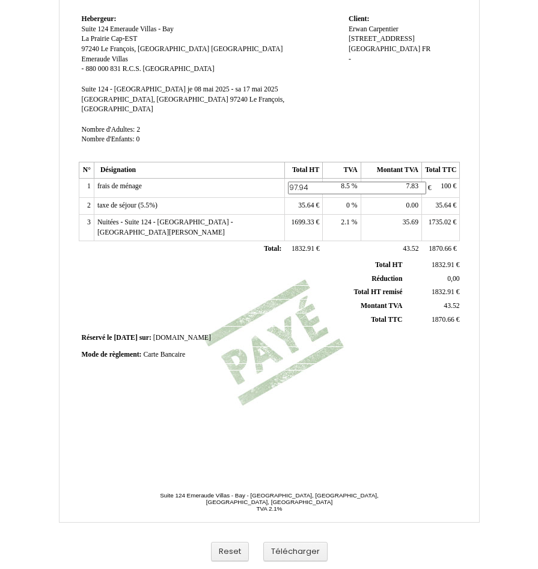
click at [319, 182] on input "97.94" at bounding box center [357, 188] width 138 height 13
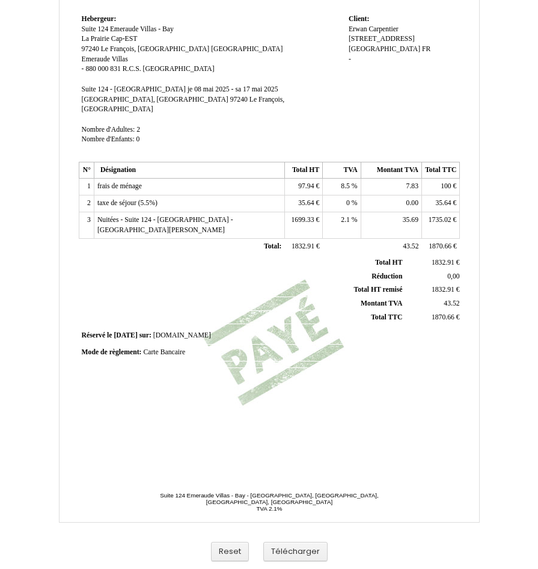
click at [440, 216] on span "1735.02" at bounding box center [440, 220] width 23 height 8
click at [442, 215] on input "1735.02" at bounding box center [494, 221] width 138 height 13
type input "1716.66"
click at [302, 214] on td "1681.35 1681.35 €" at bounding box center [304, 225] width 38 height 26
click at [303, 212] on td "1681.35 1681.35 €" at bounding box center [304, 225] width 38 height 26
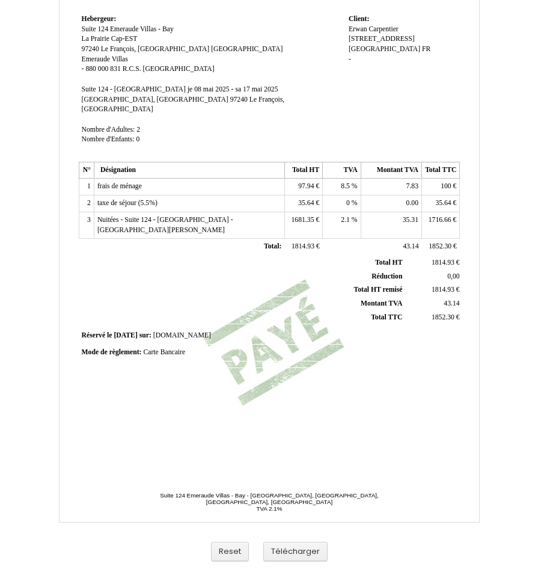
click at [301, 216] on span "1681.35" at bounding box center [302, 220] width 23 height 8
click at [301, 215] on input "1681.35" at bounding box center [357, 221] width 138 height 13
type input "1681.35"
click at [401, 214] on td "35.31 35.31" at bounding box center [391, 225] width 61 height 26
click at [401, 212] on td "35.31 35.31" at bounding box center [391, 225] width 61 height 26
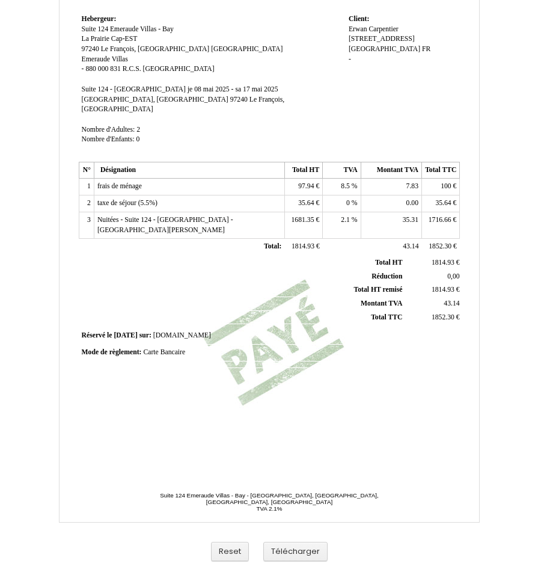
click at [408, 216] on span "35.31" at bounding box center [411, 220] width 16 height 8
click at [408, 215] on input "35.31" at bounding box center [434, 221] width 138 height 13
type input "35.31"
click at [307, 199] on span "35.64" at bounding box center [306, 203] width 16 height 8
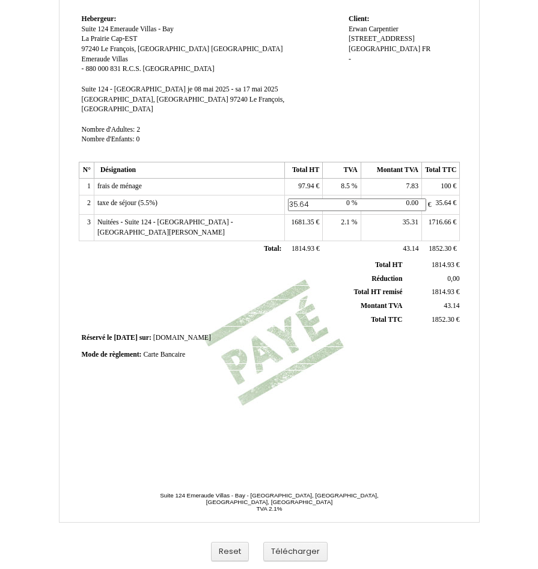
click at [307, 199] on input "35.64" at bounding box center [357, 205] width 138 height 13
type input "54"
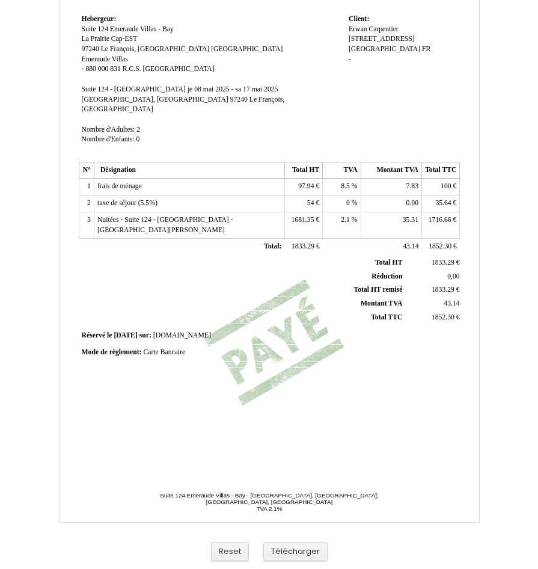
click at [447, 199] on span "35.64" at bounding box center [444, 203] width 16 height 8
click at [0, 0] on input "35.64" at bounding box center [0, 0] width 0 height 0
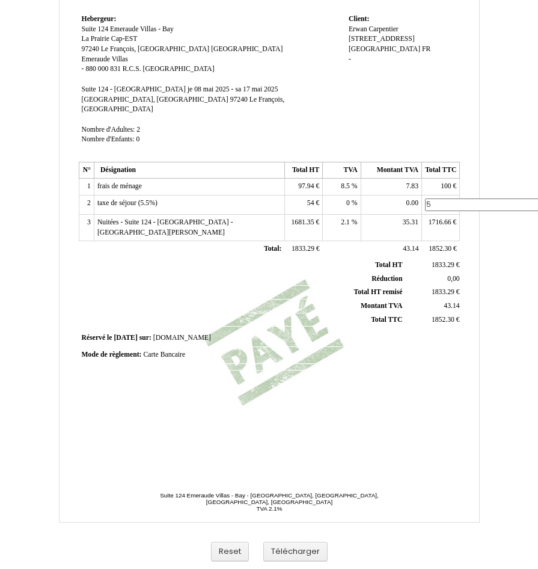
type input "54"
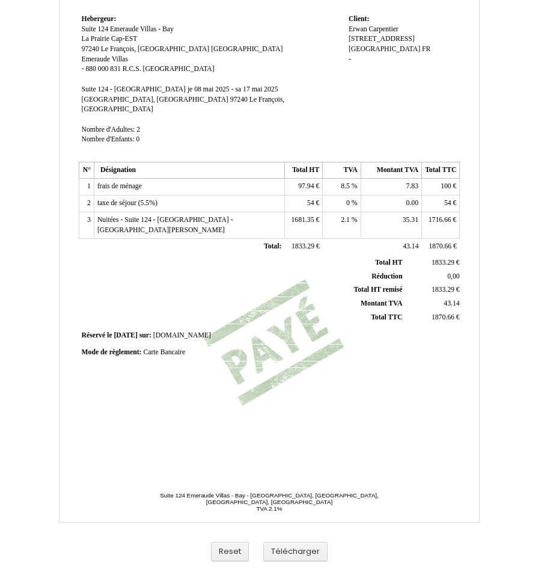
click at [295, 367] on div "Facture Facture N° 5130551 5130551 Date de création 15 February 2025 Hebergeur:…" at bounding box center [269, 181] width 386 height 569
click at [310, 182] on span "97.94" at bounding box center [306, 186] width 16 height 8
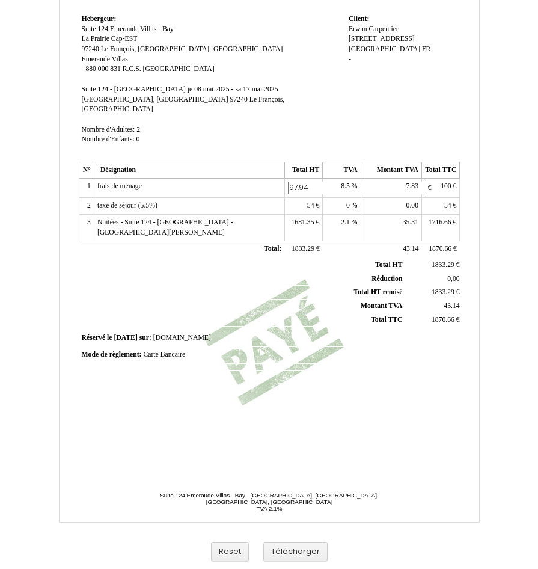
click at [310, 182] on input "97.94" at bounding box center [357, 188] width 138 height 13
type input "92.17"
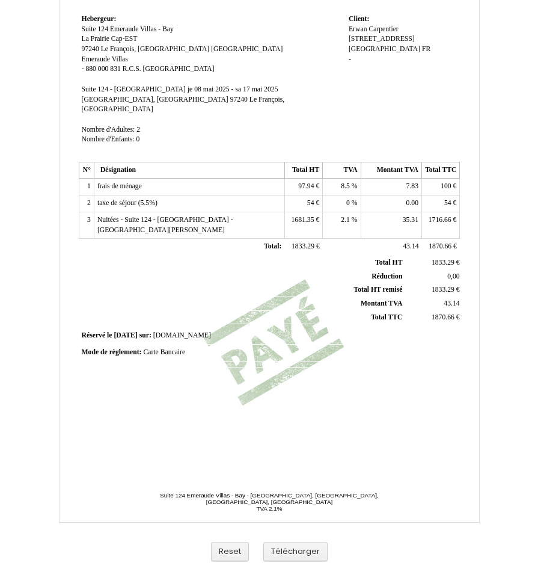
click at [233, 358] on div "Facture Facture N° 5130551 5130551 Date de création 15 February 2025 Hebergeur:…" at bounding box center [269, 181] width 386 height 569
click at [293, 179] on td "92.17 92.17 €" at bounding box center [304, 187] width 38 height 17
click at [303, 550] on button "Télécharger" at bounding box center [295, 552] width 64 height 20
click at [405, 179] on td "7.83 7.83" at bounding box center [391, 187] width 61 height 17
click at [410, 182] on span "7.83" at bounding box center [413, 186] width 12 height 8
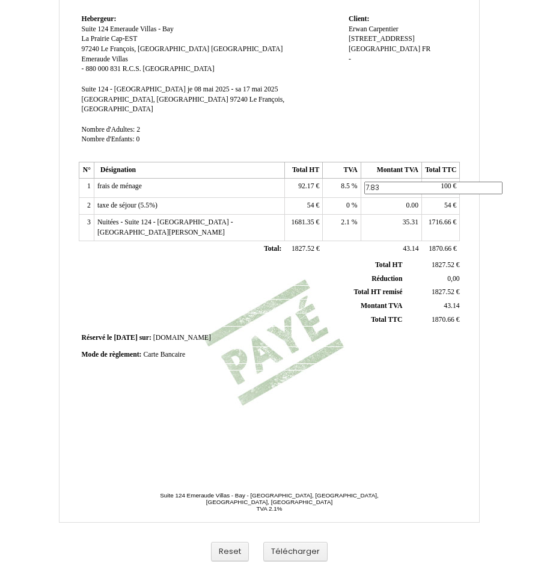
click at [410, 182] on input "7.83" at bounding box center [434, 188] width 138 height 13
type input "7.83"
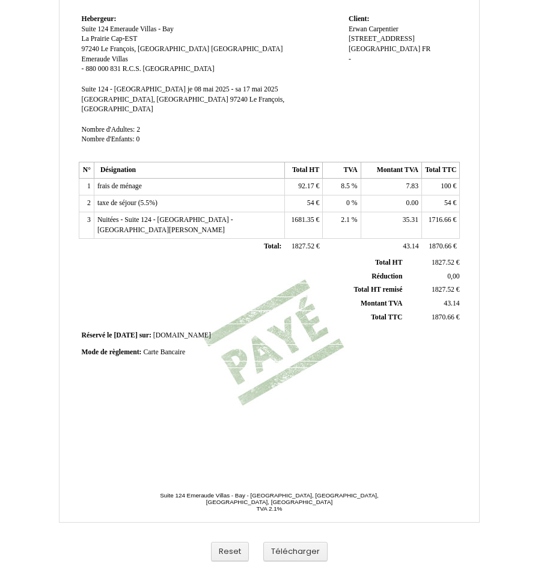
click at [413, 199] on span "0.00" at bounding box center [413, 203] width 12 height 8
click at [312, 557] on button "Télécharger" at bounding box center [295, 552] width 64 height 20
click at [313, 555] on button "Télécharger" at bounding box center [295, 552] width 64 height 20
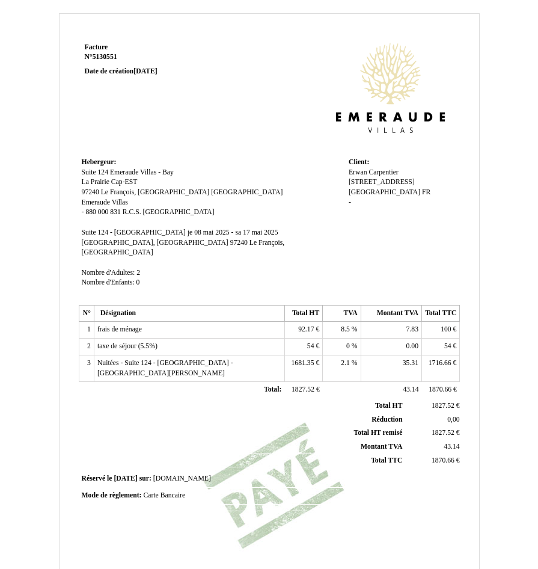
scroll to position [0, 0]
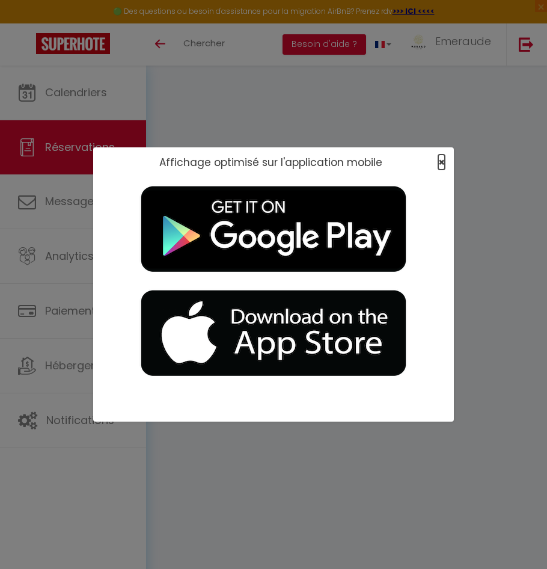
click at [444, 165] on span "×" at bounding box center [442, 162] width 7 height 15
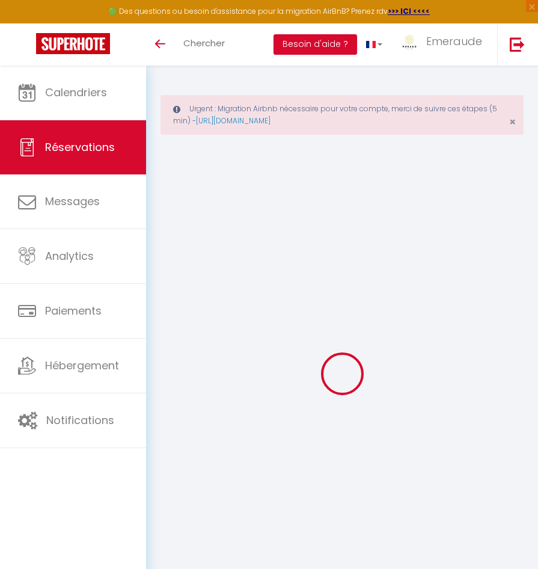
select select "cleaning"
select select "taxes"
select select
checkbox input "false"
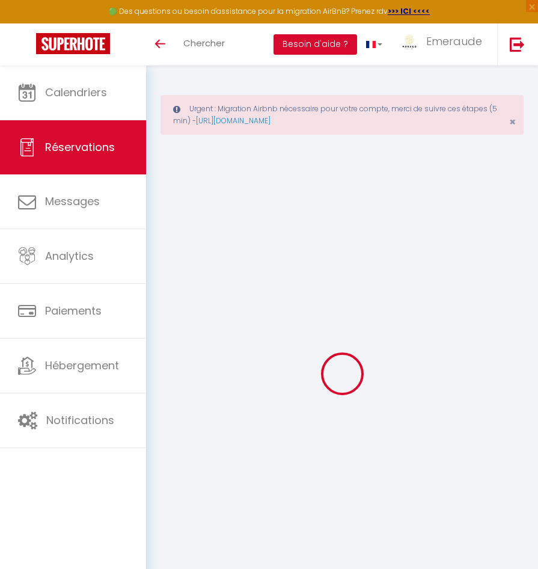
select select
checkbox input "false"
type textarea "** THIS RESERVATION HAS BEEN PRE-PAID ** Reservation has a cancellation grace p…"
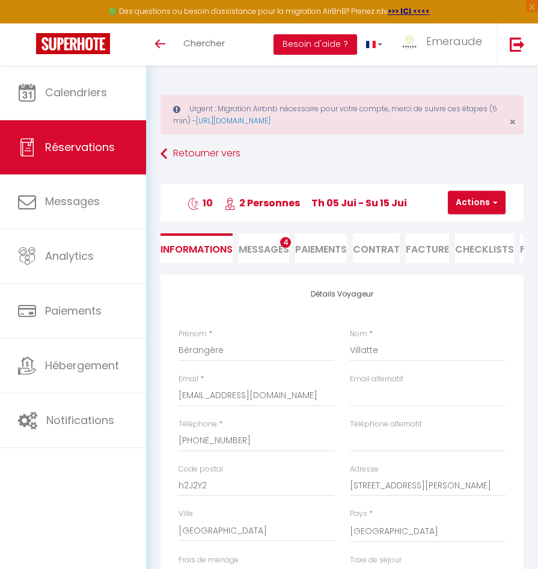
type input "100"
type input "39.6"
select select
checkbox input "false"
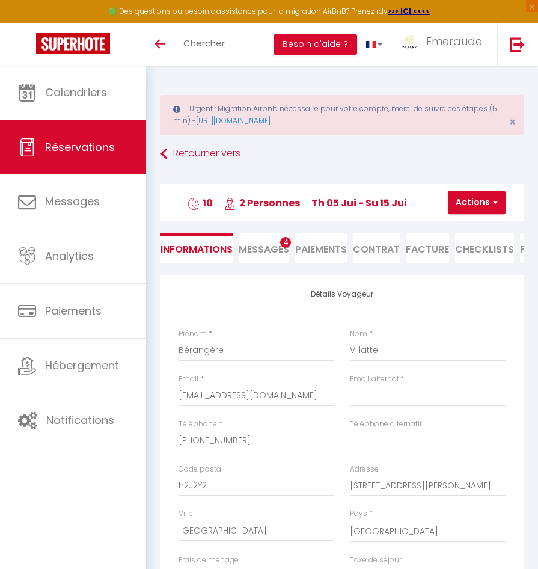
select select
click at [411, 245] on li "Facture" at bounding box center [427, 247] width 43 height 29
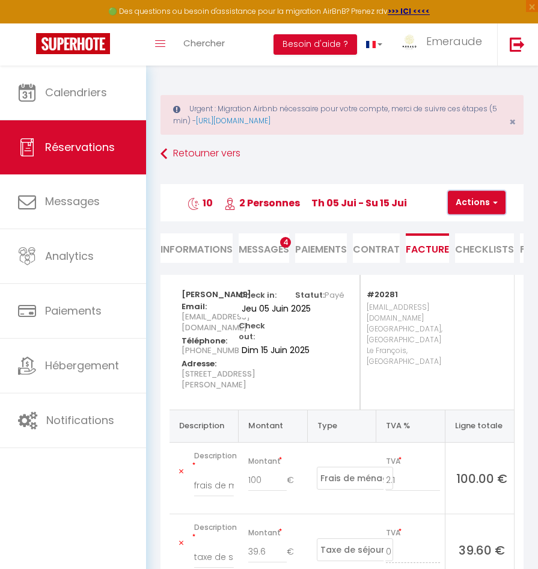
click at [477, 199] on button "Actions" at bounding box center [477, 203] width 58 height 24
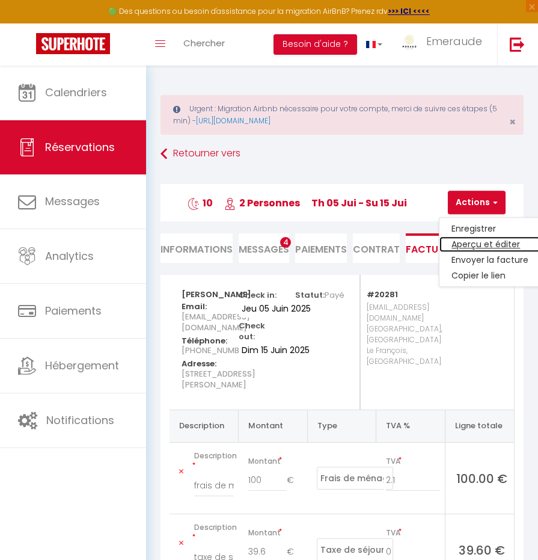
click at [466, 246] on link "Aperçu et éditer" at bounding box center [490, 245] width 101 height 16
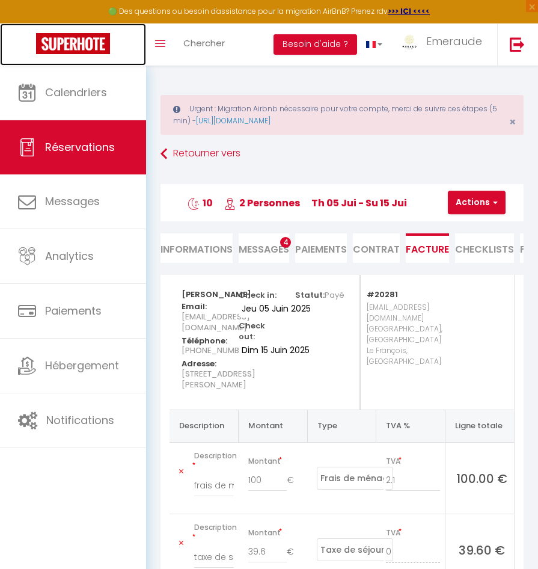
click at [88, 48] on img at bounding box center [73, 43] width 74 height 21
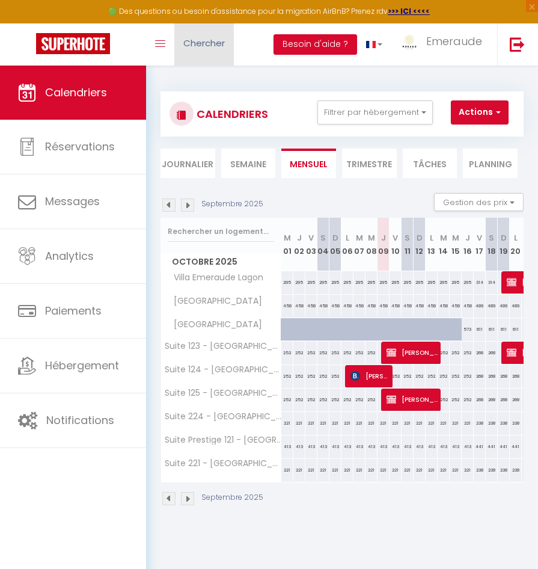
click at [194, 45] on span "Chercher" at bounding box center [204, 43] width 42 height 13
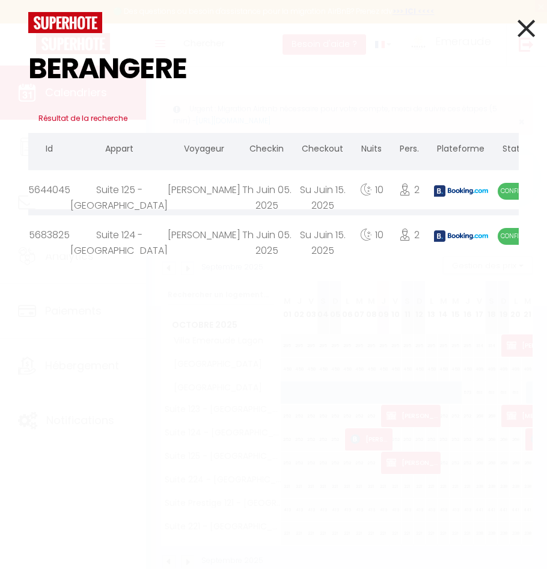
type input "BERANGERE"
click at [498, 228] on span "Confirmé" at bounding box center [515, 236] width 35 height 17
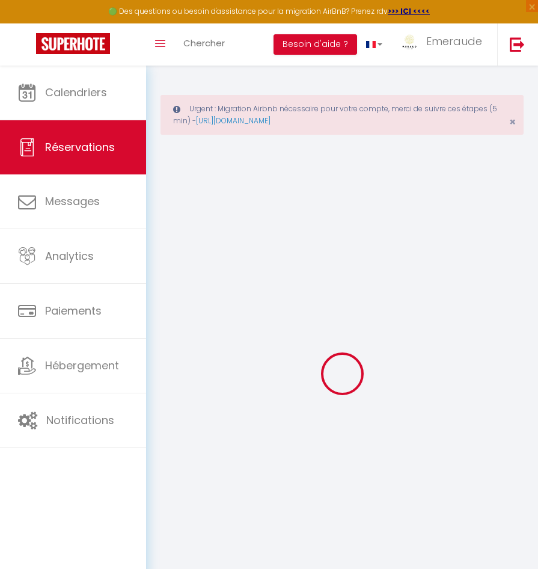
type input "Bérangère"
type input "Villatte"
type input "bvilla.990888@guest.booking.com"
type input "+33768480218"
type input "H2J 2Y2"
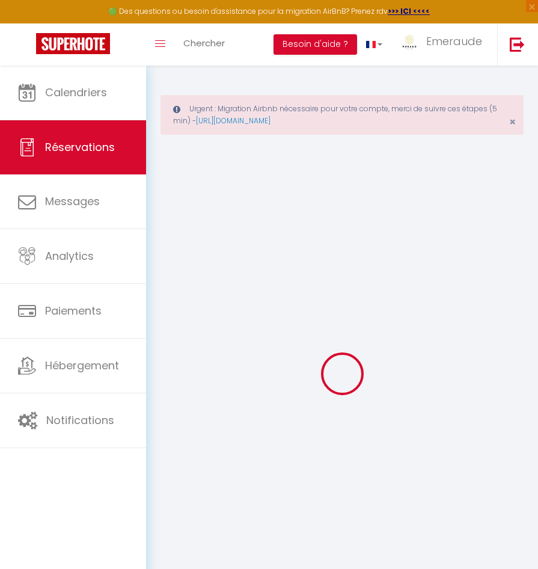
type input "301-5155 Rue Saint-Hubert"
type input "Montréal"
select select "CA"
type input "263.01"
type input "17.93"
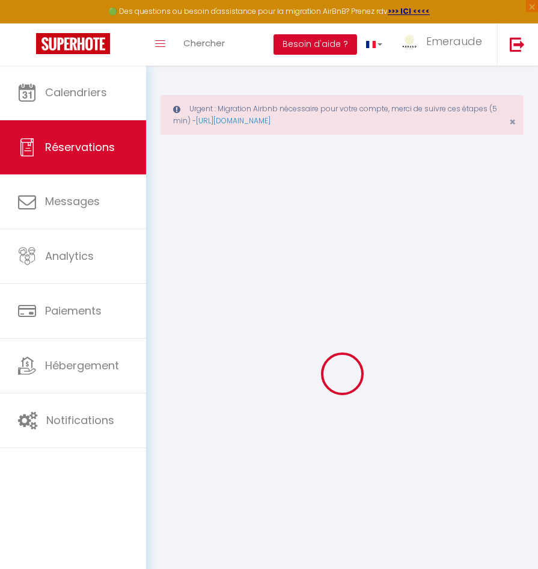
select select "20285"
select select "1"
select select
type input "2"
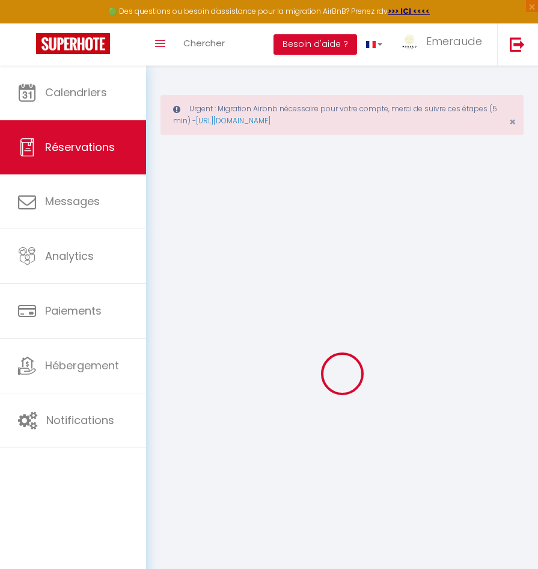
select select "12"
select select
type input "1653.4"
checkbox input "false"
type input "0"
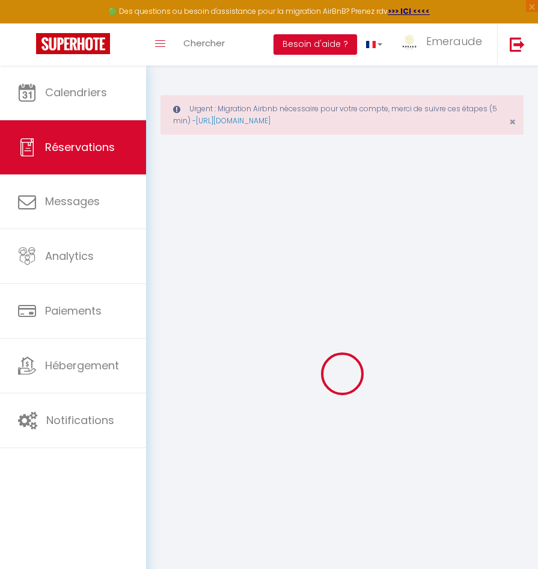
select select "2"
type input "60"
type input "29.25"
type input "0"
select select
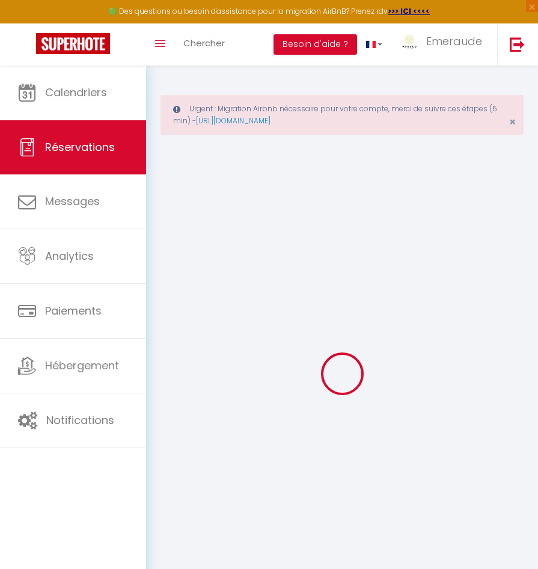
select select
select select "14"
checkbox input "false"
select select
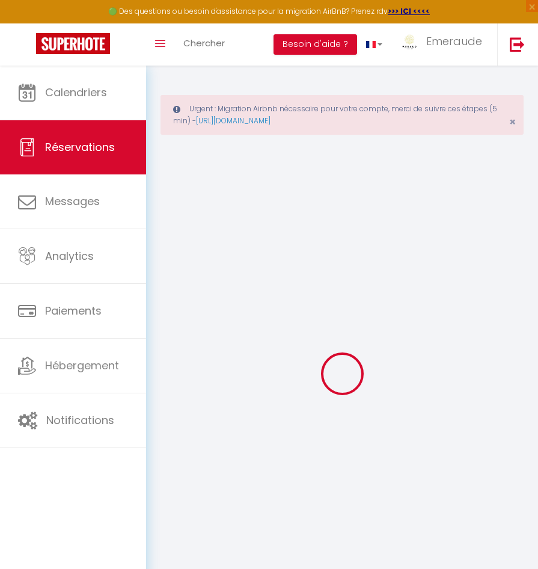
checkbox input "false"
select select
checkbox input "false"
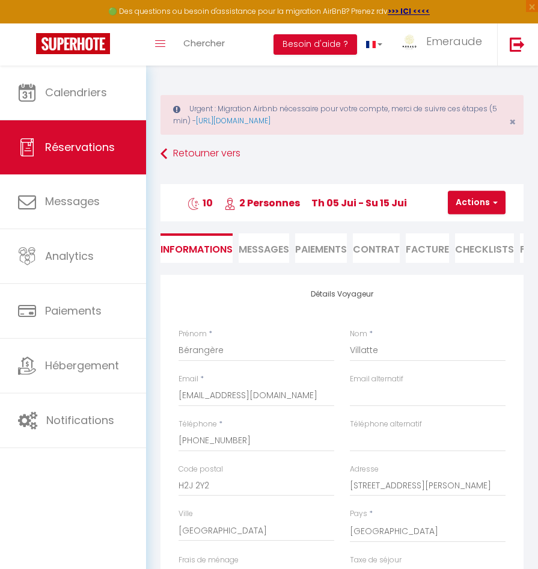
select select
checkbox input "false"
type textarea "** THIS RESERVATION HAS BEEN PRE-PAID ** Reservation has a cancellation grace p…"
click at [482, 205] on button "Actions" at bounding box center [477, 203] width 58 height 24
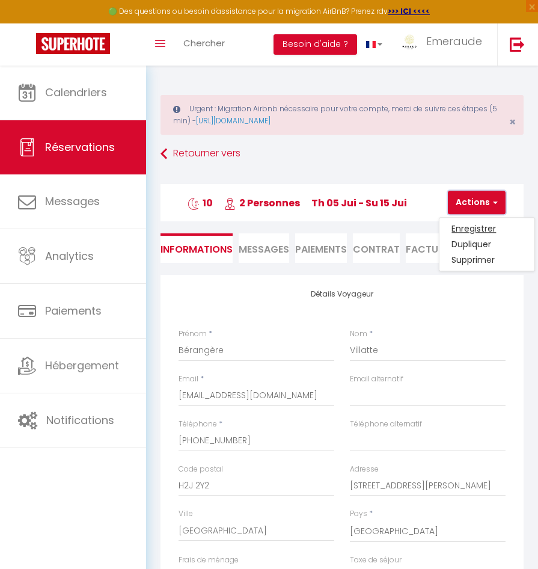
type input "100"
type input "39.6"
select select
checkbox input "false"
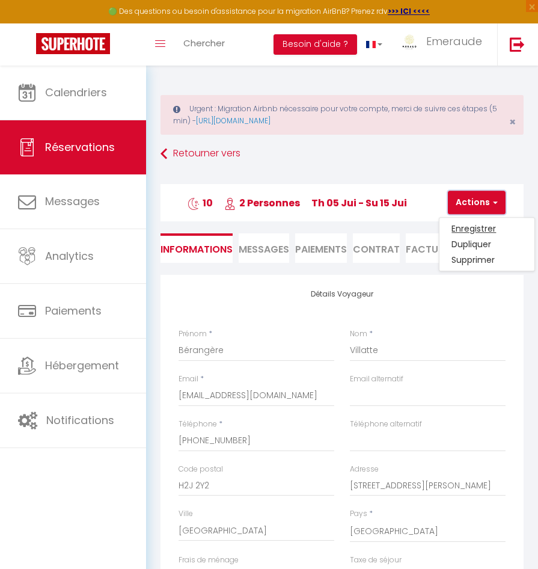
select select
click at [414, 253] on li "Facture" at bounding box center [427, 247] width 43 height 29
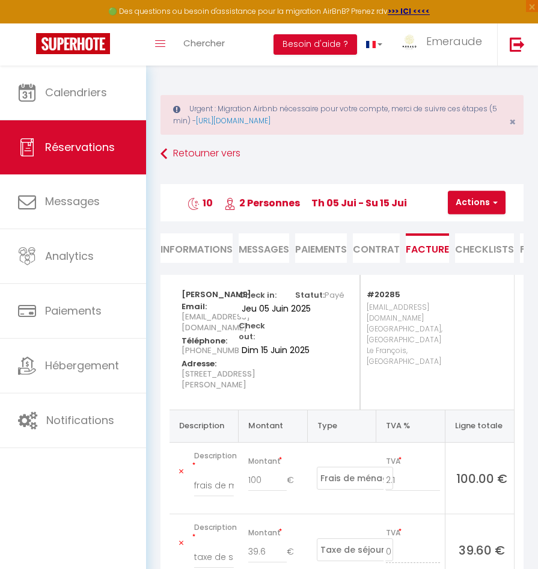
click at [414, 253] on li "Facture" at bounding box center [427, 247] width 43 height 29
click at [473, 199] on button "Actions" at bounding box center [477, 203] width 58 height 24
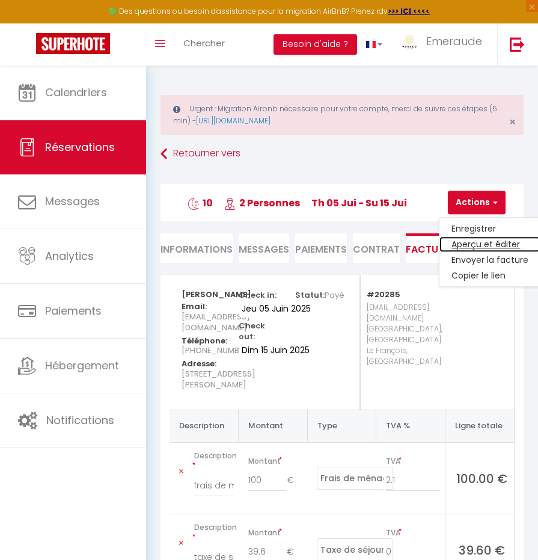
click at [482, 240] on link "Aperçu et éditer" at bounding box center [490, 245] width 101 height 16
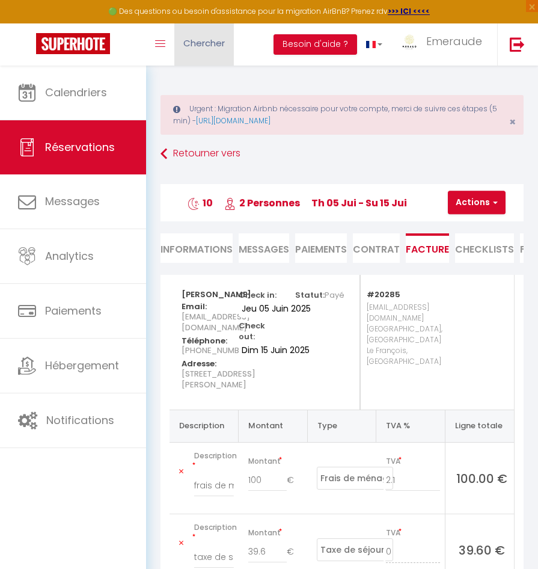
click at [185, 49] on link "Chercher" at bounding box center [204, 44] width 60 height 42
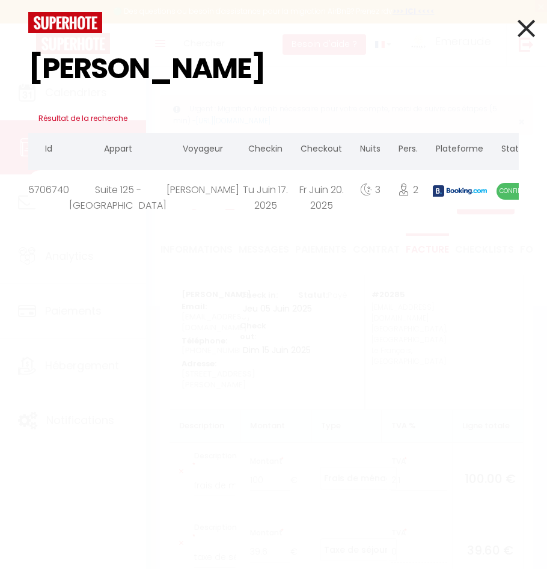
type input "PINERO"
click at [292, 191] on div "Fr Juin 20. 2025" at bounding box center [322, 189] width 60 height 39
select select
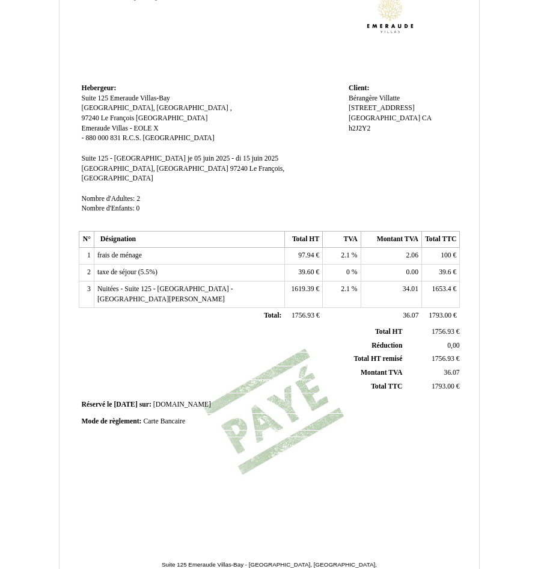
scroll to position [120, 0]
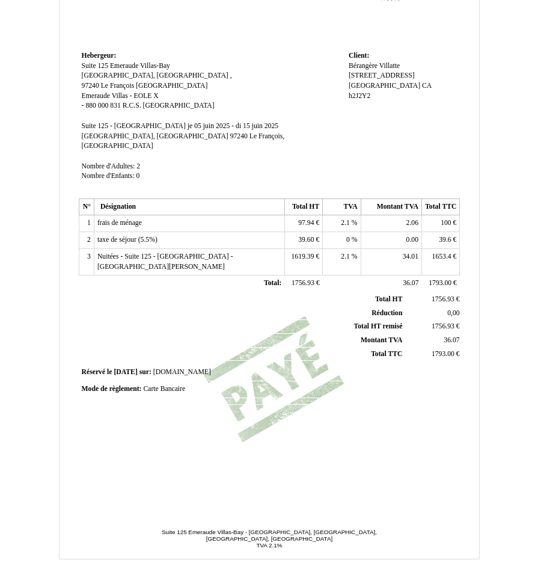
click at [341, 219] on span "2.1" at bounding box center [345, 223] width 9 height 8
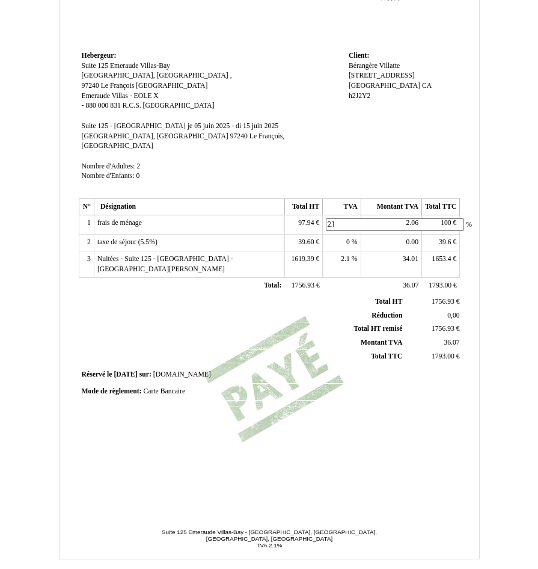
click at [341, 218] on input "2.1" at bounding box center [395, 224] width 138 height 13
type input "8.5"
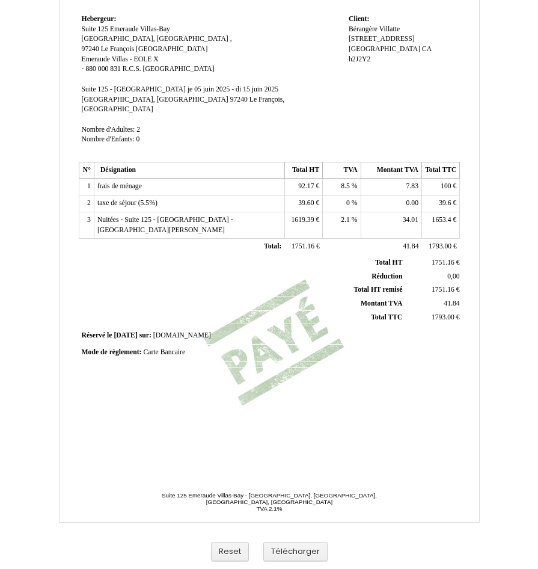
click at [309, 199] on span "39.60" at bounding box center [306, 203] width 16 height 8
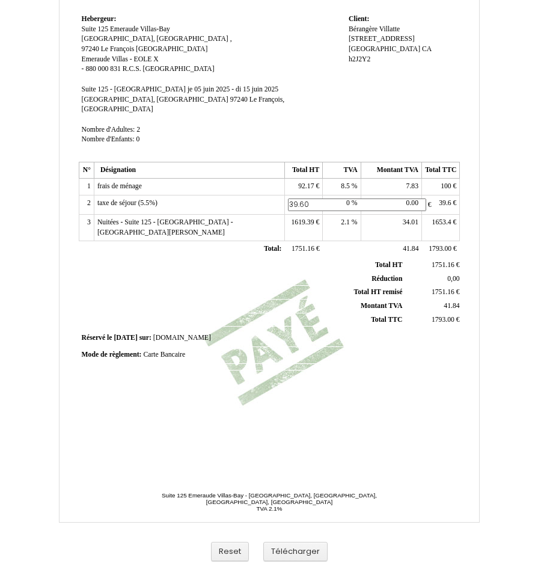
click at [309, 199] on input "39.60" at bounding box center [357, 205] width 138 height 13
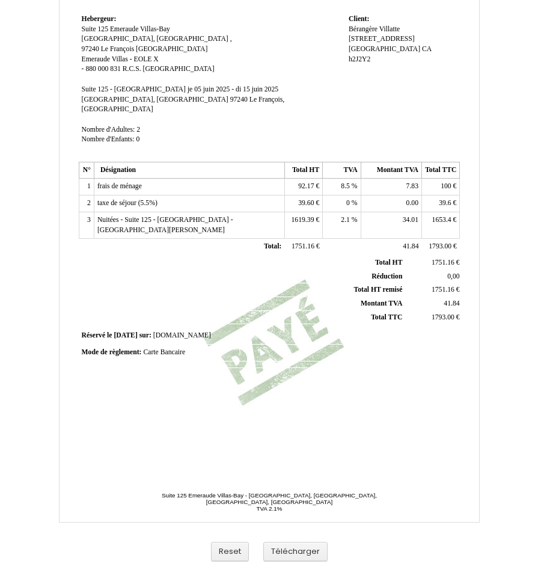
click at [439, 216] on span "1653.4" at bounding box center [442, 220] width 19 height 8
click at [439, 215] on input "1653.4" at bounding box center [494, 221] width 138 height 13
type input "1633"
click at [304, 216] on span "1599.41" at bounding box center [302, 220] width 23 height 8
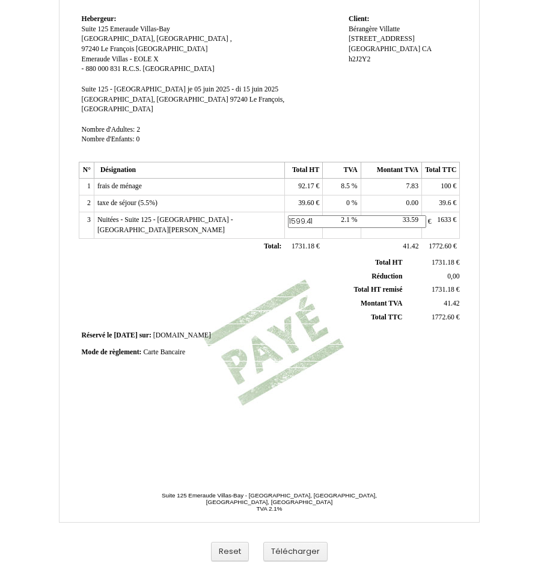
click at [306, 215] on input "1599.41" at bounding box center [357, 221] width 138 height 13
click at [307, 215] on input "1599.41" at bounding box center [357, 221] width 138 height 13
type input "1599.41"
click at [408, 216] on span "33.59" at bounding box center [411, 220] width 16 height 8
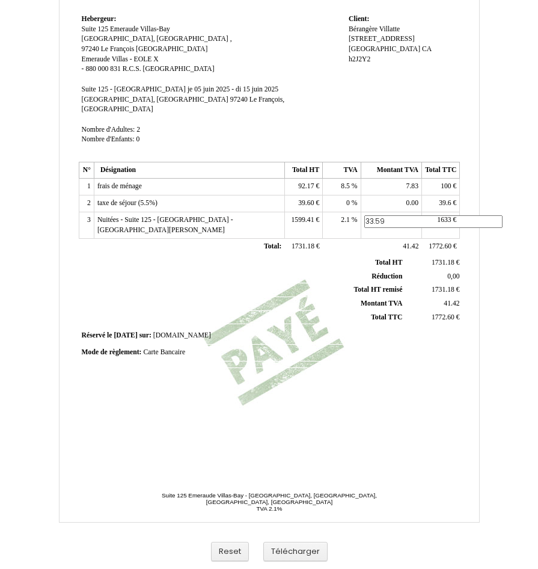
click at [408, 215] on input "33.59" at bounding box center [434, 221] width 138 height 13
type input "33.59"
click at [444, 199] on span "39.6" at bounding box center [445, 203] width 12 height 8
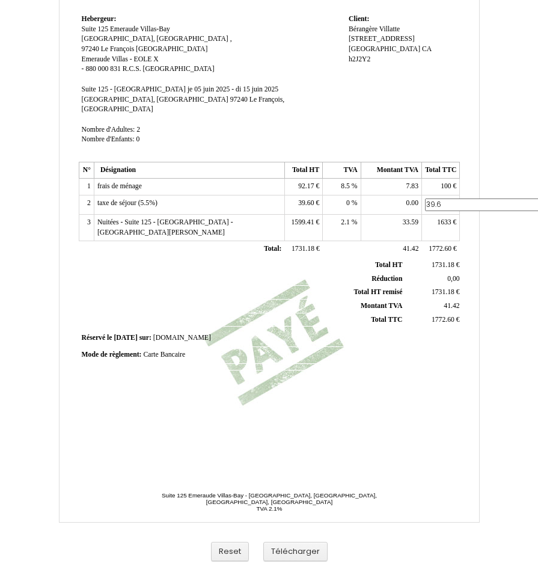
click at [444, 199] on input "39.6" at bounding box center [494, 205] width 138 height 13
type input "60"
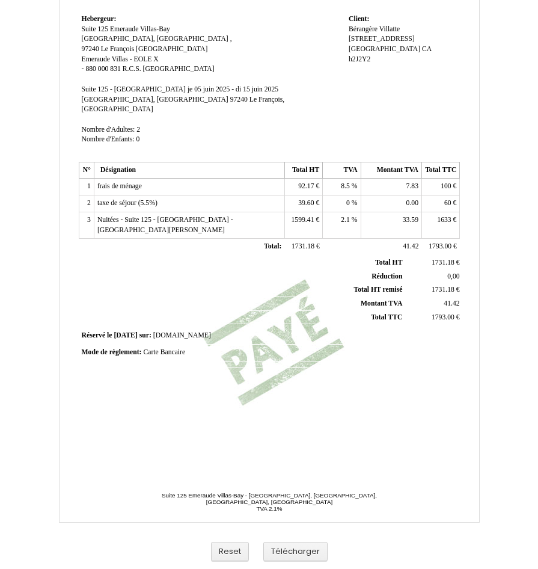
click at [301, 199] on span "39.60" at bounding box center [306, 203] width 16 height 8
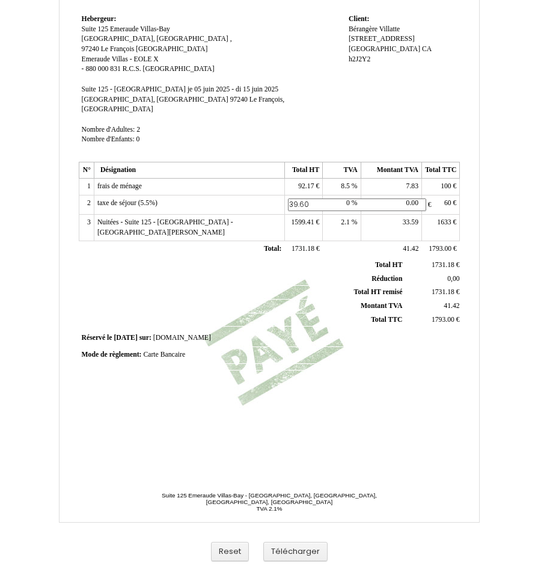
click at [301, 199] on input "39.60" at bounding box center [357, 205] width 138 height 13
type input "60"
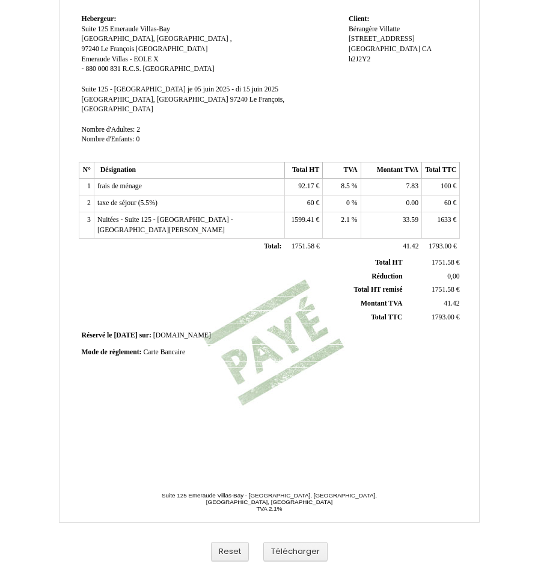
click at [300, 182] on span "92.17" at bounding box center [306, 186] width 16 height 8
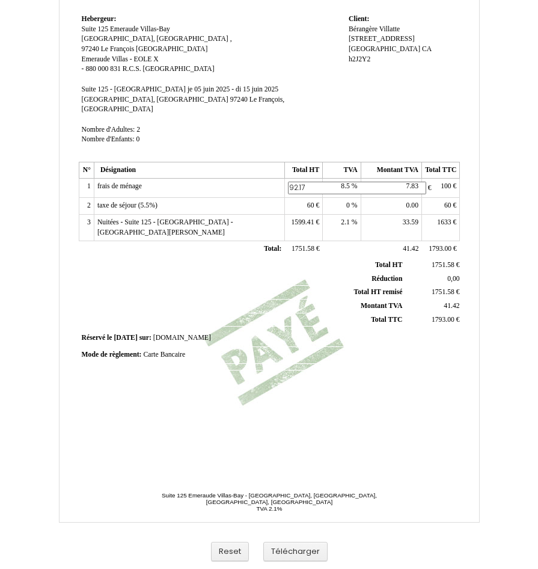
click at [300, 182] on input "92.17" at bounding box center [357, 188] width 138 height 13
type input "92.17"
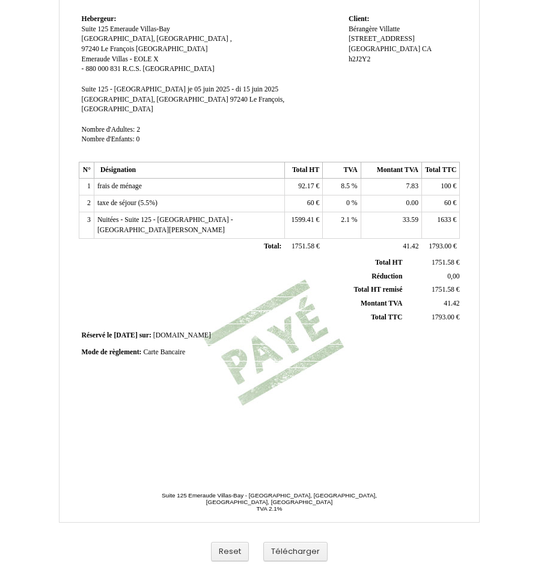
click at [396, 179] on td "7.83 7.83" at bounding box center [391, 187] width 61 height 17
drag, startPoint x: 397, startPoint y: 173, endPoint x: 397, endPoint y: 180, distance: 7.8
click at [397, 179] on td "7.83 7.83" at bounding box center [391, 187] width 61 height 17
click at [416, 182] on span "7.83" at bounding box center [413, 186] width 12 height 8
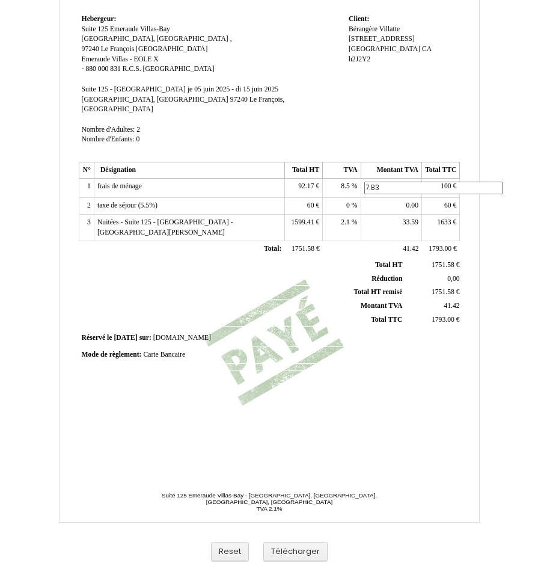
click at [416, 182] on input "7.83" at bounding box center [434, 188] width 138 height 13
type input "7.83"
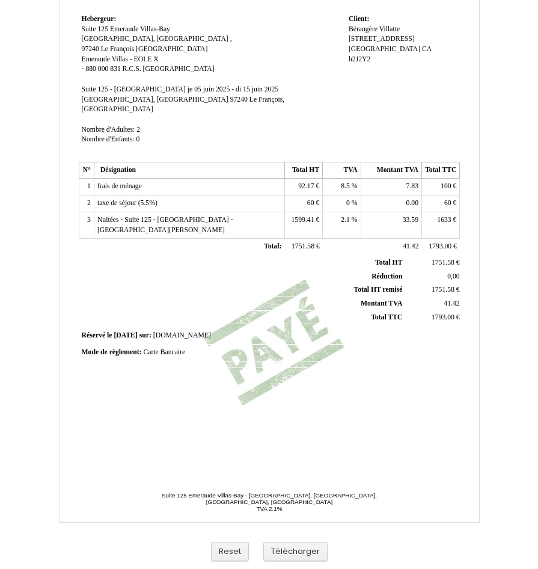
click at [310, 397] on div "Facture Facture N° 5644045 5644045 Date de création 29 April 2025 Hebergeur: He…" at bounding box center [269, 181] width 386 height 569
click at [298, 554] on button "Télécharger" at bounding box center [295, 552] width 64 height 20
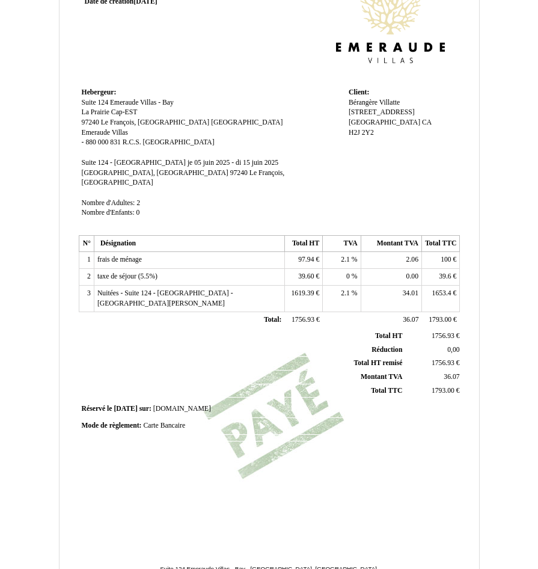
scroll to position [120, 0]
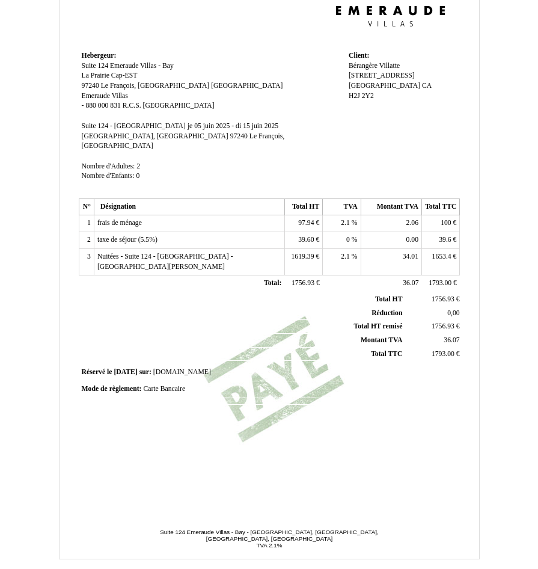
click at [336, 215] on td "2.1 2.1 %" at bounding box center [342, 223] width 38 height 17
click at [347, 219] on span "2.1" at bounding box center [345, 223] width 9 height 8
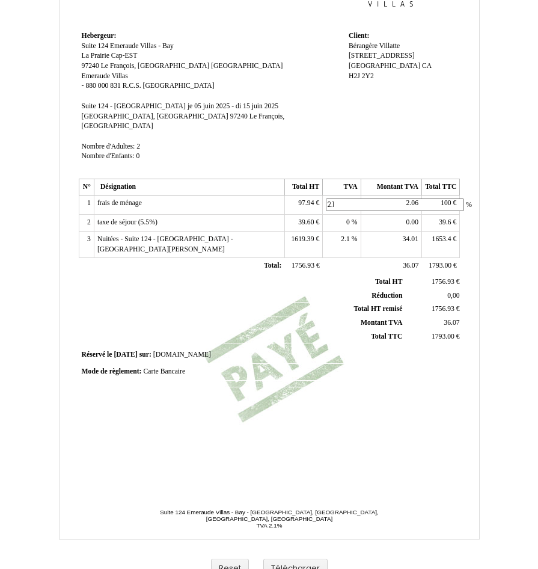
scroll to position [157, 0]
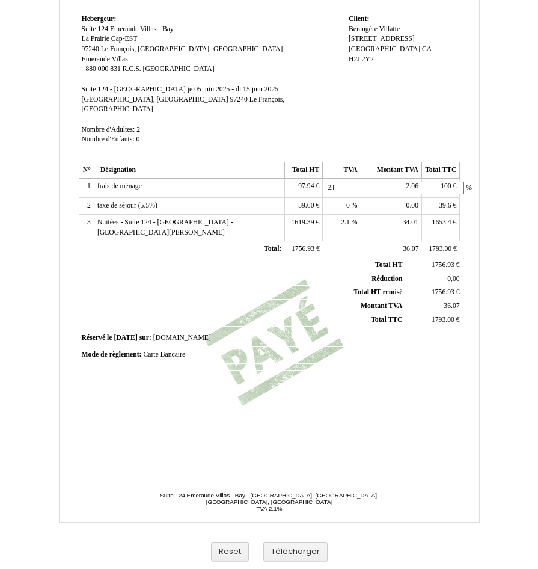
click at [329, 182] on input "2.1" at bounding box center [395, 188] width 138 height 13
type input "5"
type input "8.5"
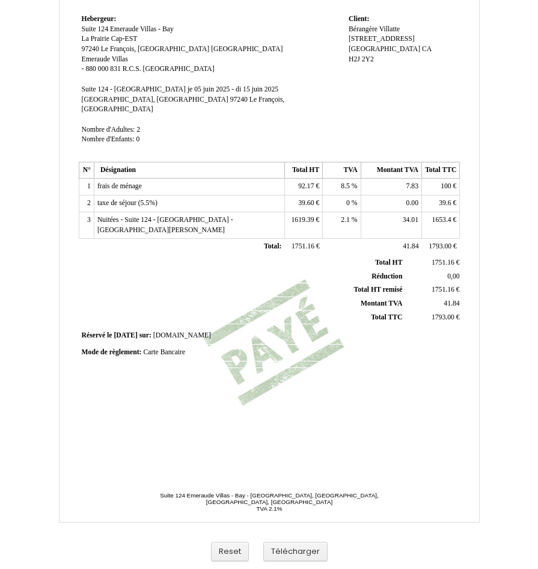
click at [298, 182] on span "92.17" at bounding box center [306, 186] width 16 height 8
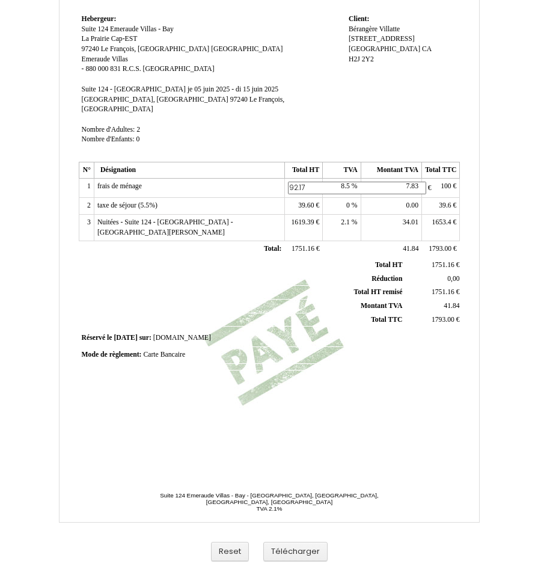
click at [311, 182] on input "92.17" at bounding box center [357, 188] width 138 height 13
type input "92.17"
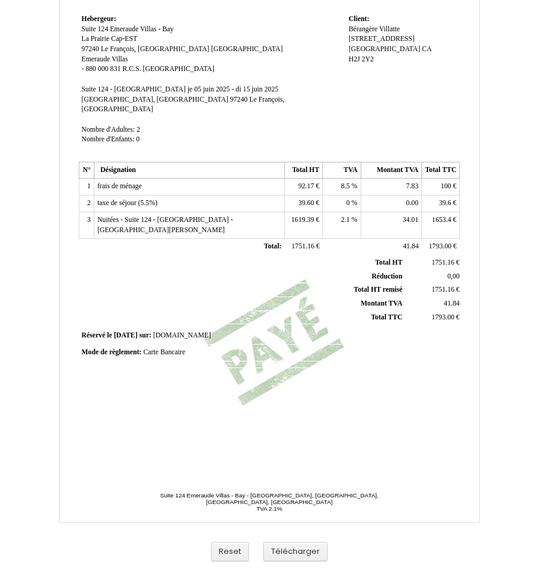
click at [393, 179] on td "7.83 7.83" at bounding box center [391, 187] width 61 height 17
click at [414, 182] on span "7.83" at bounding box center [413, 186] width 12 height 8
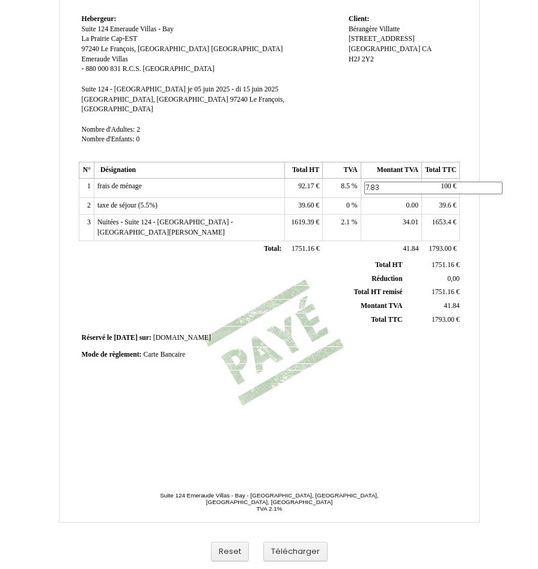
click at [414, 182] on input "7.83" at bounding box center [434, 188] width 138 height 13
type input "7.83"
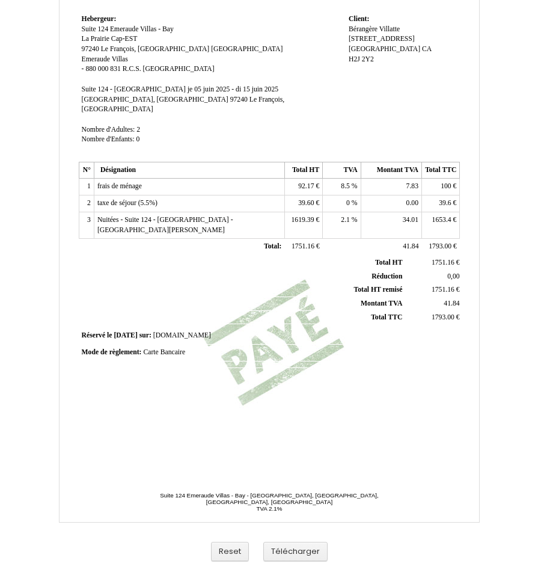
click at [301, 199] on span "39.60" at bounding box center [306, 203] width 16 height 8
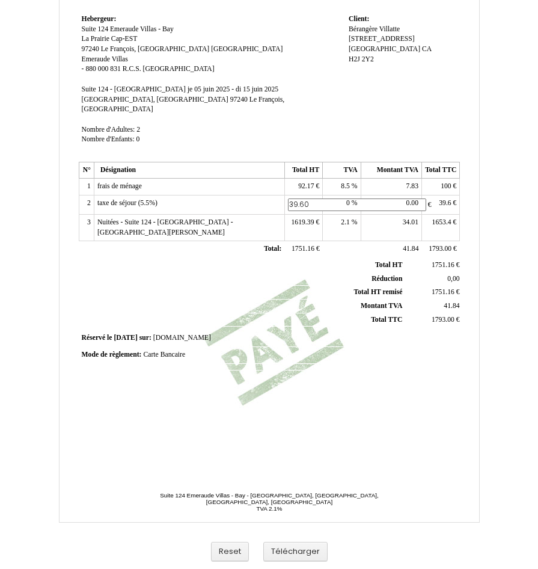
click at [301, 199] on input "39.60" at bounding box center [357, 205] width 138 height 13
type input "60"
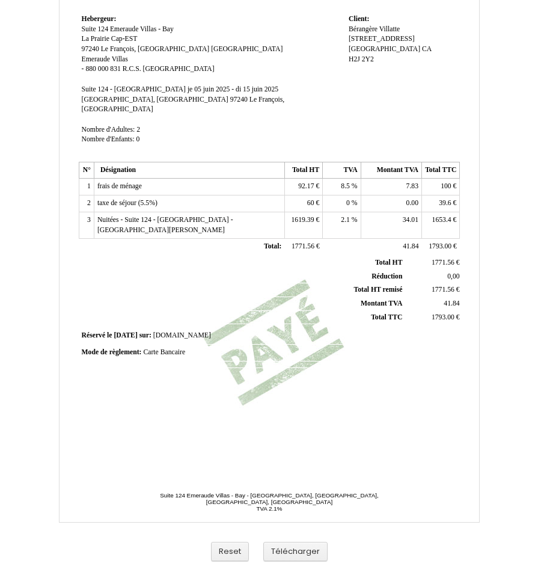
click at [449, 199] on span "39.6" at bounding box center [445, 203] width 12 height 8
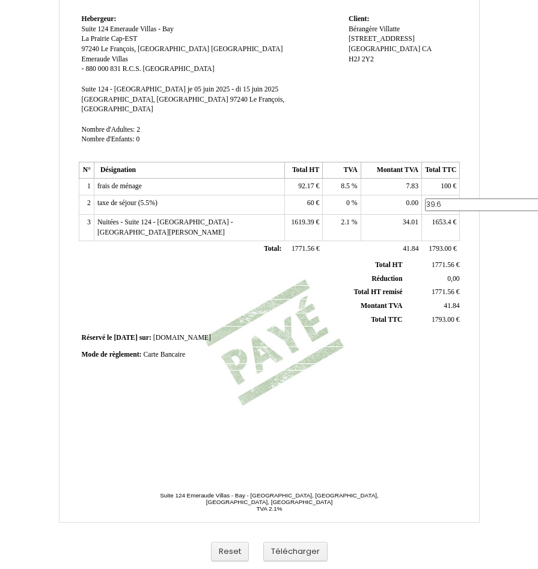
click at [449, 199] on input "39.6" at bounding box center [494, 205] width 138 height 13
type input "60"
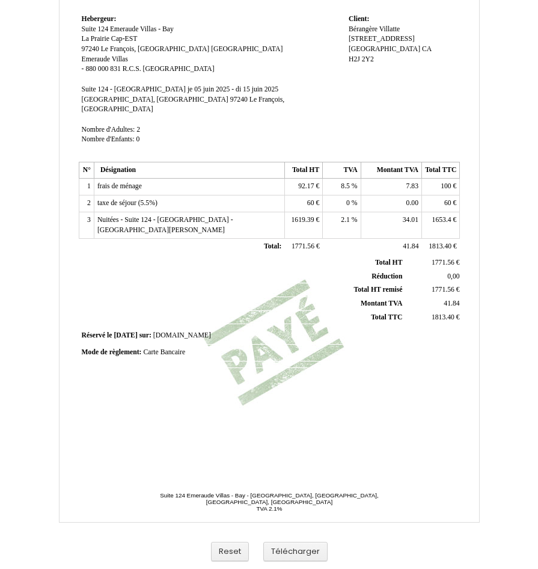
click at [303, 216] on span "1619.39" at bounding box center [302, 220] width 23 height 8
click at [303, 215] on input "1619.39" at bounding box center [357, 221] width 138 height 13
click at [305, 216] on span "1619.39" at bounding box center [302, 220] width 23 height 8
click at [305, 215] on input "1619.39" at bounding box center [357, 221] width 138 height 13
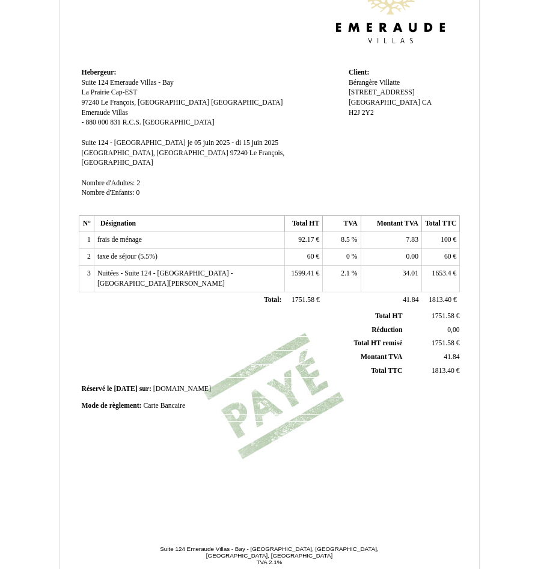
scroll to position [0, 0]
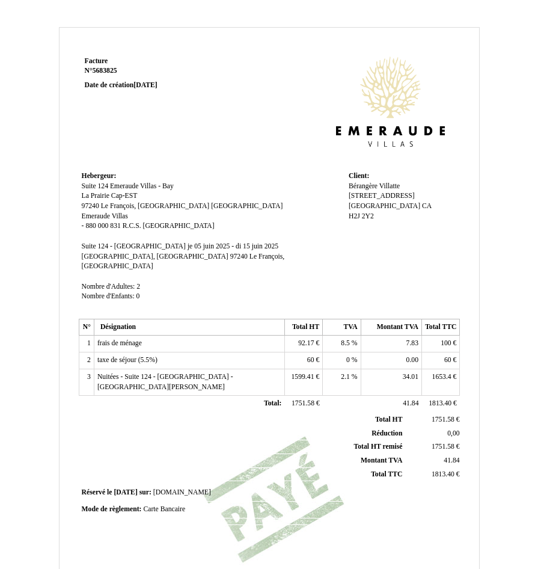
click at [300, 373] on span "1599.41" at bounding box center [302, 377] width 23 height 8
click at [300, 372] on input "1599.41" at bounding box center [357, 378] width 138 height 13
type input "1599.41"
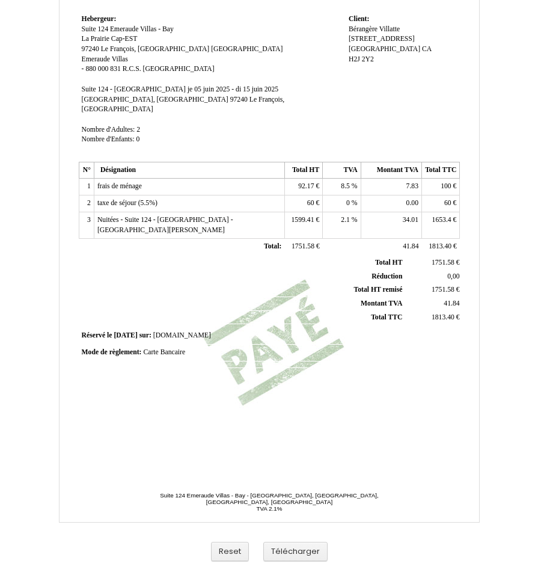
click at [407, 216] on span "34.01" at bounding box center [411, 220] width 16 height 8
click at [407, 215] on input "34.01" at bounding box center [434, 221] width 138 height 13
type input "33.59"
click at [440, 216] on span "1653.4" at bounding box center [442, 220] width 19 height 8
click at [440, 215] on input "1653.4" at bounding box center [494, 221] width 138 height 13
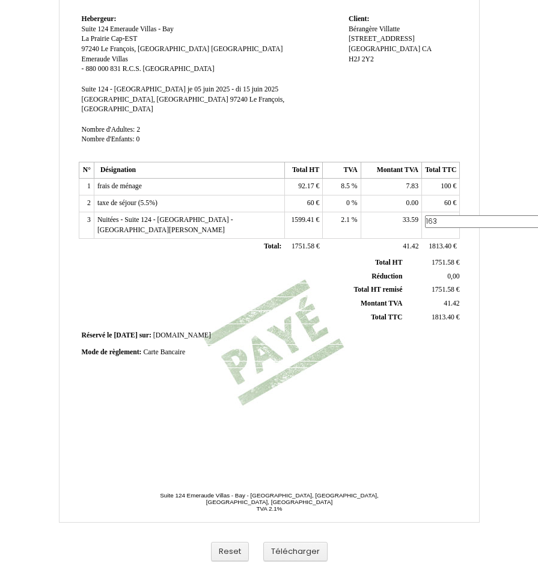
type input "1633"
click at [300, 475] on div "Facture Facture N° 5683825 5683825 Date de création 05 May 2025 Hebergeur: Hebe…" at bounding box center [270, 210] width 420 height 626
click at [298, 544] on button "Télécharger" at bounding box center [295, 552] width 64 height 20
click at [177, 426] on div "Facture Facture N° 5683825 5683825 Date de création 05 May 2025 Hebergeur: Hebe…" at bounding box center [269, 181] width 386 height 569
drag, startPoint x: 497, startPoint y: 1, endPoint x: 158, endPoint y: 381, distance: 509.6
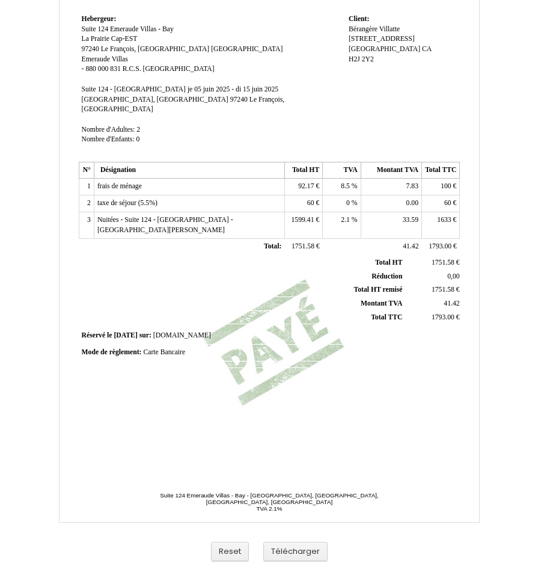
click at [158, 381] on div "Facture Facture N° 5683825 5683825 Date de création 05 May 2025 Hebergeur: Hebe…" at bounding box center [269, 181] width 386 height 569
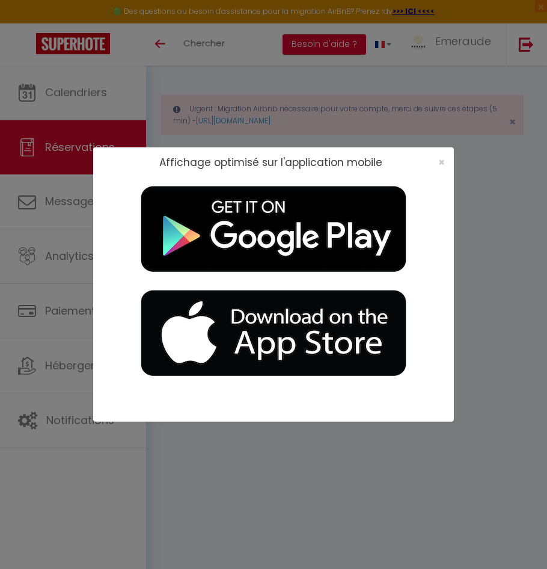
type input "Leandra"
type input "Pinero"
type input "[EMAIL_ADDRESS][DOMAIN_NAME]"
type input "+541151183049"
type input "1636"
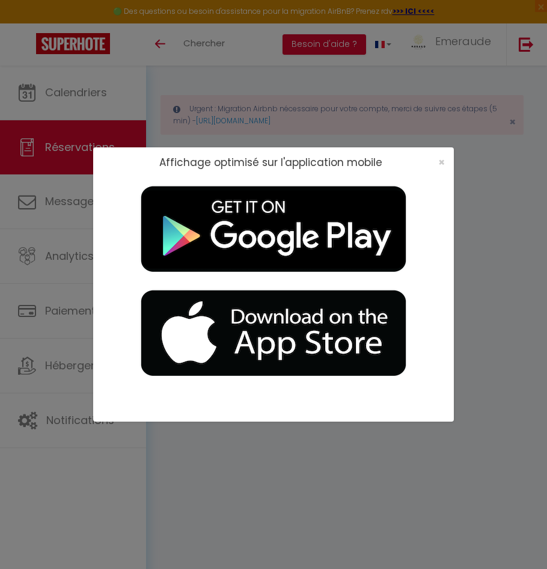
type input "4040 Av. Libertador"
type input "La Lucila / Vicente Lopez"
select select "AR"
type input "101.75"
type input "6.9"
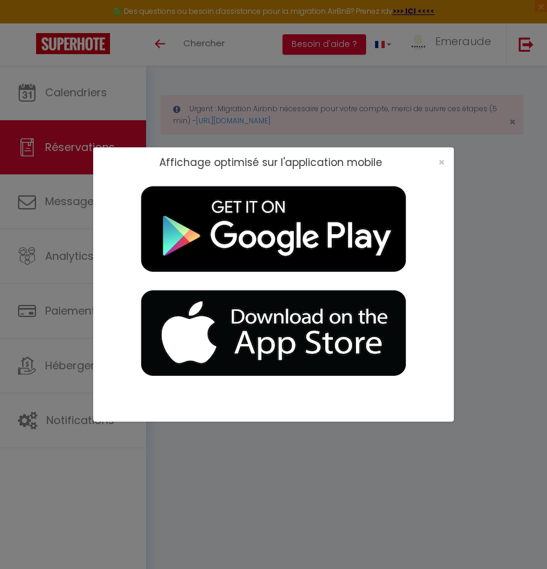
select select "20281"
select select "1"
select select
type input "2"
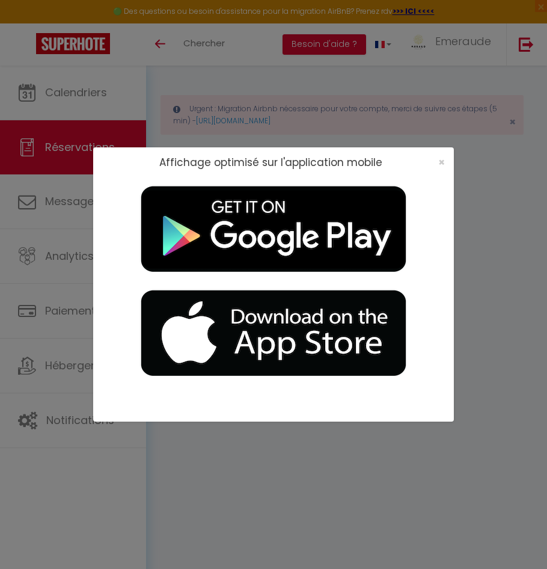
select select "12"
select select
type input "578.34"
checkbox input "false"
type input "0"
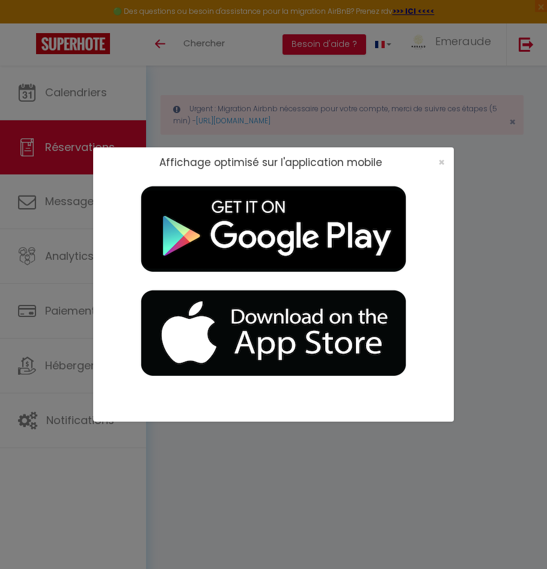
select select "2"
type input "60"
type input "29.25"
type input "0"
select select
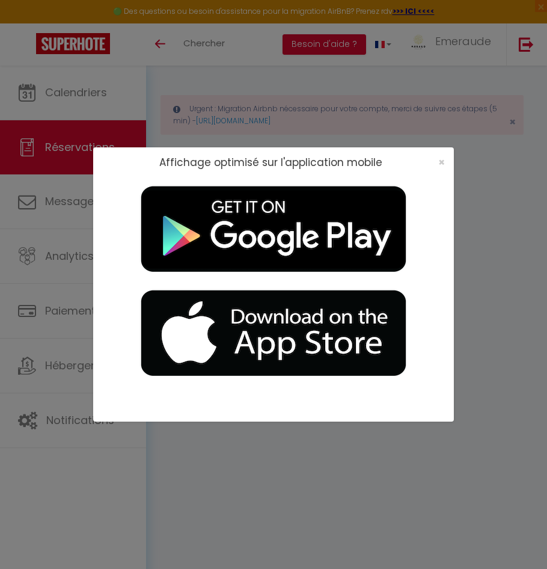
select select
select select "14"
checkbox input "false"
select select
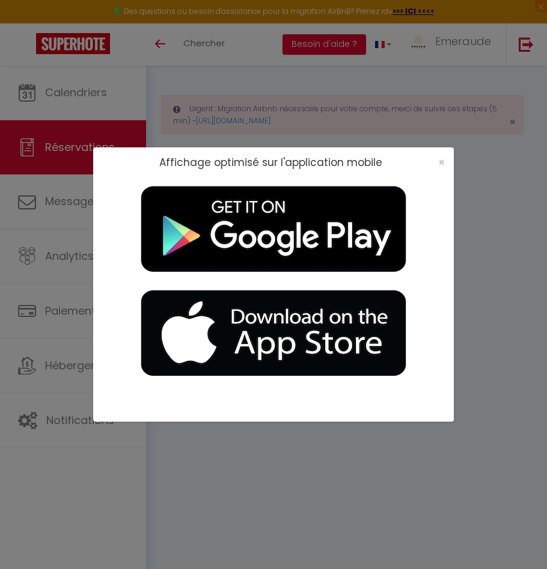
checkbox input "false"
select select
checkbox input "false"
type textarea "** THIS RESERVATION HAS BEEN PRE-PAID ** BOOKING NOTE : Payment charge is EUR 6…"
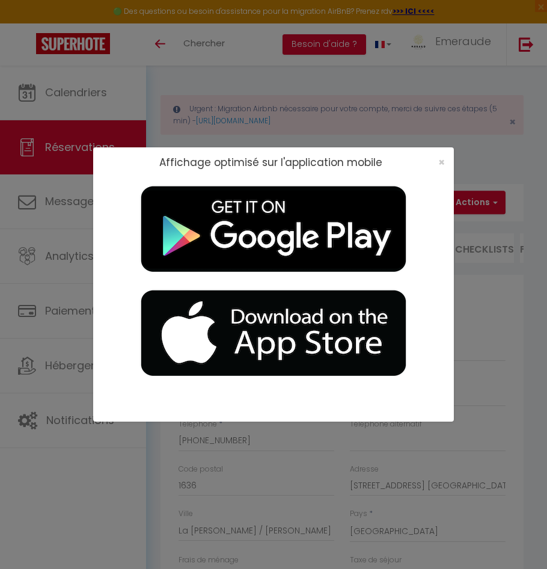
type input "100"
type input "11.88"
select select
checkbox input "false"
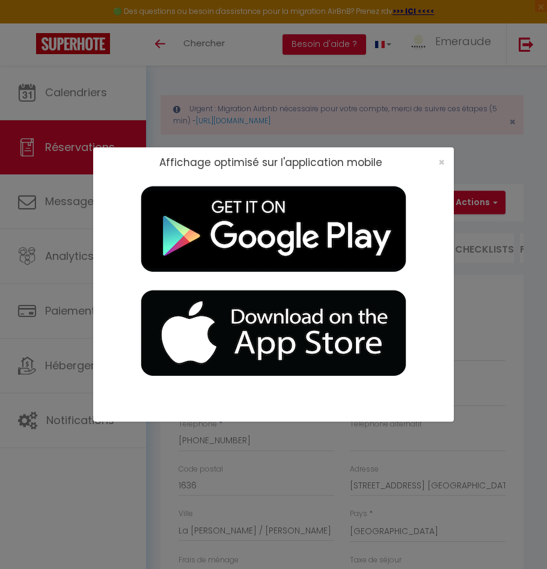
select select
click at [436, 162] on div "×" at bounding box center [438, 162] width 30 height 12
click at [437, 162] on div "×" at bounding box center [438, 162] width 30 height 12
click at [442, 161] on span "×" at bounding box center [442, 162] width 7 height 15
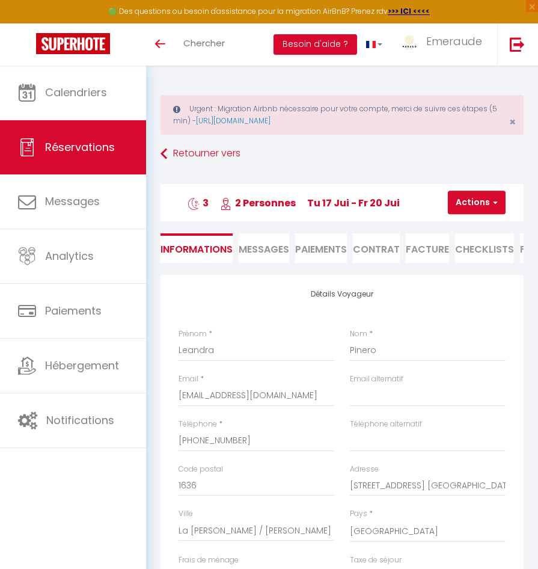
click at [424, 251] on li "Facture" at bounding box center [427, 247] width 43 height 29
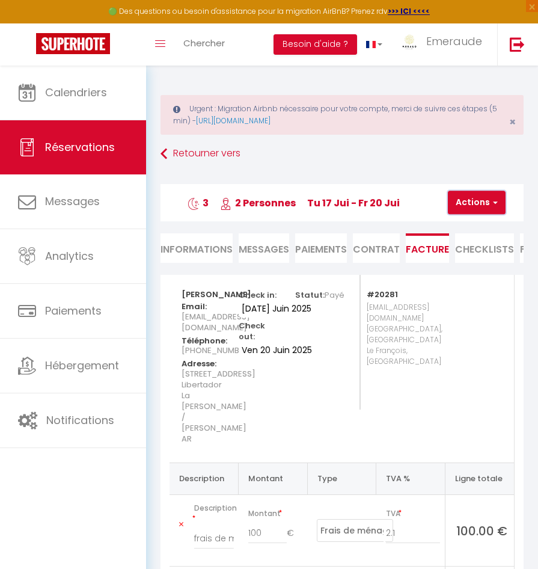
click at [479, 196] on button "Actions" at bounding box center [477, 203] width 58 height 24
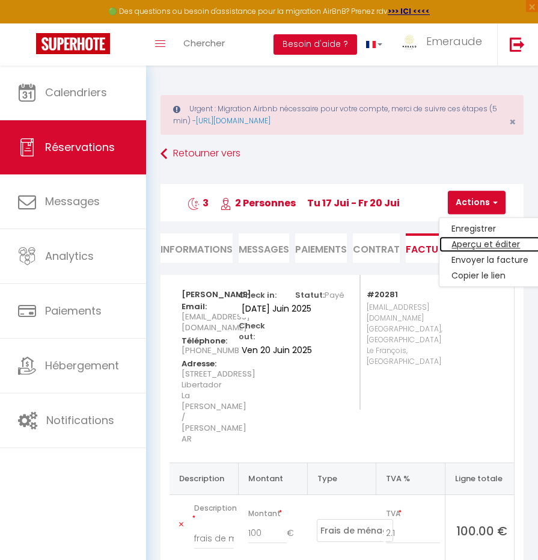
click at [478, 245] on link "Aperçu et éditer" at bounding box center [490, 245] width 101 height 16
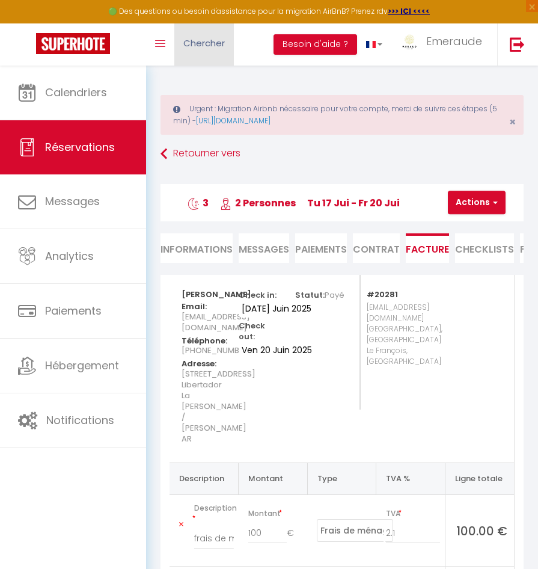
click at [202, 46] on span "Chercher" at bounding box center [204, 43] width 42 height 13
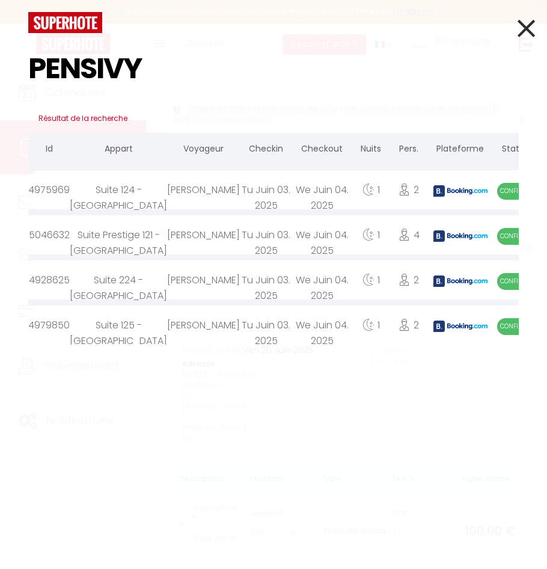
type input "PENSIVY"
click at [294, 235] on div "We Juin 04. 2025" at bounding box center [322, 234] width 60 height 39
select select
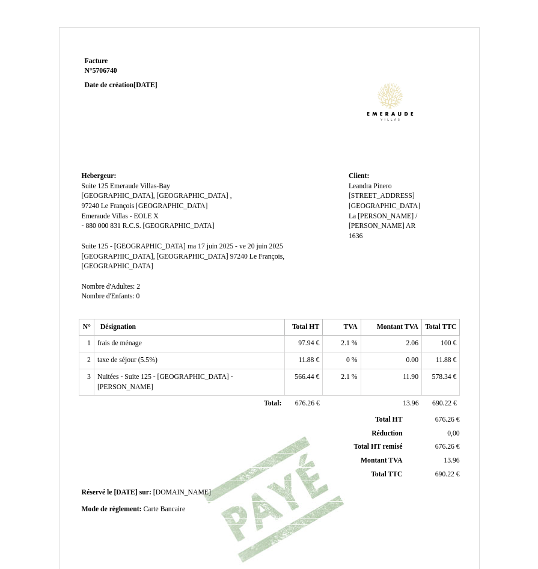
click at [307, 373] on span "566.44" at bounding box center [304, 377] width 19 height 8
click at [307, 372] on input "566.44" at bounding box center [357, 378] width 138 height 13
type input "560.45"
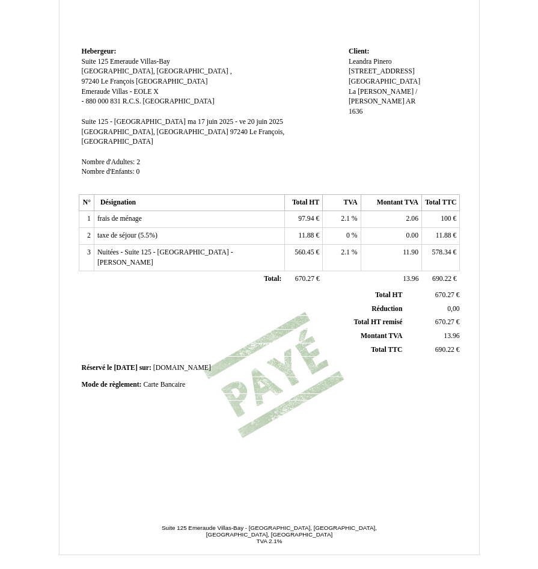
scroll to position [97, 0]
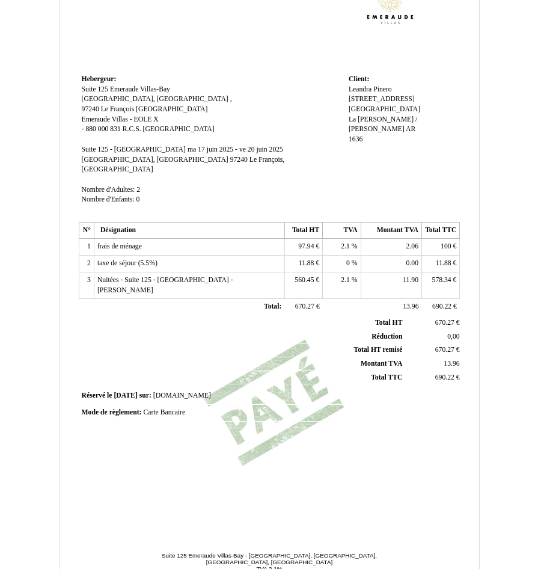
drag, startPoint x: 378, startPoint y: 323, endPoint x: 368, endPoint y: 323, distance: 10.8
drag, startPoint x: 368, startPoint y: 323, endPoint x: 397, endPoint y: 276, distance: 55.9
click at [397, 276] on td "11.90 11.90" at bounding box center [391, 285] width 61 height 26
click at [406, 272] on td "11.90 11.90" at bounding box center [391, 285] width 61 height 26
click at [404, 276] on span "11.90" at bounding box center [411, 280] width 16 height 8
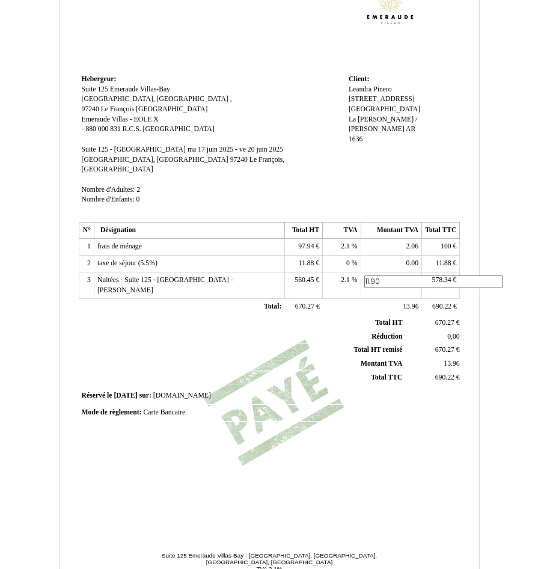
click at [404, 276] on input "11.90" at bounding box center [434, 282] width 138 height 13
type input "11.77"
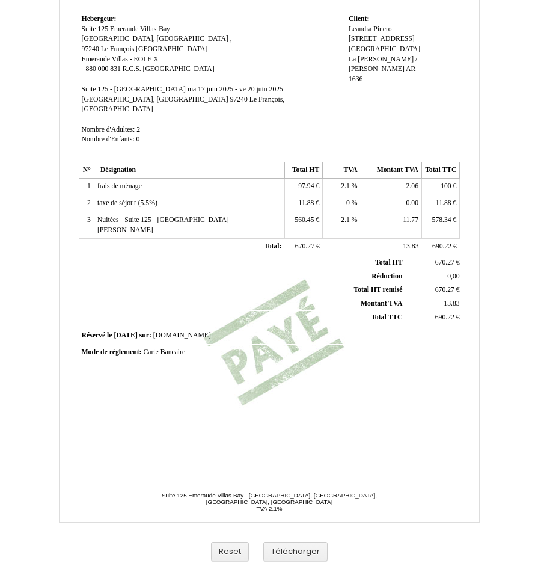
click at [440, 216] on span "578.34" at bounding box center [442, 220] width 19 height 8
click at [442, 215] on input "578.34" at bounding box center [494, 221] width 138 height 13
type input "572.22"
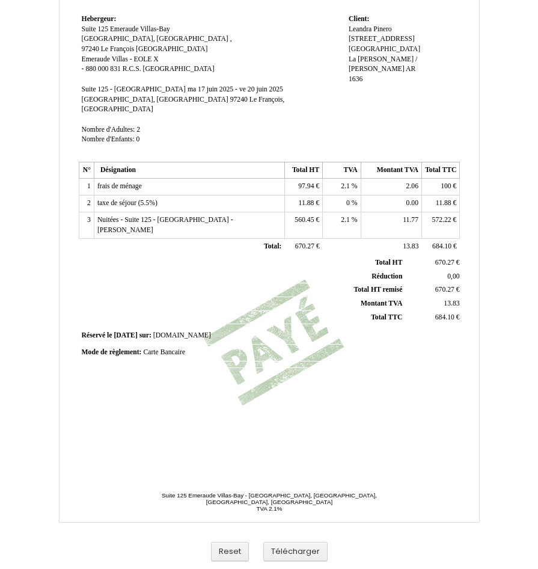
click at [305, 199] on td "11.88 11.88 €" at bounding box center [304, 204] width 38 height 17
drag, startPoint x: 305, startPoint y: 199, endPoint x: 305, endPoint y: 189, distance: 9.6
click at [305, 199] on span "11.88" at bounding box center [307, 203] width 16 height 8
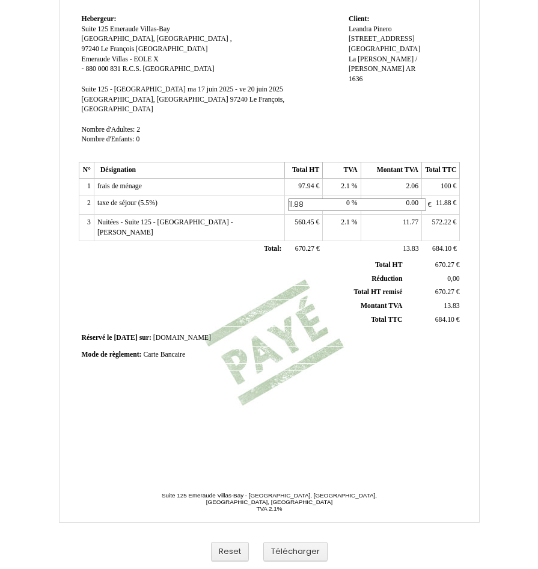
click at [304, 199] on input "11.88" at bounding box center [357, 205] width 138 height 13
type input "18"
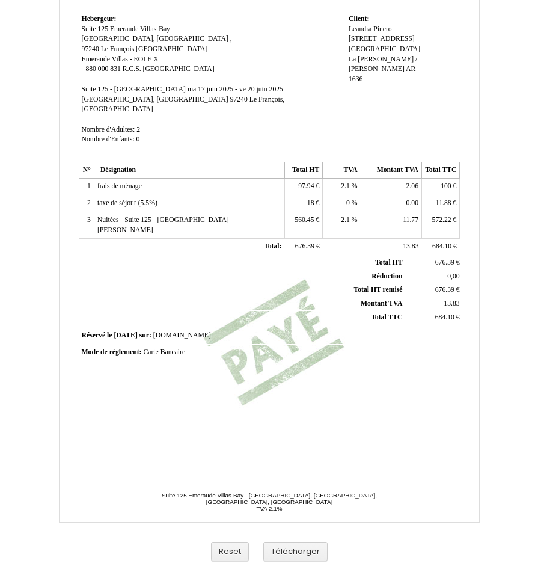
click at [312, 182] on span "97.94" at bounding box center [306, 186] width 16 height 8
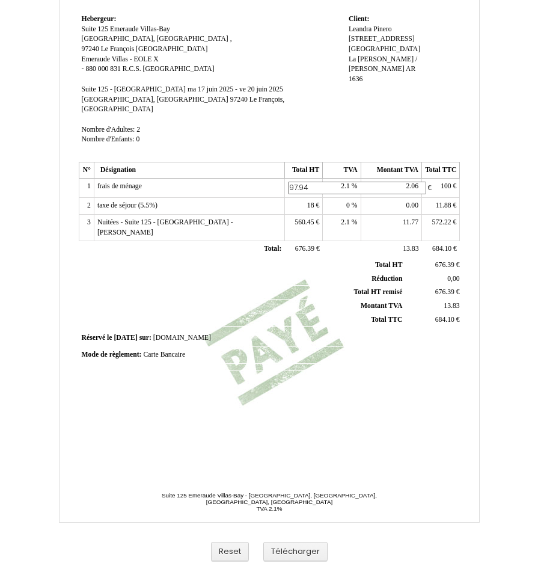
click at [312, 182] on input "97.94" at bounding box center [357, 188] width 138 height 13
type input "92.11"
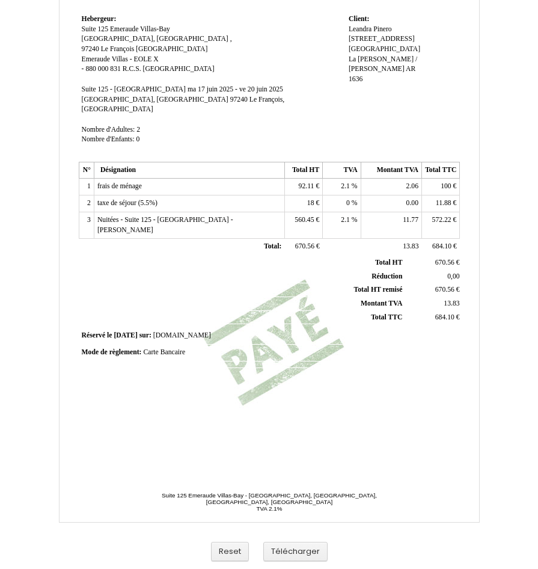
click at [350, 182] on span "2.1" at bounding box center [345, 186] width 9 height 8
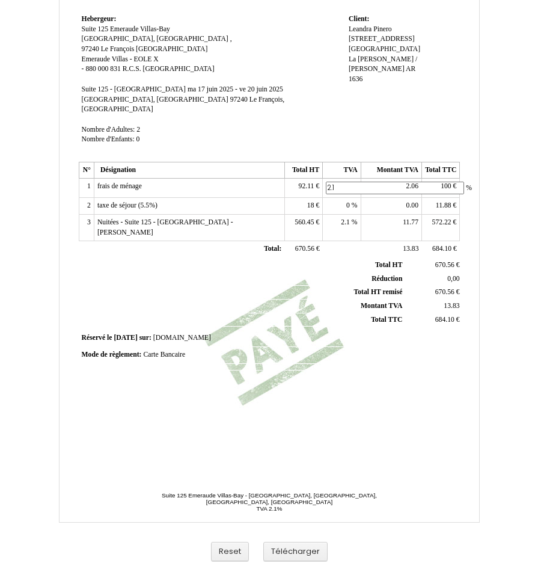
click at [351, 182] on input "2.1" at bounding box center [395, 188] width 138 height 13
type input "8.5"
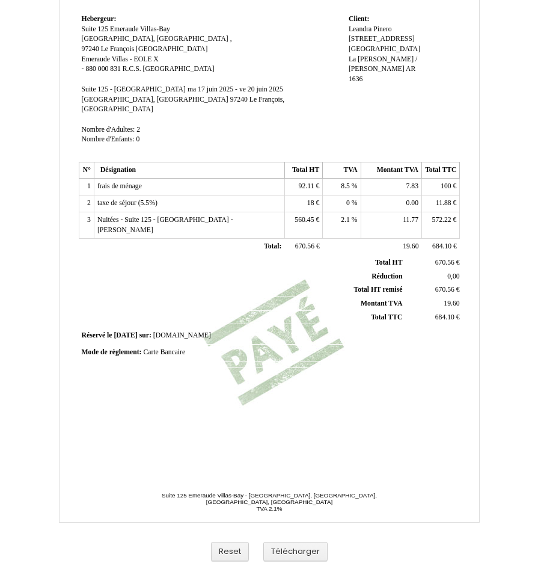
click at [316, 179] on td "92.11 92.11 €" at bounding box center [304, 187] width 38 height 17
click at [312, 182] on span "92.11" at bounding box center [307, 186] width 16 height 8
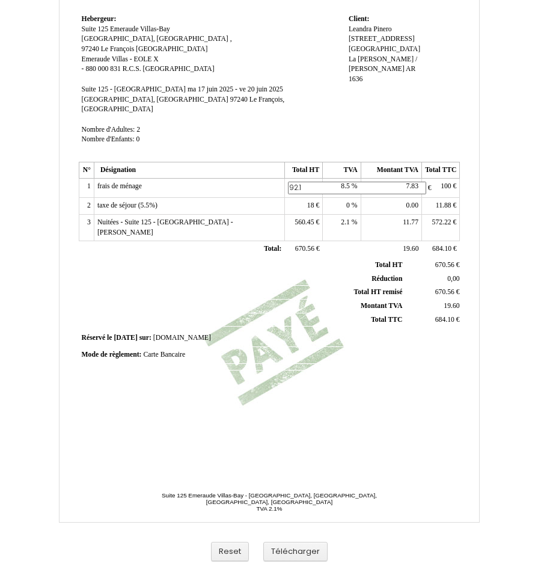
type input "92.17"
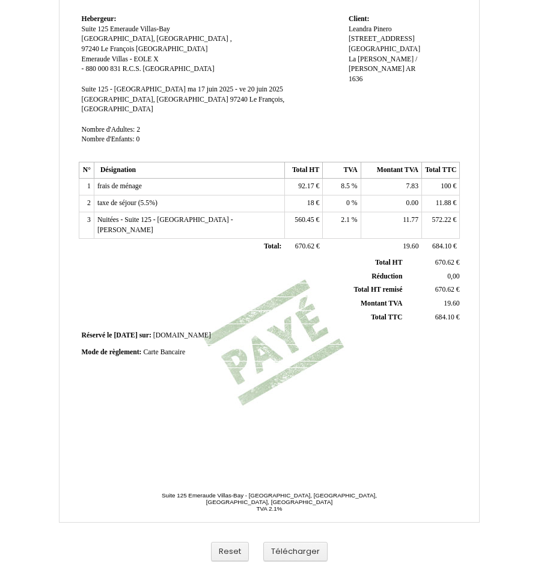
click at [392, 179] on td "7.83 7.83" at bounding box center [391, 187] width 61 height 17
click at [447, 199] on span "11.88" at bounding box center [444, 203] width 16 height 8
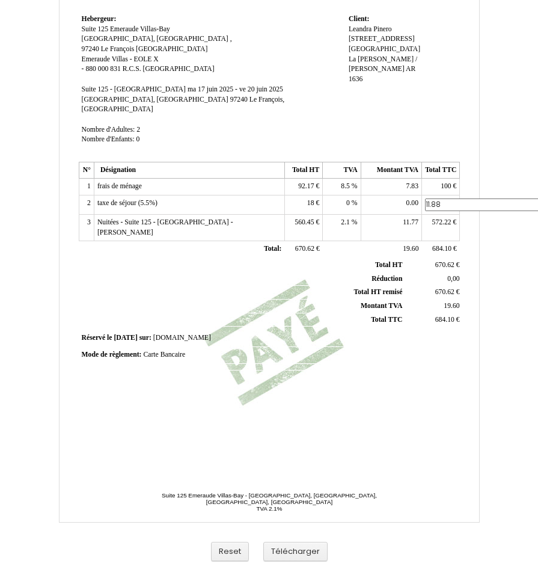
click at [447, 199] on input "11.88" at bounding box center [494, 205] width 138 height 13
type input "18"
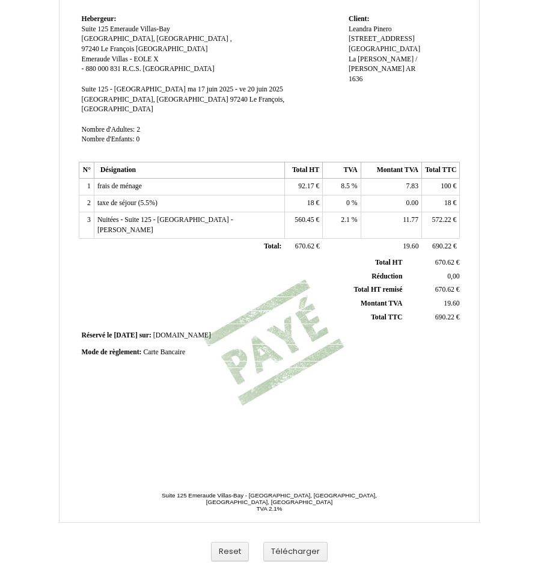
click at [357, 353] on div "Facture Facture N° 5706740 5706740 Date de création 08 May 2025 Hebergeur: Hebe…" at bounding box center [269, 181] width 386 height 569
click at [362, 375] on div "Facture Facture N° 5706740 5706740 Date de création 08 May 2025 Hebergeur: Hebe…" at bounding box center [269, 181] width 386 height 569
click at [289, 551] on button "Télécharger" at bounding box center [295, 552] width 64 height 20
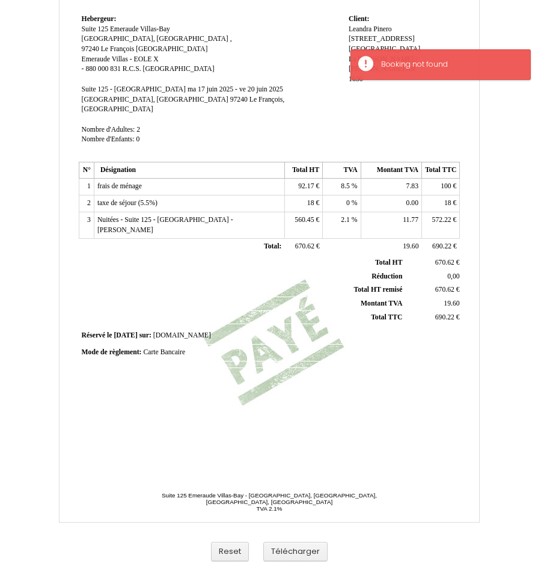
click at [341, 437] on div "Facture Facture N° 5706740 5706740 Date de création 08 May 2025 Hebergeur: Hebe…" at bounding box center [269, 181] width 386 height 569
click at [312, 550] on button "Télécharger" at bounding box center [295, 552] width 64 height 20
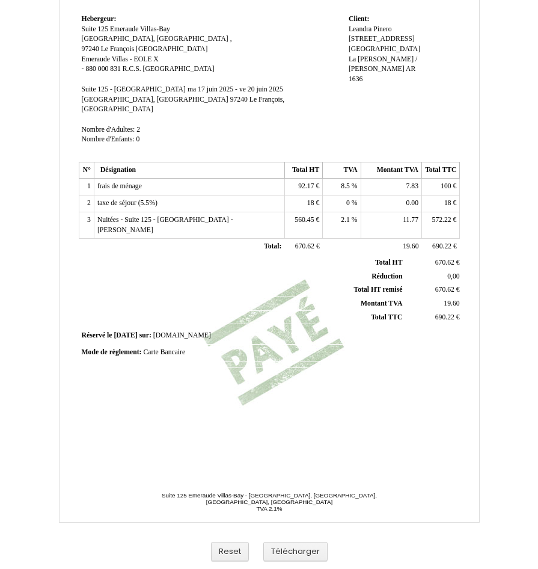
click at [407, 182] on span "7.83 7.83" at bounding box center [413, 186] width 12 height 8
click at [415, 182] on span "7.83" at bounding box center [413, 186] width 12 height 8
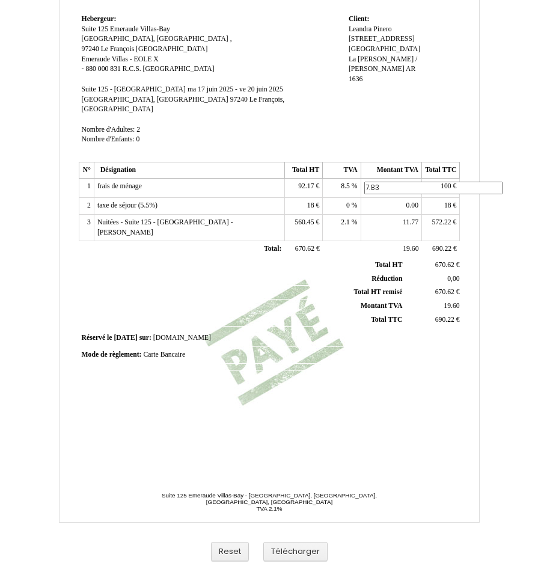
click at [415, 182] on input "7.83" at bounding box center [434, 188] width 138 height 13
type input "7.83"
click at [356, 381] on div "Facture Facture N° 5706740 5706740 Date de création 08 May 2025 Hebergeur: Hebe…" at bounding box center [269, 181] width 386 height 569
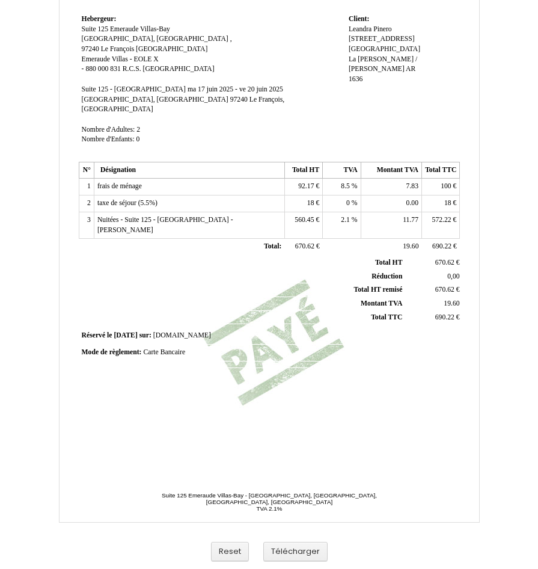
click at [336, 376] on div "Facture Facture N° 5706740 5706740 Date de création 08 May 2025 Hebergeur: Hebe…" at bounding box center [269, 181] width 386 height 569
click at [305, 452] on div "Facture Facture N° 5706740 5706740 Date de création 08 May 2025 Hebergeur: Hebe…" at bounding box center [269, 181] width 386 height 569
click at [300, 551] on button "Télécharger" at bounding box center [295, 552] width 64 height 20
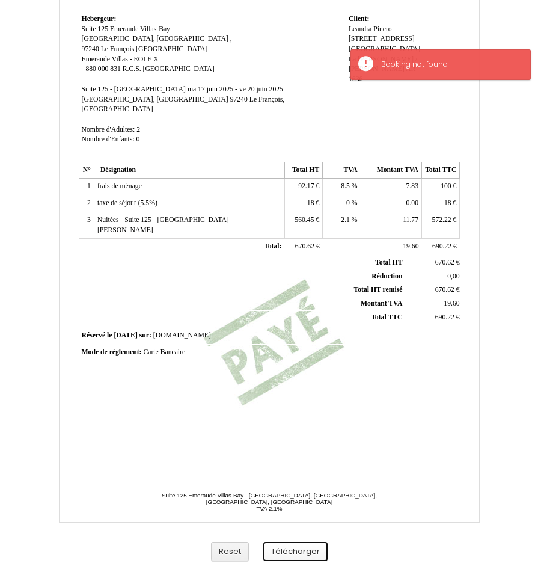
click at [300, 550] on button "Télécharger" at bounding box center [295, 552] width 64 height 20
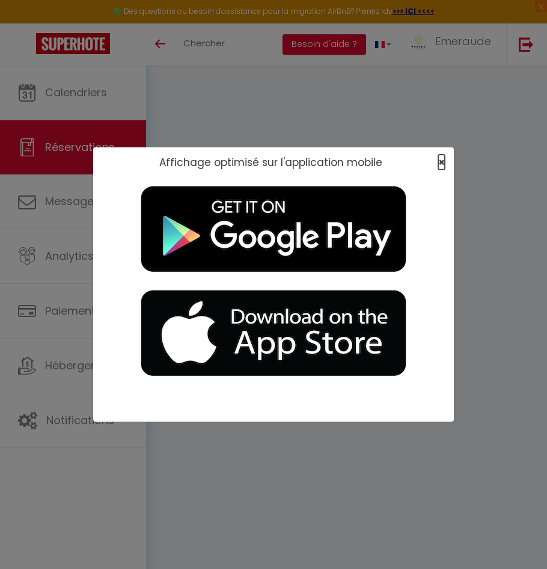
click at [444, 159] on span "×" at bounding box center [442, 162] width 7 height 15
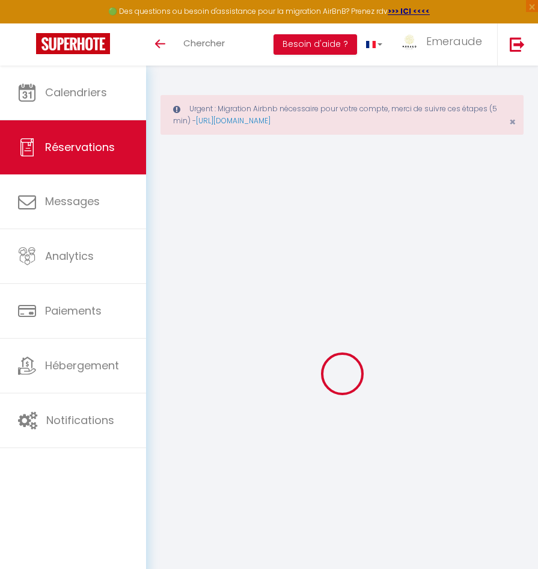
select select "cleaning"
select select "taxes"
select select
checkbox input "false"
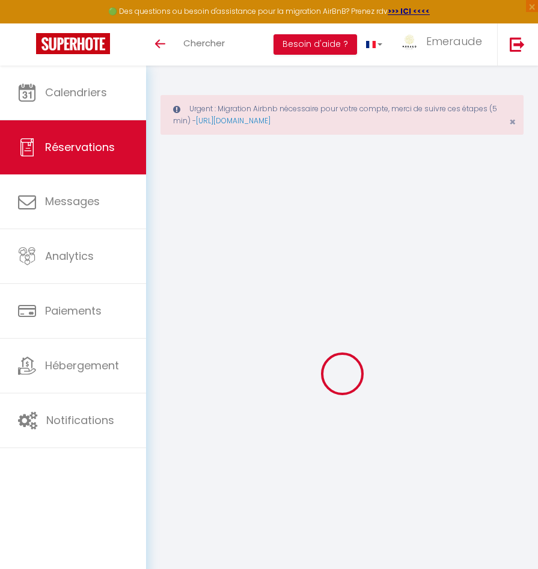
type textarea "** THIS RESERVATION HAS BEEN PRE-PAID ** BOOKING NOTE : Payment charge is EUR 5…"
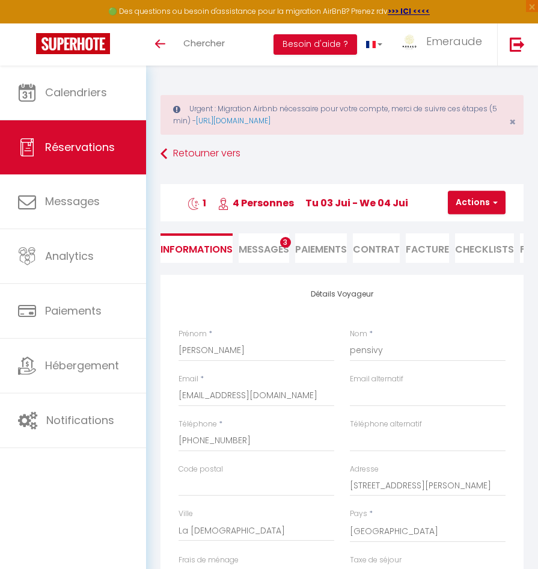
type input "150"
type input "7.92"
select select
checkbox input "false"
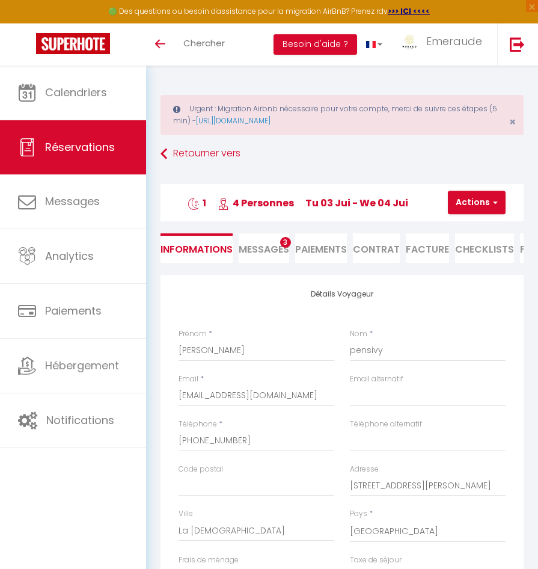
select select
click at [427, 254] on li "Facture" at bounding box center [427, 247] width 43 height 29
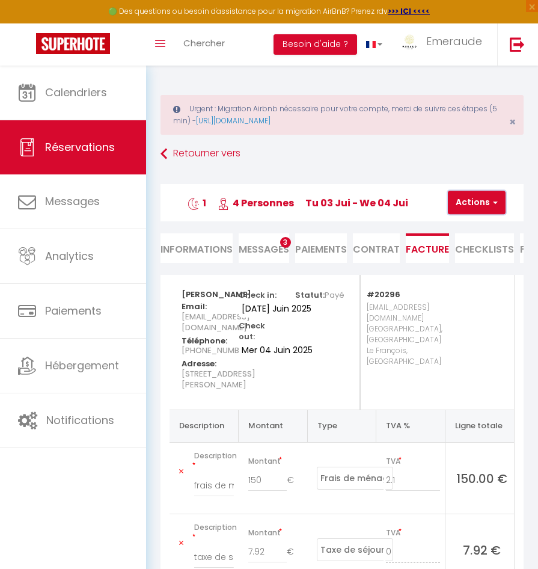
click at [474, 203] on button "Actions" at bounding box center [477, 203] width 58 height 24
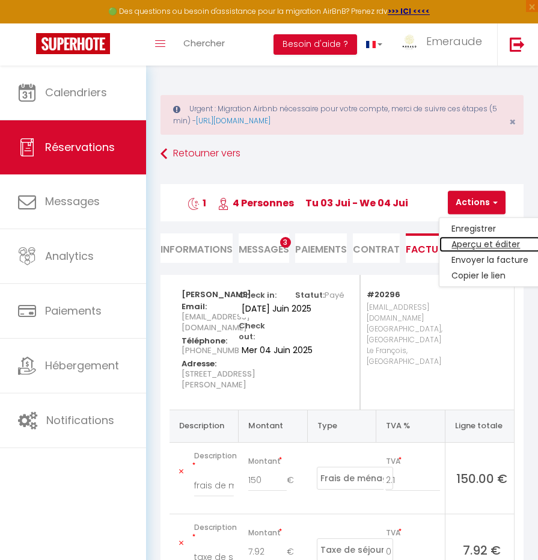
click at [466, 241] on link "Aperçu et éditer" at bounding box center [490, 245] width 101 height 16
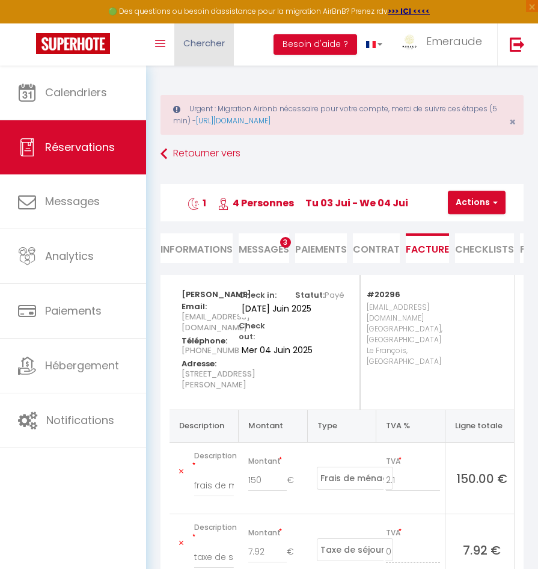
click at [202, 46] on span "Chercher" at bounding box center [204, 43] width 42 height 13
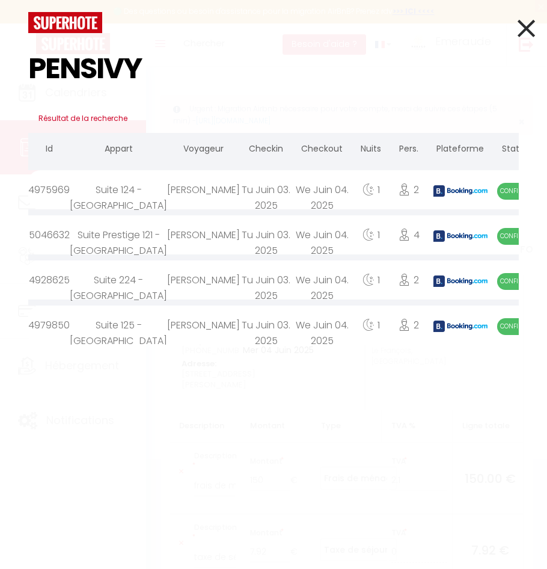
type input "PENSIVY"
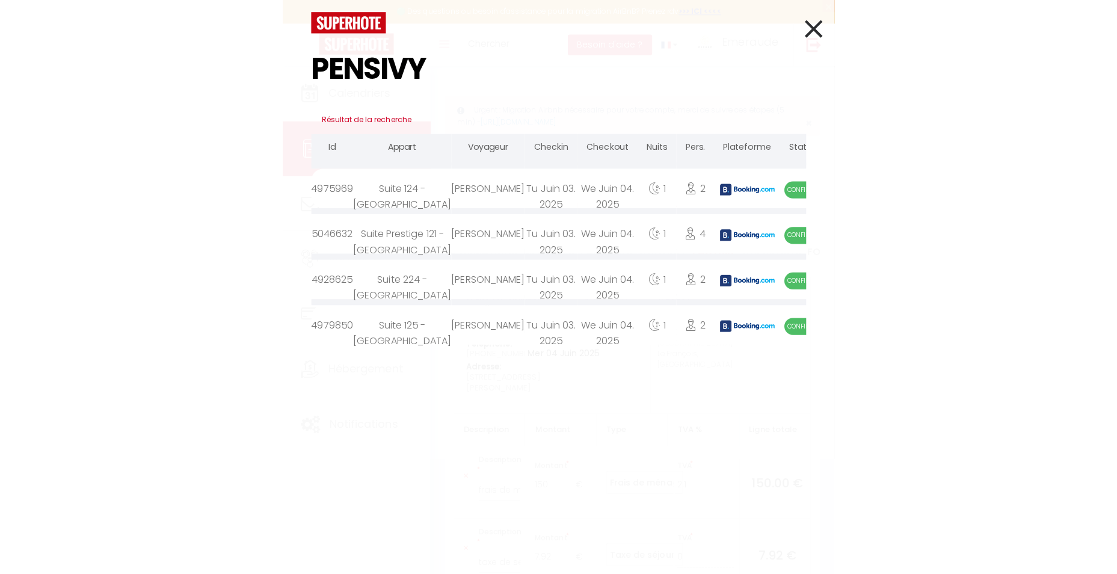
scroll to position [34, 0]
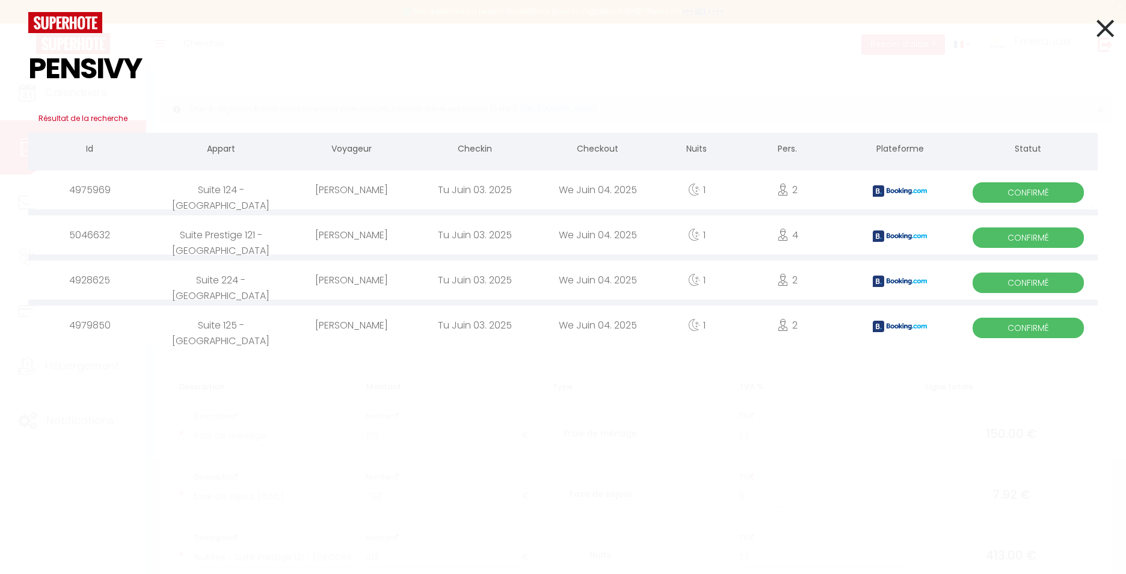
click at [547, 331] on span "Confirmé" at bounding box center [1028, 328] width 111 height 20
select select
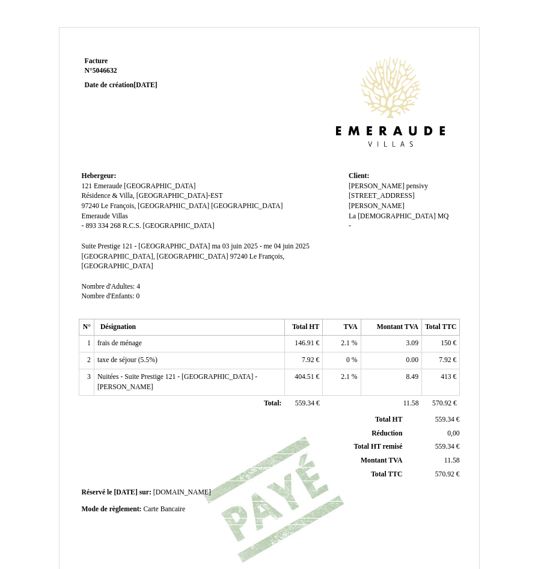
click at [343, 339] on span "2.1" at bounding box center [345, 343] width 9 height 8
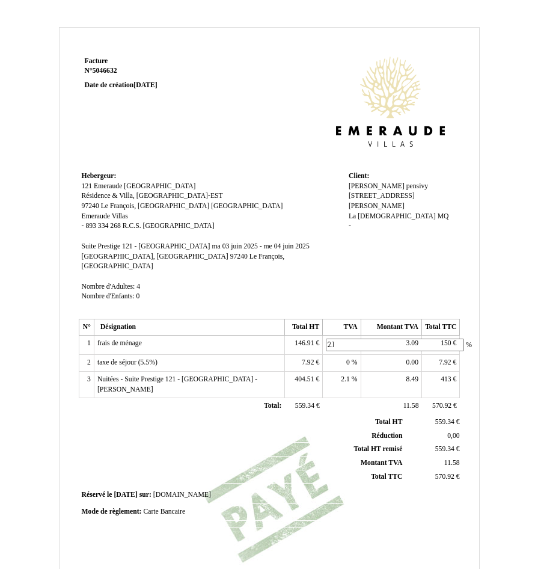
click at [343, 339] on input "2.1" at bounding box center [395, 345] width 138 height 13
type input "8.50"
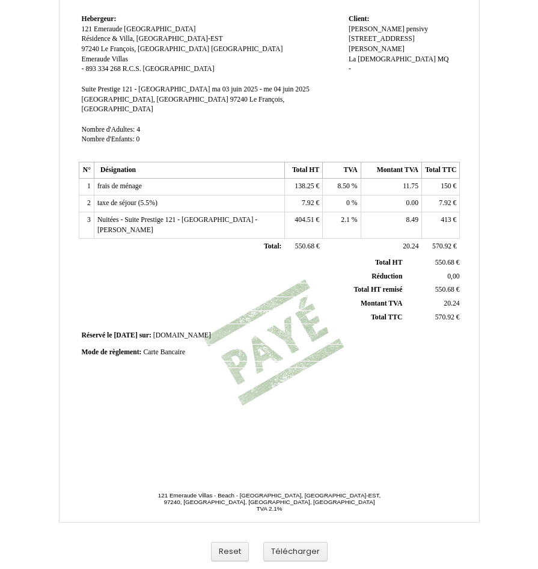
click at [398, 180] on td "11.75 11.75" at bounding box center [391, 187] width 61 height 17
click at [403, 182] on span "11.75" at bounding box center [411, 186] width 16 height 8
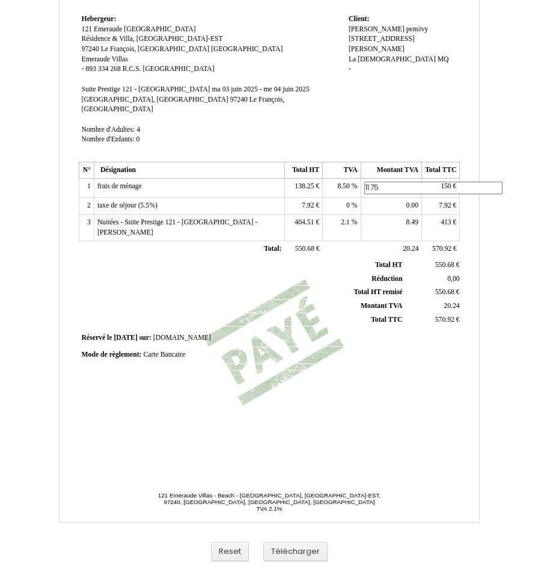
click at [403, 182] on input "11.75" at bounding box center [434, 188] width 138 height 13
type input "11.75"
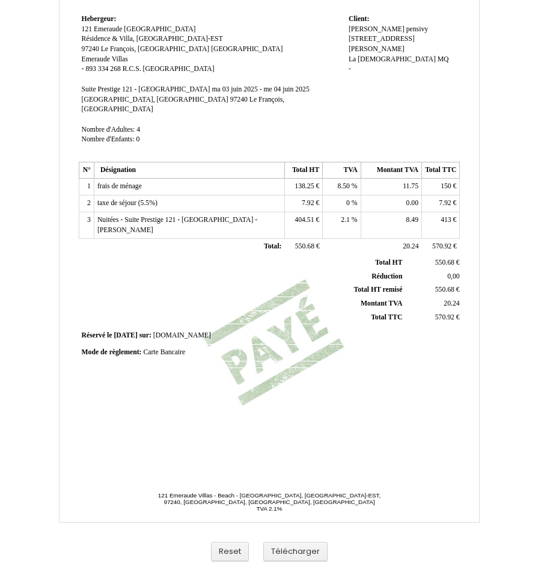
click at [359, 212] on td "2.1 2.1 %" at bounding box center [342, 225] width 38 height 26
click at [307, 182] on span "138.25" at bounding box center [304, 186] width 19 height 8
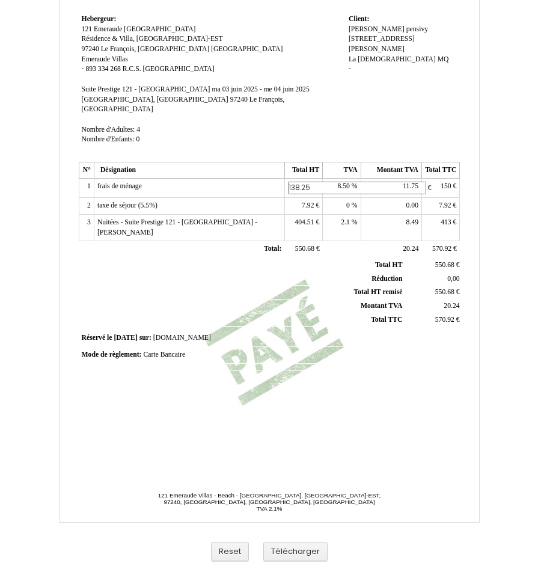
click at [307, 182] on input "138.25" at bounding box center [357, 188] width 138 height 13
type input "138.25"
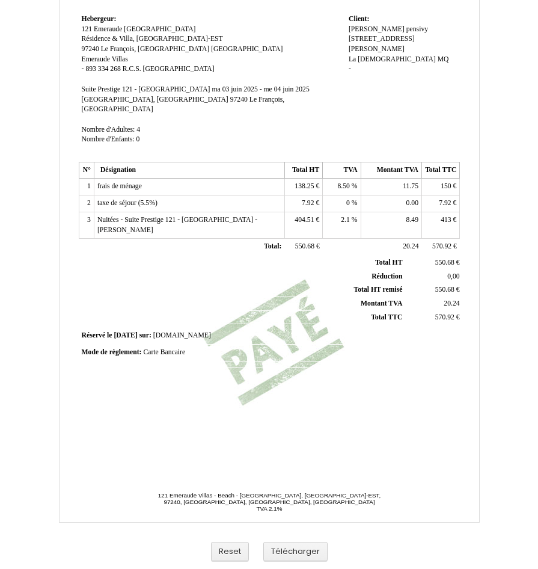
click at [305, 199] on span "7.92" at bounding box center [308, 203] width 12 height 8
click at [445, 215] on td "413 413 €" at bounding box center [441, 225] width 38 height 26
click at [445, 216] on span "413" at bounding box center [446, 220] width 11 height 8
click at [445, 215] on input "413" at bounding box center [494, 221] width 138 height 13
type input "408.92"
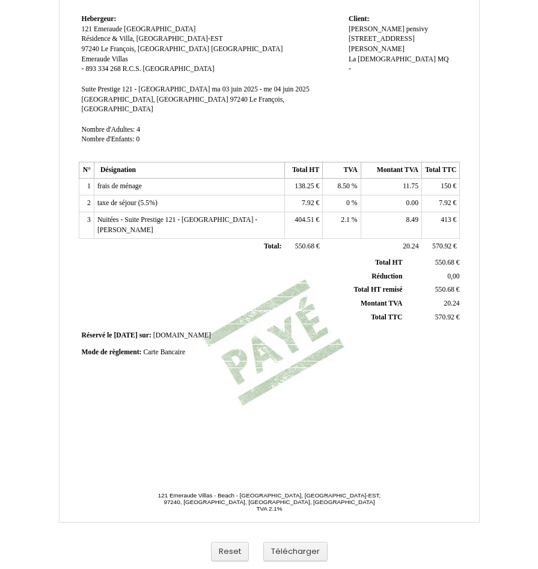
click at [391, 212] on td "8.49 8.49" at bounding box center [391, 225] width 61 height 26
click at [413, 216] on span "8.41" at bounding box center [413, 220] width 12 height 8
click at [413, 215] on input "8.41" at bounding box center [434, 221] width 138 height 13
type input "8.41"
click at [344, 270] on th "Réduction Réduction" at bounding box center [243, 277] width 325 height 14
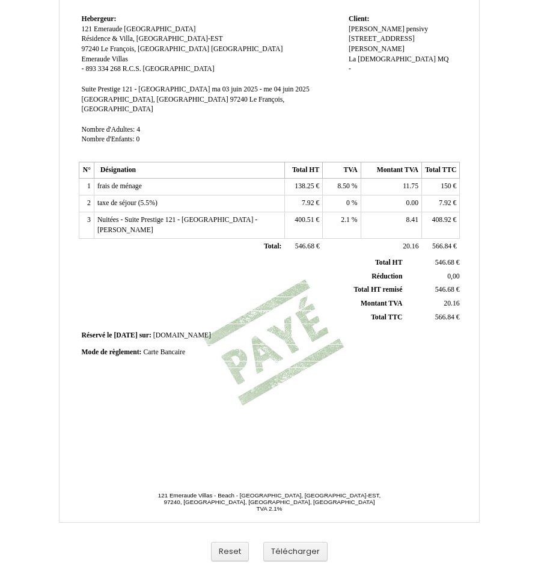
click at [308, 216] on span "400.51" at bounding box center [304, 220] width 19 height 8
click at [308, 215] on input "400.51" at bounding box center [357, 221] width 138 height 13
type input "400.51"
click at [304, 297] on th "Montant TVA Montant TVA" at bounding box center [243, 304] width 325 height 14
click at [316, 270] on th "Réduction Réduction" at bounding box center [243, 277] width 325 height 14
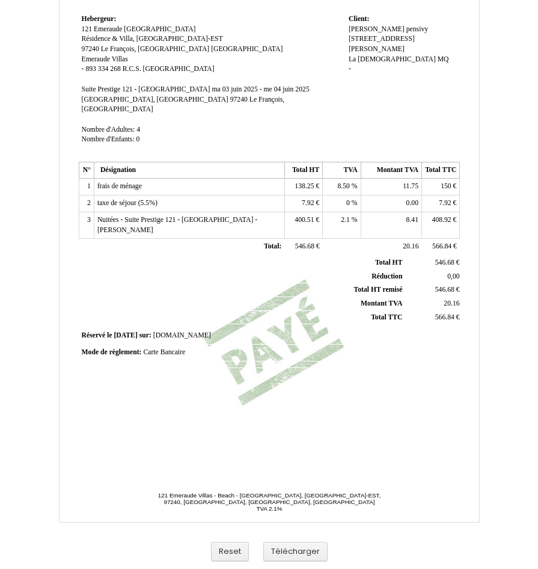
click at [312, 199] on span "7.92" at bounding box center [308, 203] width 12 height 8
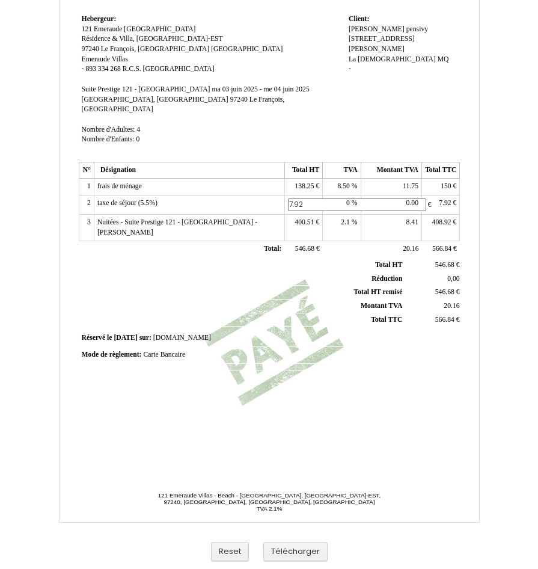
click at [312, 199] on input "7.92" at bounding box center [357, 205] width 138 height 13
type input "12"
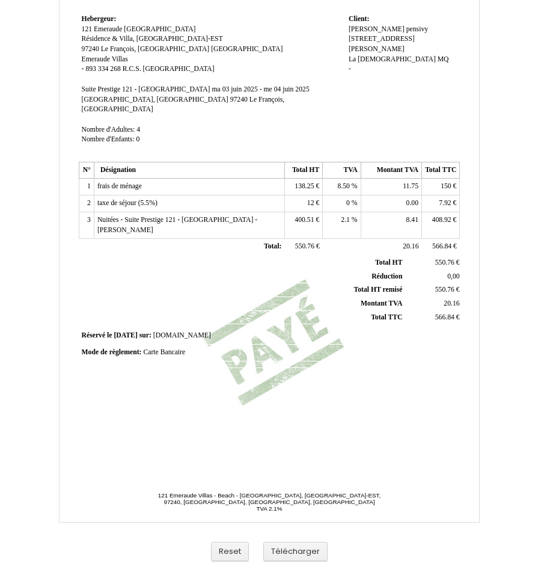
click at [439, 196] on td "7.92 7.92 €" at bounding box center [441, 204] width 38 height 17
click at [440, 199] on span "7.92" at bounding box center [445, 203] width 12 height 8
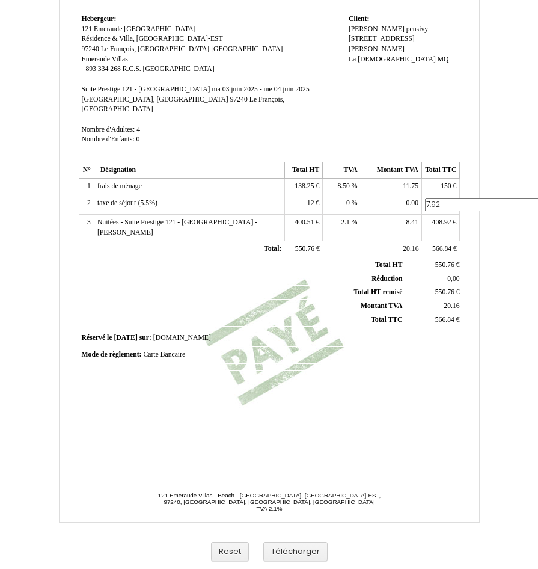
click at [440, 199] on input "7.92" at bounding box center [494, 205] width 138 height 13
type input "12"
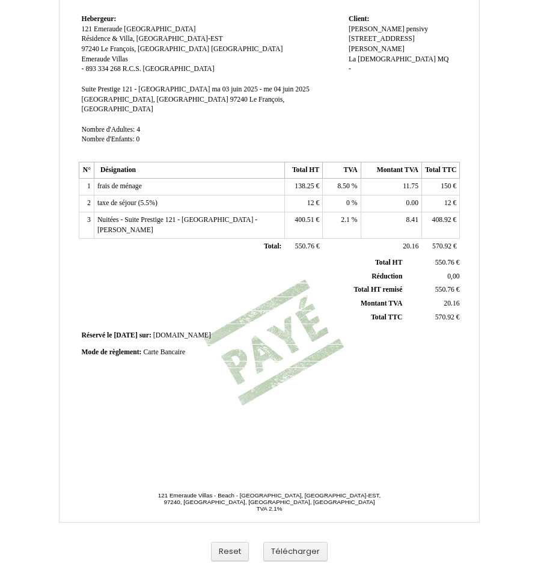
click at [313, 297] on th "Montant TVA Montant TVA" at bounding box center [243, 304] width 325 height 14
click at [308, 549] on button "Télécharger" at bounding box center [295, 552] width 64 height 20
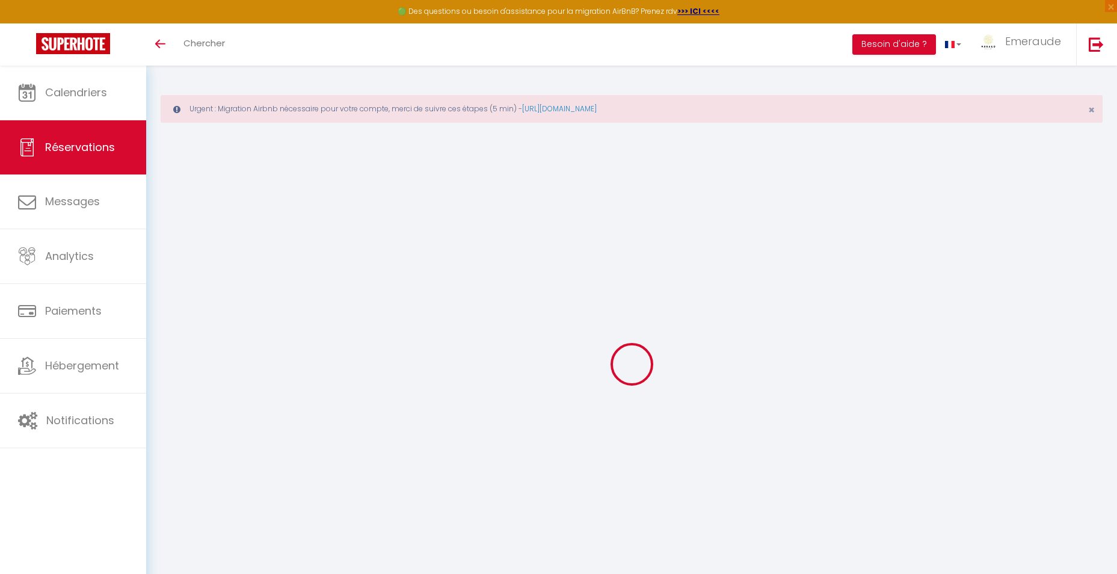
select select "cleaning"
select select "taxes"
select select
checkbox input "false"
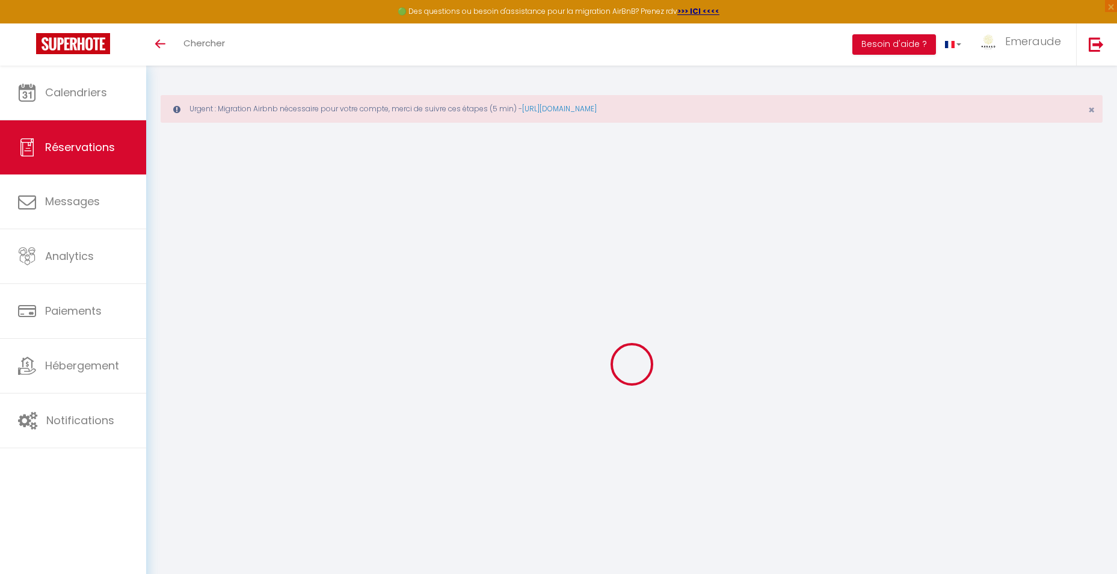
select select
checkbox input "false"
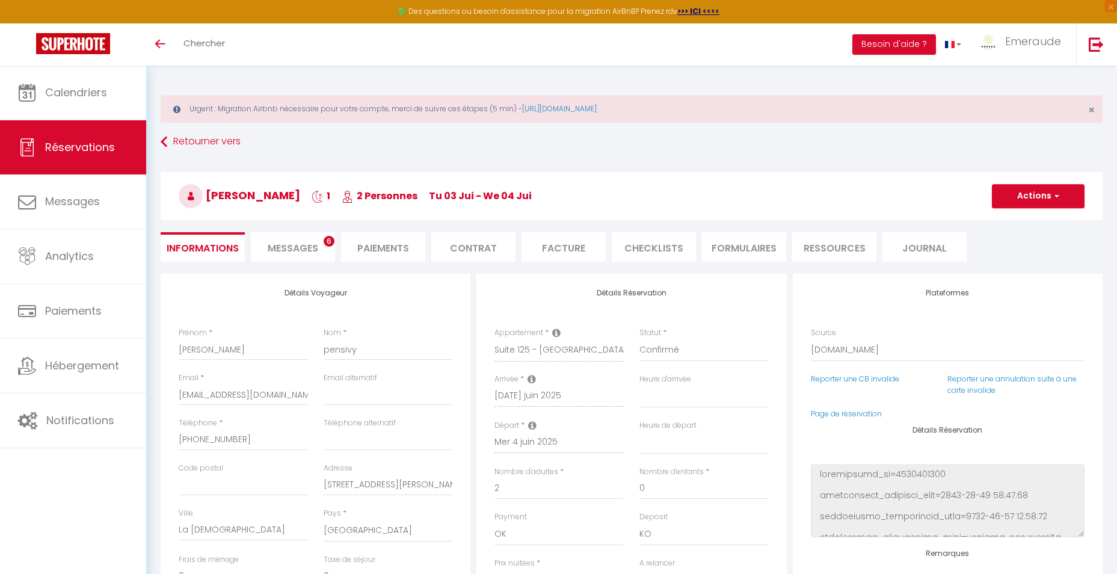
type input "100"
type input "3.96"
select select
checkbox input "false"
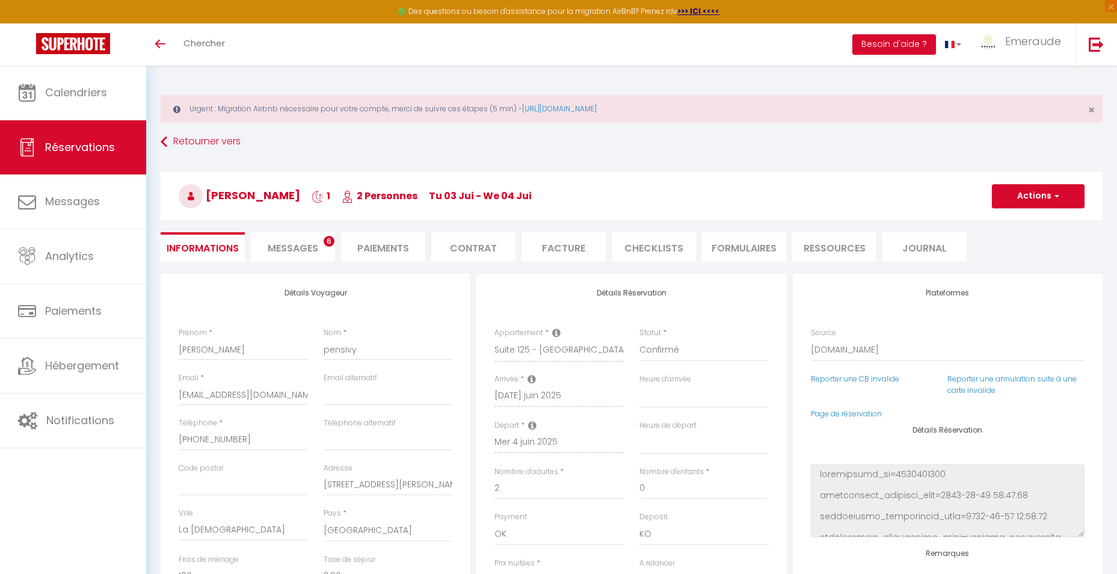
select select
click at [584, 252] on li "Facture" at bounding box center [564, 246] width 84 height 29
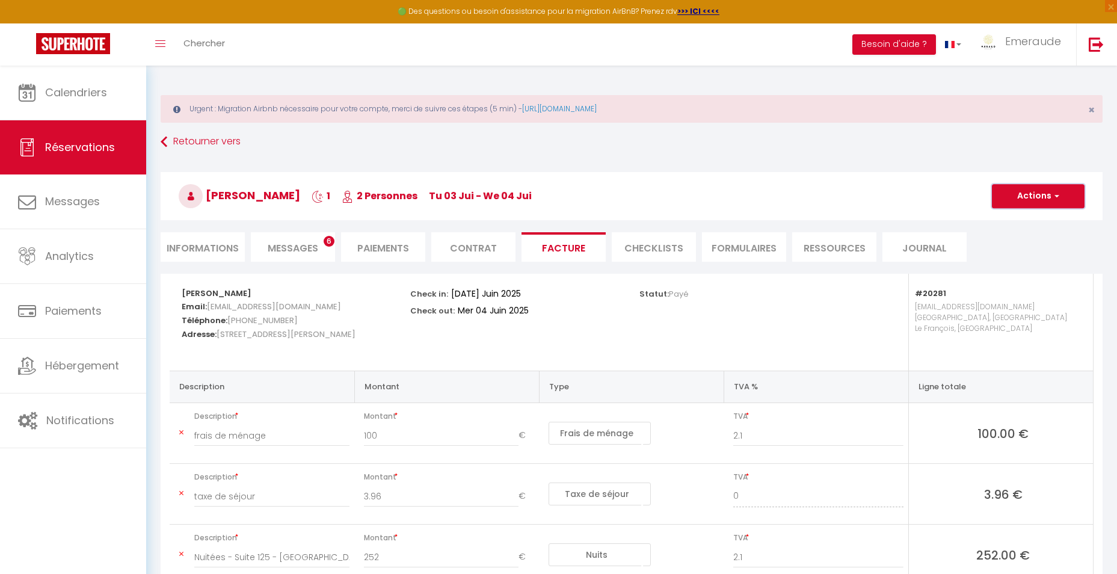
click at [1043, 197] on button "Actions" at bounding box center [1038, 196] width 93 height 24
click at [1029, 236] on link "Aperçu et éditer" at bounding box center [1029, 238] width 101 height 16
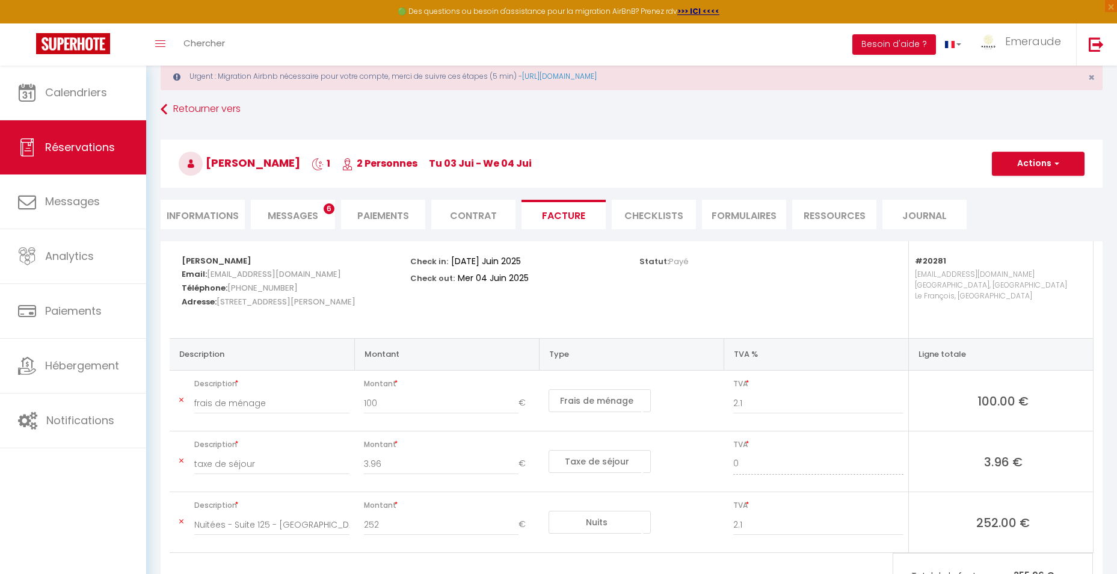
scroll to position [60, 0]
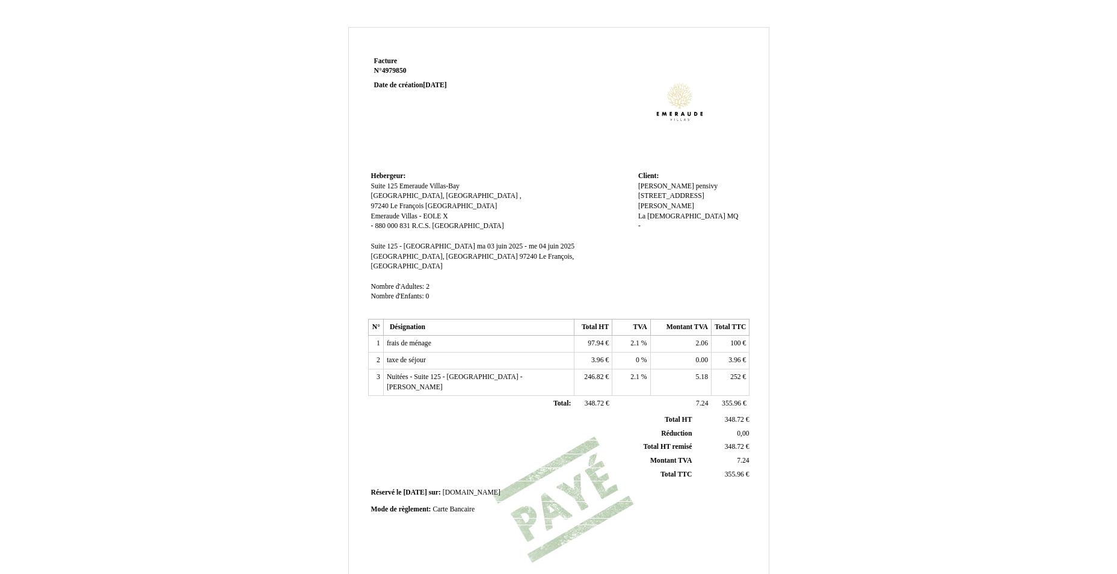
click at [630, 336] on td "2.1 2.1 %" at bounding box center [631, 344] width 38 height 17
click at [636, 339] on span "2.1" at bounding box center [634, 343] width 9 height 8
click at [636, 339] on input "2.1" at bounding box center [684, 345] width 138 height 13
type input "8.5"
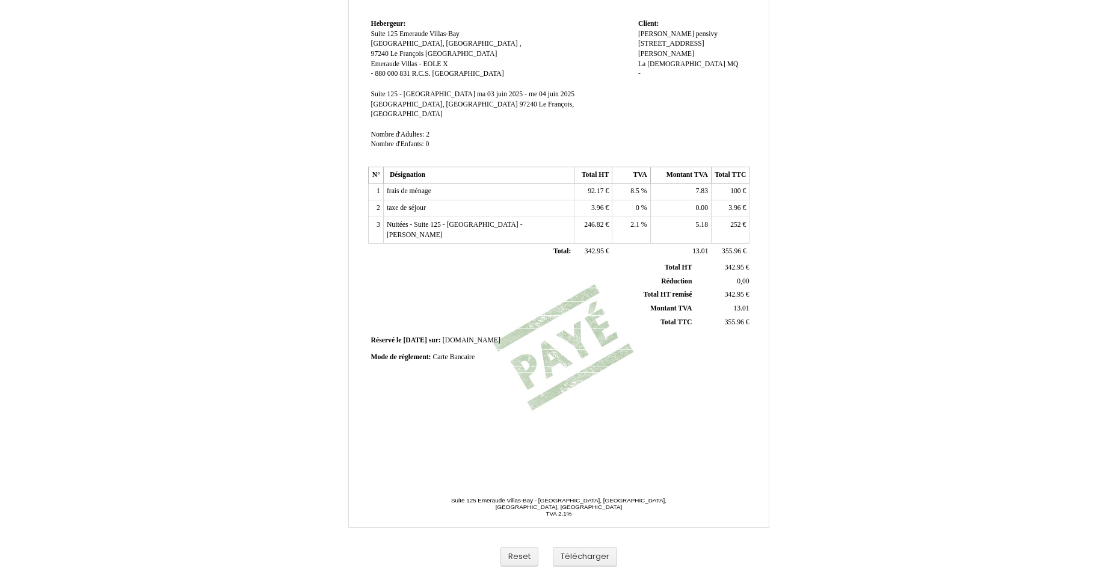
click at [591, 187] on span "92.17" at bounding box center [596, 191] width 16 height 8
click at [591, 186] on input "92.17" at bounding box center [647, 192] width 138 height 13
type input "92.17"
click at [701, 187] on span "7.83" at bounding box center [702, 191] width 12 height 8
click at [701, 186] on input "7.83" at bounding box center [723, 192] width 138 height 13
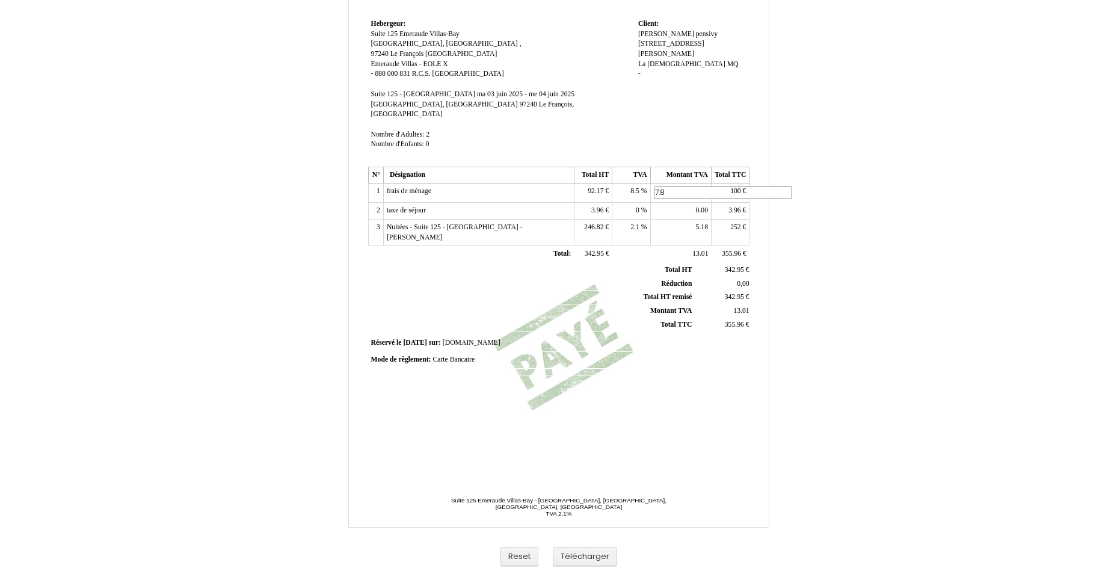
type input "7.83"
click at [597, 204] on span "3.96" at bounding box center [597, 208] width 12 height 8
click at [597, 203] on input "3.96" at bounding box center [647, 209] width 138 height 13
type input "6"
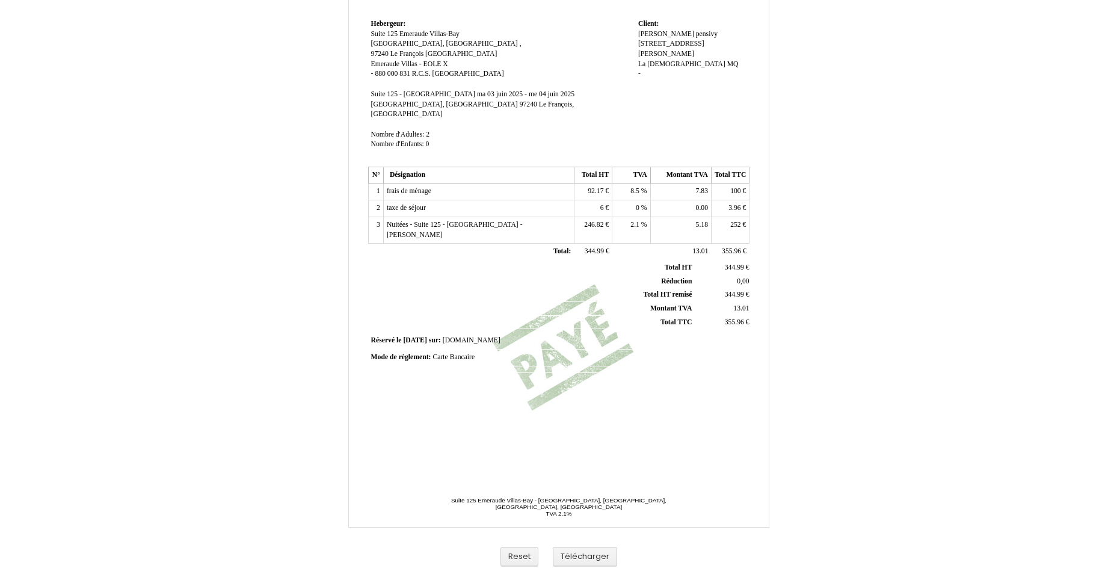
click at [727, 217] on td "252 252 €" at bounding box center [731, 230] width 38 height 26
click at [731, 221] on span "252" at bounding box center [735, 225] width 11 height 8
click at [731, 220] on input "252" at bounding box center [784, 226] width 138 height 13
type input "249.96"
click at [647, 217] on td "2.1 2.1 %" at bounding box center [631, 230] width 38 height 26
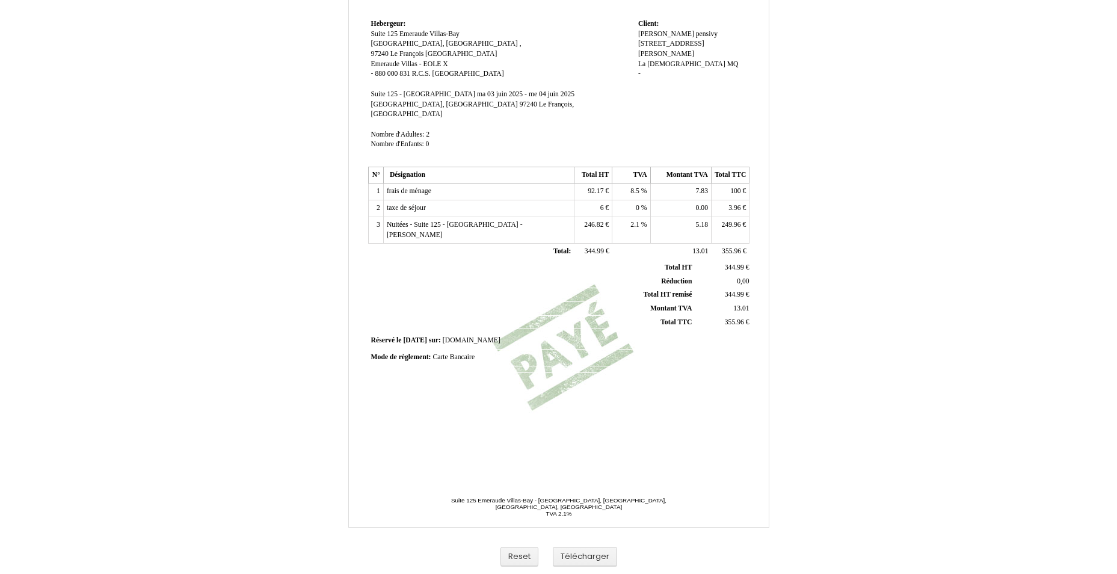
type input "244.82"
click at [600, 221] on span "244.82" at bounding box center [593, 225] width 19 height 8
click at [629, 220] on input "244.82" at bounding box center [647, 226] width 138 height 13
click at [630, 220] on input "244.82" at bounding box center [647, 226] width 138 height 13
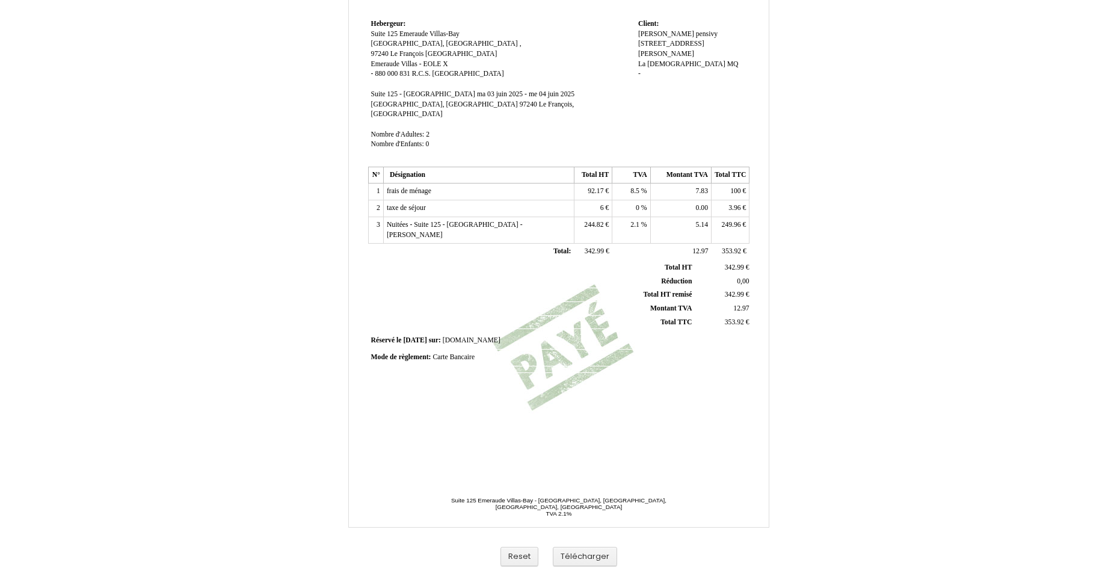
click at [677, 217] on td "5.14 5.14" at bounding box center [680, 230] width 61 height 26
click at [732, 204] on span "3.96" at bounding box center [735, 208] width 12 height 8
click at [732, 203] on input "3.96" at bounding box center [784, 209] width 138 height 13
type input "6"
click at [617, 390] on div "Facture Facture N° 4979850 4979850 Date de création [DATE] Hebergeur: Hebergeur…" at bounding box center [559, 185] width 386 height 569
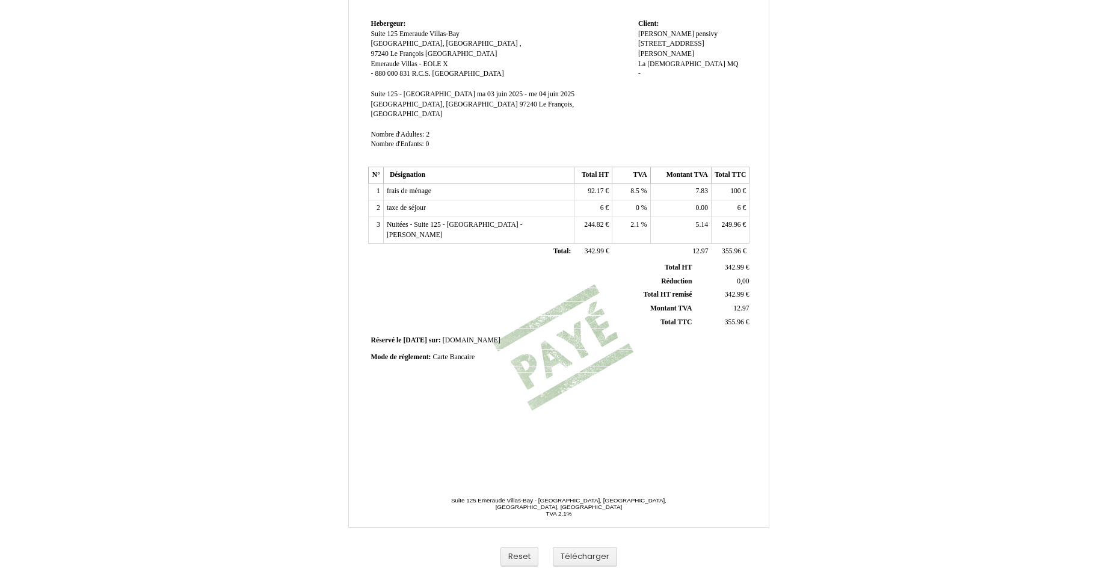
click at [629, 333] on td "Réservé le Réservé le [DATE] [DATE] sur: sur: [DOMAIN_NAME] [DOMAIN_NAME]" at bounding box center [559, 341] width 382 height 16
click at [593, 217] on td "244.82 244.82 €" at bounding box center [593, 230] width 38 height 26
click at [596, 221] on span "244.82" at bounding box center [593, 225] width 19 height 8
click at [594, 200] on td "6 6 €" at bounding box center [593, 208] width 38 height 17
click at [587, 183] on td "92.17 92.17 €" at bounding box center [593, 191] width 38 height 17
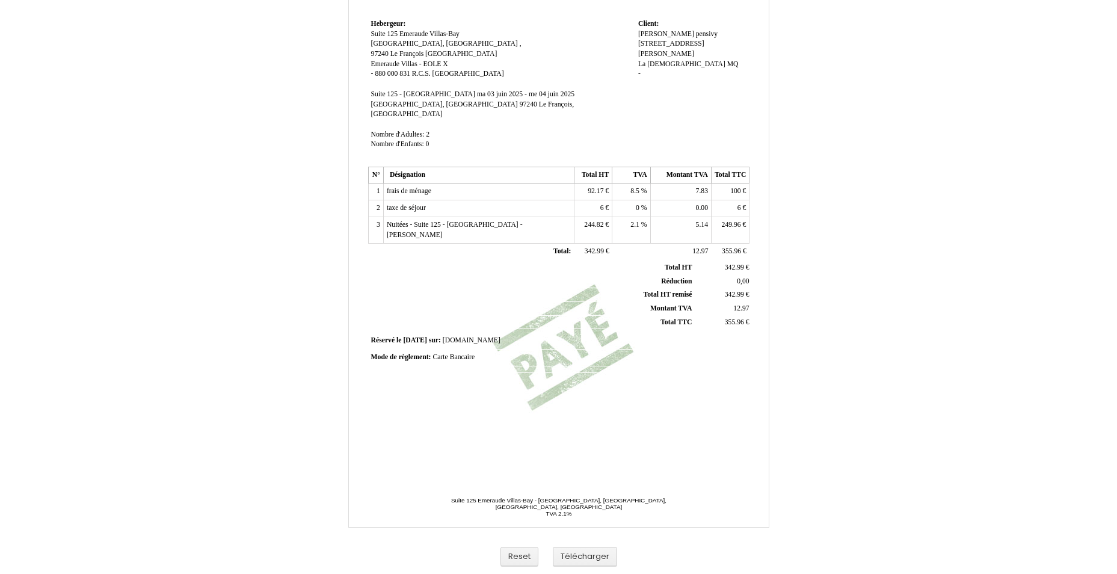
click at [600, 187] on span "92.17" at bounding box center [596, 191] width 16 height 8
click at [600, 186] on input "92.17" at bounding box center [647, 192] width 138 height 13
type input "92.17"
click at [658, 183] on td "7.83 7.83" at bounding box center [680, 191] width 61 height 17
click at [691, 183] on td "7.83 7.83" at bounding box center [680, 191] width 61 height 17
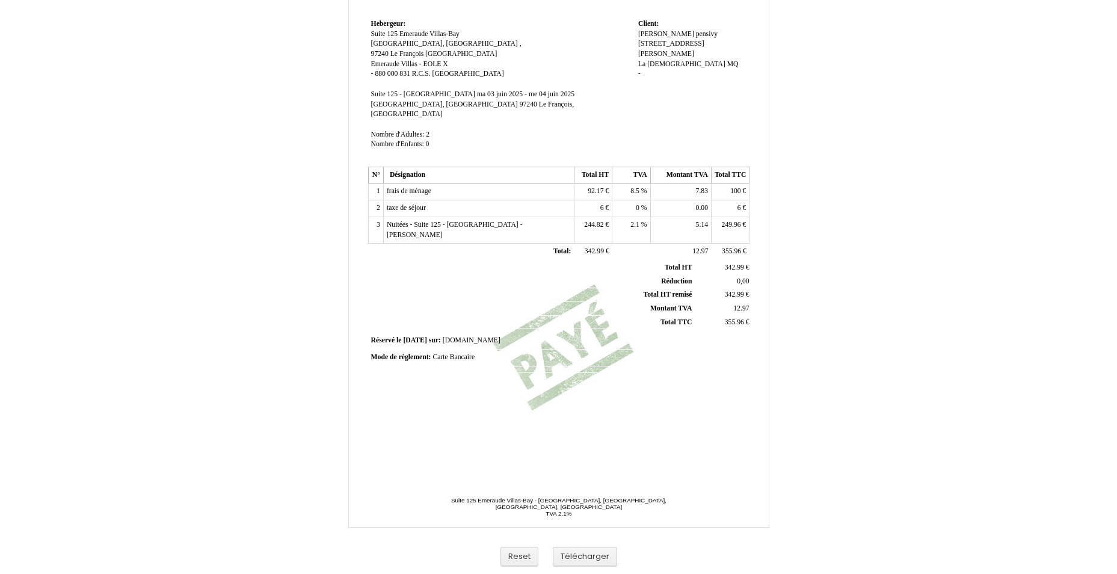
click at [706, 187] on span "7.83" at bounding box center [702, 191] width 12 height 8
click at [706, 186] on input "7.83" at bounding box center [723, 192] width 138 height 13
click at [682, 202] on td "0.00 0.00" at bounding box center [680, 208] width 61 height 17
click at [590, 202] on td "6 6 €" at bounding box center [593, 208] width 38 height 17
click at [598, 200] on td "6 6 €" at bounding box center [593, 208] width 38 height 17
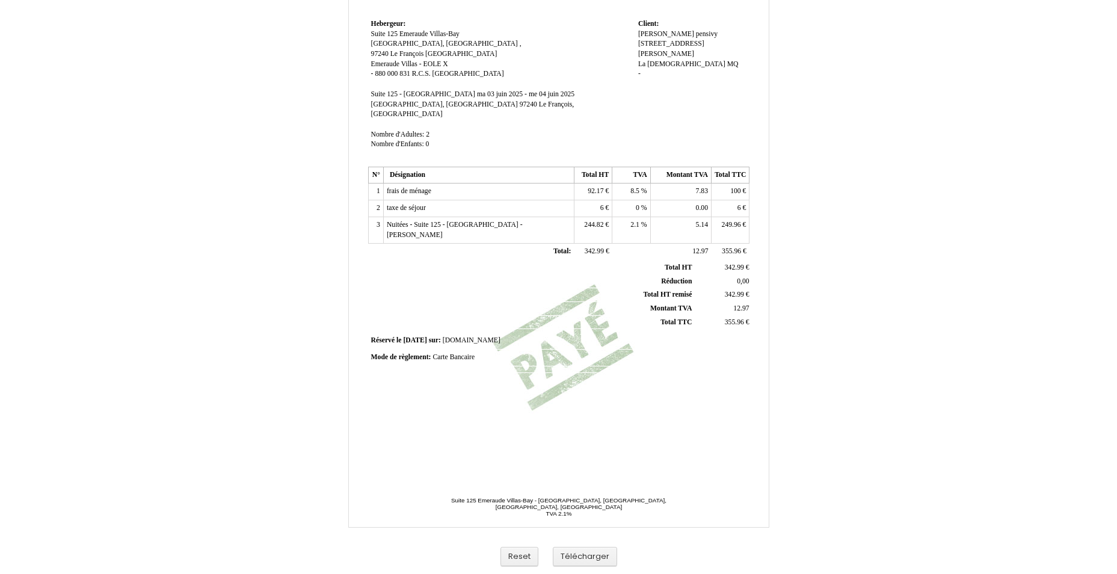
click at [704, 187] on span "7.83" at bounding box center [702, 191] width 12 height 8
click at [704, 186] on input "7.83" at bounding box center [723, 192] width 138 height 13
type input "7.83"
click at [646, 200] on td "0 0 %" at bounding box center [631, 208] width 38 height 17
click at [600, 204] on span "6 6" at bounding box center [602, 208] width 5 height 8
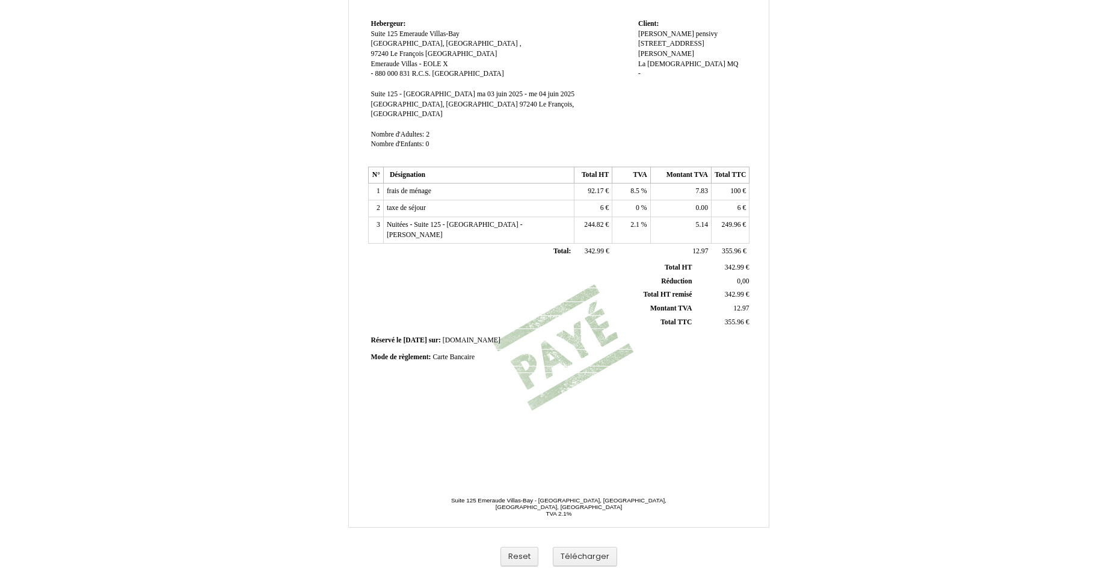
click at [600, 204] on span "6 6" at bounding box center [602, 208] width 5 height 8
click at [604, 204] on span "6" at bounding box center [602, 208] width 4 height 8
type input "6"
click at [739, 204] on span "6" at bounding box center [740, 208] width 4 height 8
click at [739, 203] on input "6" at bounding box center [784, 209] width 138 height 13
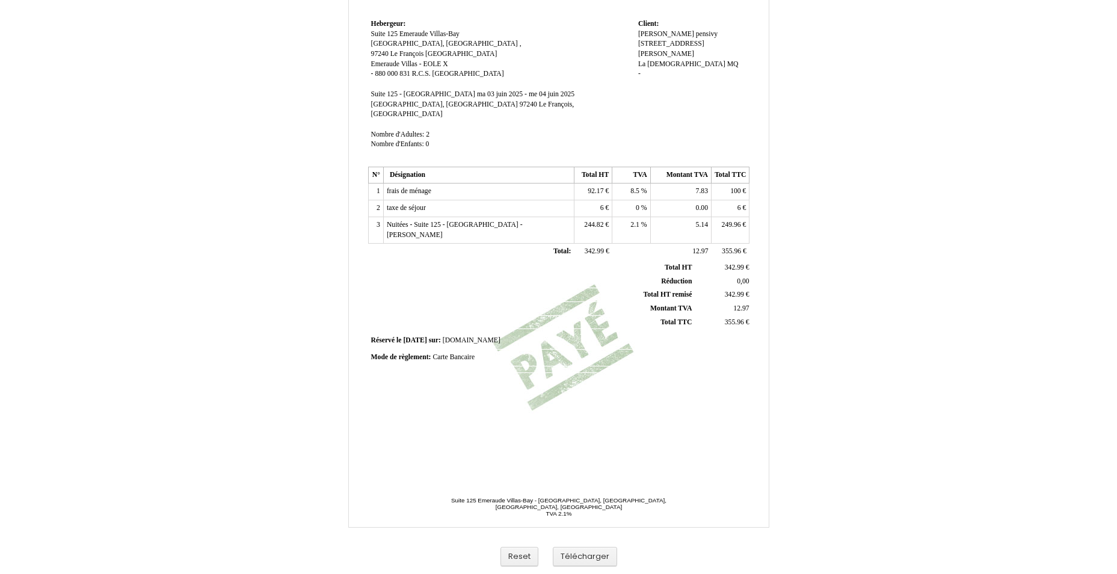
click at [588, 221] on span "244.82" at bounding box center [593, 225] width 19 height 8
click at [588, 220] on input "244.82" at bounding box center [647, 226] width 138 height 13
type input "244.82"
click at [693, 217] on td "5.14 5.14" at bounding box center [680, 230] width 61 height 26
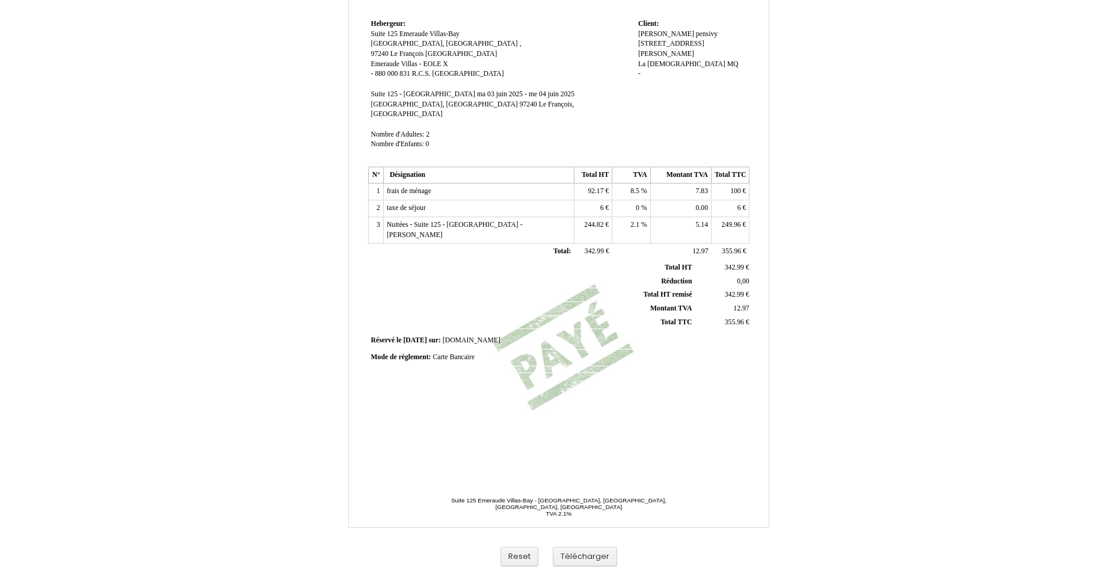
click at [697, 221] on span "5.14" at bounding box center [702, 225] width 12 height 8
click at [697, 220] on input "5.14" at bounding box center [723, 226] width 138 height 13
type input "5..14"
click at [602, 221] on span "244.82" at bounding box center [593, 225] width 19 height 8
click at [602, 220] on input "244.82" at bounding box center [647, 226] width 138 height 13
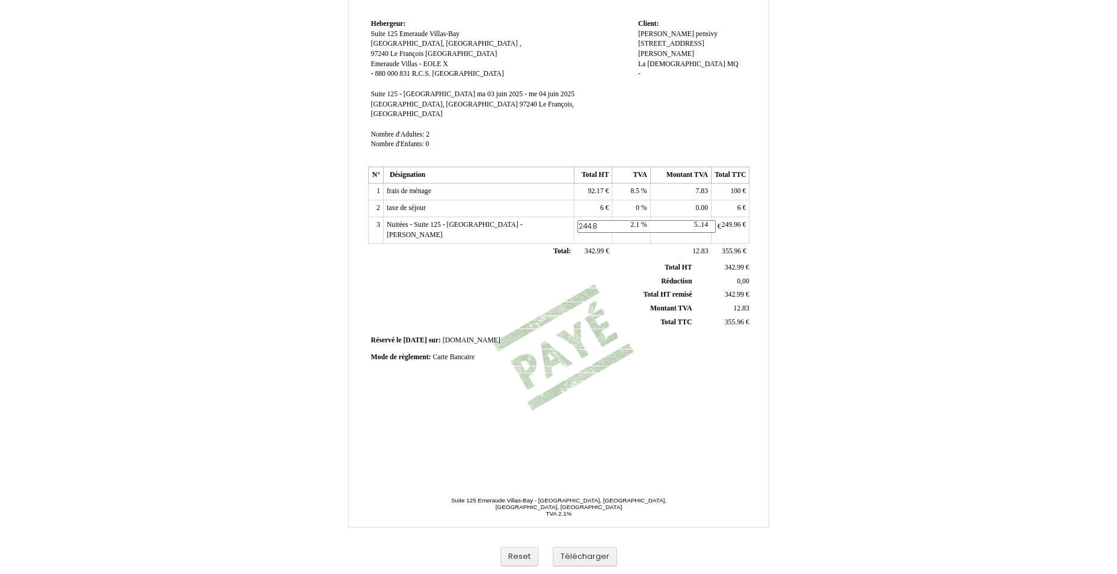
type input "244.82"
drag, startPoint x: 561, startPoint y: 376, endPoint x: 585, endPoint y: 390, distance: 27.8
click at [561, 375] on div "Facture Facture N° 4979850 4979850 Date de création [DATE] Hebergeur: Hebergeur…" at bounding box center [559, 185] width 386 height 569
click at [607, 556] on button "Télécharger" at bounding box center [585, 557] width 64 height 20
